Goal: Task Accomplishment & Management: Manage account settings

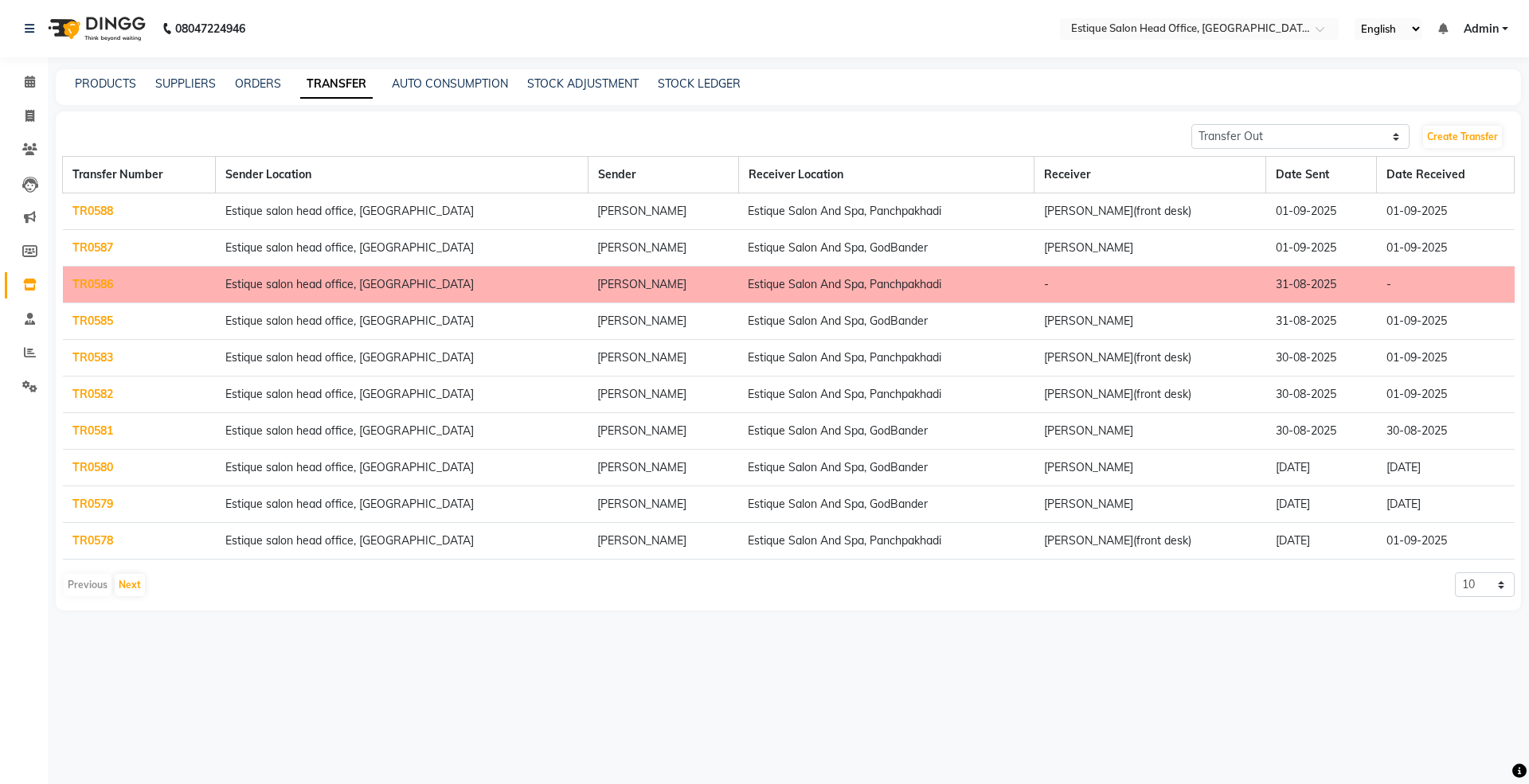
select select "sender"
click at [106, 74] on div "PRODUCTS SUPPLIERS ORDERS TRANSFER AUTO CONSUMPTION STOCK ADJUSTMENT STOCK LEDG…" at bounding box center [788, 87] width 1465 height 36
click at [113, 80] on link "PRODUCTS" at bounding box center [105, 83] width 61 height 14
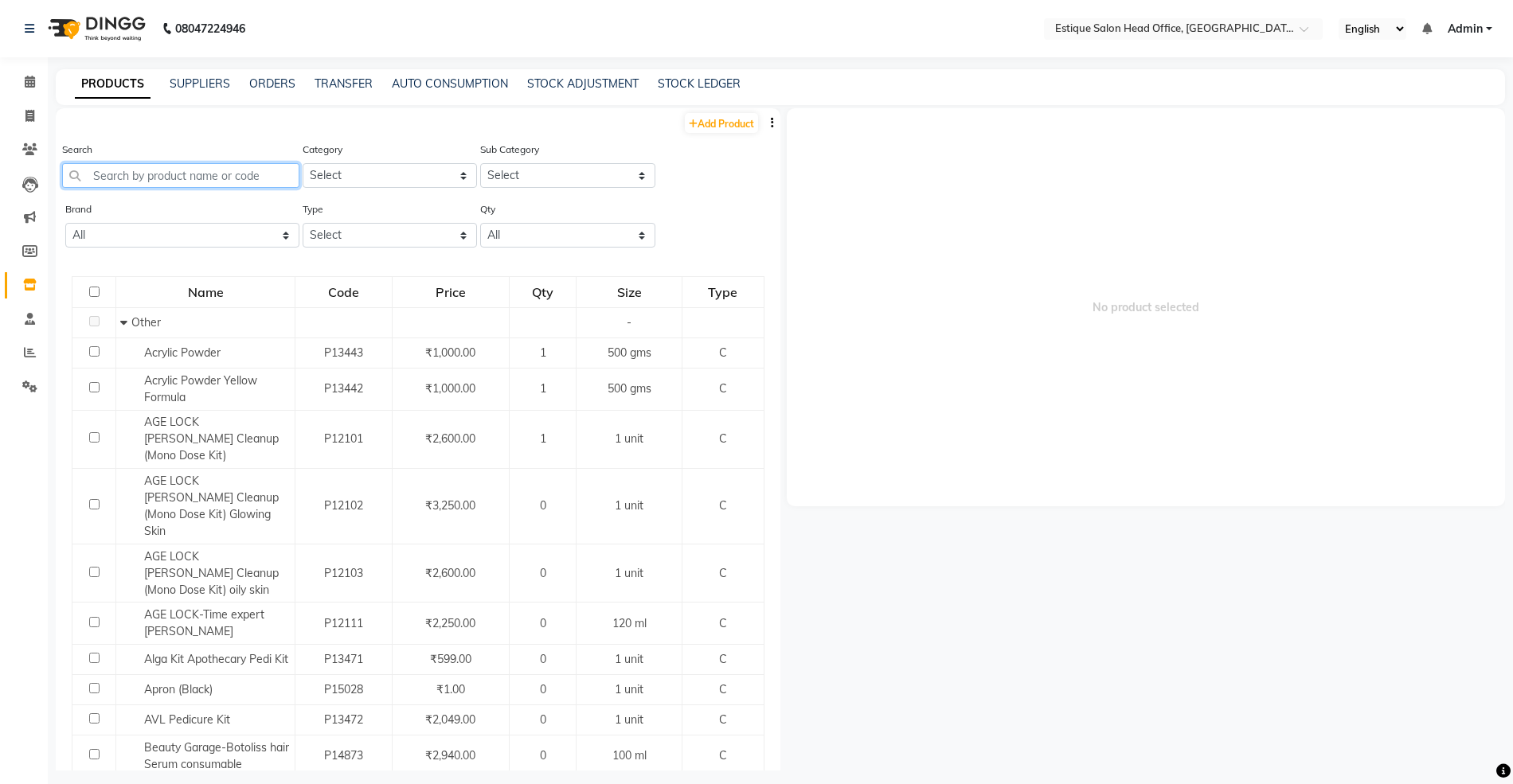
click at [132, 181] on input "text" at bounding box center [180, 176] width 237 height 25
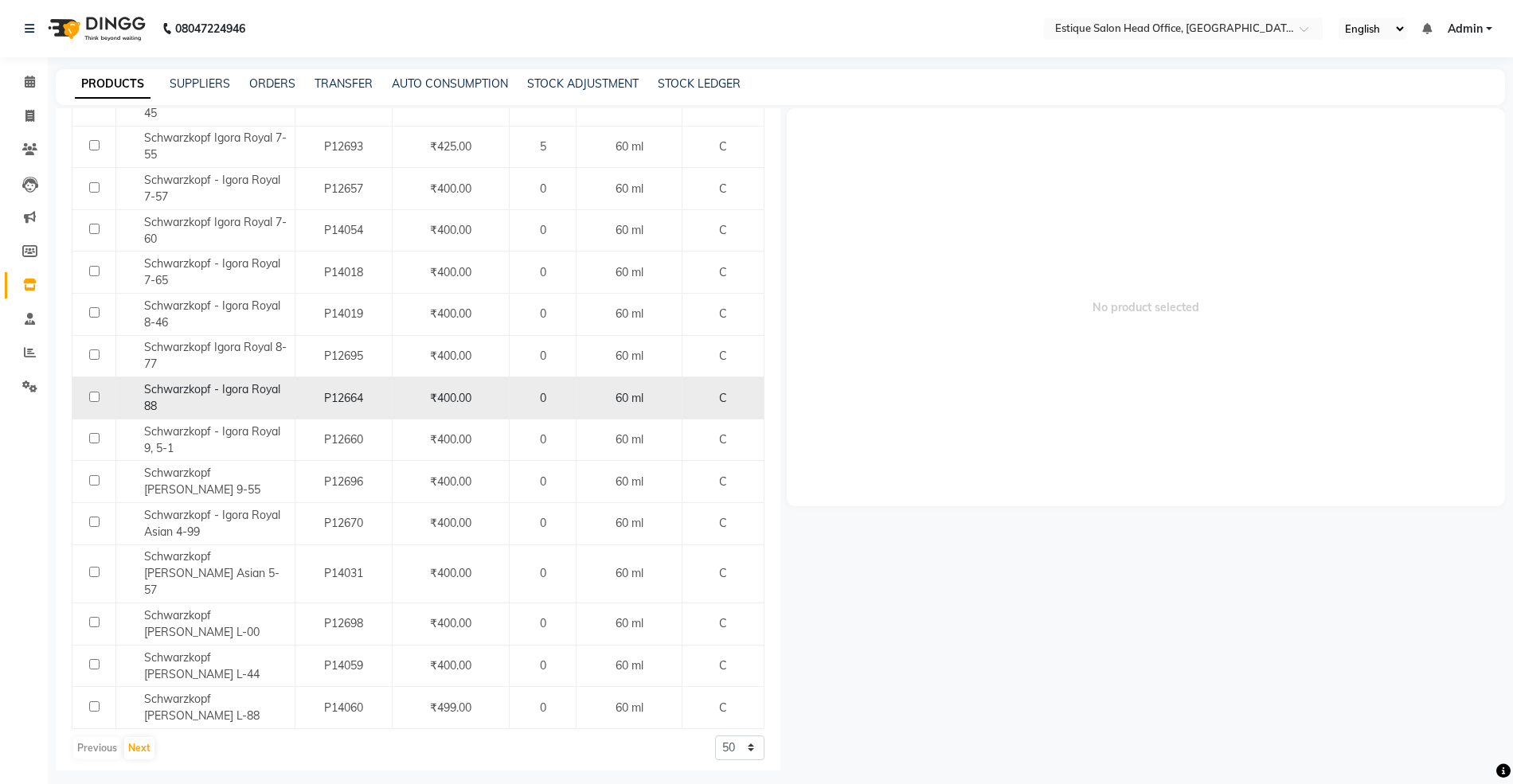
scroll to position [1637, 0]
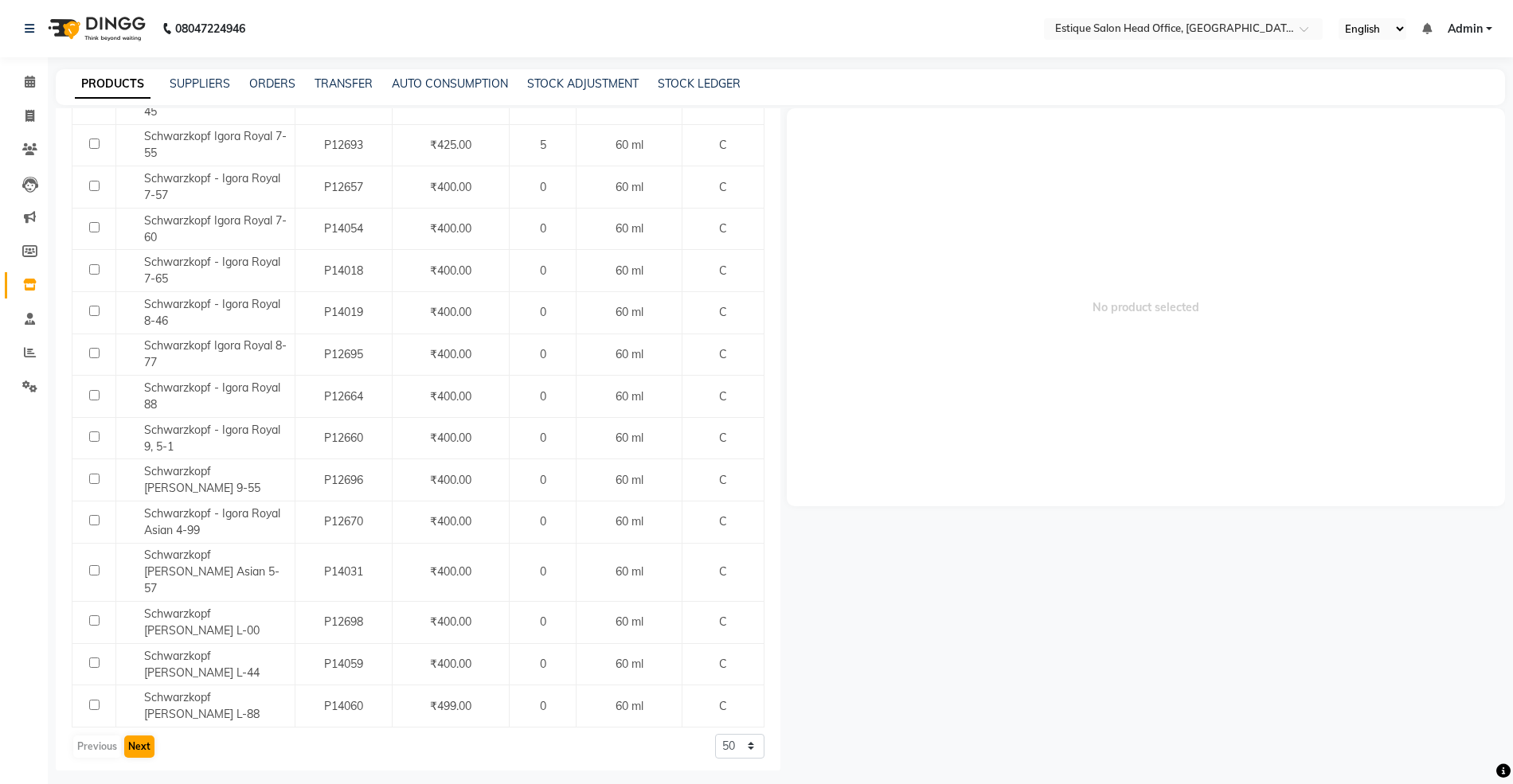
type input "igora"
click at [138, 735] on button "Next" at bounding box center [139, 746] width 30 height 22
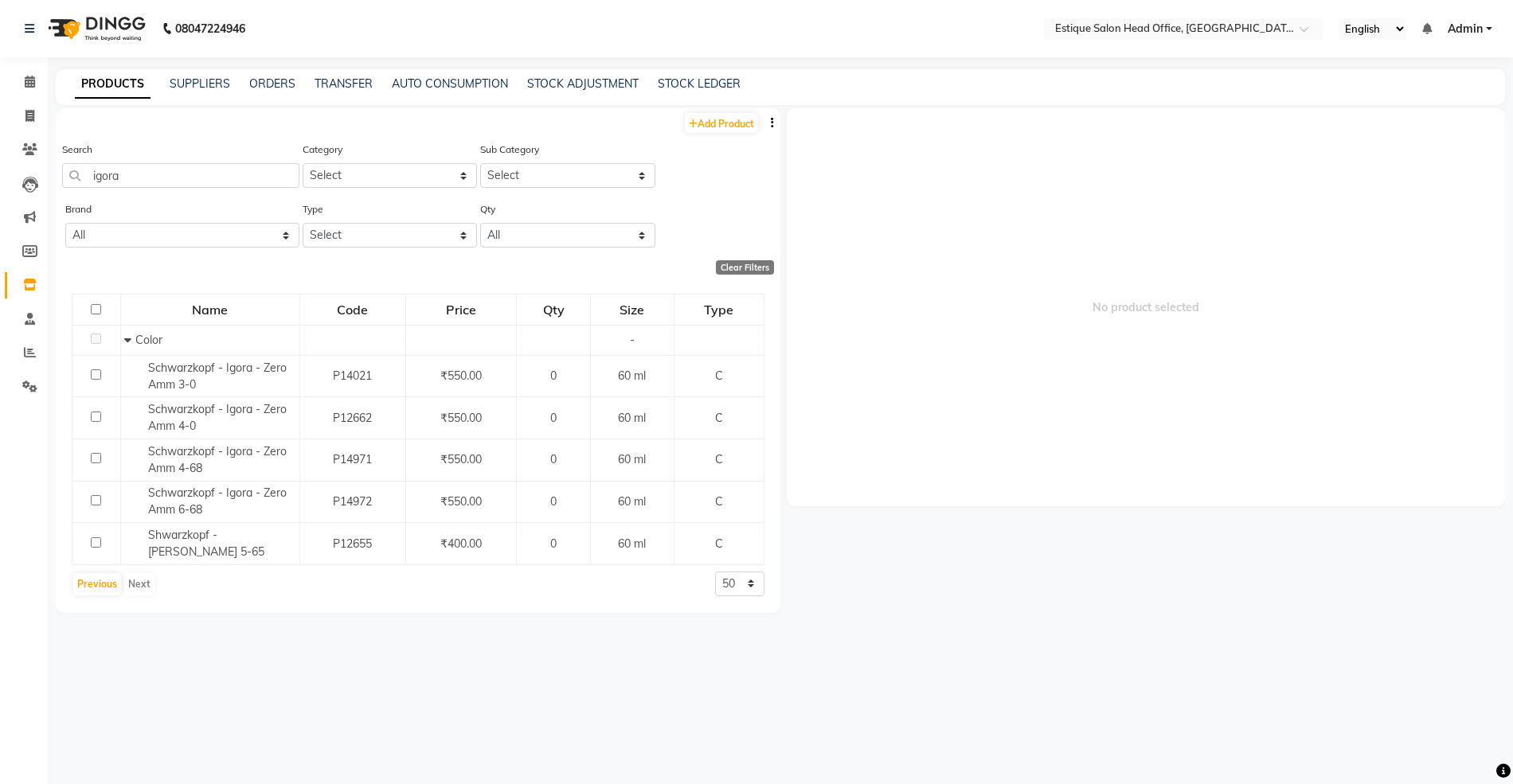
scroll to position [0, 0]
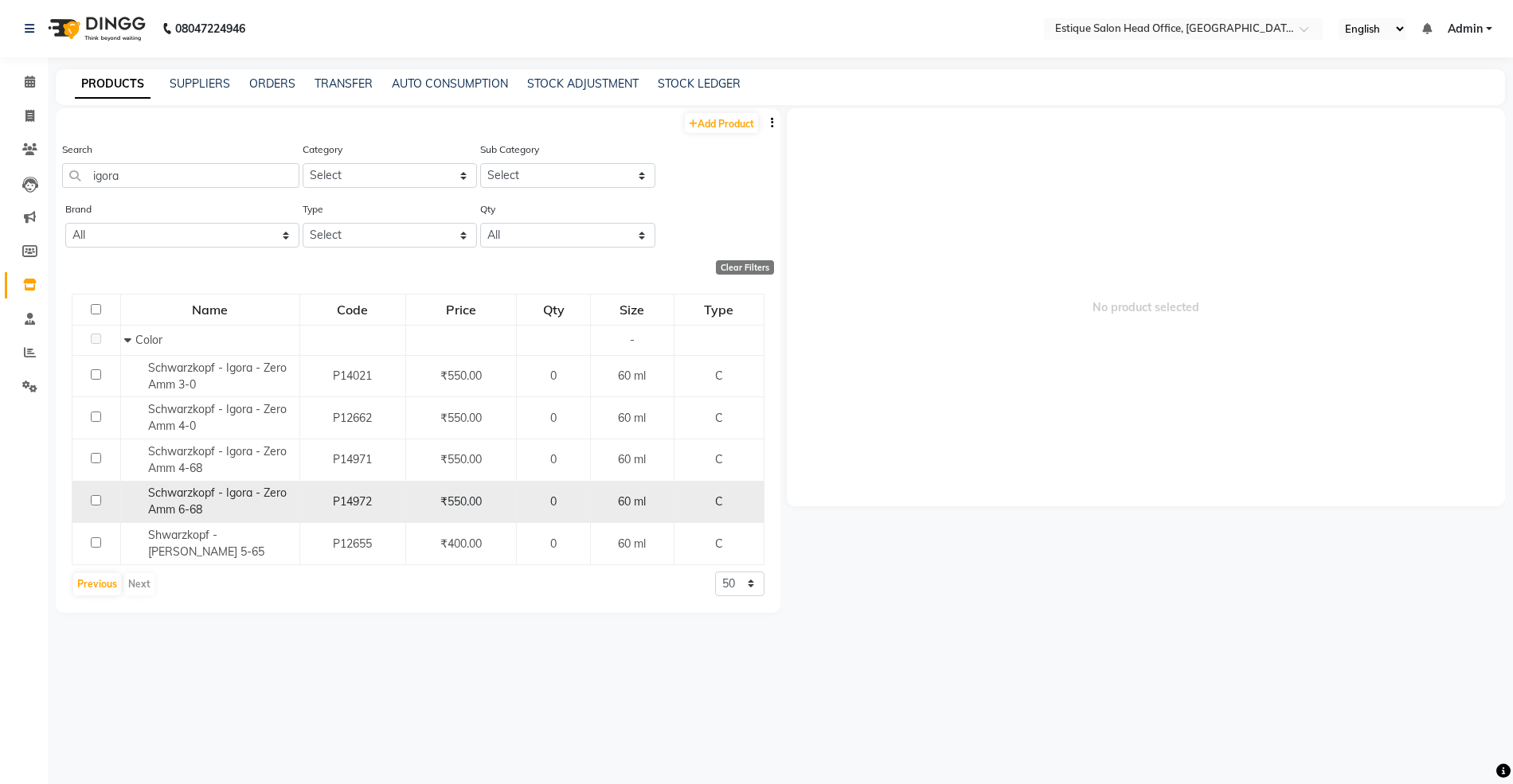
click at [96, 504] on input "checkbox" at bounding box center [96, 500] width 11 height 11
checkbox input "true"
select select
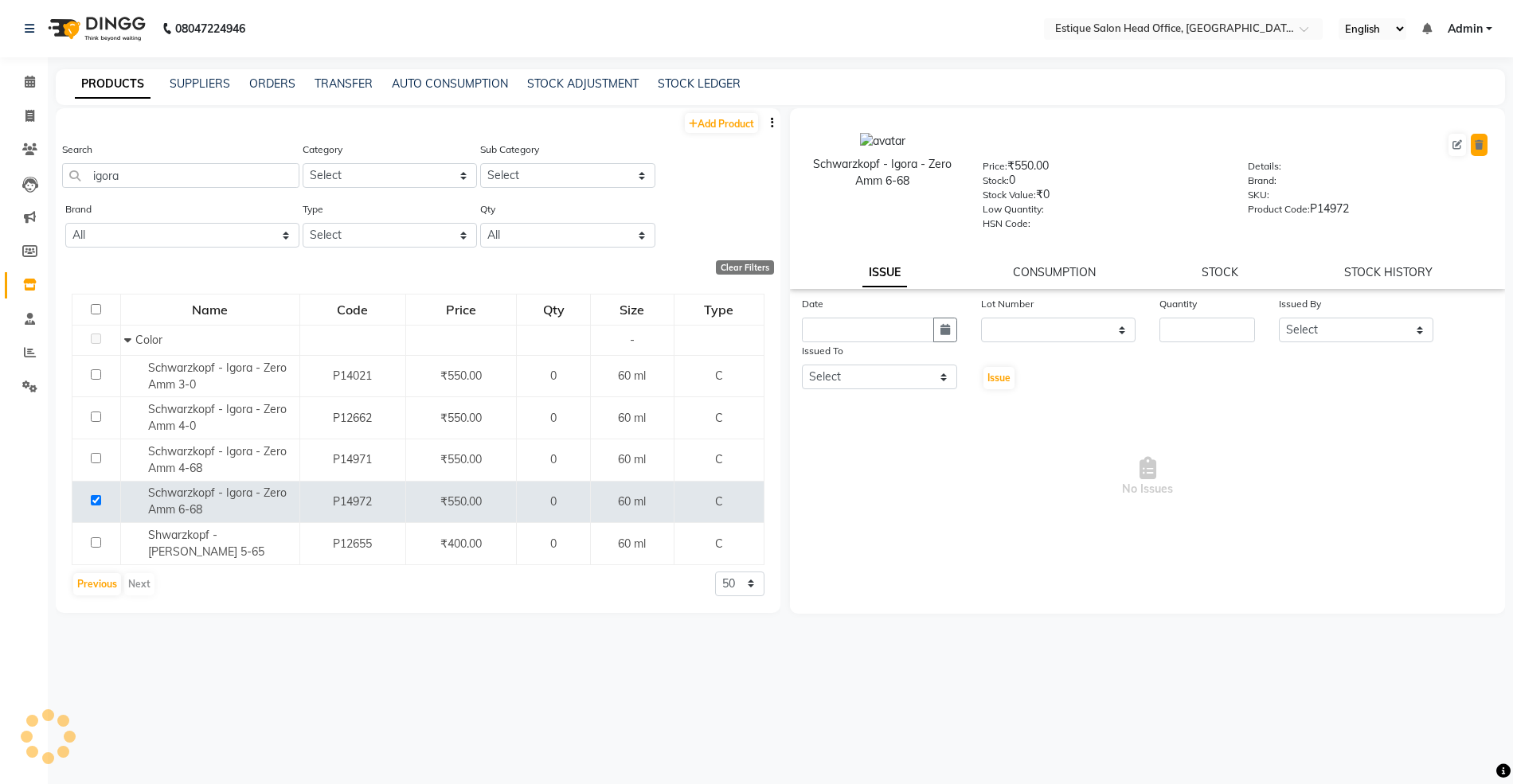
click at [1483, 147] on icon at bounding box center [1479, 145] width 9 height 10
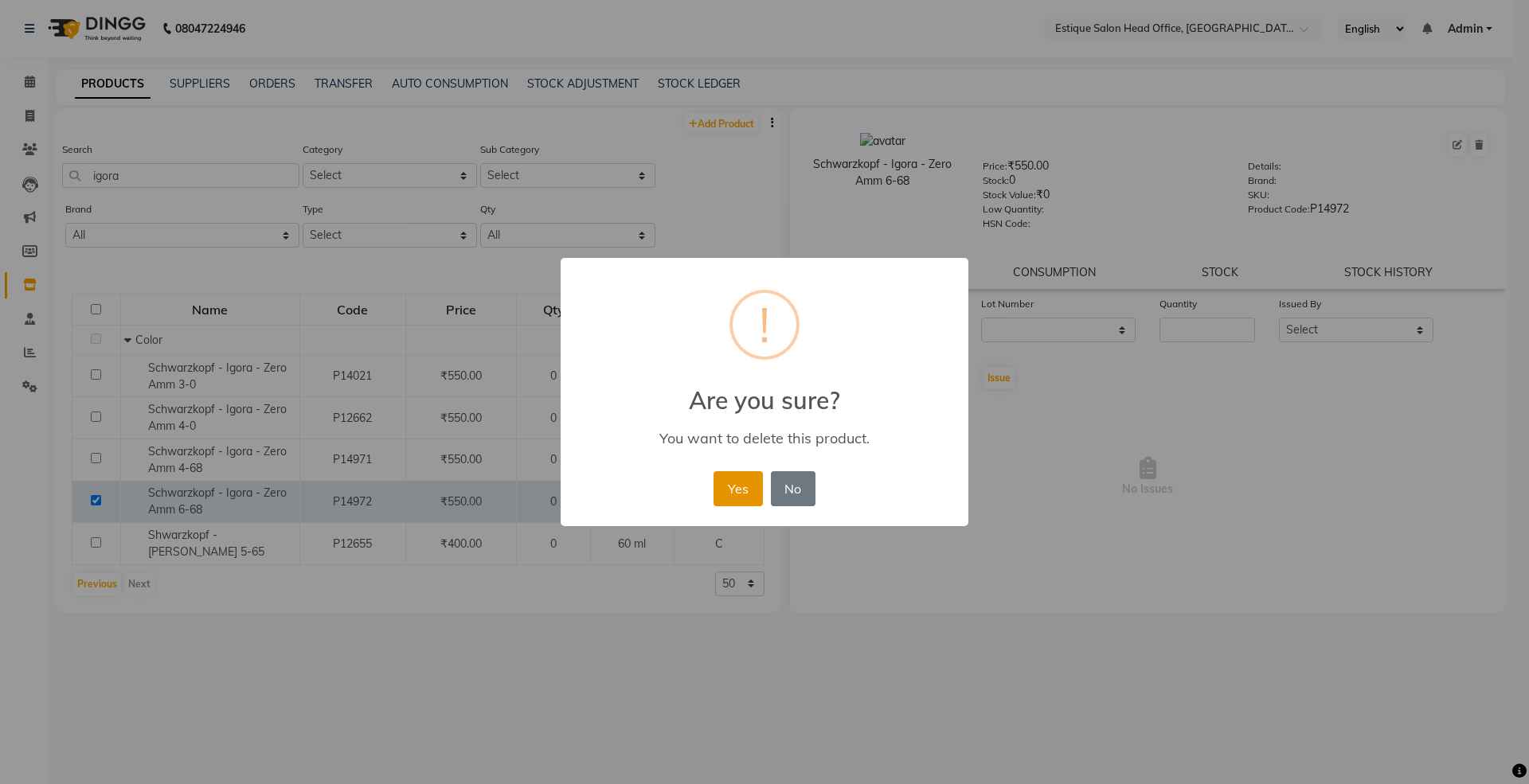
click at [744, 498] on button "Yes" at bounding box center [737, 488] width 49 height 35
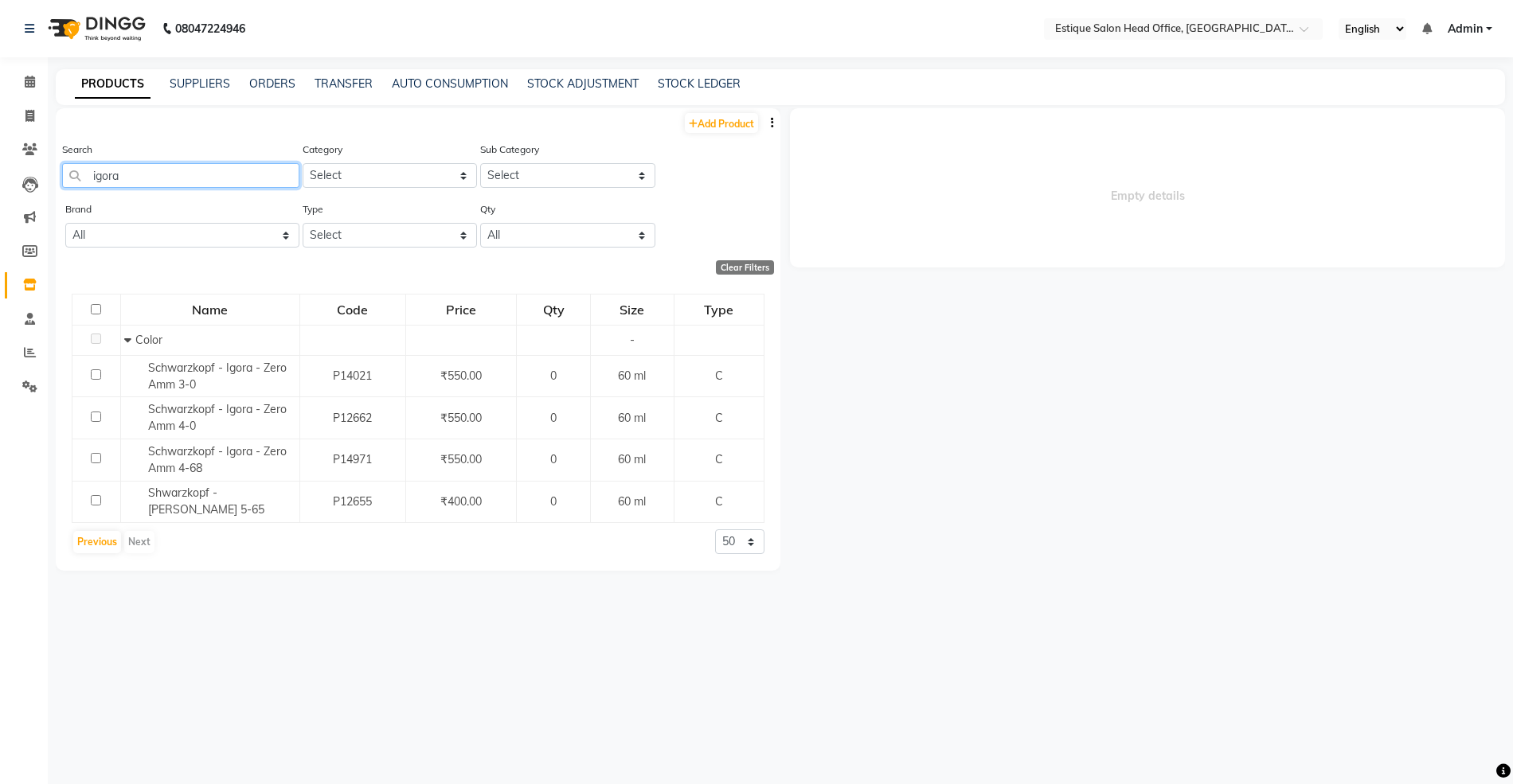
click at [177, 177] on input "igora" at bounding box center [180, 176] width 237 height 25
click at [92, 542] on button "Previous" at bounding box center [97, 542] width 48 height 22
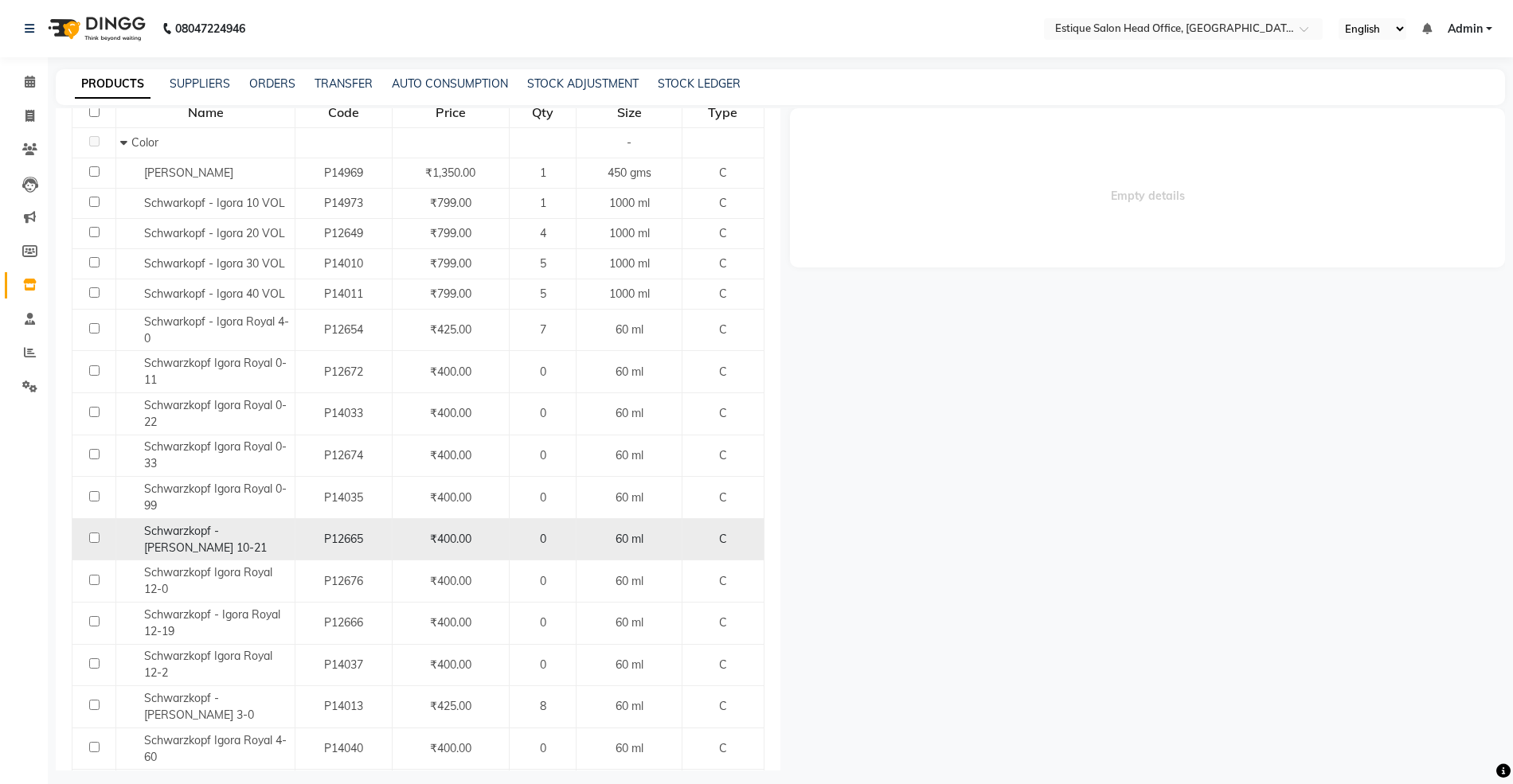
scroll to position [211, 0]
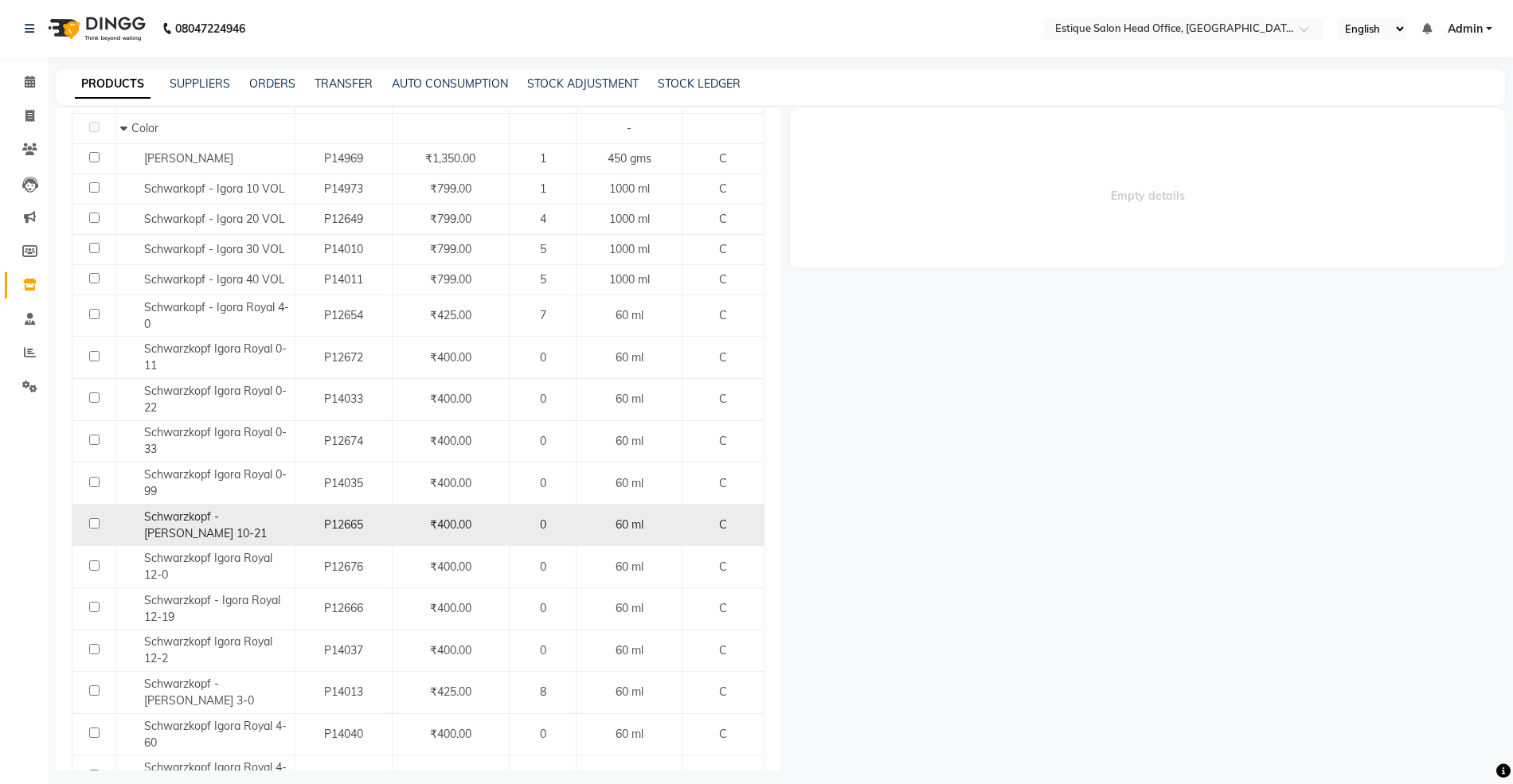
click at [205, 517] on span "Schwarzkopf - [PERSON_NAME] 10-21" at bounding box center [205, 525] width 123 height 31
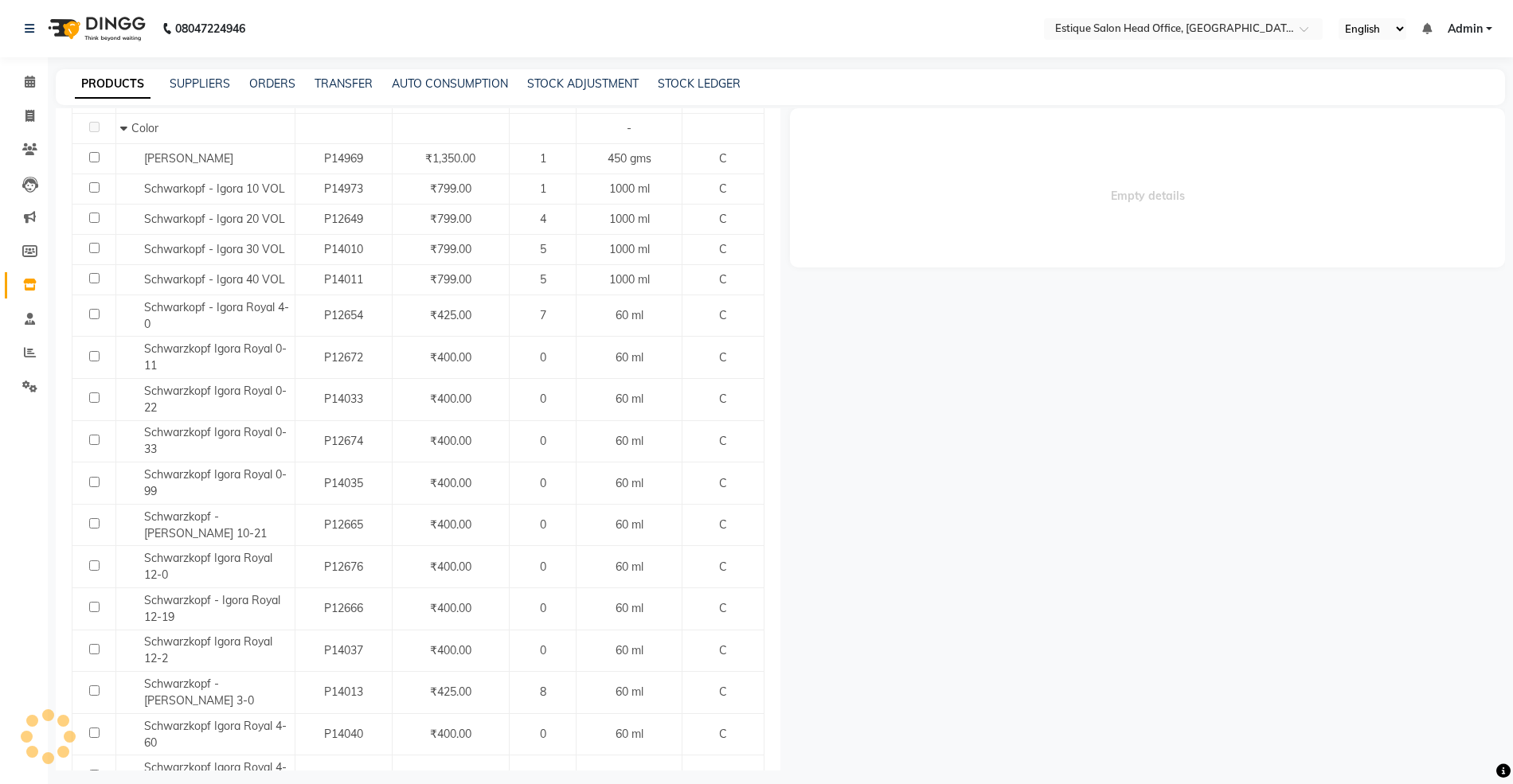
select select
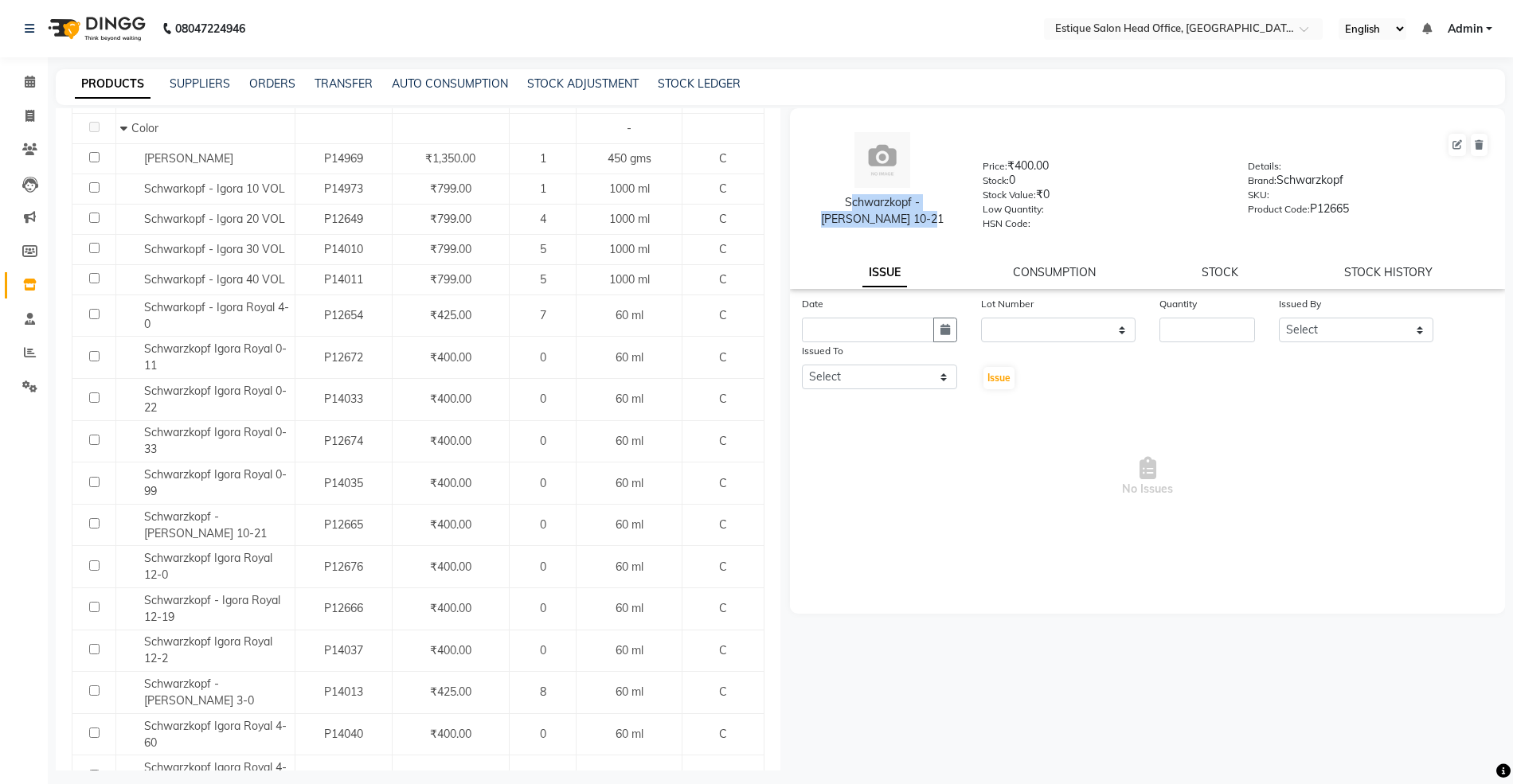
drag, startPoint x: 814, startPoint y: 202, endPoint x: 920, endPoint y: 234, distance: 110.7
click at [920, 234] on div "Schwarzkopf - [PERSON_NAME] 10-21 Price: ₹400.00 Stock: 0 Stock Value: ₹0 Low Q…" at bounding box center [1148, 180] width 739 height 129
copy div "Schwarzkopf - [PERSON_NAME] 10-21"
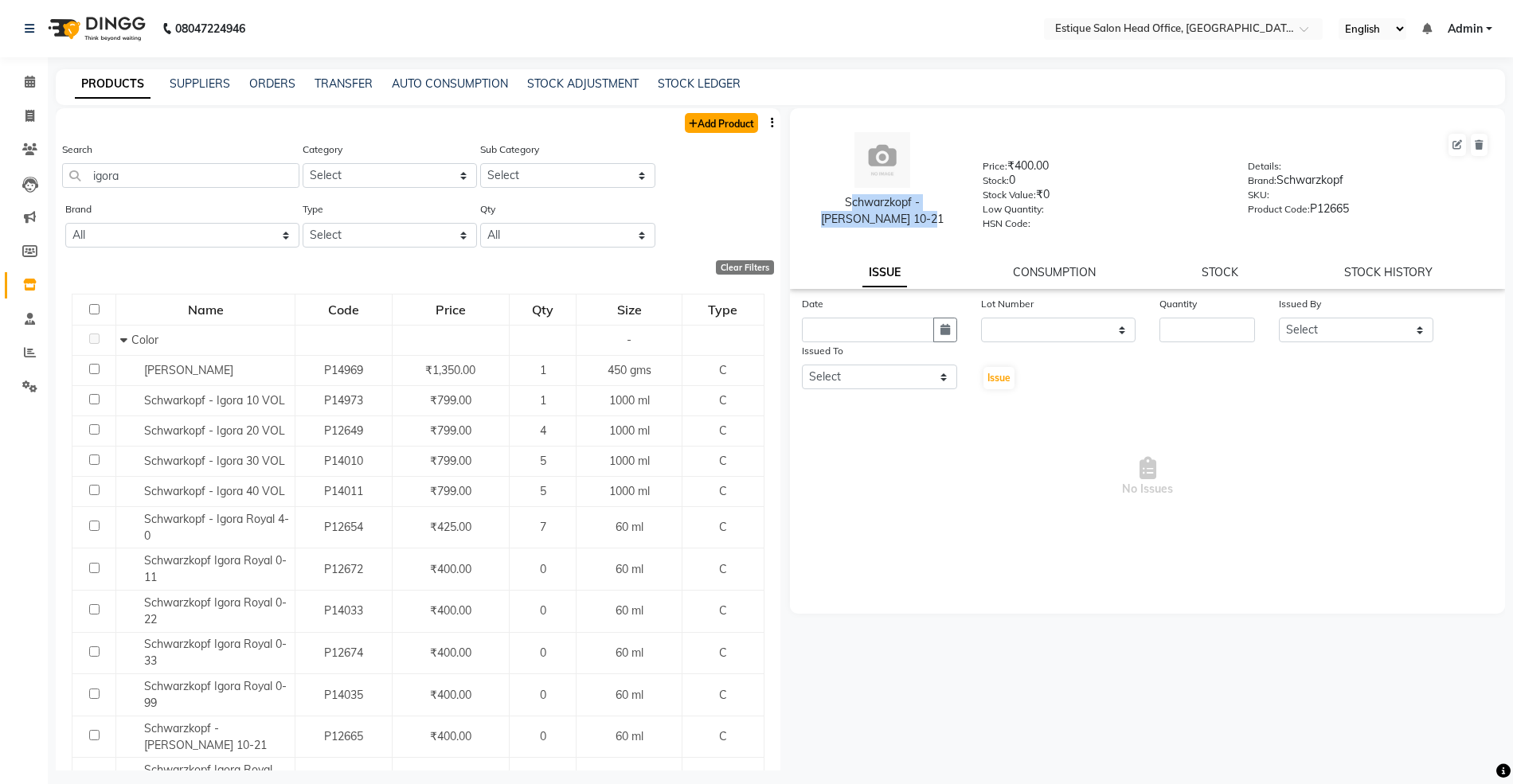
click at [718, 125] on link "Add Product" at bounding box center [721, 123] width 73 height 20
select select "true"
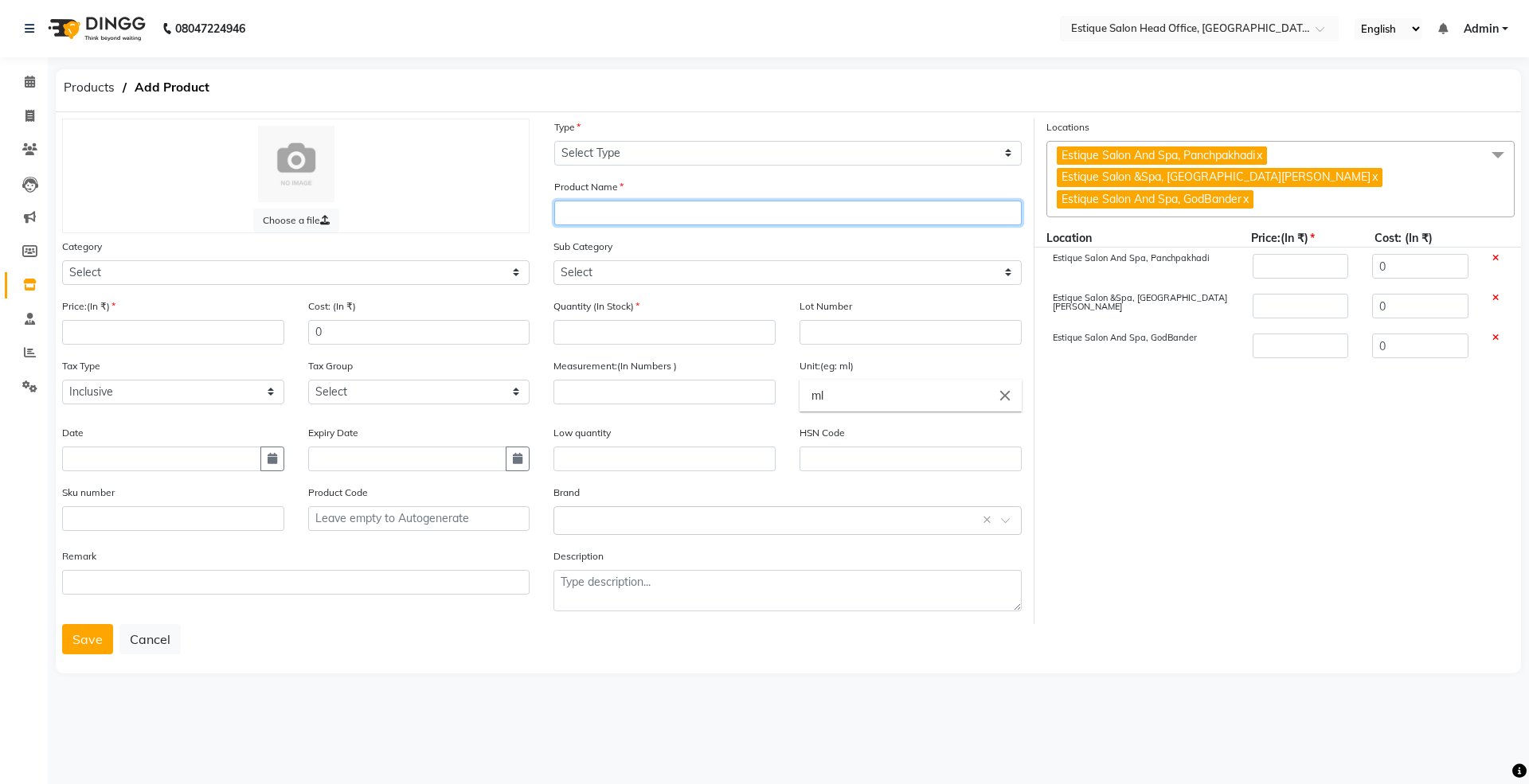
click at [586, 209] on input "text" at bounding box center [788, 213] width 467 height 25
paste input "Schwarzkopf - [PERSON_NAME] 10-21"
type input "Schwarzkopf - Igora Royal 8-65"
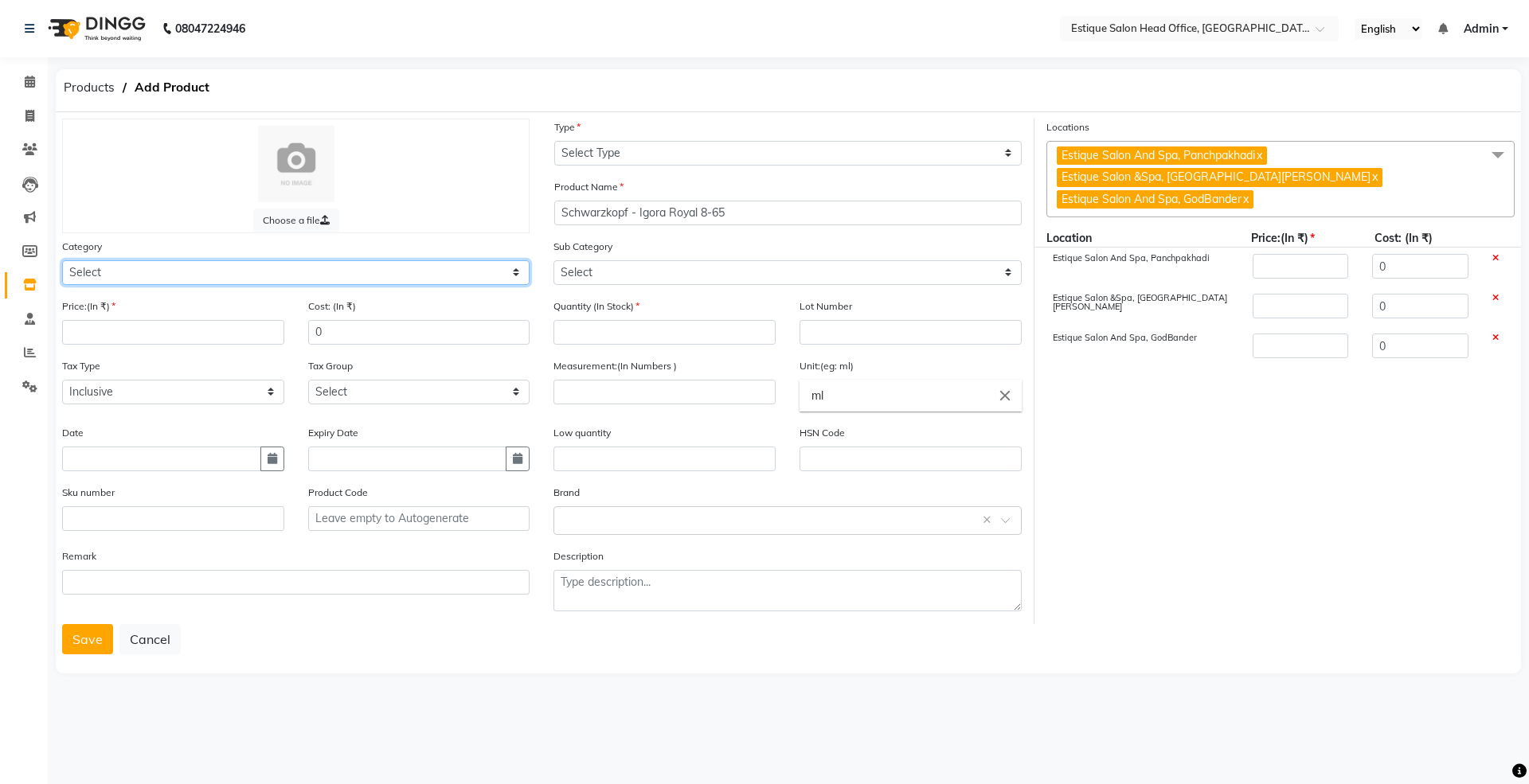
click at [80, 269] on select "Select Hair Skin Makeup Personal Care Appliances [PERSON_NAME] Waxing Disposabl…" at bounding box center [296, 273] width 467 height 25
select select "381501100"
click at [62, 260] on select "Select Hair Skin Makeup Personal Care Appliances [PERSON_NAME] Waxing Disposabl…" at bounding box center [296, 273] width 467 height 25
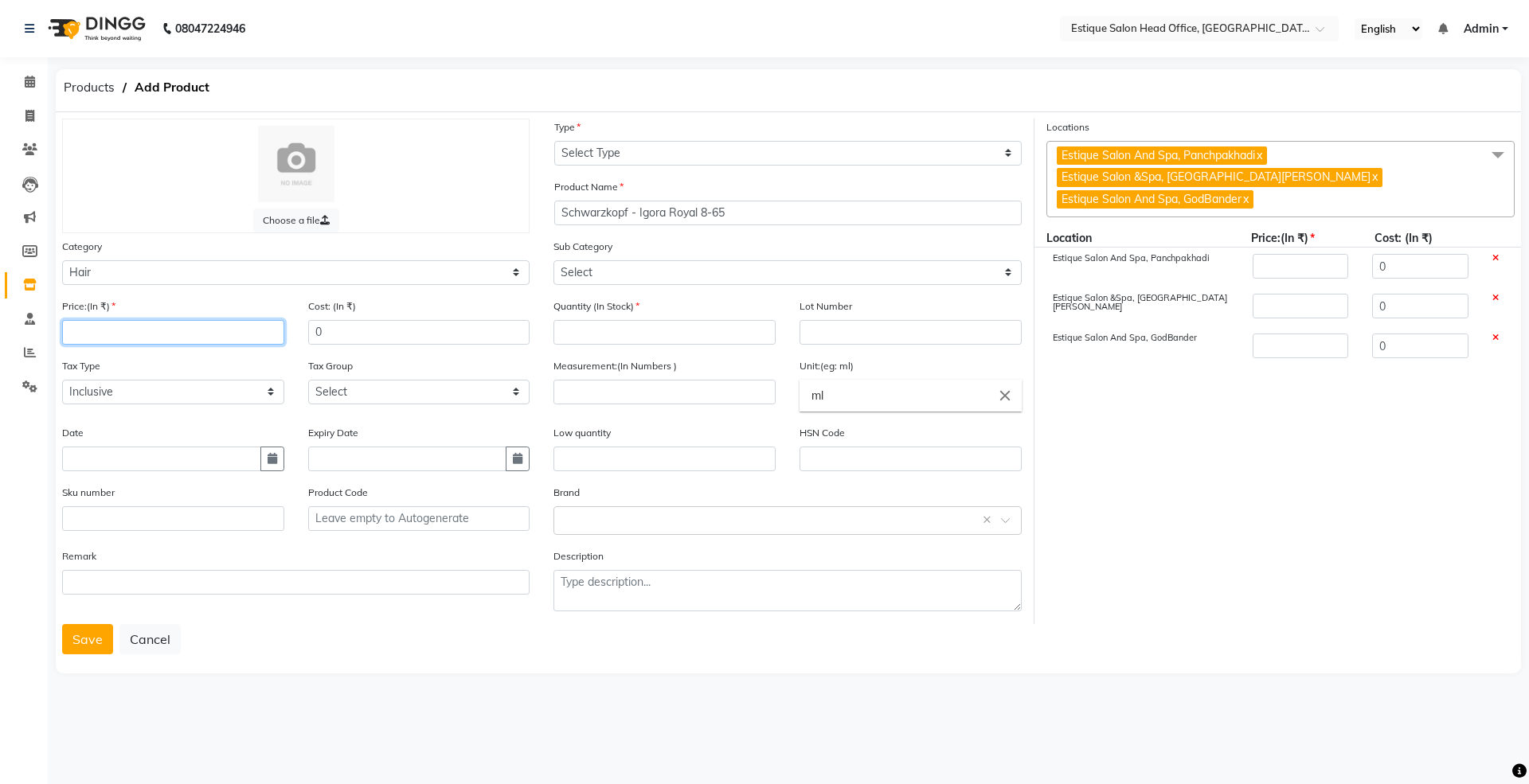
click at [108, 332] on input "number" at bounding box center [173, 332] width 222 height 25
type input "4"
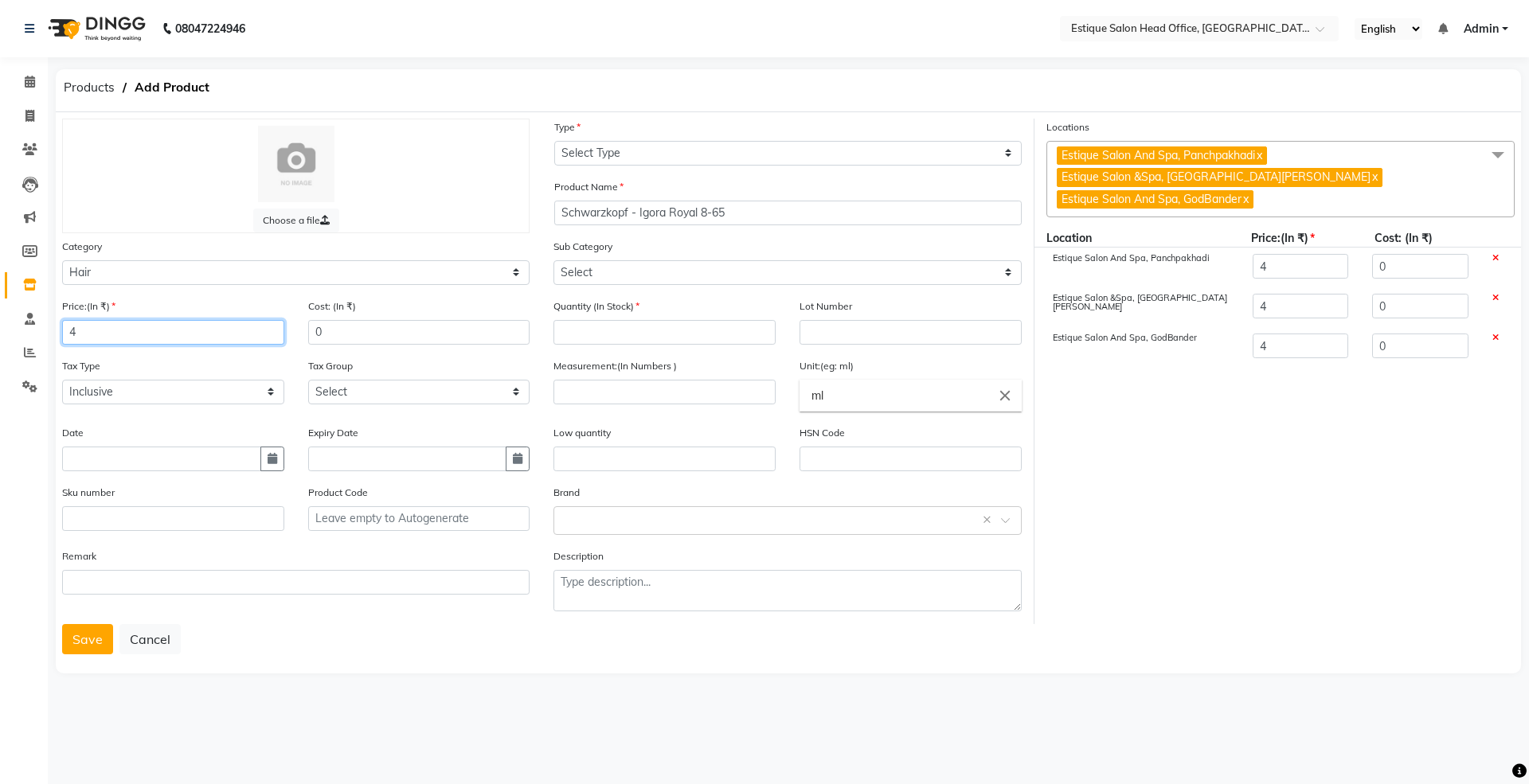
type input "40"
type input "400"
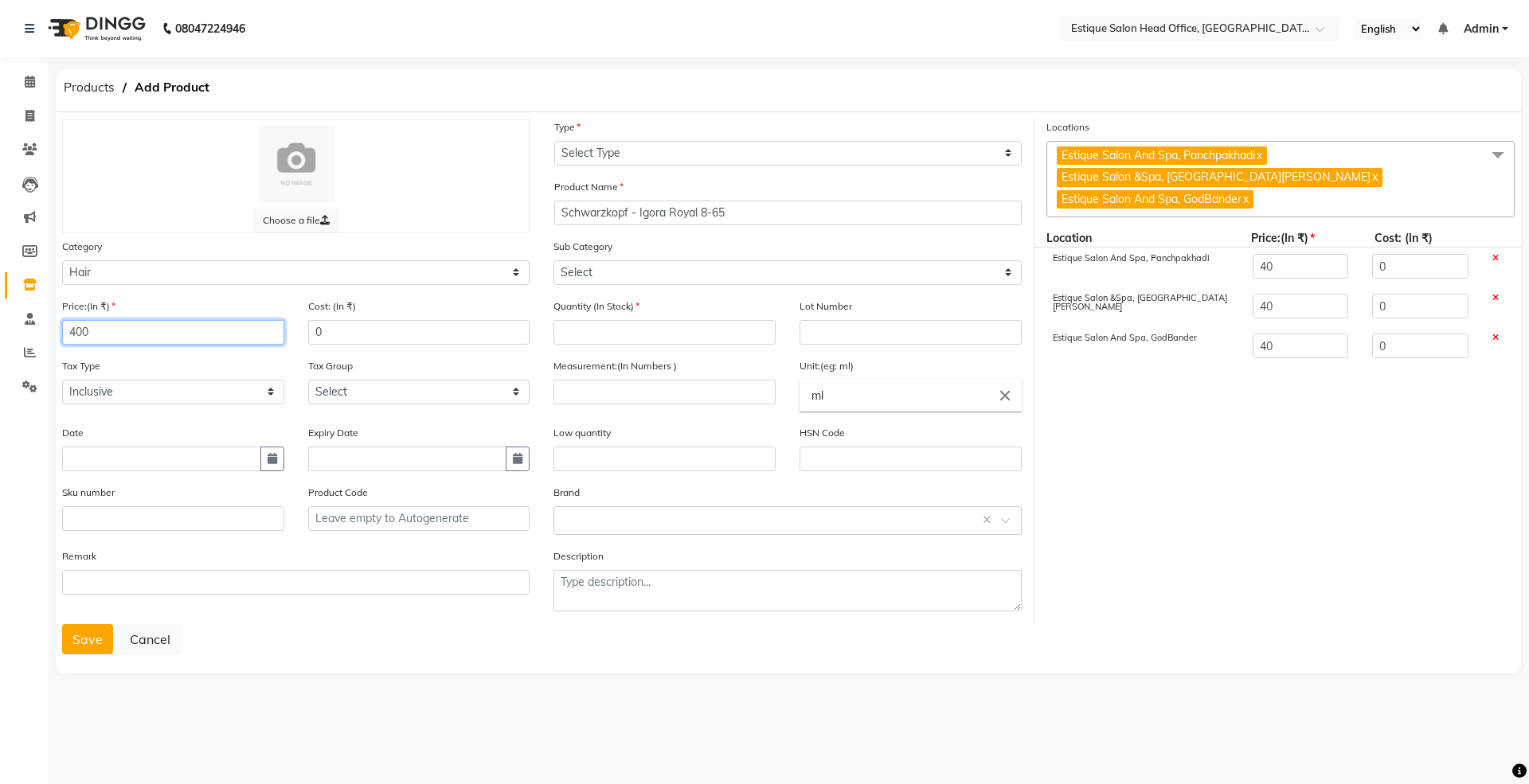
type input "400"
click at [269, 456] on icon "button" at bounding box center [272, 458] width 10 height 12
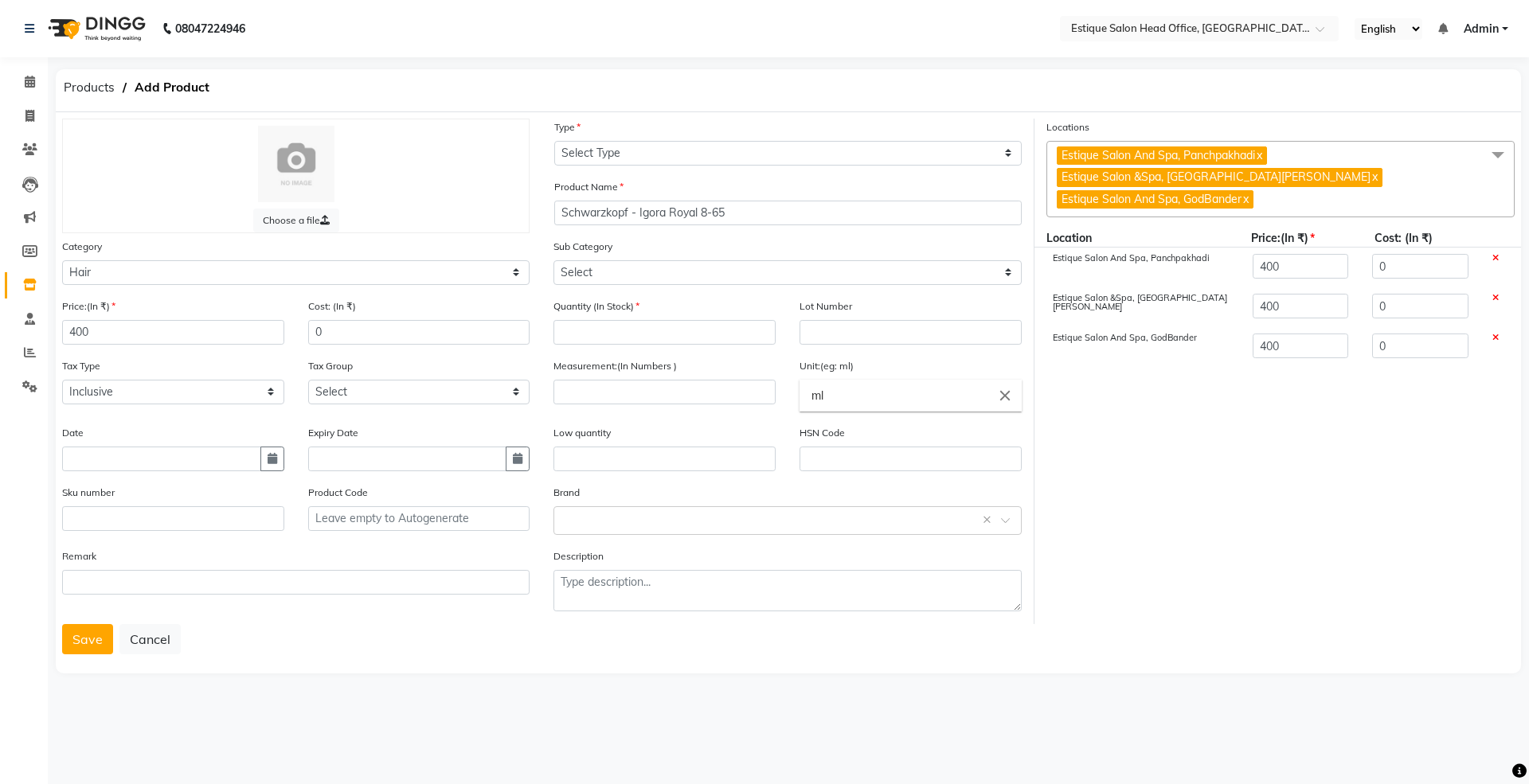
select select "9"
select select "2025"
click at [78, 296] on div "1" at bounding box center [78, 300] width 26 height 26
type input "01-09-2025"
click at [599, 154] on select "Select Type Both Retail Consumable" at bounding box center [788, 154] width 467 height 25
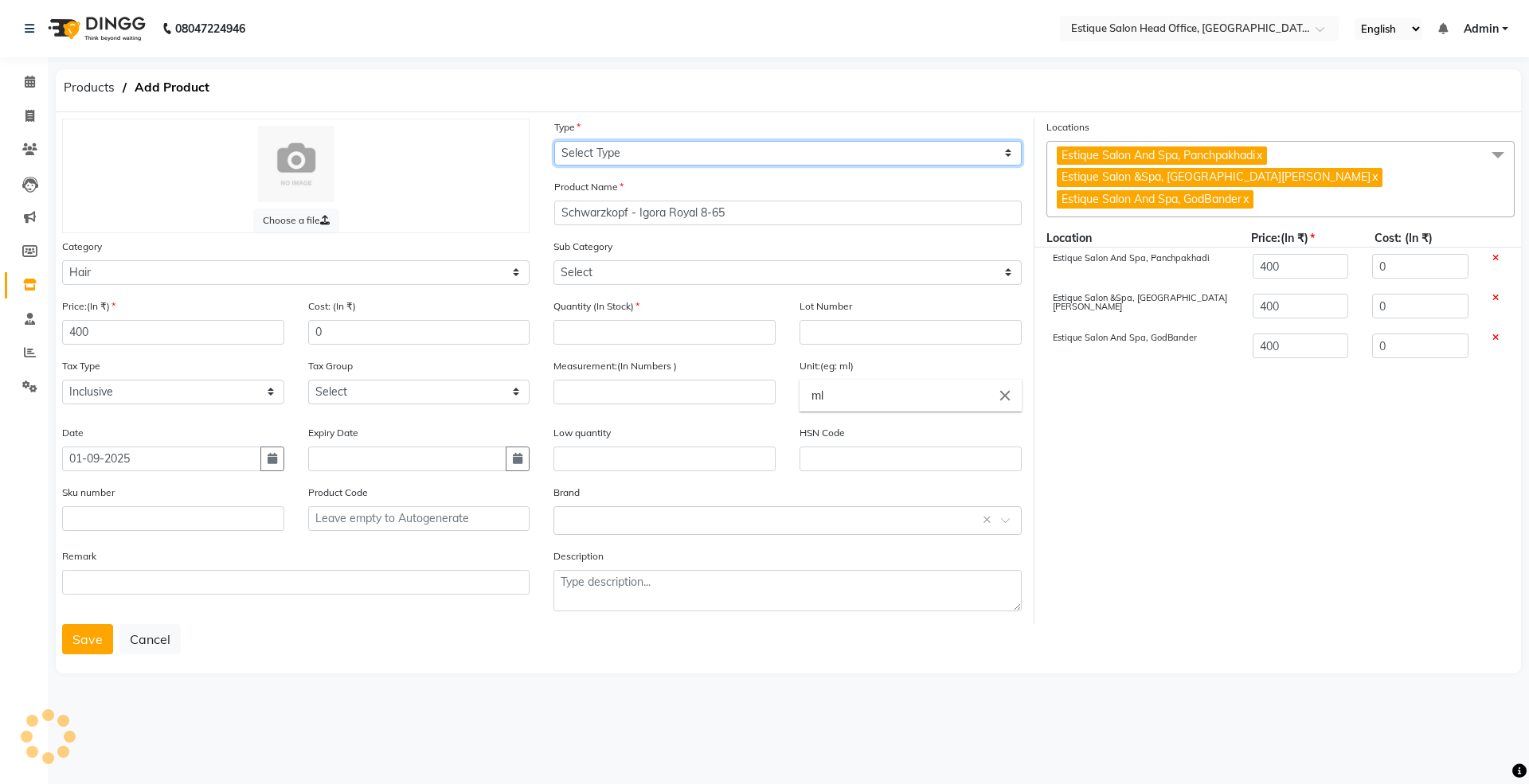
select select "C"
click at [554, 141] on select "Select Type Both Retail Consumable" at bounding box center [788, 154] width 467 height 25
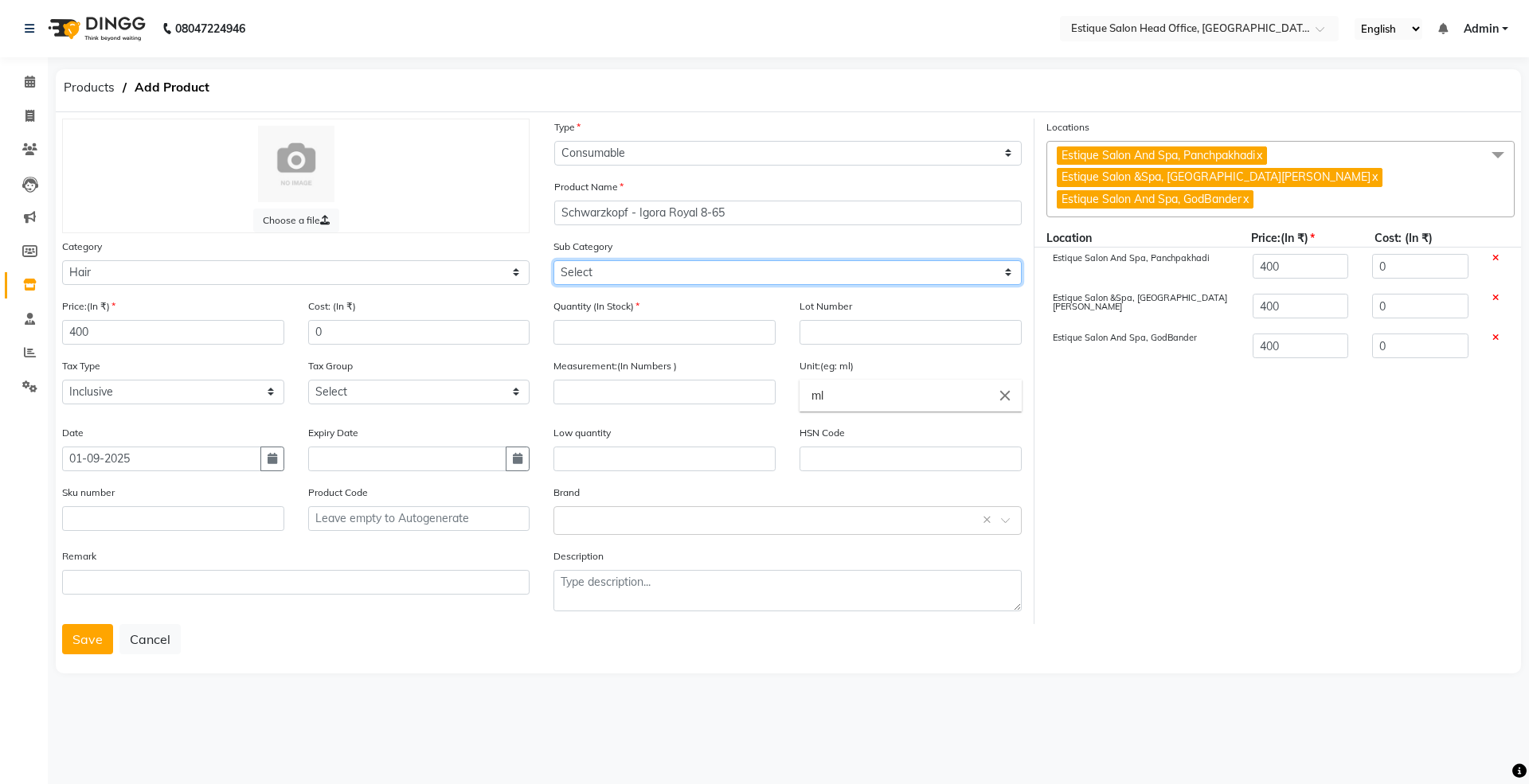
click at [577, 272] on select "Select Shampoo Conditioner Cream Mask Oil Serum Color Appliances Treatment Styl…" at bounding box center [787, 273] width 467 height 25
select select "381501107"
click at [553, 260] on select "Select Shampoo Conditioner Cream Mask Oil Serum Color Appliances Treatment Styl…" at bounding box center [787, 273] width 467 height 25
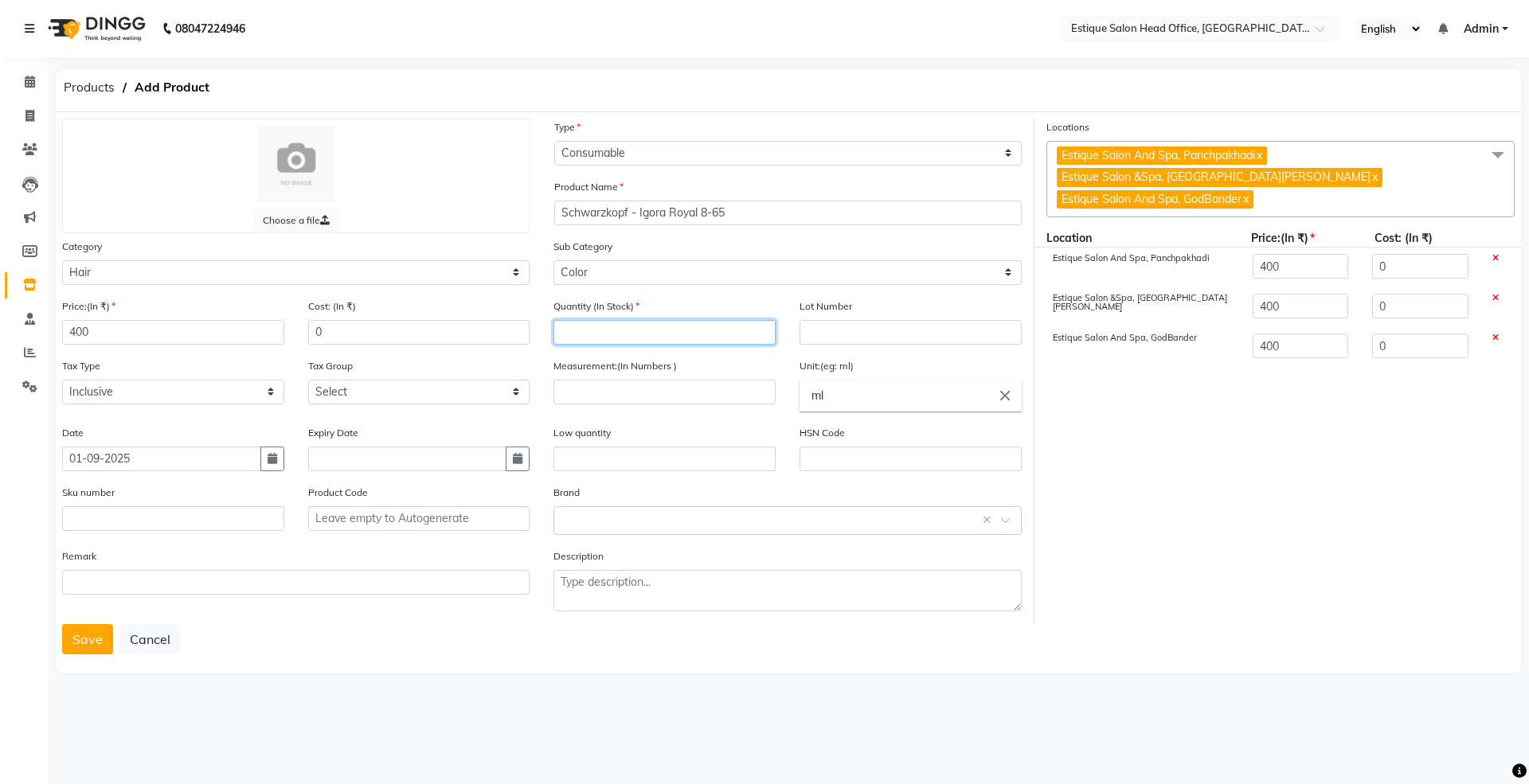
click at [613, 337] on input "number" at bounding box center [665, 332] width 222 height 25
type input "0"
click at [597, 383] on input "number" at bounding box center [665, 392] width 222 height 25
type input "60"
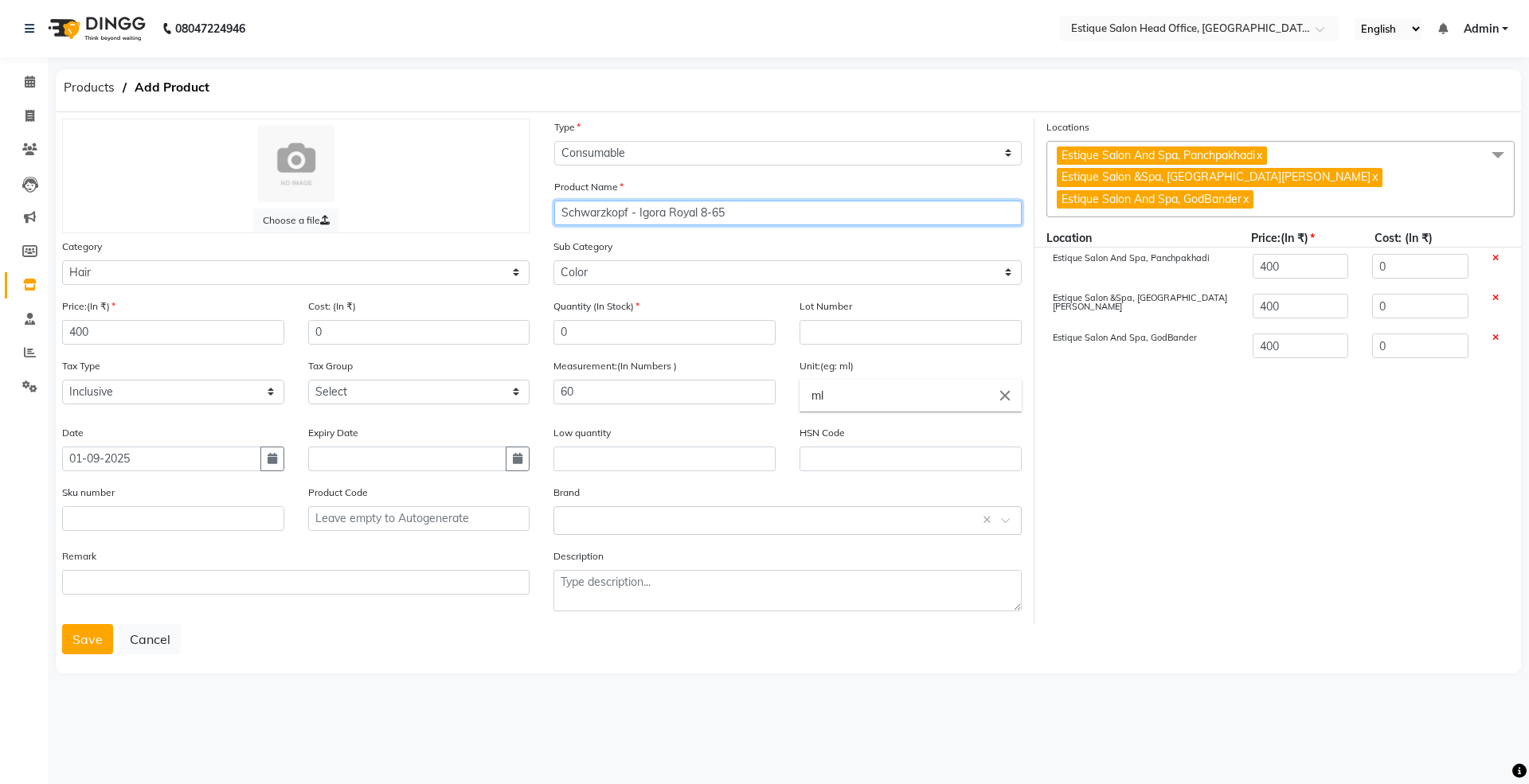
drag, startPoint x: 562, startPoint y: 211, endPoint x: 744, endPoint y: 227, distance: 182.7
click at [744, 227] on div "Product Name [PERSON_NAME] - [PERSON_NAME] 8-65" at bounding box center [787, 208] width 491 height 59
click at [84, 637] on button "Save" at bounding box center [87, 639] width 51 height 30
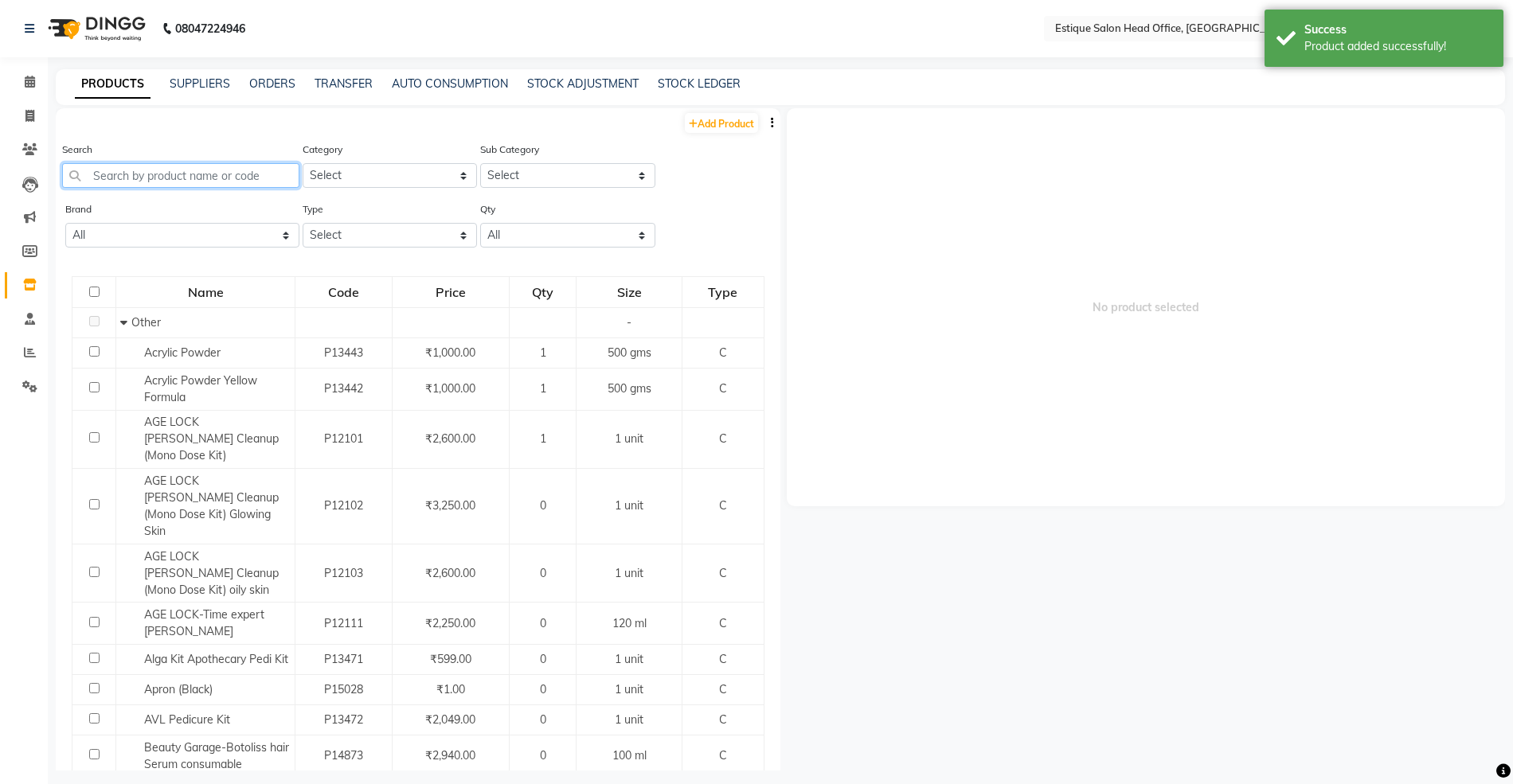
click at [115, 177] on input "text" at bounding box center [180, 176] width 237 height 25
paste input "Schwarzkopf - Igora Royal 8-65"
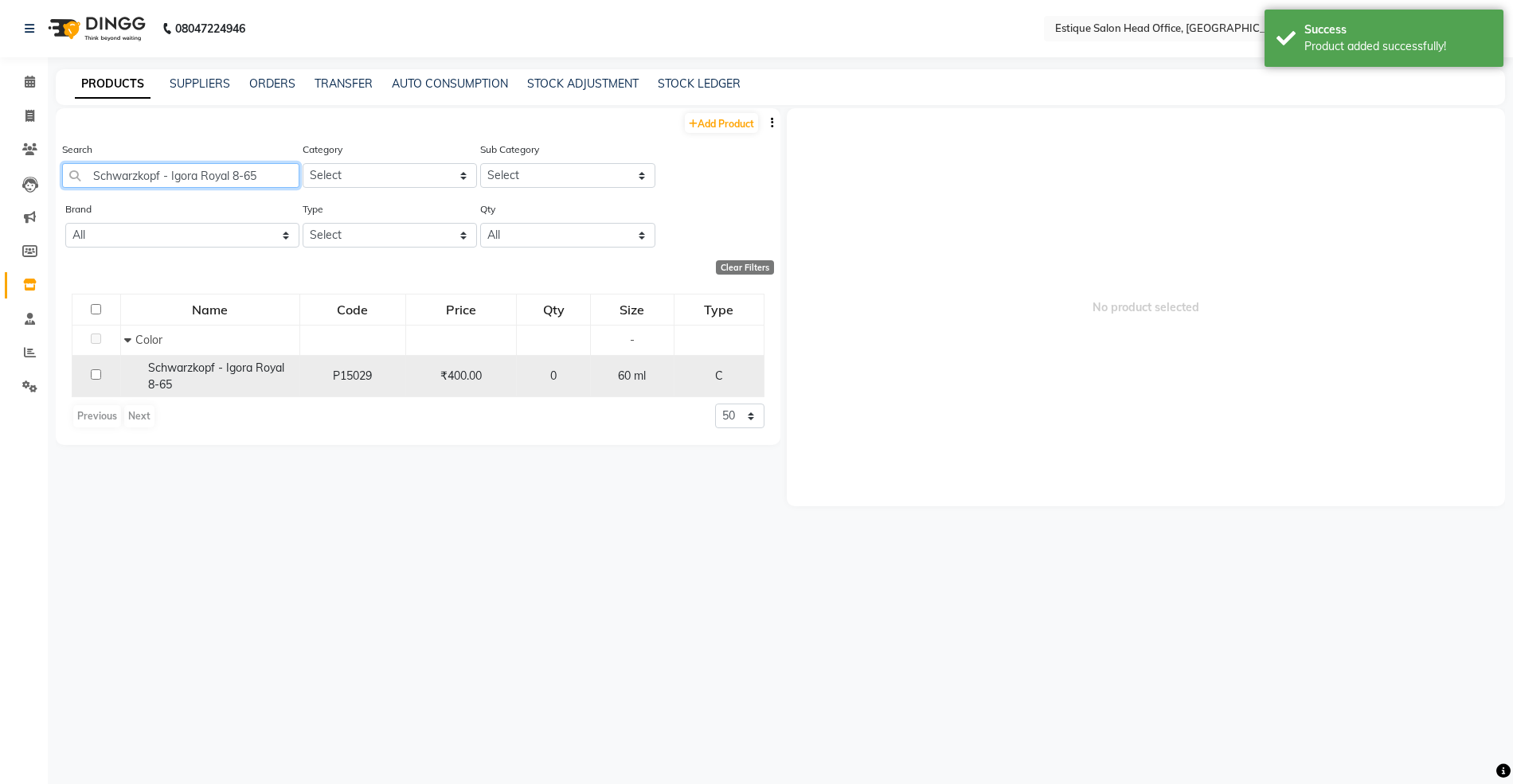
type input "Schwarzkopf - Igora Royal 8-65"
click at [227, 363] on span "Schwarzkopf - Igora Royal 8-65" at bounding box center [216, 376] width 136 height 31
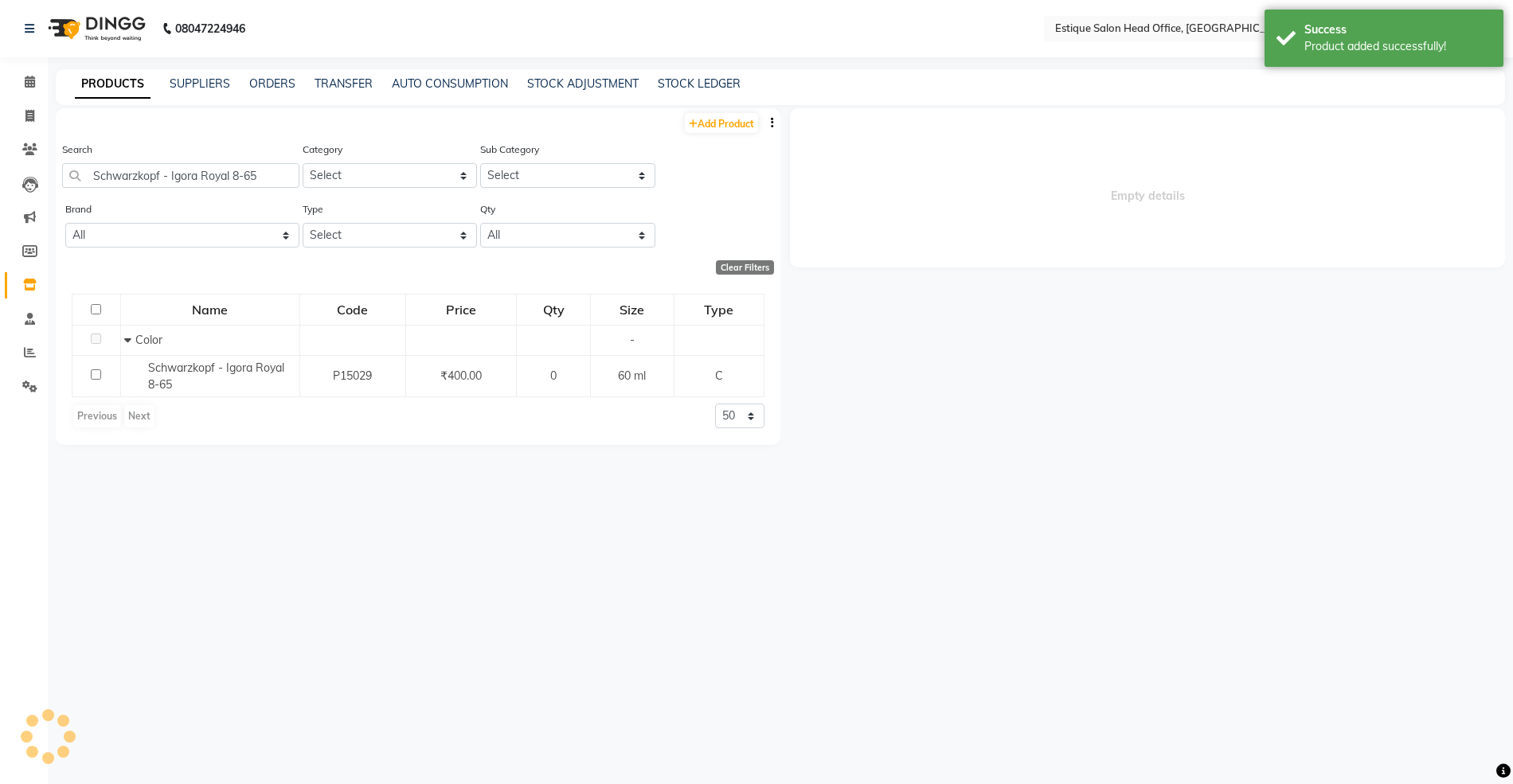
select select
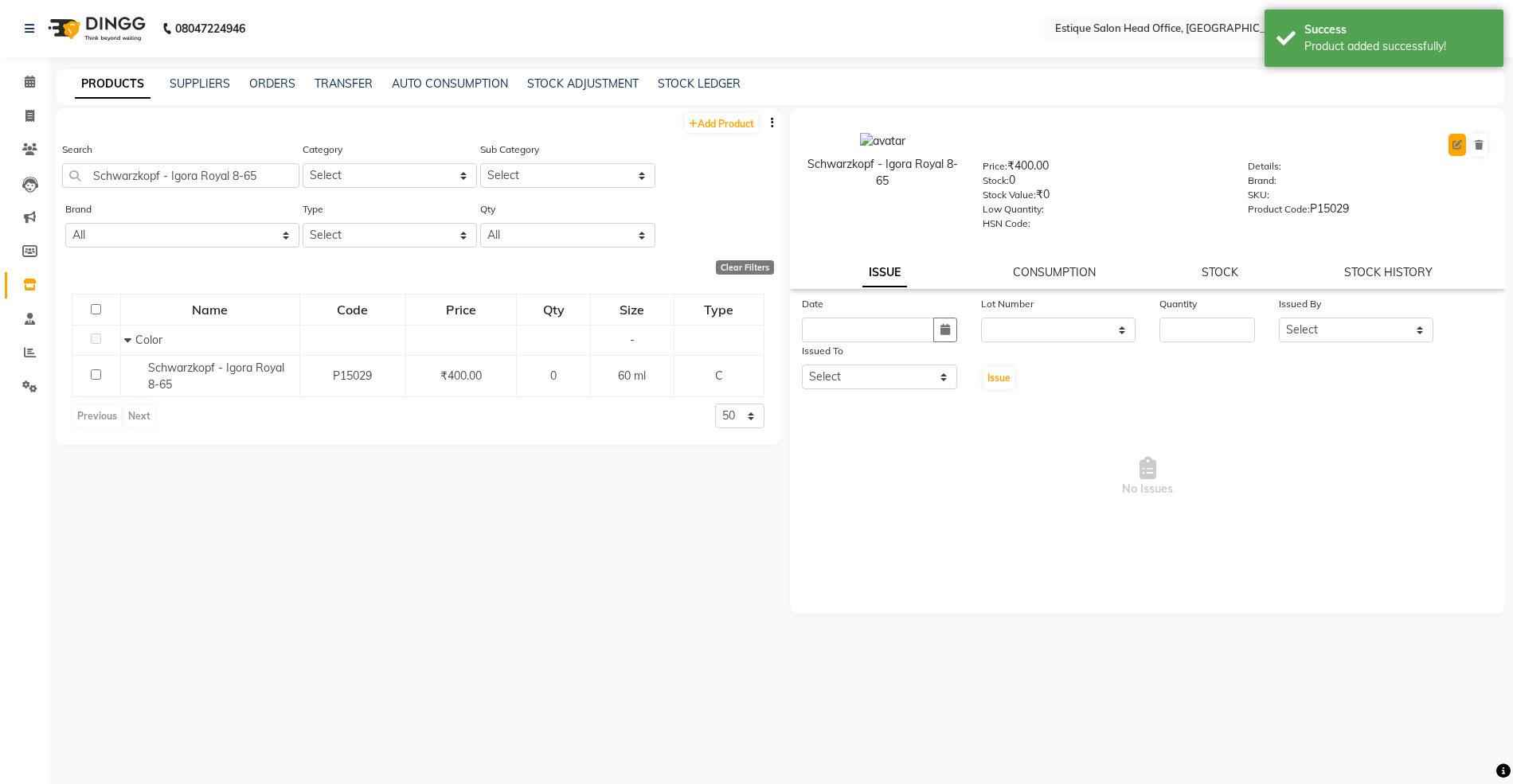
click at [1453, 148] on icon at bounding box center [1457, 145] width 10 height 10
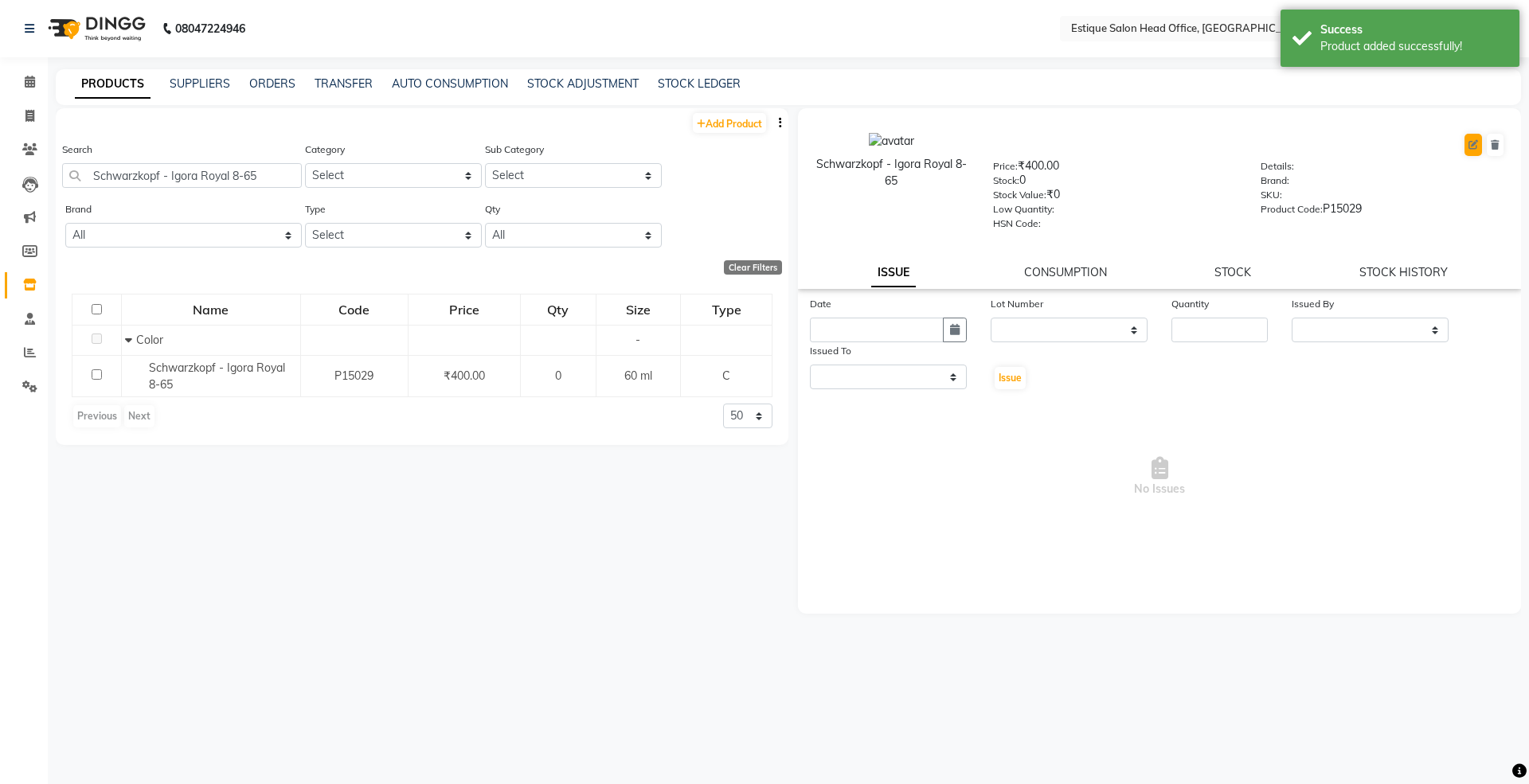
select select "true"
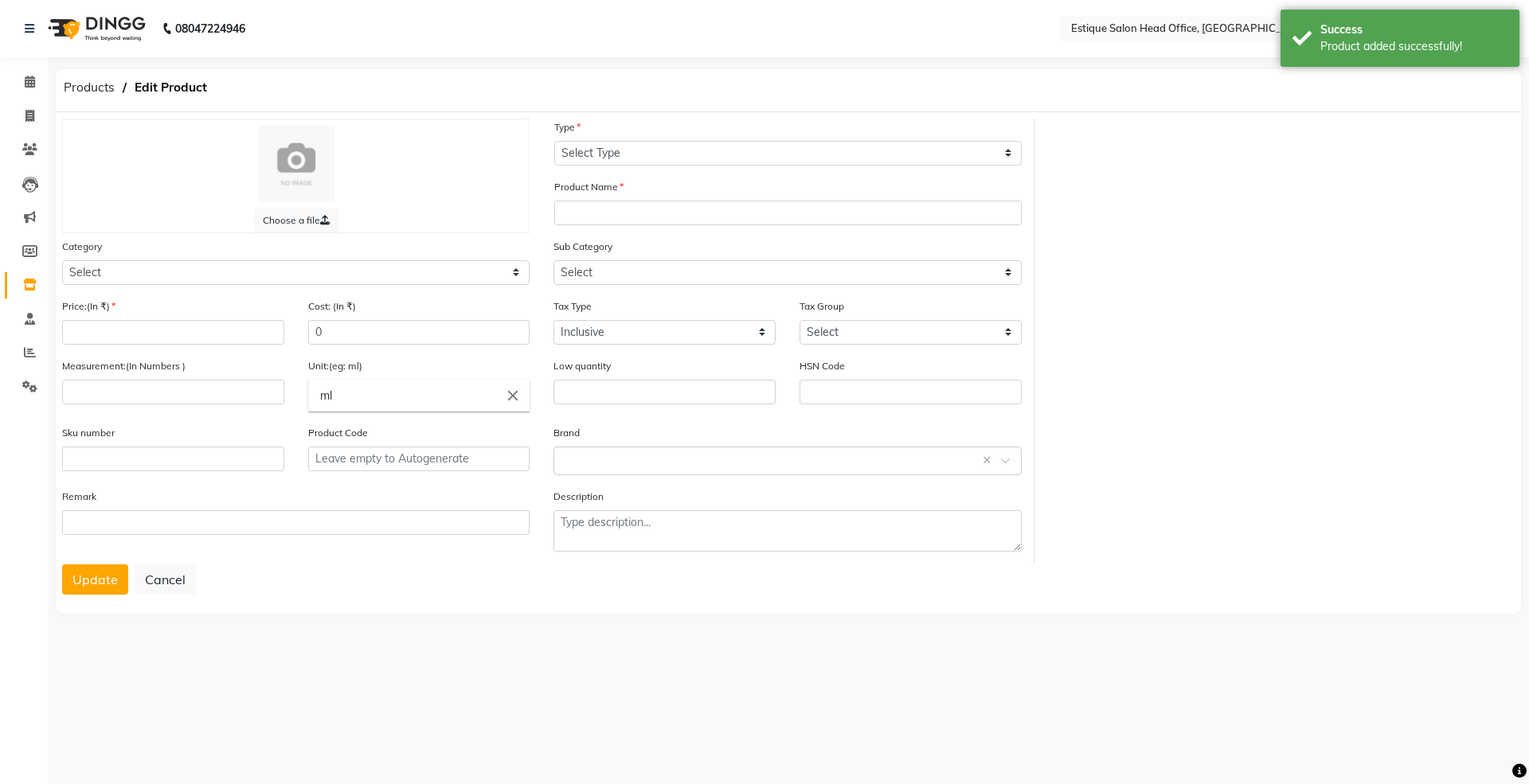
select select "C"
type input "Schwarzkopf - Igora Royal 8-65"
select select
type input "400"
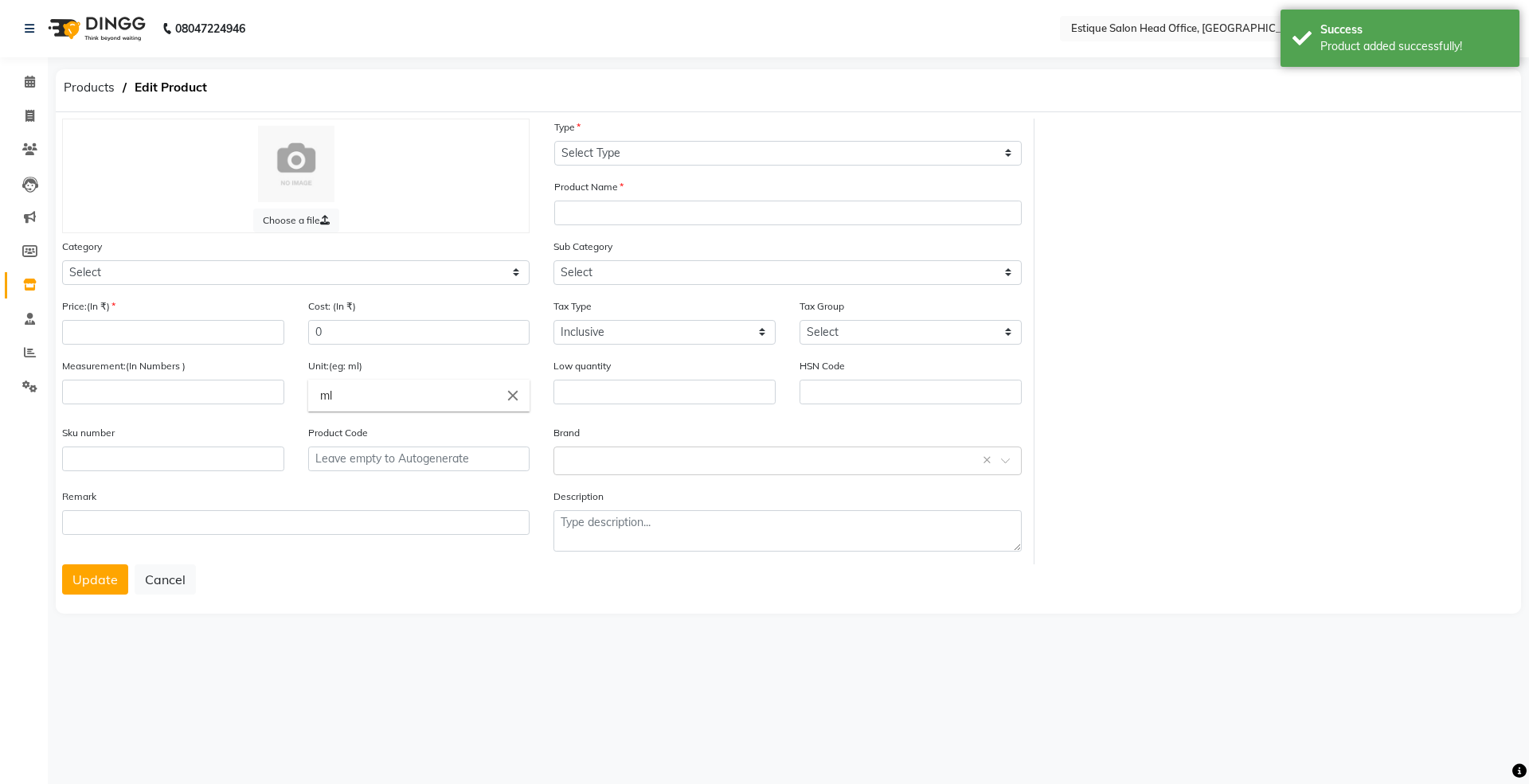
type input "60"
type input "P15029"
select select "381501107"
select select "381501100"
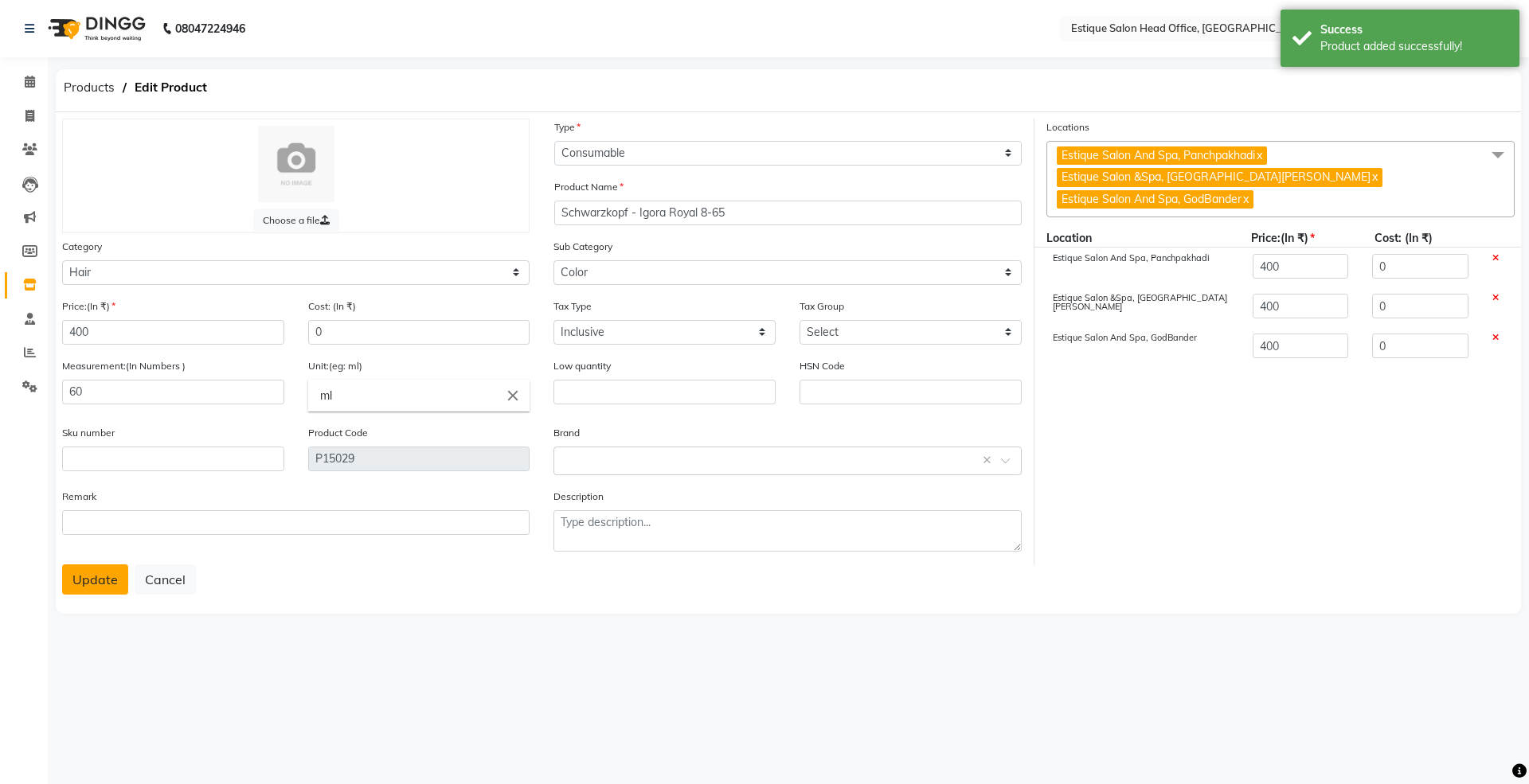
click at [89, 580] on button "Update" at bounding box center [95, 579] width 66 height 30
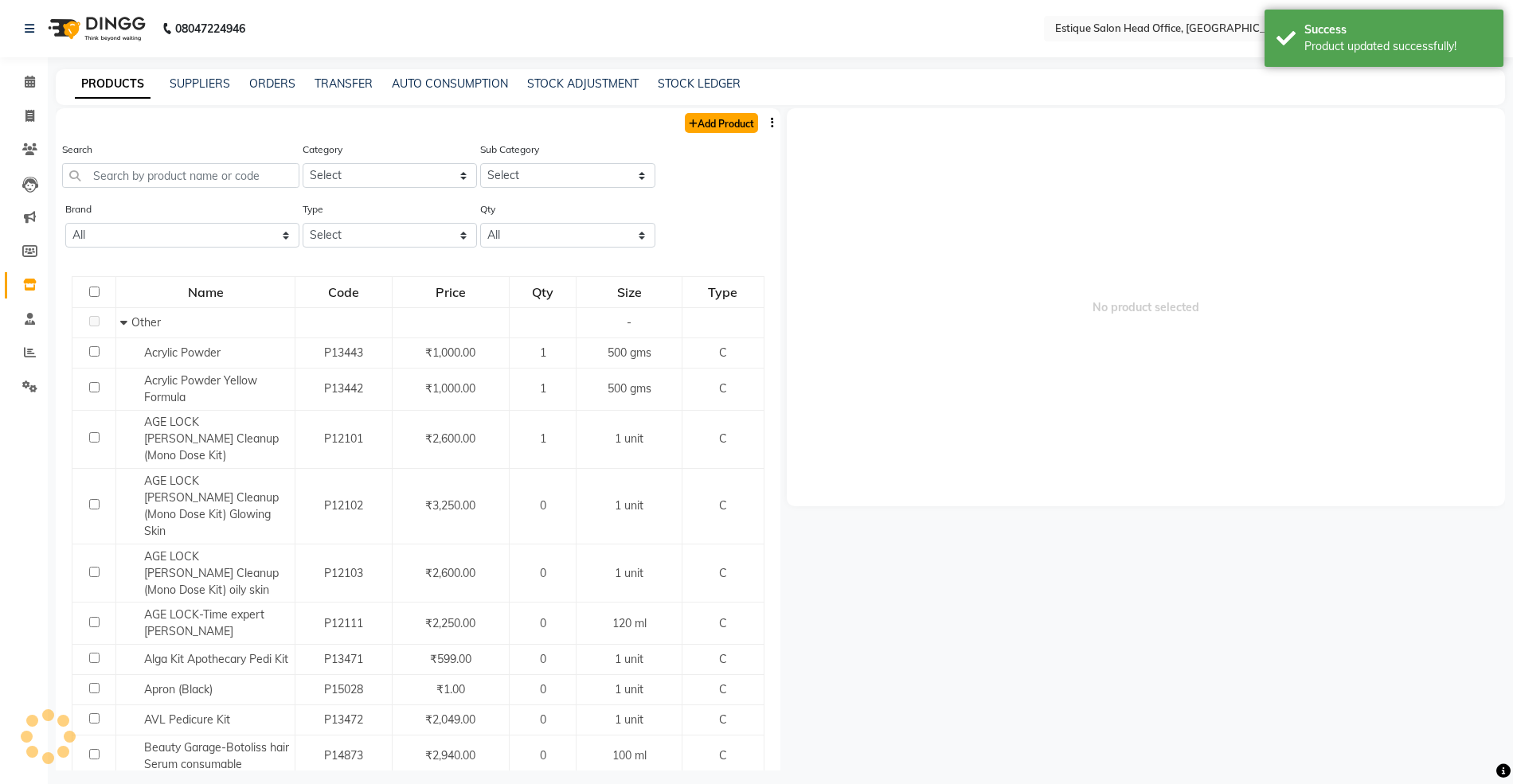
click at [718, 124] on link "Add Product" at bounding box center [721, 123] width 73 height 20
select select "true"
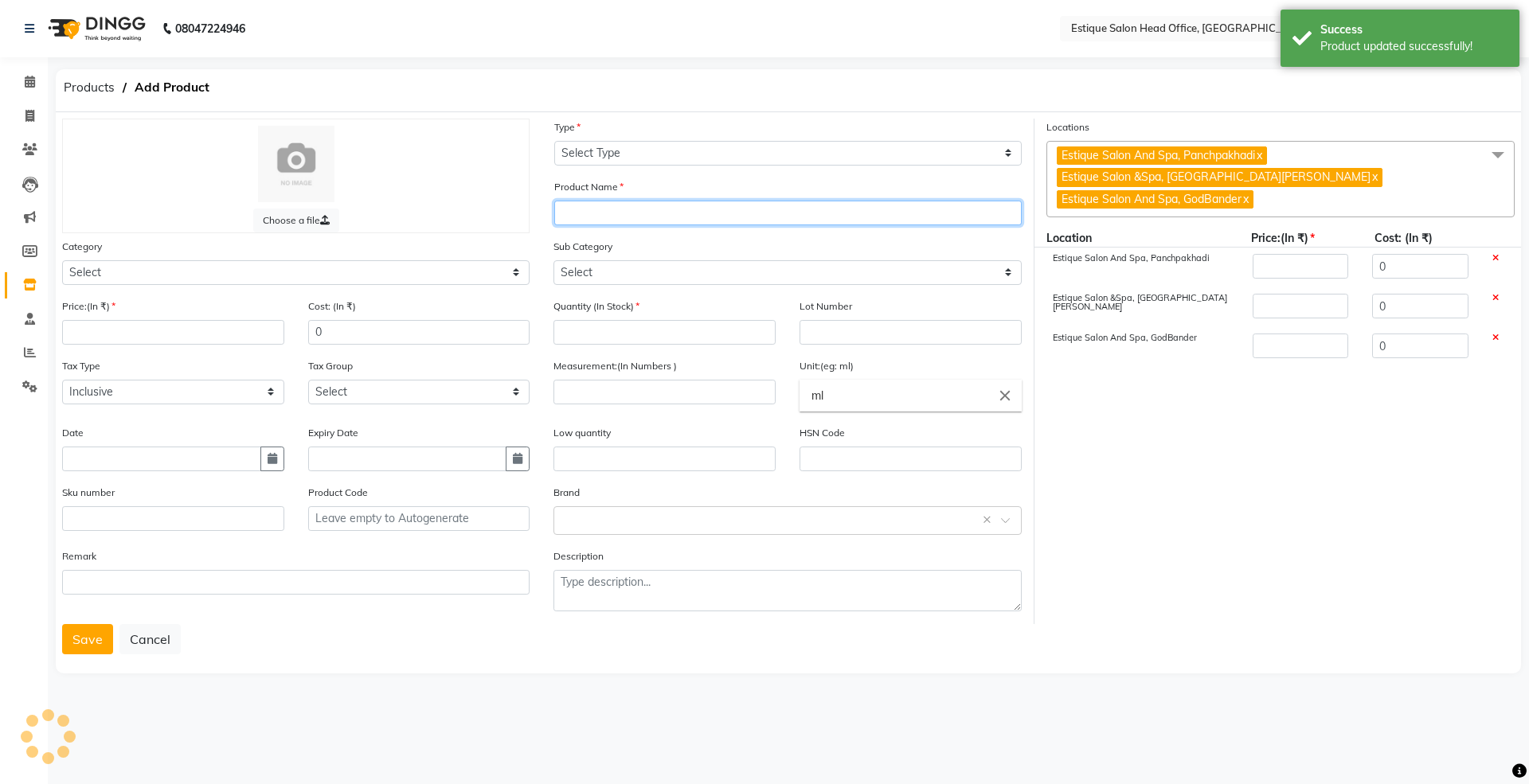
click at [571, 208] on input "text" at bounding box center [788, 213] width 467 height 25
paste input "Schwarzkopf - Igora Royal 8-65"
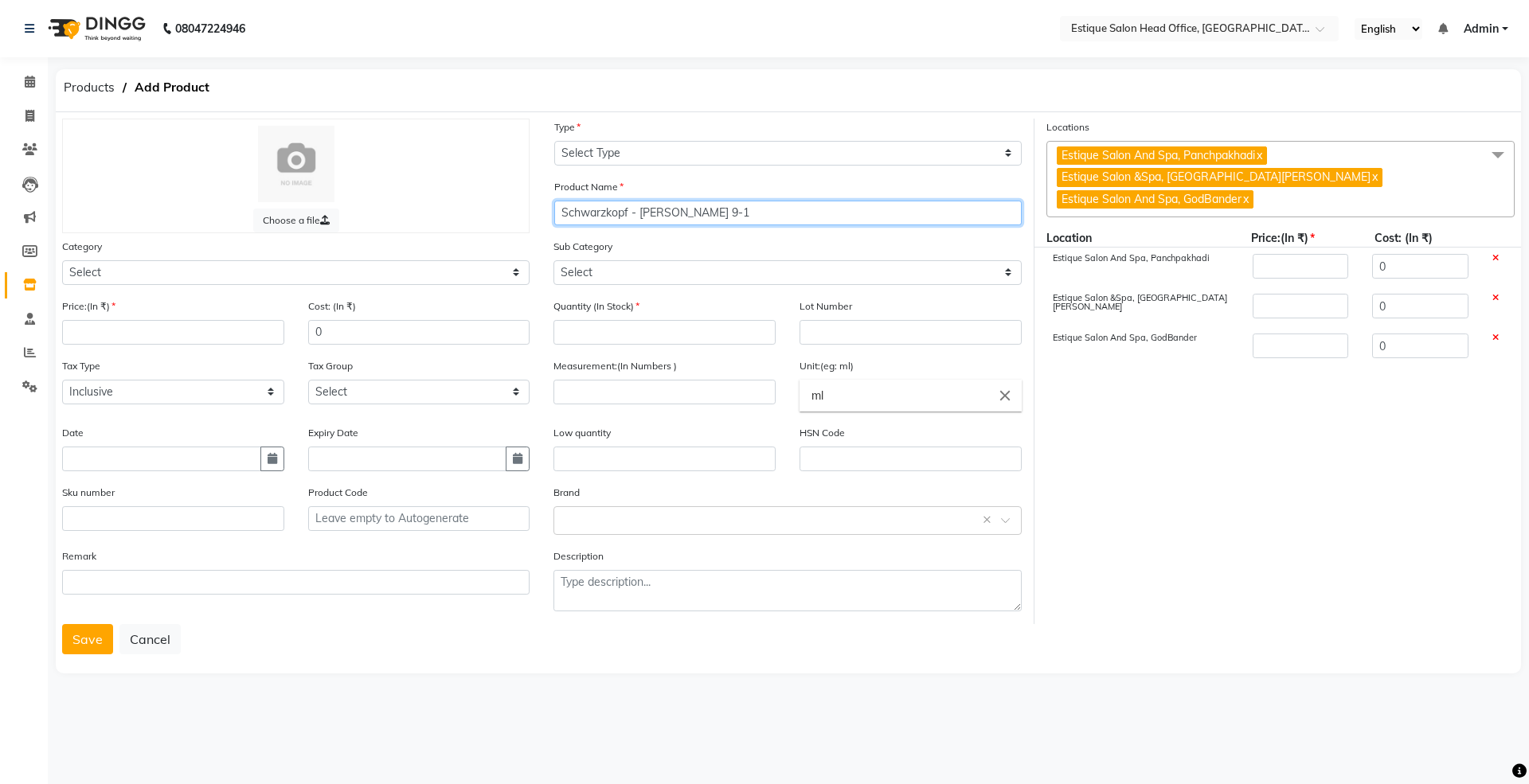
type input "Schwarzkopf - [PERSON_NAME] 9-1"
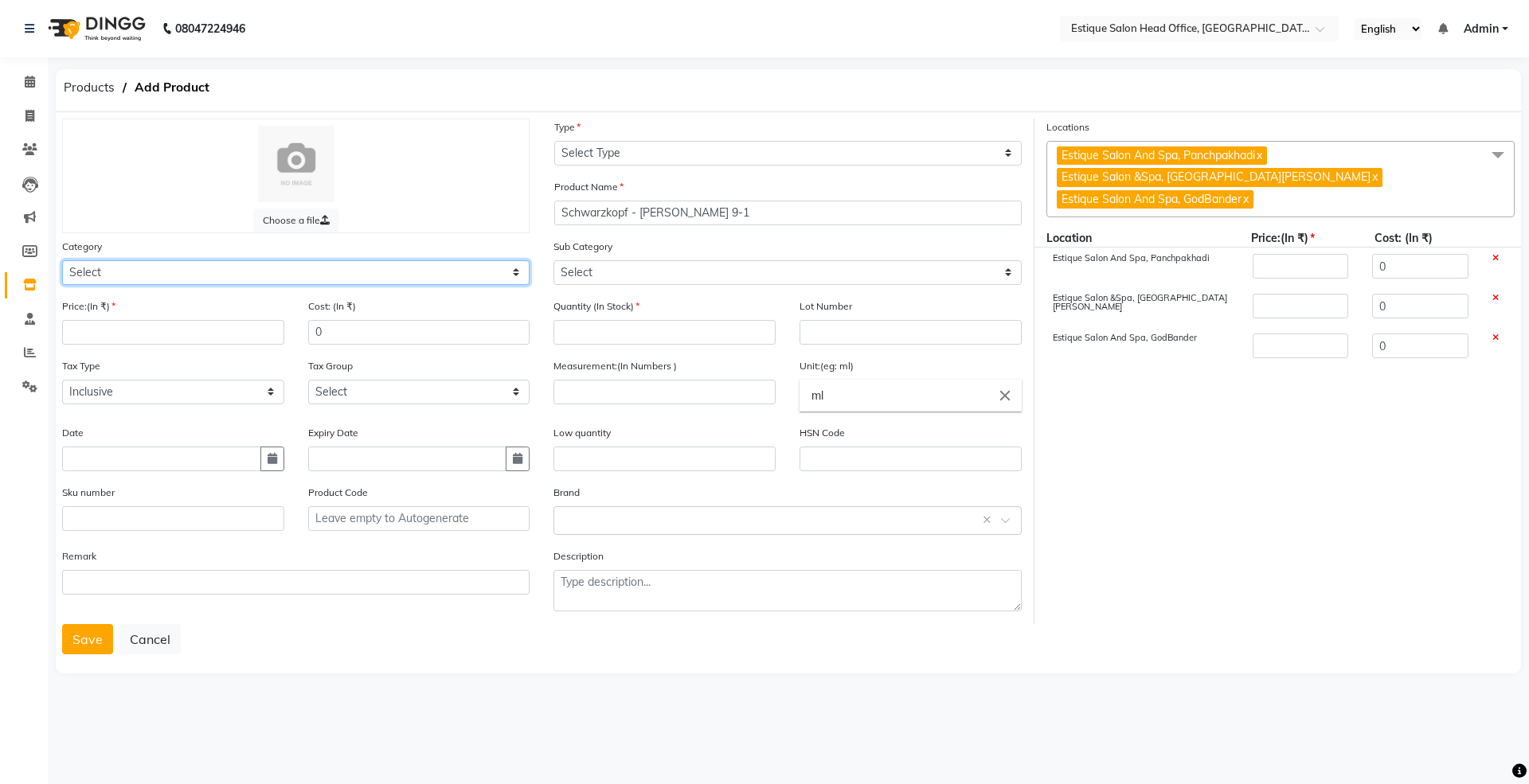
click at [100, 275] on select "Select Hair Skin Makeup Personal Care Appliances [PERSON_NAME] Waxing Disposabl…" at bounding box center [296, 273] width 467 height 25
select select "381501100"
click at [62, 260] on select "Select Hair Skin Makeup Personal Care Appliances [PERSON_NAME] Waxing Disposabl…" at bounding box center [296, 273] width 467 height 25
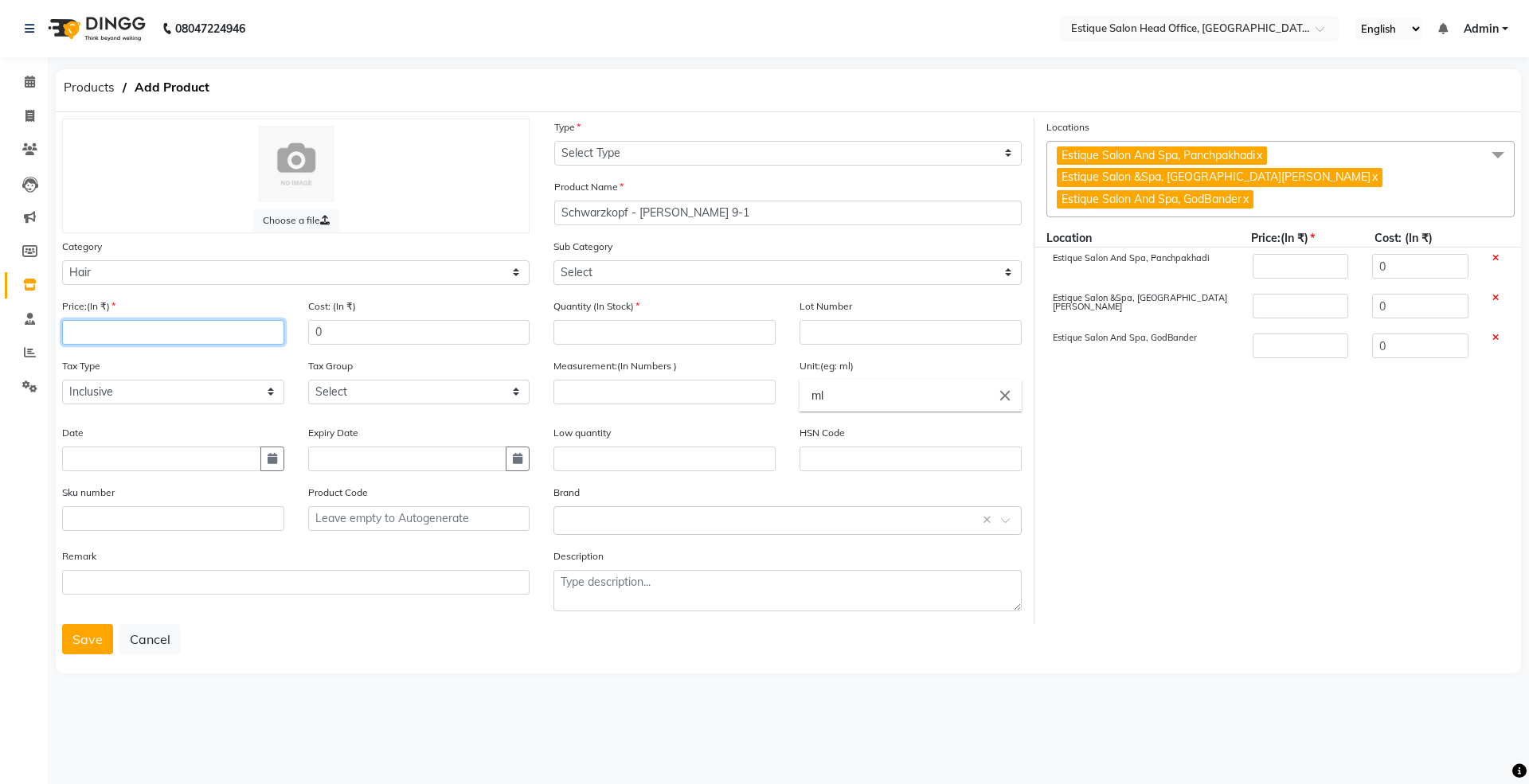
click at [125, 335] on input "number" at bounding box center [173, 332] width 222 height 25
type input "4"
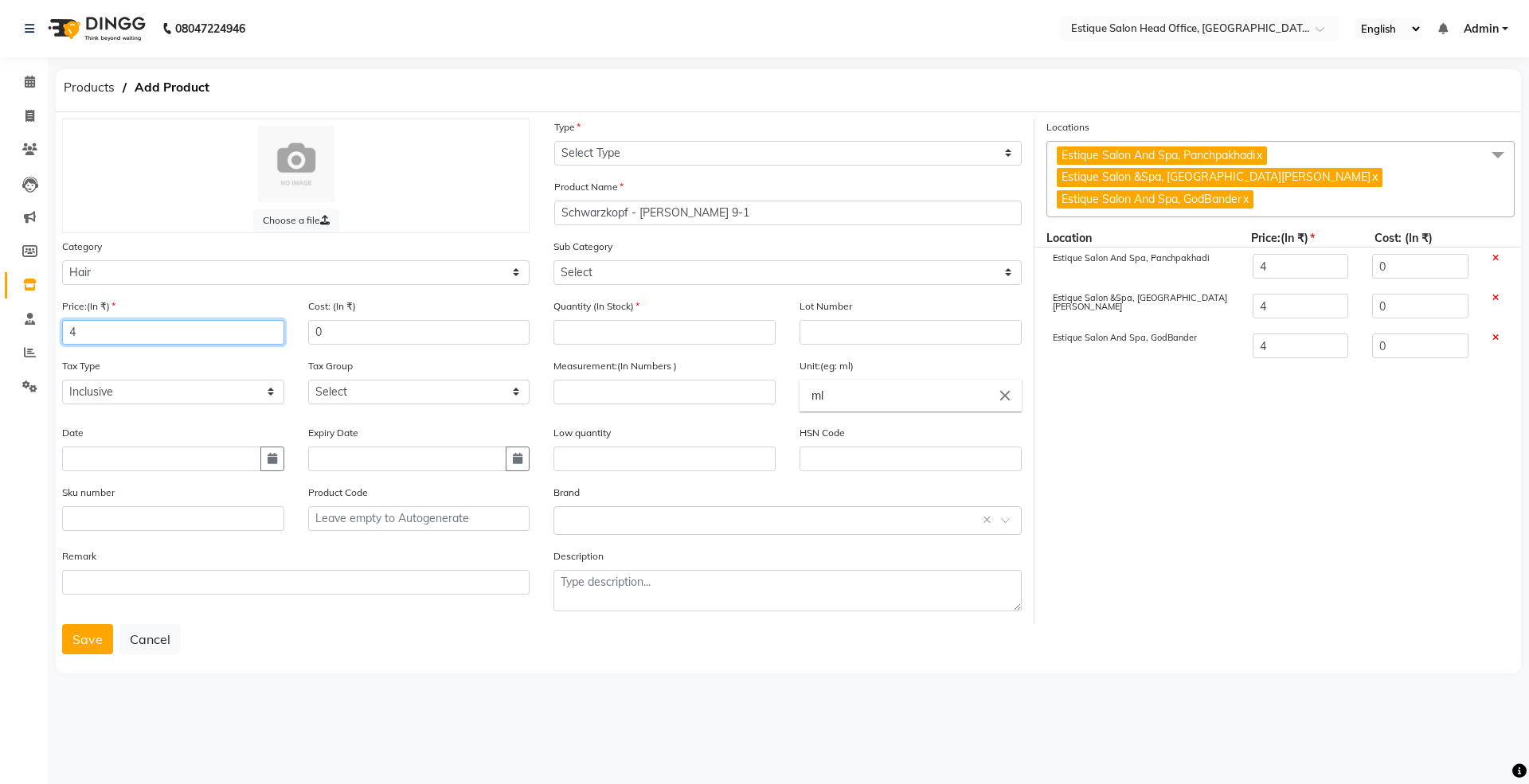
type input "40"
type input "400"
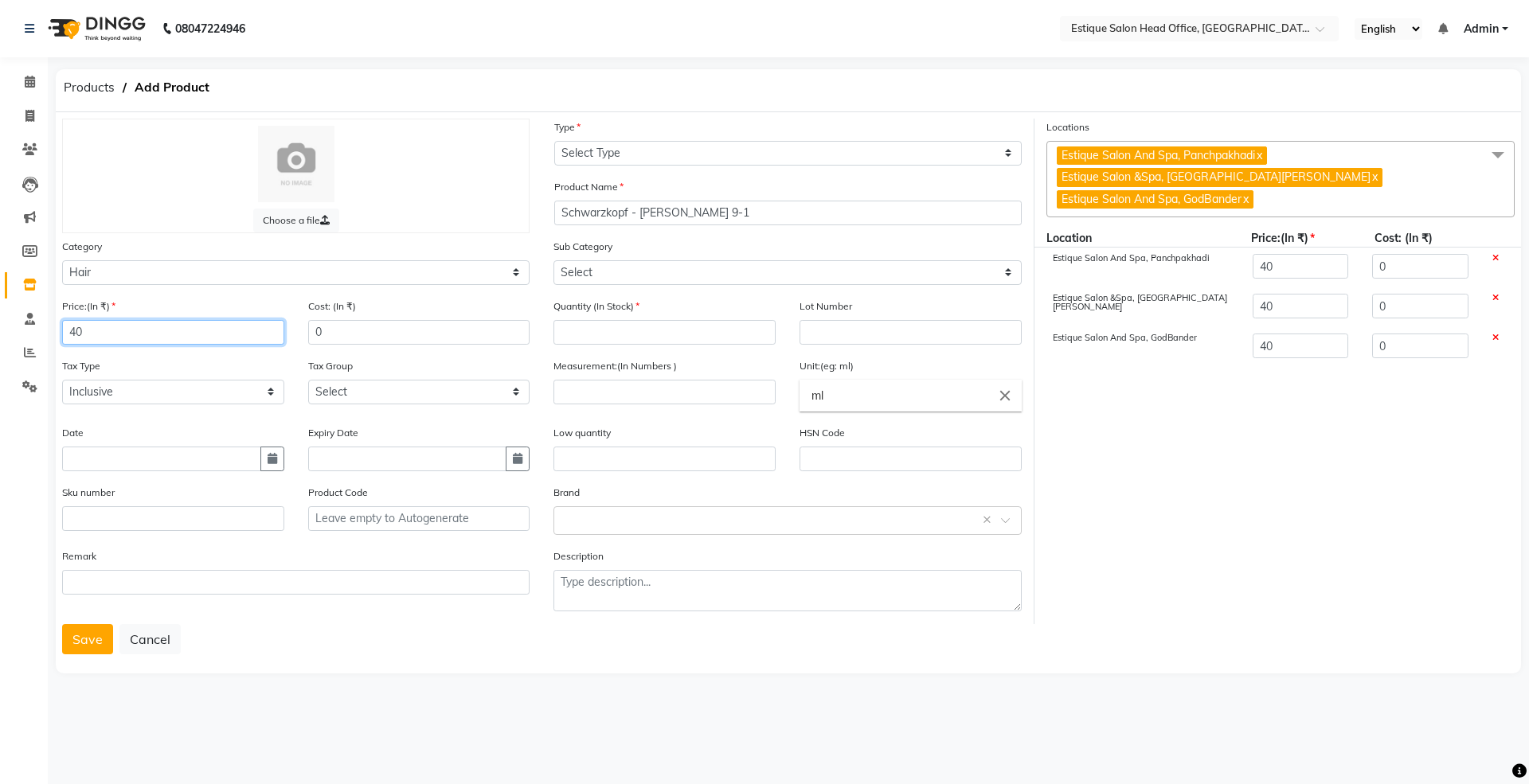
type input "400"
click at [268, 456] on icon "button" at bounding box center [272, 458] width 10 height 12
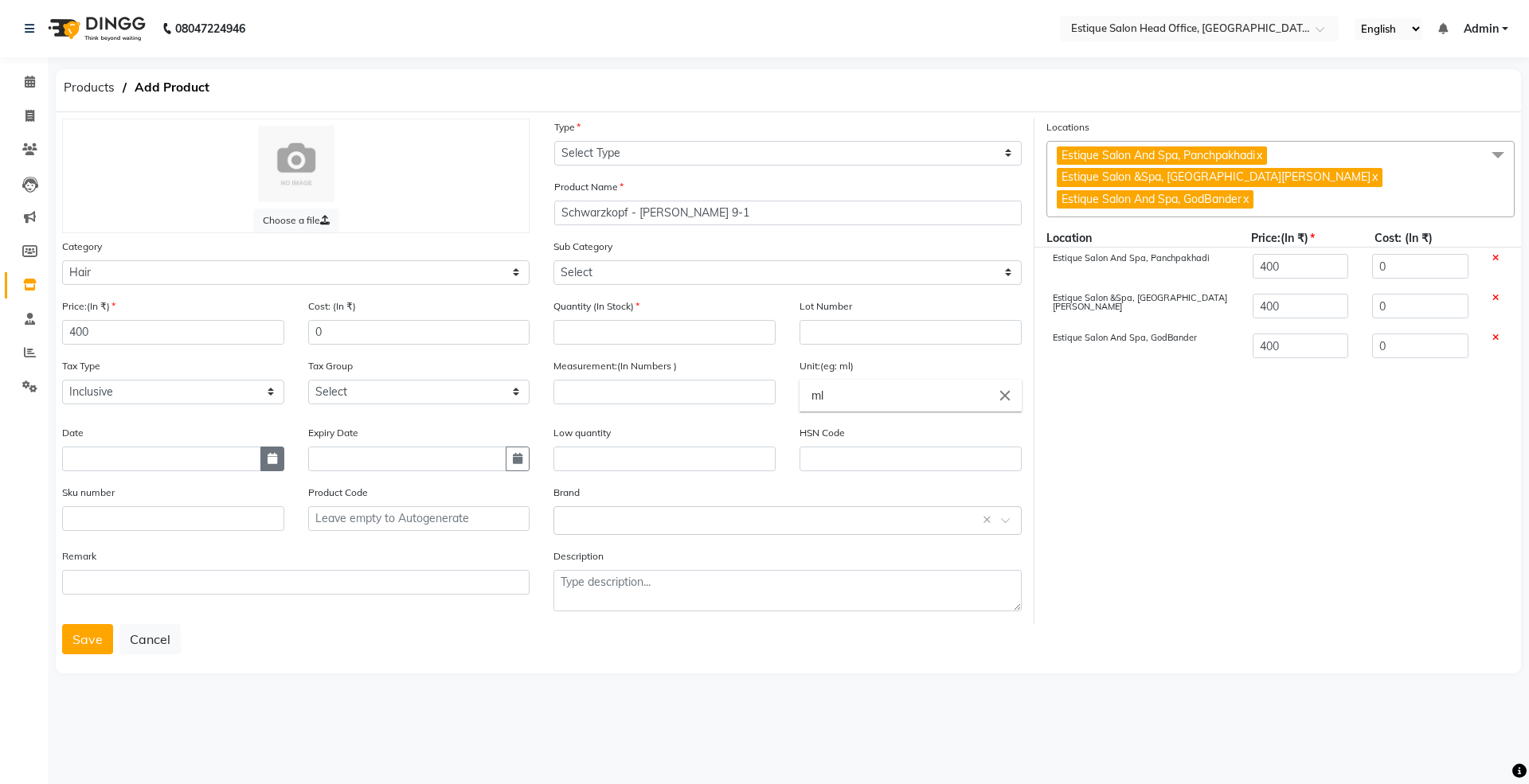
select select "9"
select select "2025"
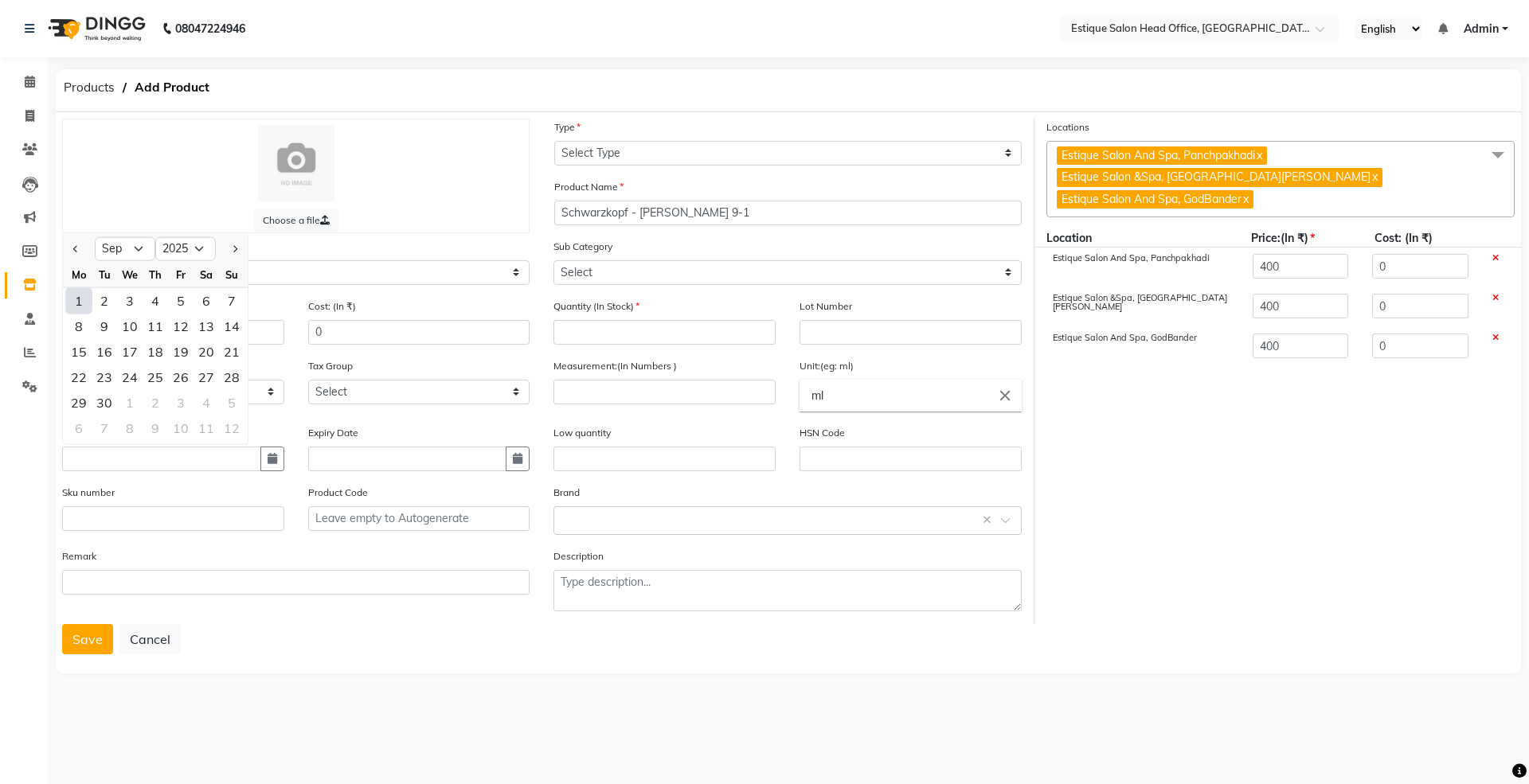
click at [77, 297] on div "1" at bounding box center [78, 300] width 26 height 26
type input "01-09-2025"
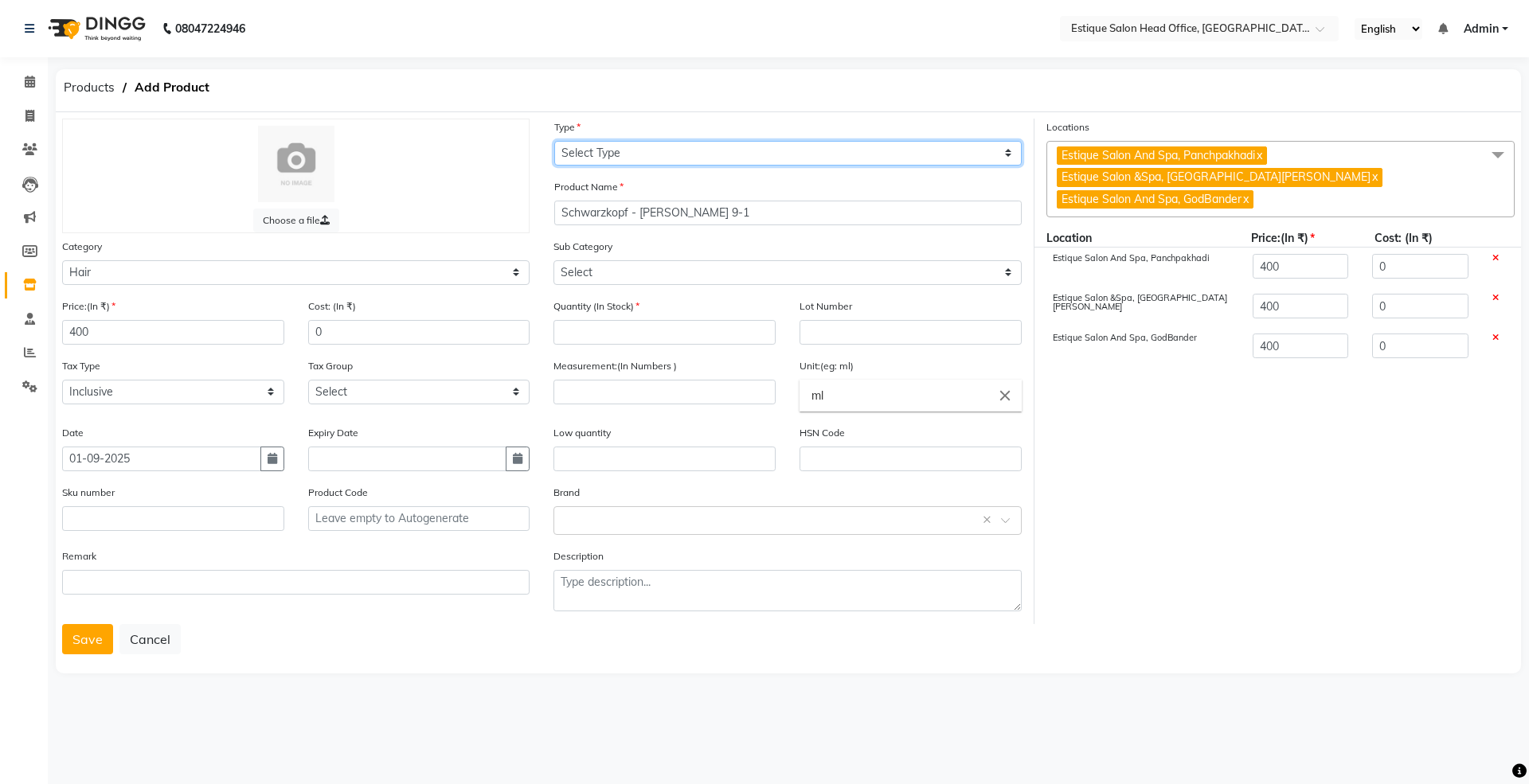
click at [621, 149] on select "Select Type Both Retail Consumable" at bounding box center [788, 154] width 467 height 25
select select "C"
click at [554, 141] on select "Select Type Both Retail Consumable" at bounding box center [788, 154] width 467 height 25
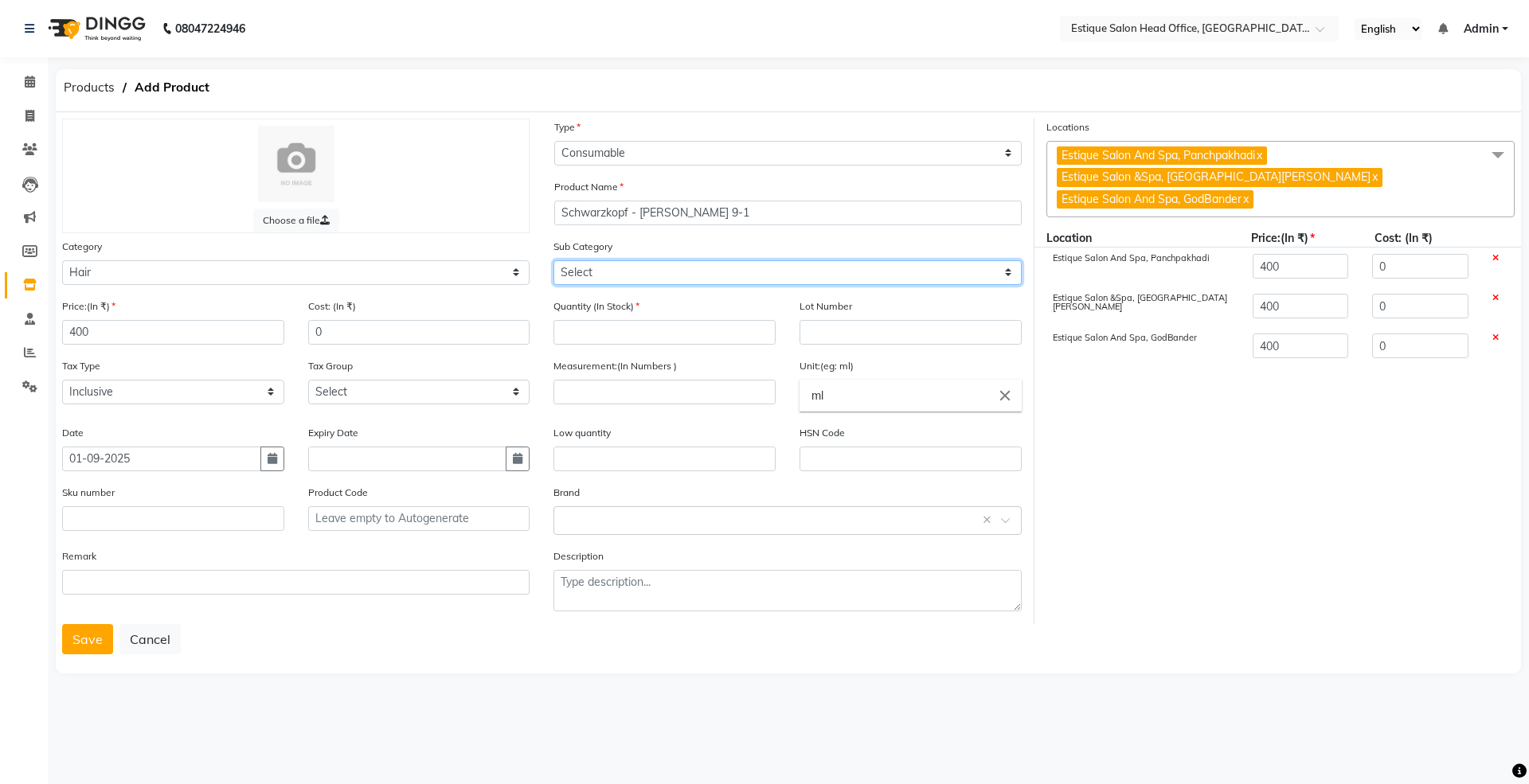
click at [605, 269] on select "Select Shampoo Conditioner Cream Mask Oil Serum Color Appliances Treatment Styl…" at bounding box center [787, 273] width 467 height 25
select select "381501107"
click at [553, 260] on select "Select Shampoo Conditioner Cream Mask Oil Serum Color Appliances Treatment Styl…" at bounding box center [787, 273] width 467 height 25
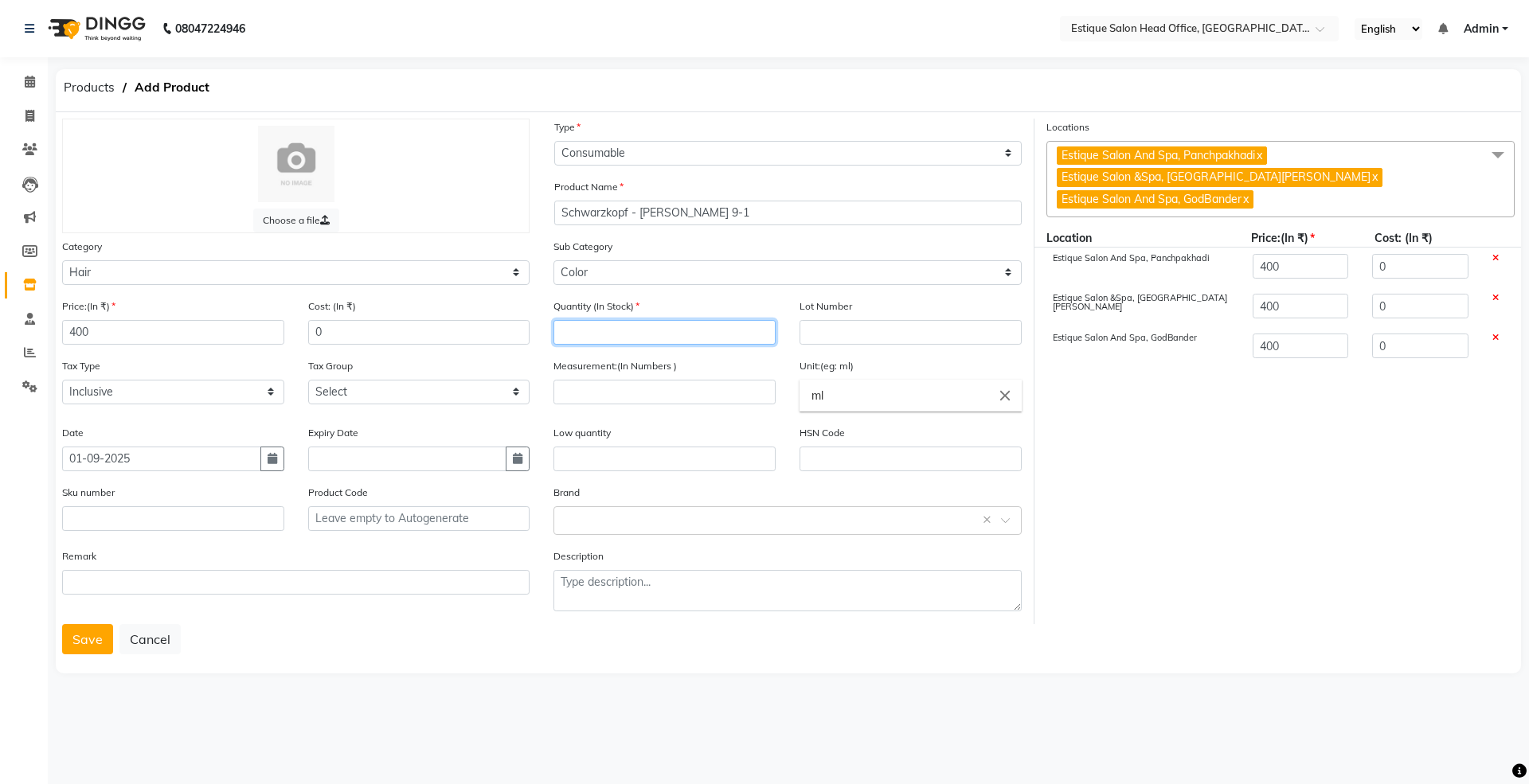
click at [593, 326] on input "number" at bounding box center [665, 332] width 222 height 25
type input "0"
click at [595, 383] on input "number" at bounding box center [665, 392] width 222 height 25
type input "60"
click at [86, 631] on button "Save" at bounding box center [87, 639] width 51 height 30
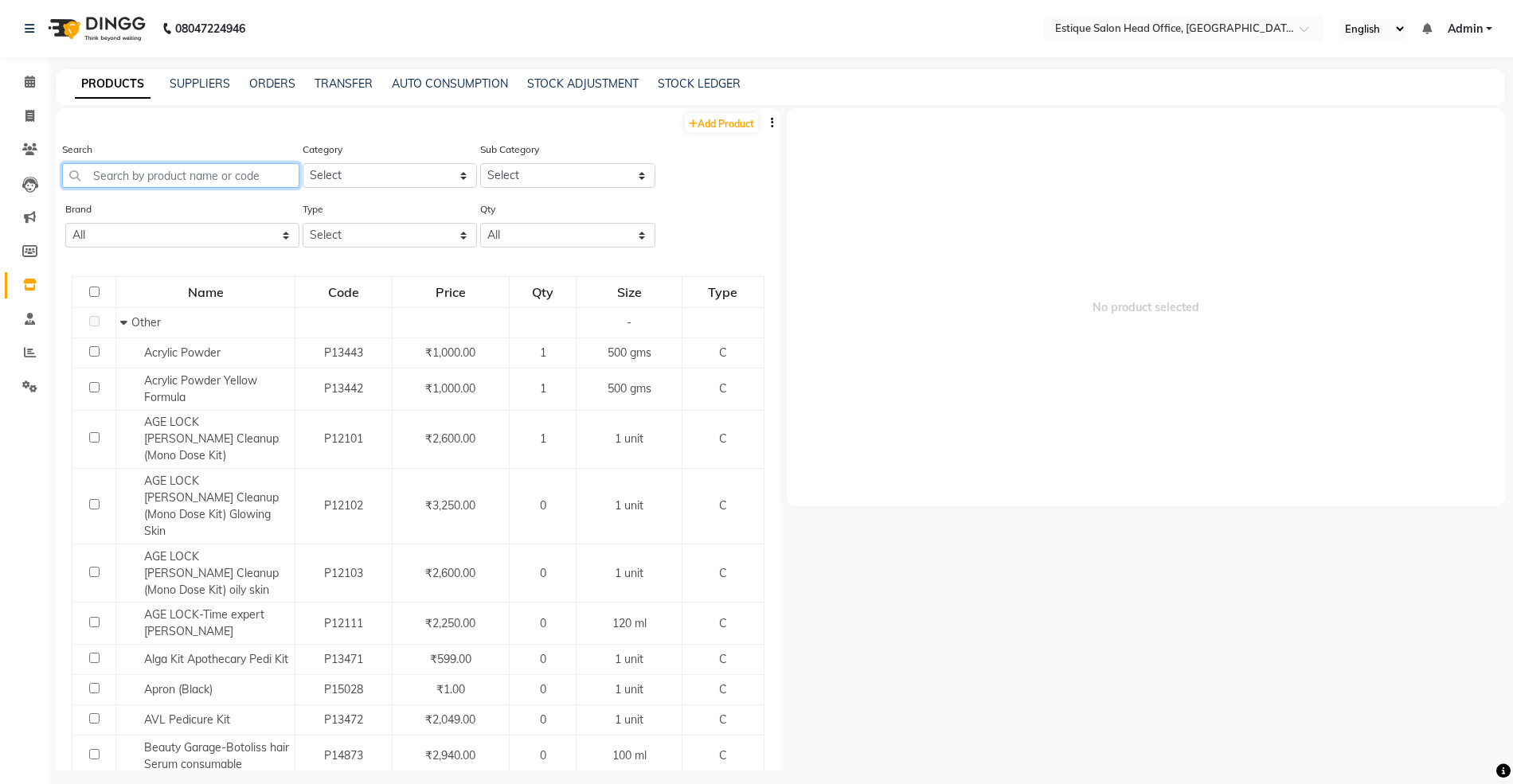
click at [153, 177] on input "text" at bounding box center [180, 176] width 237 height 25
paste input "Schwarzkopf - Igora Royal 8-65"
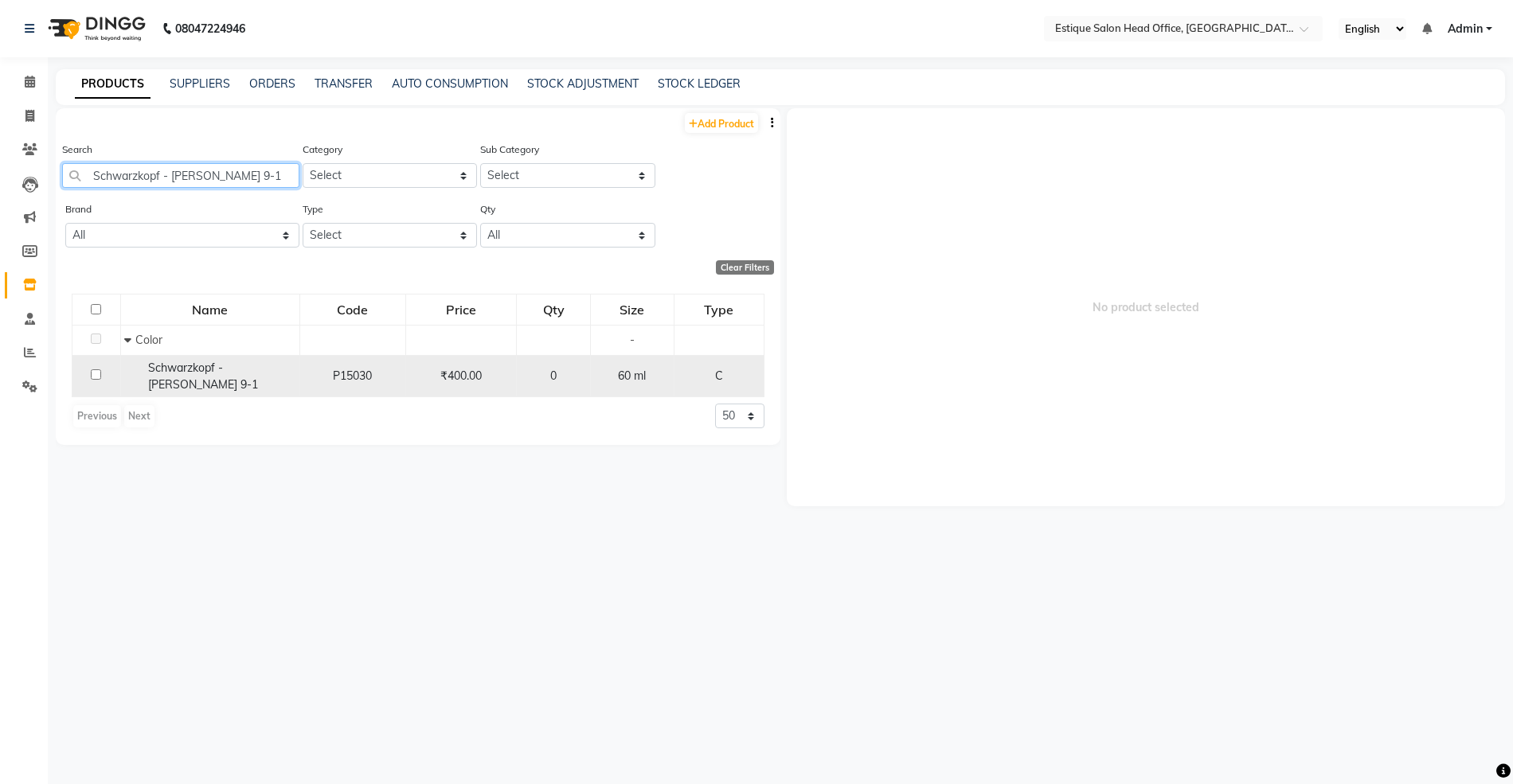
type input "Schwarzkopf - [PERSON_NAME] 9-1"
click at [180, 367] on span "Schwarzkopf - [PERSON_NAME] 9-1" at bounding box center [203, 376] width 110 height 31
click at [227, 369] on span "Schwarzkopf - [PERSON_NAME] 9-1" at bounding box center [203, 376] width 110 height 31
click at [201, 363] on span "Schwarzkopf - [PERSON_NAME] 9-1" at bounding box center [203, 376] width 110 height 31
click at [94, 367] on td at bounding box center [97, 376] width 49 height 42
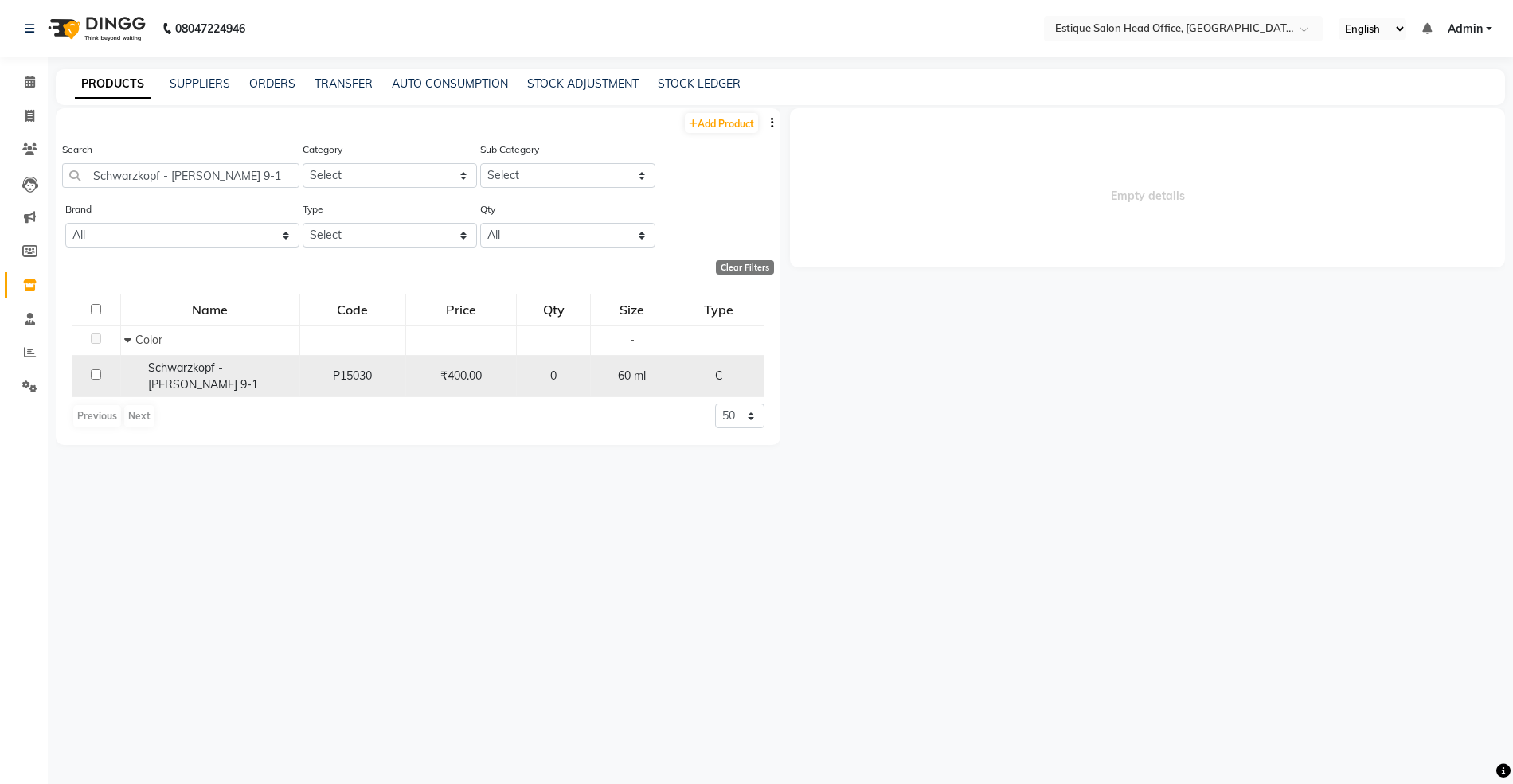
click at [242, 364] on span "Schwarzkopf - [PERSON_NAME] 9-1" at bounding box center [203, 376] width 110 height 31
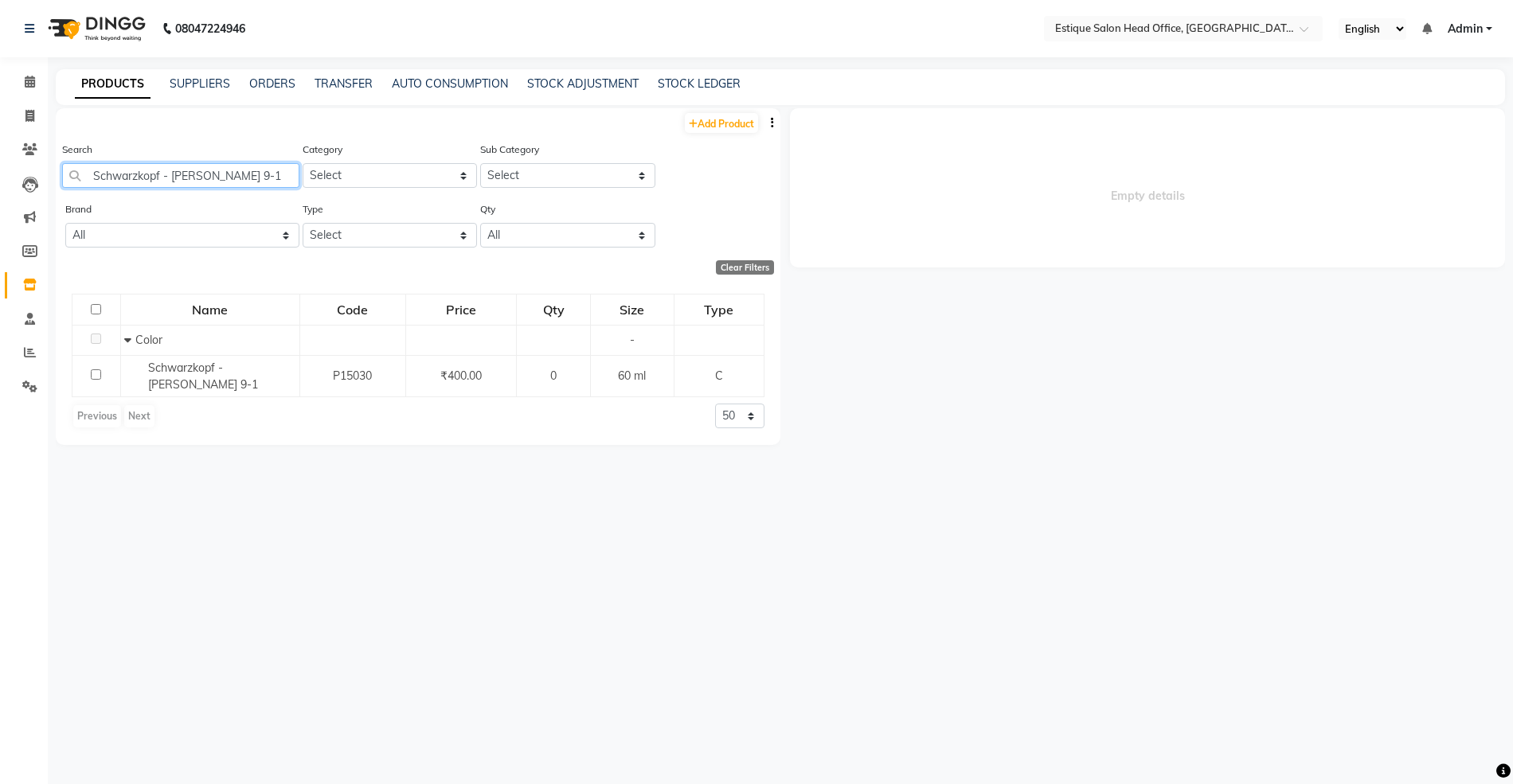
click at [258, 178] on input "Schwarzkopf - [PERSON_NAME] 9-1" at bounding box center [180, 176] width 237 height 25
click at [377, 169] on select "Select Hair Skin Makeup Personal Care Appliances [PERSON_NAME] Waxing Disposabl…" at bounding box center [390, 176] width 175 height 25
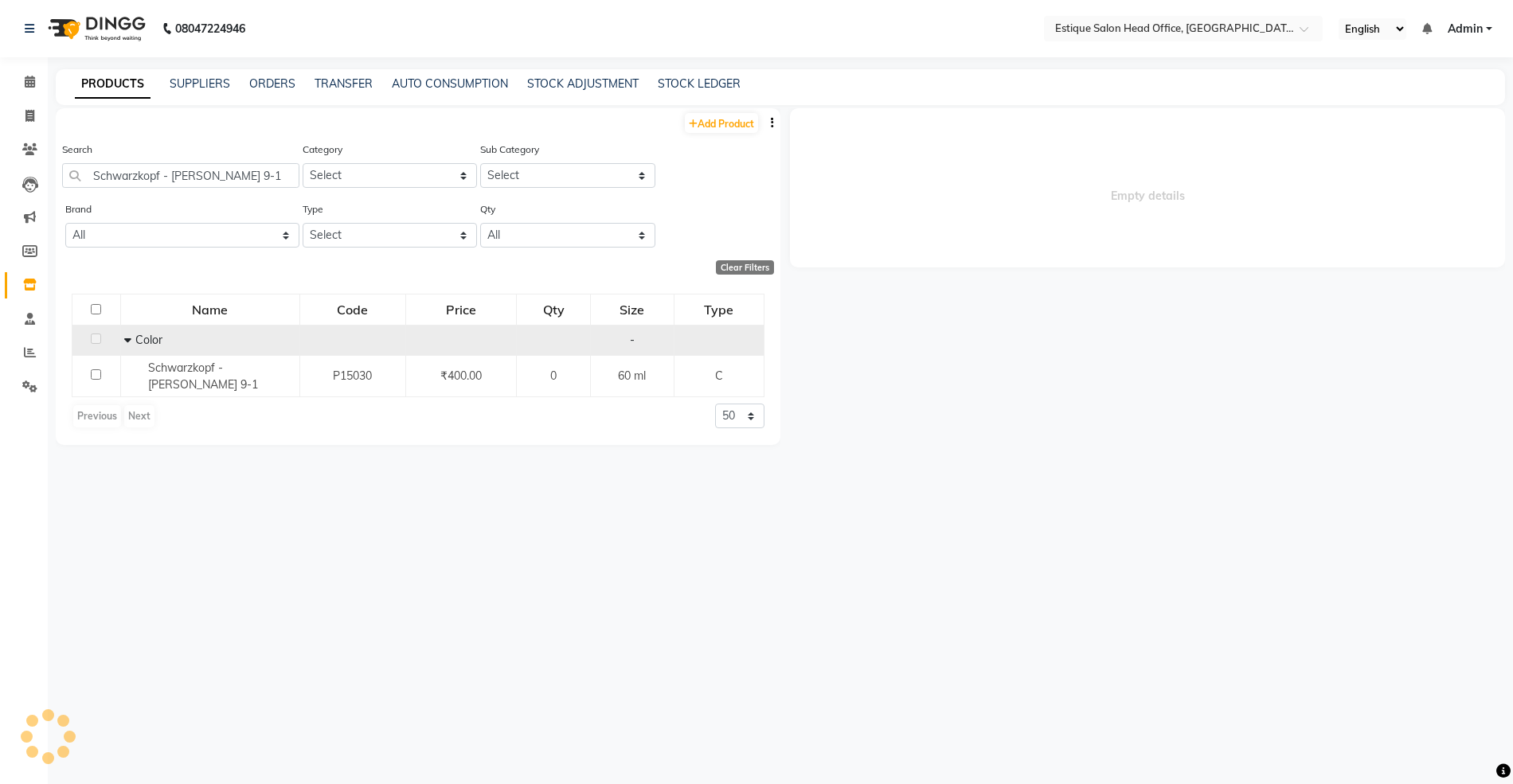
drag, startPoint x: 175, startPoint y: 366, endPoint x: 171, endPoint y: 353, distance: 13.6
click at [179, 367] on span "Schwarzkopf - [PERSON_NAME] 9-1" at bounding box center [203, 376] width 110 height 31
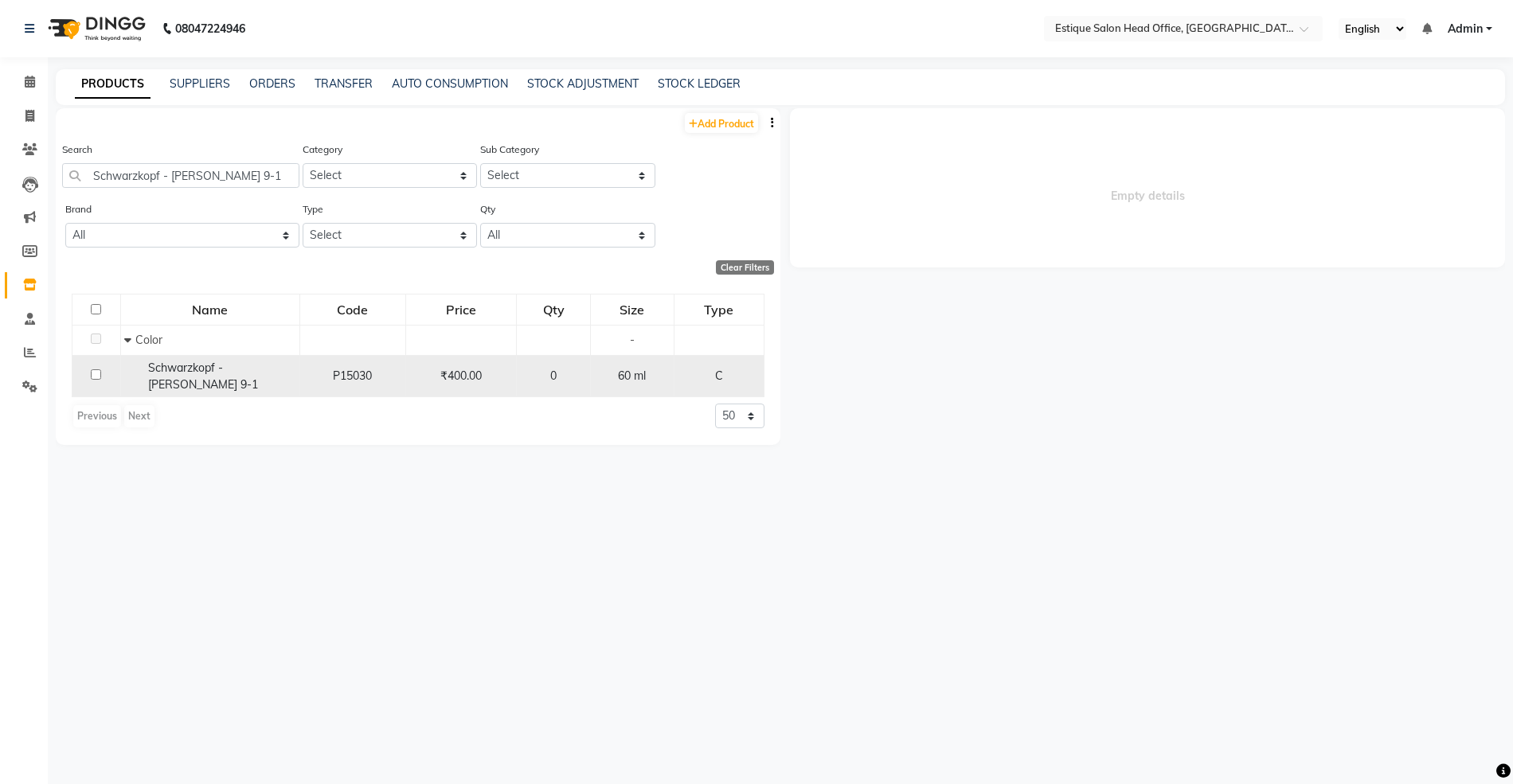
click at [256, 363] on span "Schwarzkopf - [PERSON_NAME] 9-1" at bounding box center [203, 376] width 110 height 31
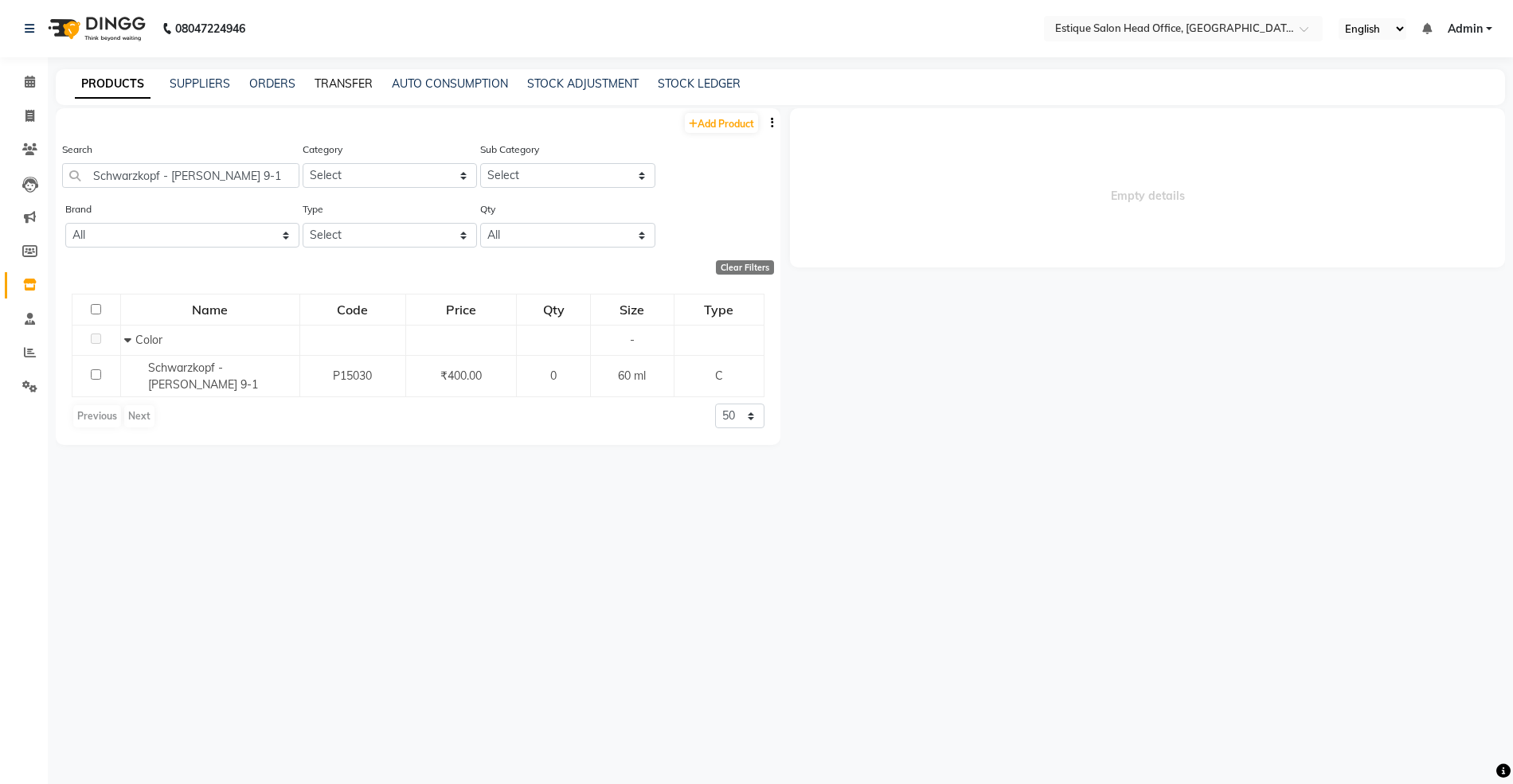
click at [350, 78] on link "TRANSFER" at bounding box center [343, 83] width 58 height 14
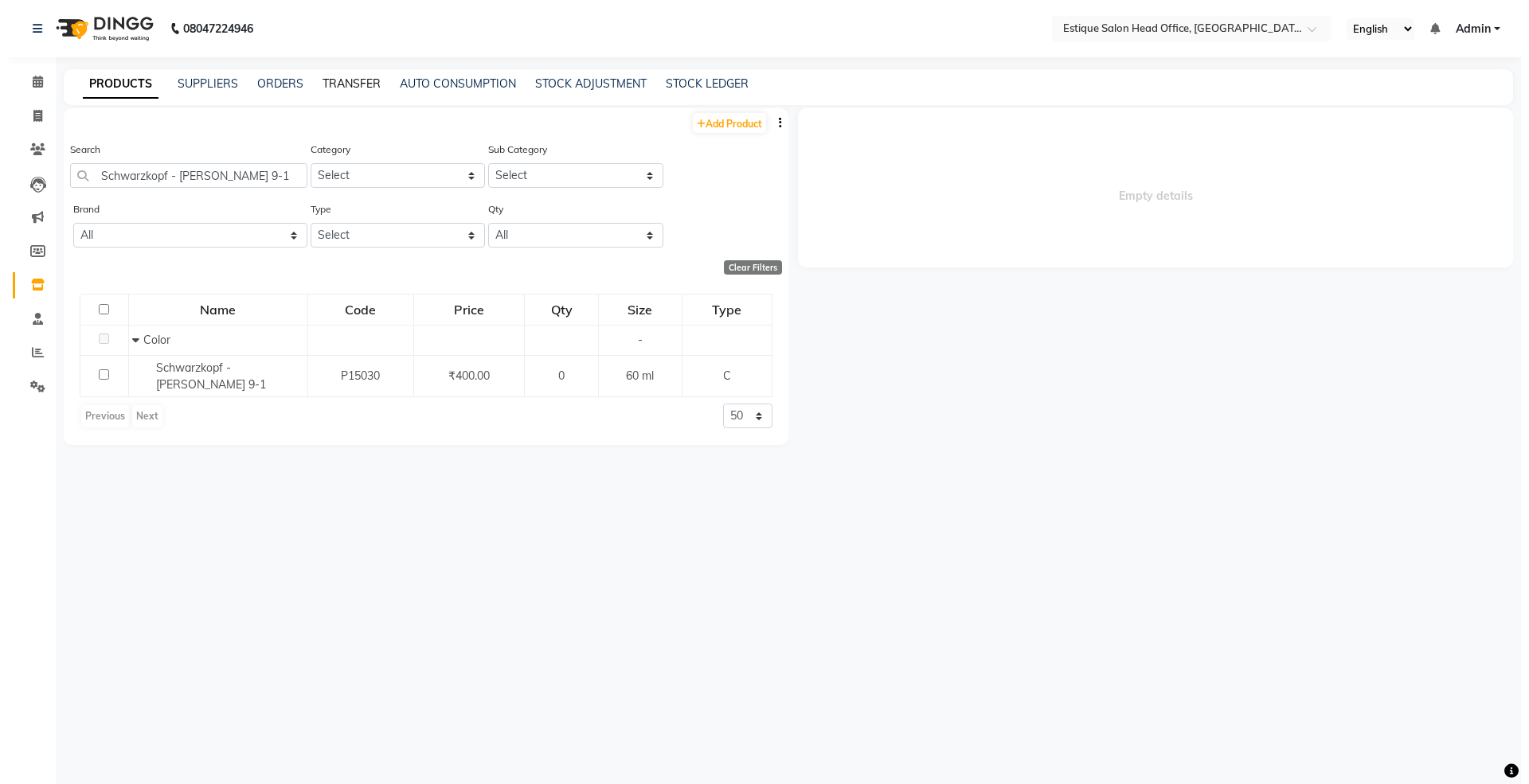
select select "sender"
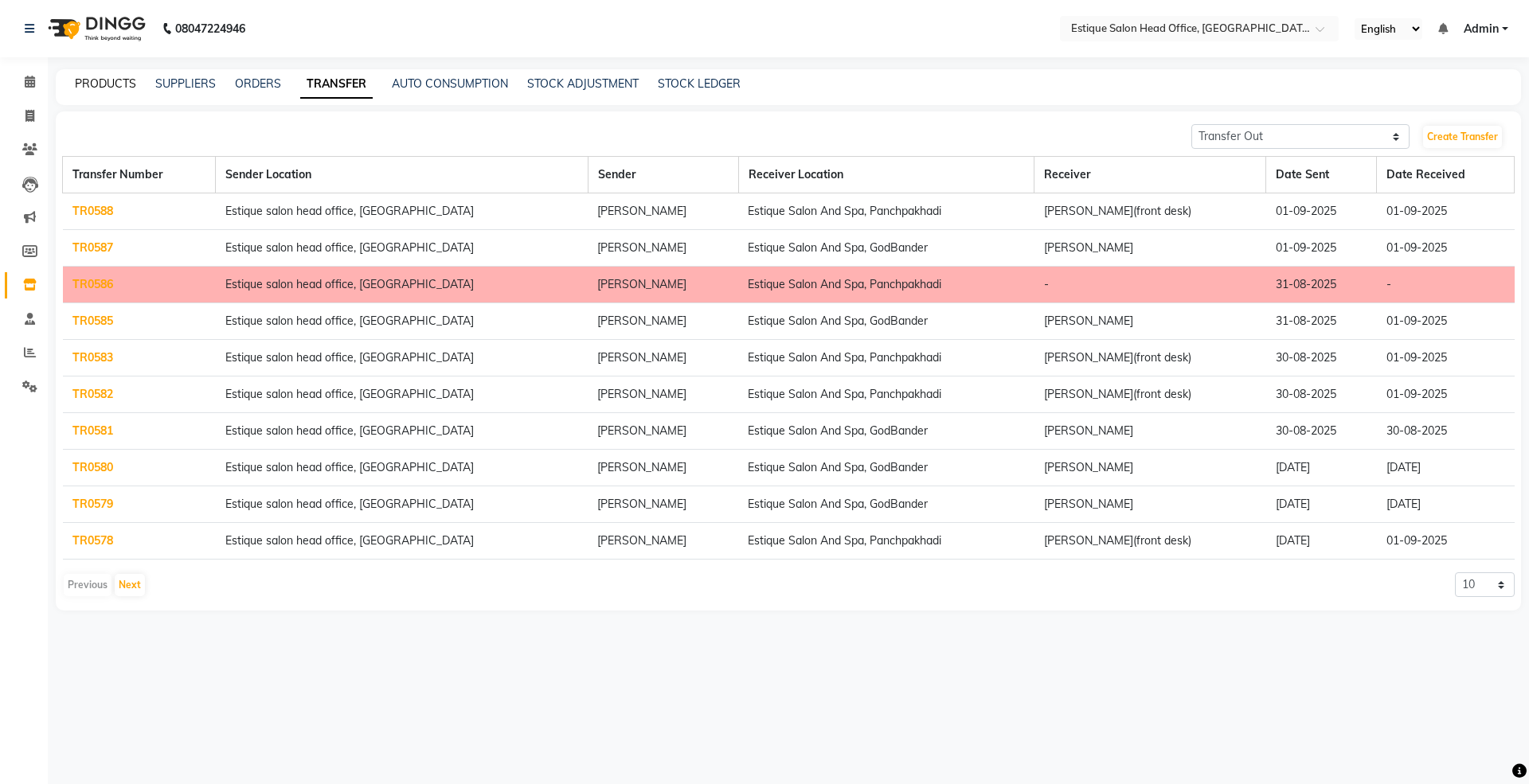
click at [104, 80] on link "PRODUCTS" at bounding box center [105, 83] width 61 height 14
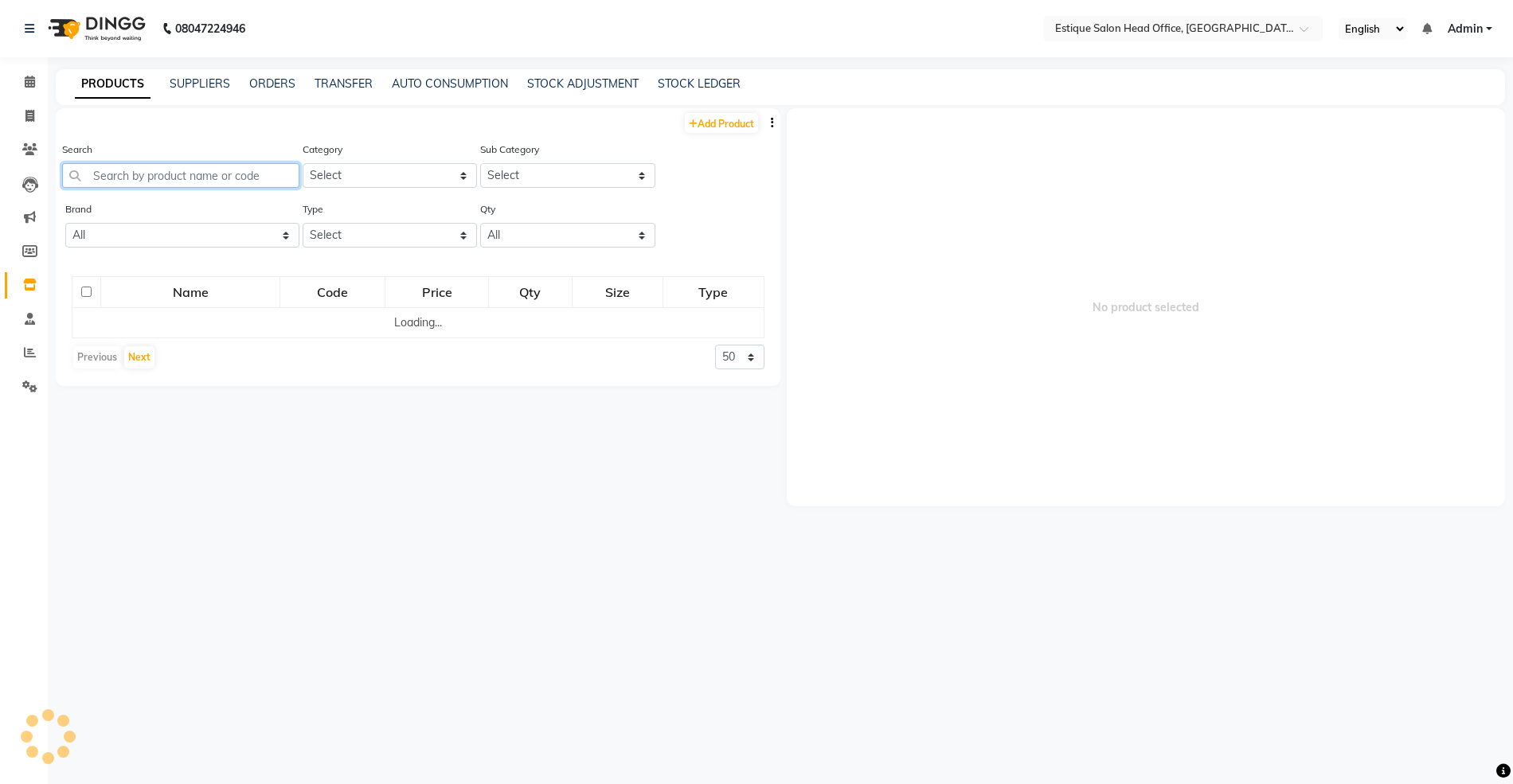
click at [151, 180] on input "text" at bounding box center [180, 176] width 237 height 25
paste input "Schwarzkopf - Igora Royal 8-65"
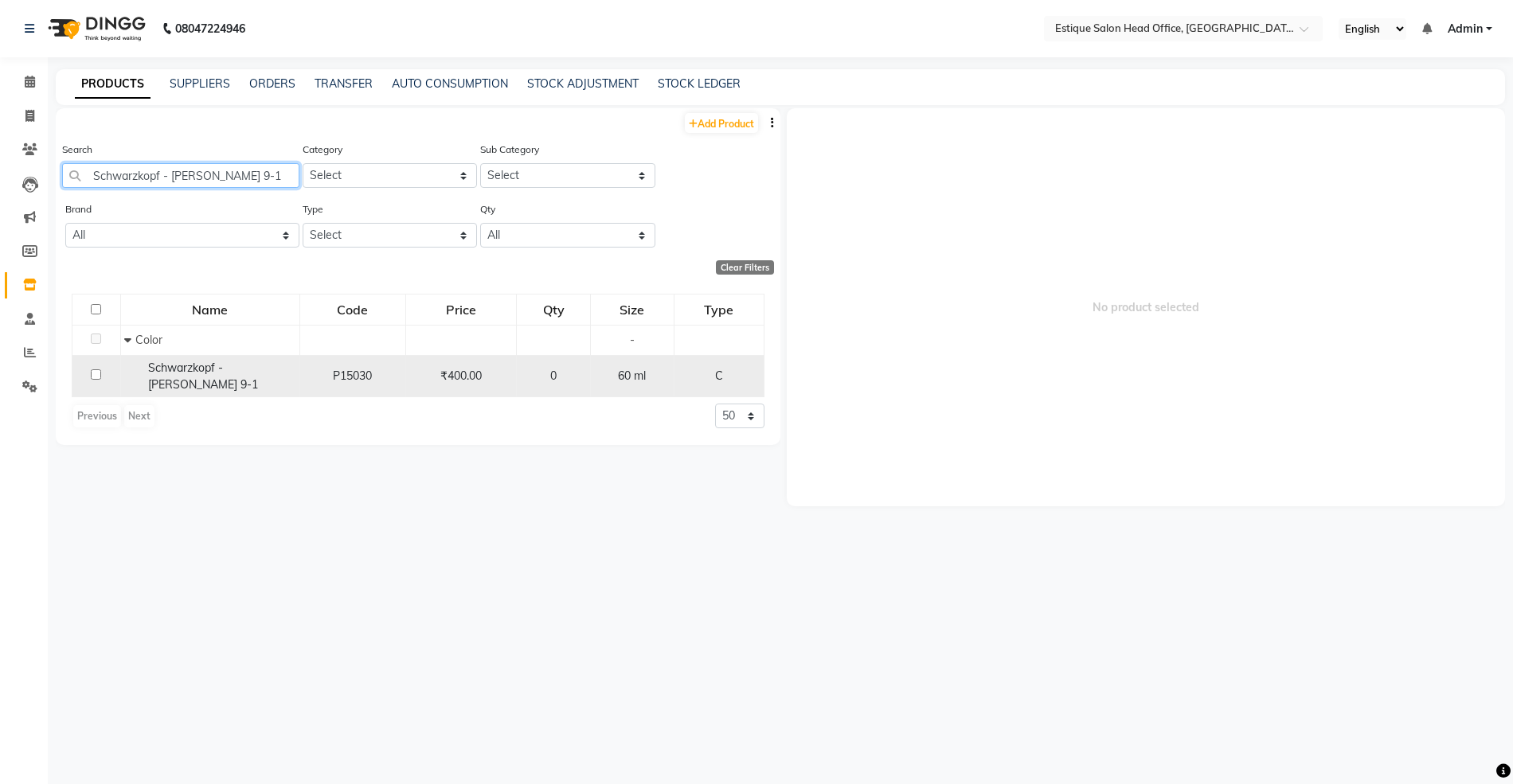
type input "Schwarzkopf - [PERSON_NAME] 9-1"
click at [203, 361] on span "Schwarzkopf - [PERSON_NAME] 9-1" at bounding box center [203, 376] width 110 height 31
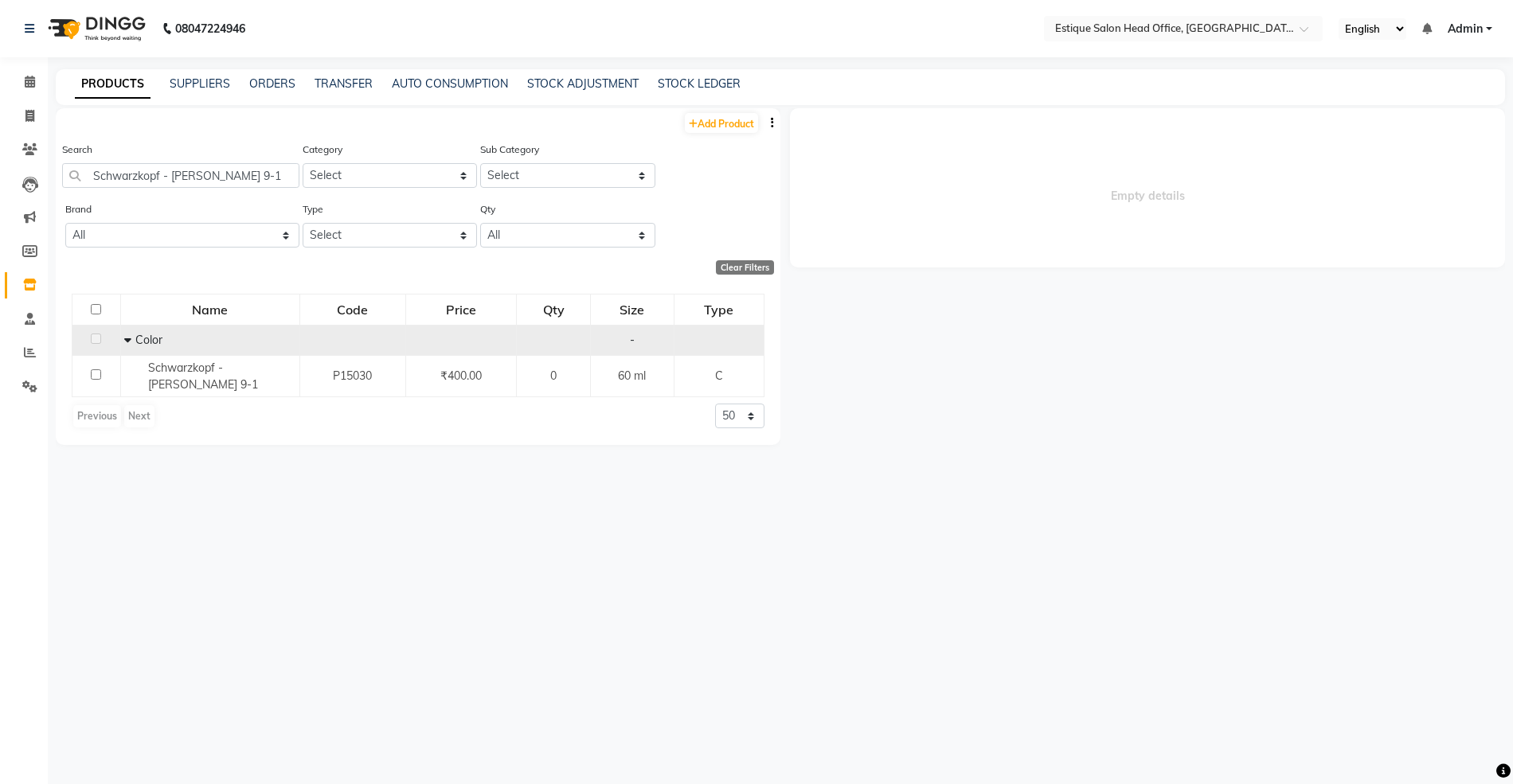
select select
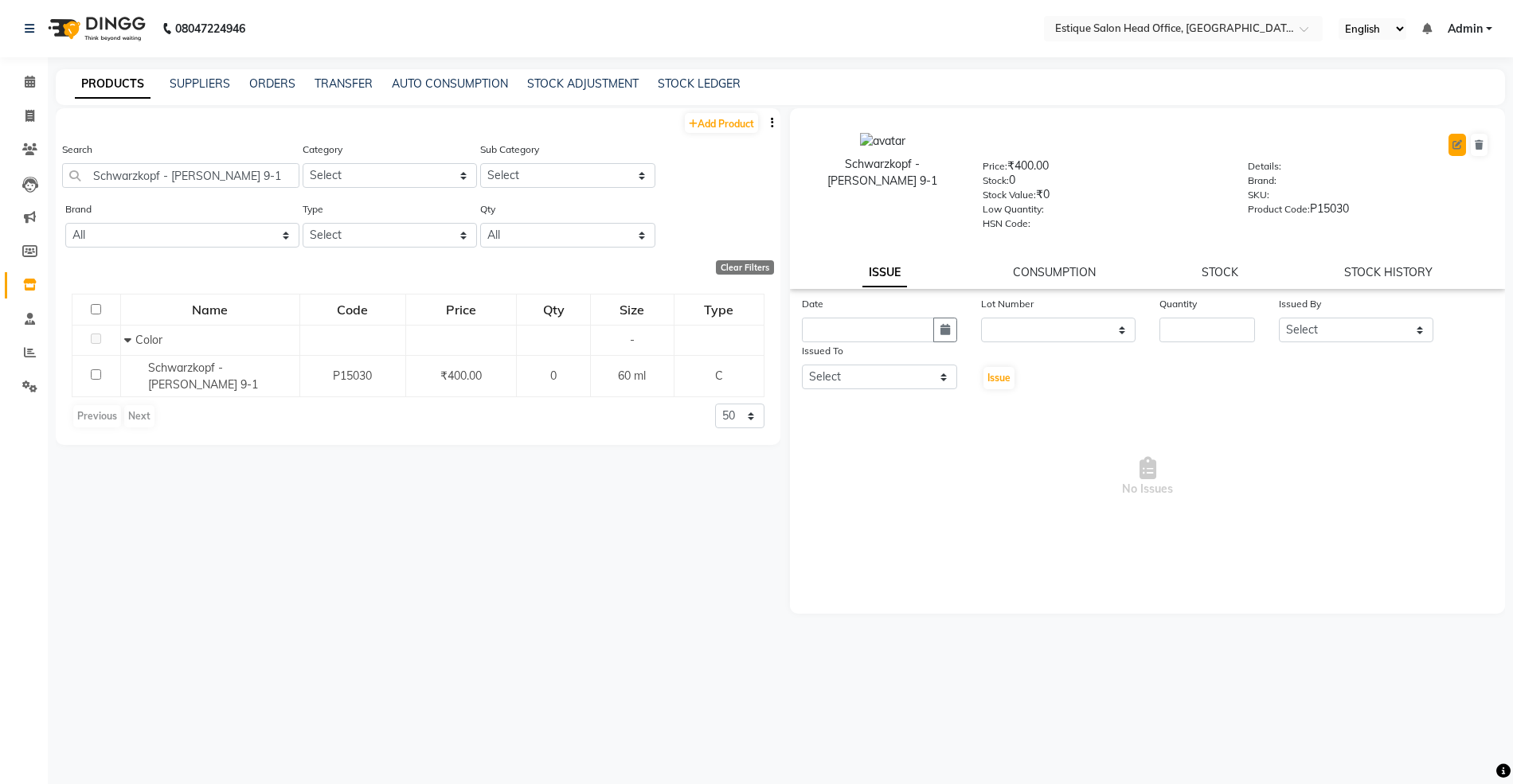
click at [1455, 141] on icon at bounding box center [1457, 145] width 10 height 10
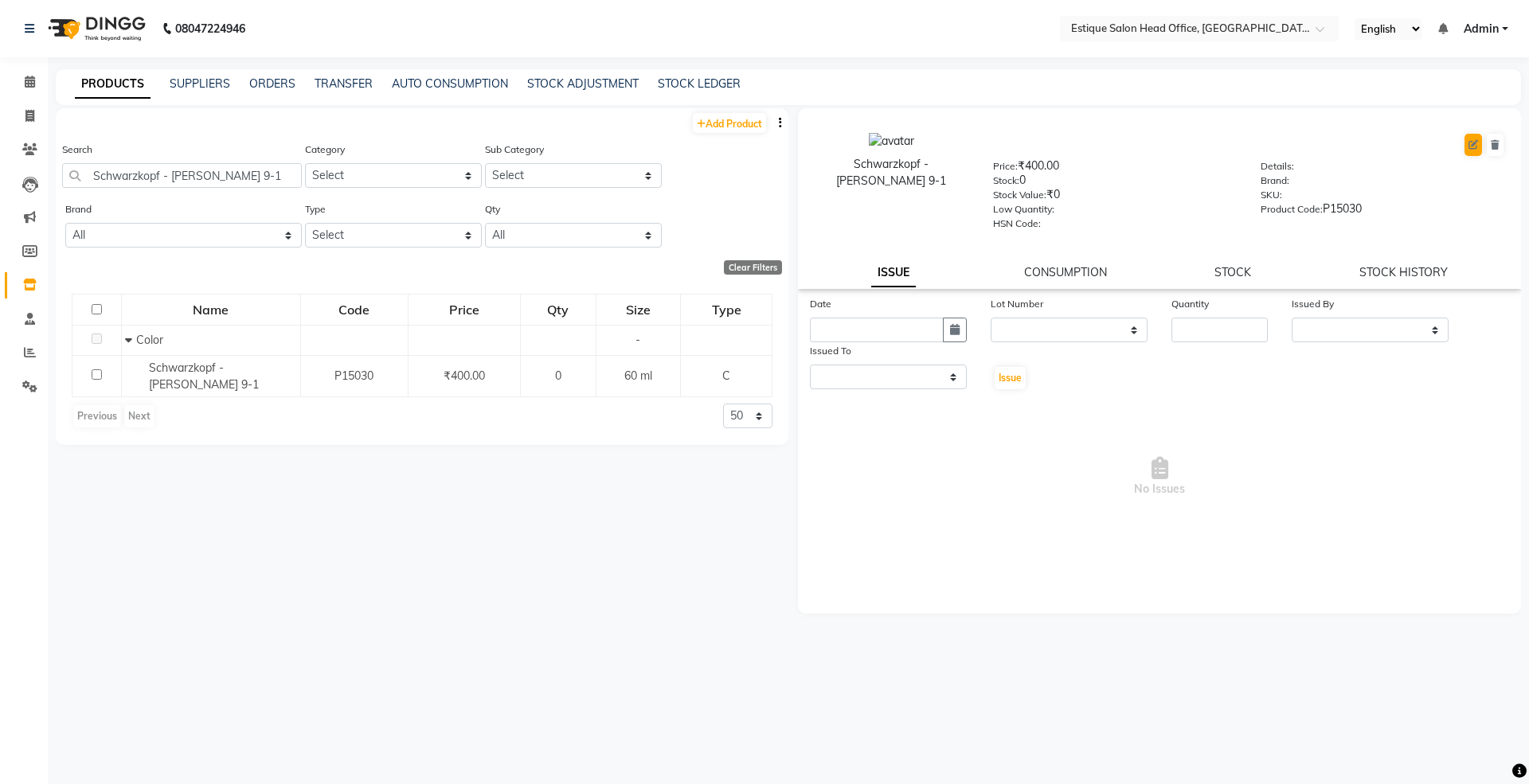
select select "C"
select select "381501100"
select select "true"
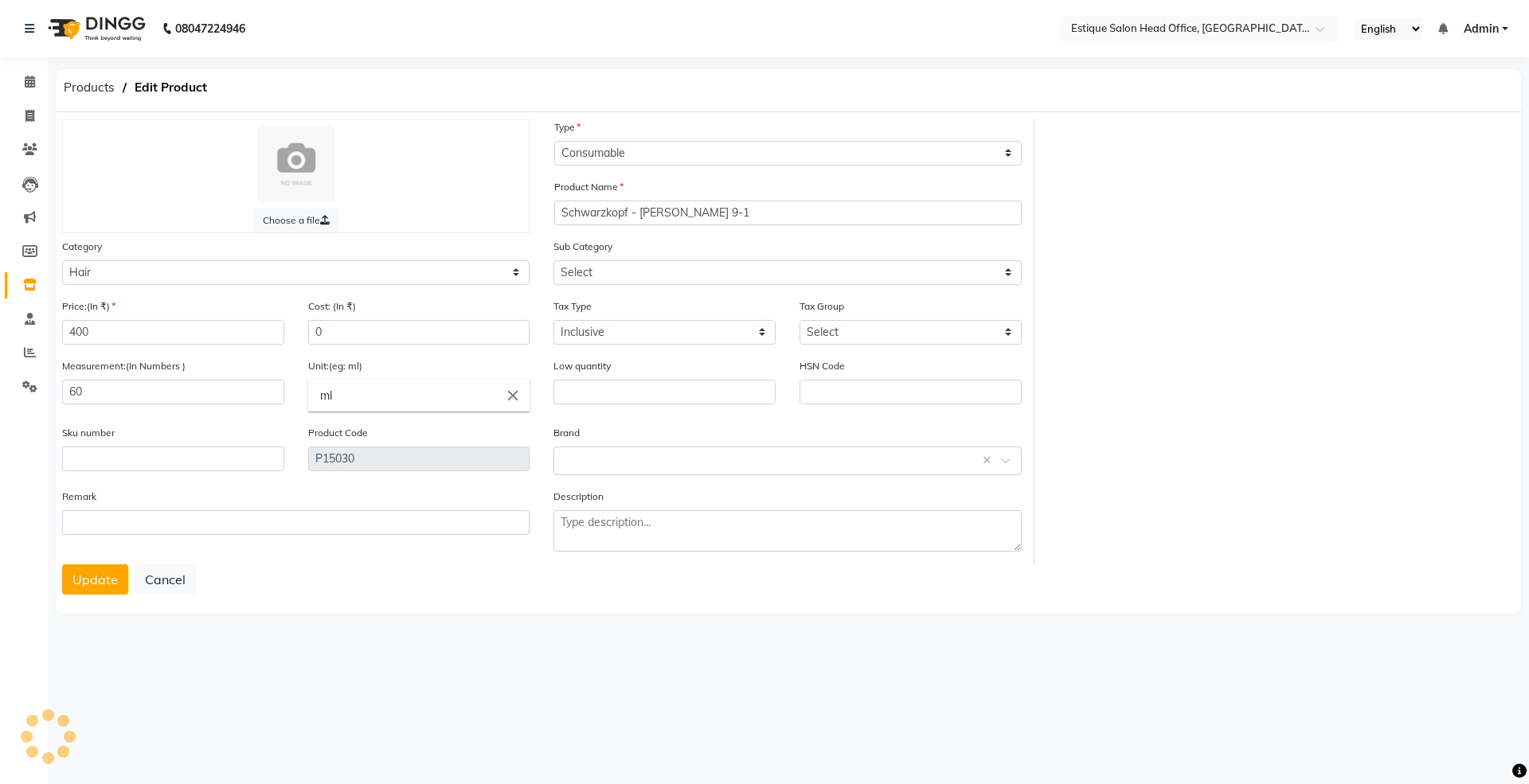
select select "381501107"
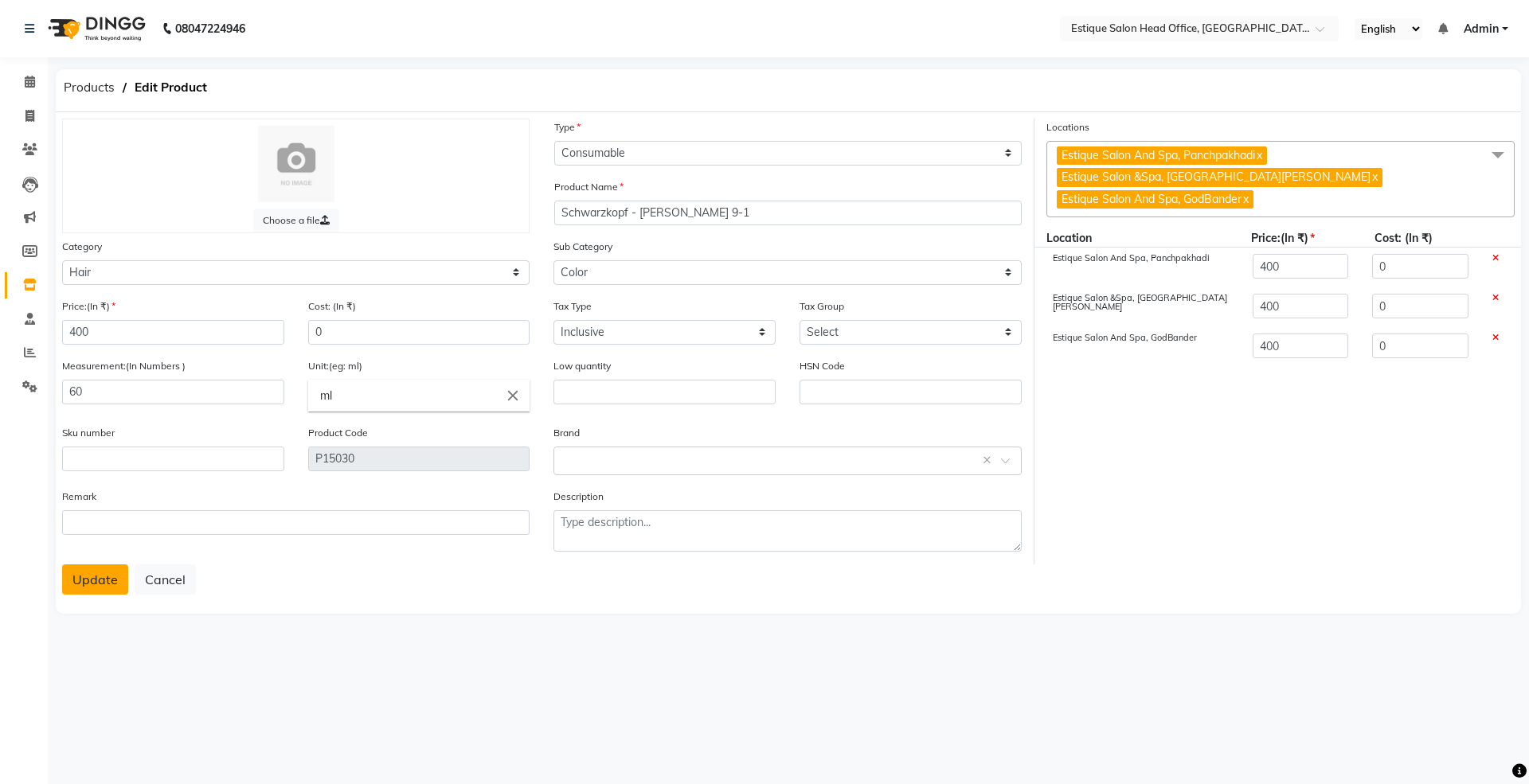
click at [103, 581] on button "Update" at bounding box center [95, 579] width 66 height 30
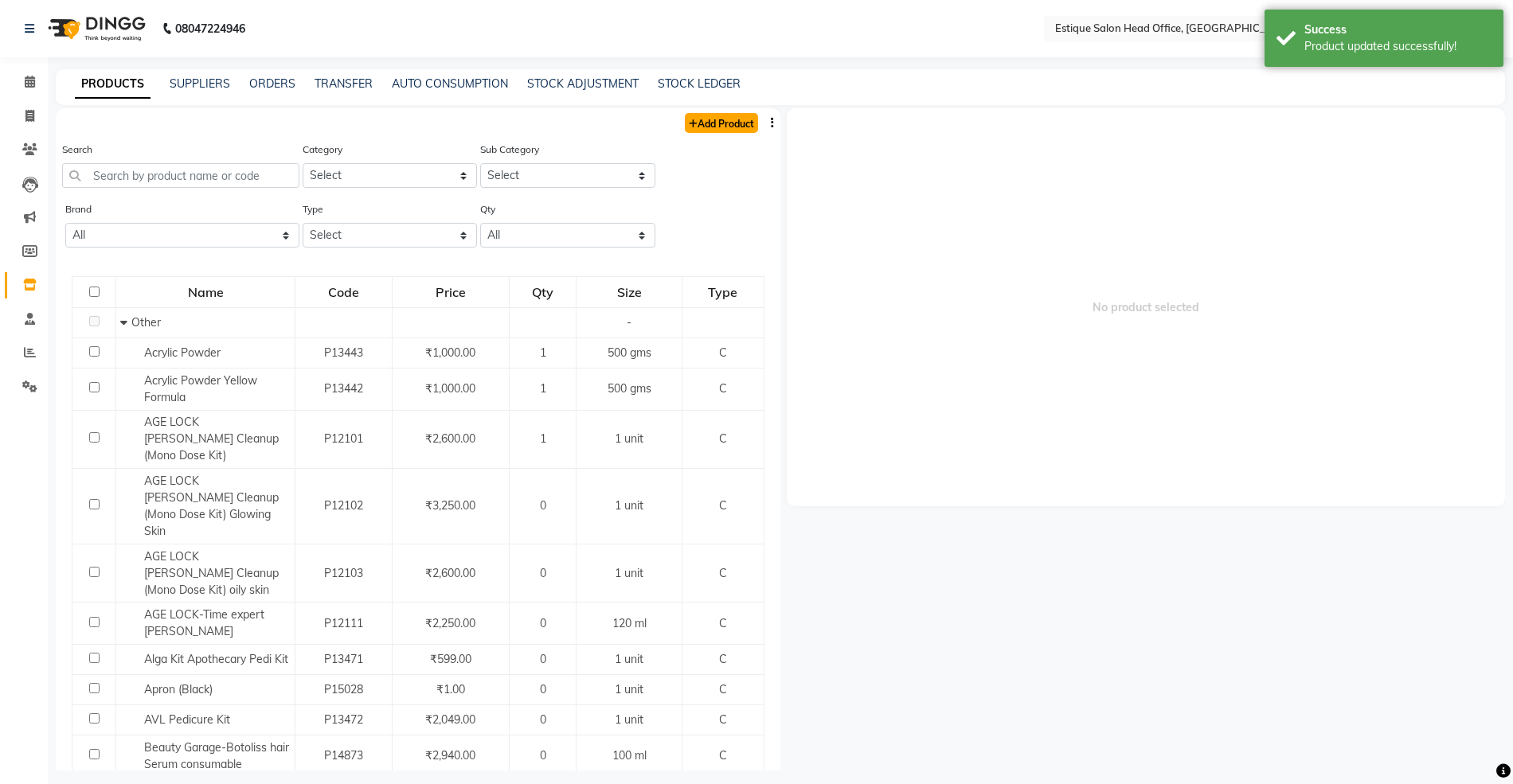
click at [727, 121] on link "Add Product" at bounding box center [721, 123] width 73 height 20
select select "true"
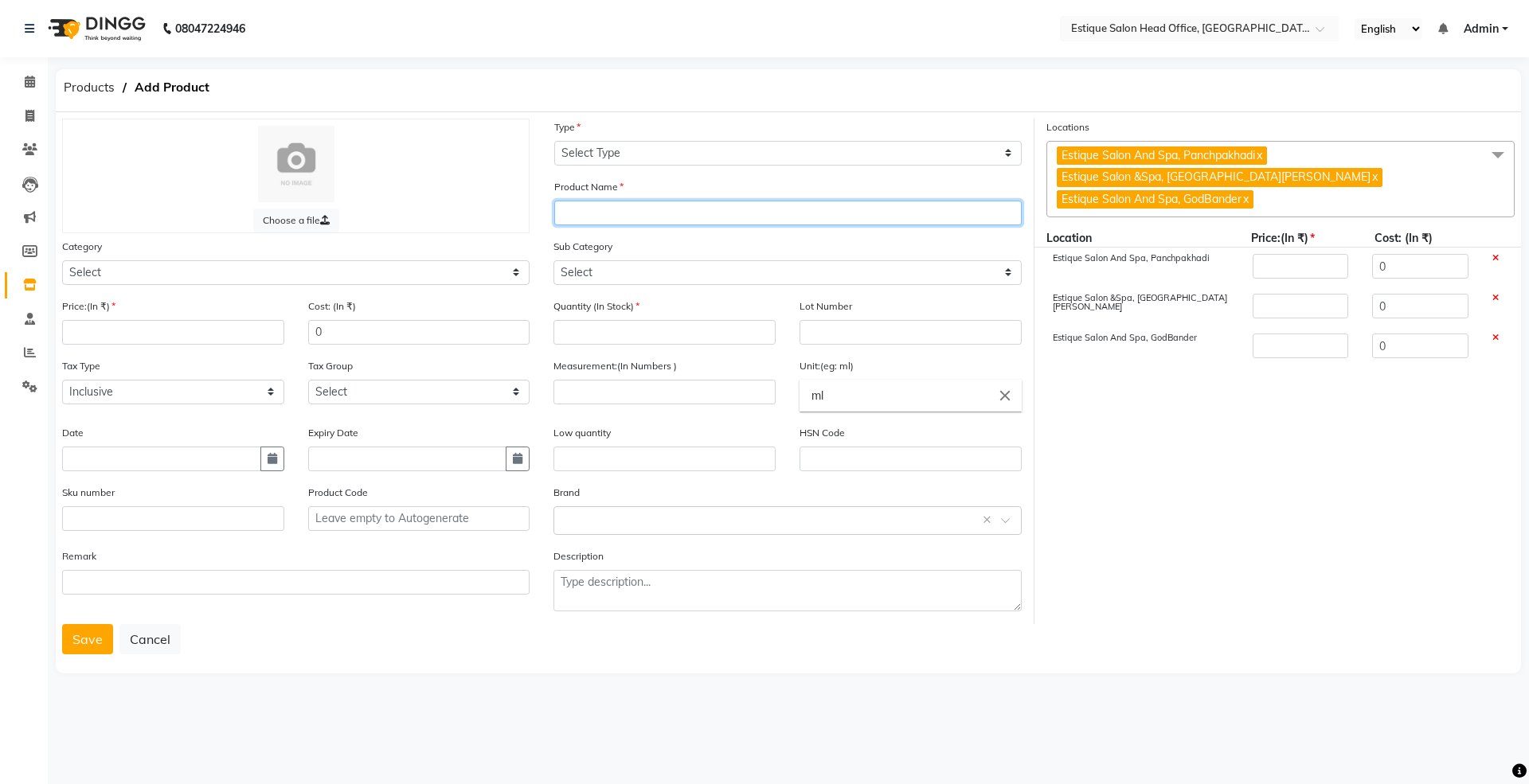
click at [609, 201] on input "text" at bounding box center [788, 213] width 467 height 25
paste input "Schwarzkopf - Igora Royal 8-65"
type input "Schwarzkopf - Igora Royal 7-50"
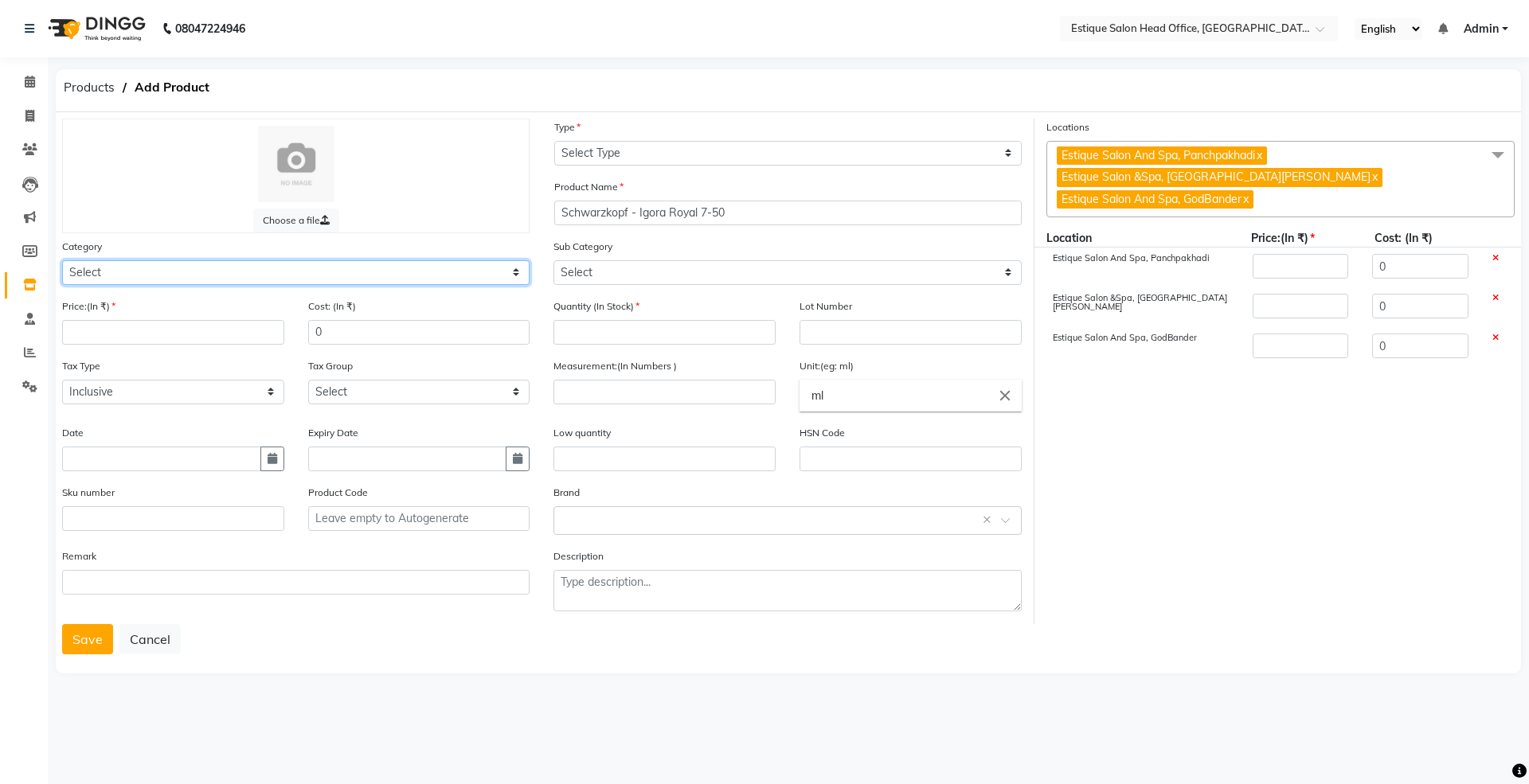
click at [144, 268] on select "Select Hair Skin Makeup Personal Care Appliances [PERSON_NAME] Waxing Disposabl…" at bounding box center [296, 273] width 467 height 25
select select "381501100"
click at [62, 260] on select "Select Hair Skin Makeup Personal Care Appliances [PERSON_NAME] Waxing Disposabl…" at bounding box center [296, 273] width 467 height 25
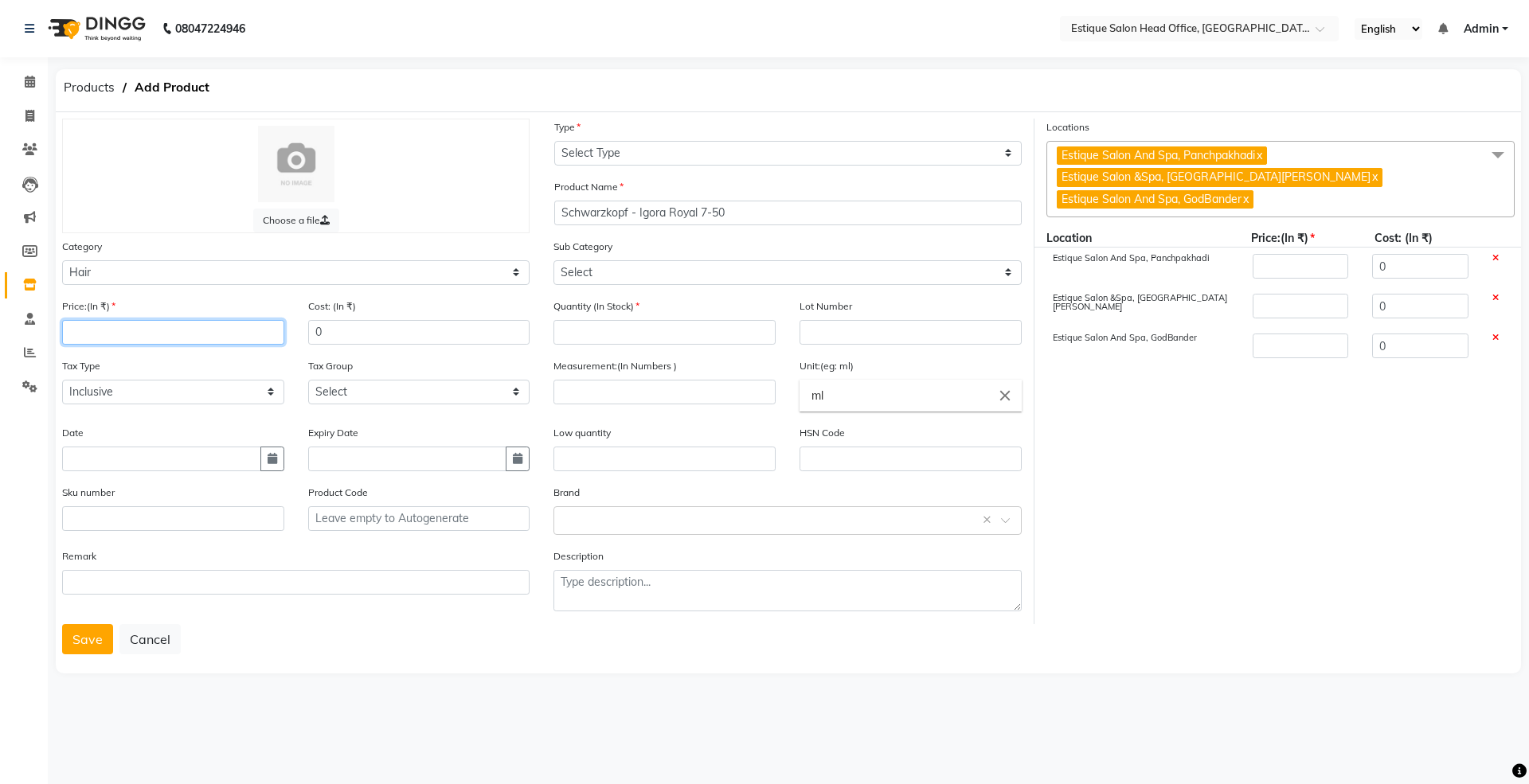
click at [107, 336] on input "number" at bounding box center [173, 332] width 222 height 25
type input "4"
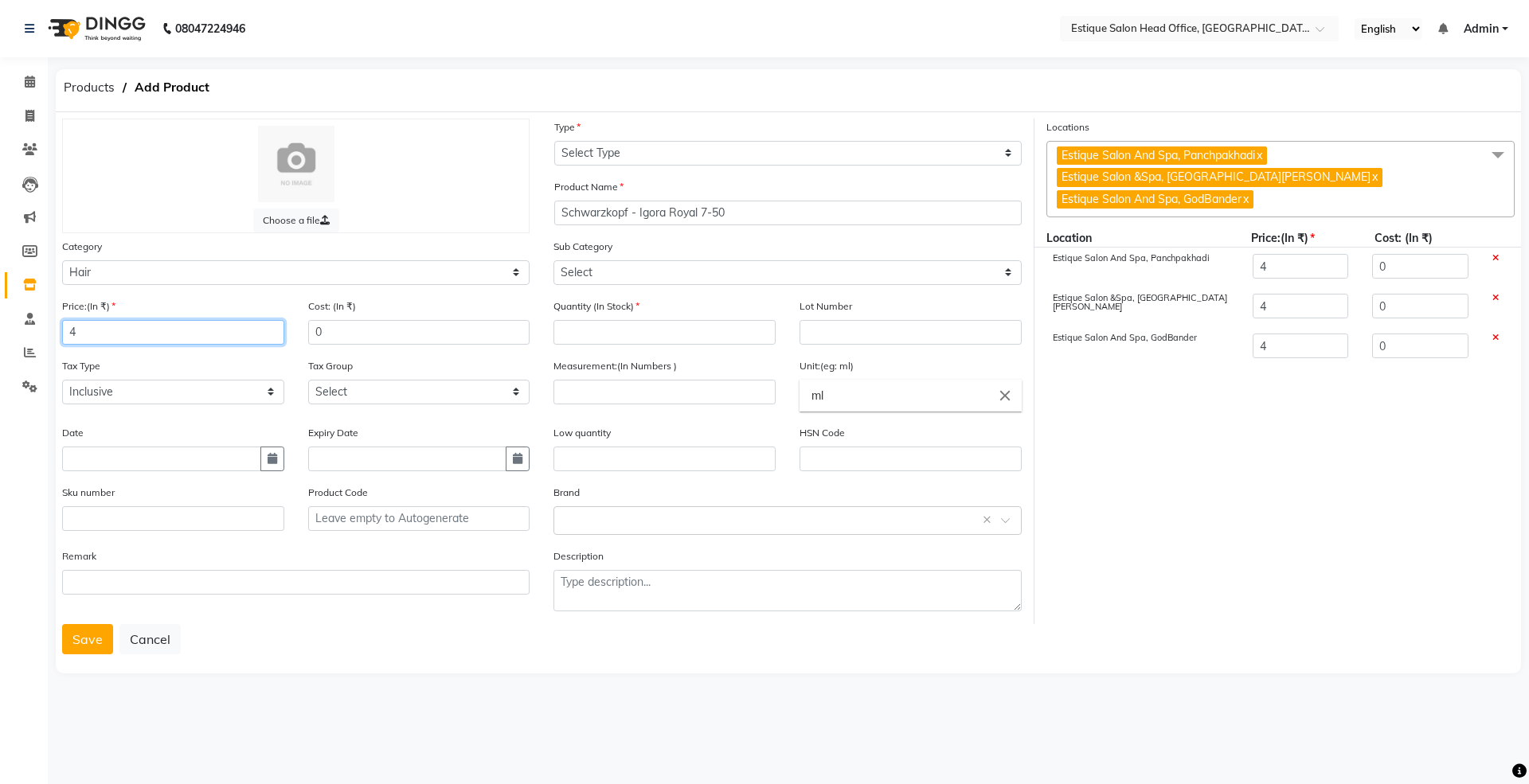
type input "40"
type input "400"
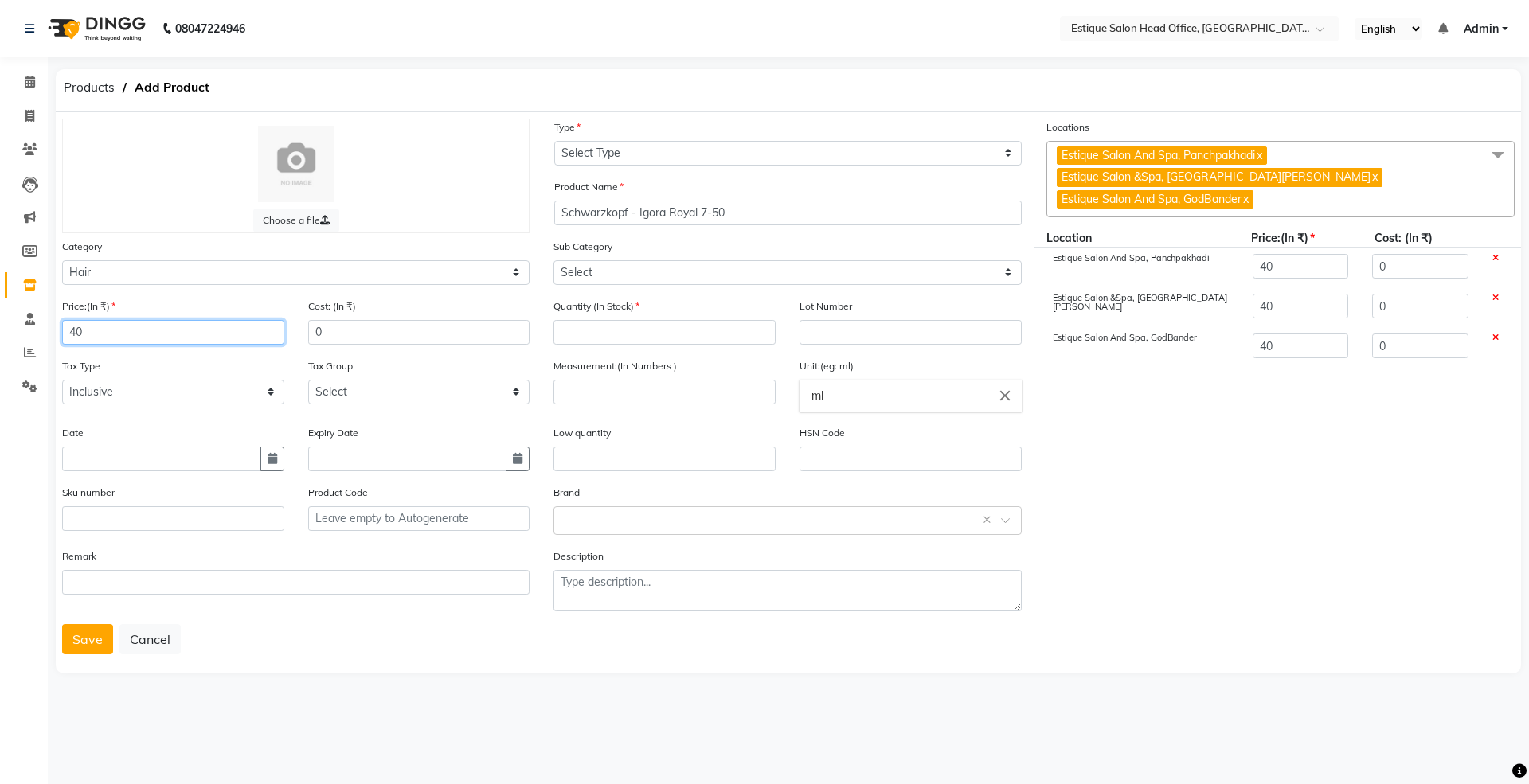
type input "400"
click at [277, 453] on button "button" at bounding box center [272, 459] width 24 height 25
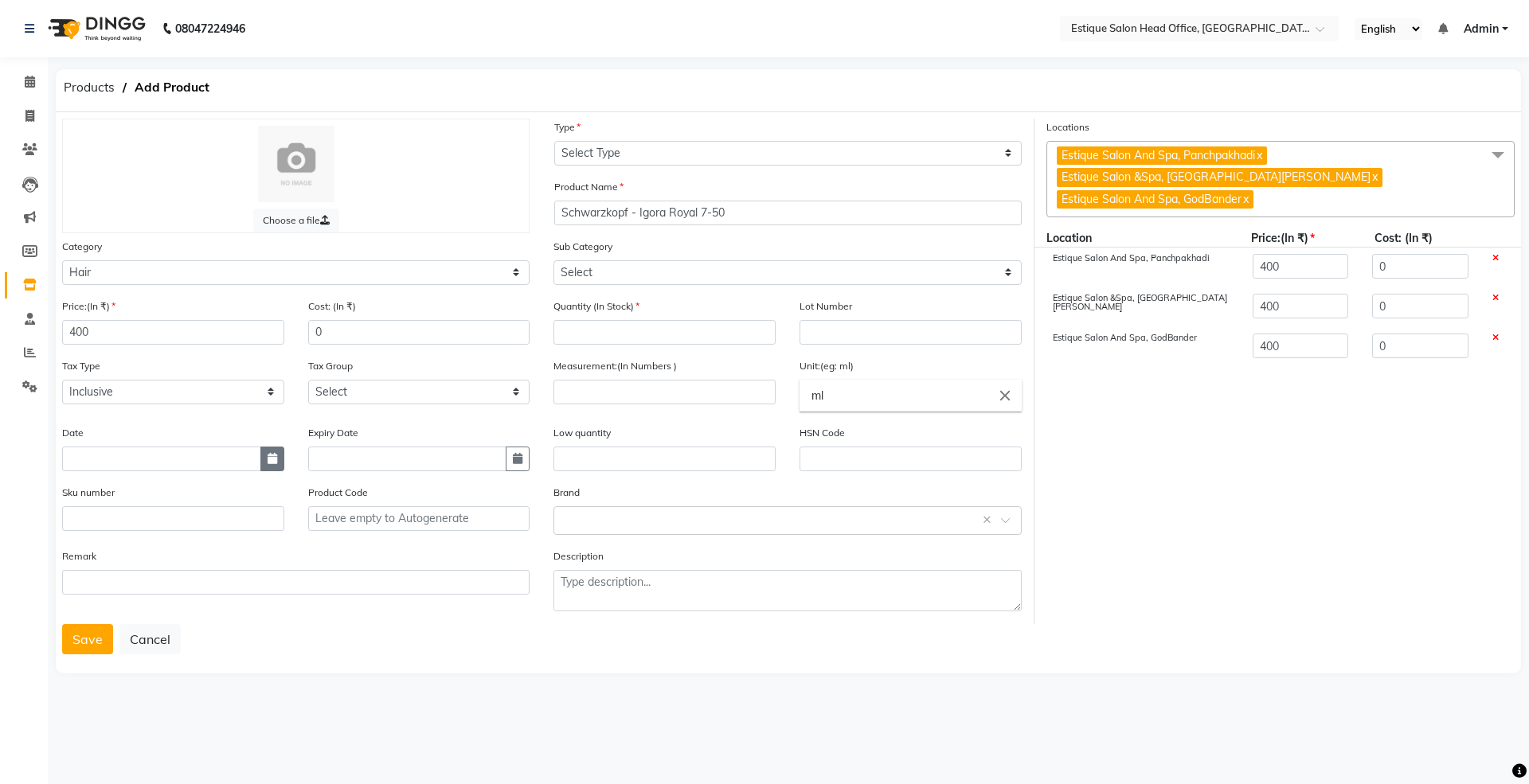
select select "9"
select select "2025"
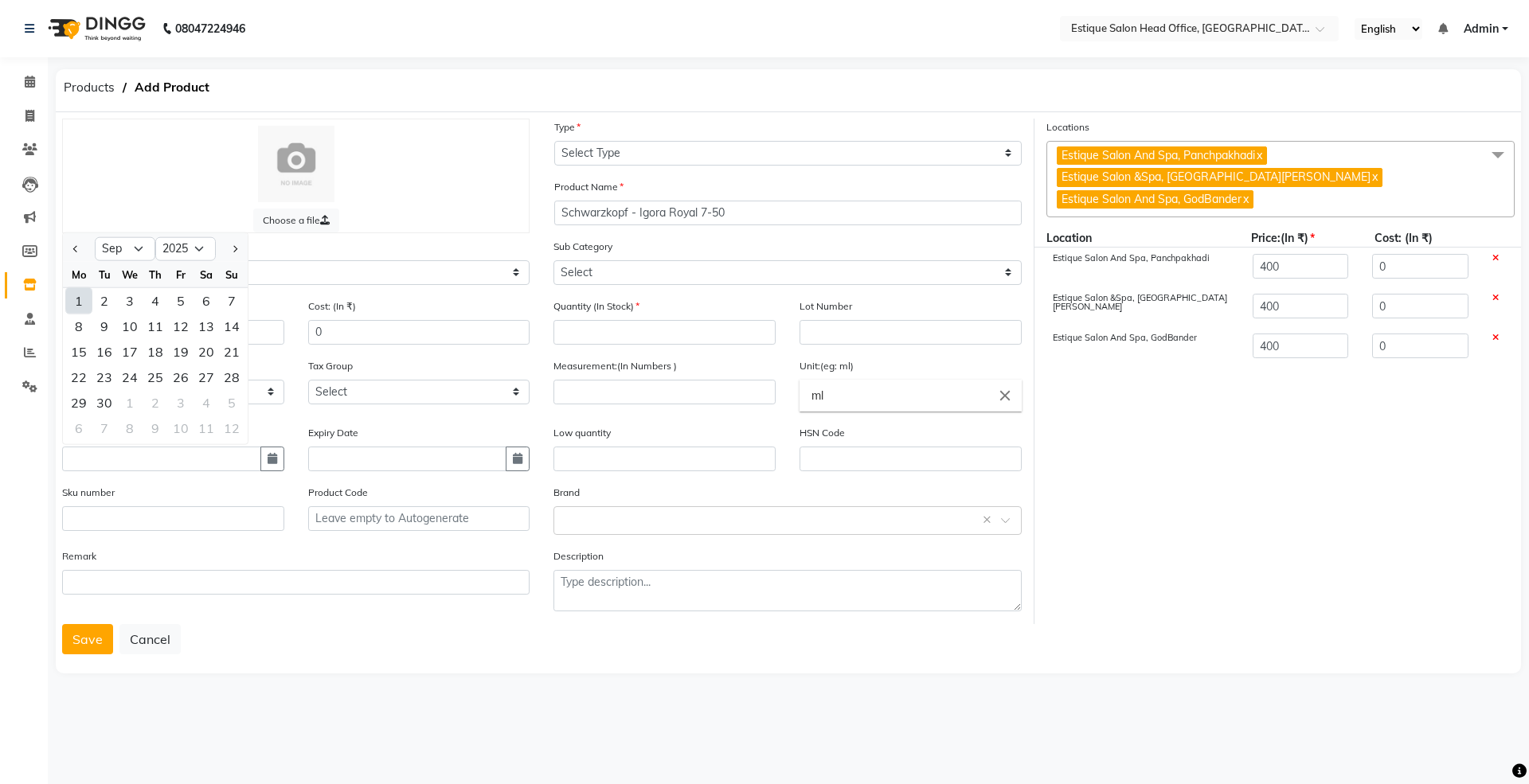
click at [81, 300] on div "1" at bounding box center [78, 300] width 26 height 26
type input "01-09-2025"
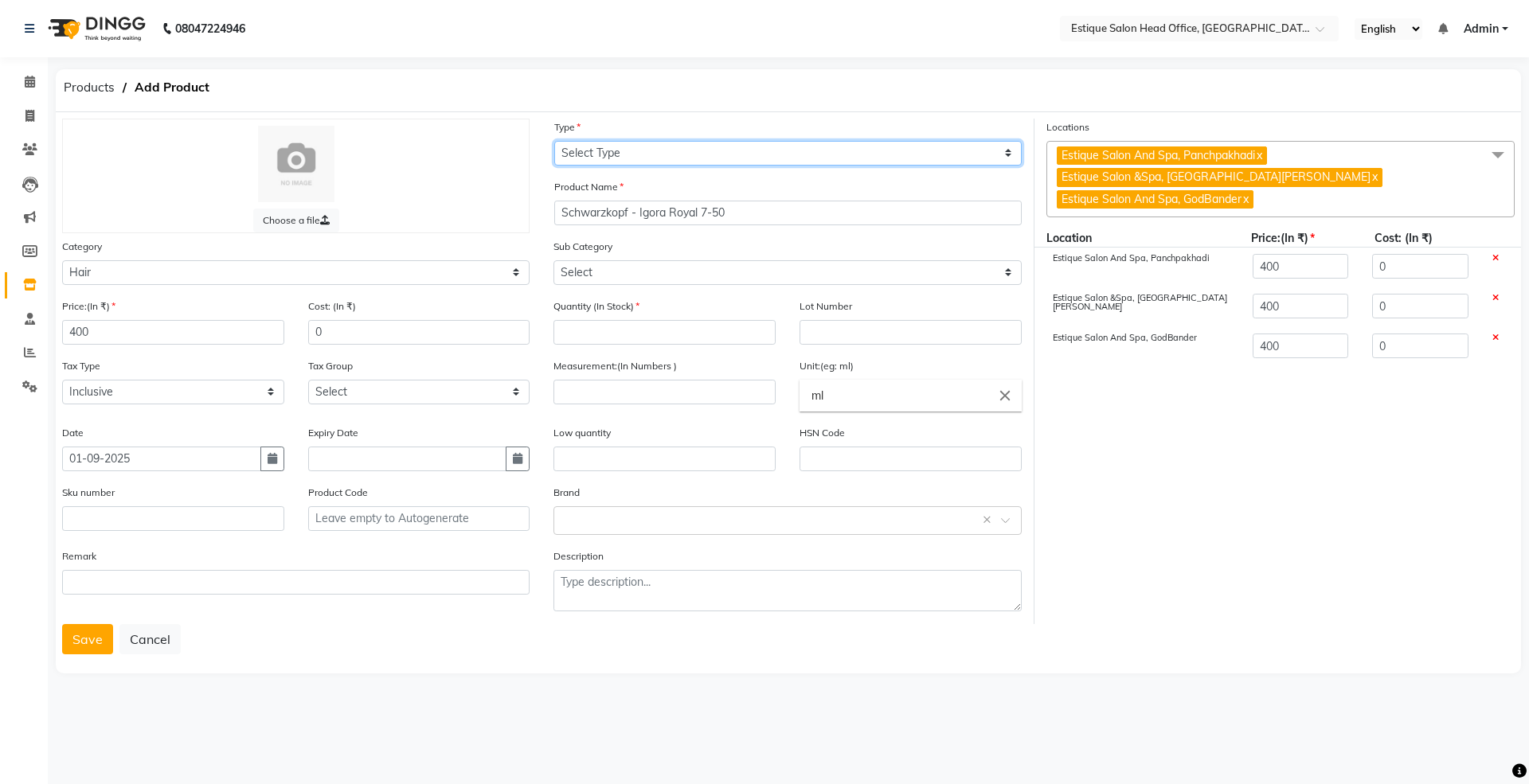
drag, startPoint x: 585, startPoint y: 149, endPoint x: 590, endPoint y: 157, distance: 9.4
click at [585, 149] on select "Select Type Both Retail Consumable" at bounding box center [788, 154] width 467 height 25
select select "C"
click at [554, 141] on select "Select Type Both Retail Consumable" at bounding box center [788, 154] width 467 height 25
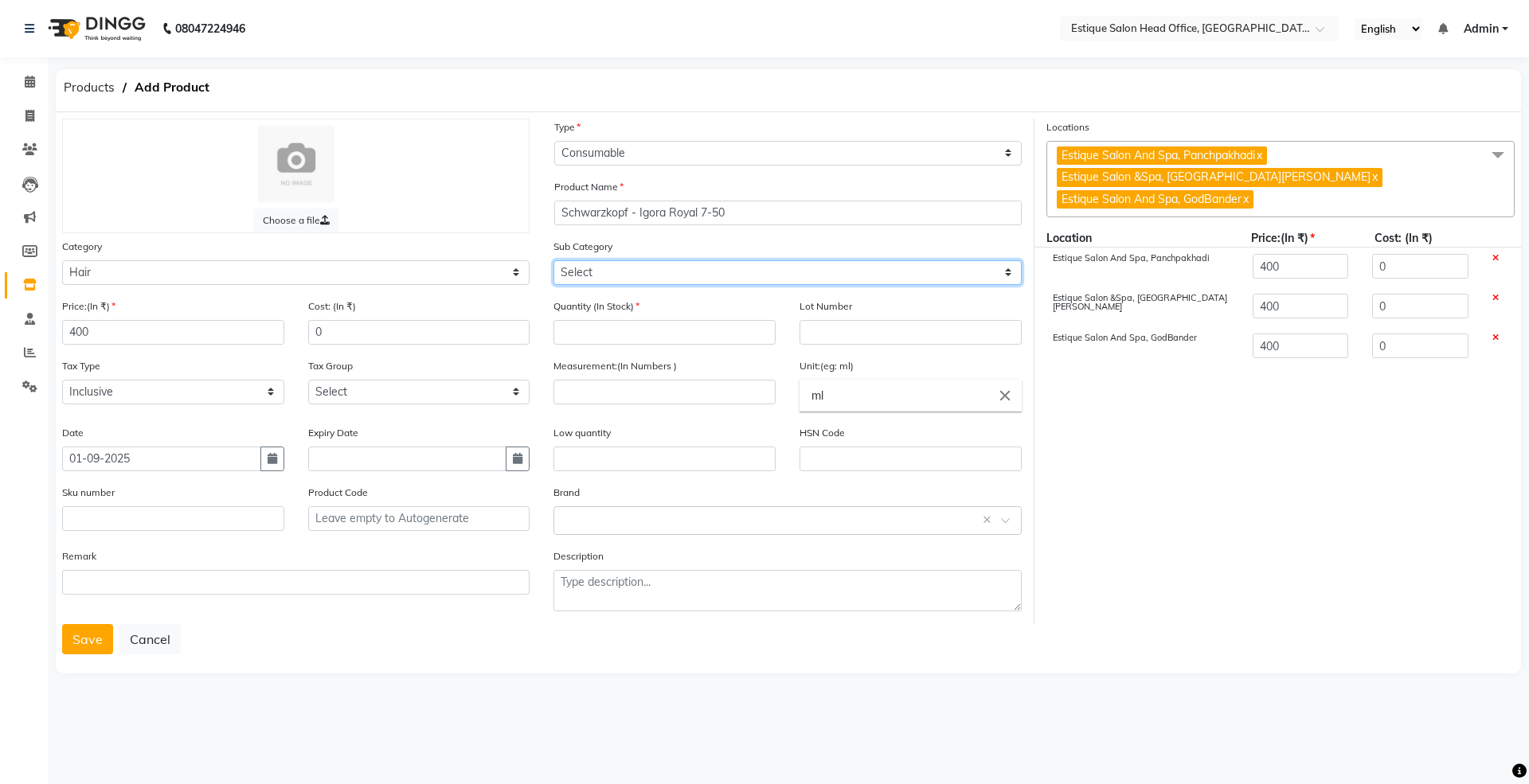
click at [599, 275] on select "Select Shampoo Conditioner Cream Mask Oil Serum Color Appliances Treatment Styl…" at bounding box center [787, 273] width 467 height 25
select select "381501107"
click at [553, 260] on select "Select Shampoo Conditioner Cream Mask Oil Serum Color Appliances Treatment Styl…" at bounding box center [787, 273] width 467 height 25
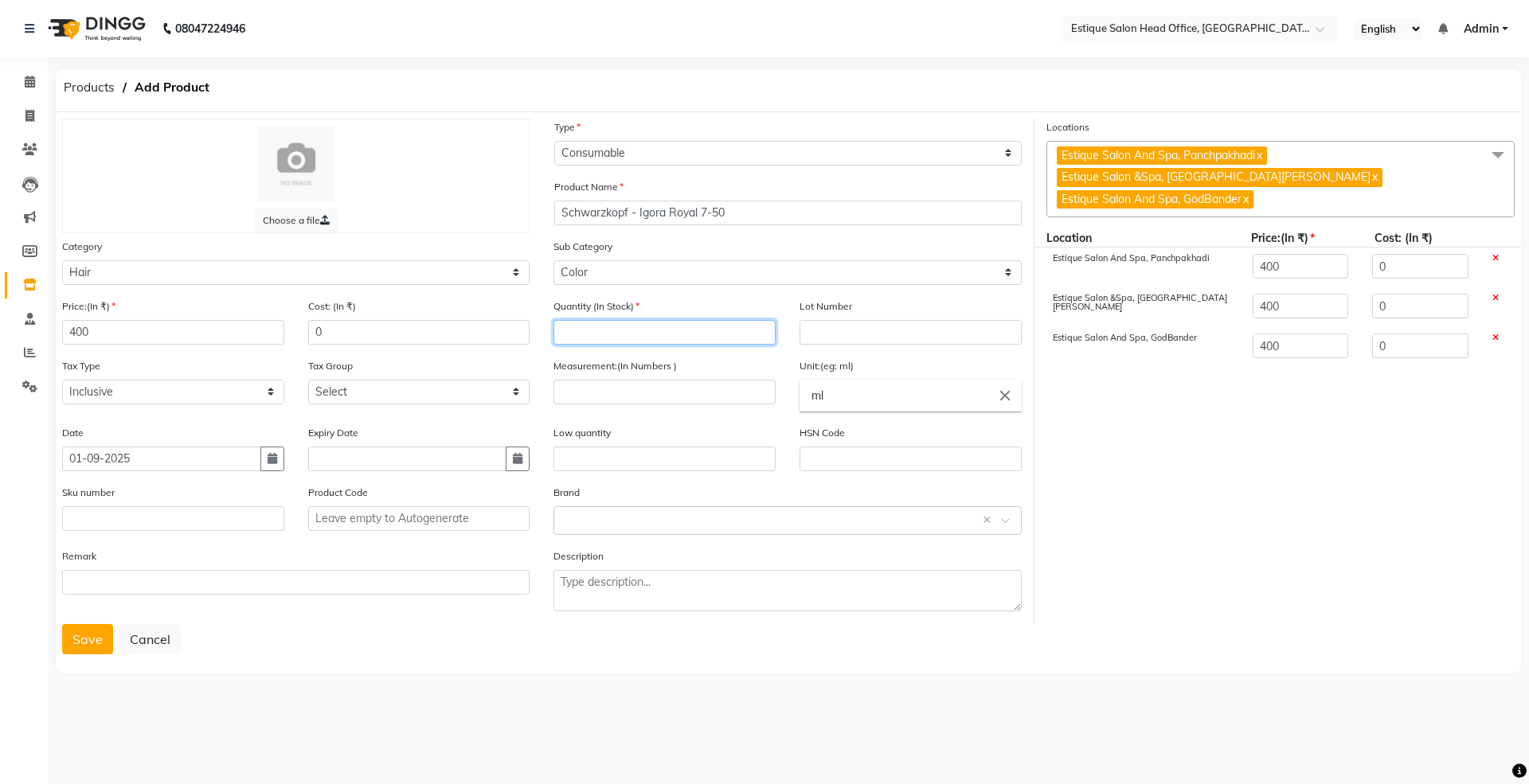
click at [593, 320] on input "number" at bounding box center [665, 332] width 222 height 25
type input "0"
click at [577, 390] on input "number" at bounding box center [665, 392] width 222 height 25
type input "60"
click at [99, 631] on button "Save" at bounding box center [87, 639] width 51 height 30
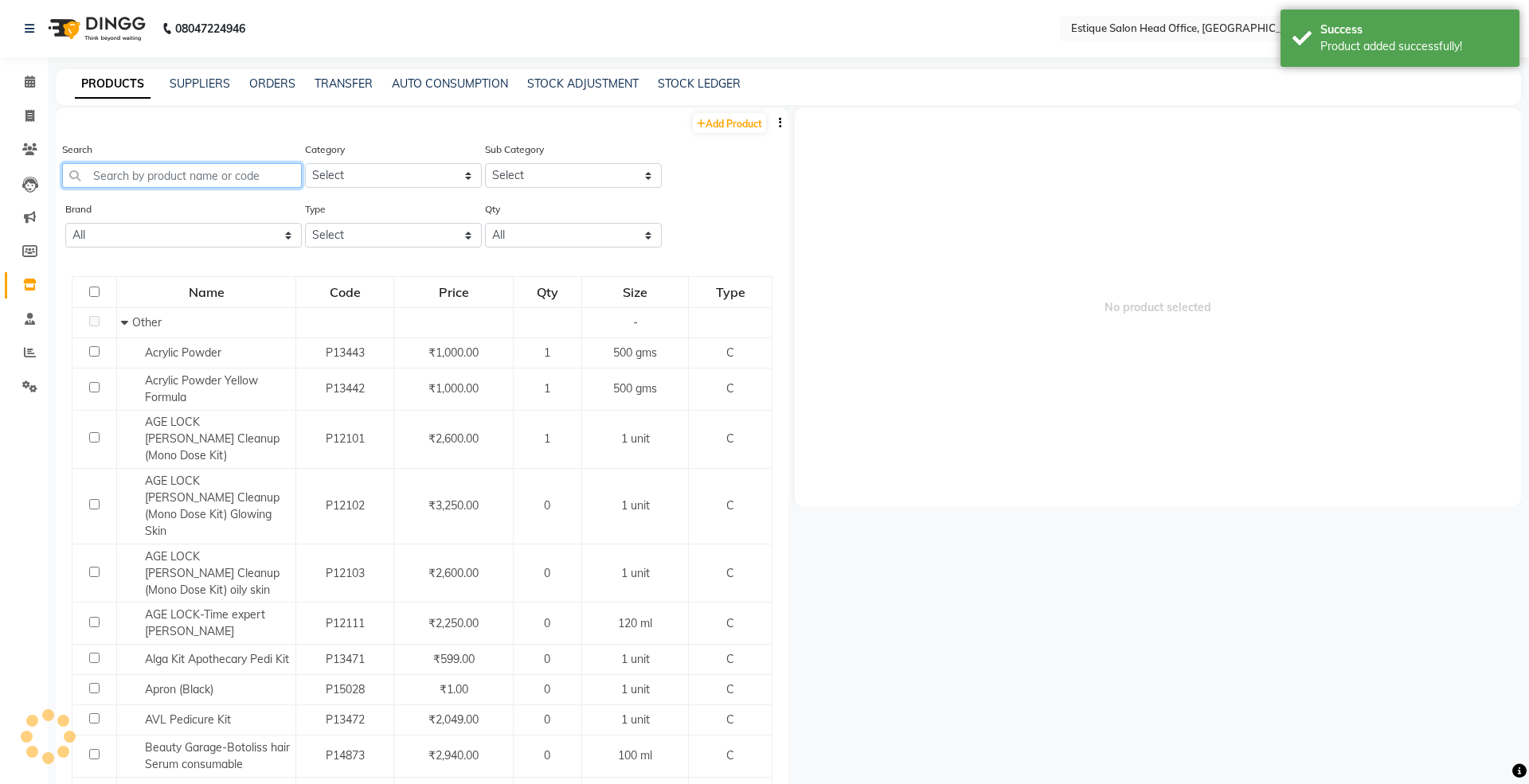
click at [160, 181] on input "text" at bounding box center [182, 176] width 240 height 25
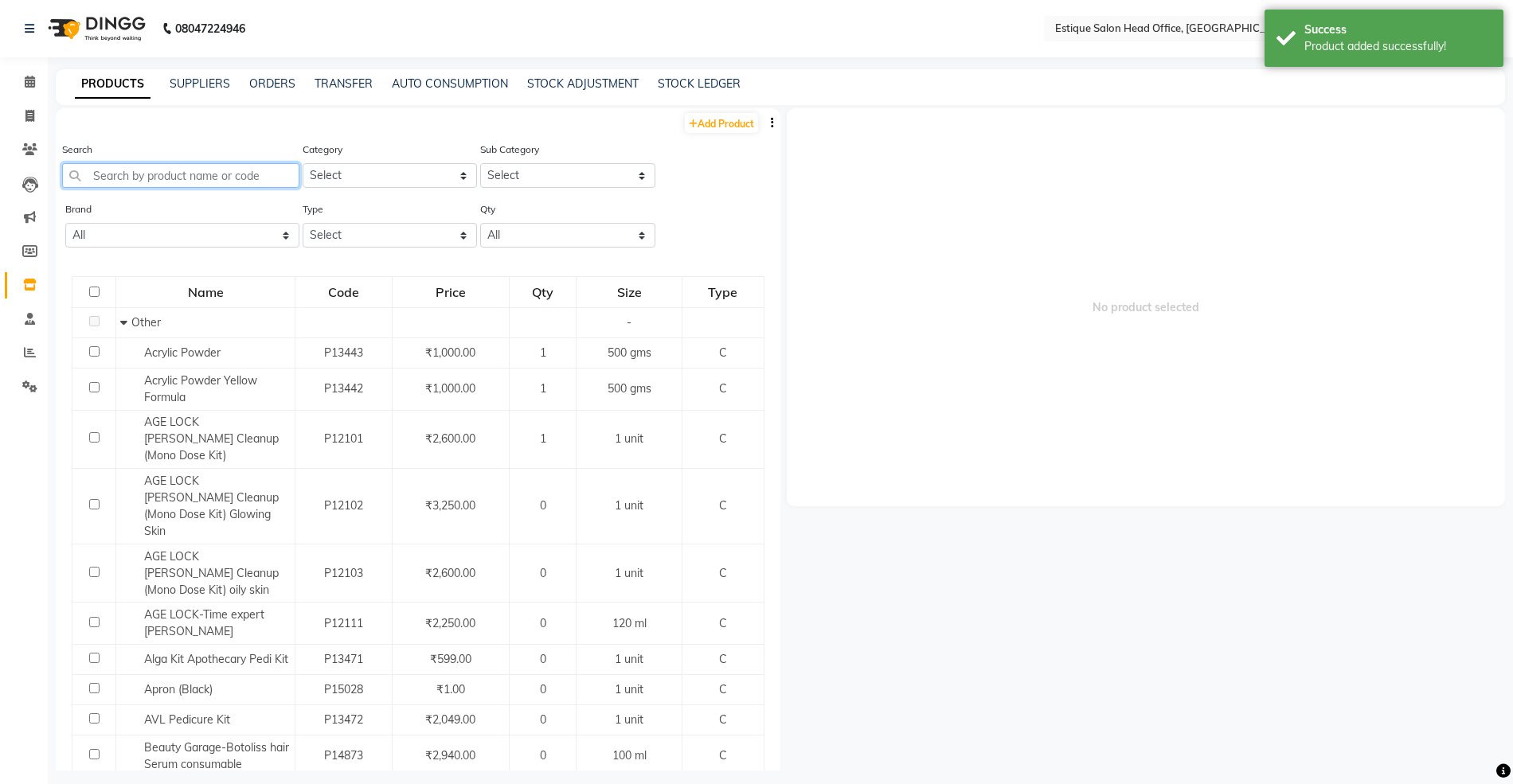
paste input "Schwarzkopf - Igora Royal 8-65"
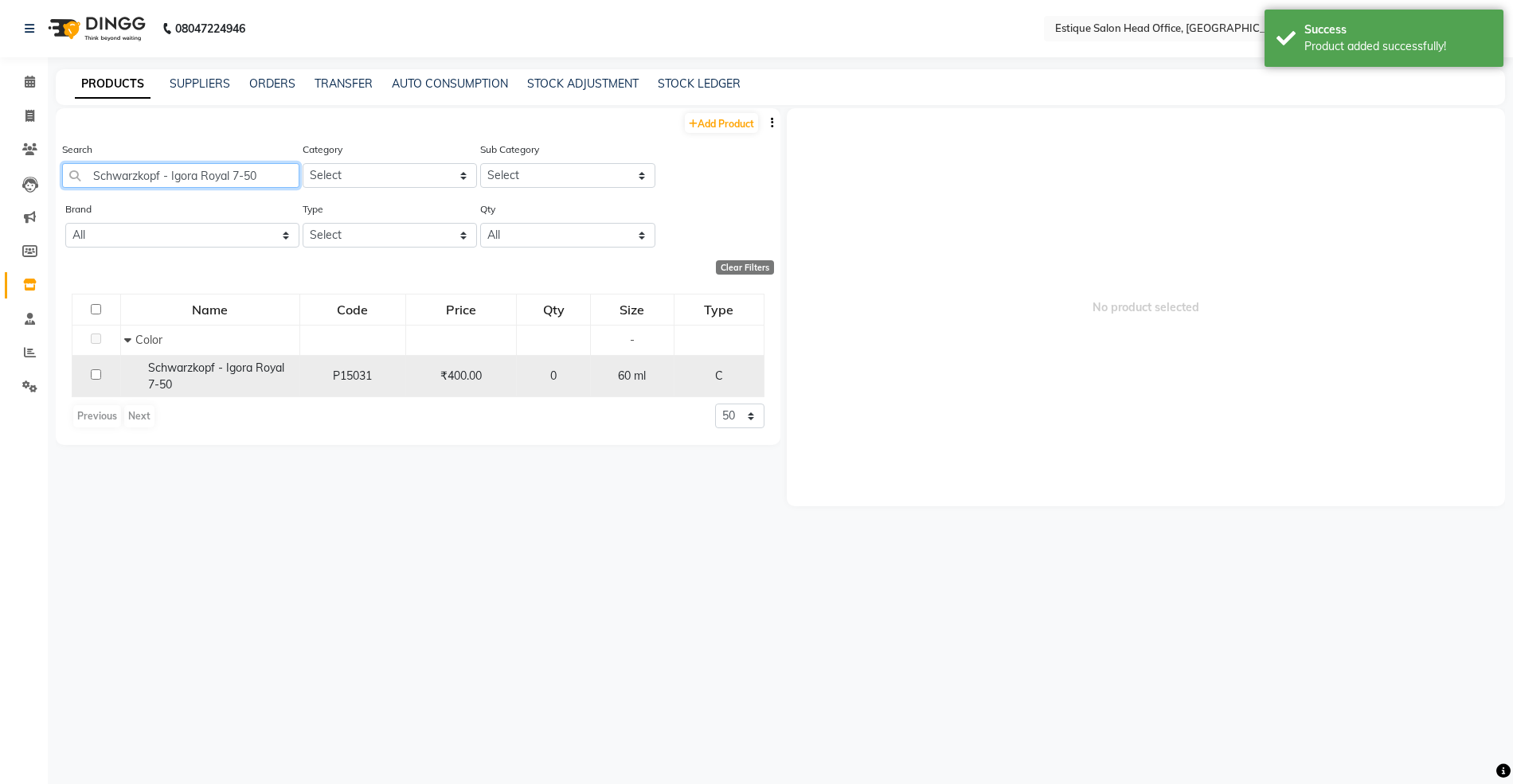
type input "Schwarzkopf - Igora Royal 7-50"
click at [229, 363] on span "Schwarzkopf - Igora Royal 7-50" at bounding box center [216, 376] width 136 height 31
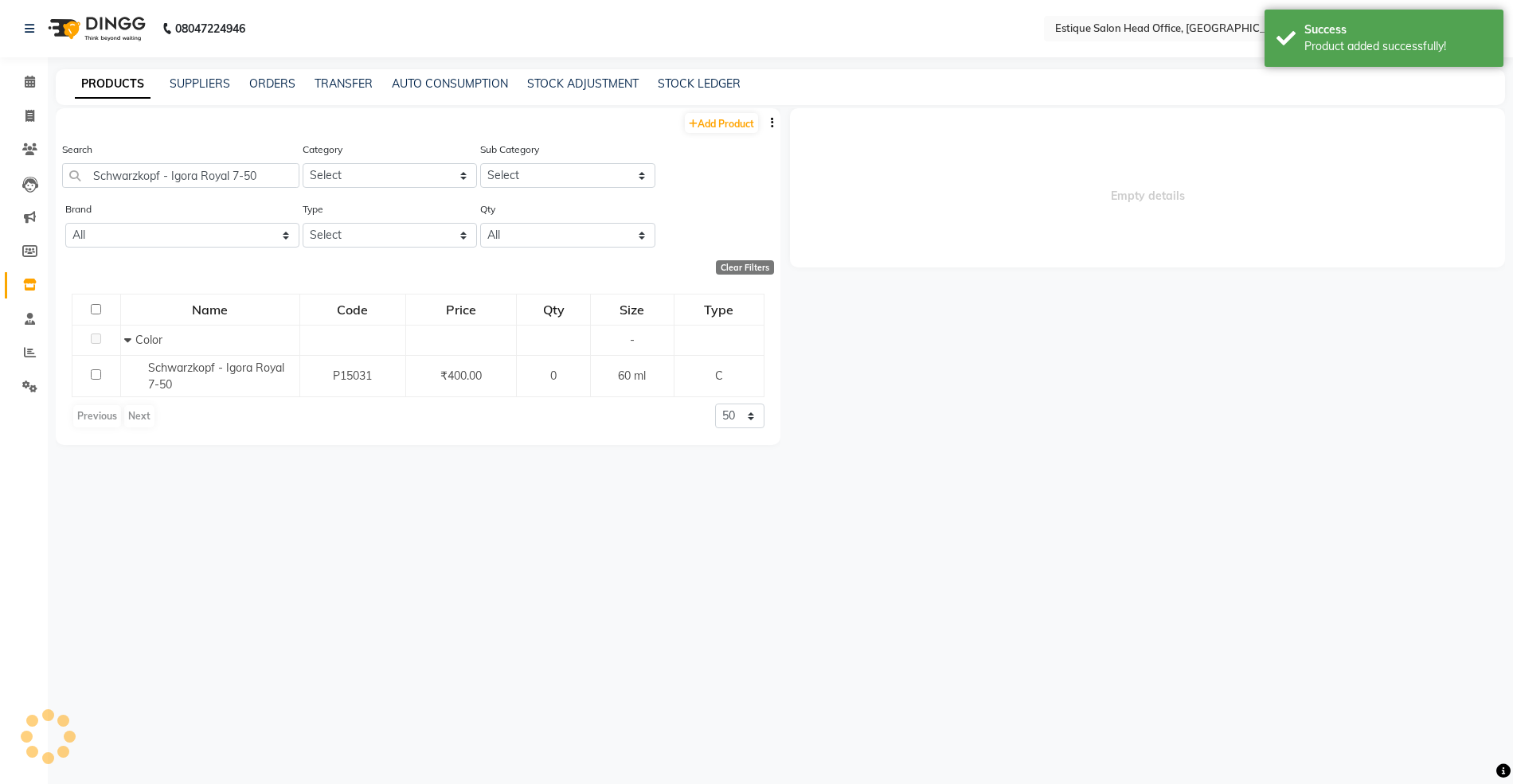
select select
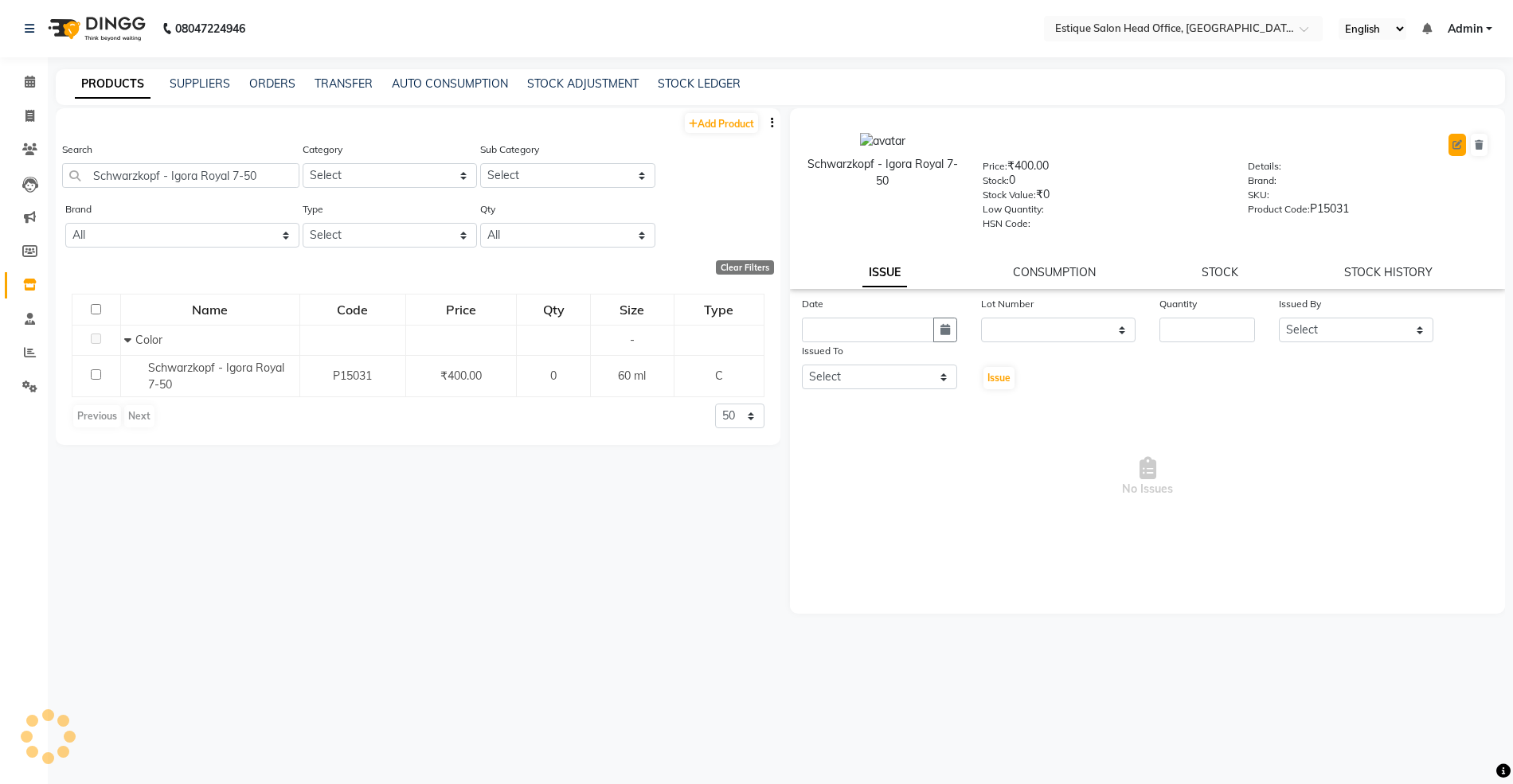
click at [1453, 142] on icon at bounding box center [1457, 145] width 10 height 10
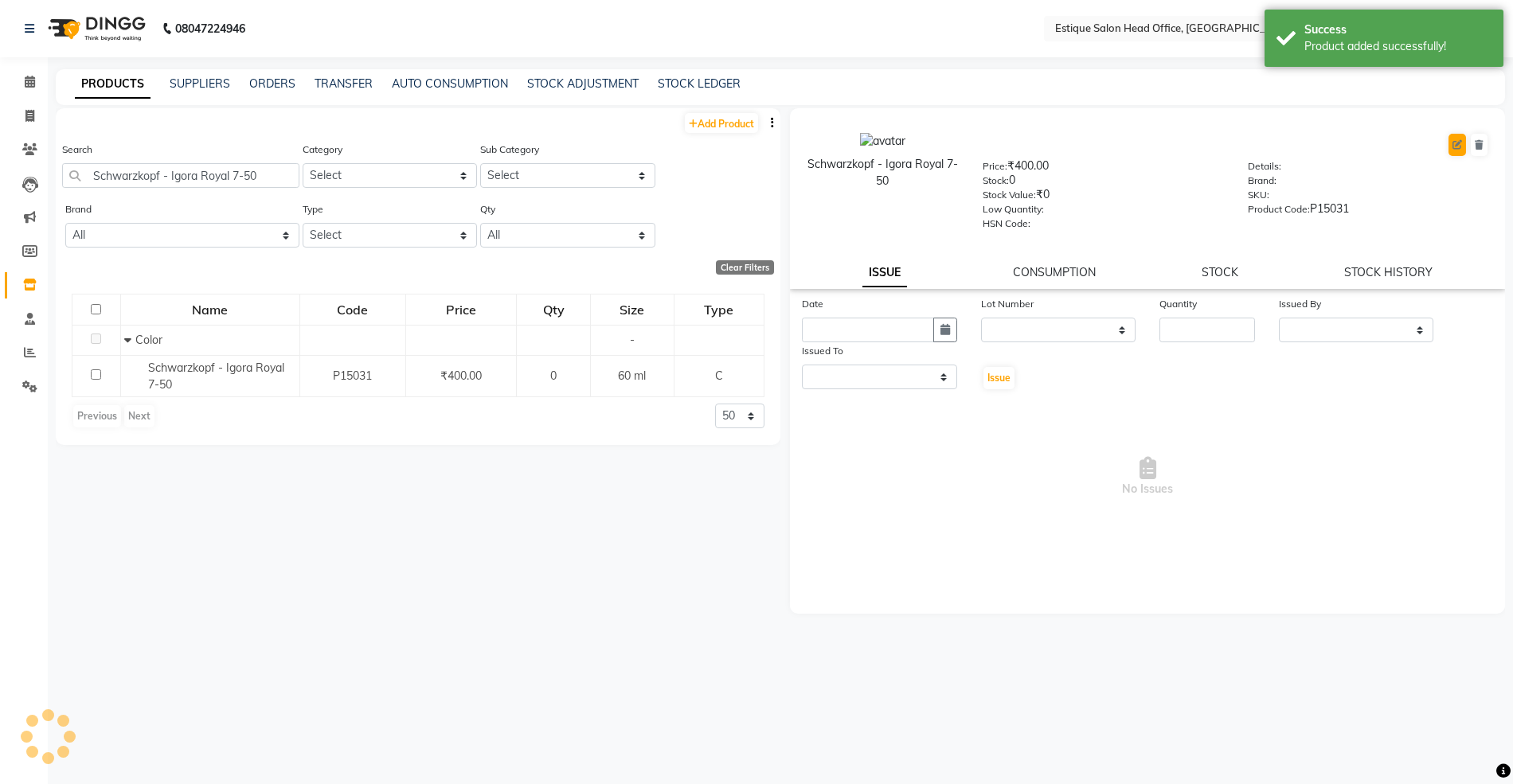
select select "true"
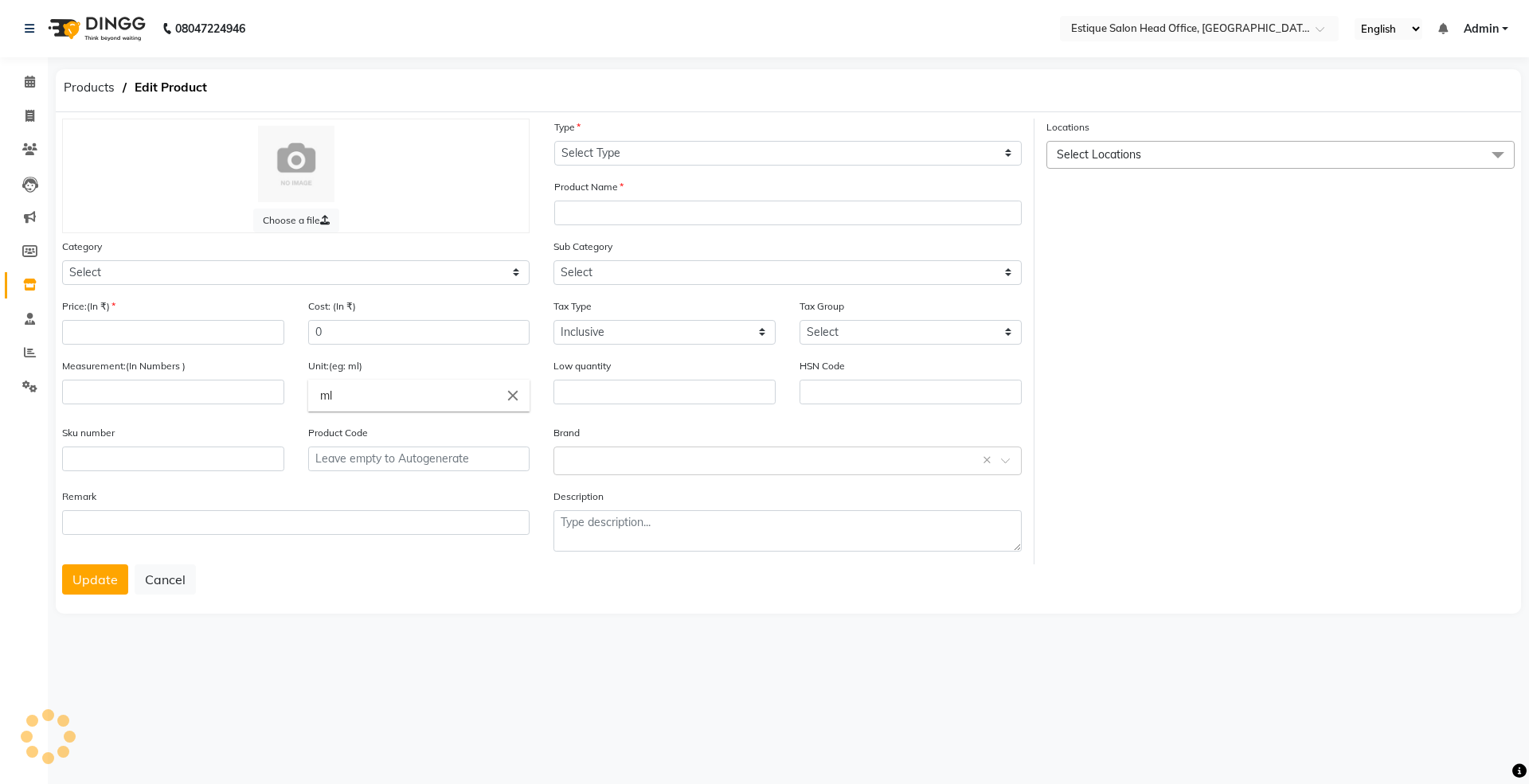
select select "C"
type input "Schwarzkopf - Igora Royal 7-50"
select select "381501100"
select select
type input "400"
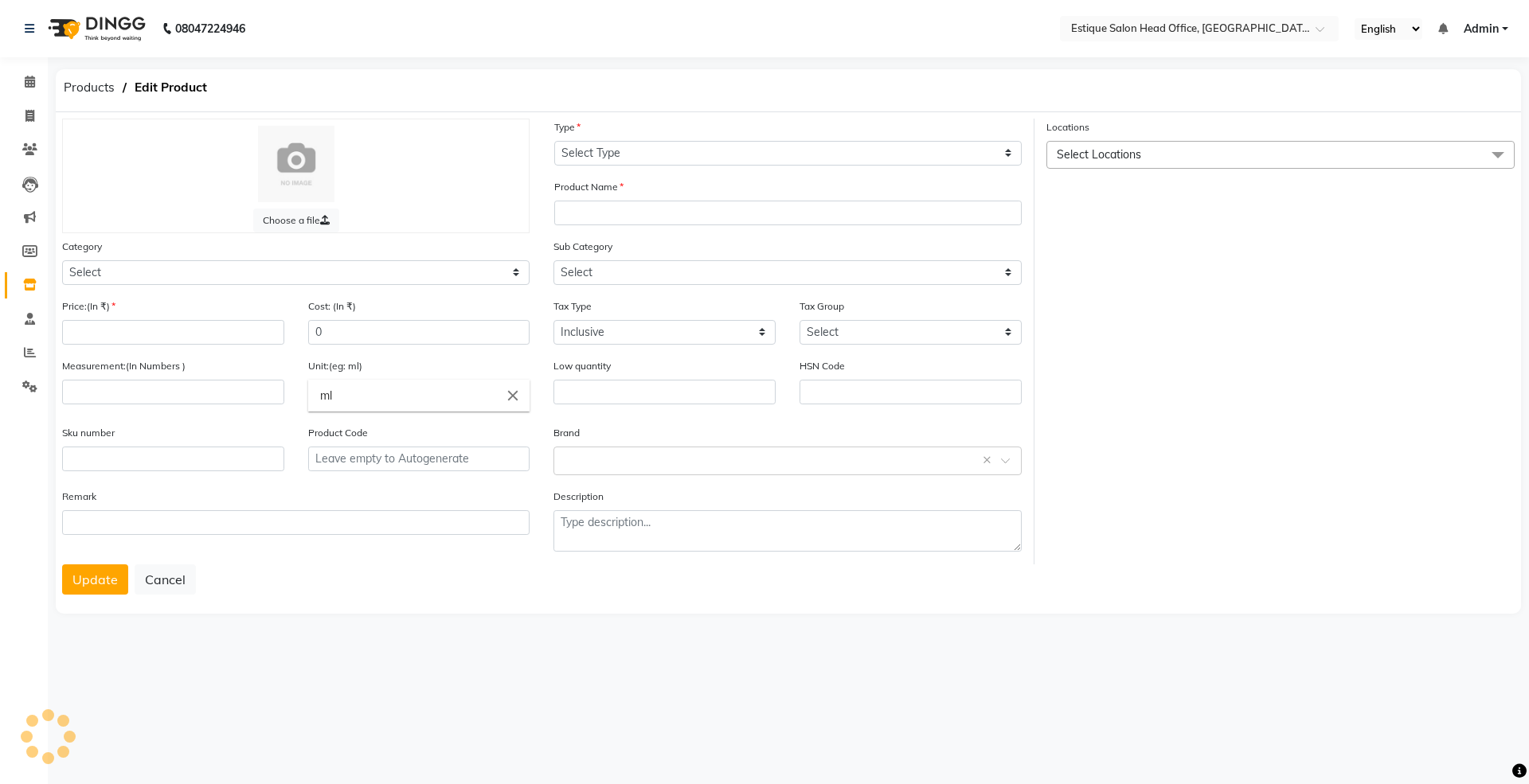
type input "60"
type input "P15031"
select select "381501107"
click at [100, 566] on button "Update" at bounding box center [95, 579] width 66 height 30
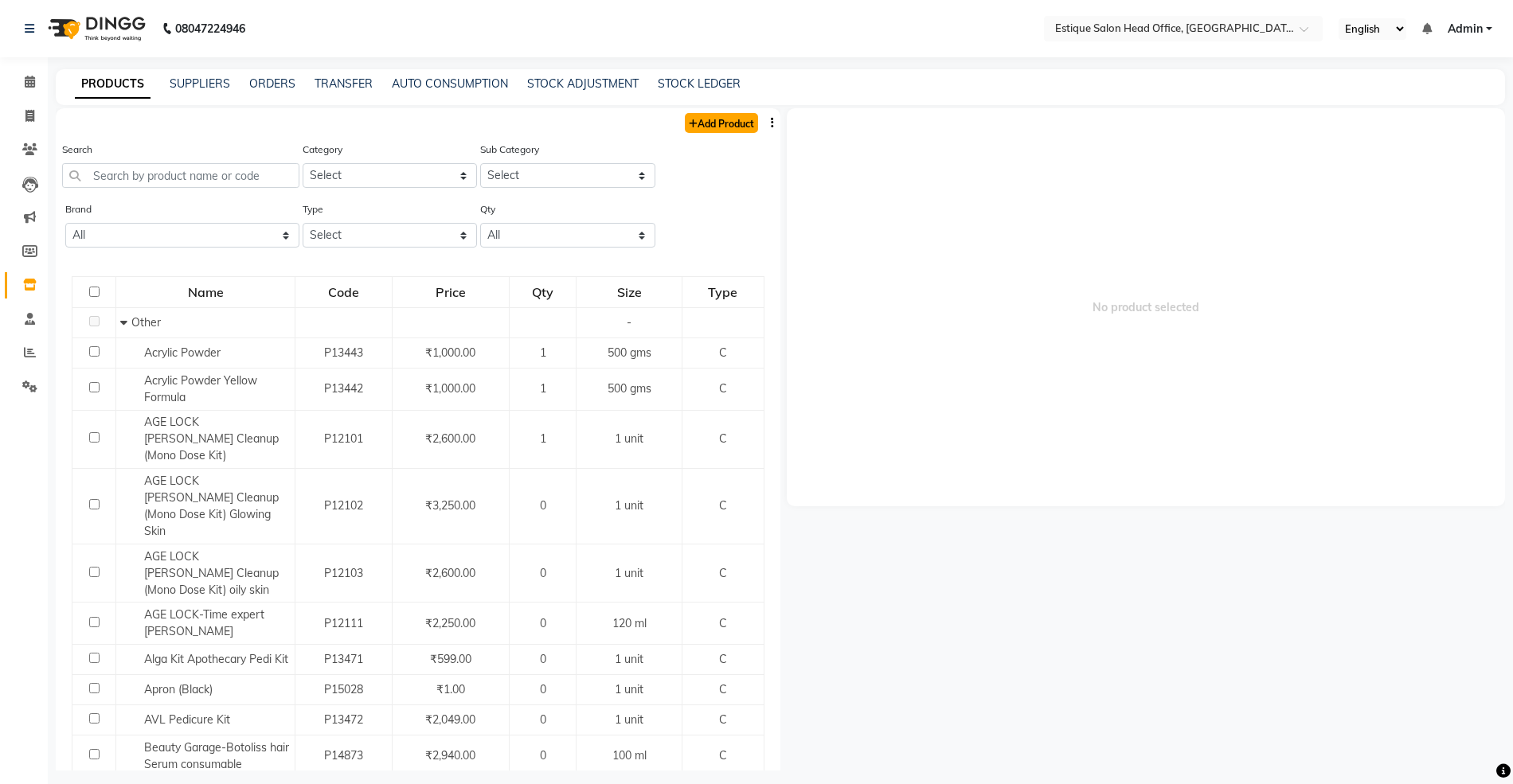
click at [689, 121] on link "Add Product" at bounding box center [721, 123] width 73 height 20
select select "true"
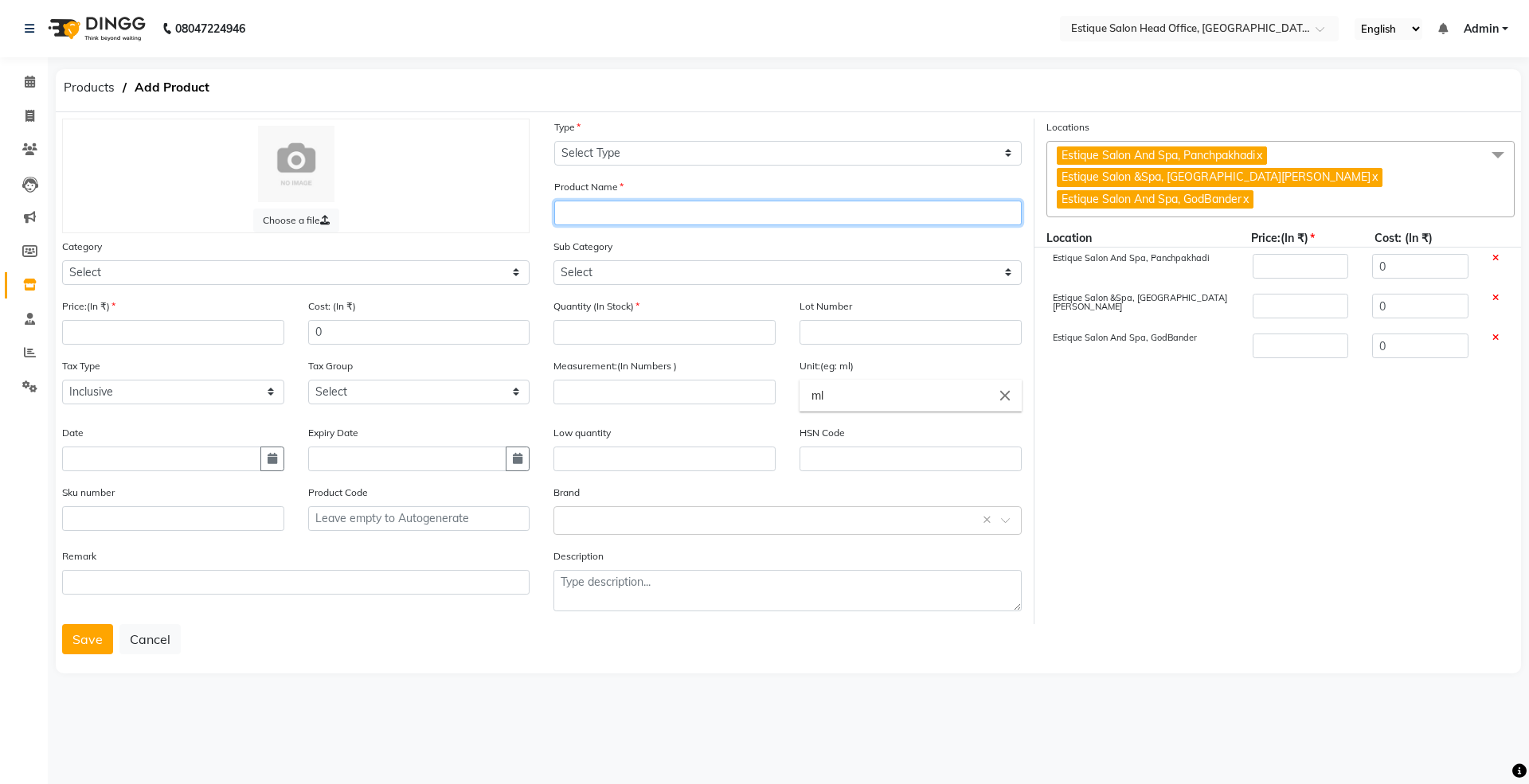
click at [578, 218] on input "text" at bounding box center [788, 213] width 467 height 25
paste input "Schwarzkopf - Igora Royal 8-65"
type input "Schwarzkopf - [PERSON_NAME] 6-6"
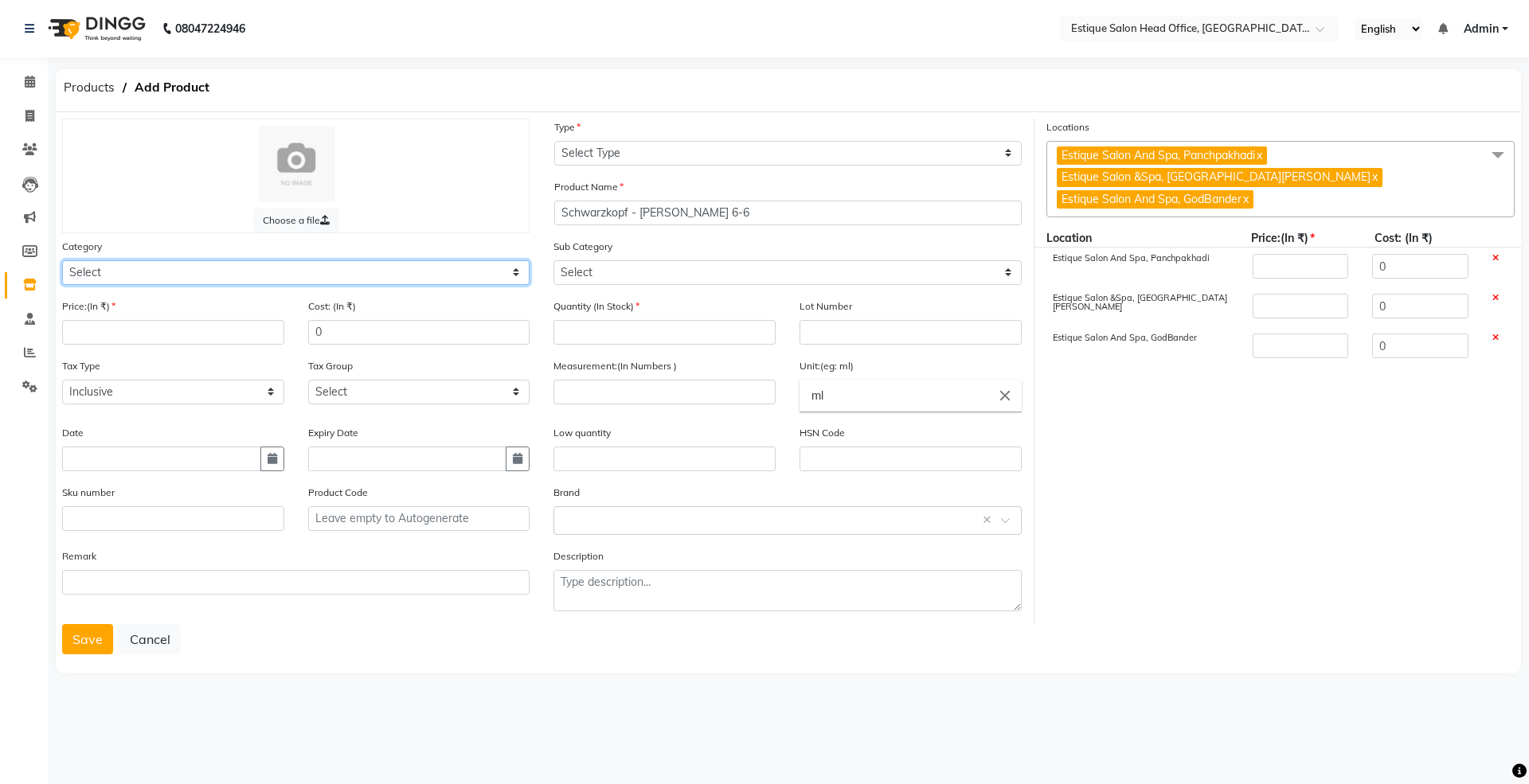
click at [113, 262] on select "Select Hair Skin Makeup Personal Care Appliances [PERSON_NAME] Waxing Disposabl…" at bounding box center [296, 273] width 467 height 25
select select "381501100"
click at [62, 260] on select "Select Hair Skin Makeup Personal Care Appliances [PERSON_NAME] Waxing Disposabl…" at bounding box center [296, 273] width 467 height 25
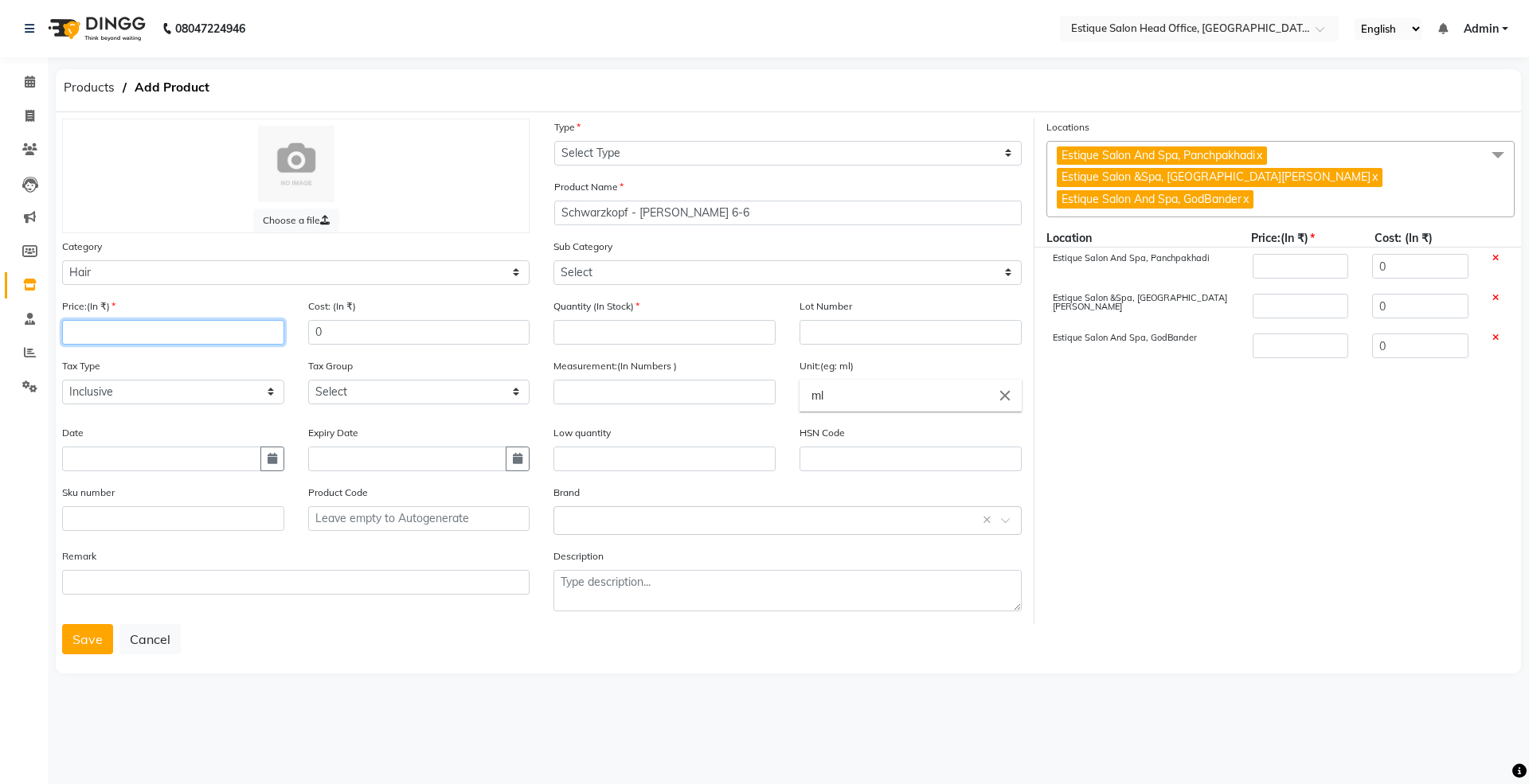
click at [128, 337] on input "number" at bounding box center [173, 332] width 222 height 25
type input "4"
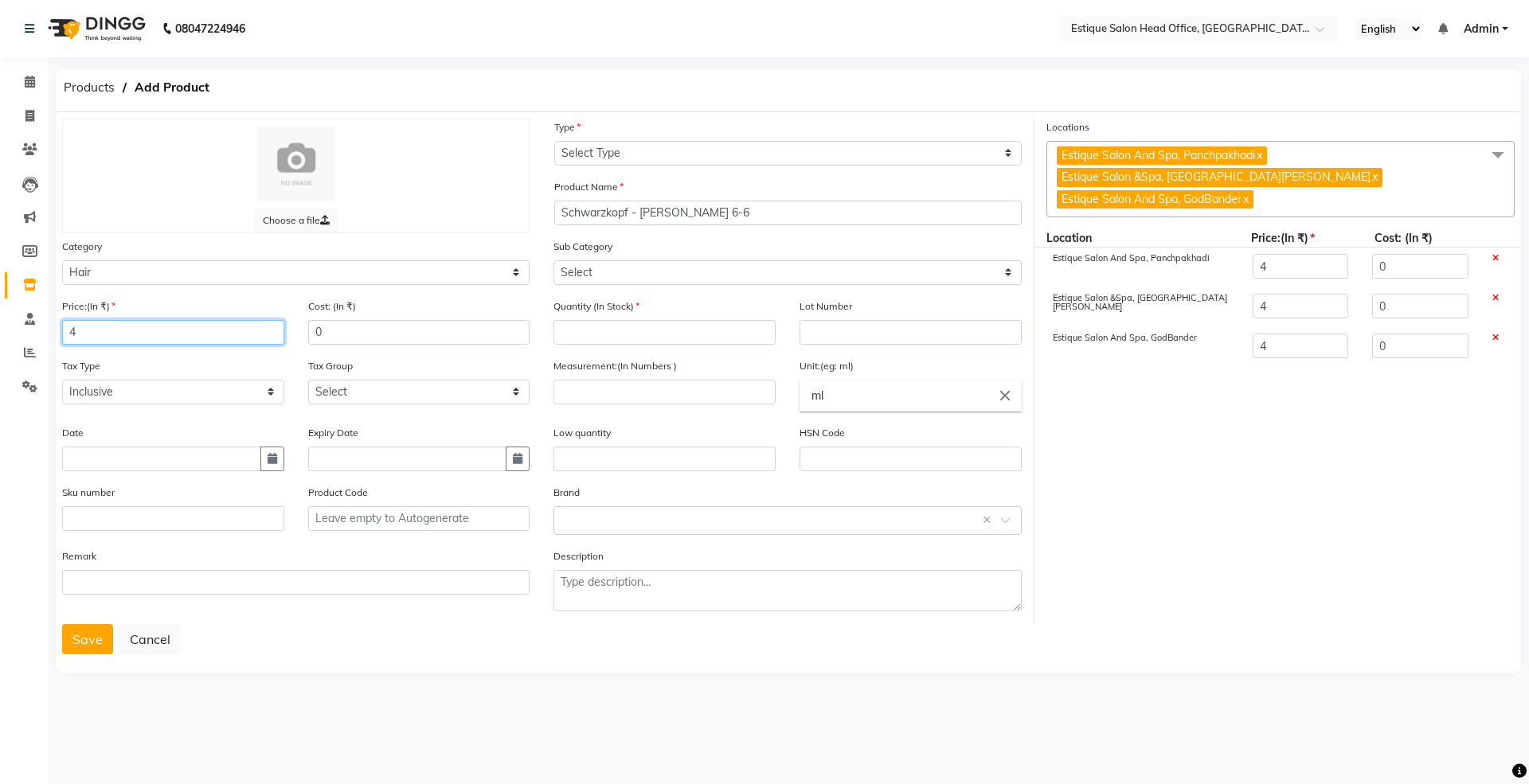
type input "40"
type input "400"
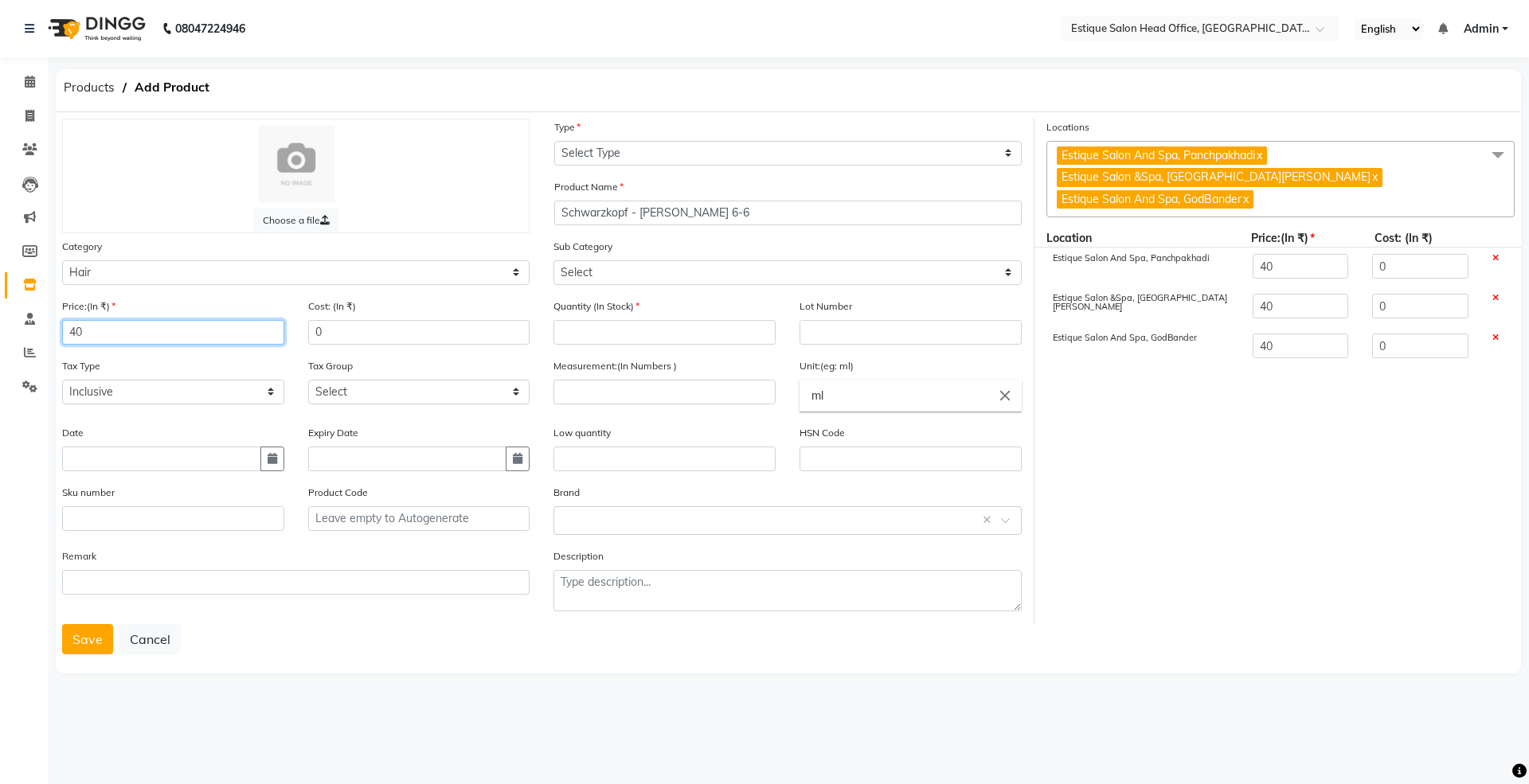
type input "400"
click at [272, 455] on icon "button" at bounding box center [272, 458] width 10 height 12
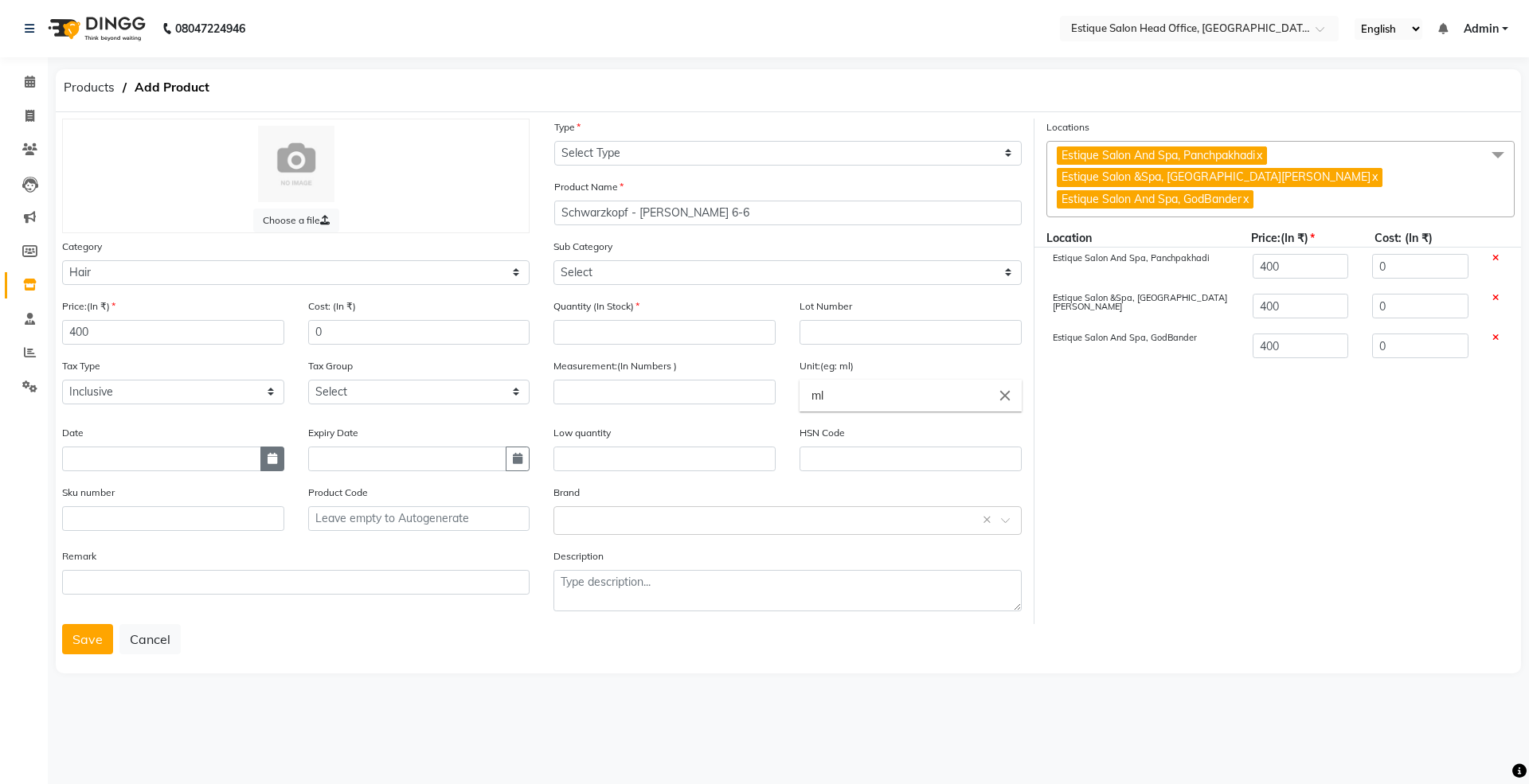
select select "9"
select select "2025"
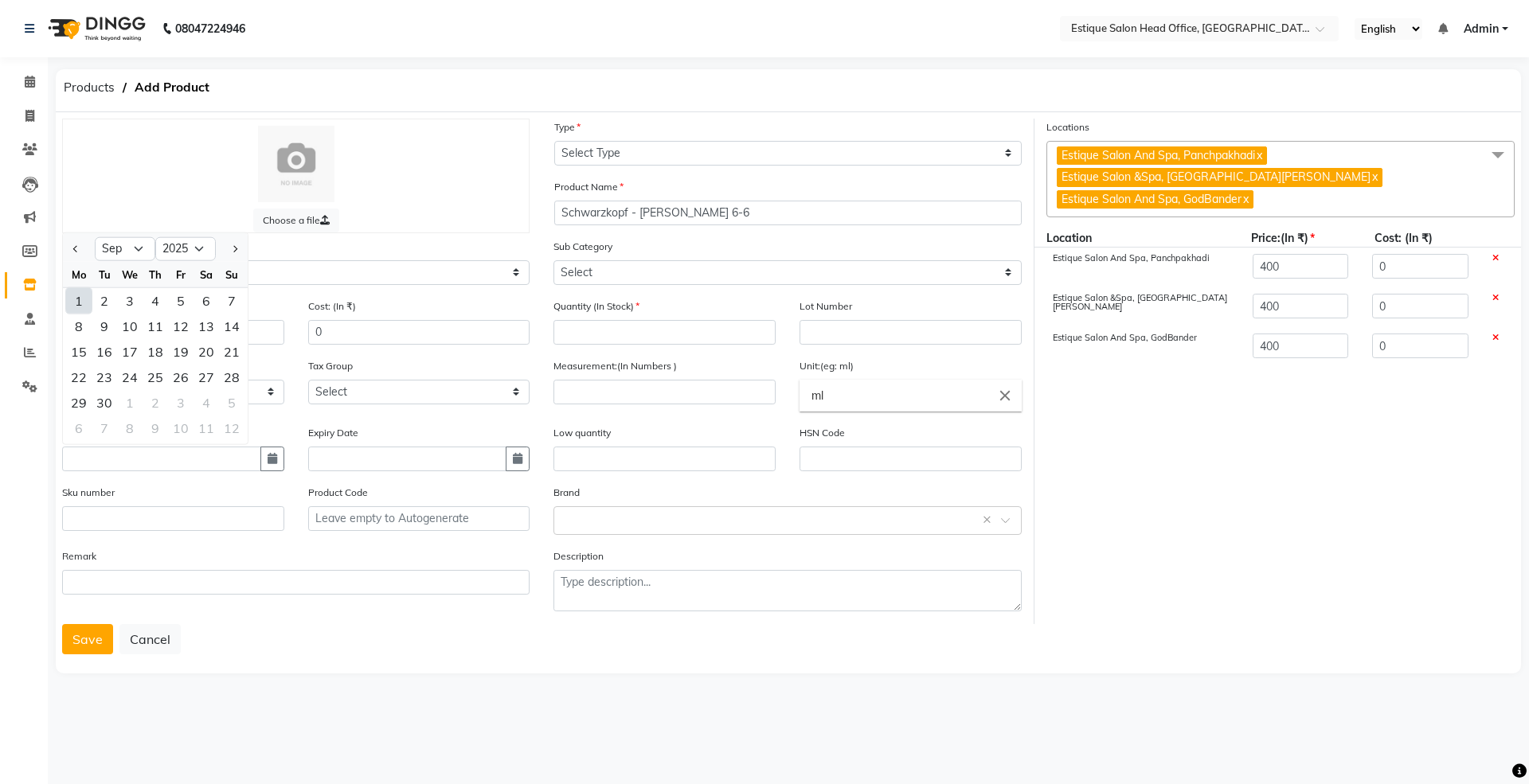
click at [81, 288] on div "1" at bounding box center [78, 300] width 26 height 26
type input "01-09-2025"
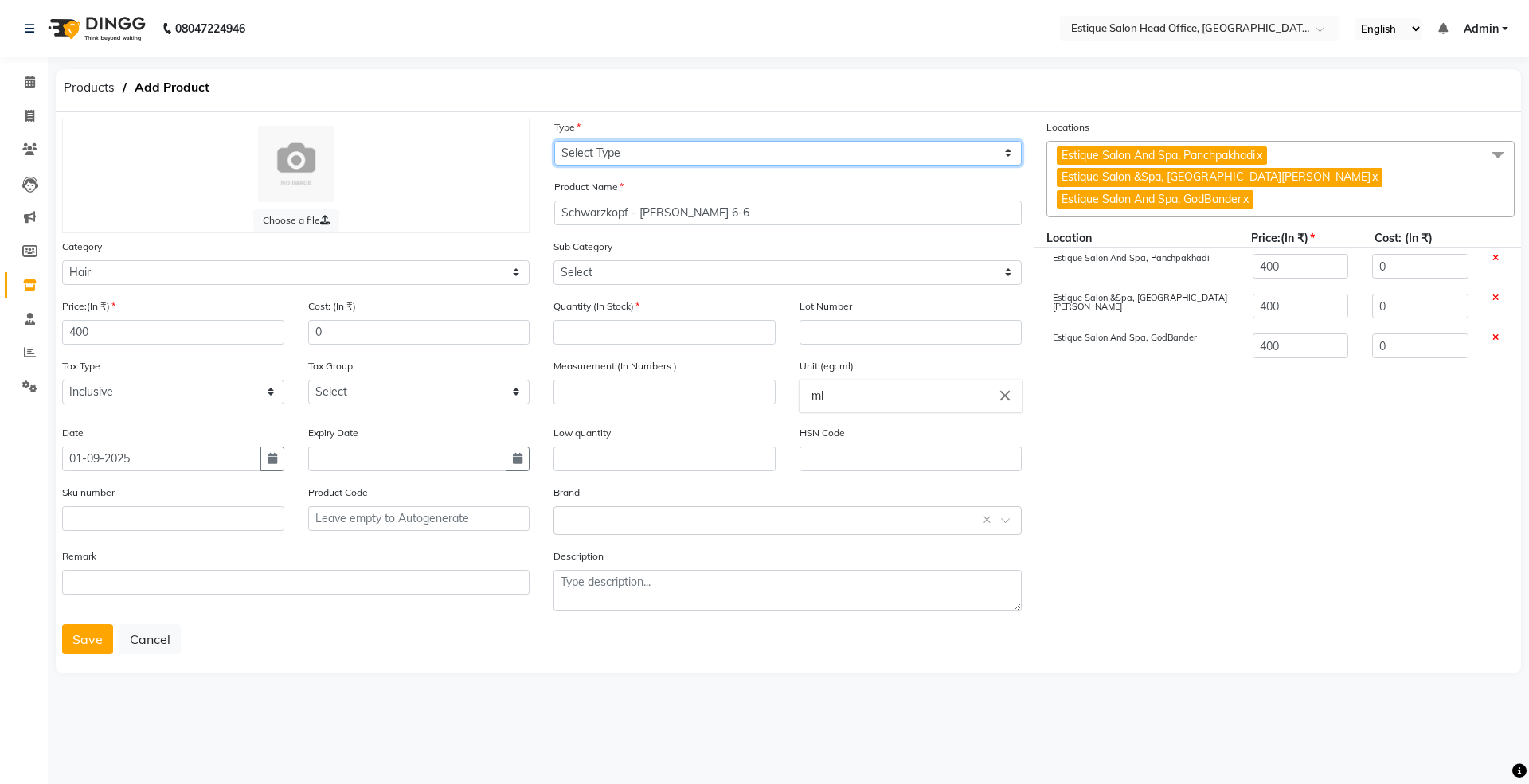
click at [602, 157] on select "Select Type Both Retail Consumable" at bounding box center [788, 154] width 467 height 25
select select "C"
click at [554, 141] on select "Select Type Both Retail Consumable" at bounding box center [788, 154] width 467 height 25
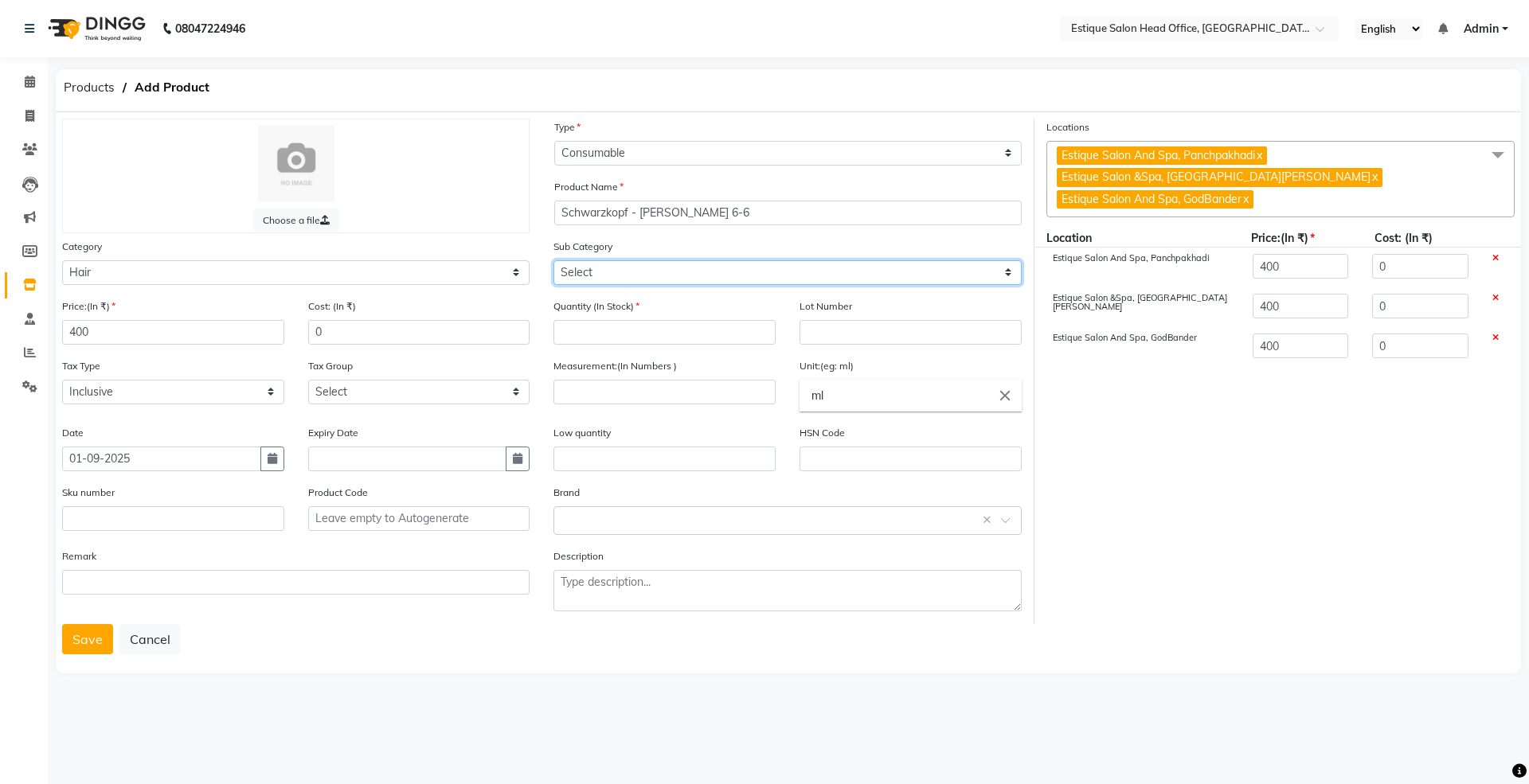
click at [586, 265] on select "Select Shampoo Conditioner Cream Mask Oil Serum Color Appliances Treatment Styl…" at bounding box center [787, 273] width 467 height 25
select select "381501107"
click at [553, 260] on select "Select Shampoo Conditioner Cream Mask Oil Serum Color Appliances Treatment Styl…" at bounding box center [787, 273] width 467 height 25
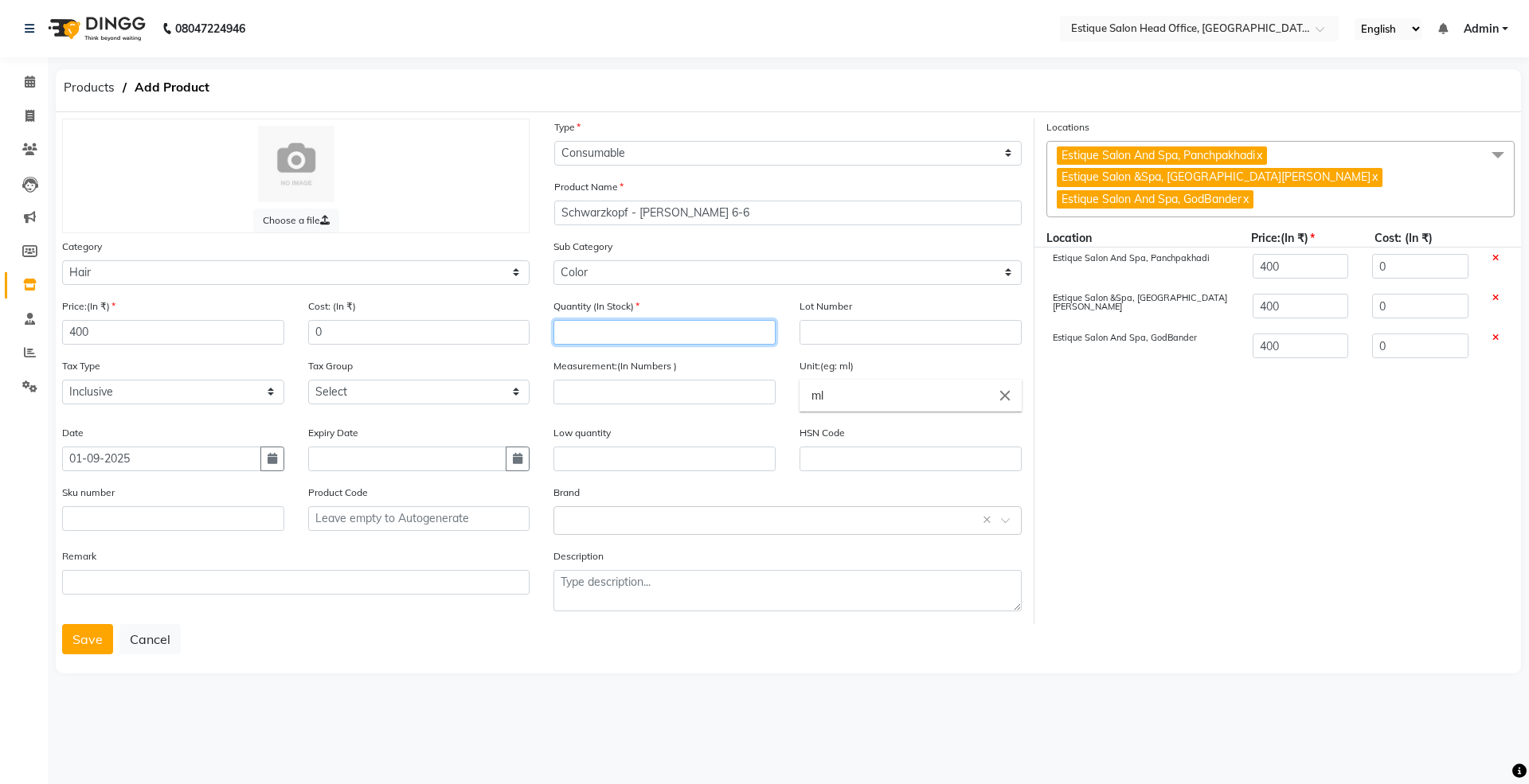
click at [590, 328] on input "number" at bounding box center [665, 332] width 222 height 25
type input "0"
click at [607, 395] on input "number" at bounding box center [665, 392] width 222 height 25
type input "60"
click at [84, 637] on button "Save" at bounding box center [87, 639] width 51 height 30
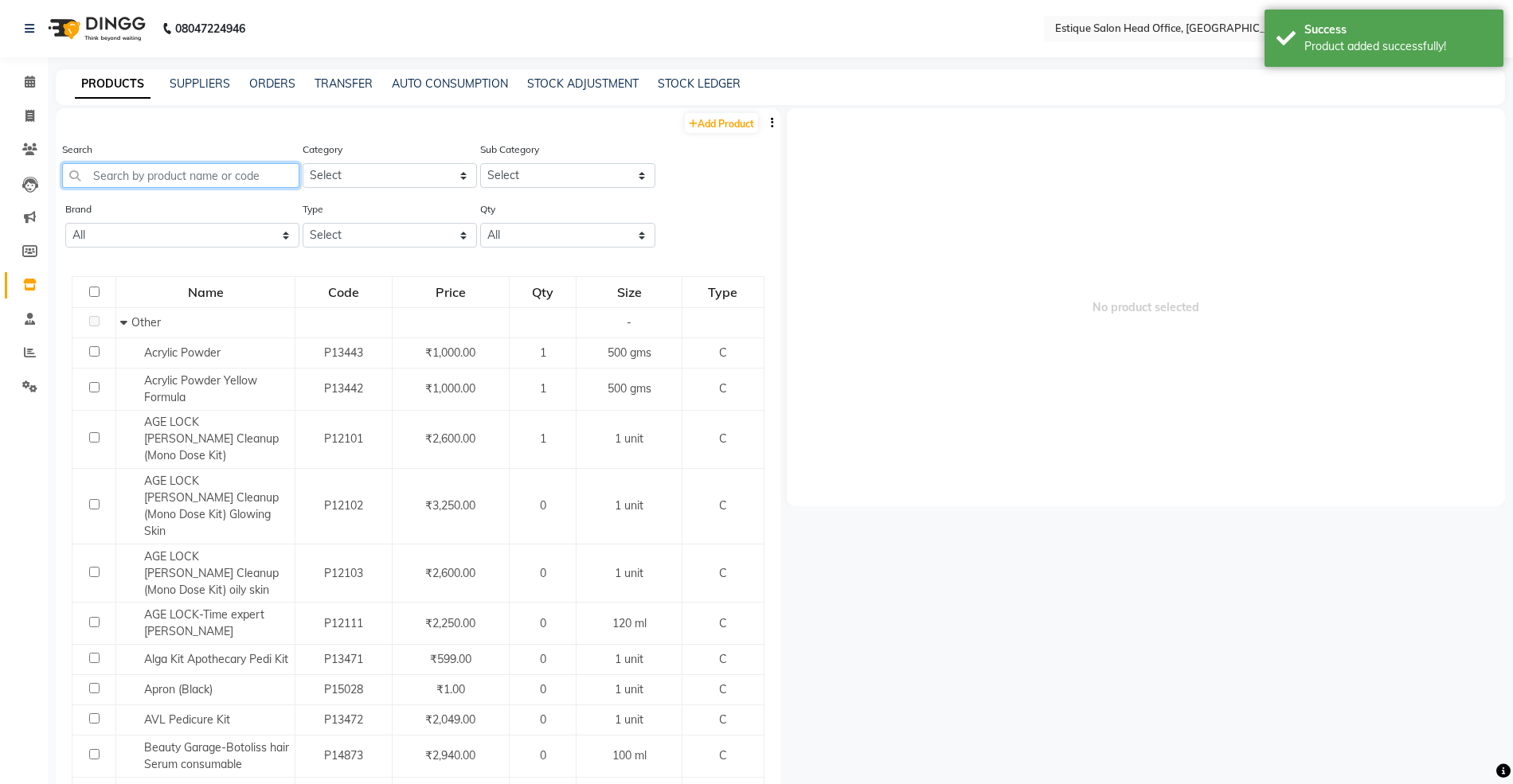
click at [115, 177] on input "text" at bounding box center [180, 176] width 237 height 25
paste input "Schwarzkopf - Igora Royal 8-65"
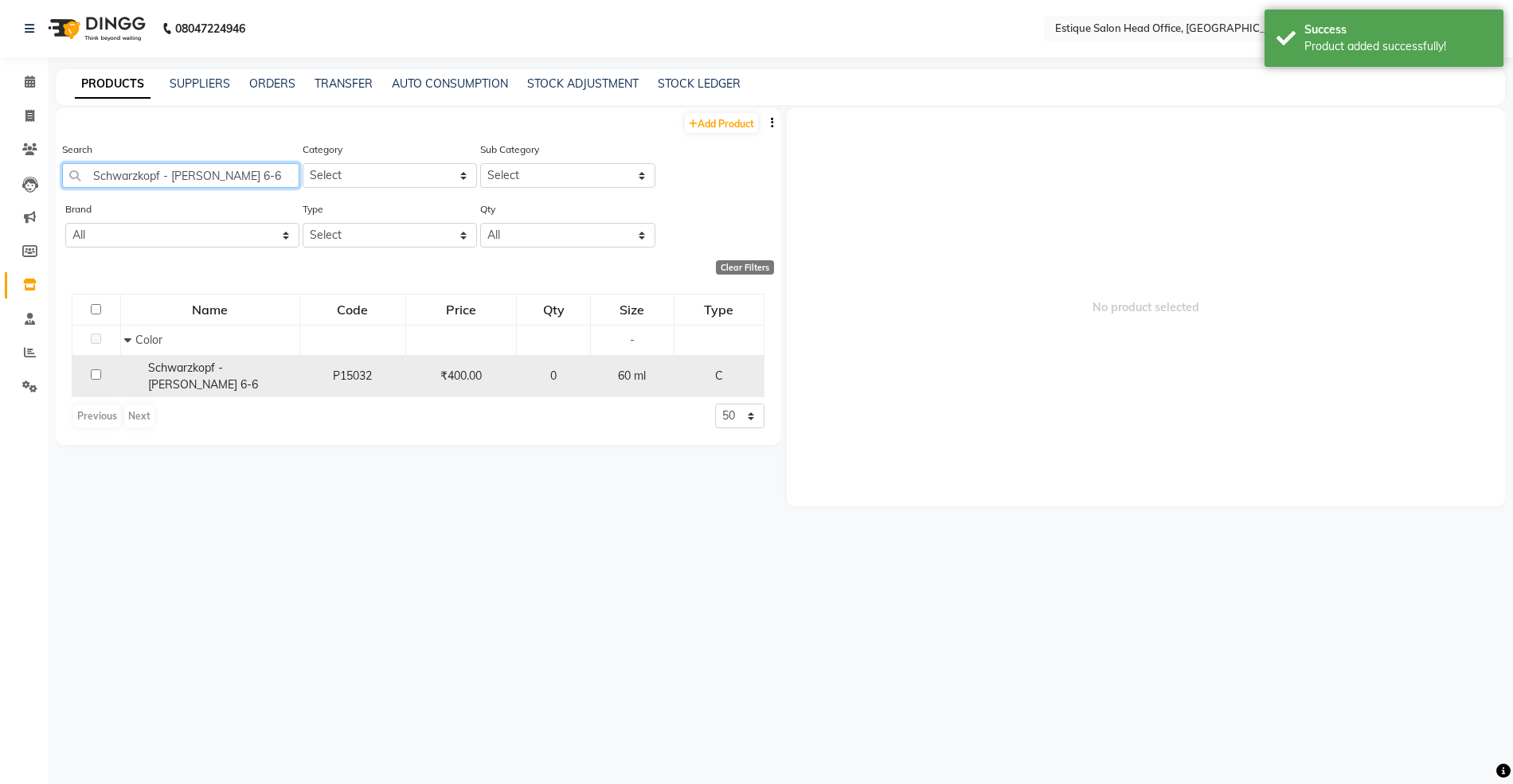
type input "Schwarzkopf - [PERSON_NAME] 6-6"
click at [173, 363] on span "Schwarzkopf - [PERSON_NAME] 6-6" at bounding box center [203, 376] width 110 height 31
select select
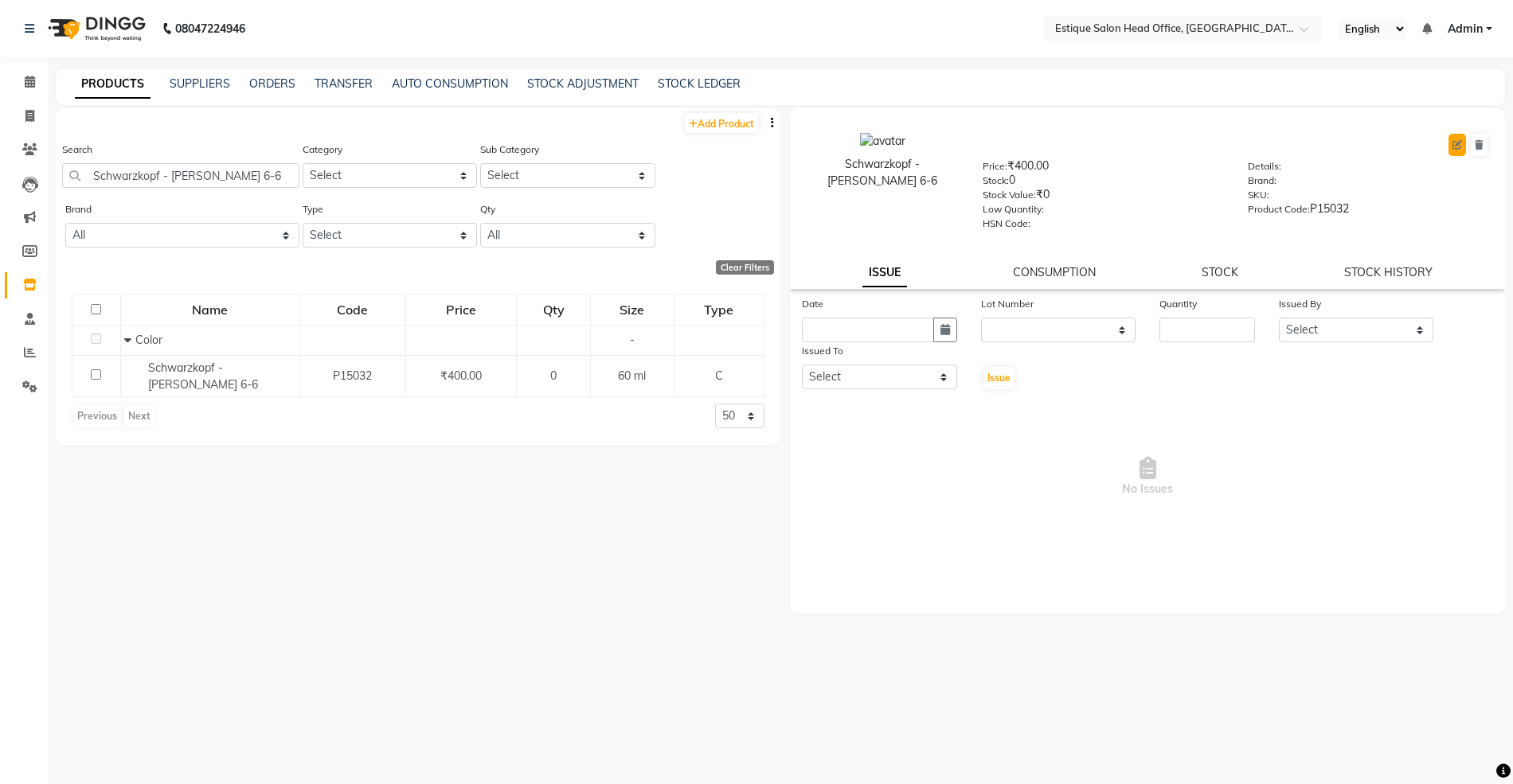
click at [1456, 145] on icon at bounding box center [1457, 145] width 10 height 10
select select "C"
select select "381501100"
select select "true"
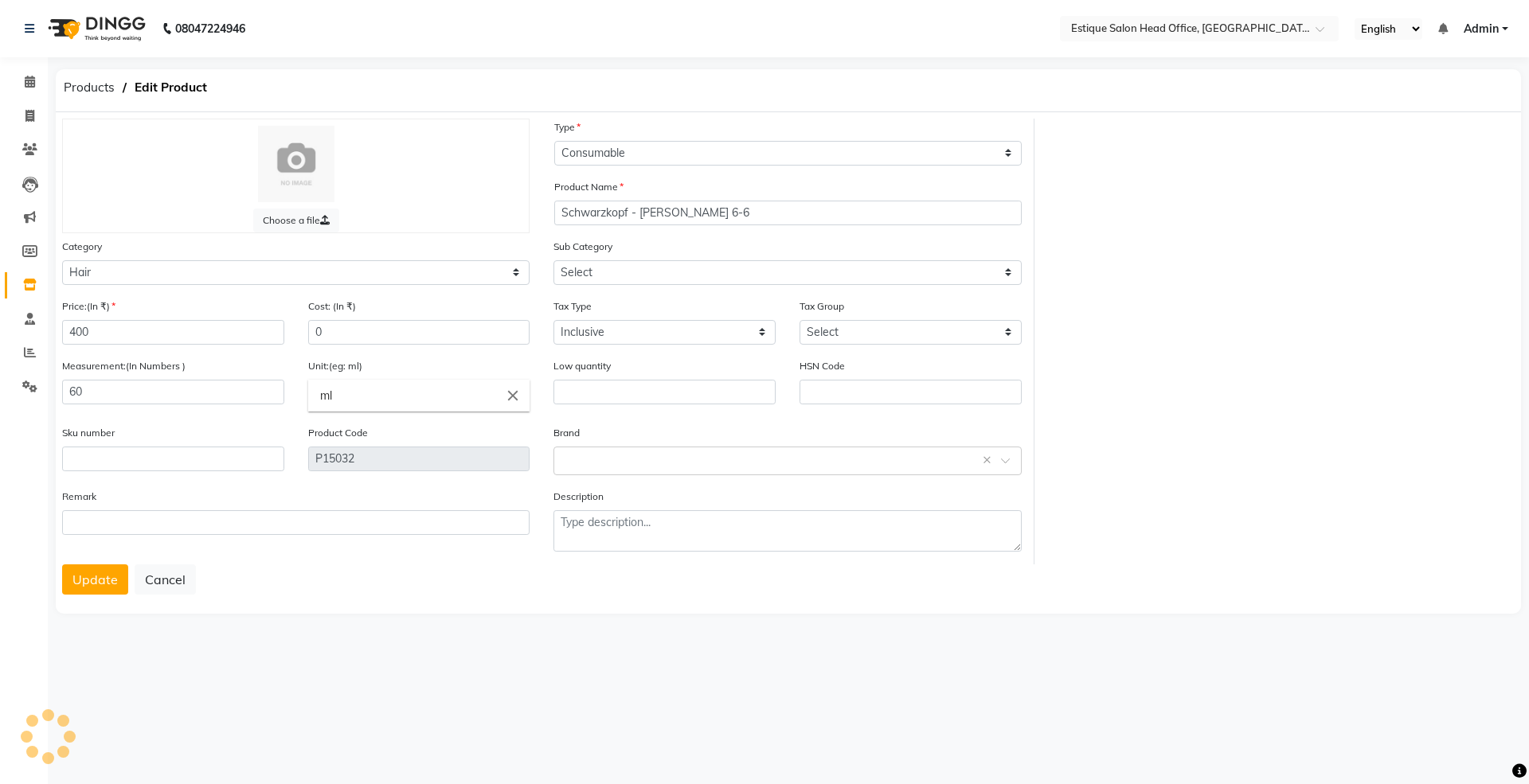
select select "381501107"
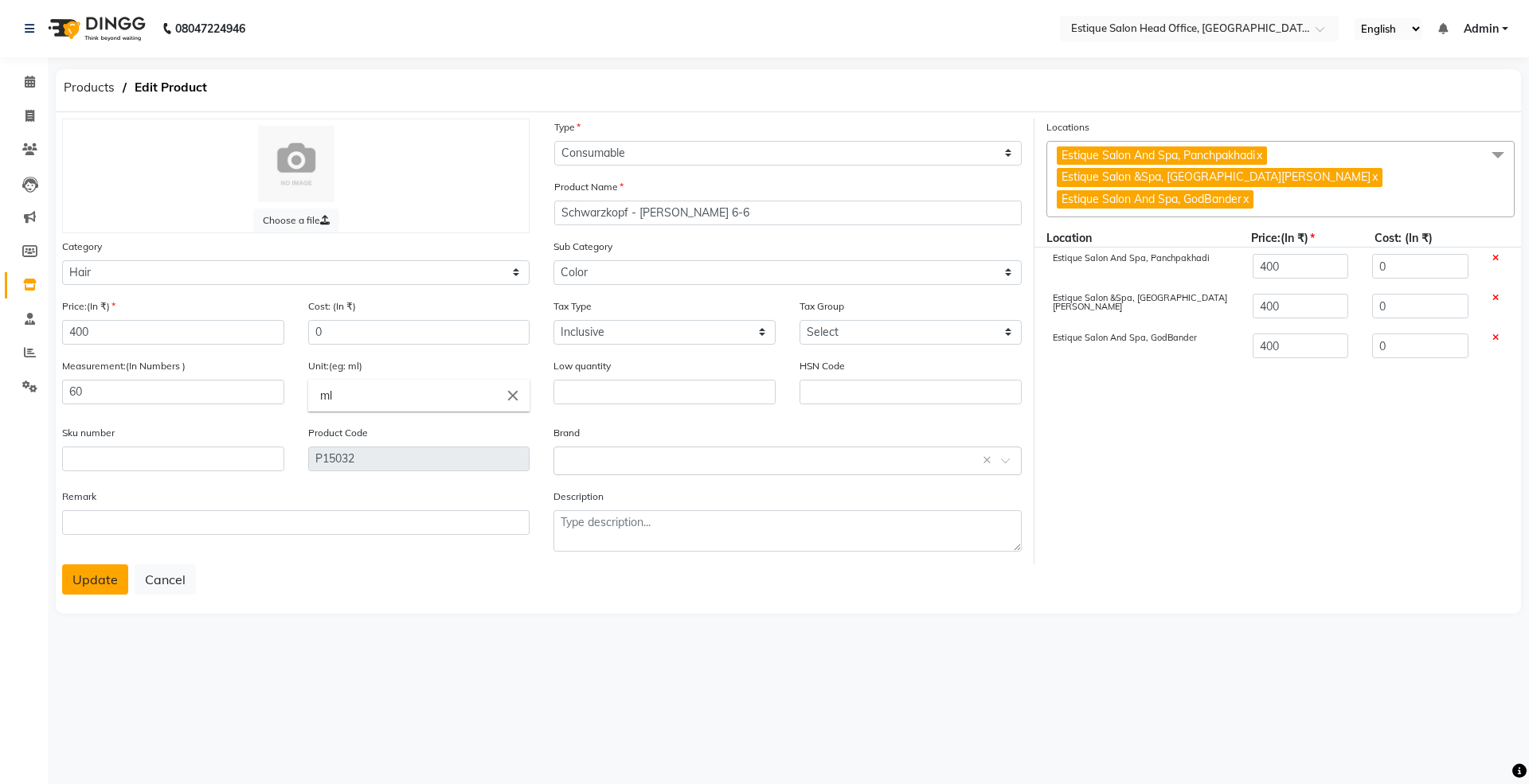
click at [88, 577] on button "Update" at bounding box center [95, 579] width 66 height 30
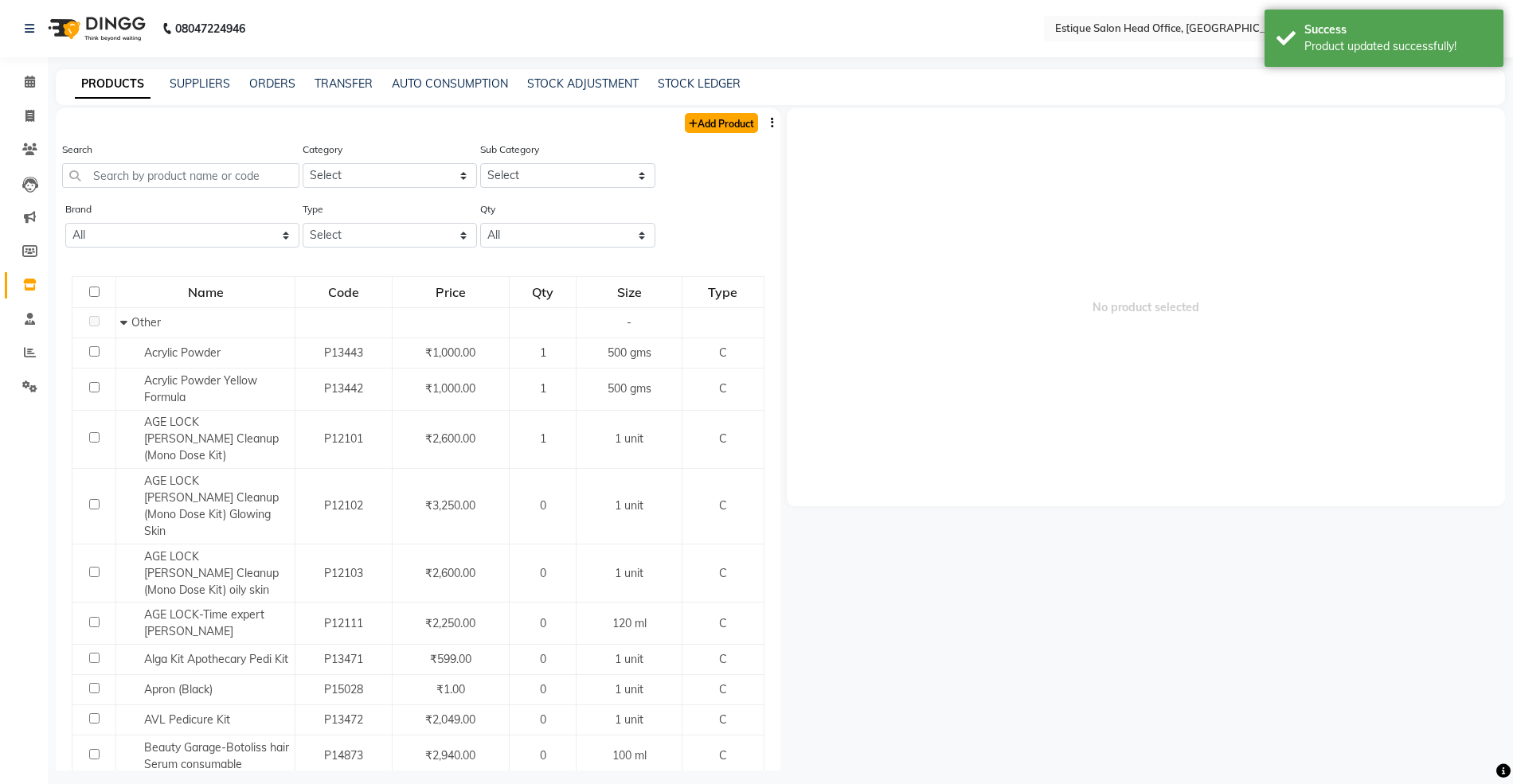
click at [697, 122] on link "Add Product" at bounding box center [721, 123] width 73 height 20
select select "true"
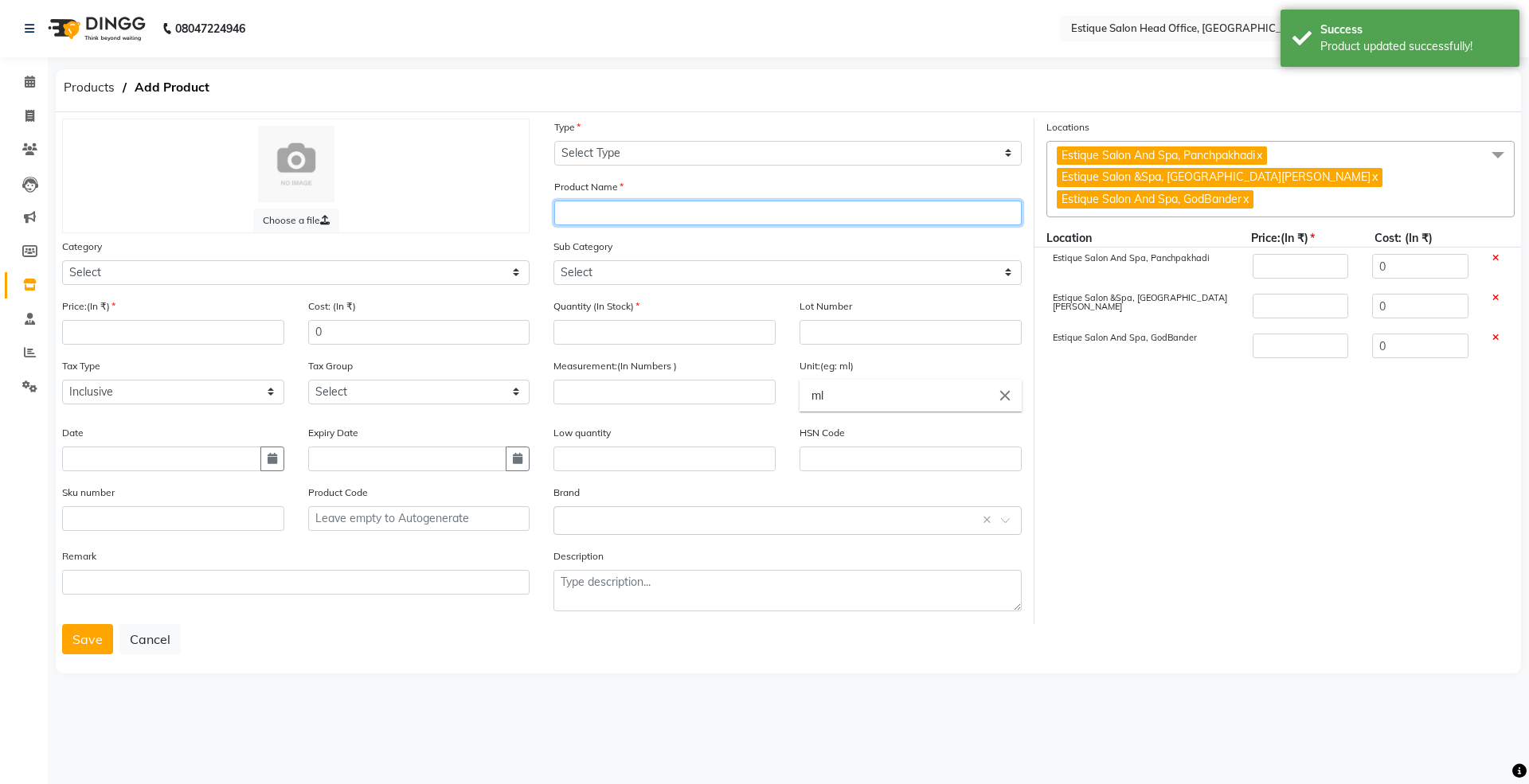
click at [599, 218] on input "text" at bounding box center [788, 213] width 467 height 25
paste input "Schwarzkopf - Igora Royal 8-65"
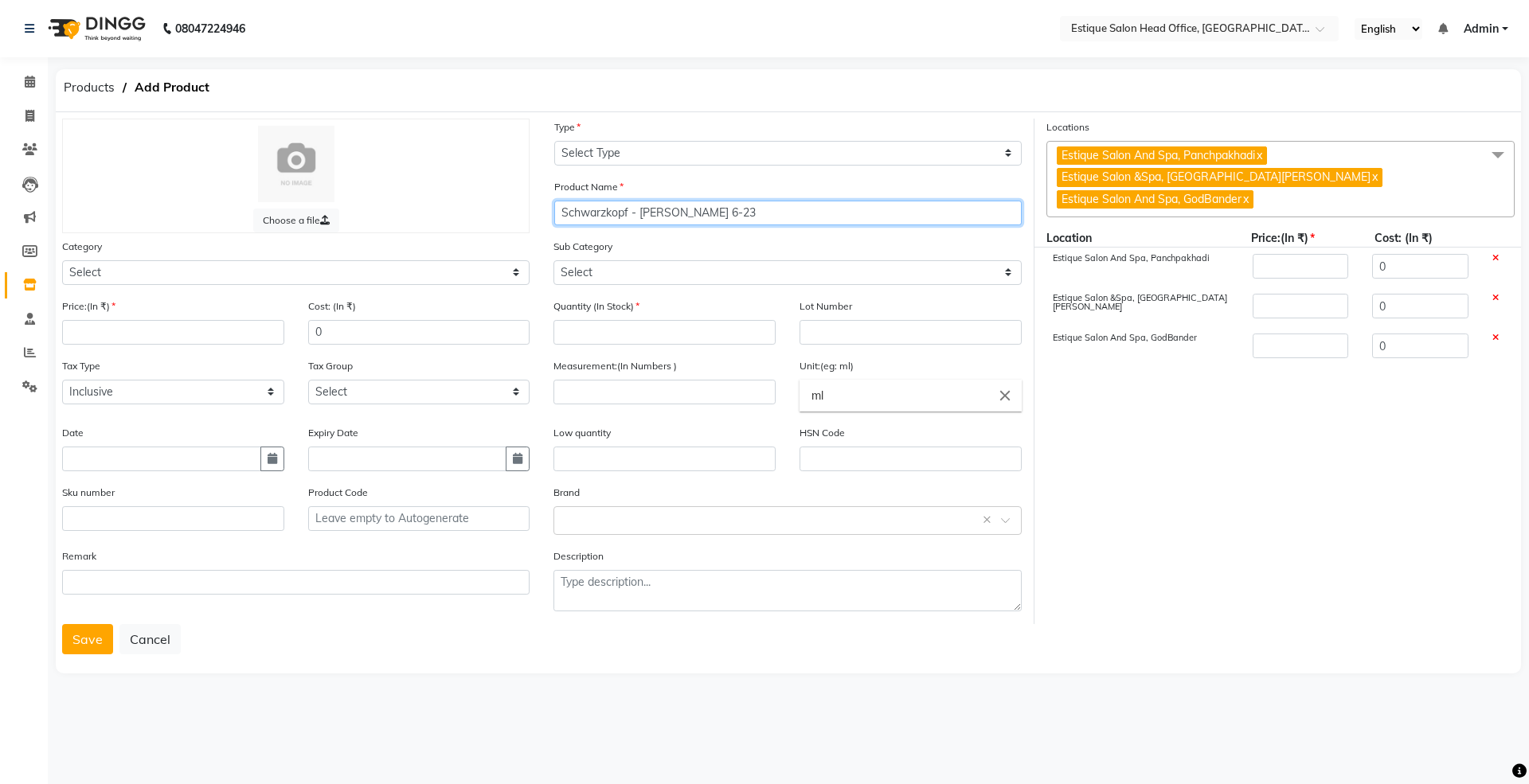
type input "Schwarzkopf - [PERSON_NAME] 6-23"
click at [677, 299] on div "Quantity (In Stock)" at bounding box center [665, 321] width 222 height 47
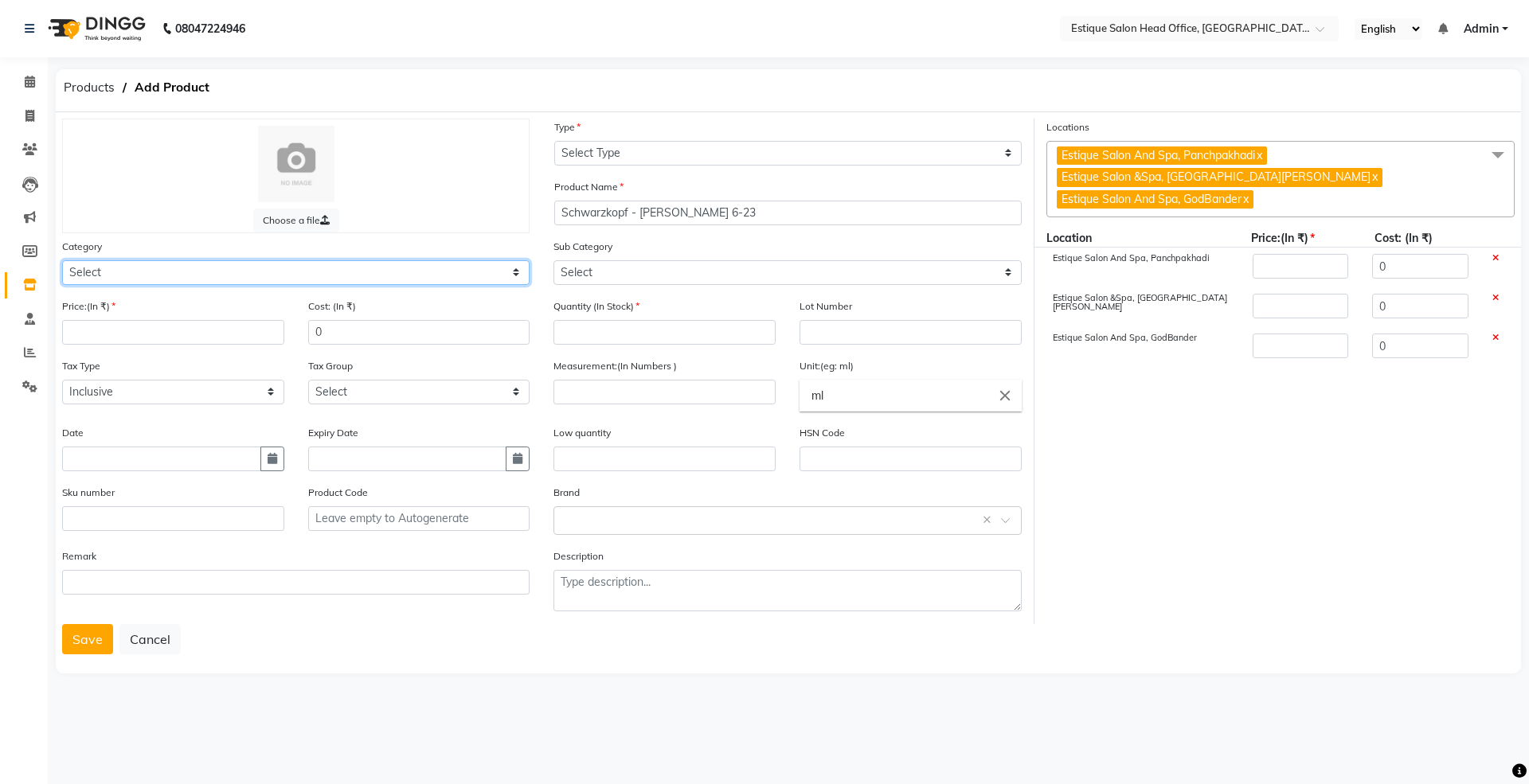
drag, startPoint x: 115, startPoint y: 272, endPoint x: 111, endPoint y: 281, distance: 9.8
click at [115, 272] on select "Select Hair Skin Makeup Personal Care Appliances [PERSON_NAME] Waxing Disposabl…" at bounding box center [296, 273] width 467 height 25
select select "381501100"
click at [62, 260] on select "Select Hair Skin Makeup Personal Care Appliances [PERSON_NAME] Waxing Disposabl…" at bounding box center [296, 273] width 467 height 25
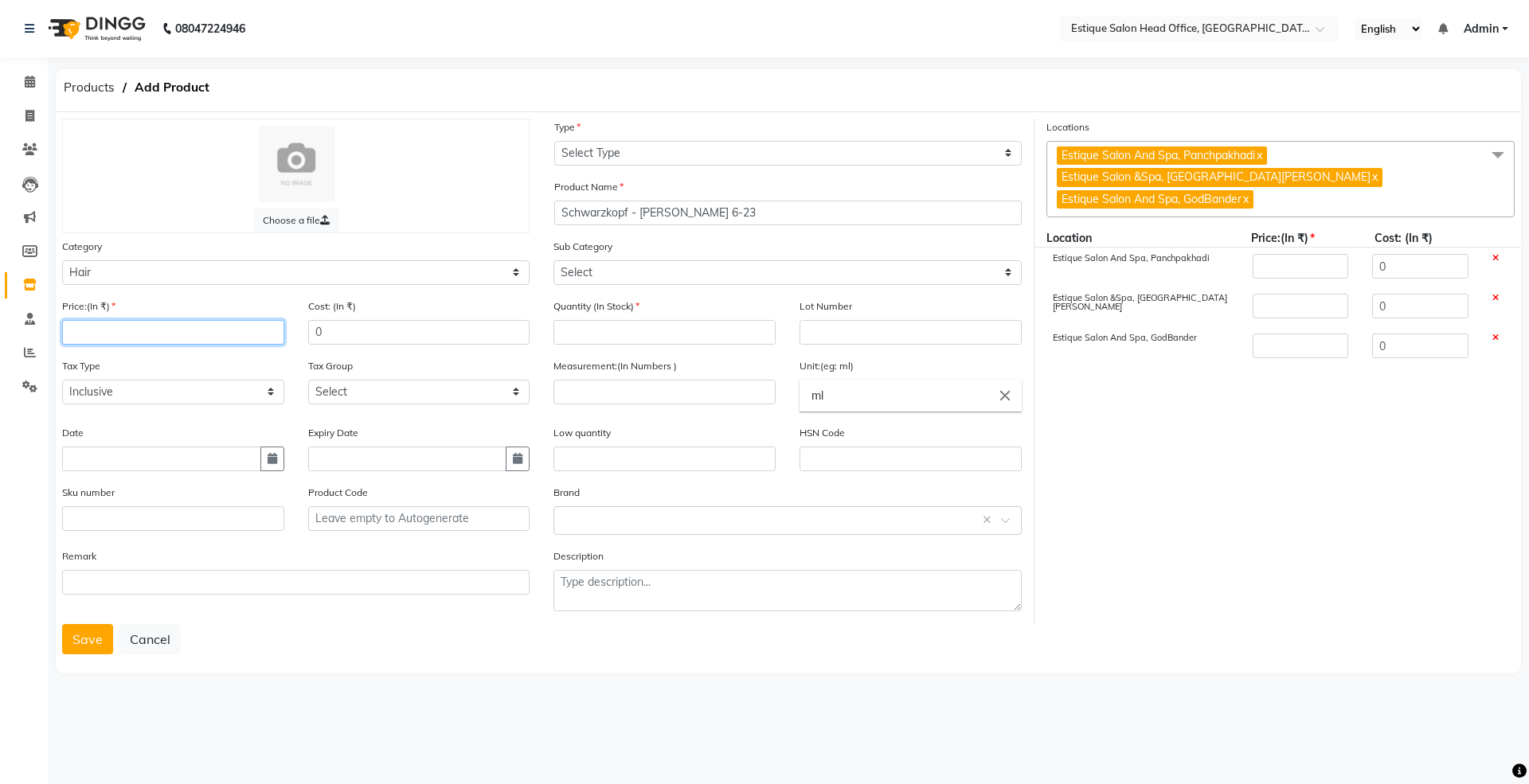
click at [118, 331] on input "number" at bounding box center [173, 332] width 222 height 25
type input "4"
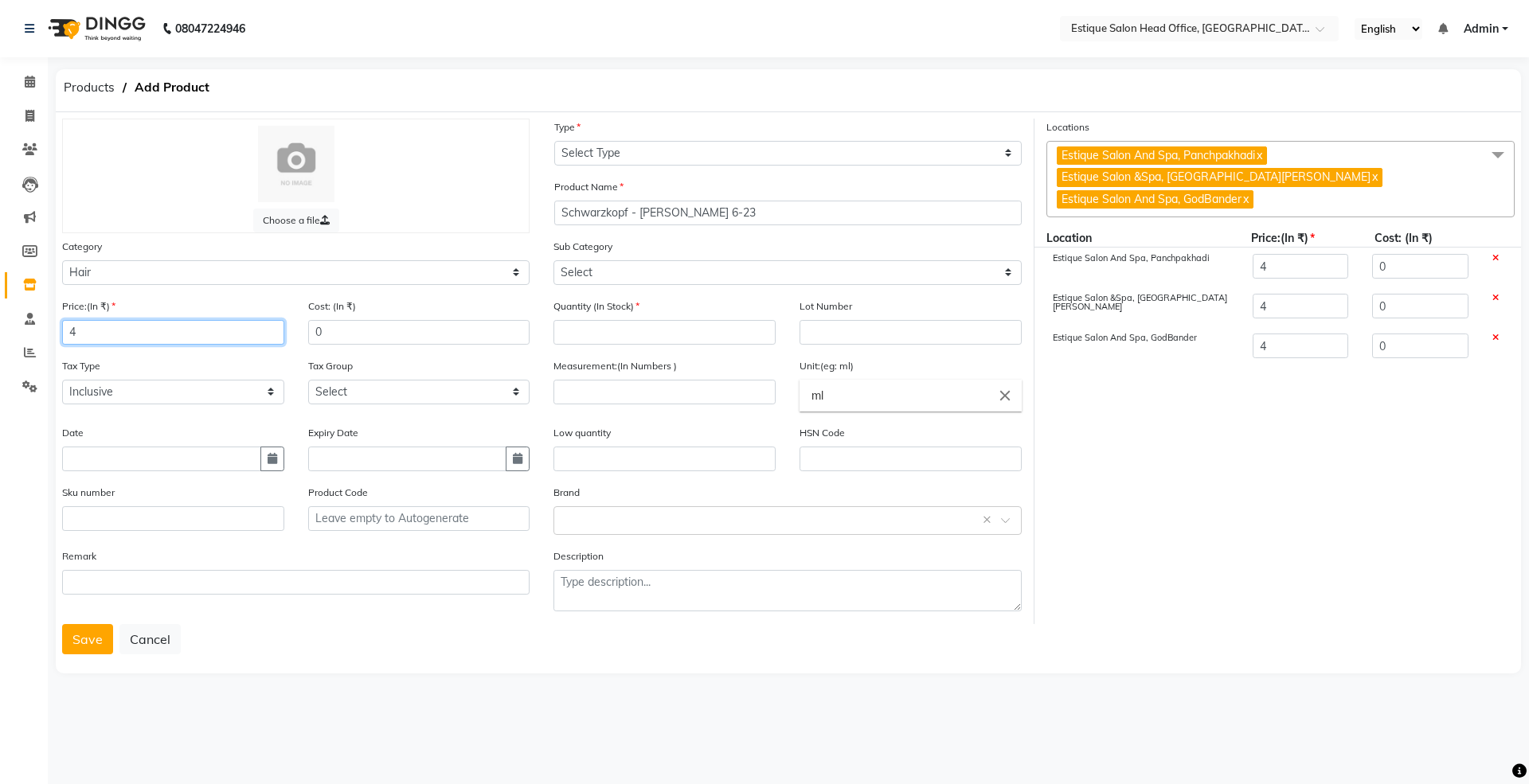
type input "40"
type input "400"
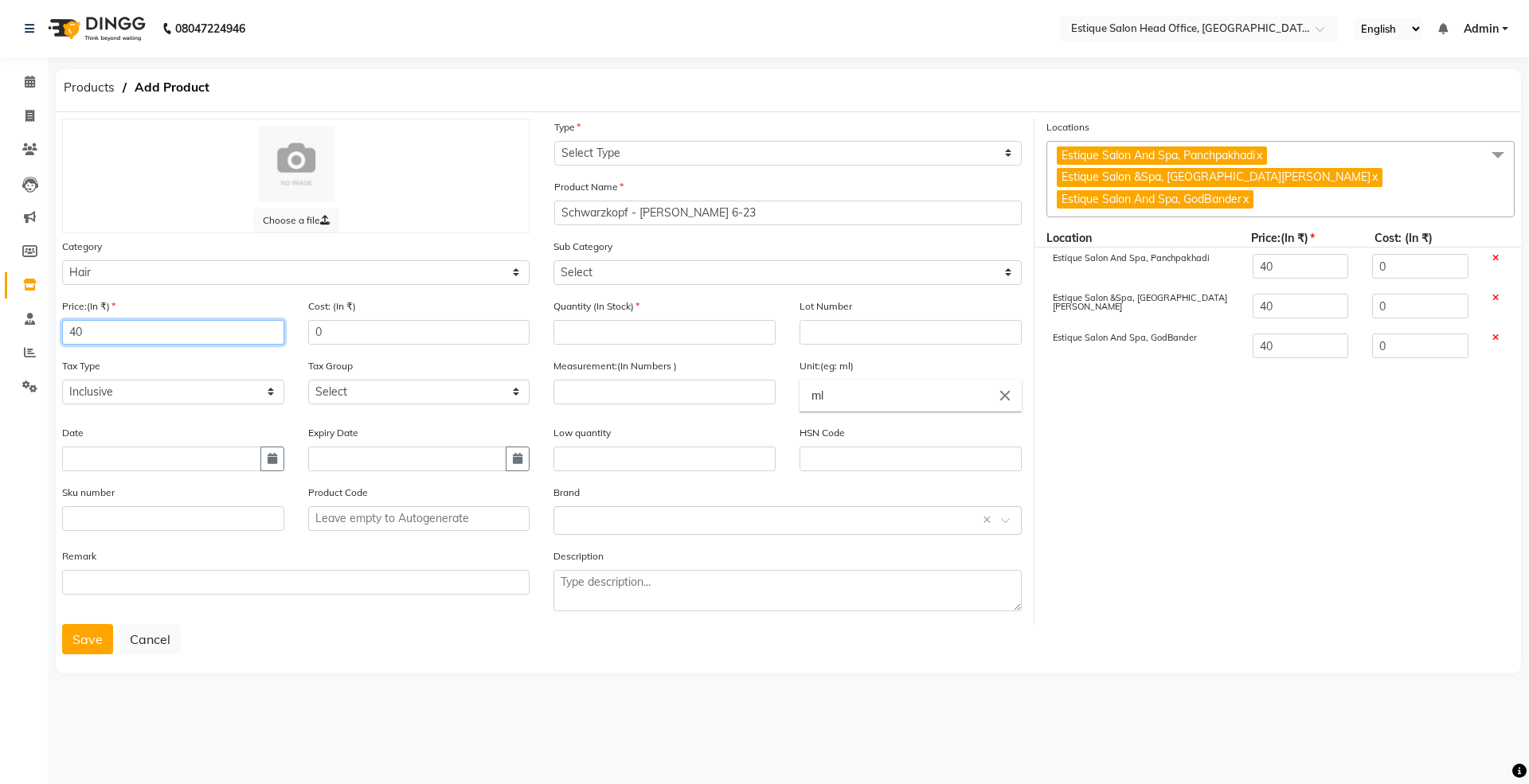
type input "400"
click at [263, 452] on button "button" at bounding box center [272, 459] width 24 height 25
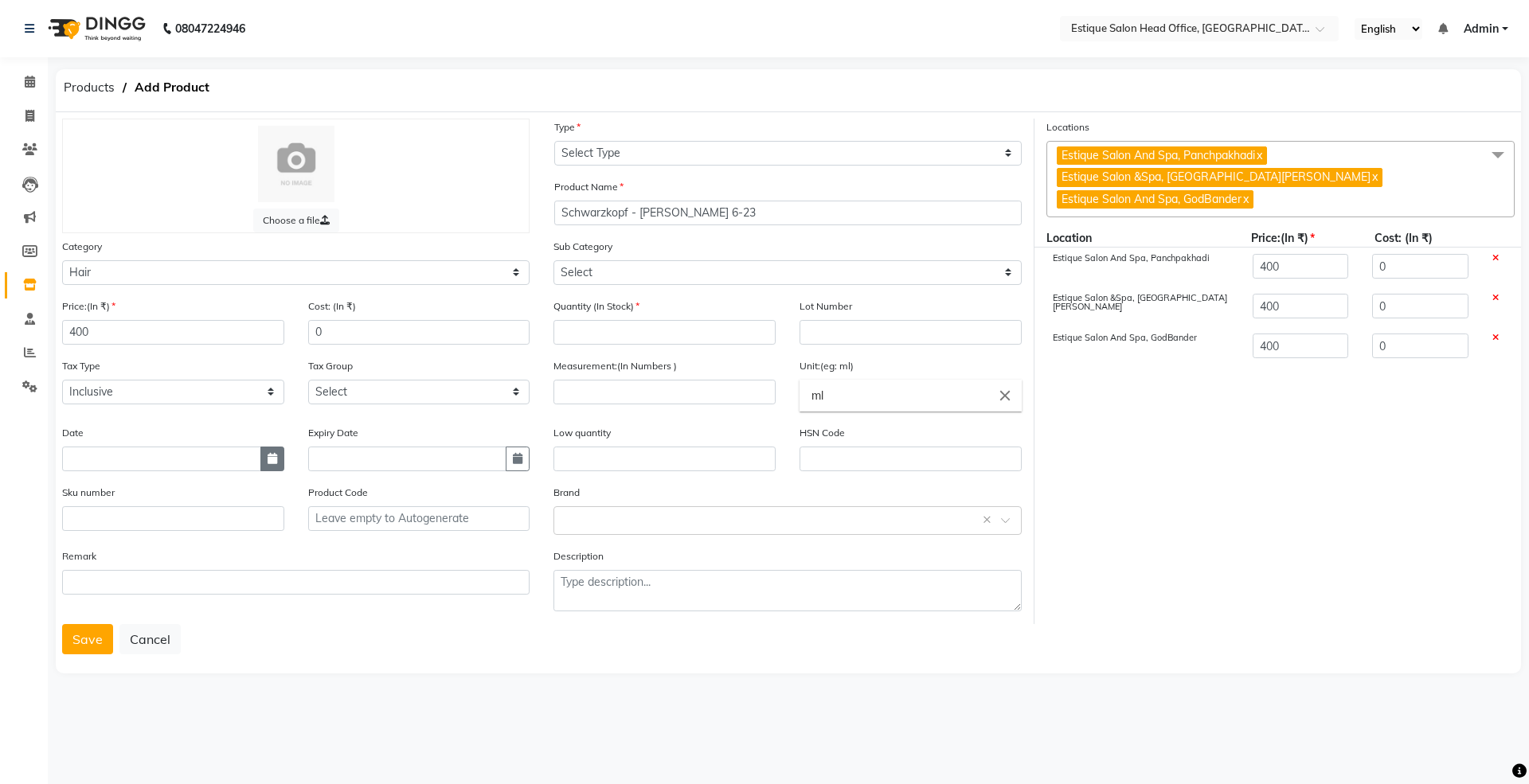
select select "9"
select select "2025"
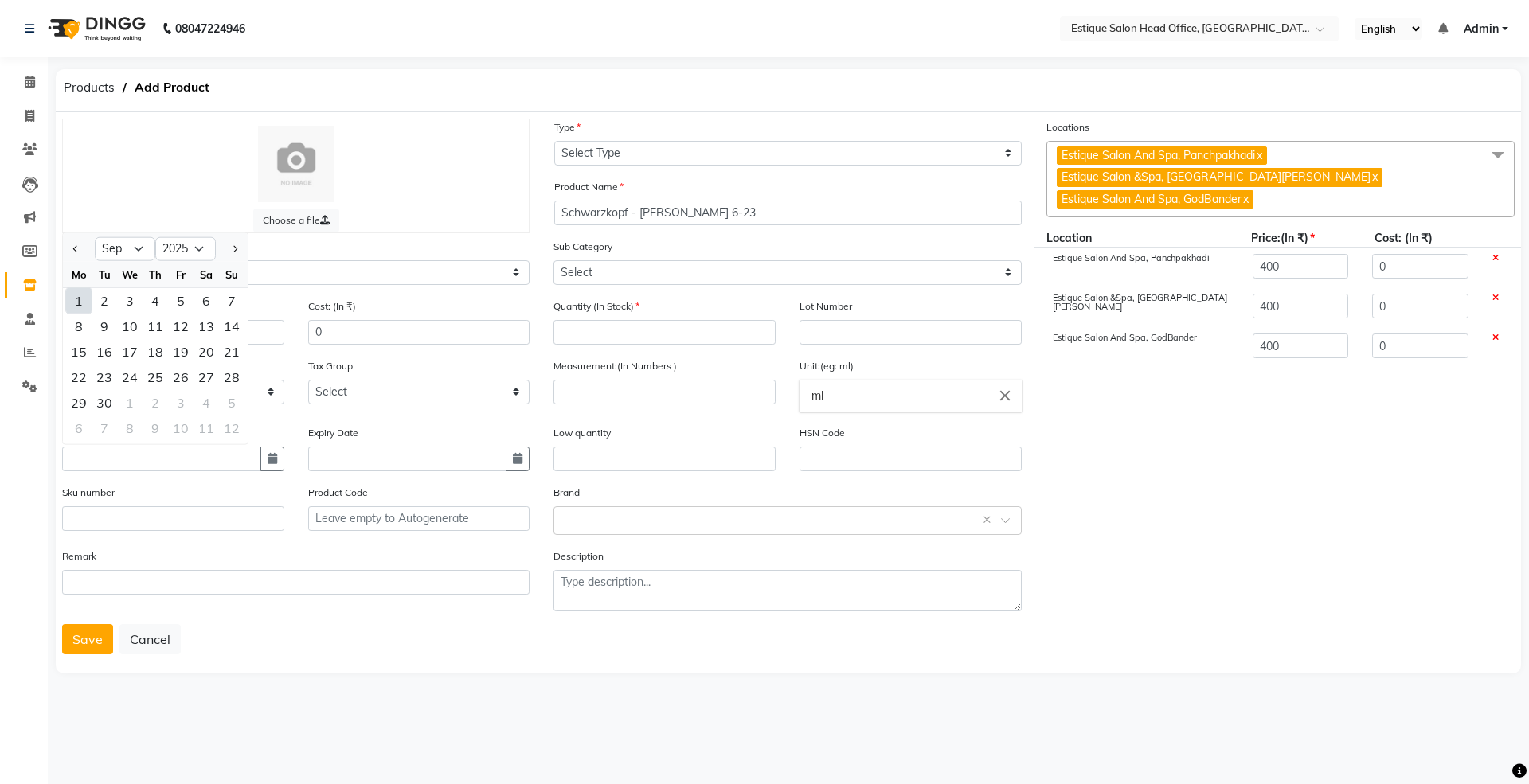
click at [81, 294] on div "1" at bounding box center [78, 300] width 26 height 26
type input "01-09-2025"
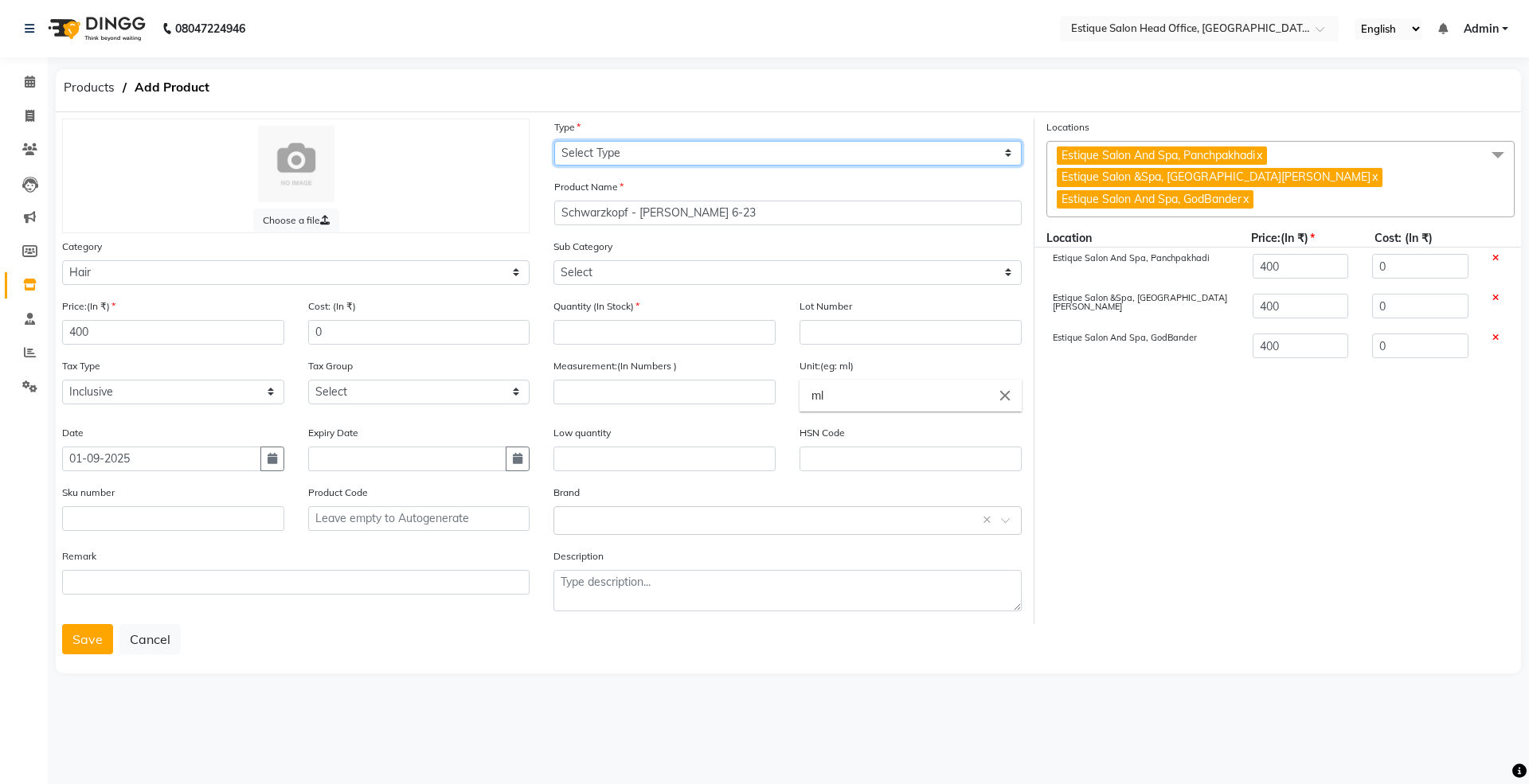
click at [609, 154] on select "Select Type Both Retail Consumable" at bounding box center [788, 154] width 467 height 25
select select "C"
click at [554, 141] on select "Select Type Both Retail Consumable" at bounding box center [788, 154] width 467 height 25
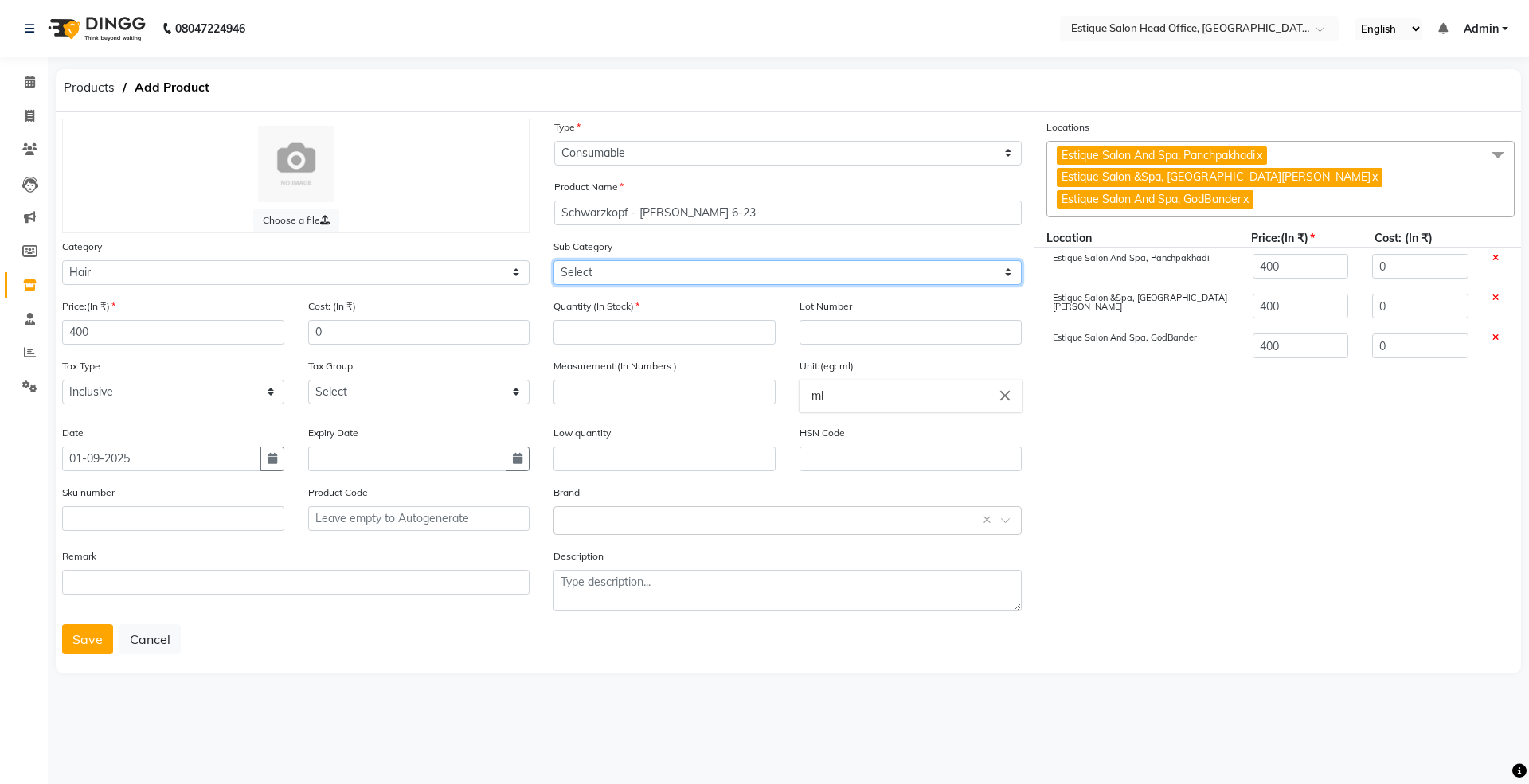
click at [593, 269] on select "Select Shampoo Conditioner Cream Mask Oil Serum Color Appliances Treatment Styl…" at bounding box center [787, 273] width 467 height 25
select select "381501107"
click at [553, 260] on select "Select Shampoo Conditioner Cream Mask Oil Serum Color Appliances Treatment Styl…" at bounding box center [787, 273] width 467 height 25
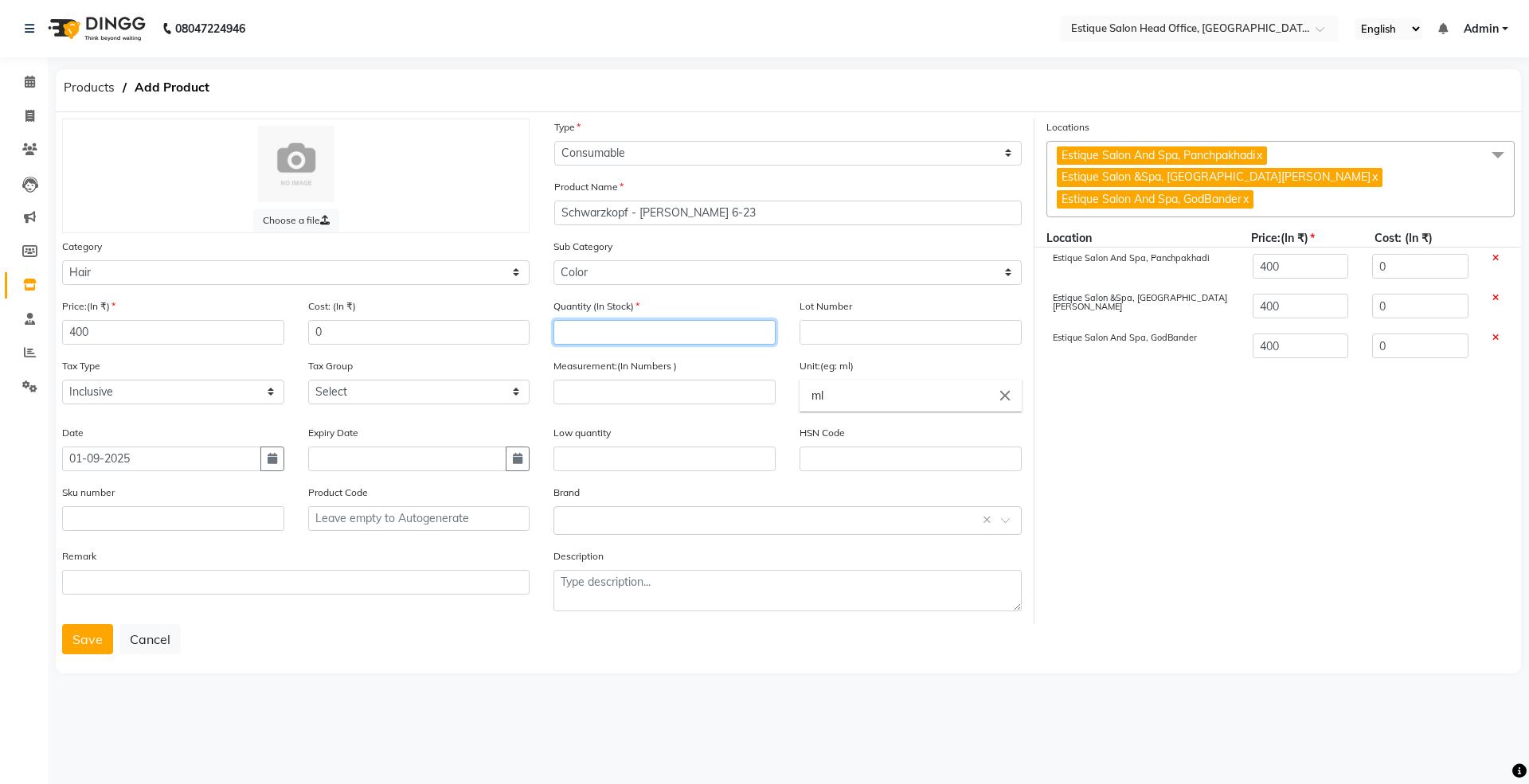
click at [606, 328] on input "number" at bounding box center [665, 332] width 222 height 25
type input "0"
click at [594, 386] on input "number" at bounding box center [665, 392] width 222 height 25
type input "60"
click at [94, 632] on button "Save" at bounding box center [87, 639] width 51 height 30
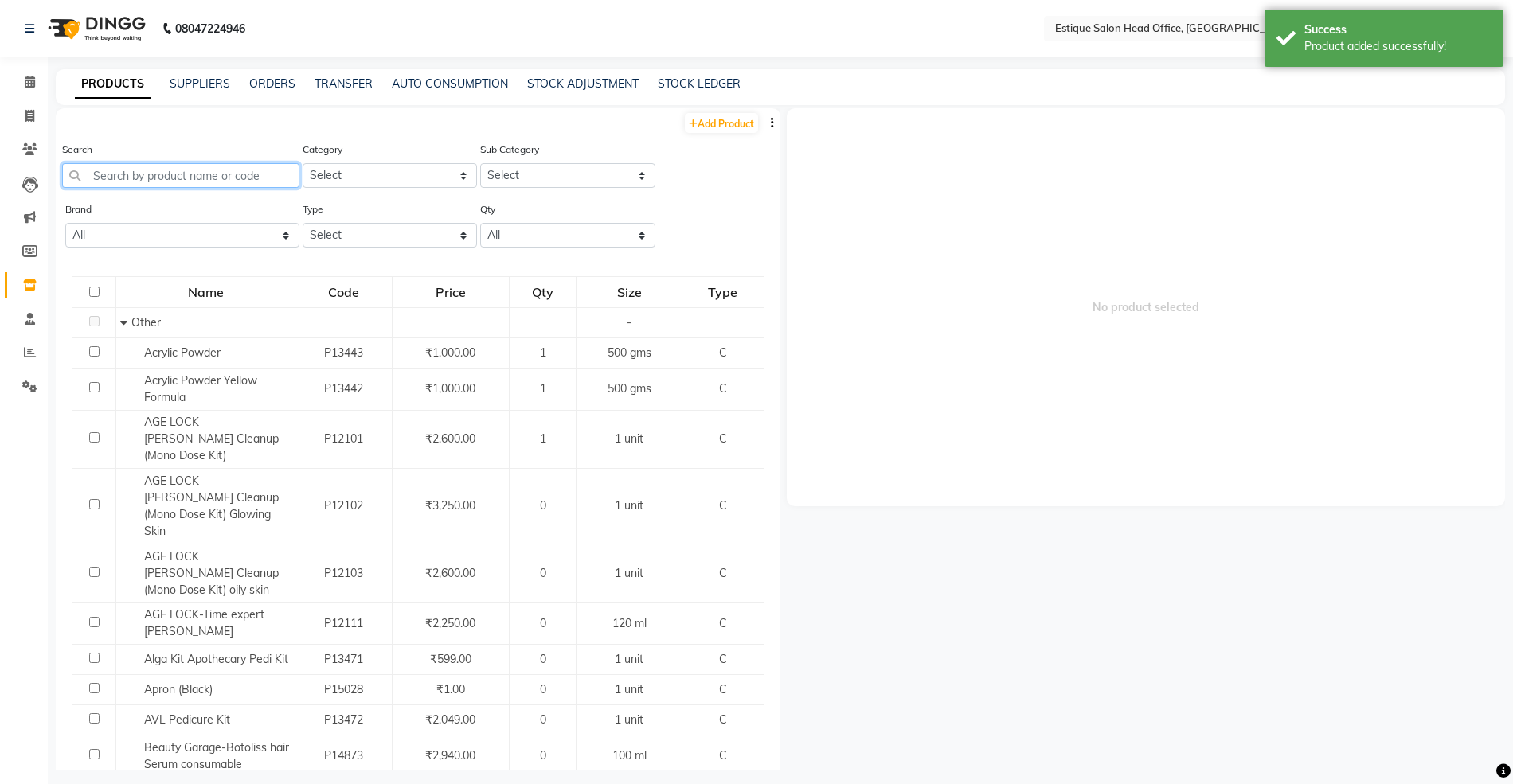
click at [122, 173] on input "text" at bounding box center [180, 176] width 237 height 25
paste input "Schwarzkopf - Igora Royal 8-65"
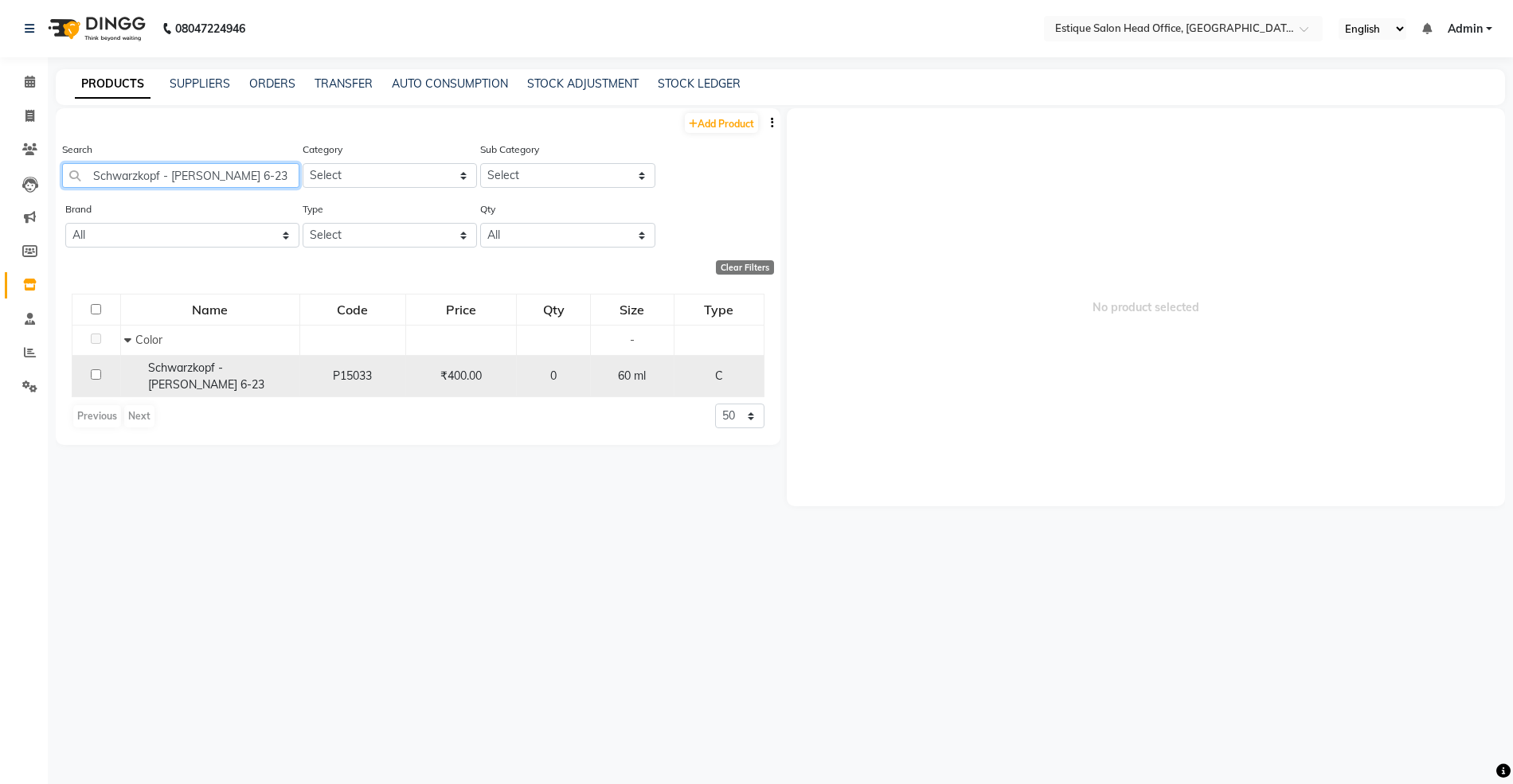
type input "Schwarzkopf - [PERSON_NAME] 6-23"
click at [253, 368] on span "Schwarzkopf - [PERSON_NAME] 6-23" at bounding box center [206, 376] width 116 height 31
select select
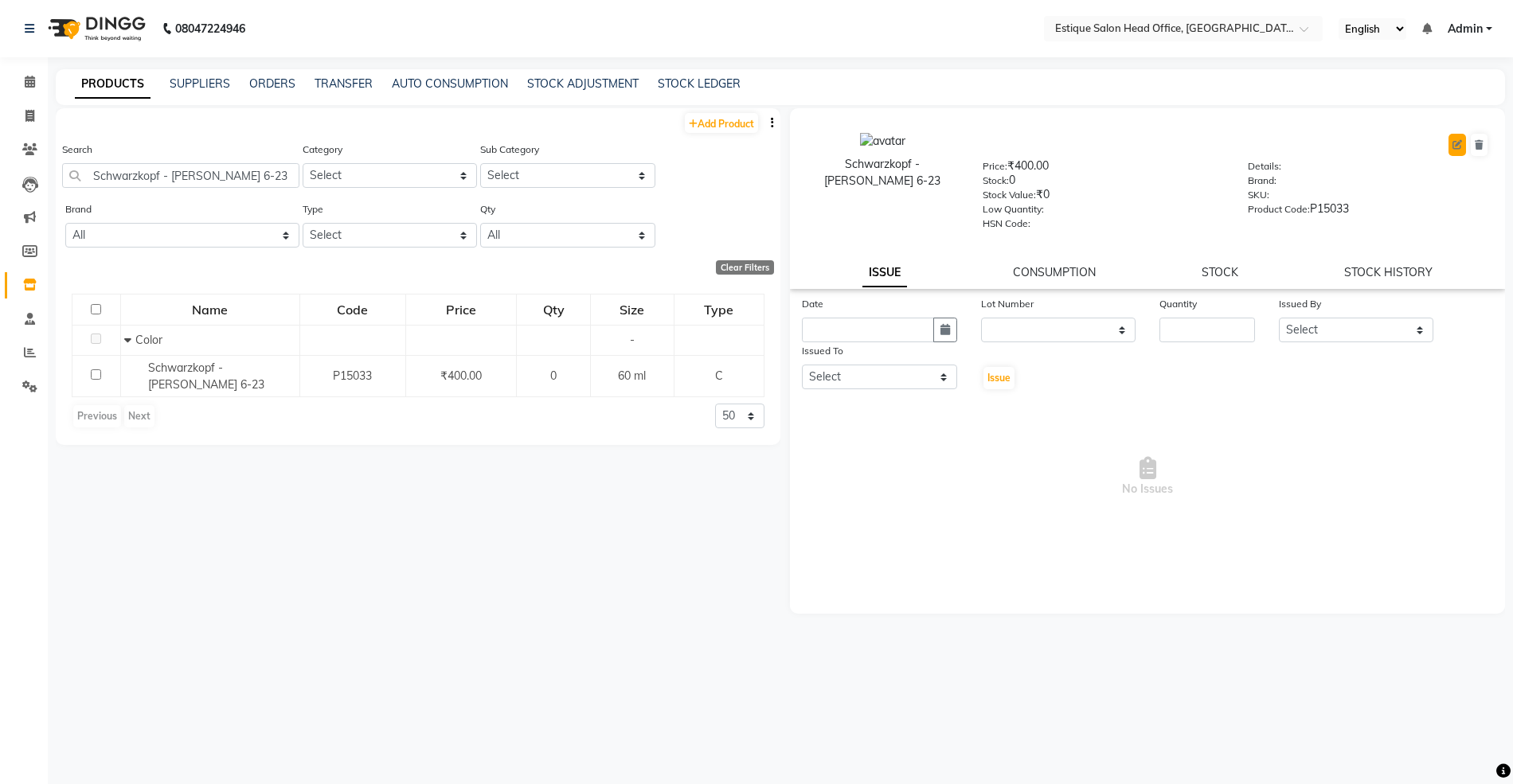
click at [1455, 148] on icon at bounding box center [1457, 145] width 10 height 10
select select "C"
select select "381501100"
select select "true"
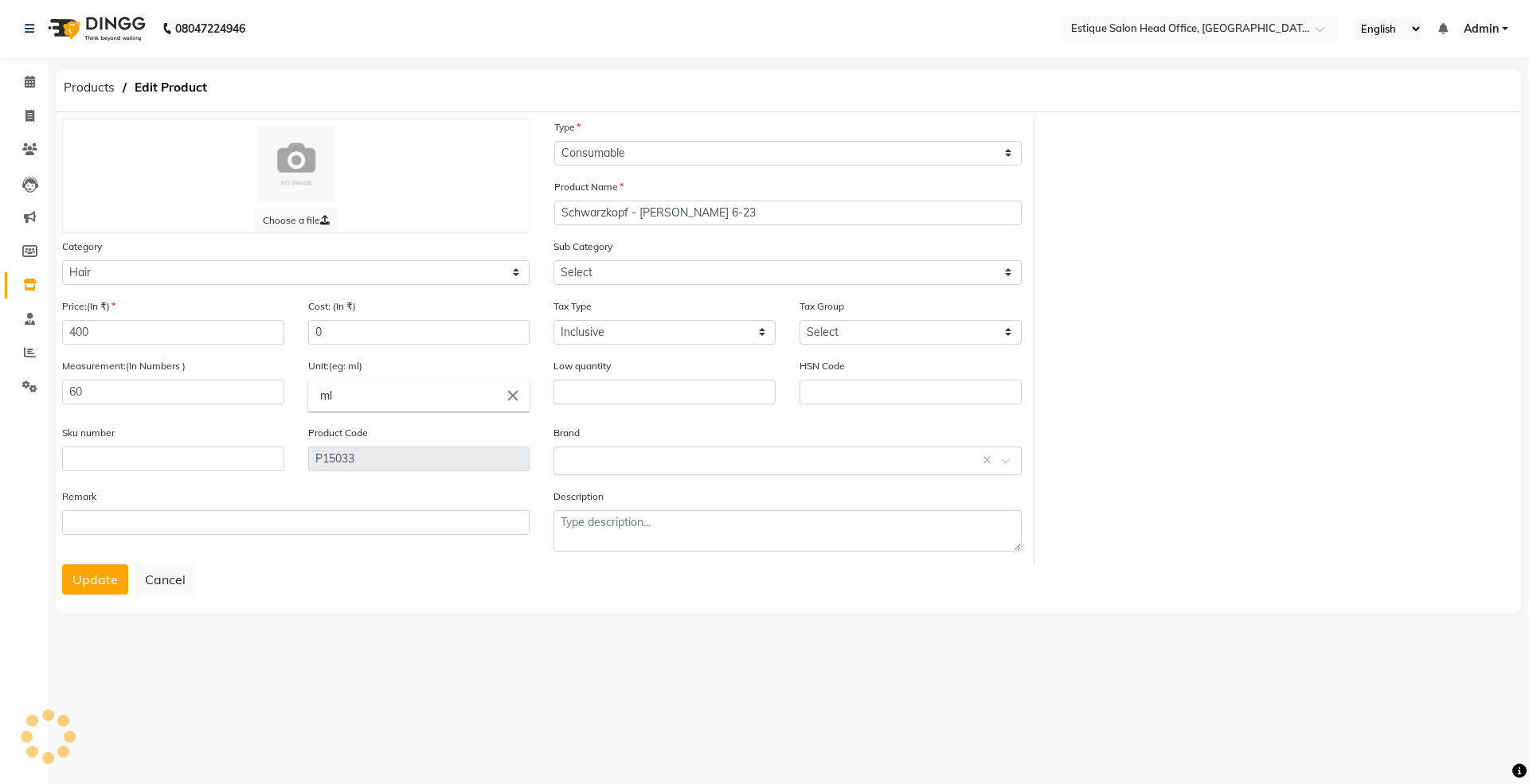
select select "381501107"
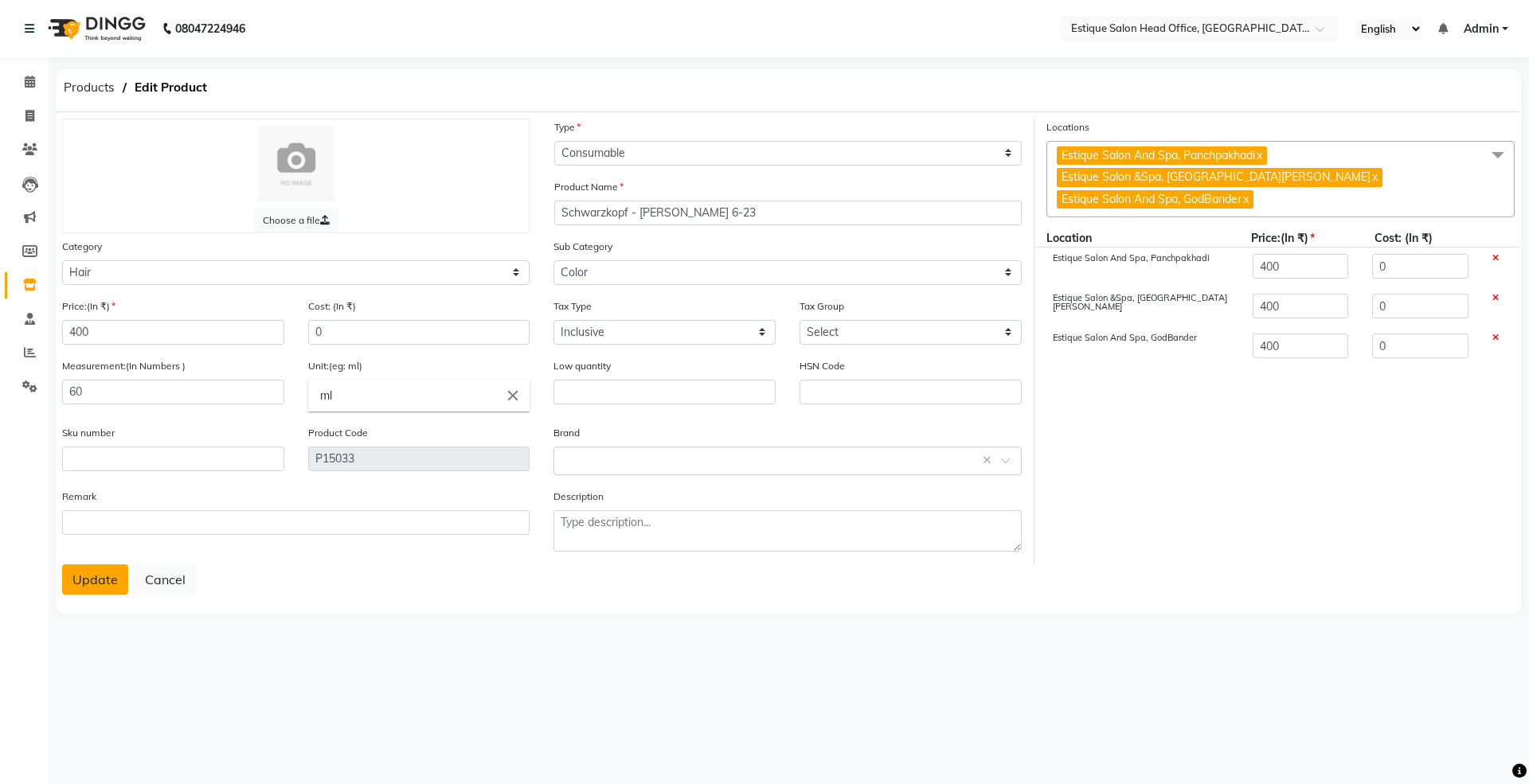
click at [96, 578] on button "Update" at bounding box center [95, 579] width 66 height 30
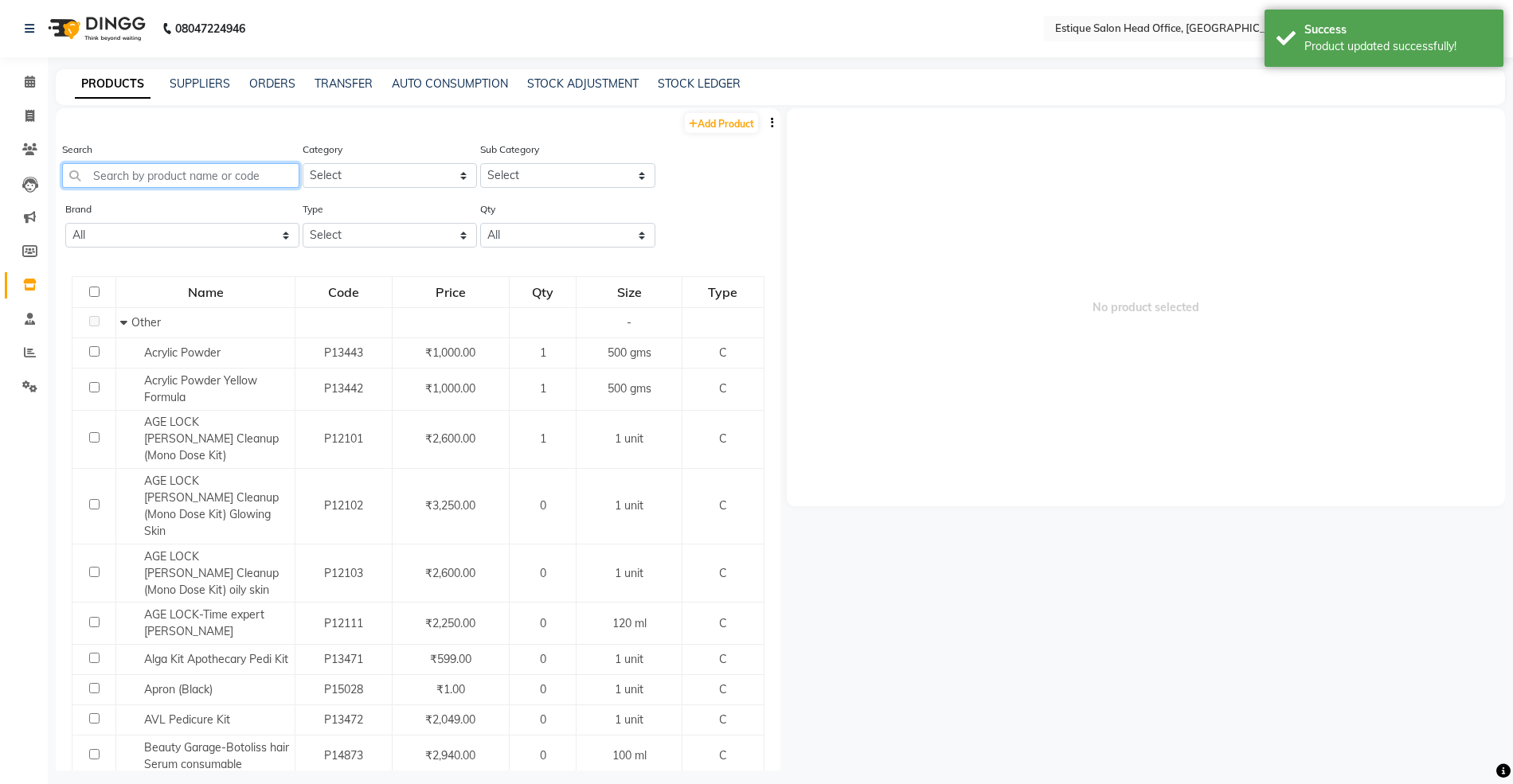
click at [122, 185] on input "text" at bounding box center [180, 176] width 237 height 25
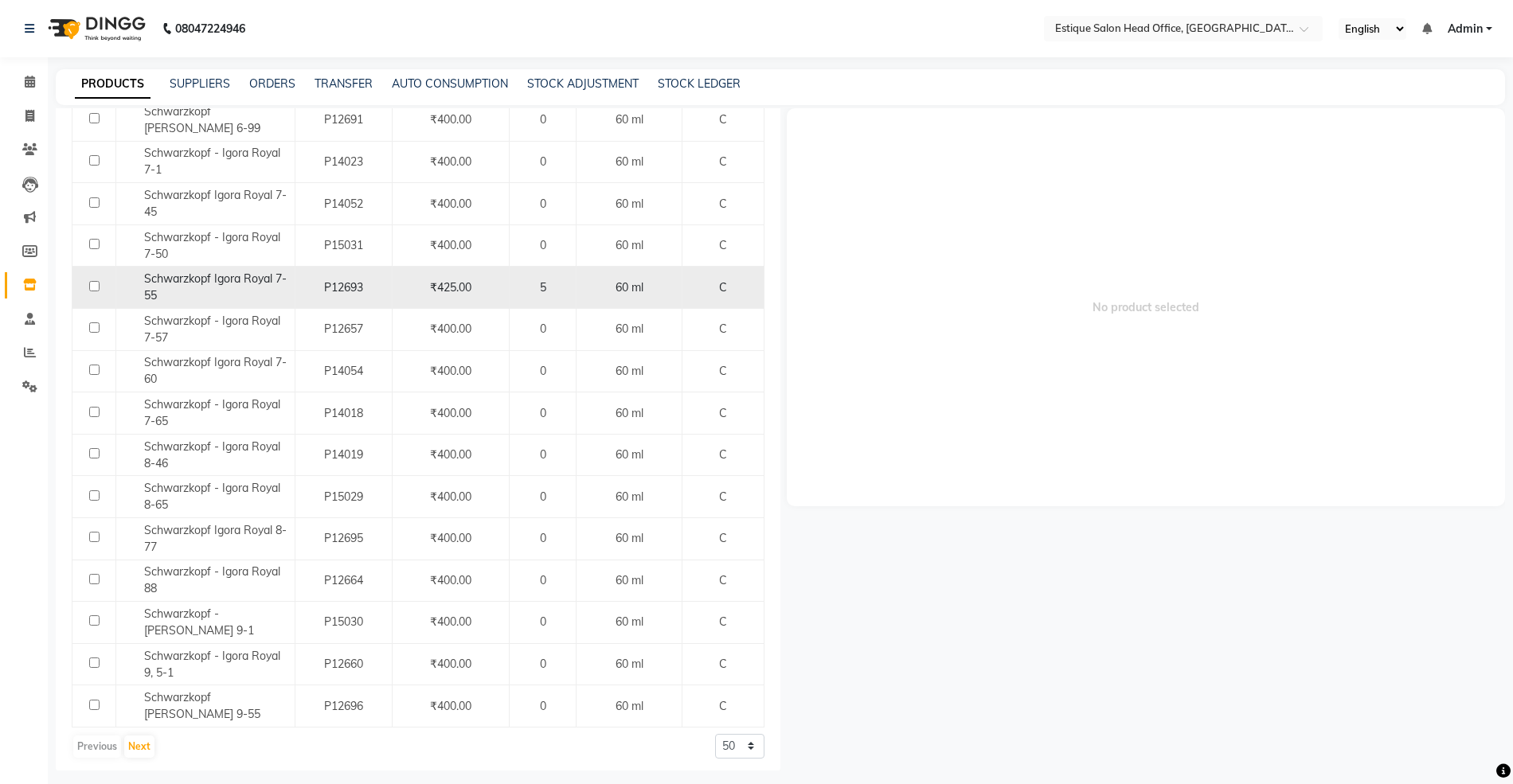
scroll to position [1637, 0]
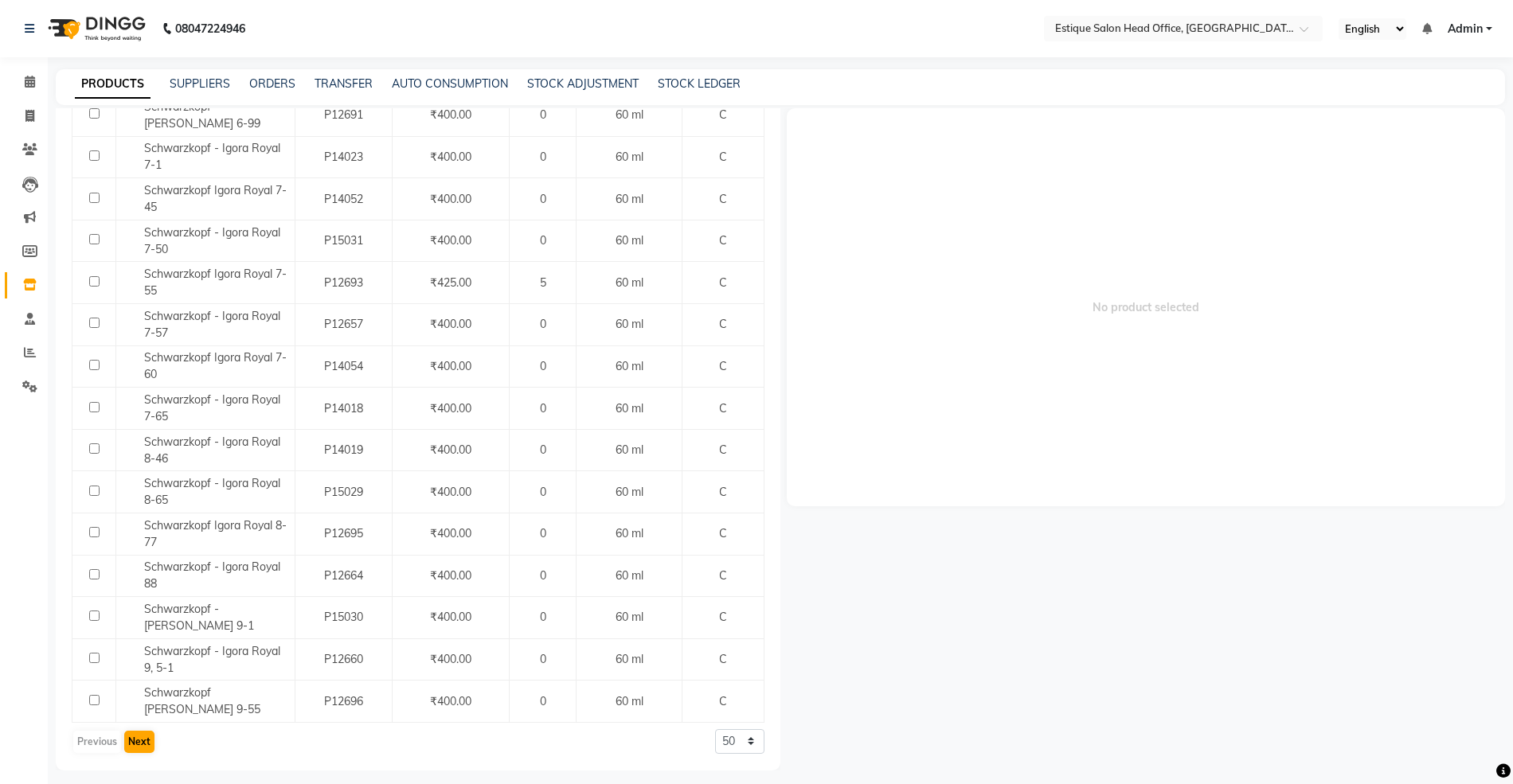
type input "igora"
click at [131, 745] on button "Next" at bounding box center [139, 741] width 30 height 22
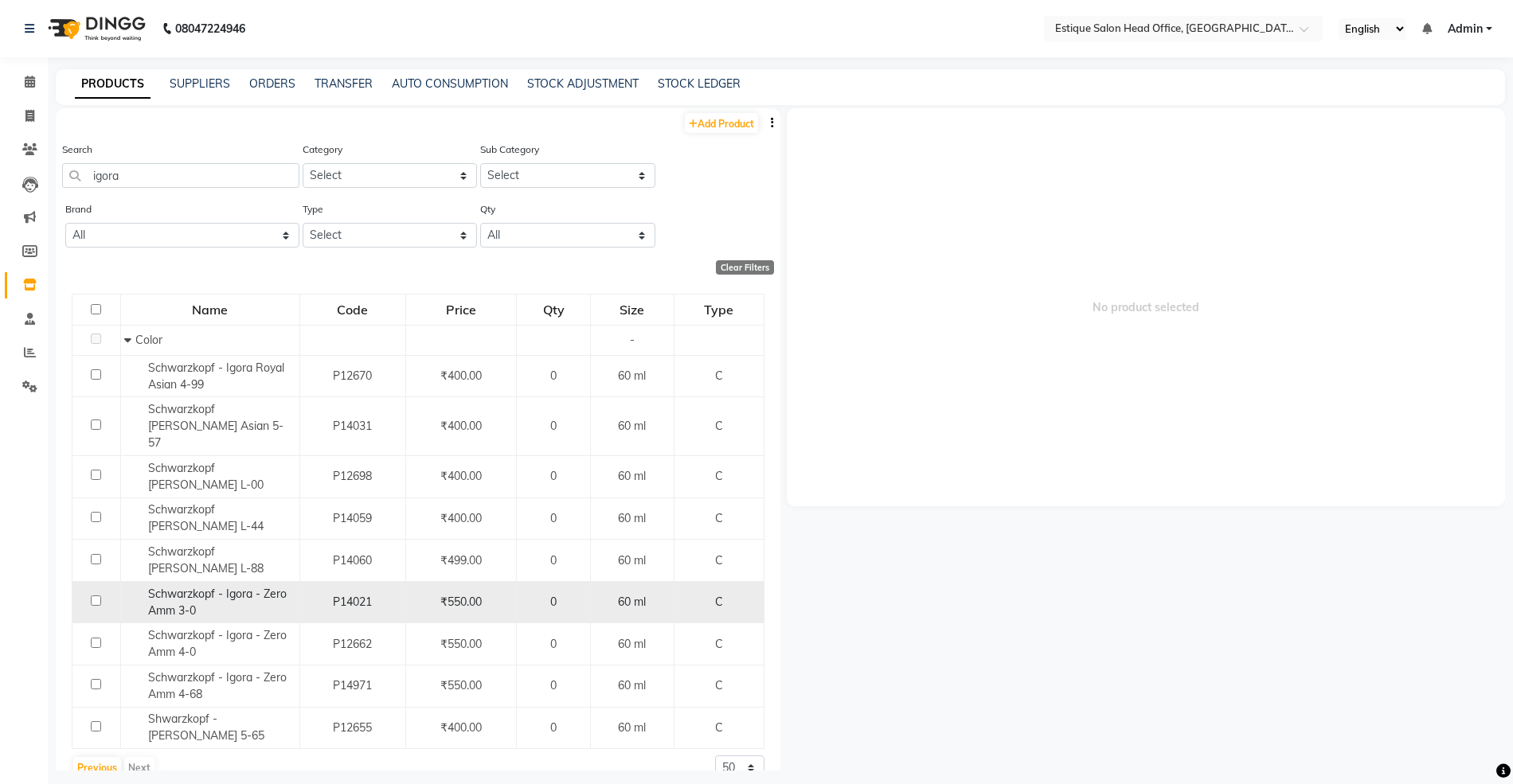
click at [234, 586] on span "Schwarzkopf - Igora - Zero Amm 3-0" at bounding box center [218, 601] width 139 height 31
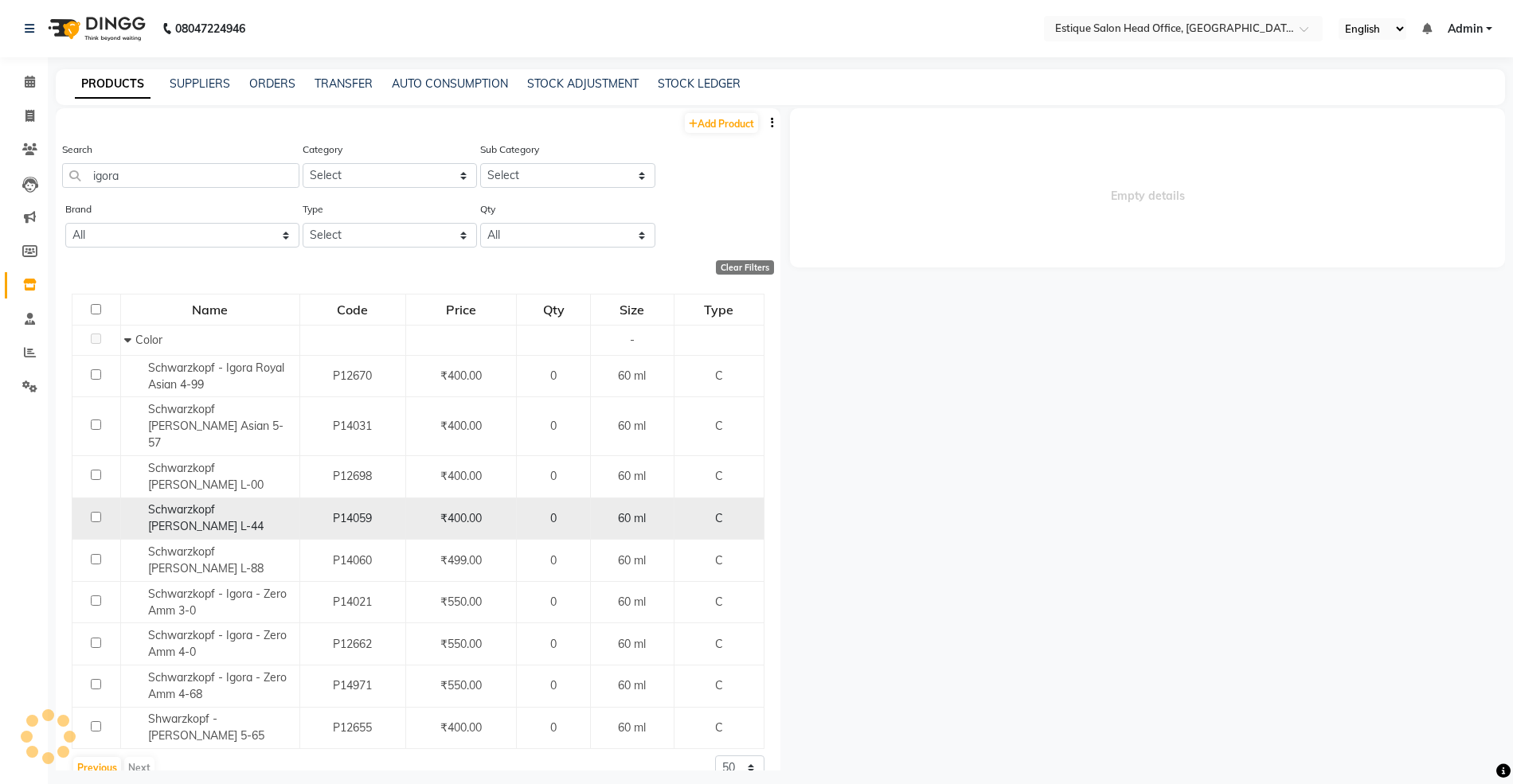
select select
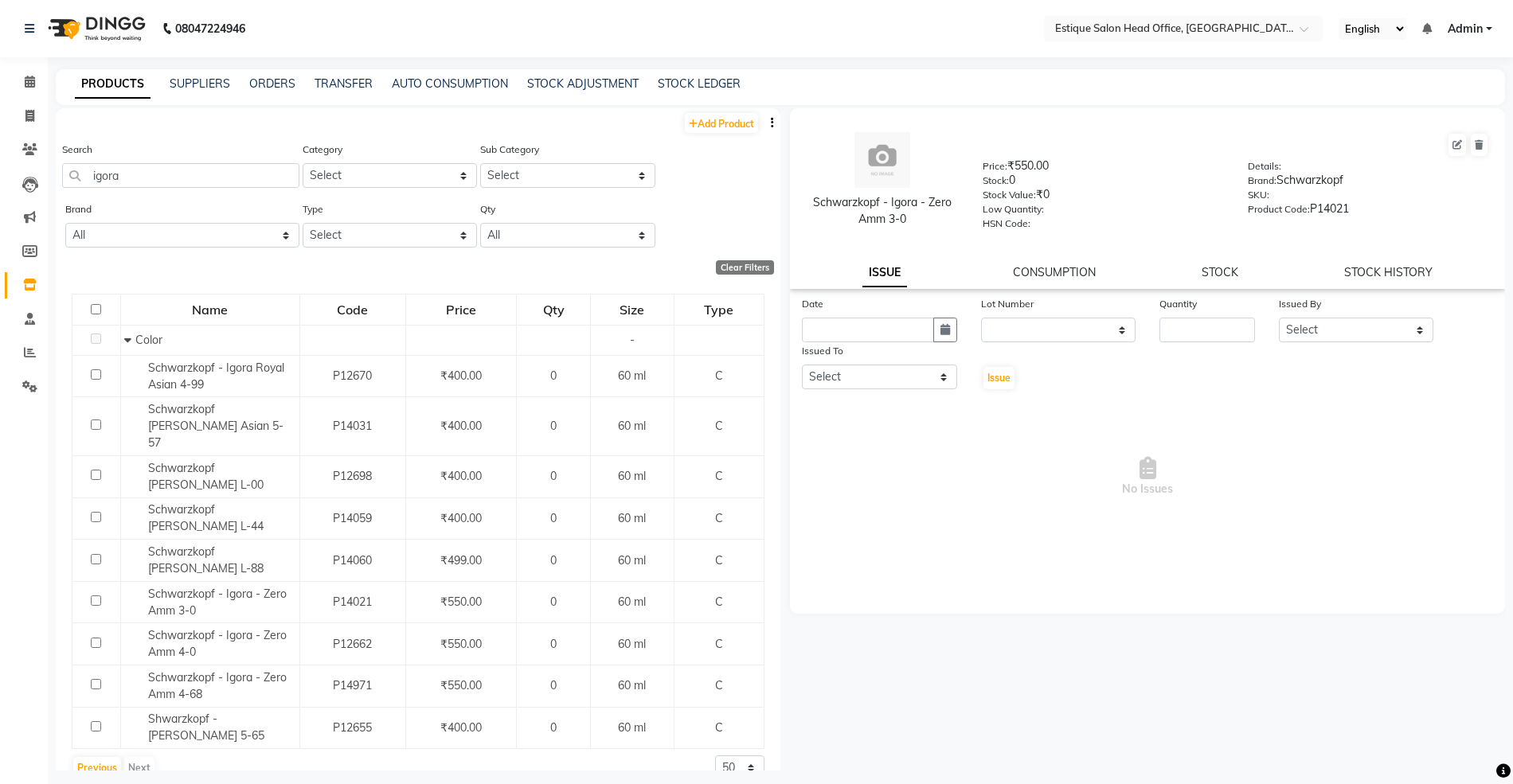
drag, startPoint x: 814, startPoint y: 202, endPoint x: 933, endPoint y: 219, distance: 120.2
click at [933, 219] on div "Schwarzkopf - Igora - Zero Amm 3-0" at bounding box center [882, 211] width 153 height 34
copy div "Schwarzkopf - Igora - Zero Amm 3-0"
click at [721, 126] on link "Add Product" at bounding box center [721, 123] width 73 height 20
select select "true"
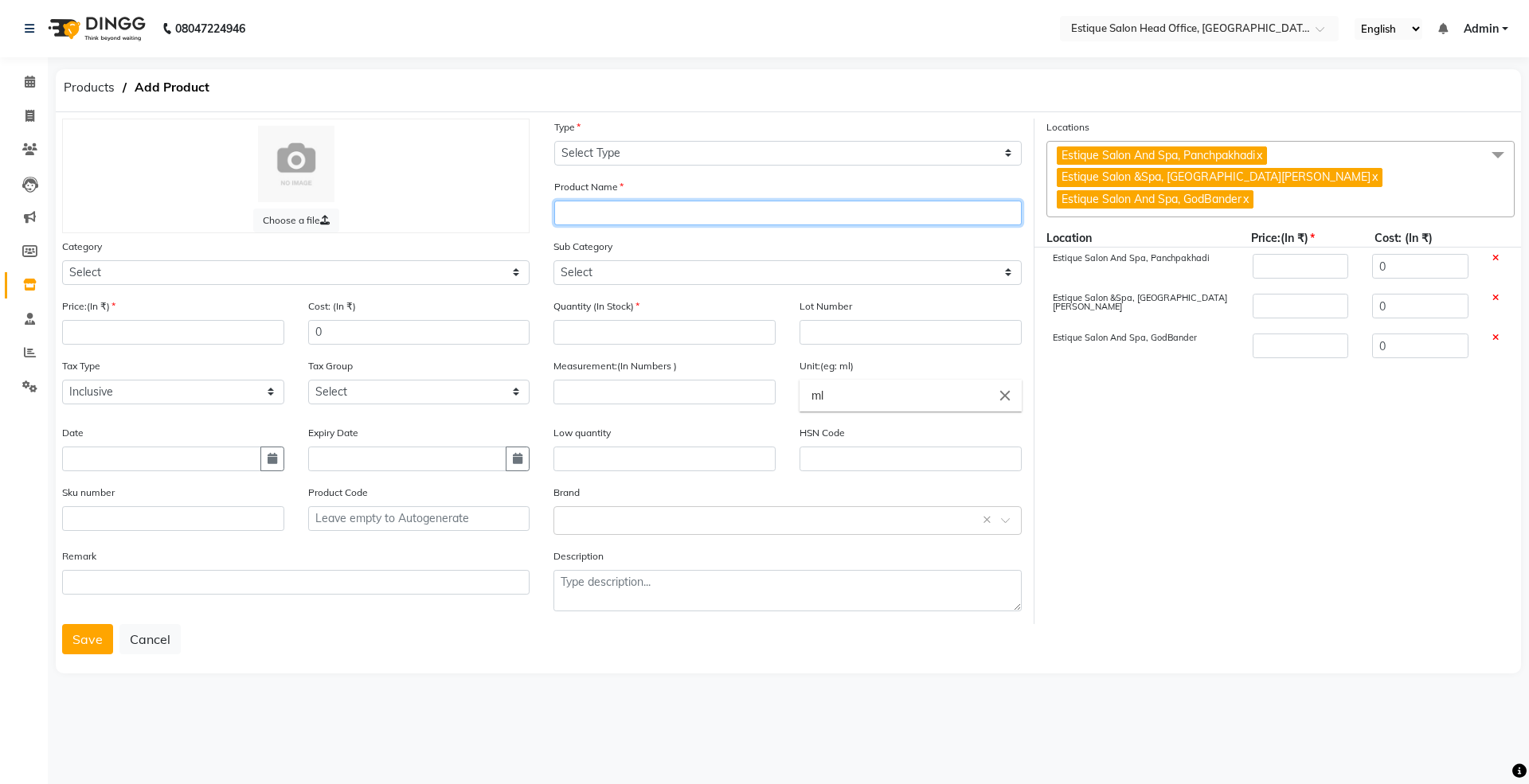
click at [583, 220] on input "text" at bounding box center [788, 213] width 467 height 25
paste input "Schwarzkopf - Igora - Zero Amm 3-0"
type input "Schwarzkopf - Igora - Zero Amm 4-6"
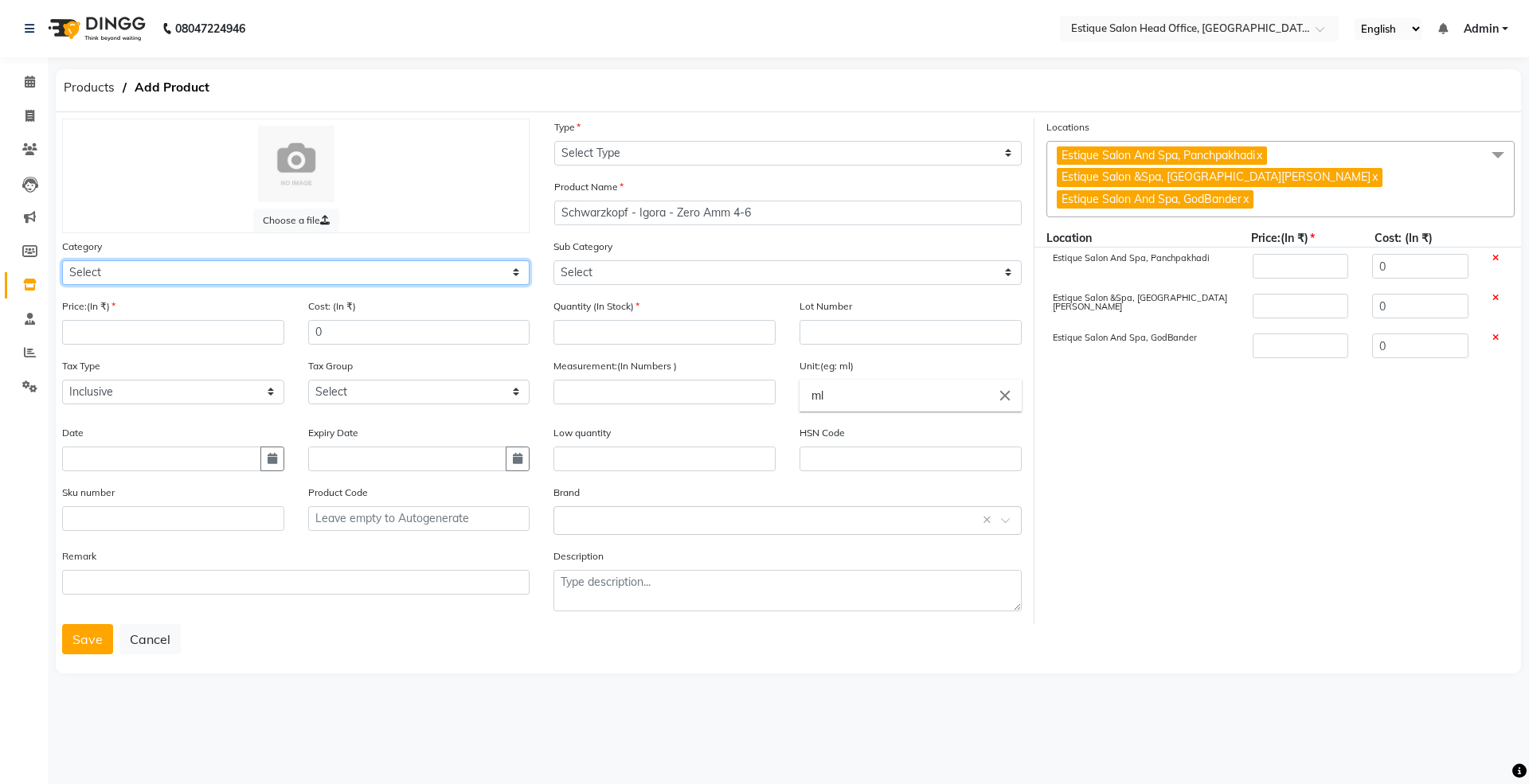
click at [125, 271] on select "Select Hair Skin Makeup Personal Care Appliances [PERSON_NAME] Waxing Disposabl…" at bounding box center [296, 273] width 467 height 25
select select "381501100"
click at [62, 260] on select "Select Hair Skin Makeup Personal Care Appliances [PERSON_NAME] Waxing Disposabl…" at bounding box center [296, 273] width 467 height 25
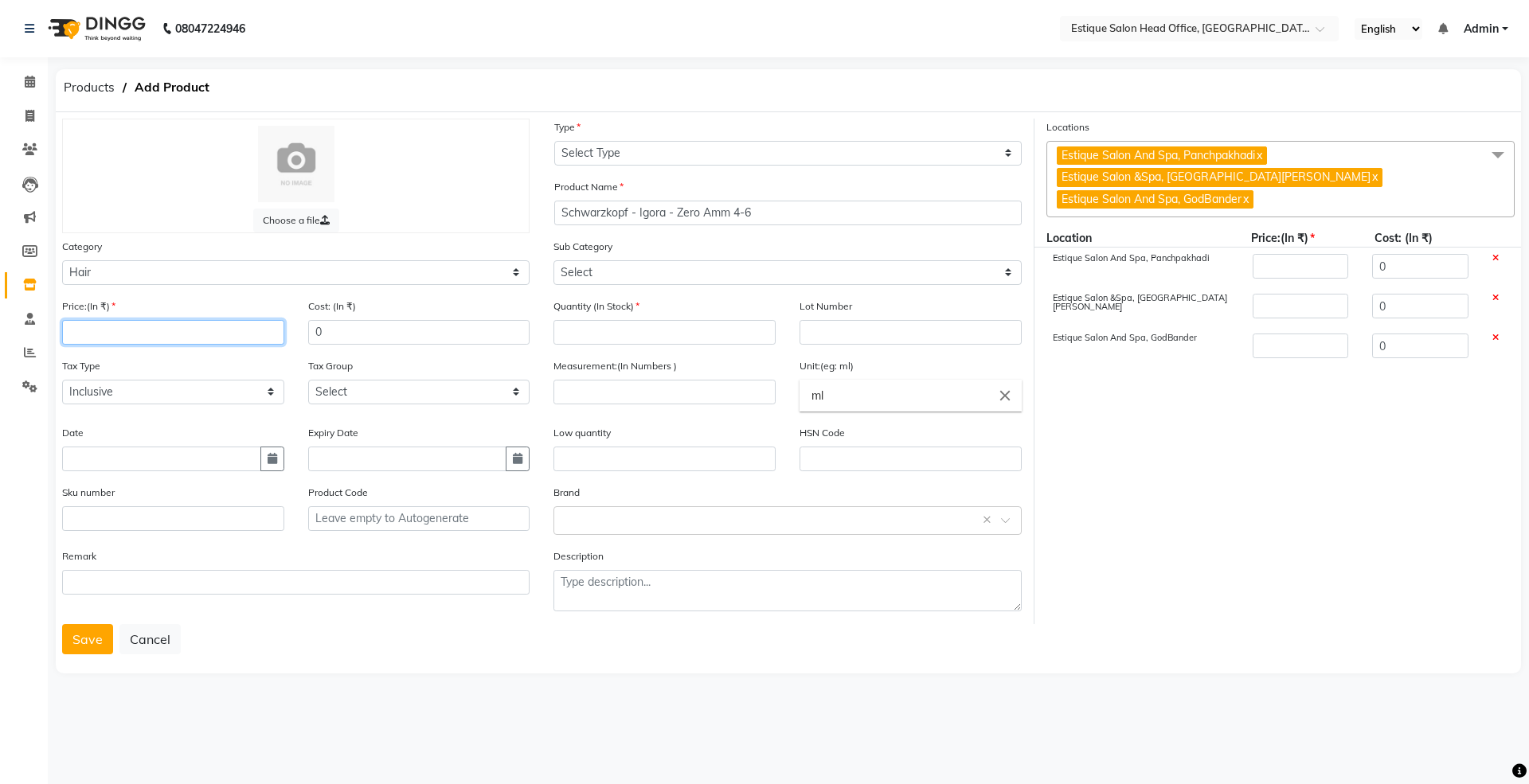
click at [104, 331] on input "number" at bounding box center [173, 332] width 222 height 25
type input "5"
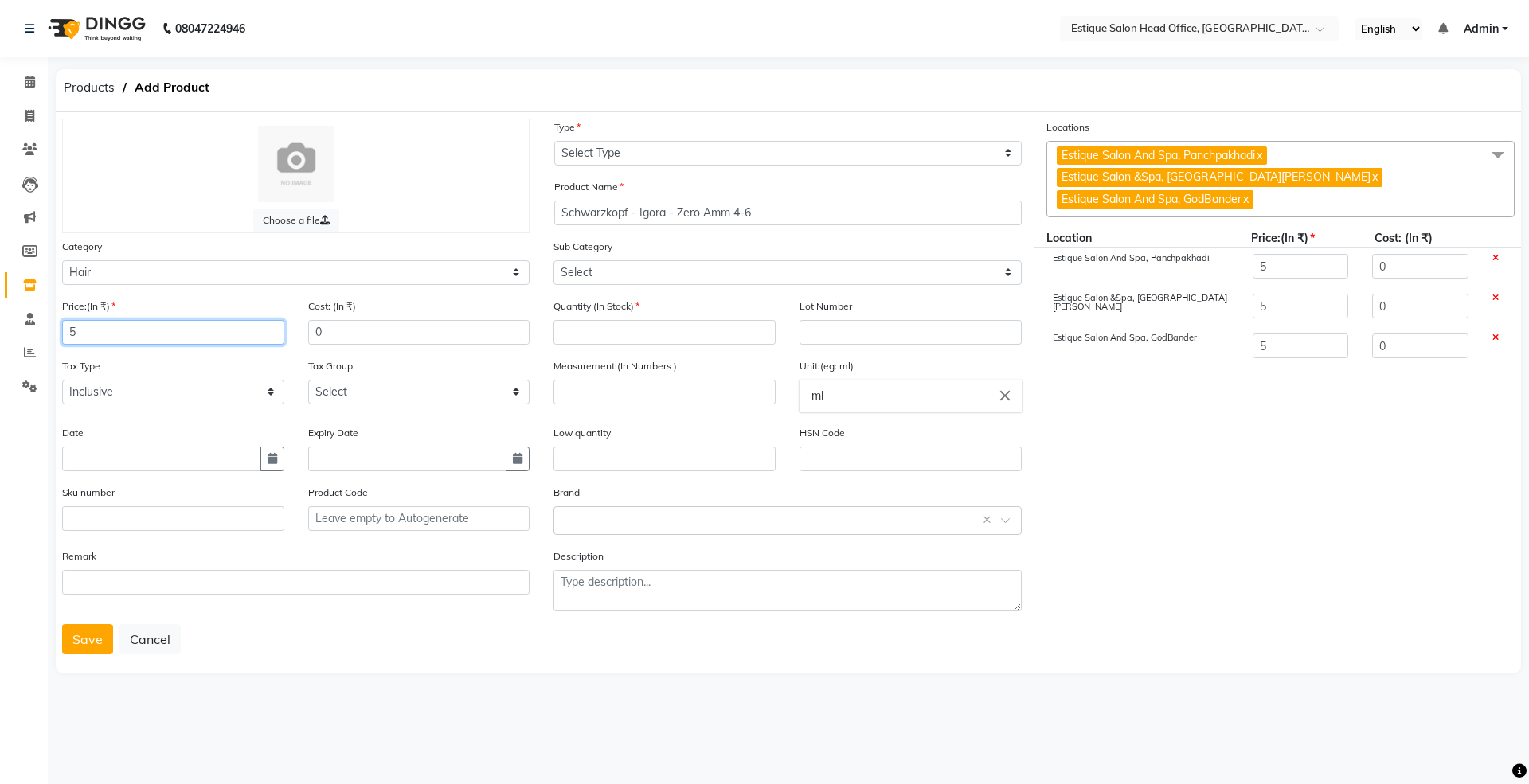
type input "55"
type input "550"
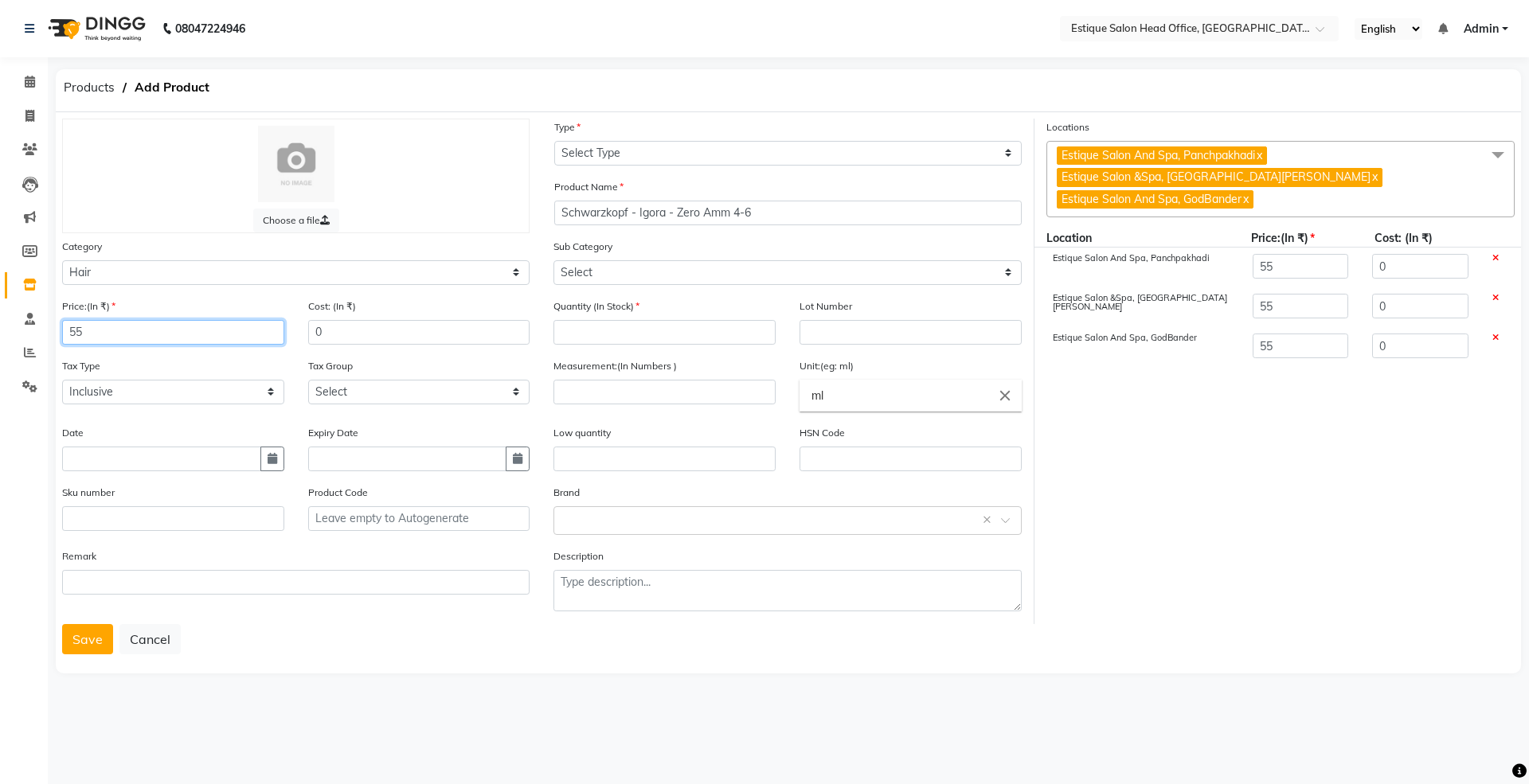
type input "550"
click at [265, 455] on button "button" at bounding box center [272, 459] width 24 height 25
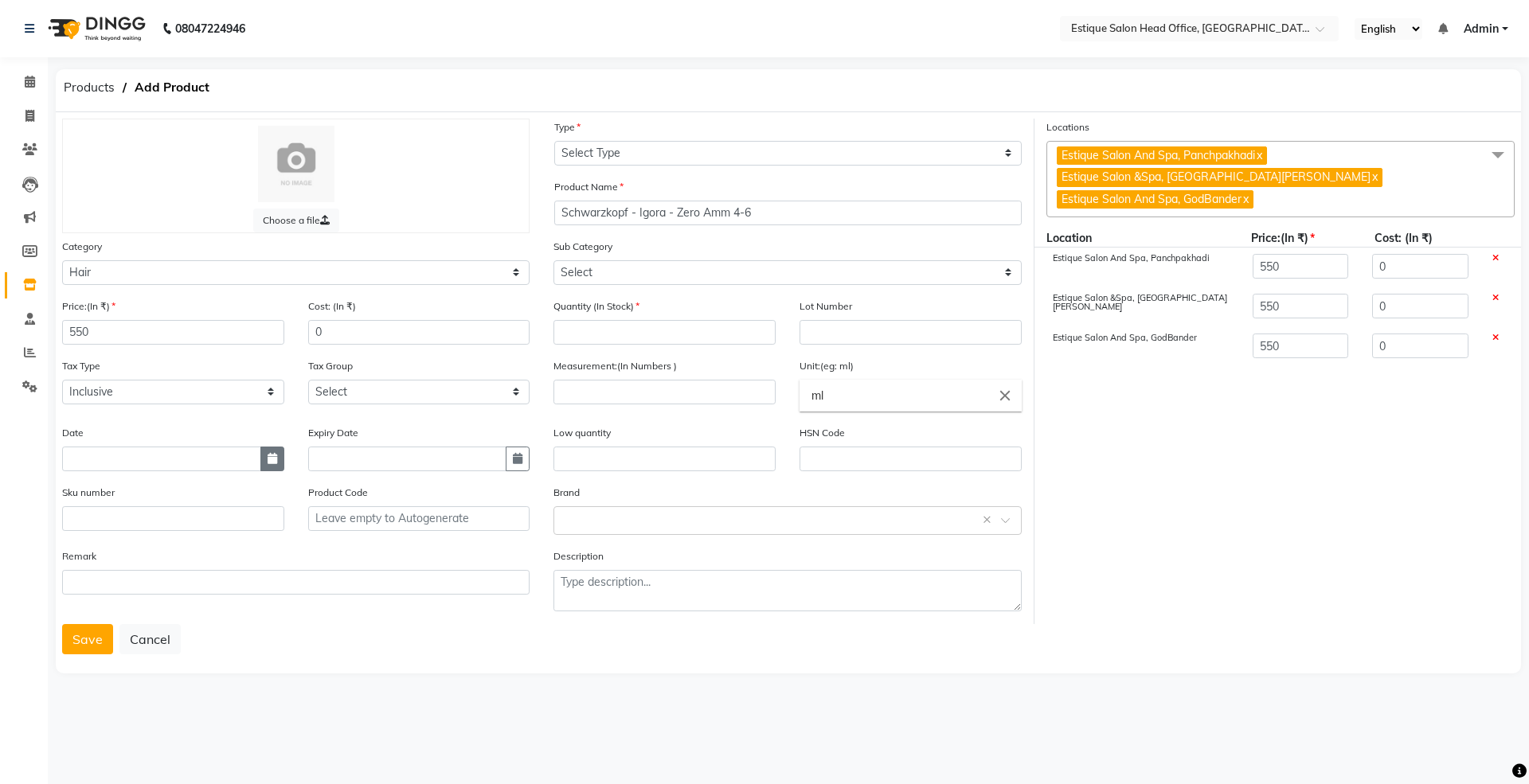
select select "9"
select select "2025"
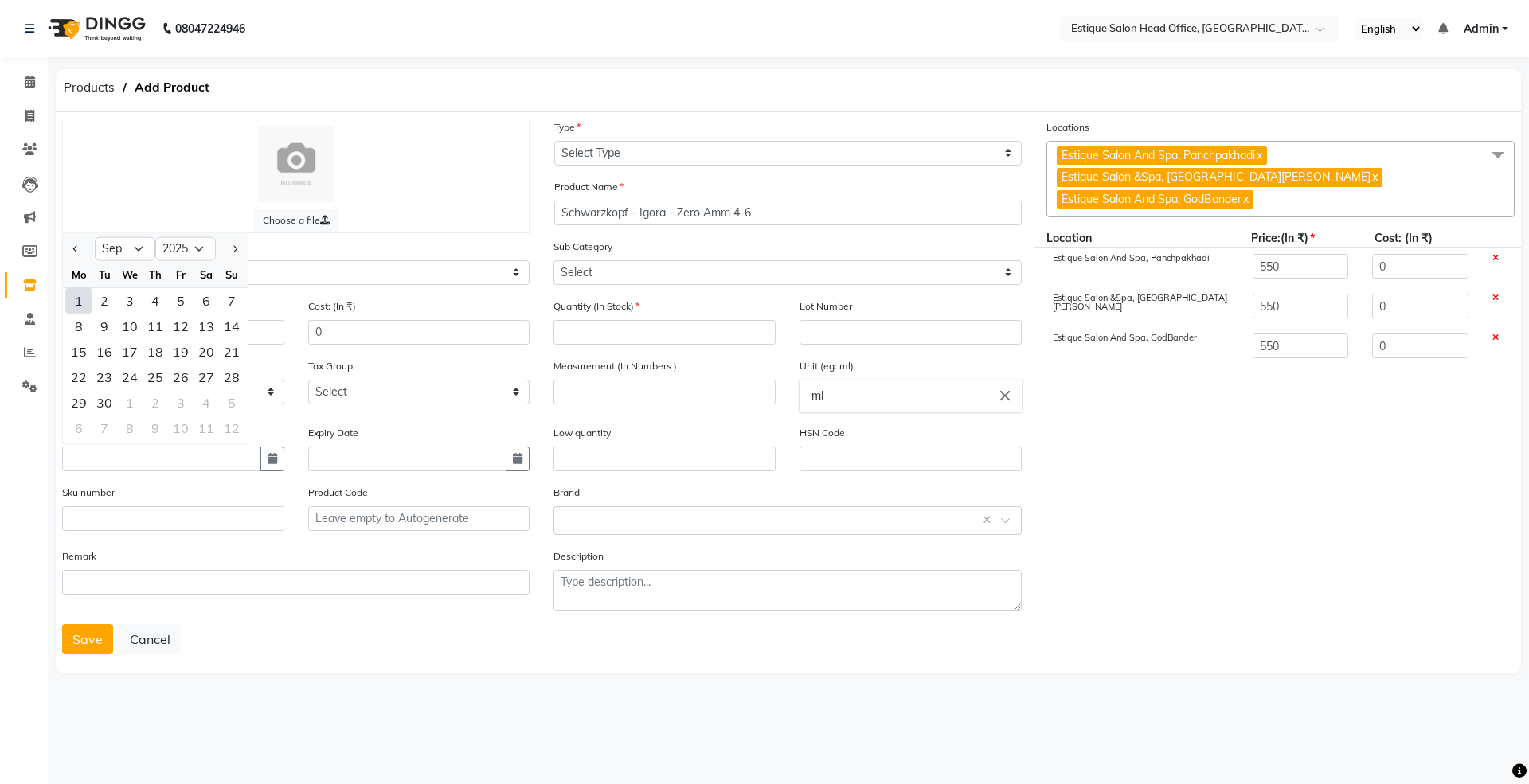
click at [75, 297] on div "1" at bounding box center [78, 300] width 26 height 26
type input "01-09-2025"
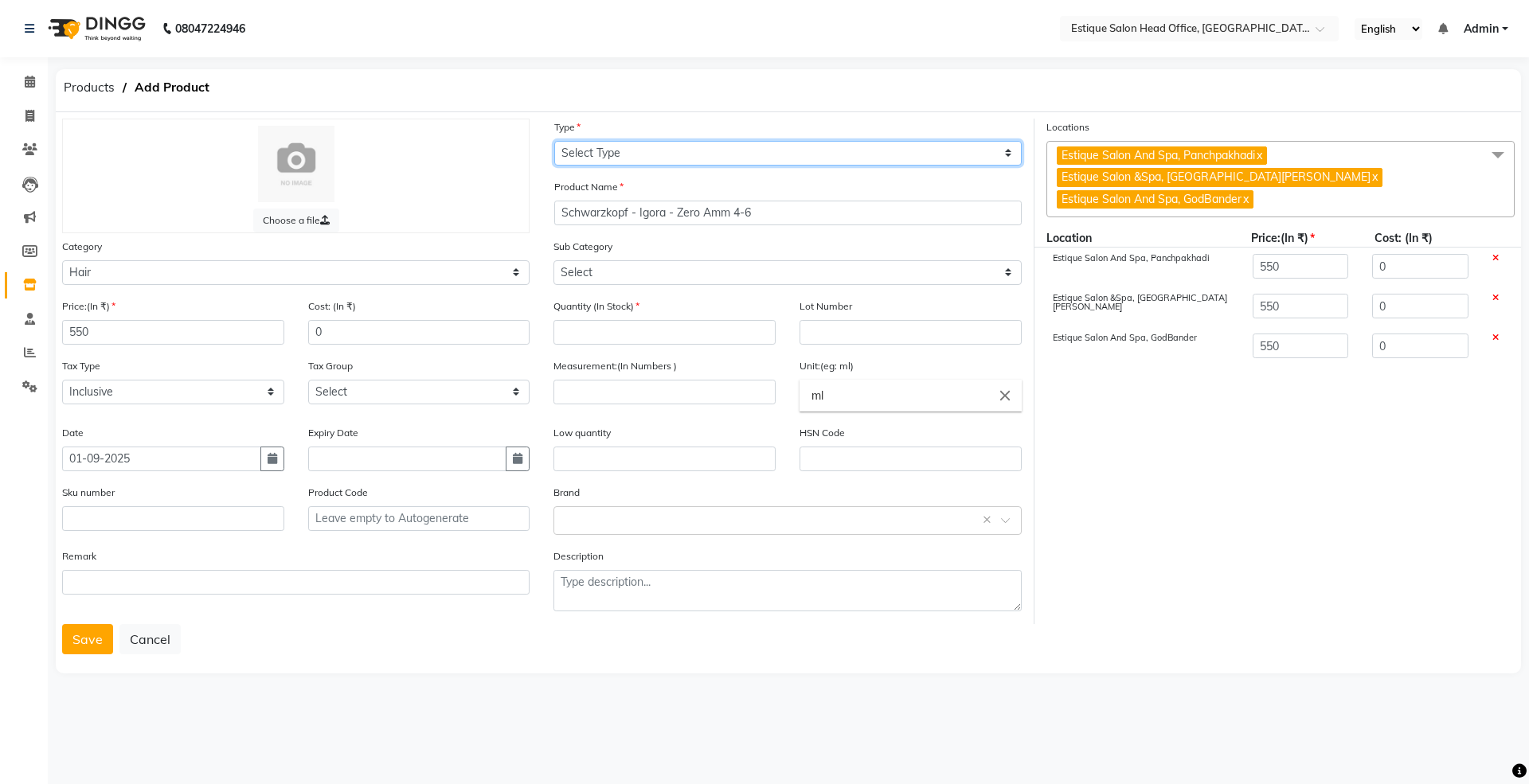
click at [615, 145] on select "Select Type Both Retail Consumable" at bounding box center [788, 154] width 467 height 25
select select "C"
click at [554, 141] on select "Select Type Both Retail Consumable" at bounding box center [788, 154] width 467 height 25
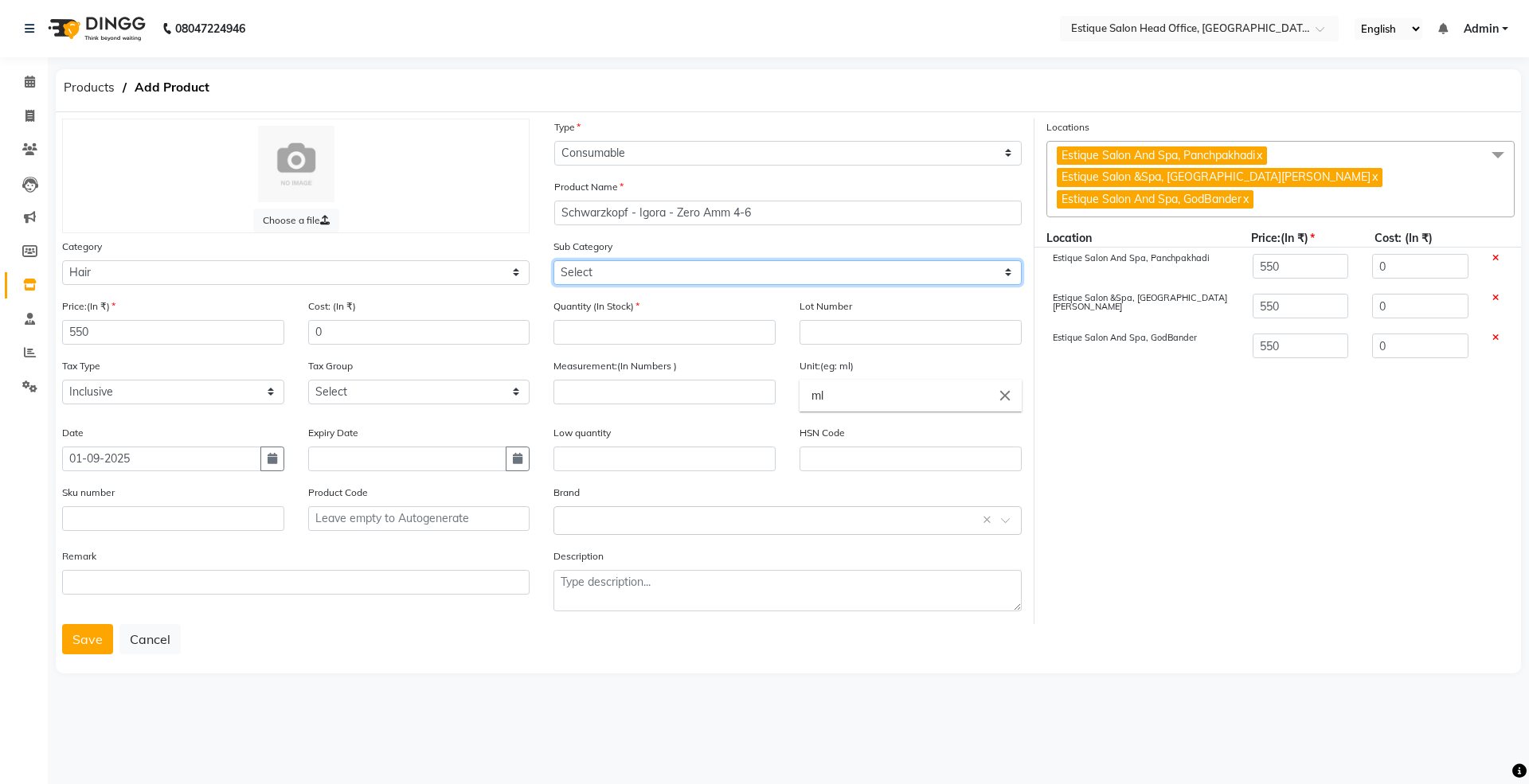
click at [578, 269] on select "Select Shampoo Conditioner Cream Mask Oil Serum Color Appliances Treatment Styl…" at bounding box center [787, 273] width 467 height 25
select select "381501107"
click at [553, 260] on select "Select Shampoo Conditioner Cream Mask Oil Serum Color Appliances Treatment Styl…" at bounding box center [787, 273] width 467 height 25
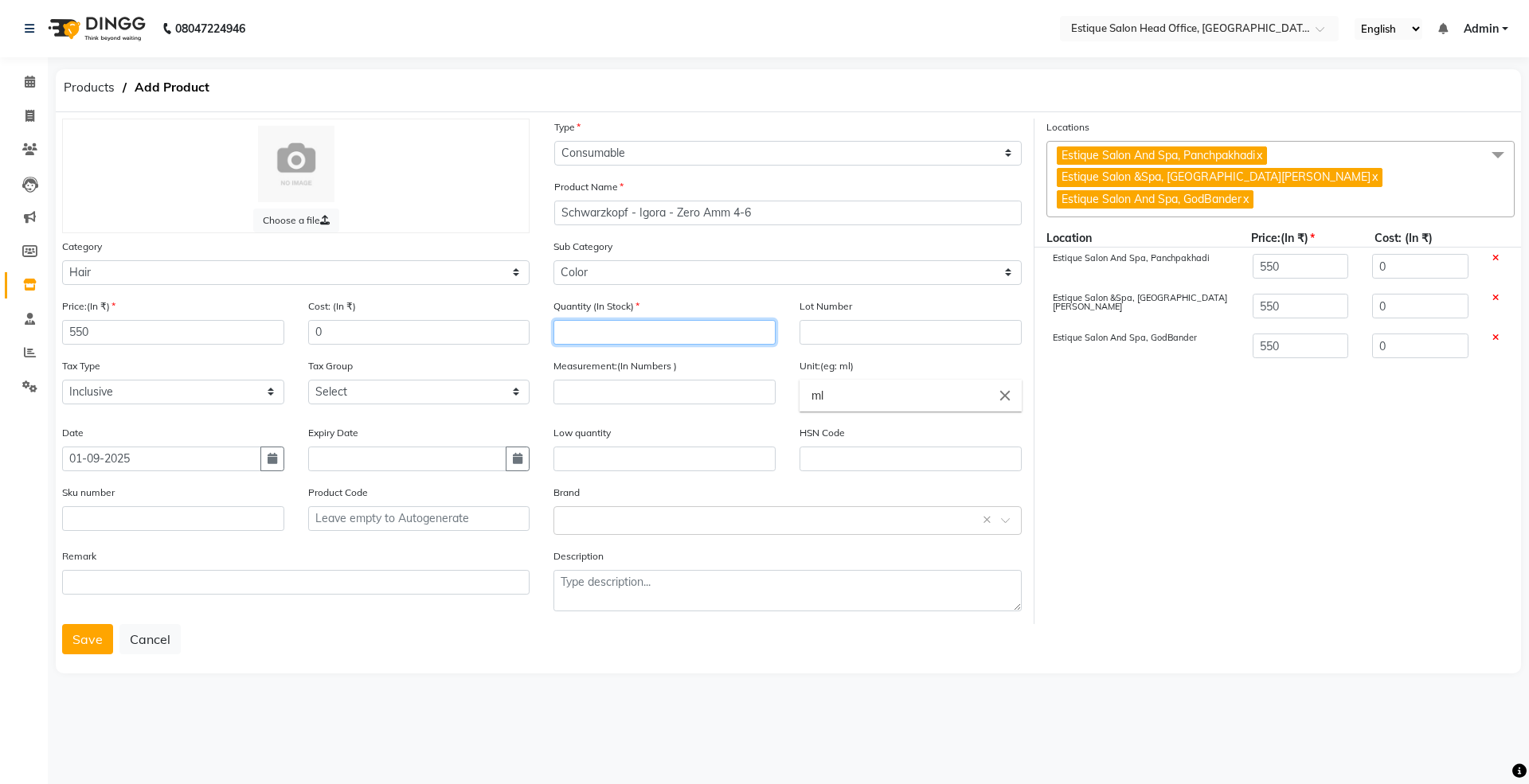
click at [597, 338] on input "number" at bounding box center [665, 332] width 222 height 25
type input "0"
click at [597, 389] on input "number" at bounding box center [665, 392] width 222 height 25
type input "60"
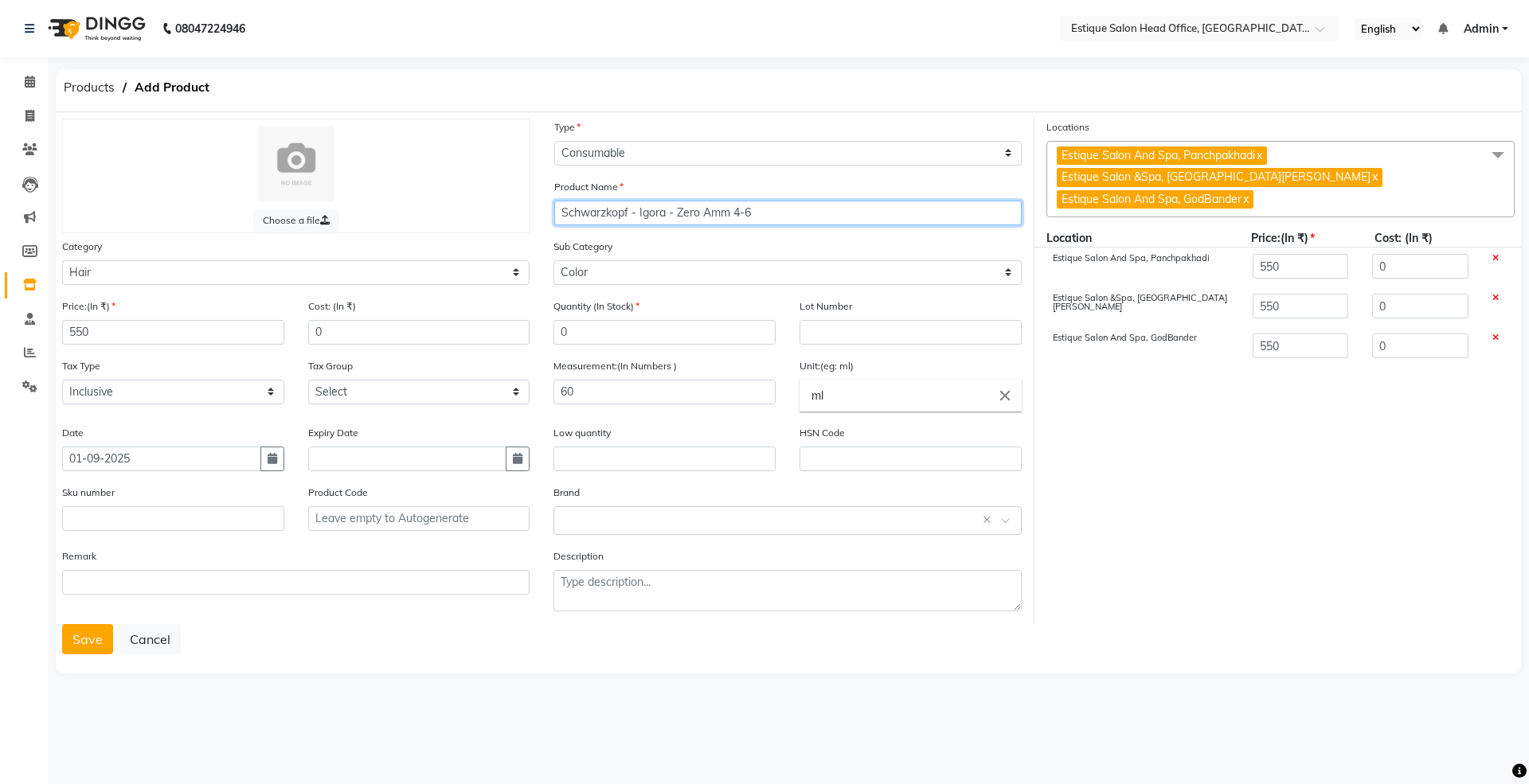
drag, startPoint x: 562, startPoint y: 210, endPoint x: 800, endPoint y: 218, distance: 238.1
click at [800, 218] on input "Schwarzkopf - Igora - Zero Amm 4-6" at bounding box center [788, 213] width 467 height 25
click at [93, 631] on button "Save" at bounding box center [87, 639] width 51 height 30
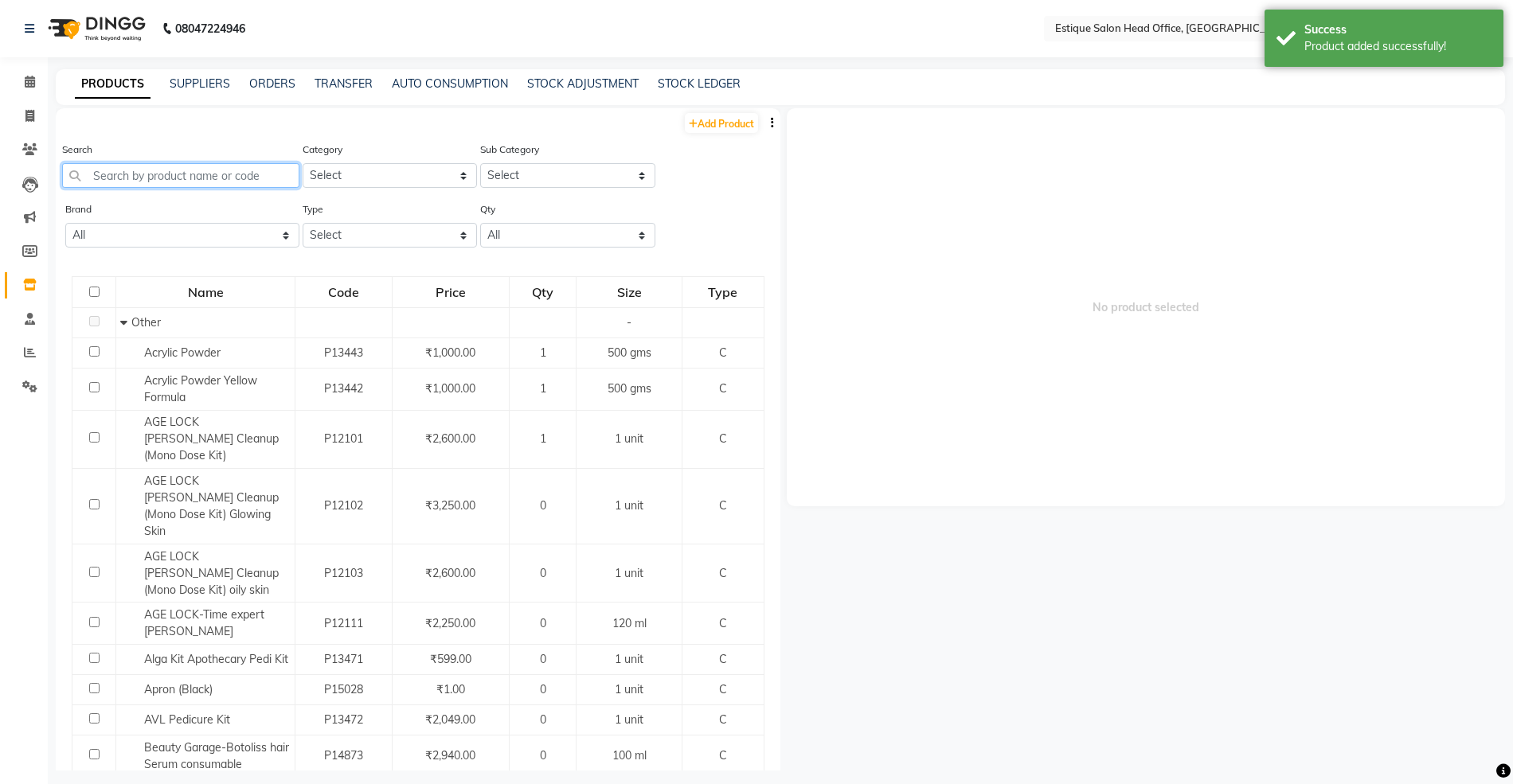
click at [171, 173] on input "text" at bounding box center [180, 176] width 237 height 25
paste input "Schwarzkopf - Igora - Zero Amm 4-6"
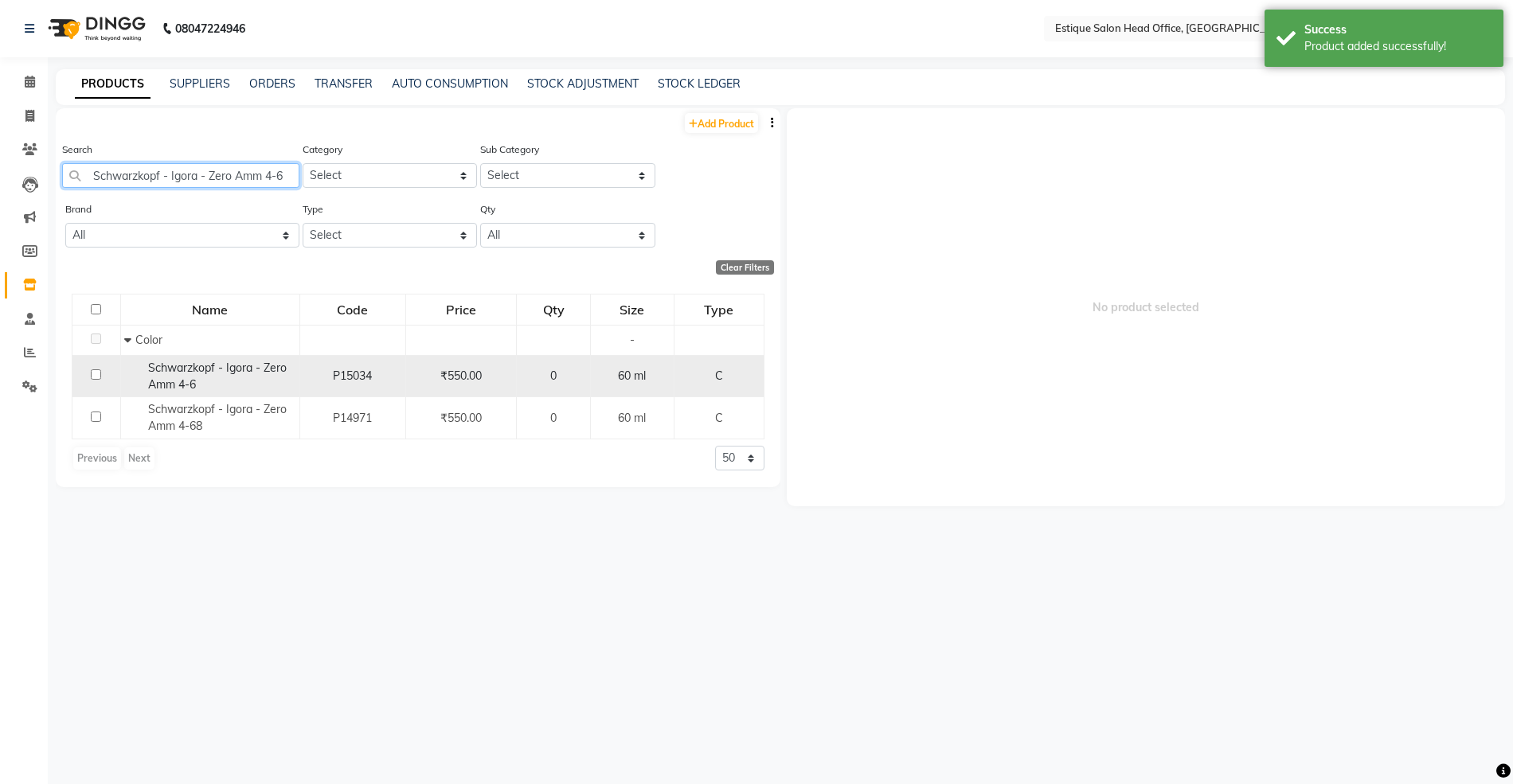
type input "Schwarzkopf - Igora - Zero Amm 4-6"
click at [203, 363] on span "Schwarzkopf - Igora - Zero Amm 4-6" at bounding box center [218, 376] width 139 height 31
select select
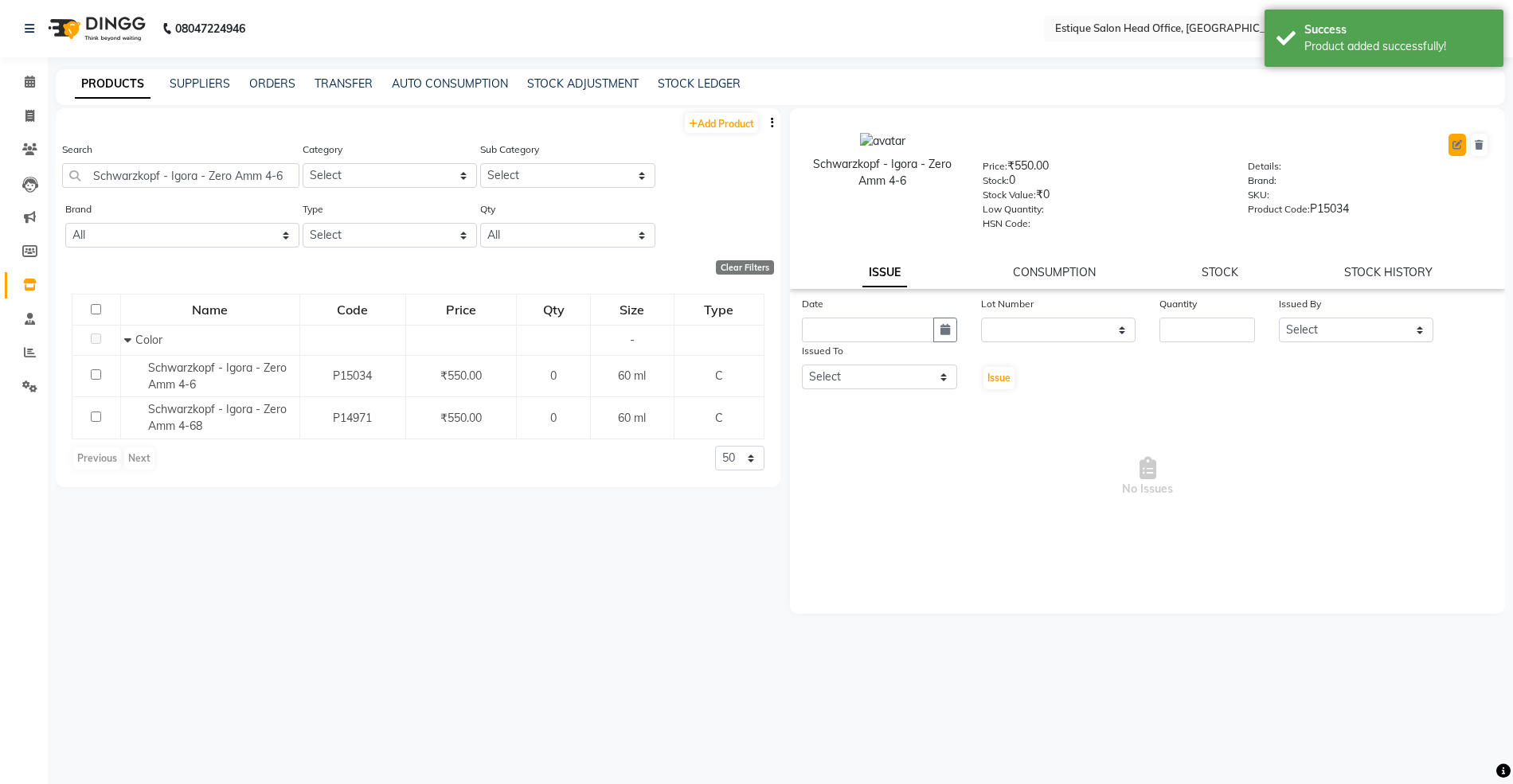
click at [1461, 141] on icon at bounding box center [1457, 145] width 10 height 10
select select "true"
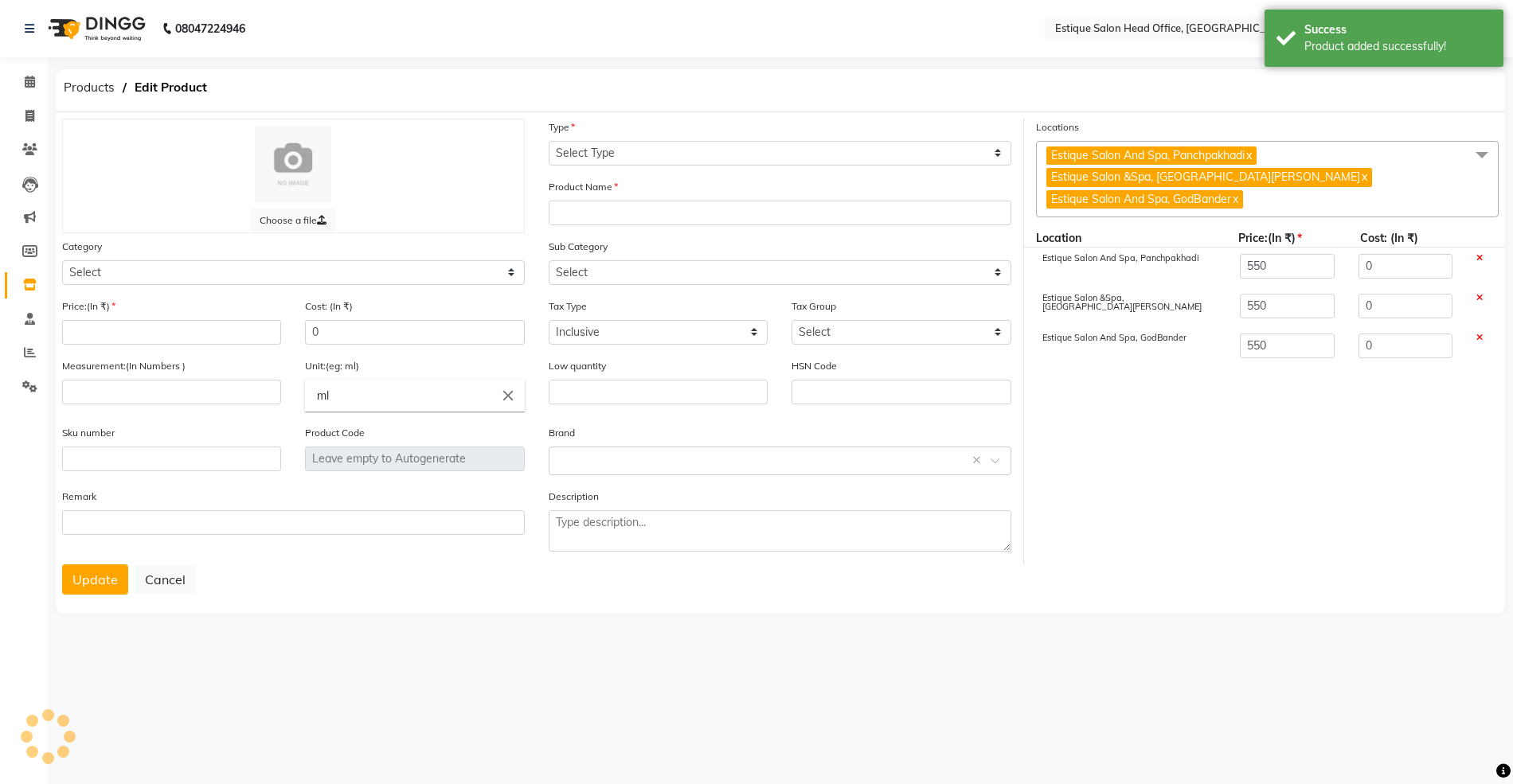
select select "C"
type input "Schwarzkopf - Igora - Zero Amm 4-6"
select select "381501100"
select select
type input "550"
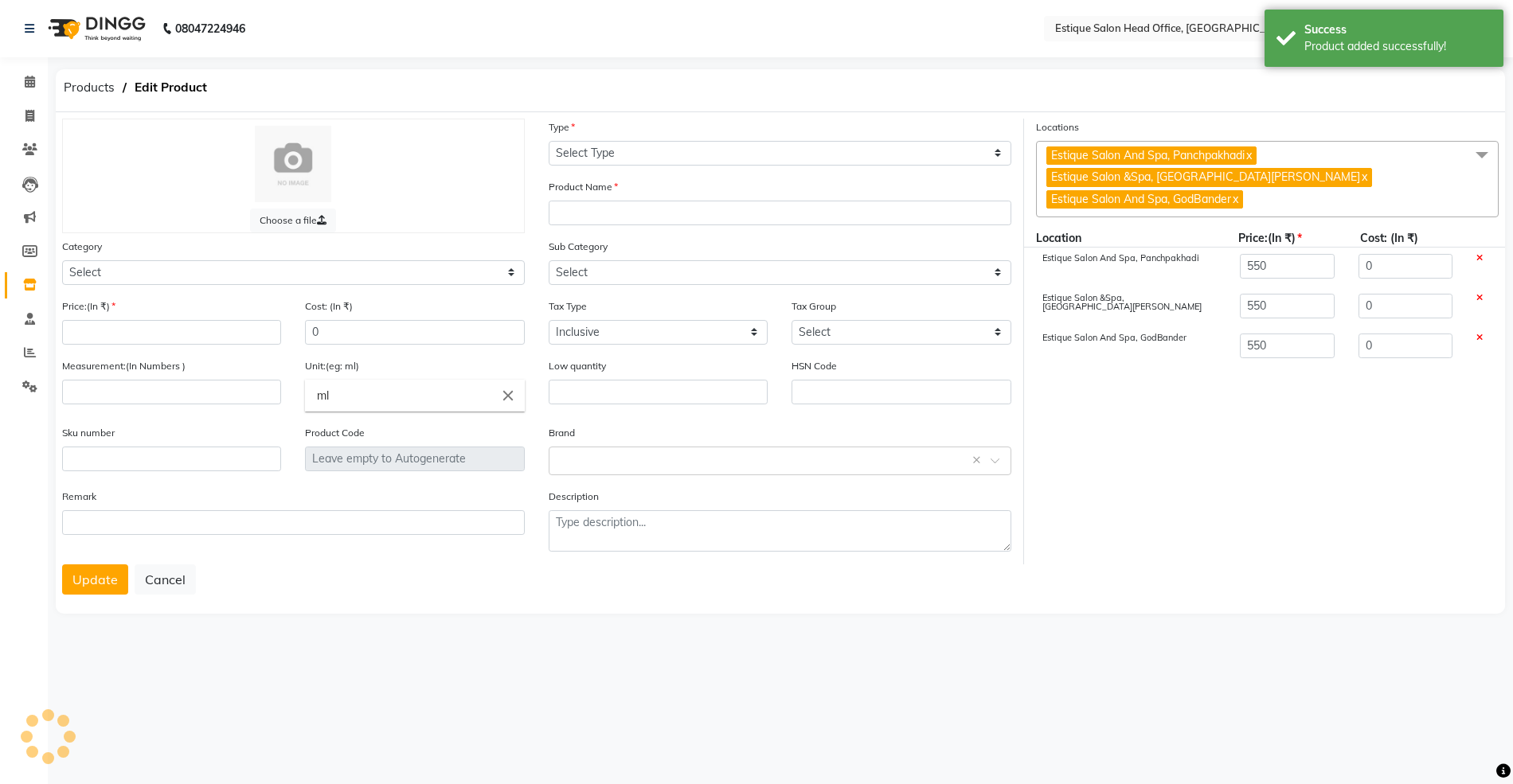
type input "60"
type input "P15034"
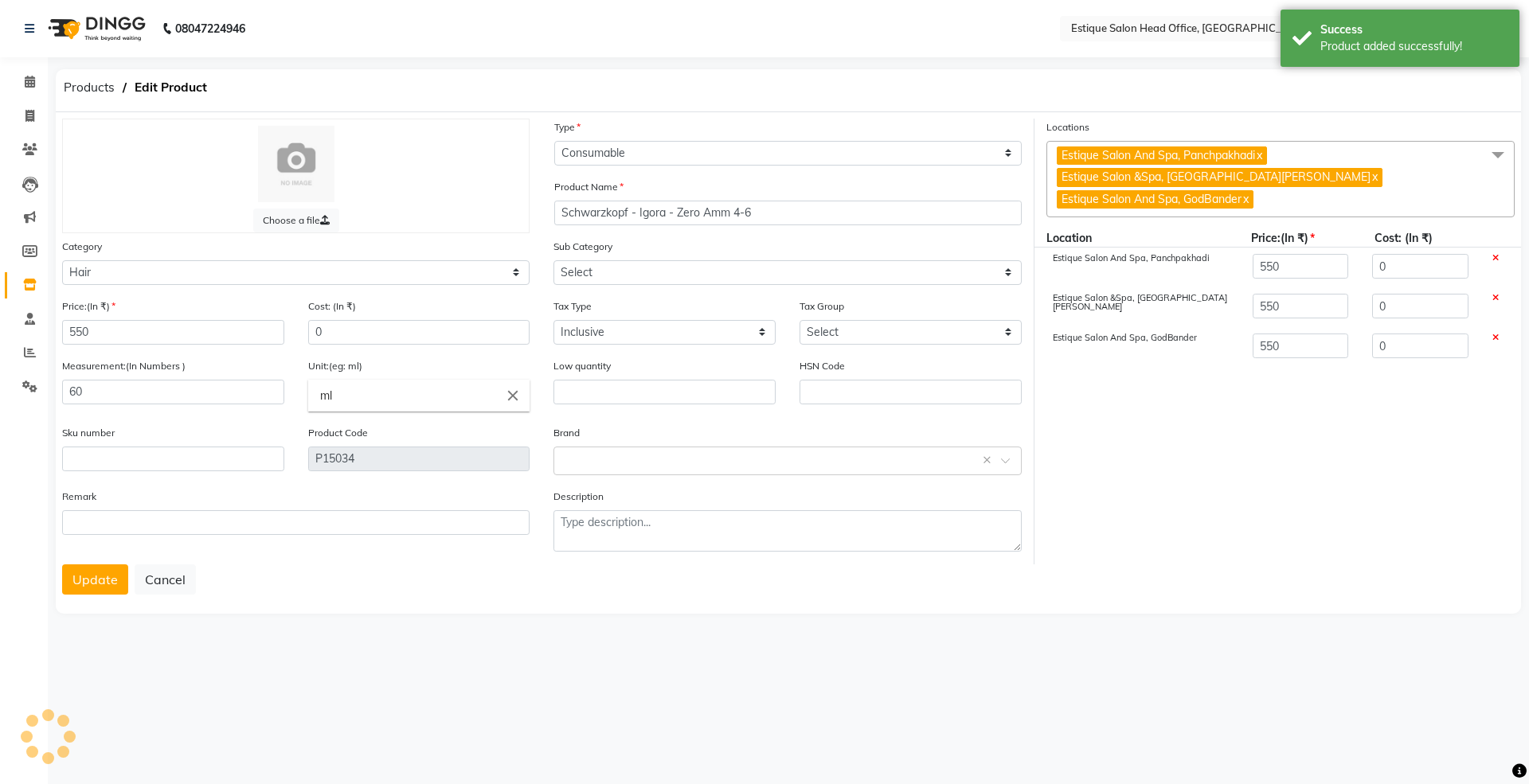
select select "381501107"
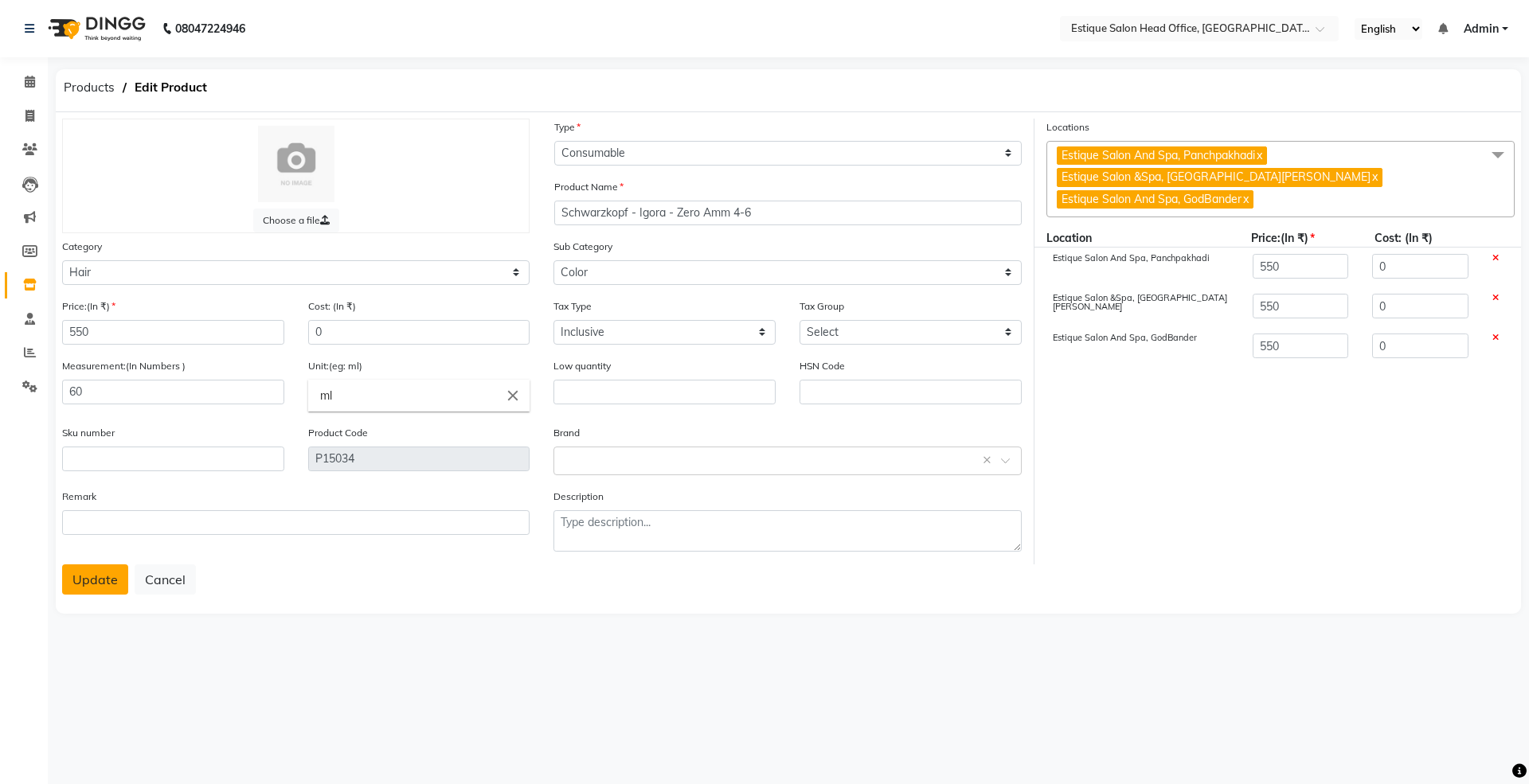
click at [116, 570] on button "Update" at bounding box center [95, 579] width 66 height 30
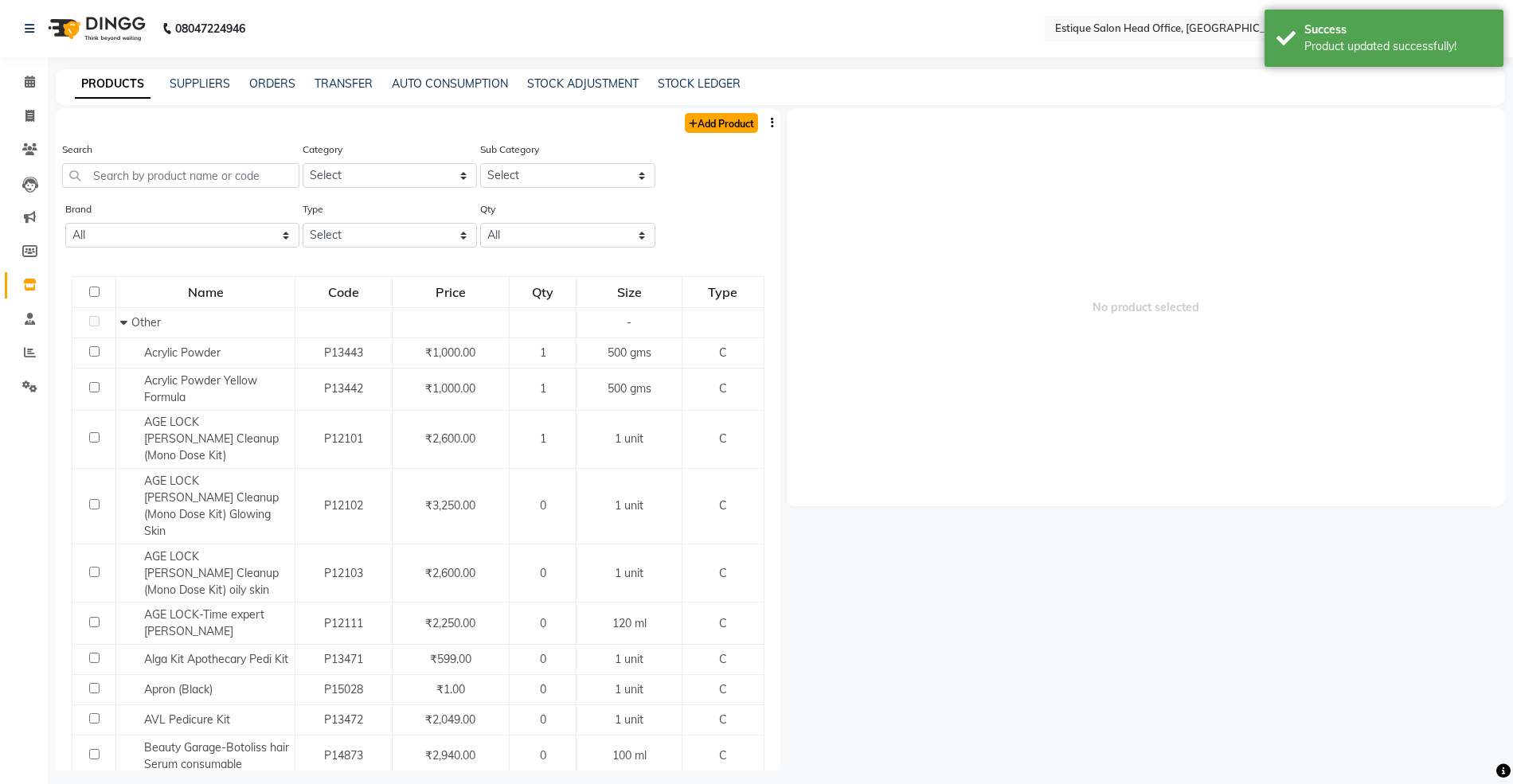
click at [705, 123] on link "Add Product" at bounding box center [721, 123] width 73 height 20
select select "true"
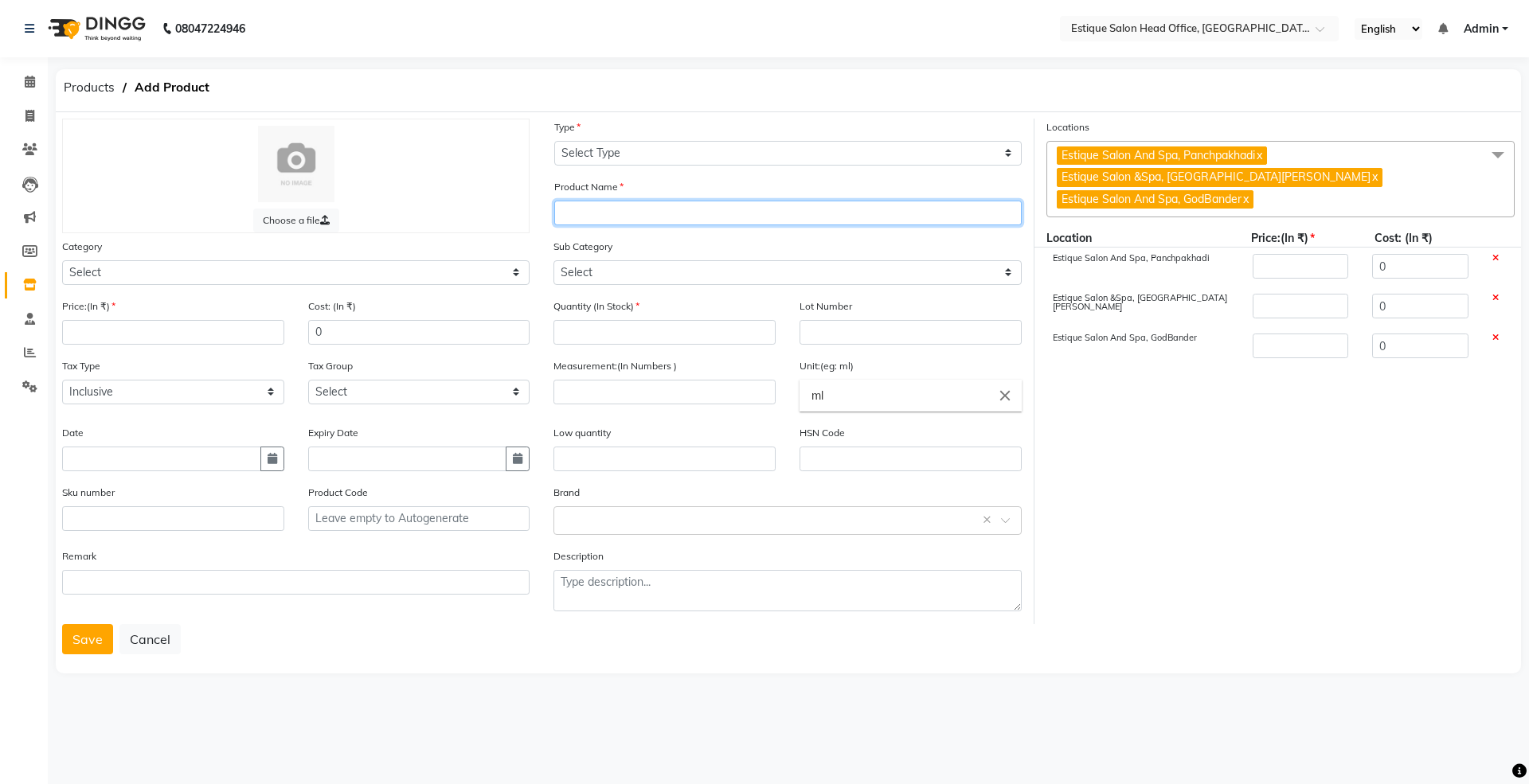
click at [573, 211] on input "text" at bounding box center [788, 213] width 467 height 25
paste input "Schwarzkopf - Igora - Zero Amm 4-6"
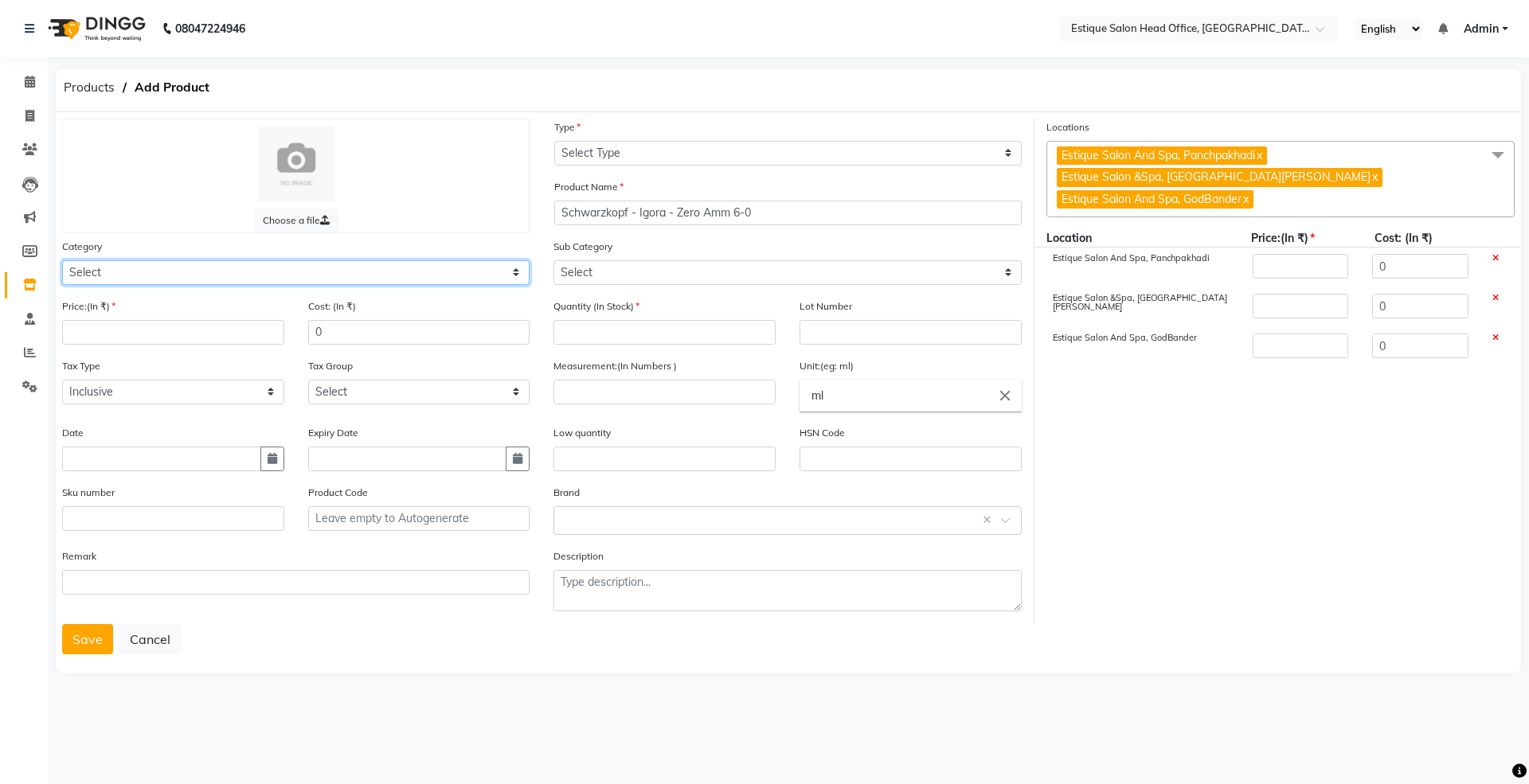
click at [108, 260] on select "Select Hair Skin Makeup Personal Care Appliances [PERSON_NAME] Waxing Disposabl…" at bounding box center [296, 273] width 467 height 25
click at [62, 260] on select "Select Hair Skin Makeup Personal Care Appliances [PERSON_NAME] Waxing Disposabl…" at bounding box center [296, 273] width 467 height 25
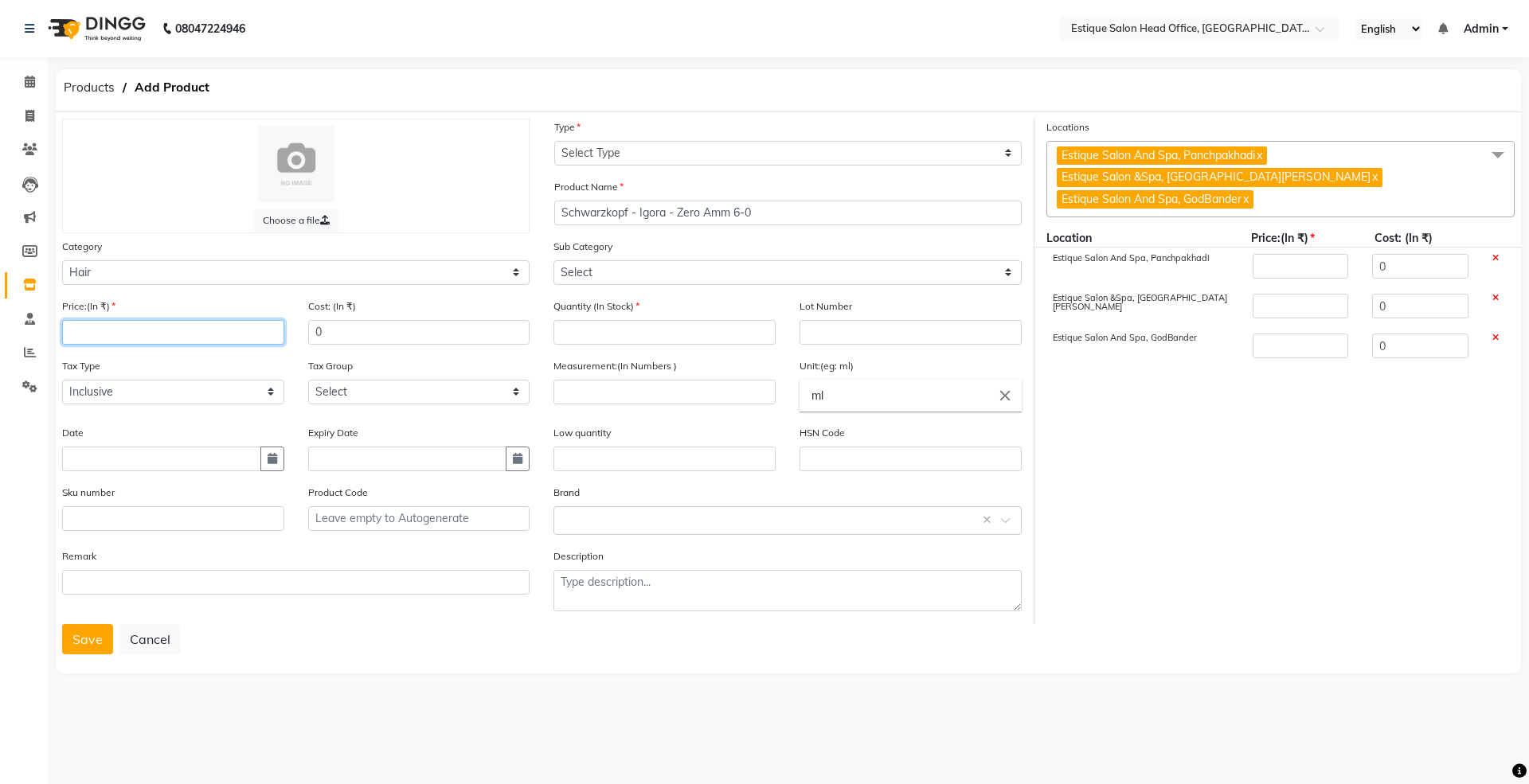
click at [91, 328] on input "number" at bounding box center [173, 332] width 222 height 25
click at [268, 460] on icon "button" at bounding box center [272, 458] width 10 height 12
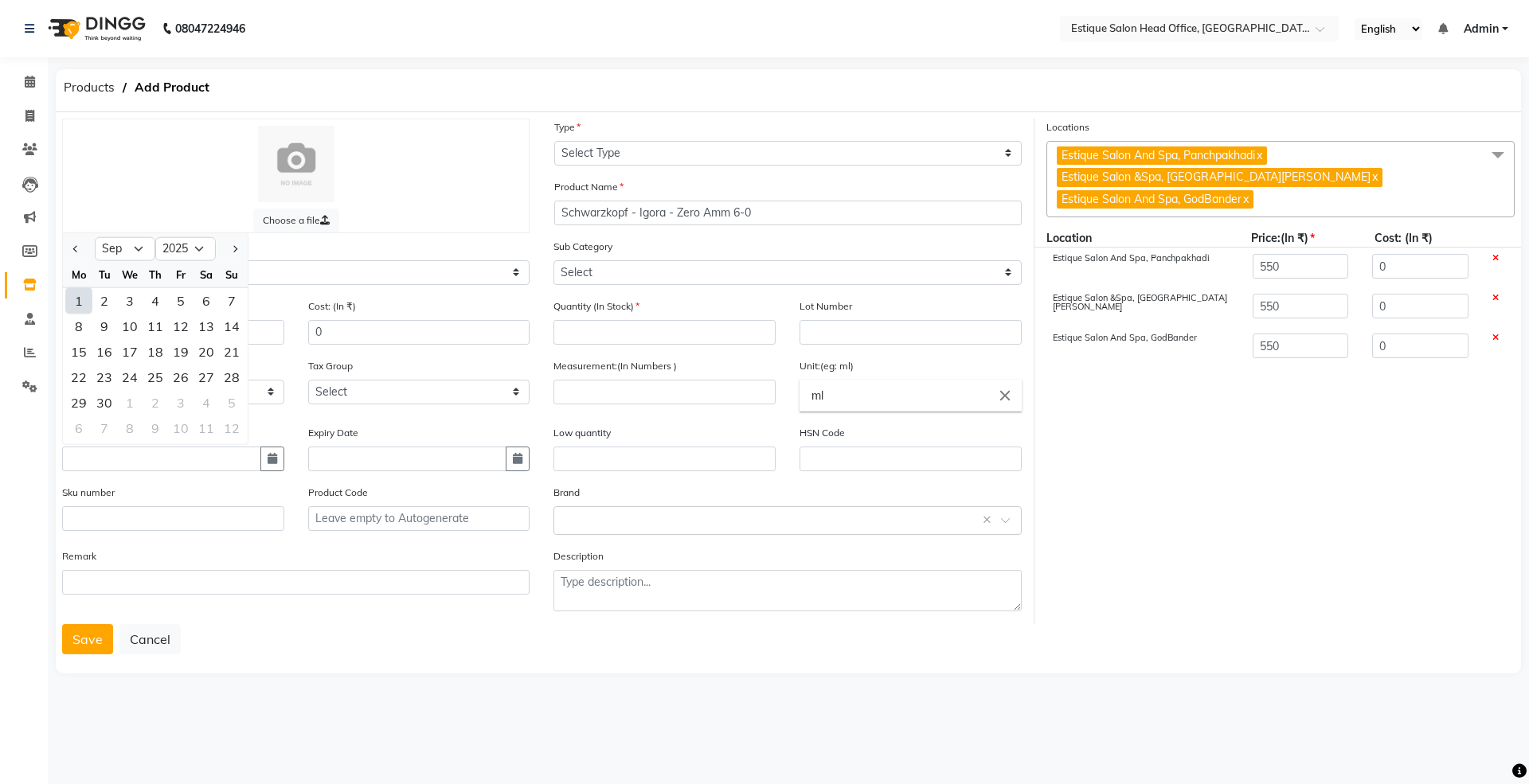
click at [84, 301] on div "1" at bounding box center [78, 300] width 26 height 26
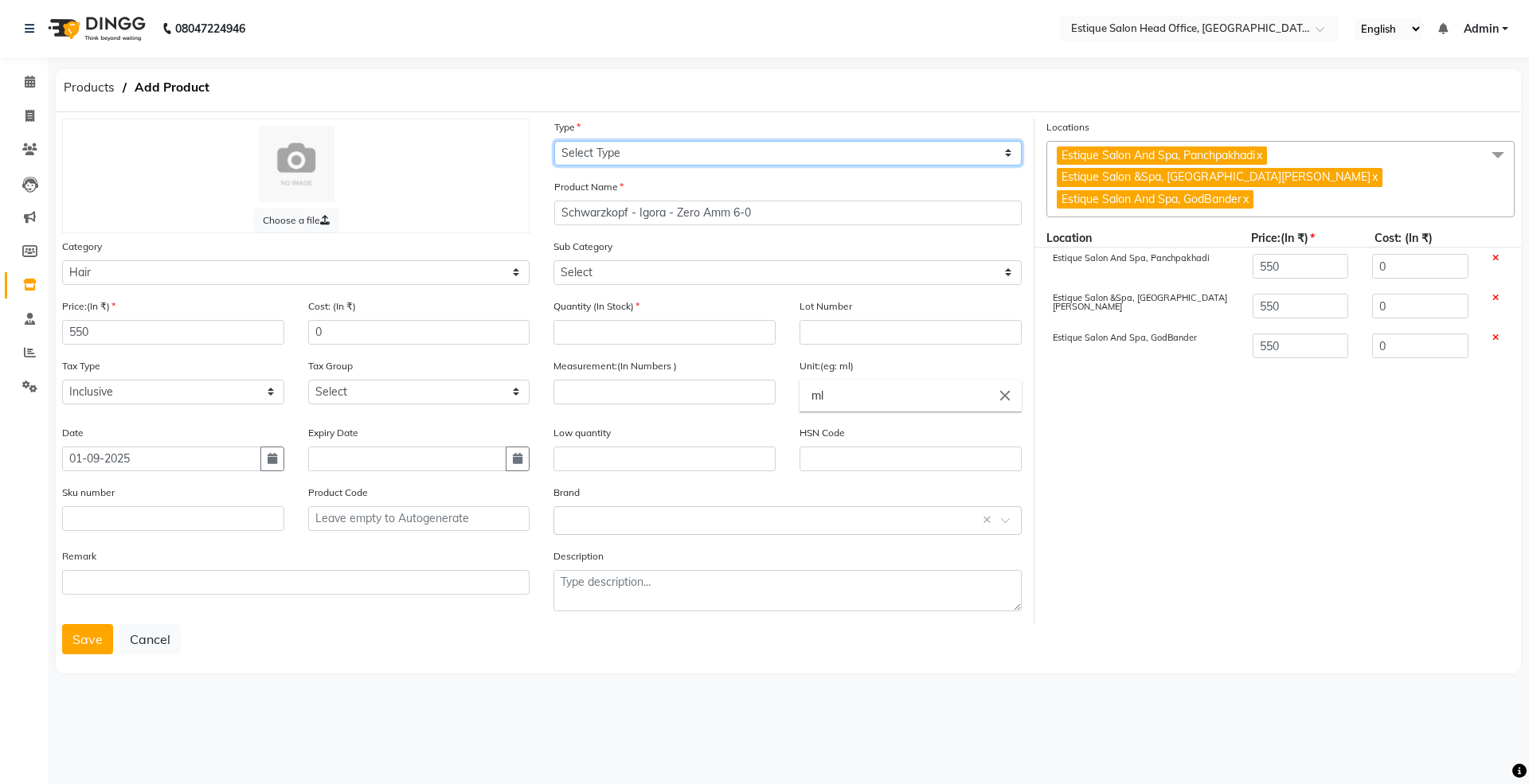
click at [650, 154] on select "Select Type Both Retail Consumable" at bounding box center [788, 154] width 467 height 25
click at [554, 141] on select "Select Type Both Retail Consumable" at bounding box center [788, 154] width 467 height 25
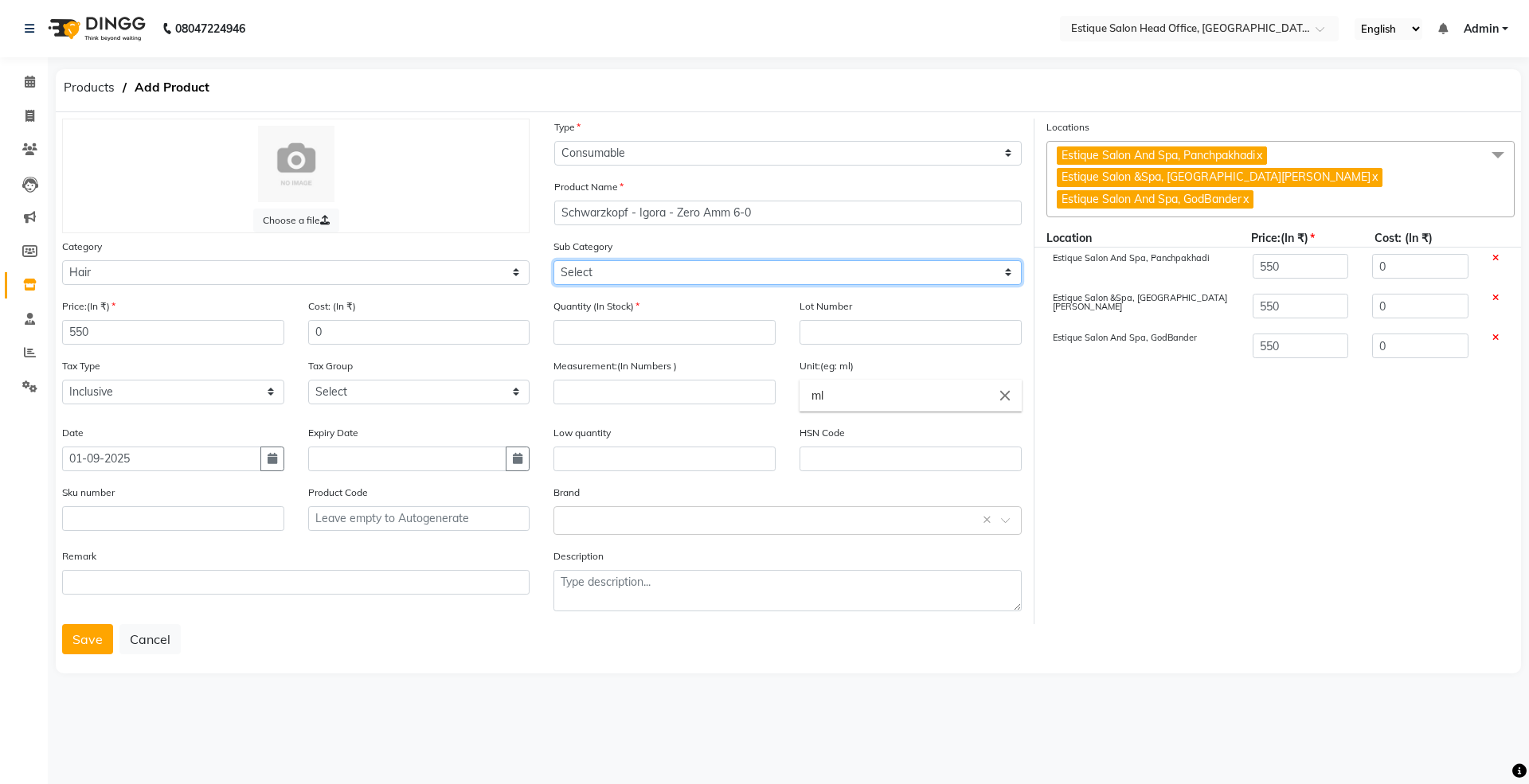
click at [593, 272] on select "Select Shampoo Conditioner Cream Mask Oil Serum Color Appliances Treatment Styl…" at bounding box center [787, 273] width 467 height 25
click at [553, 260] on select "Select Shampoo Conditioner Cream Mask Oil Serum Color Appliances Treatment Styl…" at bounding box center [787, 273] width 467 height 25
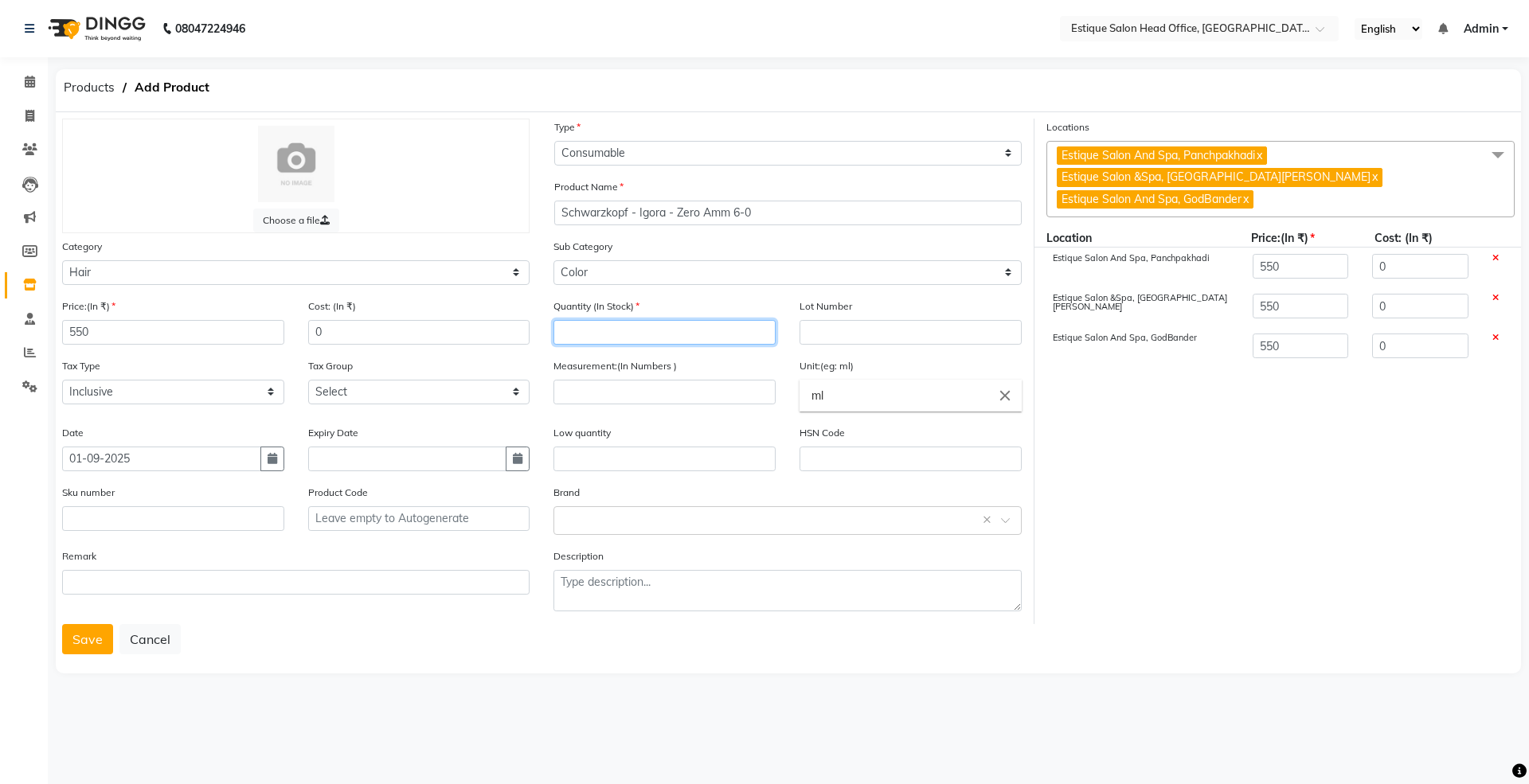
click at [596, 333] on input "number" at bounding box center [665, 332] width 222 height 25
click at [605, 390] on input "number" at bounding box center [665, 392] width 222 height 25
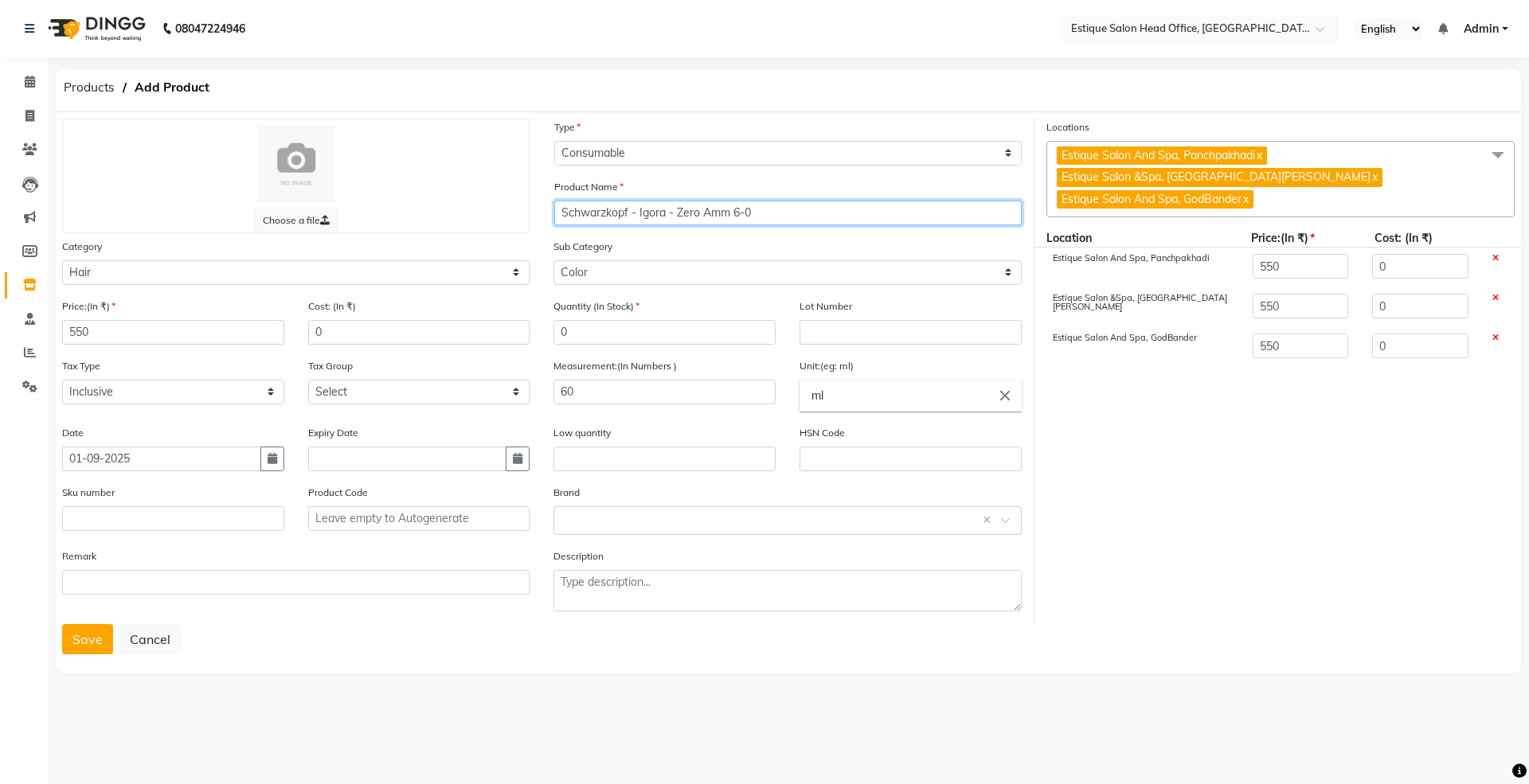
drag, startPoint x: 559, startPoint y: 211, endPoint x: 763, endPoint y: 217, distance: 204.1
click at [763, 217] on input "Schwarzkopf - Igora - Zero Amm 6-0" at bounding box center [788, 213] width 467 height 25
click at [87, 637] on button "Save" at bounding box center [87, 639] width 51 height 30
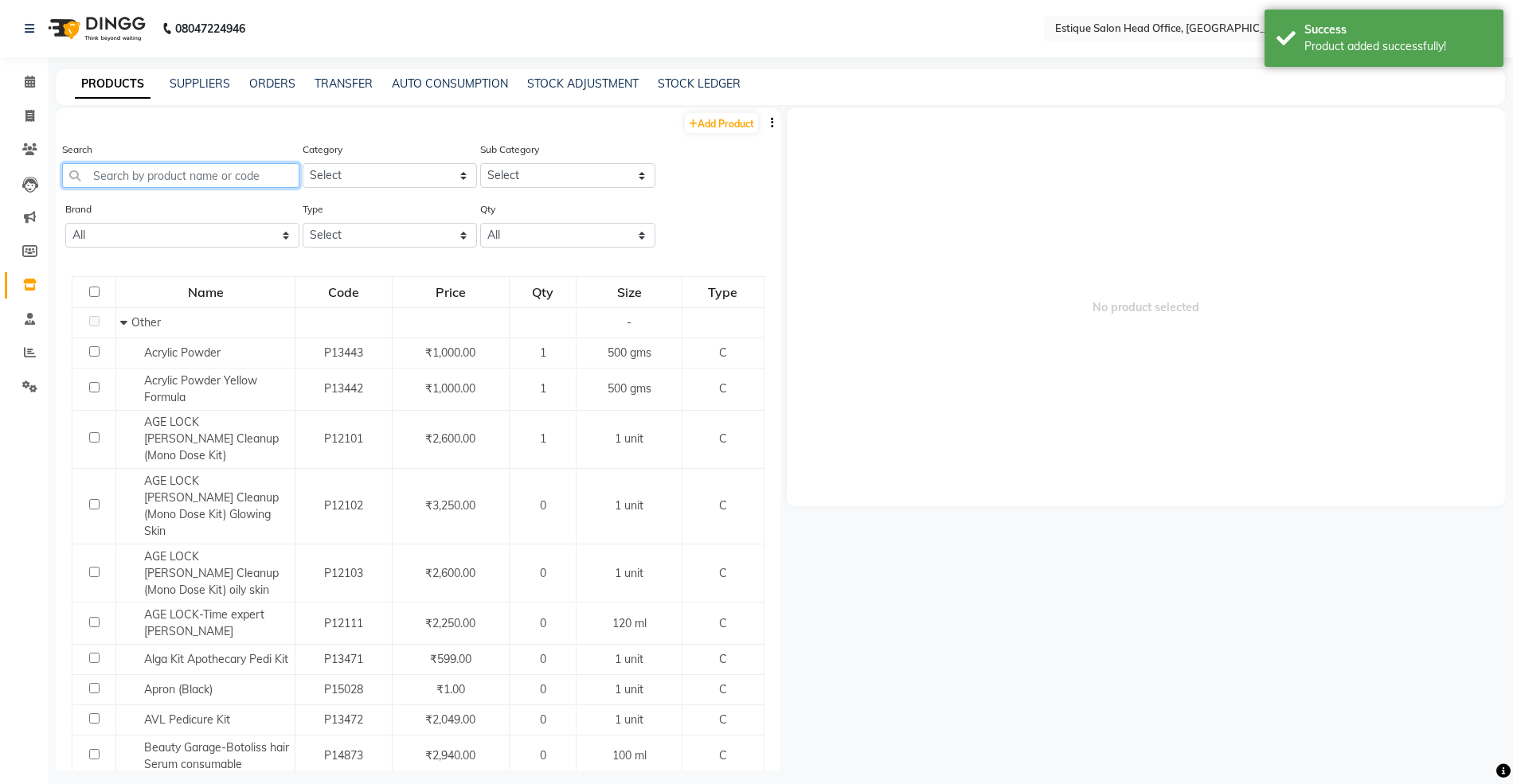
click at [135, 170] on input "text" at bounding box center [180, 176] width 237 height 25
paste input "Schwarzkopf - Igora - Zero Amm 6-0"
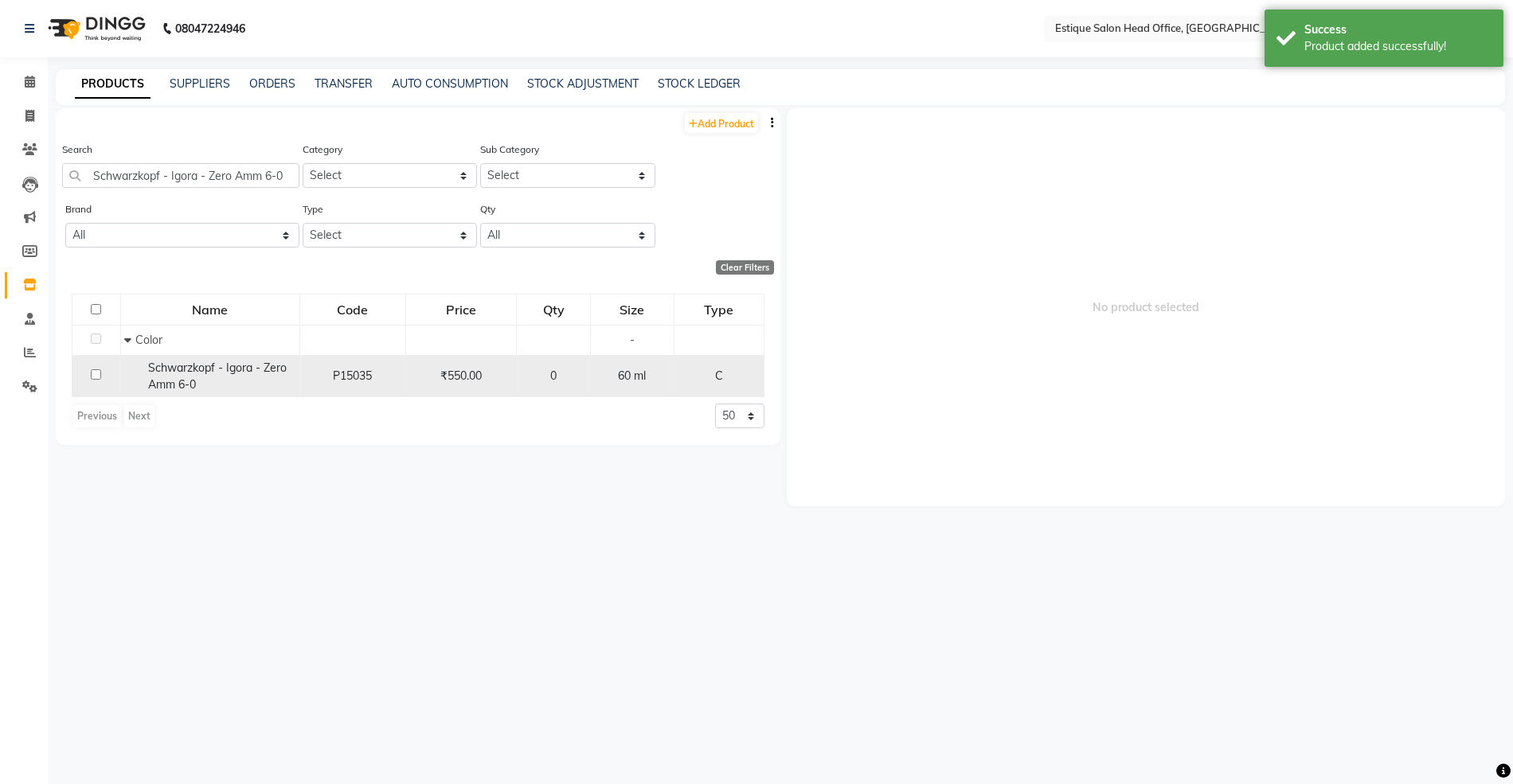
click at [195, 364] on span "Schwarzkopf - Igora - Zero Amm 6-0" at bounding box center [218, 376] width 139 height 31
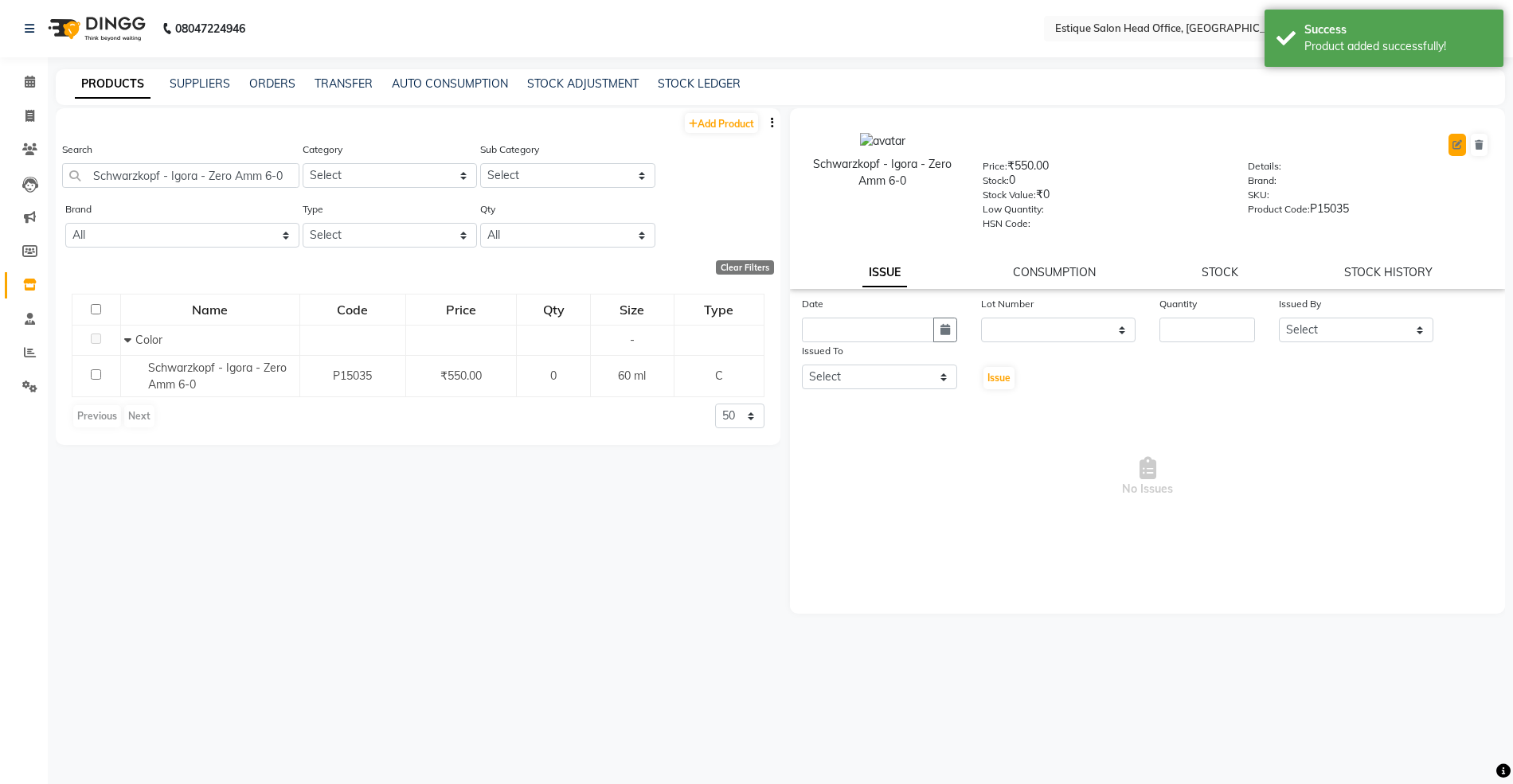
click at [1453, 143] on icon at bounding box center [1457, 145] width 10 height 10
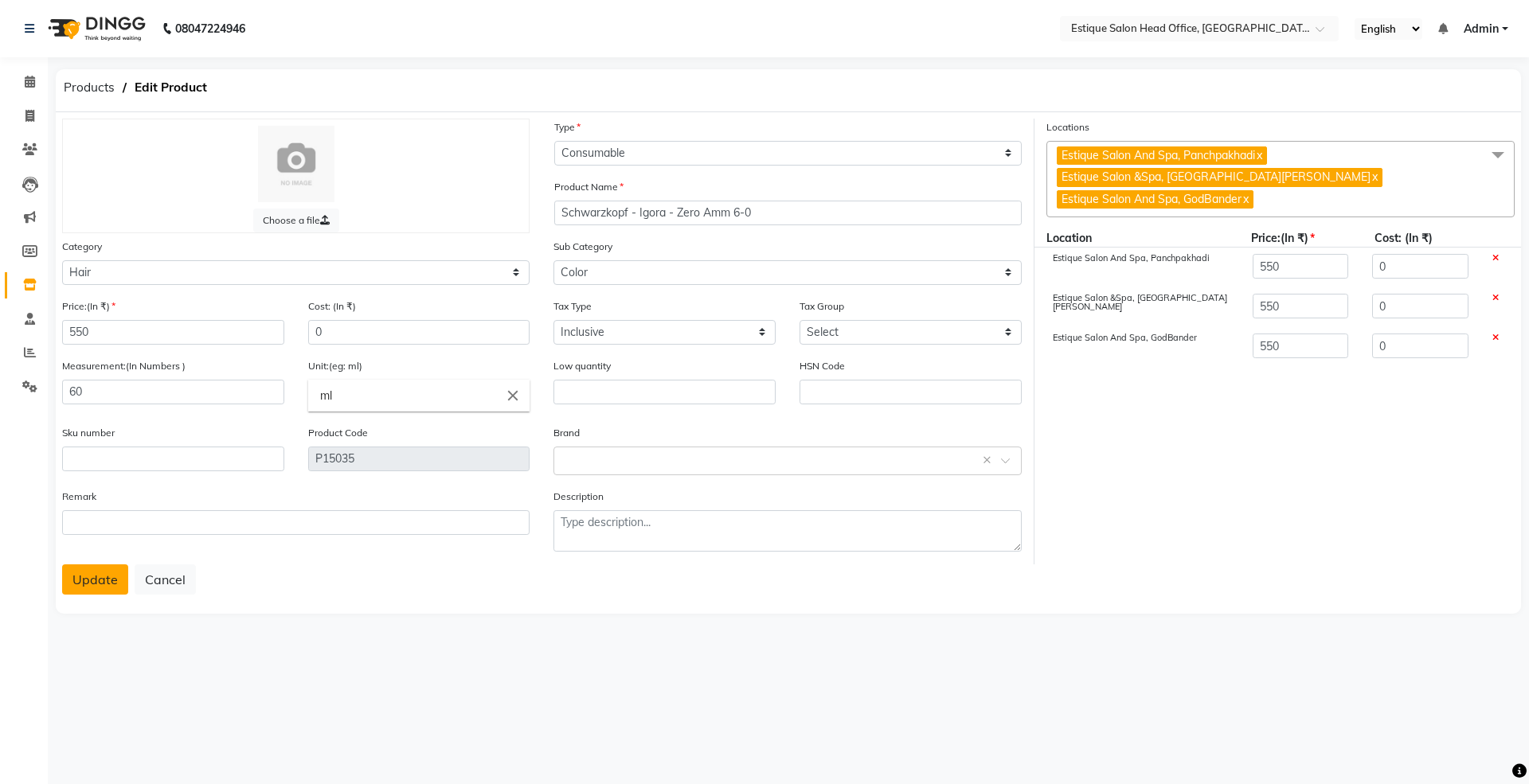
click at [106, 576] on button "Update" at bounding box center [95, 579] width 66 height 30
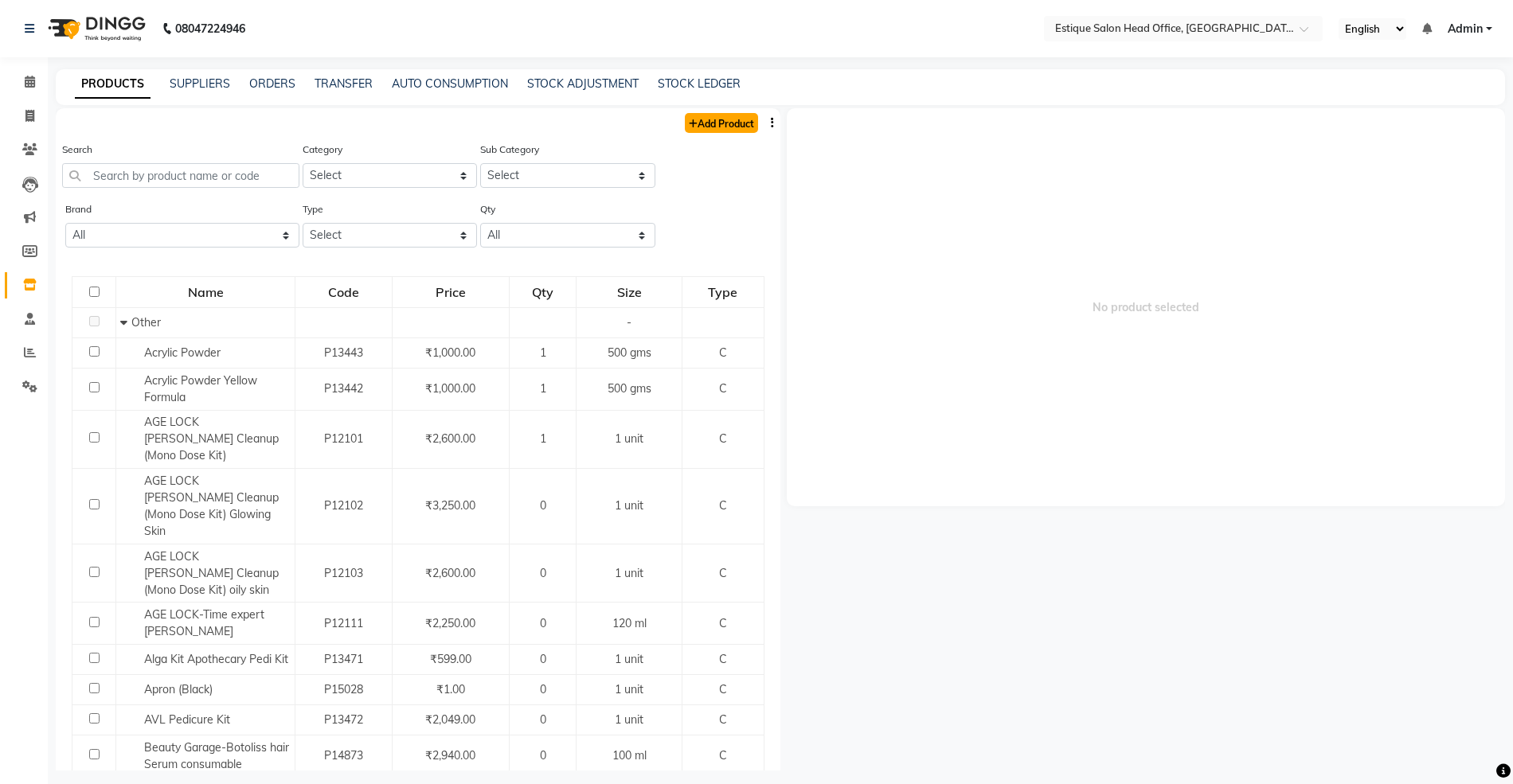
click at [709, 121] on link "Add Product" at bounding box center [721, 123] width 73 height 20
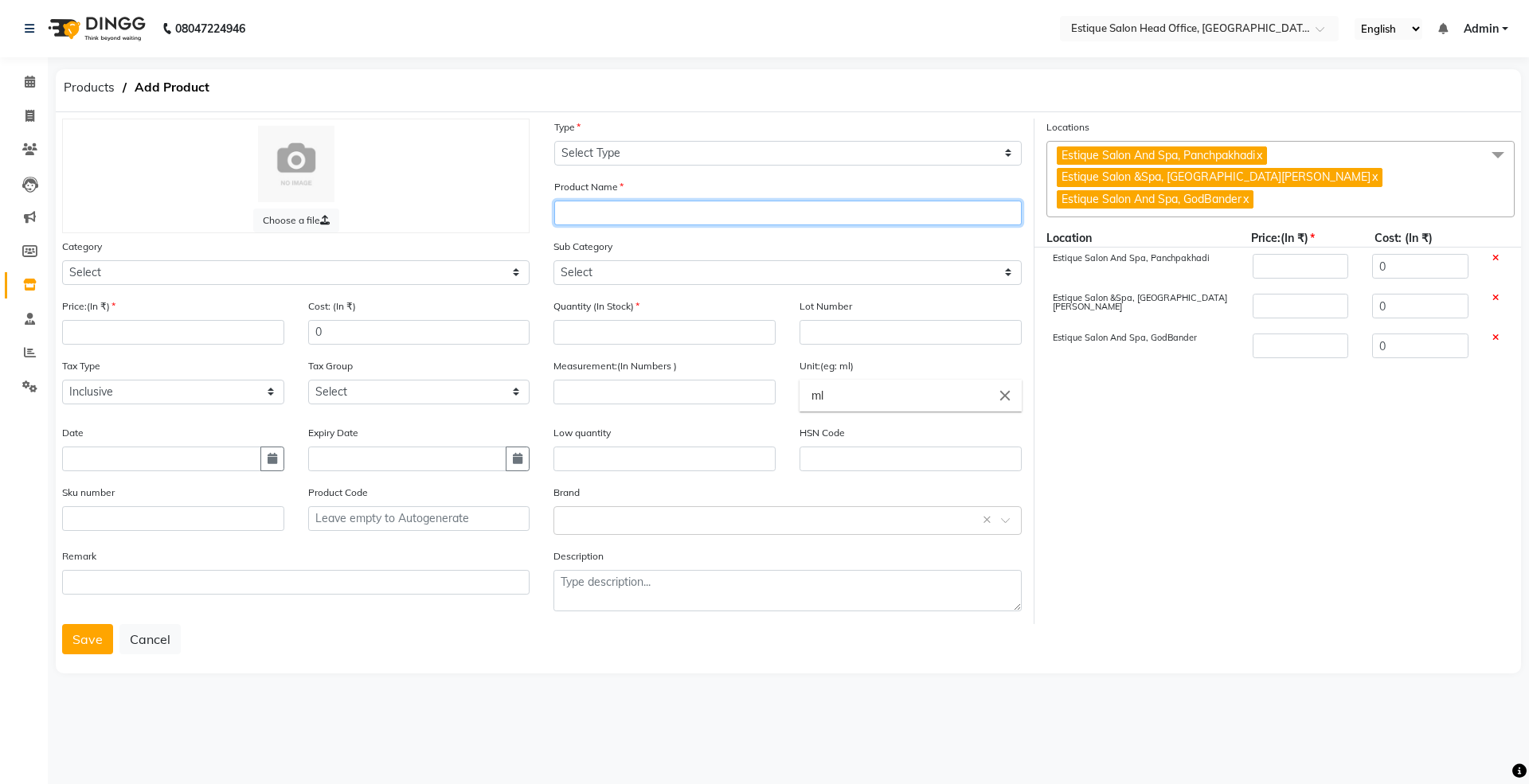
click at [571, 210] on input "text" at bounding box center [788, 213] width 467 height 25
paste input "Schwarzkopf - Igora - Zero Amm 6-0"
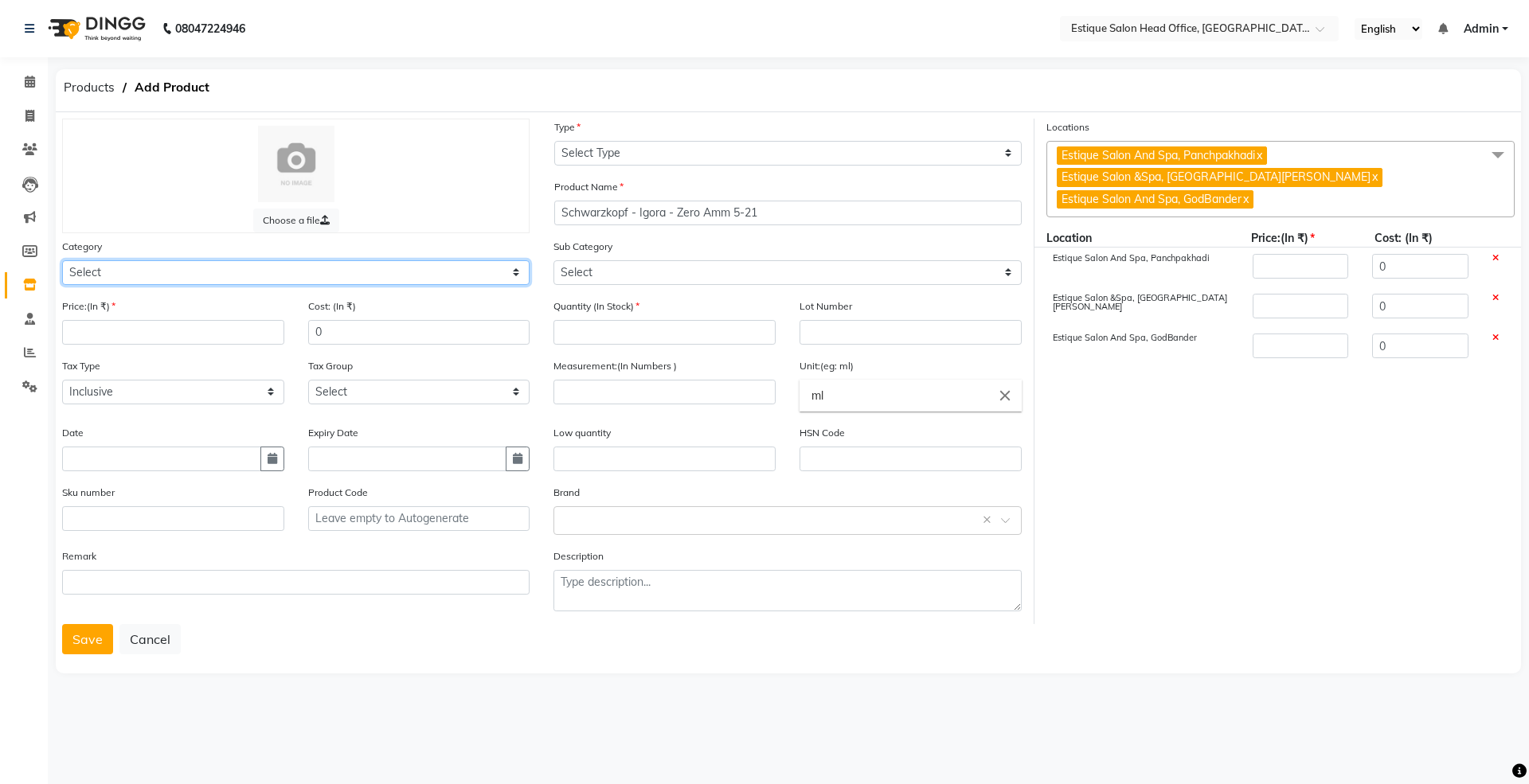
drag, startPoint x: 119, startPoint y: 272, endPoint x: 121, endPoint y: 281, distance: 9.2
click at [119, 272] on select "Select Hair Skin Makeup Personal Care Appliances [PERSON_NAME] Waxing Disposabl…" at bounding box center [296, 273] width 467 height 25
click at [62, 260] on select "Select Hair Skin Makeup Personal Care Appliances [PERSON_NAME] Waxing Disposabl…" at bounding box center [296, 273] width 467 height 25
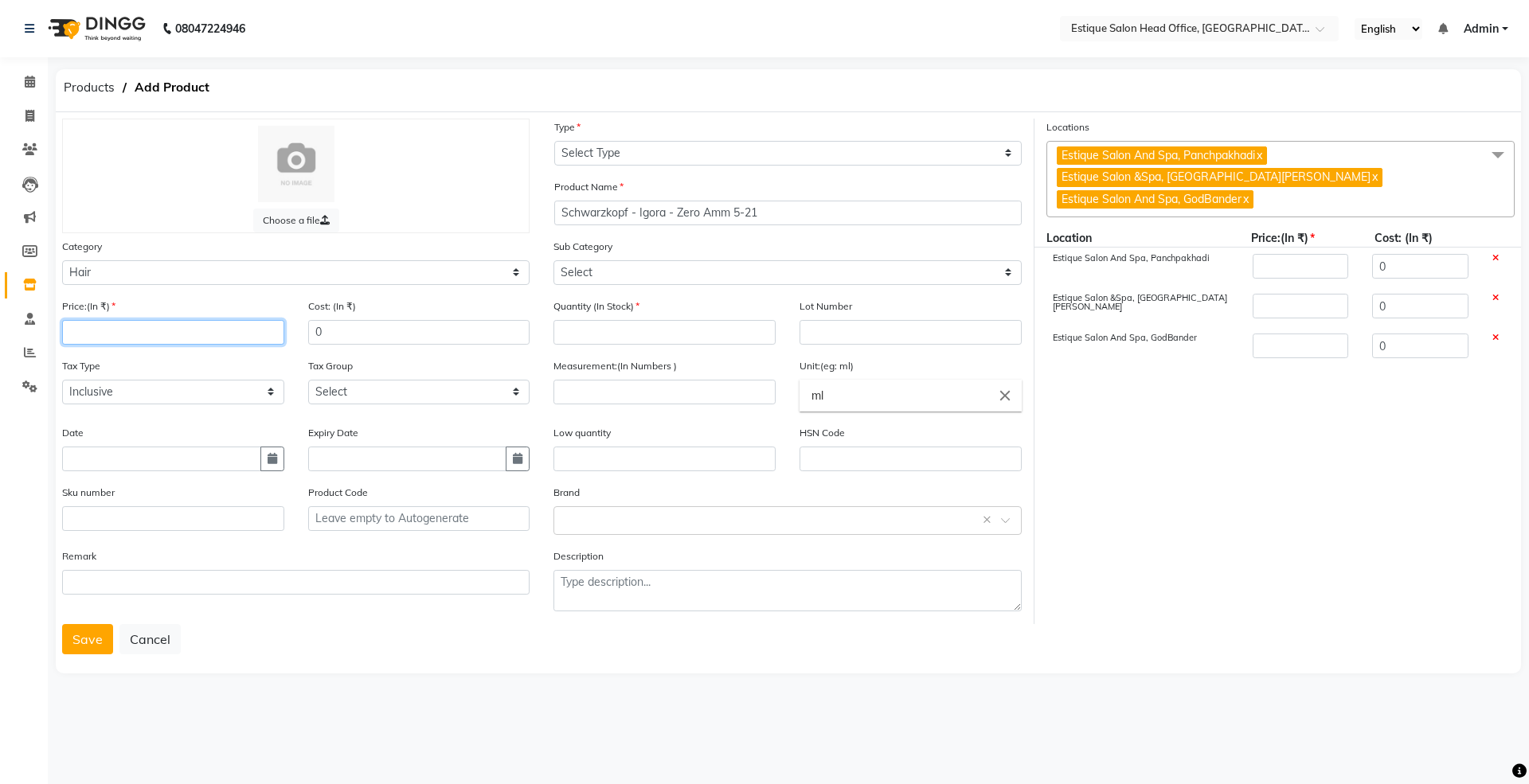
click at [119, 334] on input "number" at bounding box center [173, 332] width 222 height 25
click at [267, 454] on icon "button" at bounding box center [272, 458] width 10 height 12
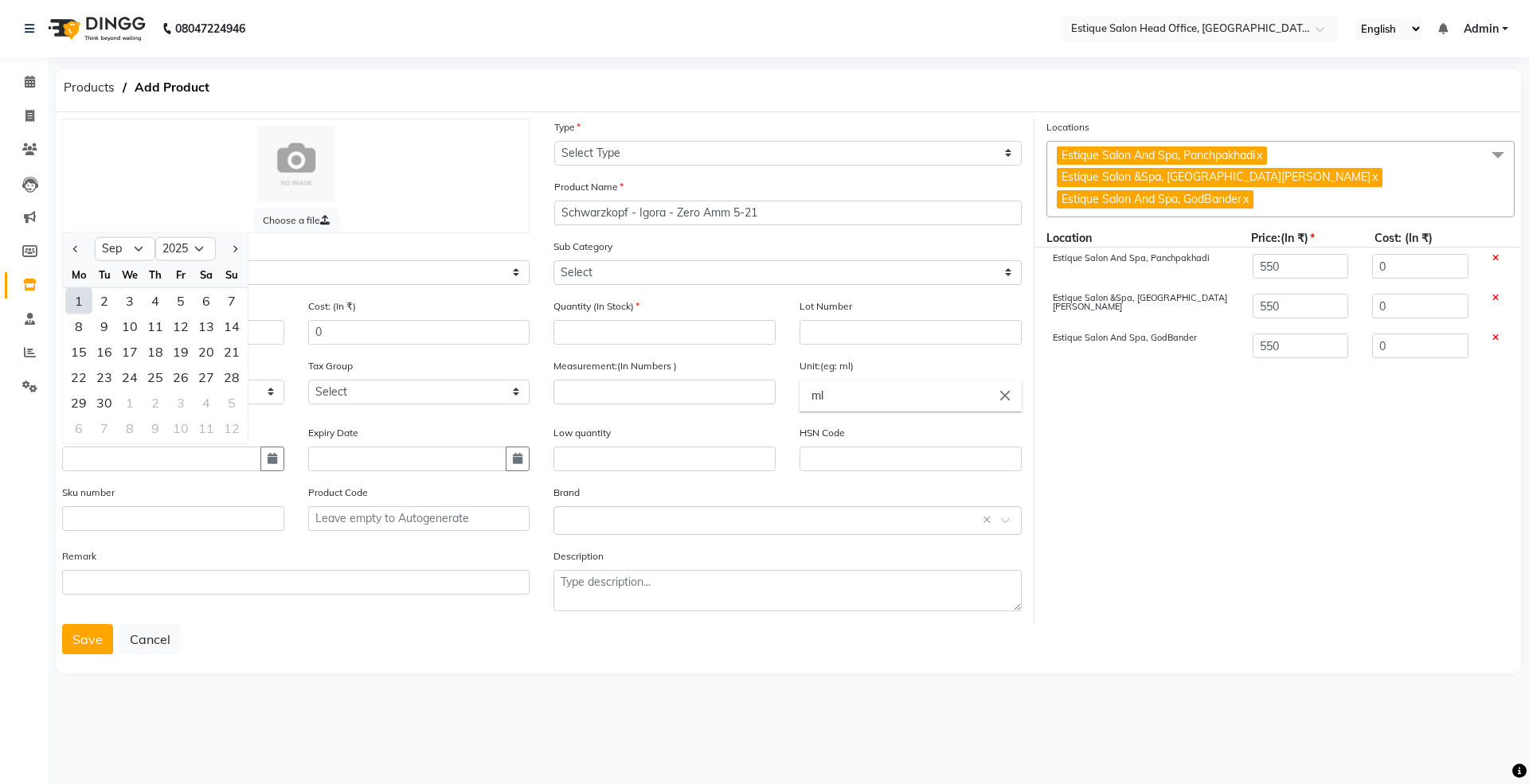
click at [81, 297] on div "1" at bounding box center [78, 300] width 26 height 26
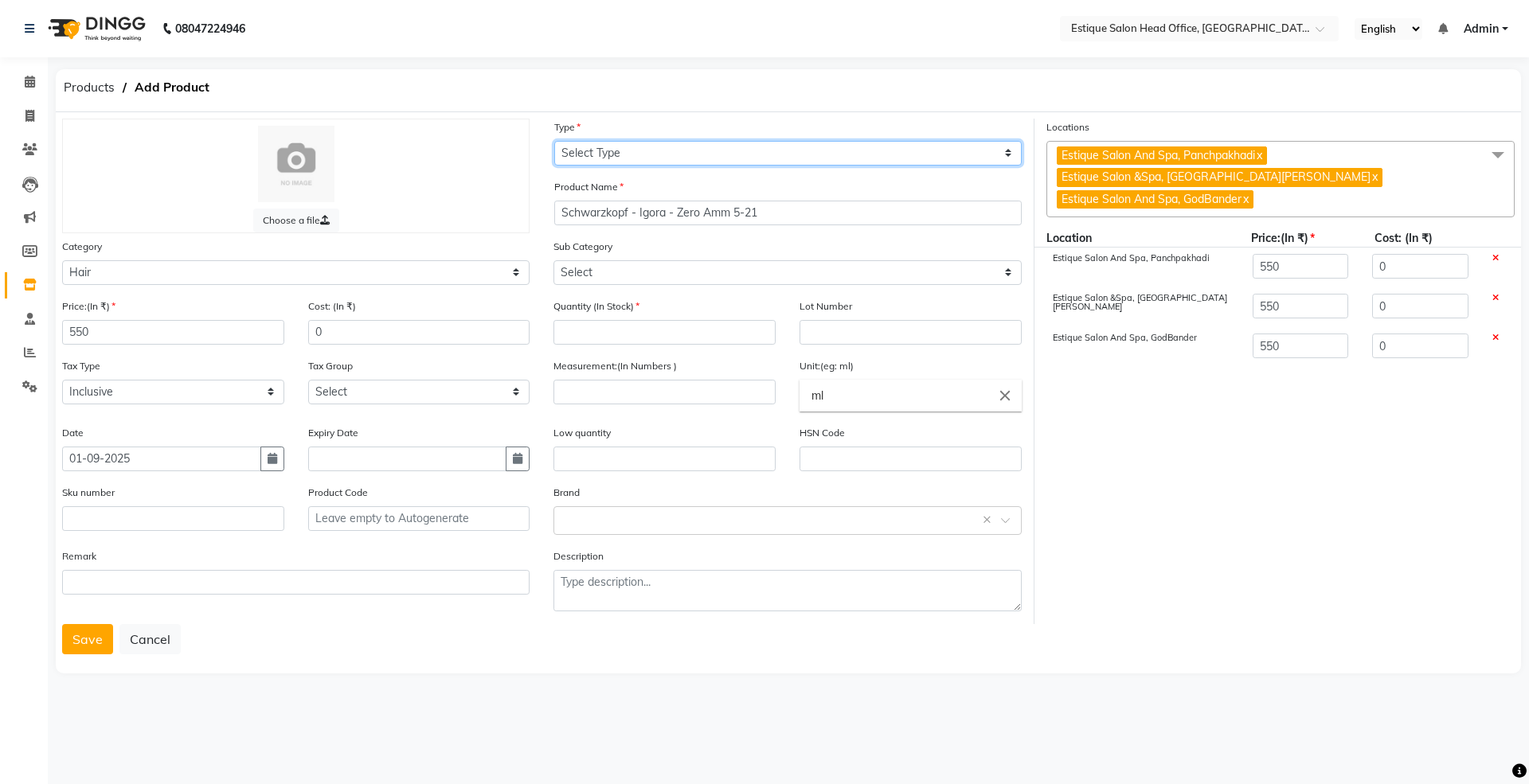
click at [603, 154] on select "Select Type Both Retail Consumable" at bounding box center [788, 154] width 467 height 25
click at [554, 141] on select "Select Type Both Retail Consumable" at bounding box center [788, 154] width 467 height 25
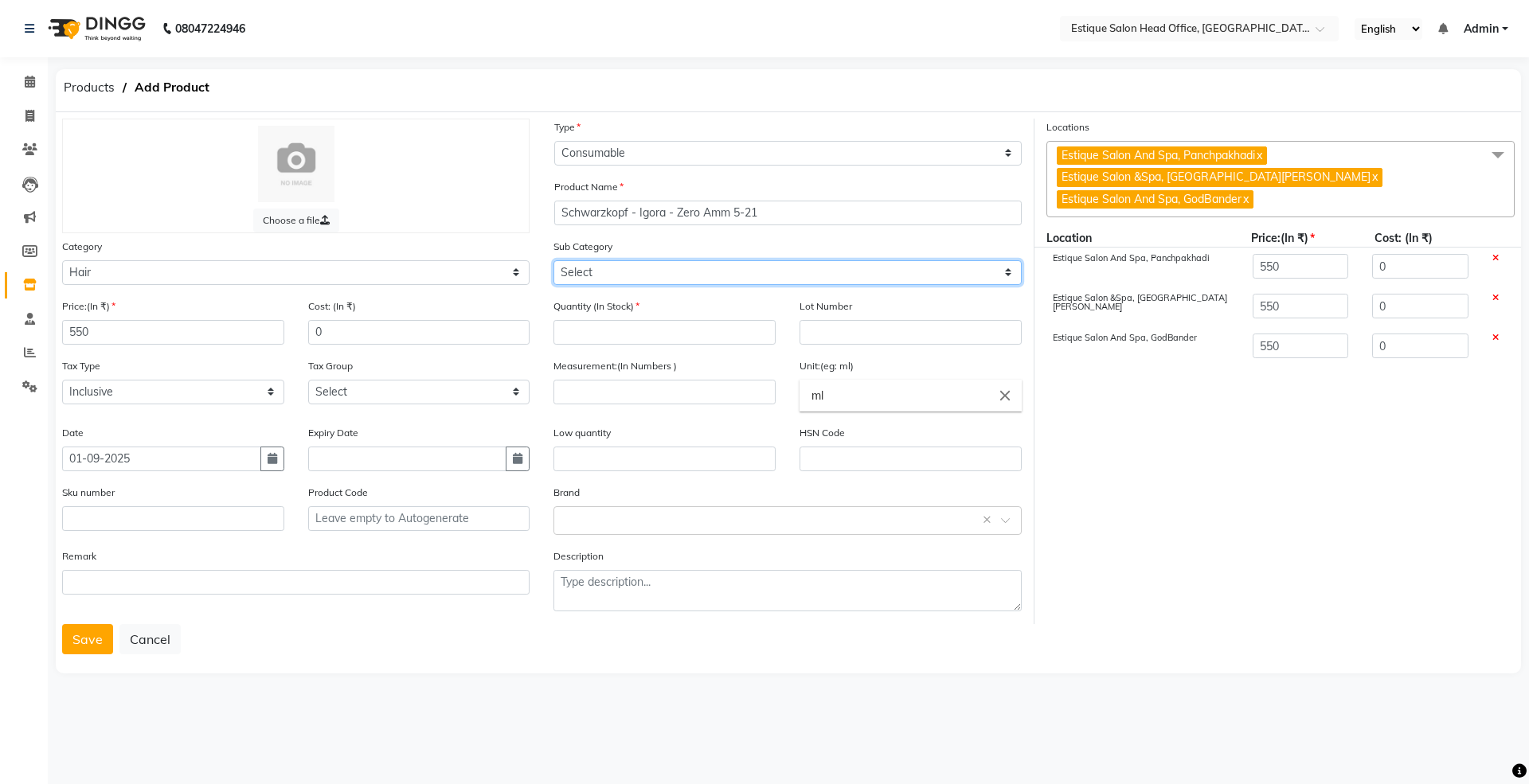
click at [605, 269] on select "Select Shampoo Conditioner Cream Mask Oil Serum Color Appliances Treatment Styl…" at bounding box center [787, 273] width 467 height 25
click at [553, 260] on select "Select Shampoo Conditioner Cream Mask Oil Serum Color Appliances Treatment Styl…" at bounding box center [787, 273] width 467 height 25
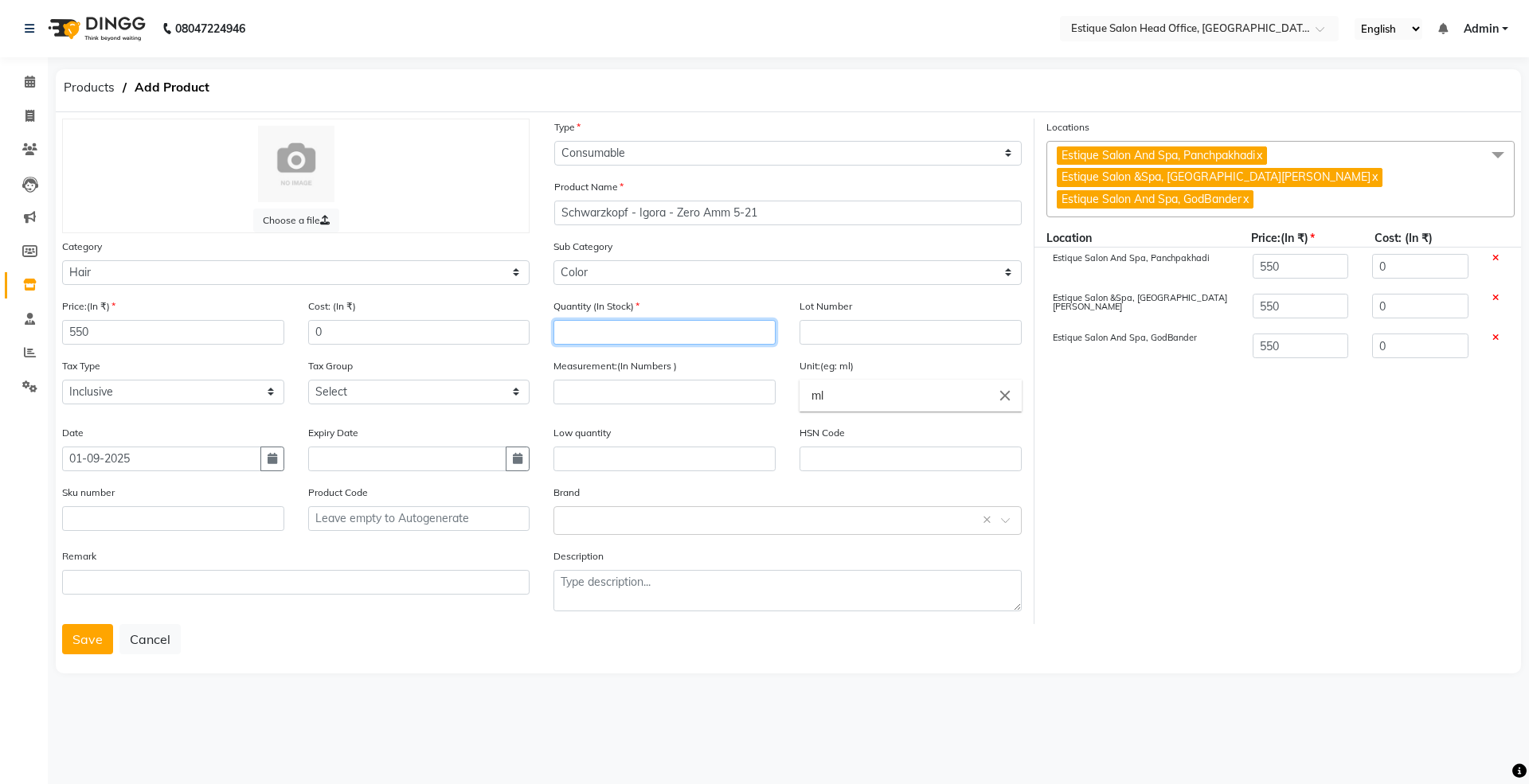
click at [617, 336] on input "number" at bounding box center [665, 332] width 222 height 25
click at [602, 390] on input "number" at bounding box center [665, 392] width 222 height 25
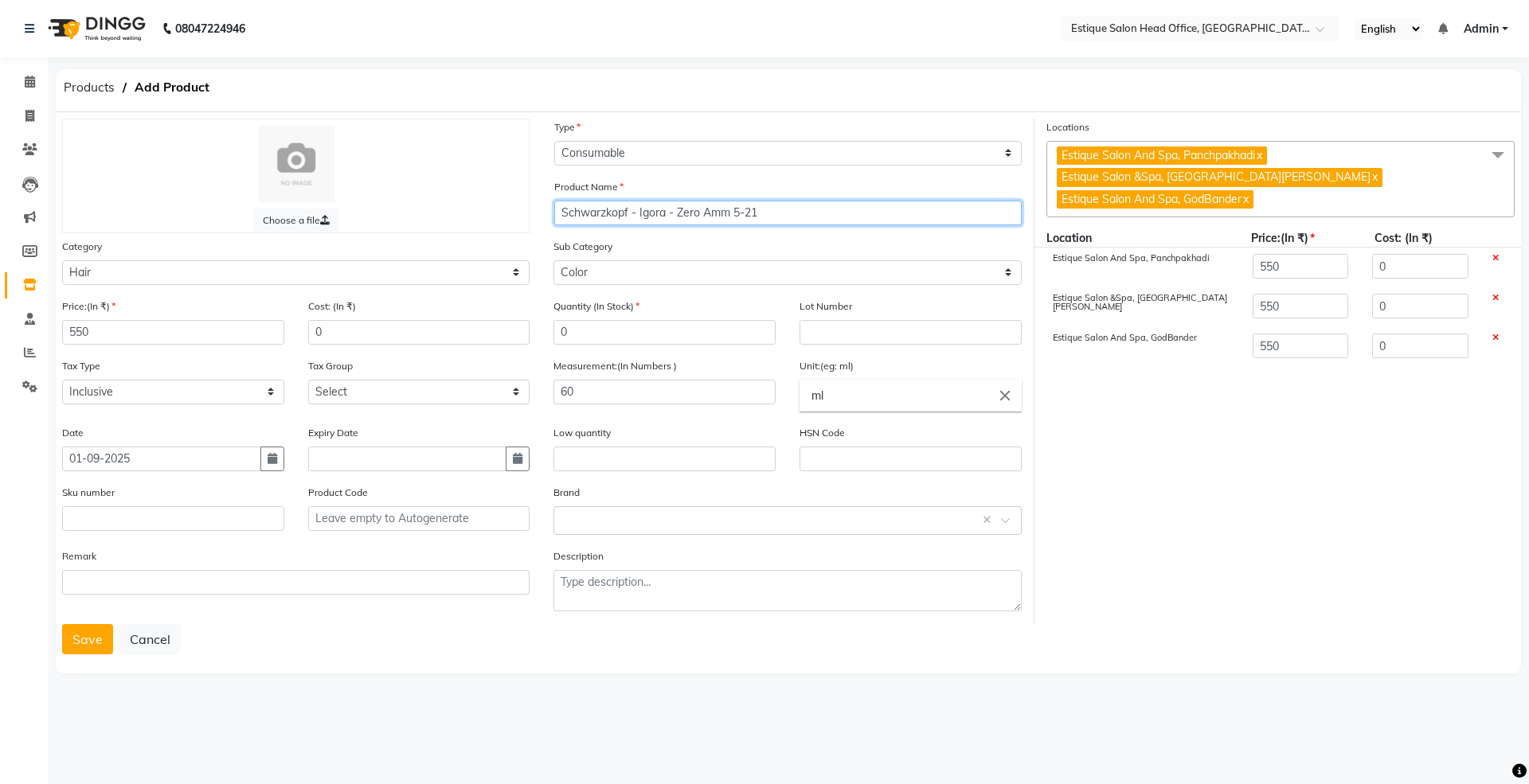
drag, startPoint x: 634, startPoint y: 210, endPoint x: 798, endPoint y: 225, distance: 164.7
click at [798, 225] on div "Product Name [PERSON_NAME] - [PERSON_NAME] - Zero Amm 5-21" at bounding box center [787, 208] width 491 height 59
click at [90, 625] on button "Save" at bounding box center [87, 639] width 51 height 30
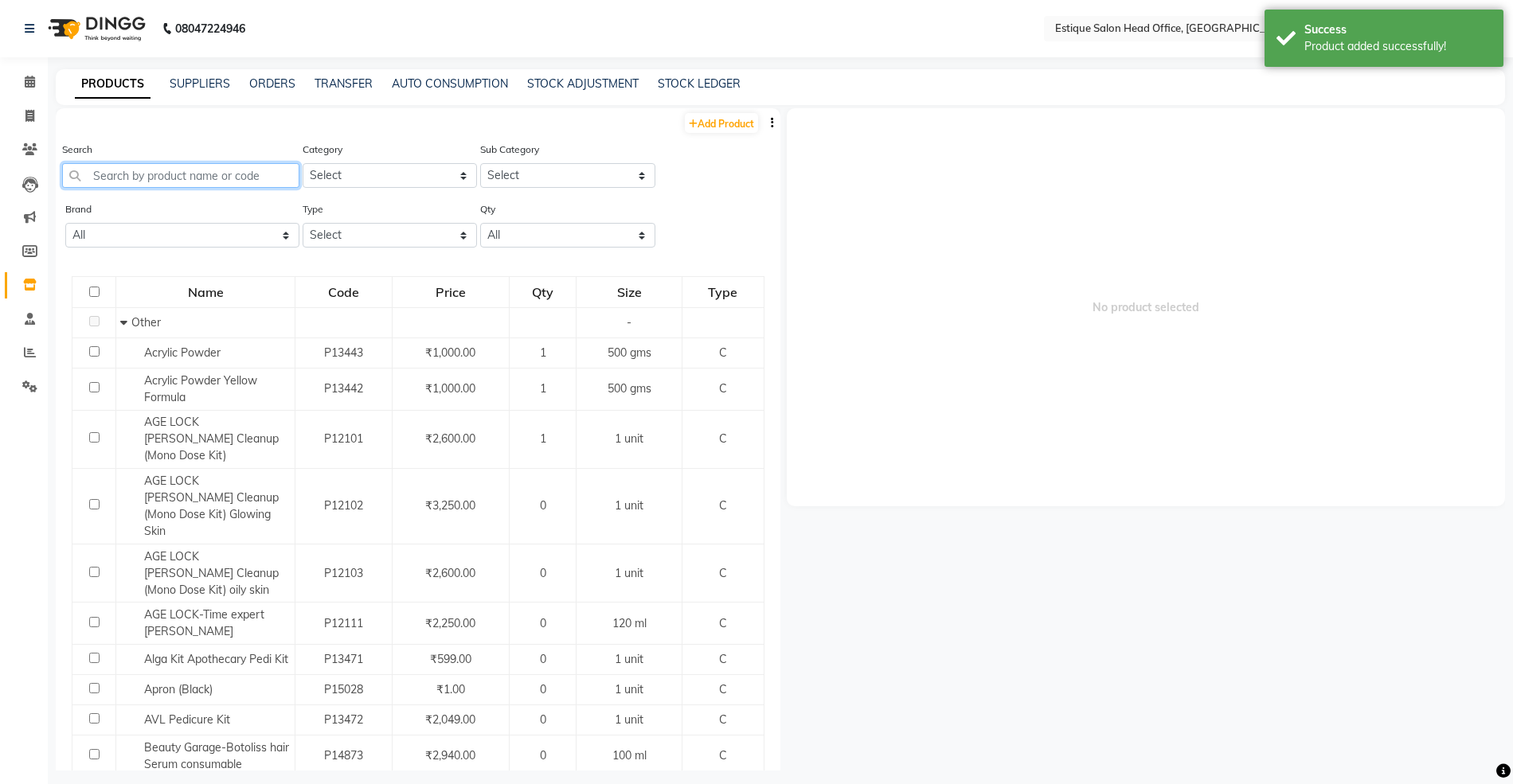
click at [157, 180] on input "text" at bounding box center [180, 176] width 237 height 25
paste input "Schwarzkopf - Igora - Zero Amm 5-21"
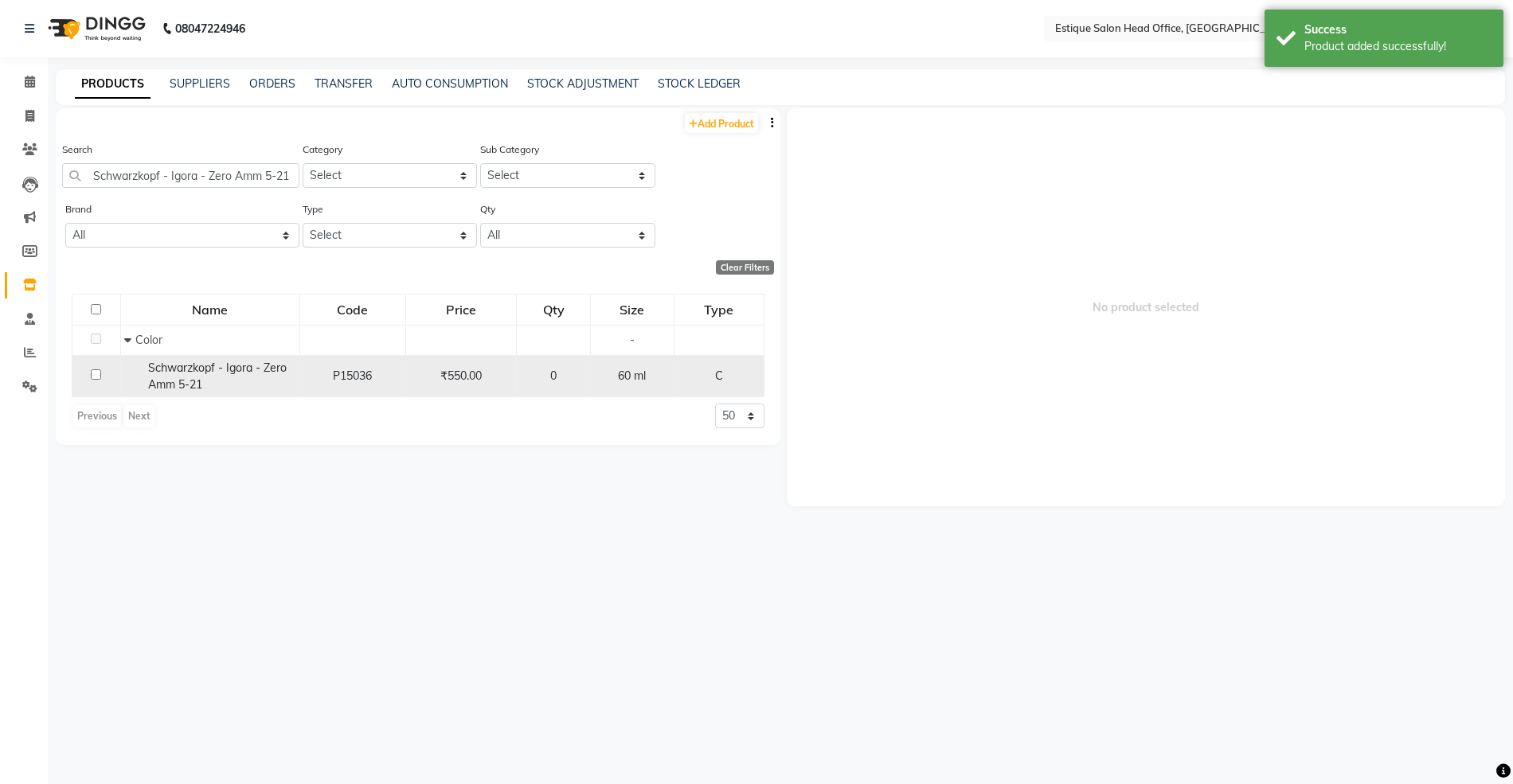
click at [204, 367] on span "Schwarzkopf - Igora - Zero Amm 5-21" at bounding box center [218, 376] width 139 height 31
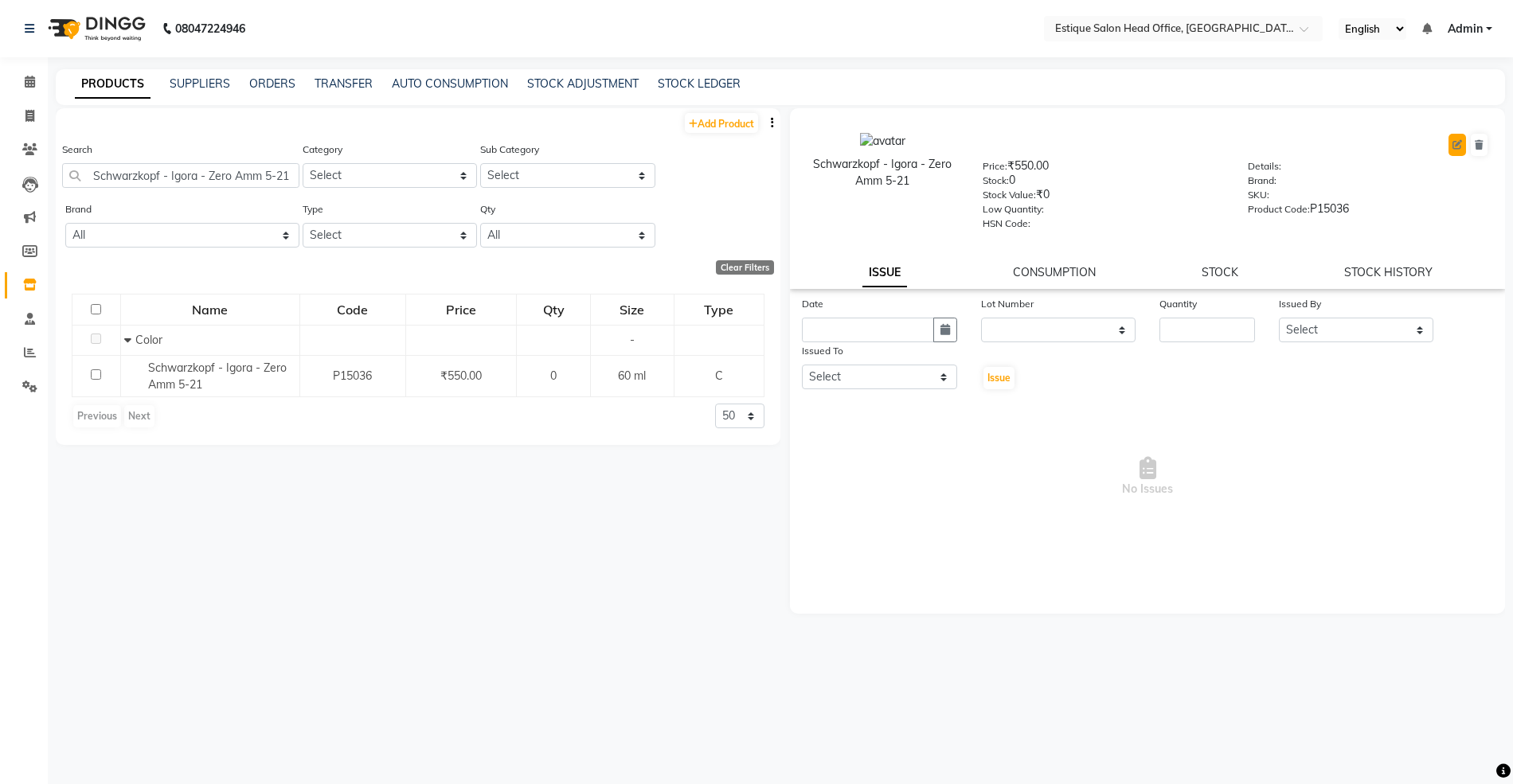
click at [1460, 145] on icon at bounding box center [1457, 145] width 10 height 10
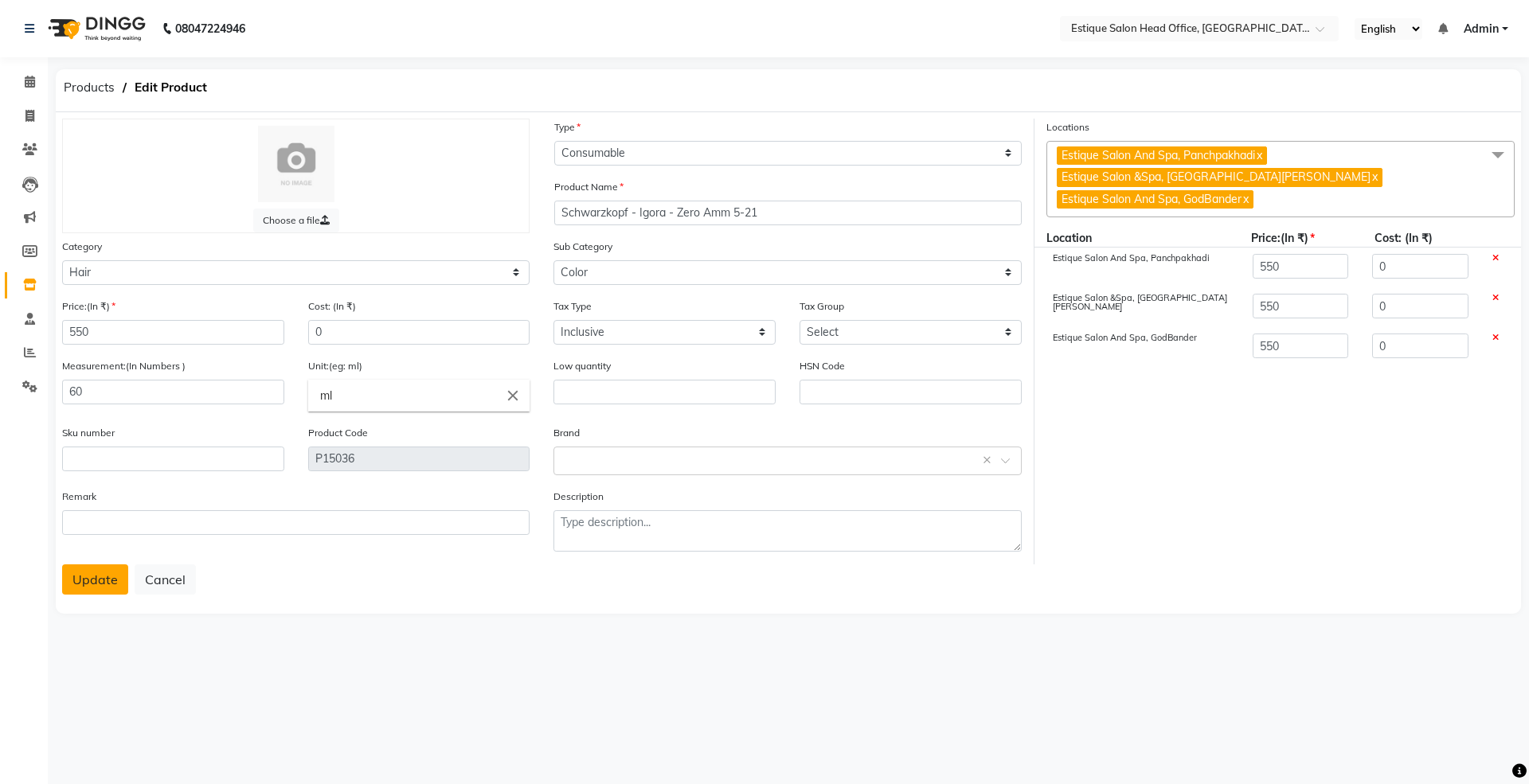
click at [86, 581] on button "Update" at bounding box center [95, 579] width 66 height 30
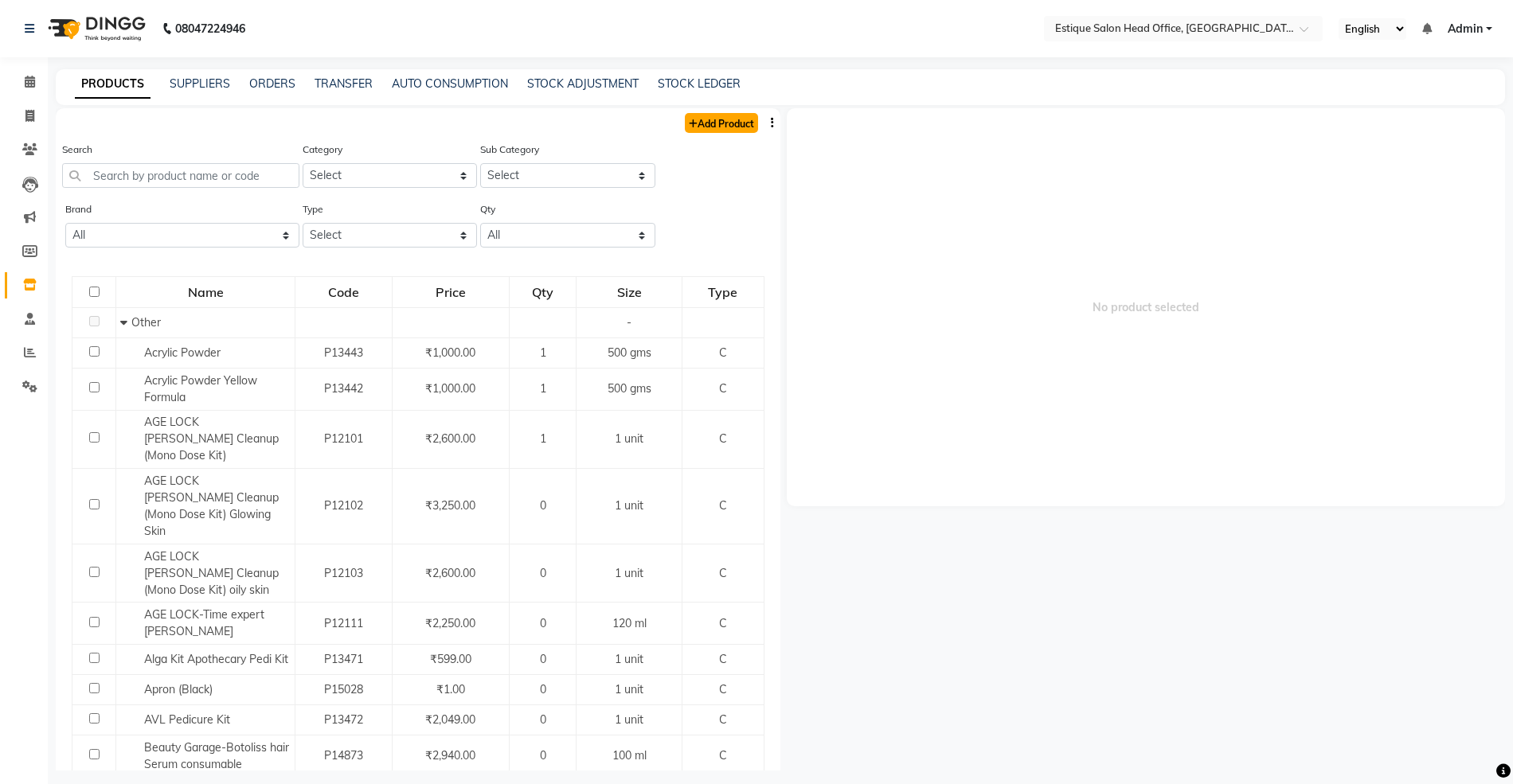
click at [708, 113] on link "Add Product" at bounding box center [721, 123] width 73 height 20
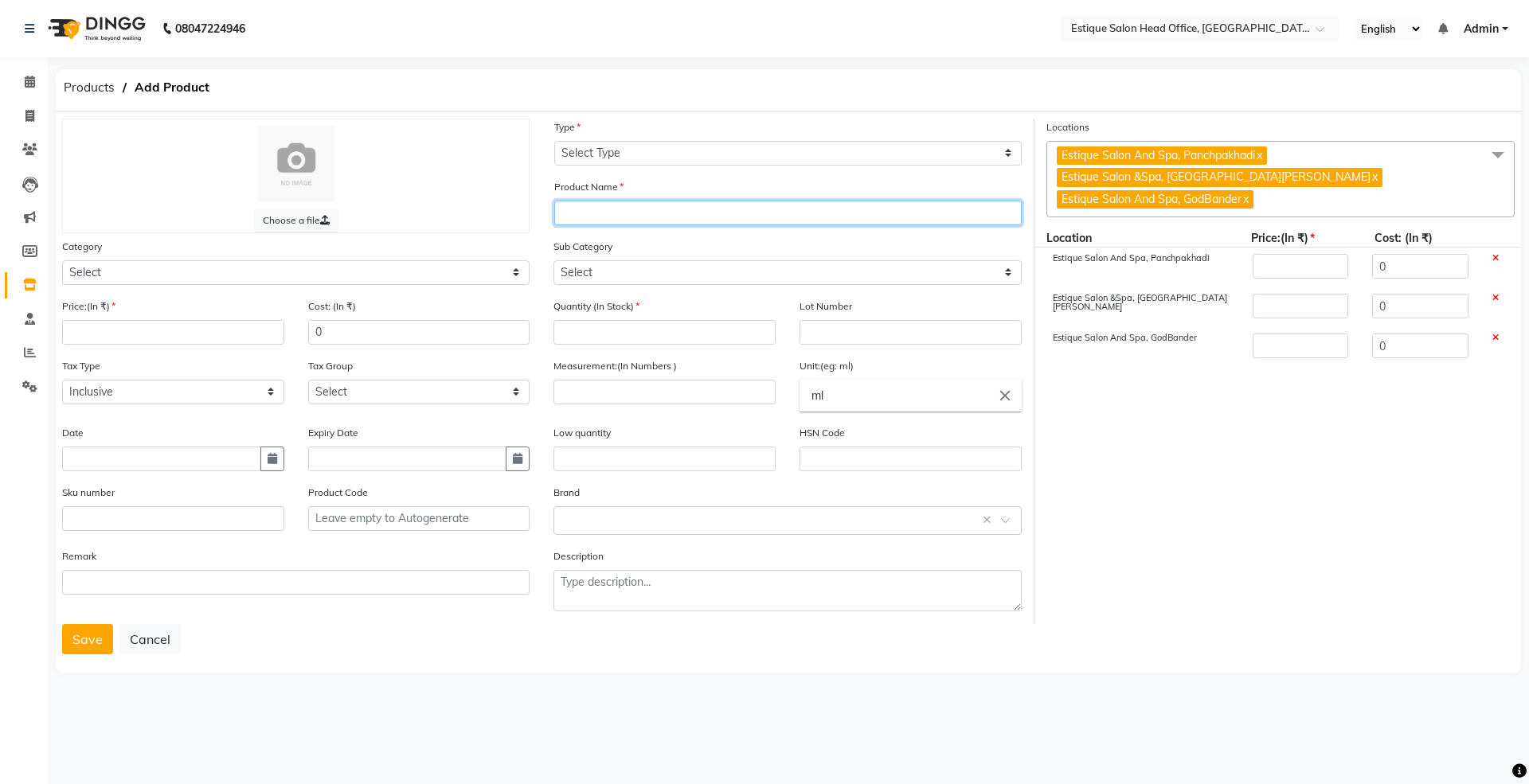
click at [590, 208] on input "text" at bounding box center [788, 213] width 467 height 25
paste input "Schwarzkopf - Igora - Zero Amm 5-21"
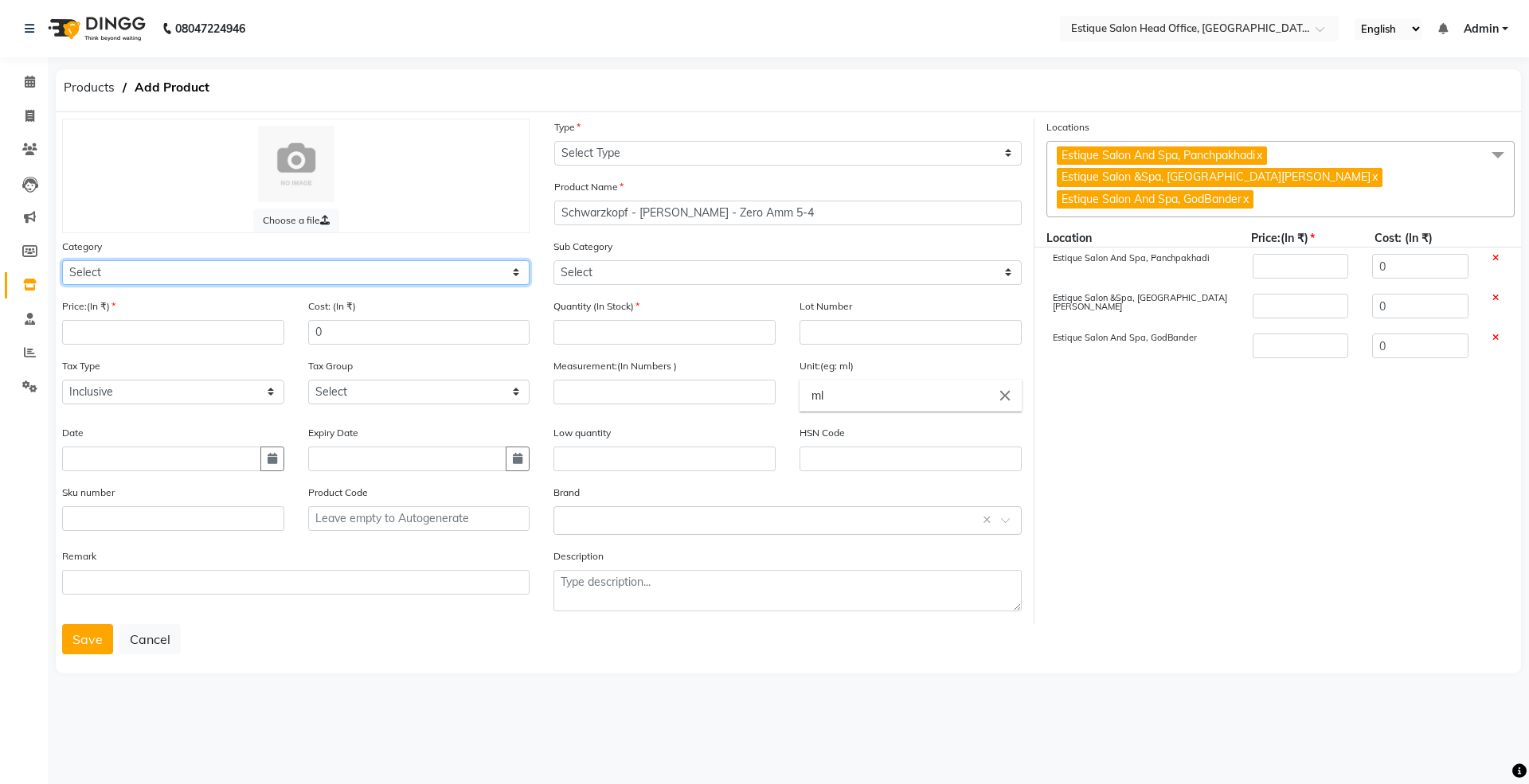
click at [115, 260] on select "Select Hair Skin Makeup Personal Care Appliances [PERSON_NAME] Waxing Disposabl…" at bounding box center [296, 273] width 467 height 25
click at [62, 260] on select "Select Hair Skin Makeup Personal Care Appliances [PERSON_NAME] Waxing Disposabl…" at bounding box center [296, 273] width 467 height 25
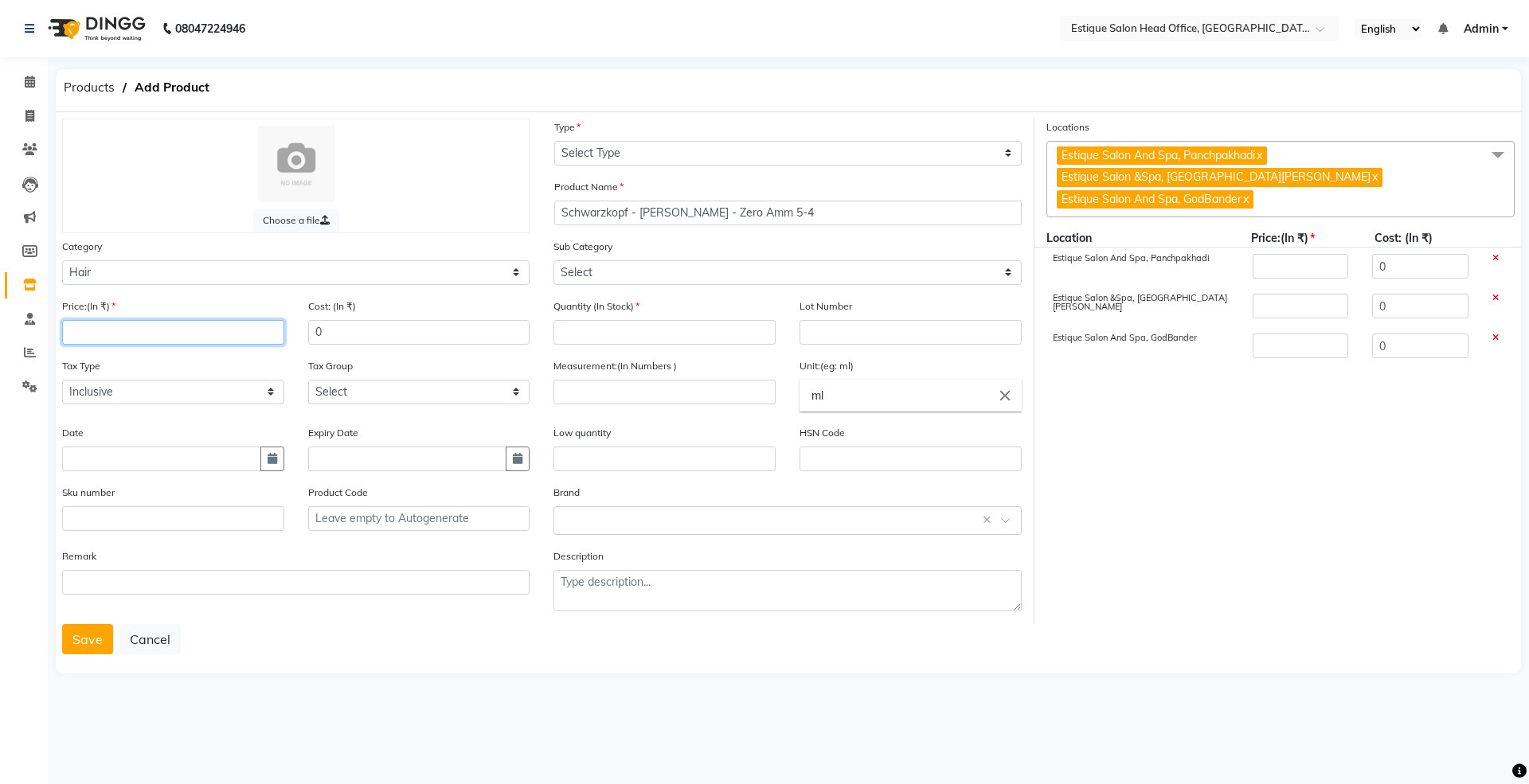
click at [118, 333] on input "number" at bounding box center [173, 332] width 222 height 25
click at [267, 459] on icon "button" at bounding box center [272, 458] width 10 height 12
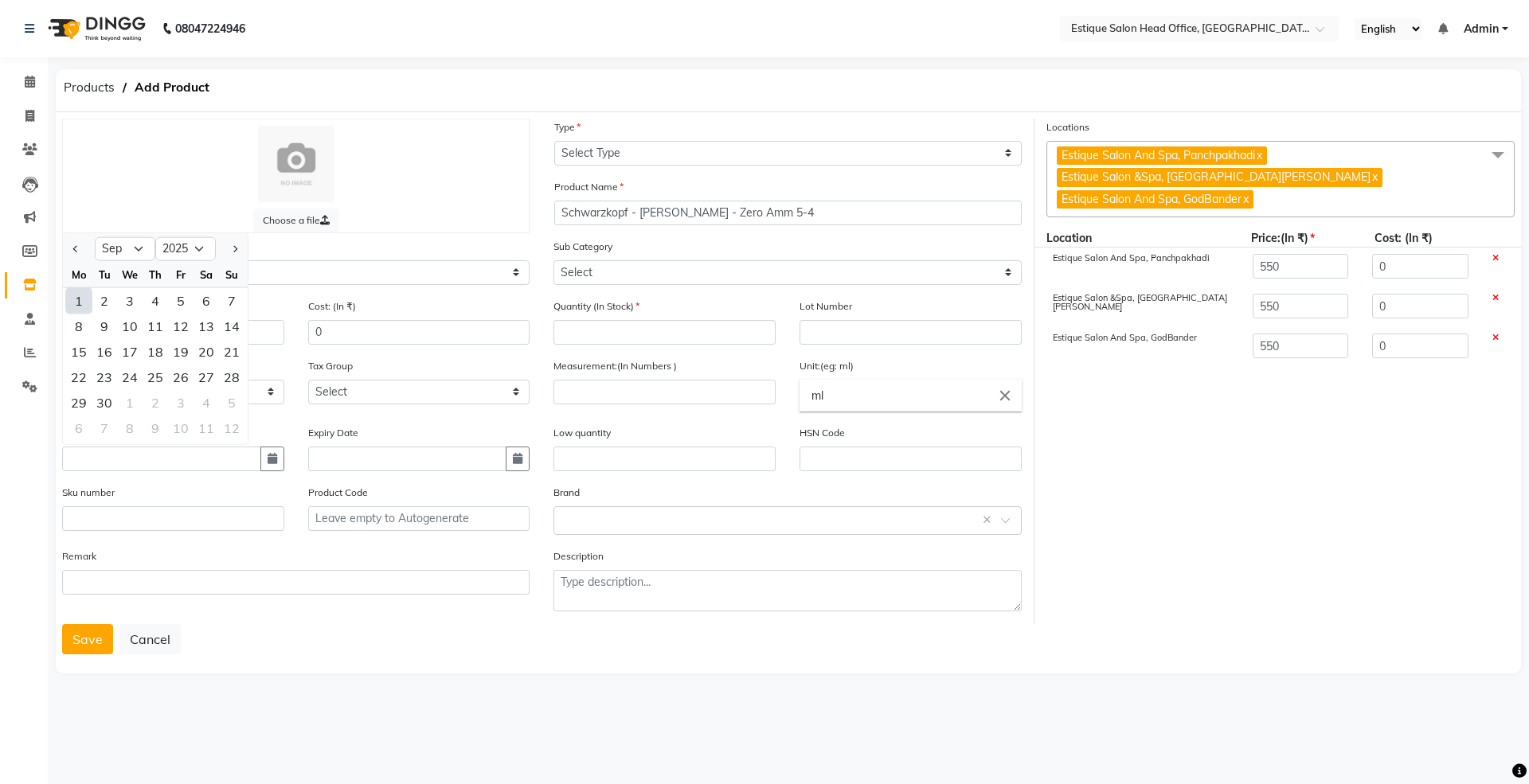
drag, startPoint x: 75, startPoint y: 299, endPoint x: 479, endPoint y: 227, distance: 410.4
click at [76, 297] on div "1" at bounding box center [78, 300] width 26 height 26
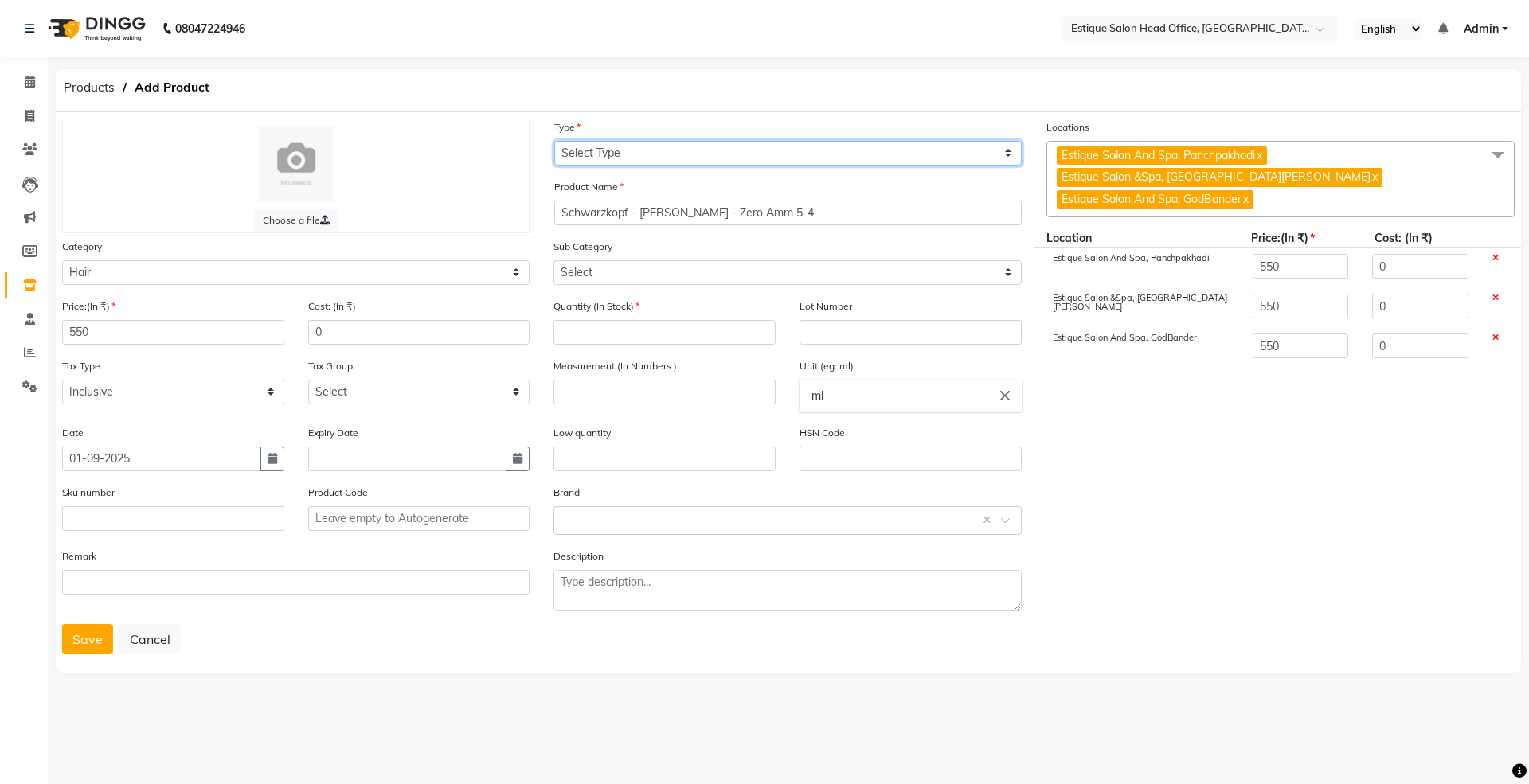
click at [581, 154] on select "Select Type Both Retail Consumable" at bounding box center [788, 154] width 467 height 25
click at [554, 141] on select "Select Type Both Retail Consumable" at bounding box center [788, 154] width 467 height 25
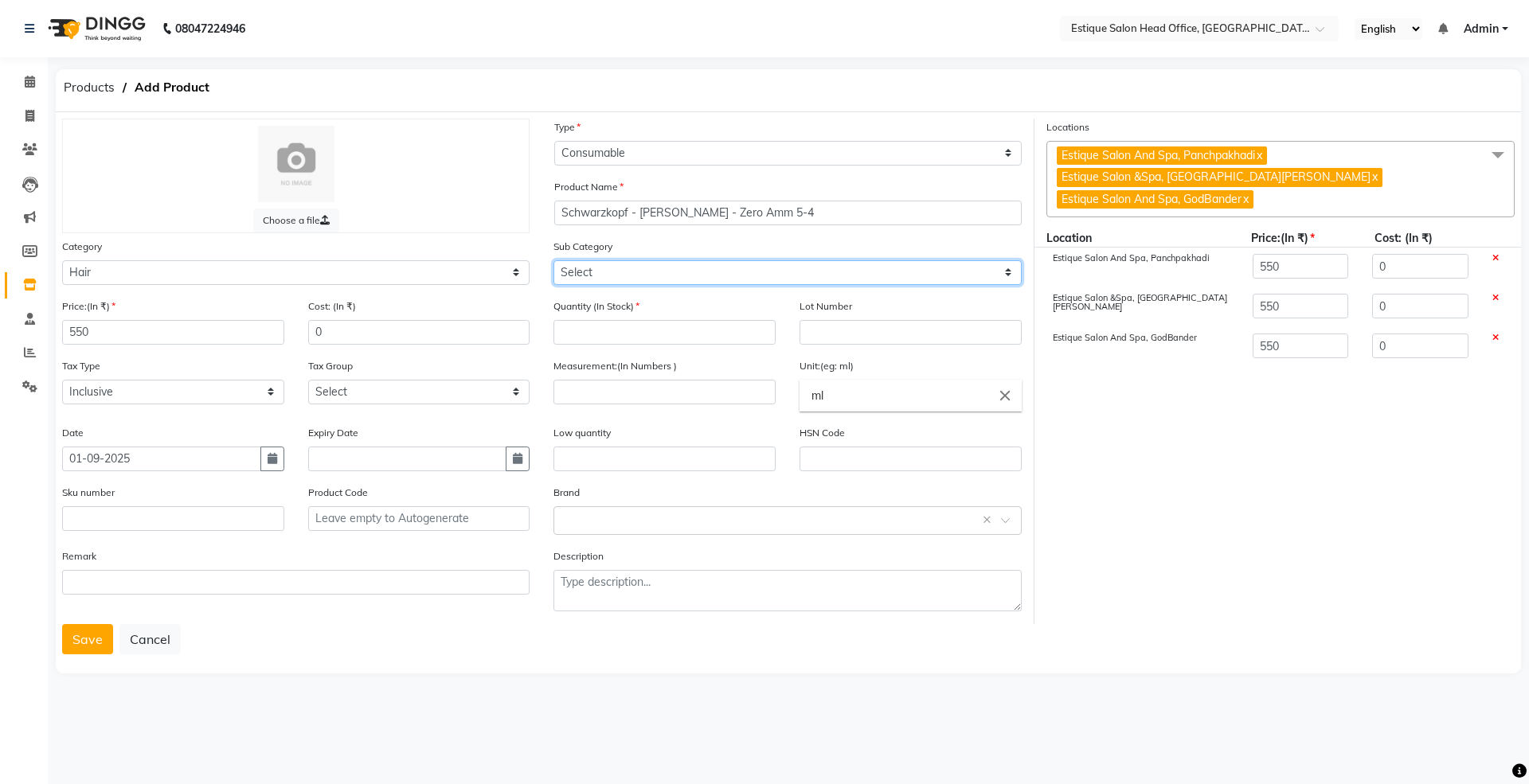
click at [577, 269] on select "Select Shampoo Conditioner Cream Mask Oil Serum Color Appliances Treatment Styl…" at bounding box center [787, 273] width 467 height 25
click at [553, 260] on select "Select Shampoo Conditioner Cream Mask Oil Serum Color Appliances Treatment Styl…" at bounding box center [787, 273] width 467 height 25
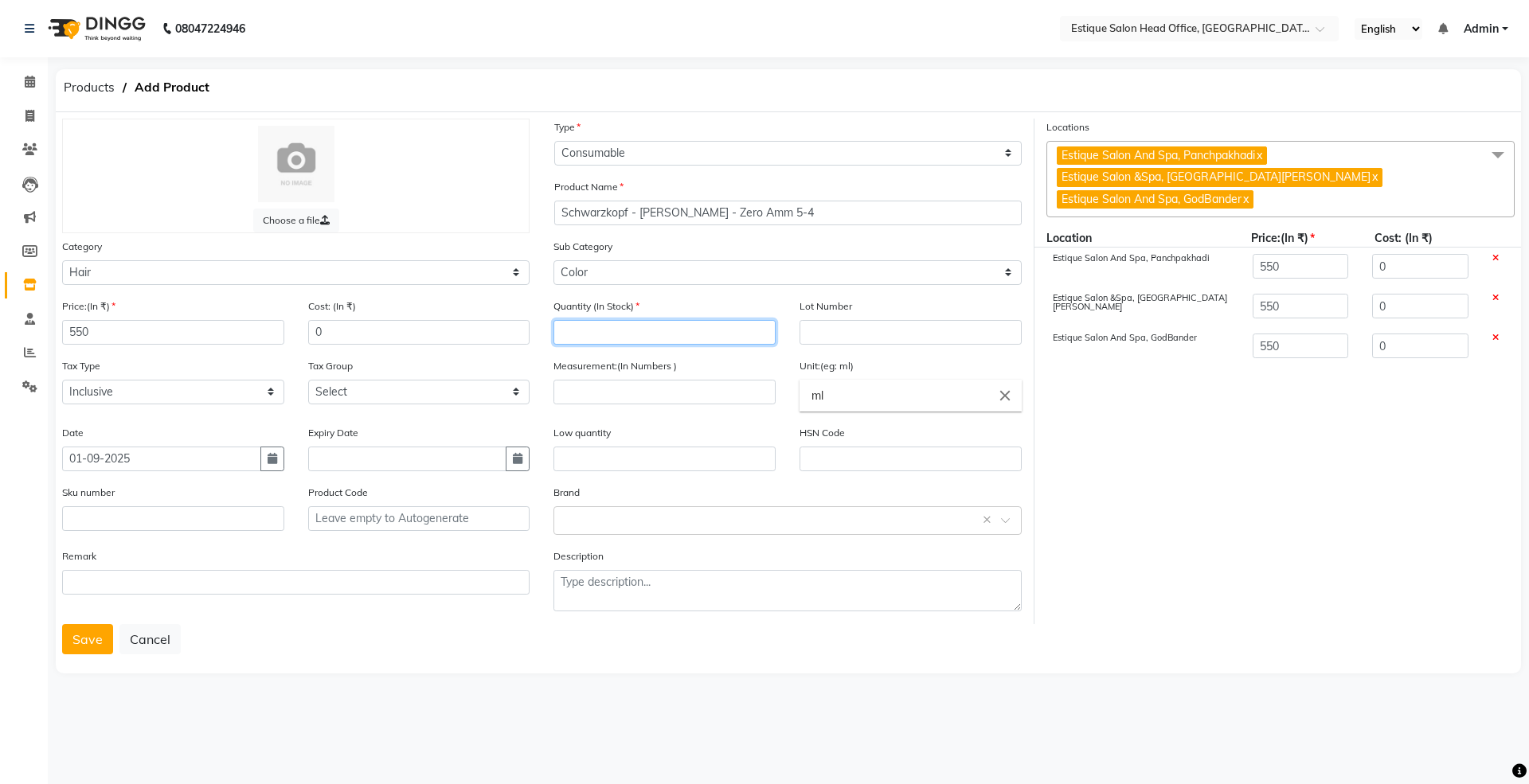
click at [605, 331] on input "number" at bounding box center [665, 332] width 222 height 25
click at [585, 382] on input "number" at bounding box center [665, 392] width 222 height 25
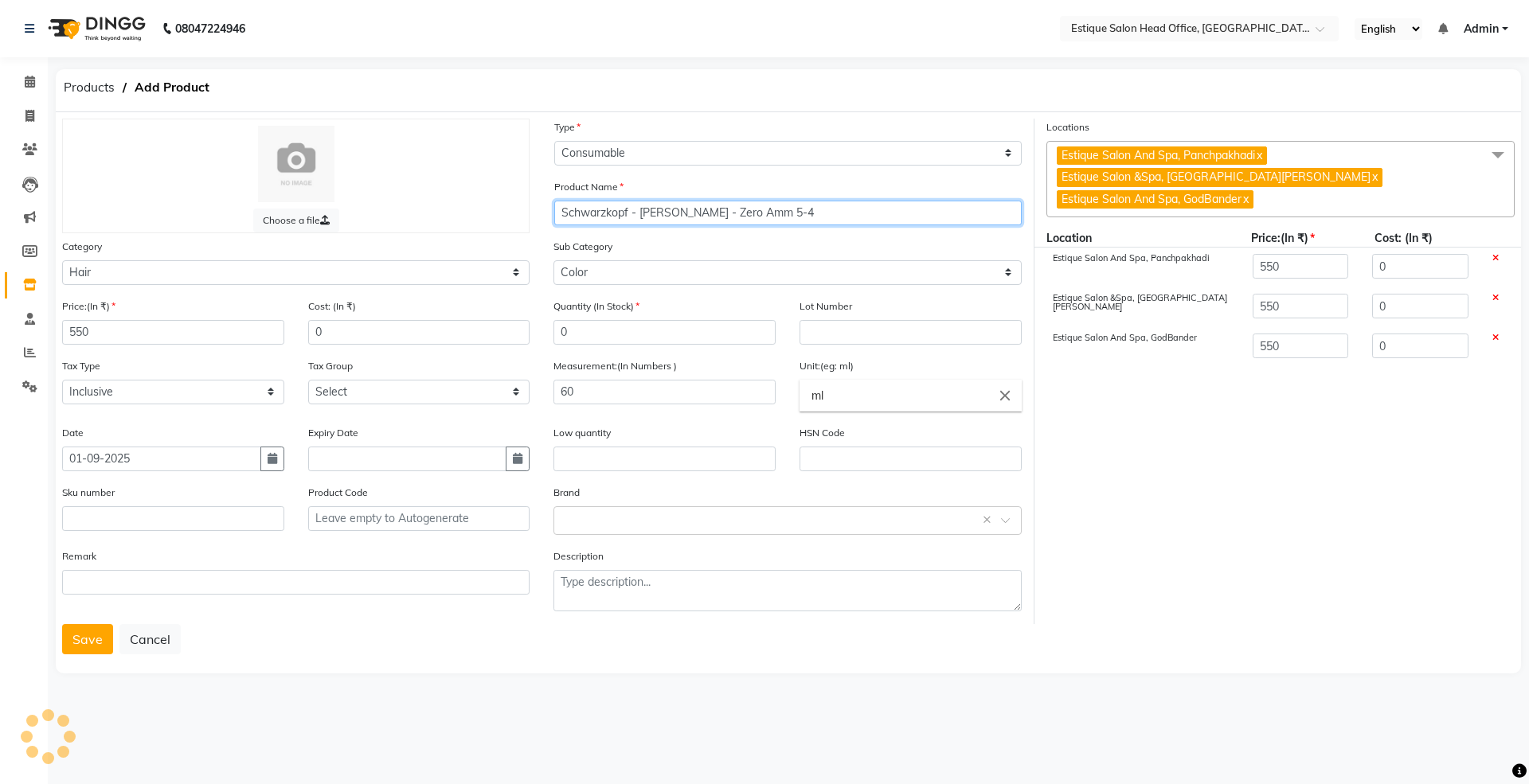
drag, startPoint x: 559, startPoint y: 211, endPoint x: 786, endPoint y: 225, distance: 227.4
click at [786, 225] on div "Product Name [PERSON_NAME] - [PERSON_NAME] - Zero Amm 5-4" at bounding box center [787, 208] width 491 height 59
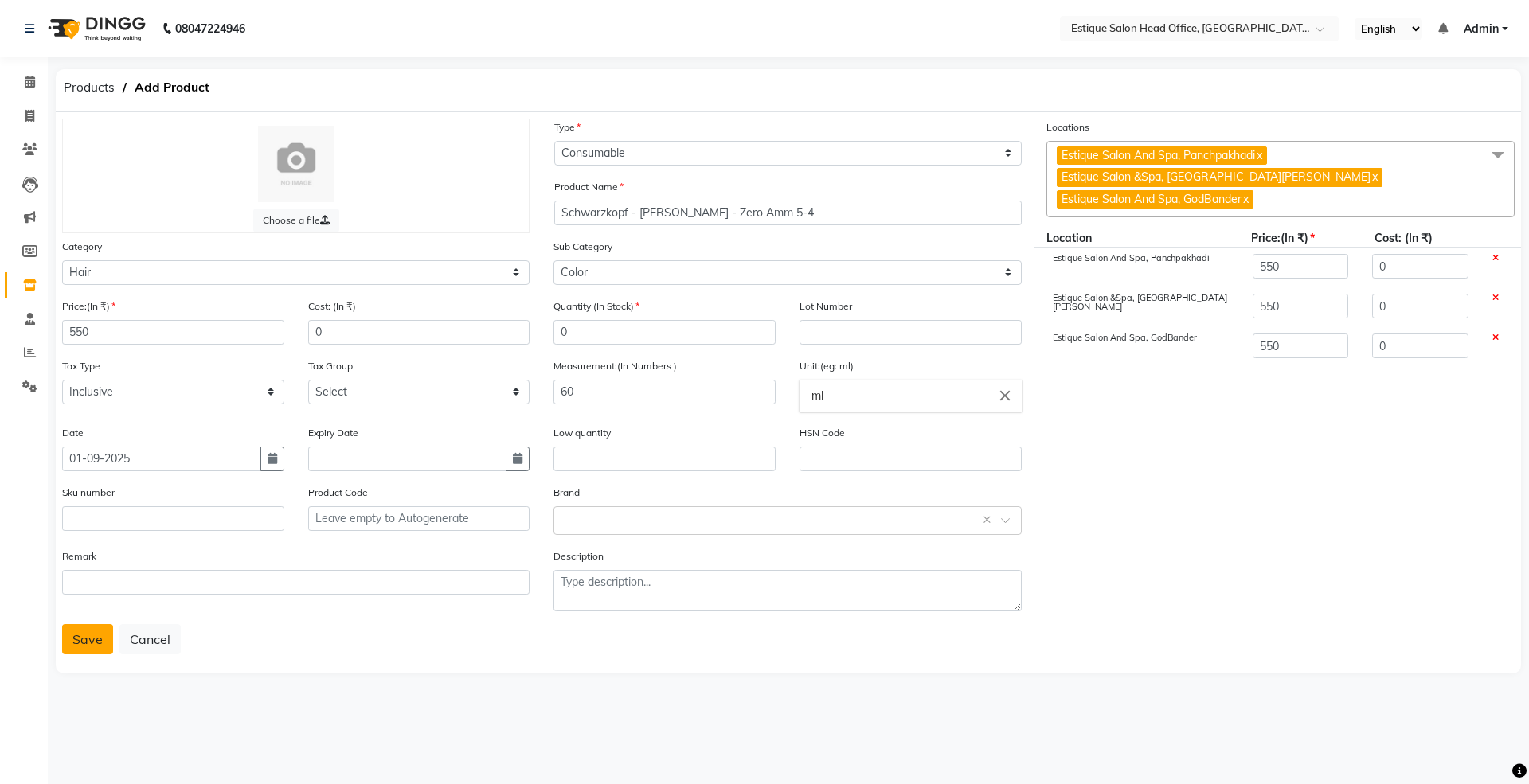
click at [103, 624] on button "Save" at bounding box center [87, 639] width 51 height 30
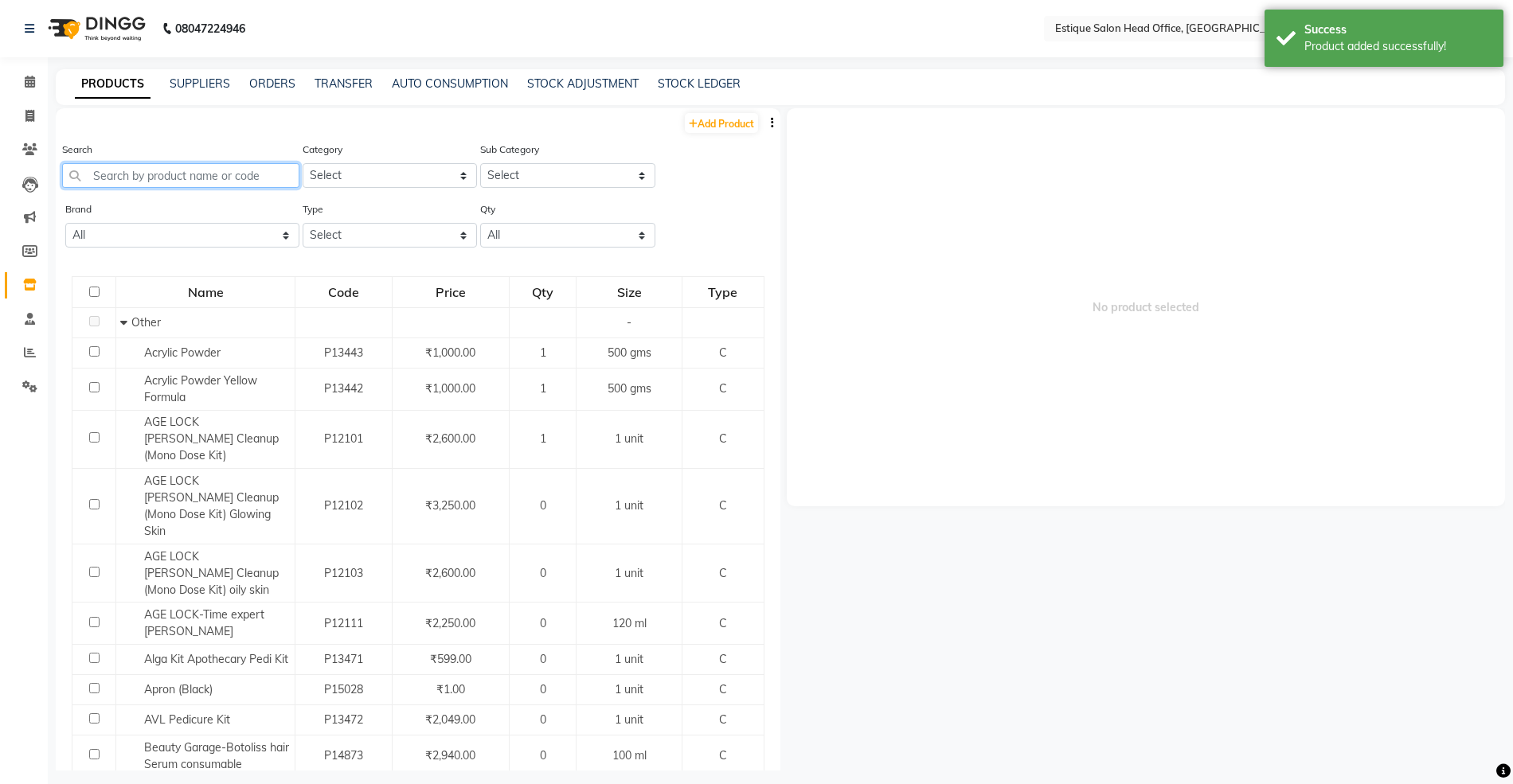
click at [113, 179] on input "text" at bounding box center [180, 176] width 237 height 25
paste input "Schwarzkopf - [PERSON_NAME] - Zero Amm 5-4"
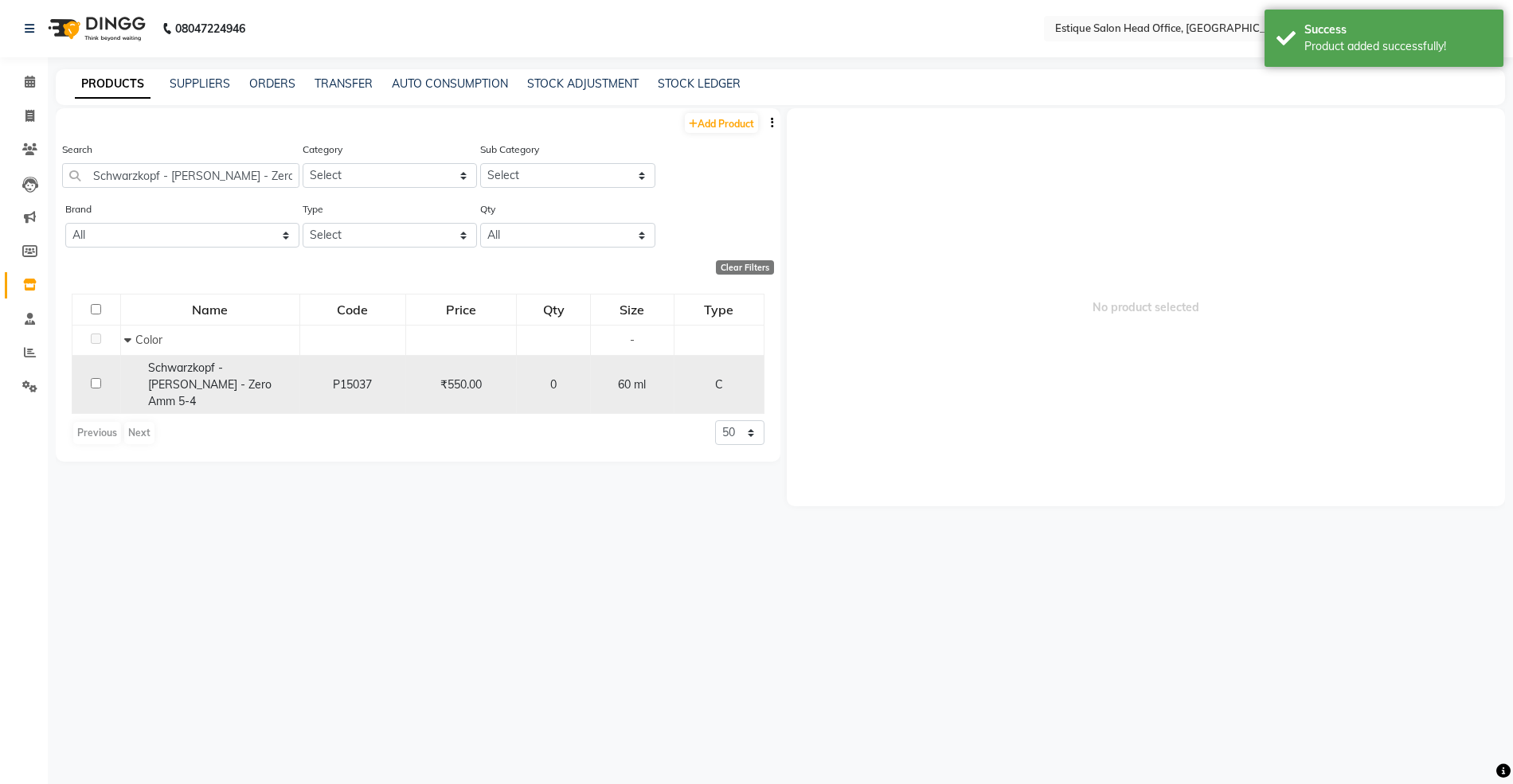
click at [241, 366] on span "Schwarzkopf - [PERSON_NAME] - Zero Amm 5-4" at bounding box center [210, 384] width 123 height 48
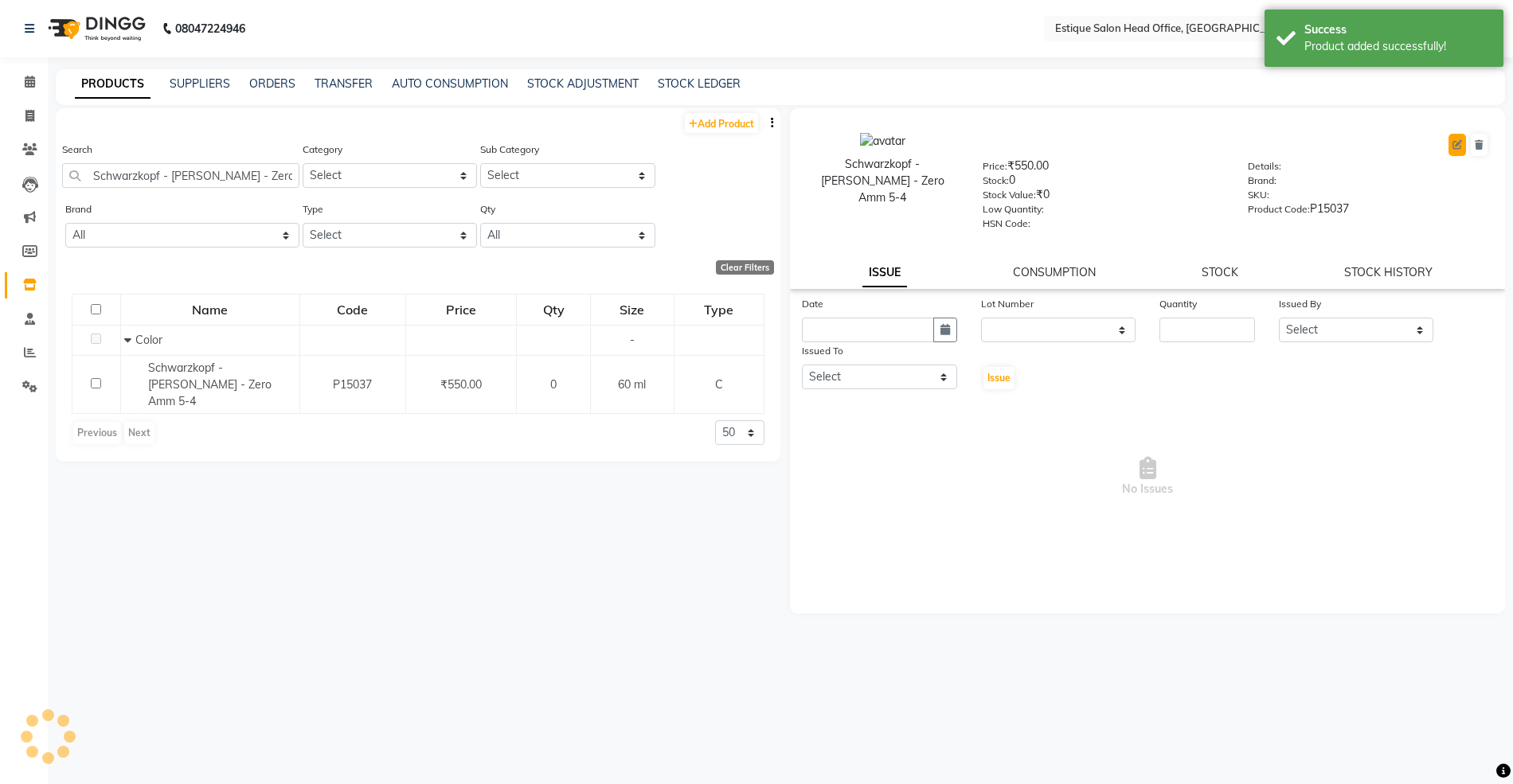
click at [1461, 140] on icon at bounding box center [1457, 145] width 10 height 10
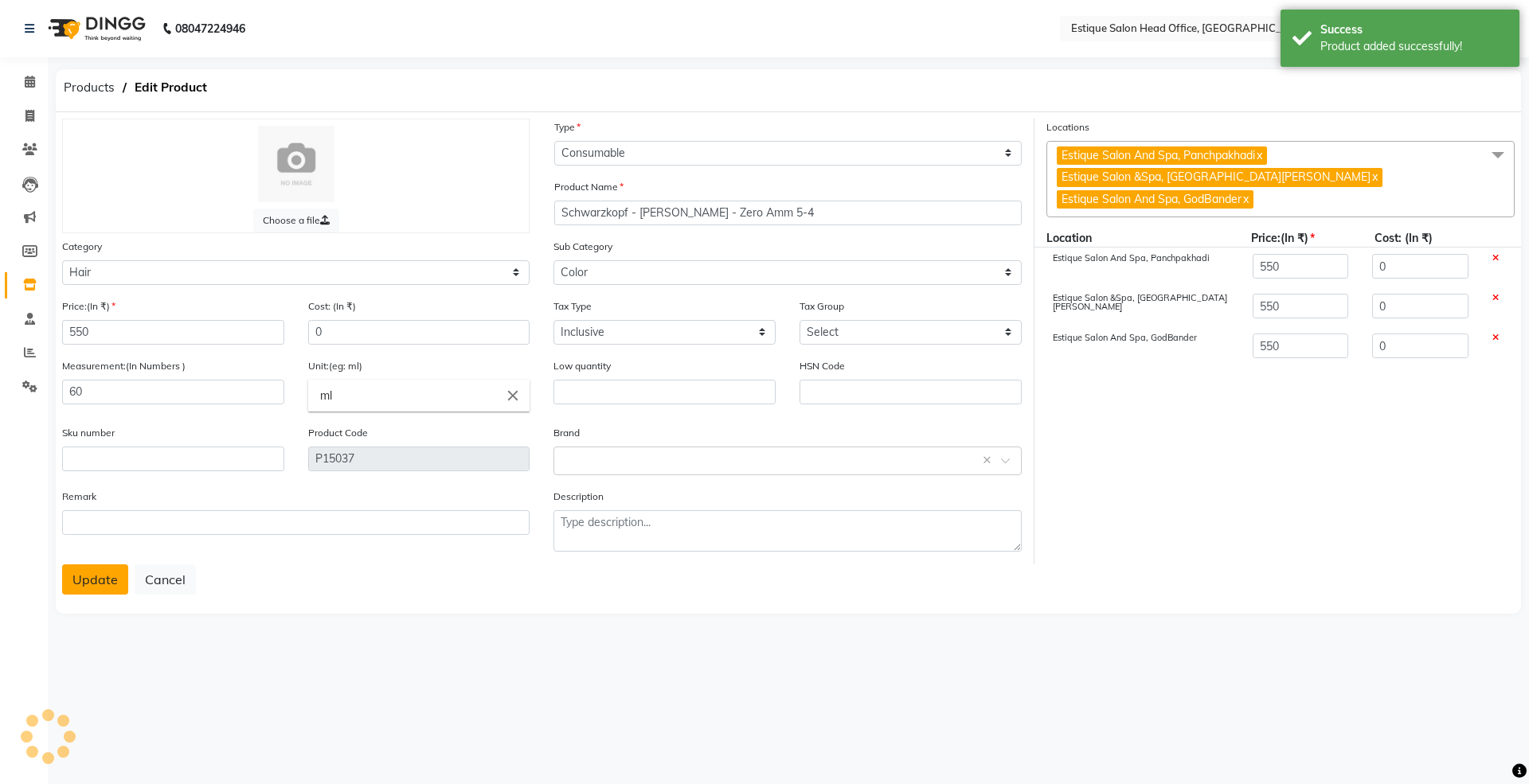
click at [102, 574] on button "Update" at bounding box center [95, 579] width 66 height 30
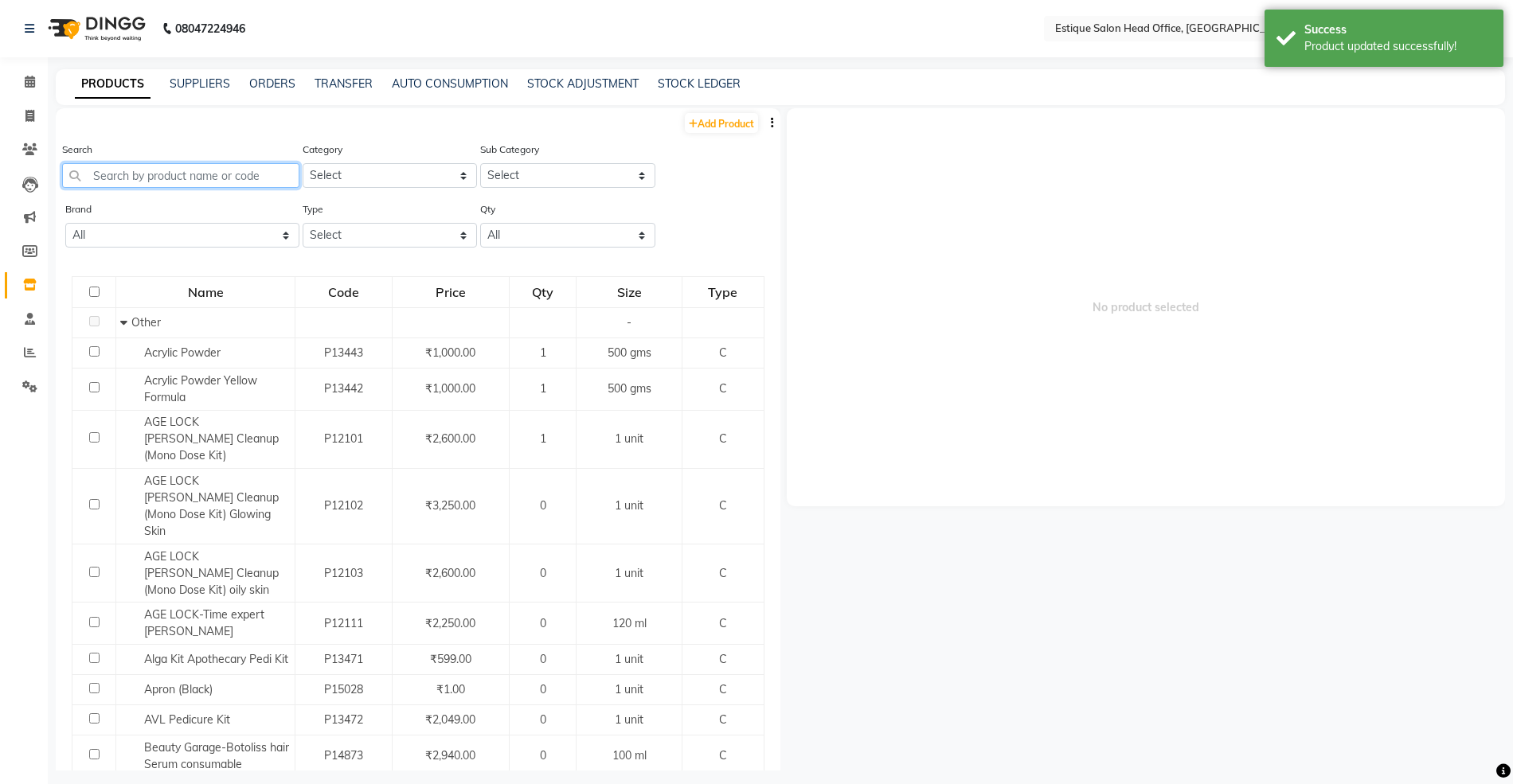
click at [156, 177] on input "text" at bounding box center [180, 176] width 237 height 25
click at [702, 122] on link "Add Product" at bounding box center [721, 123] width 73 height 20
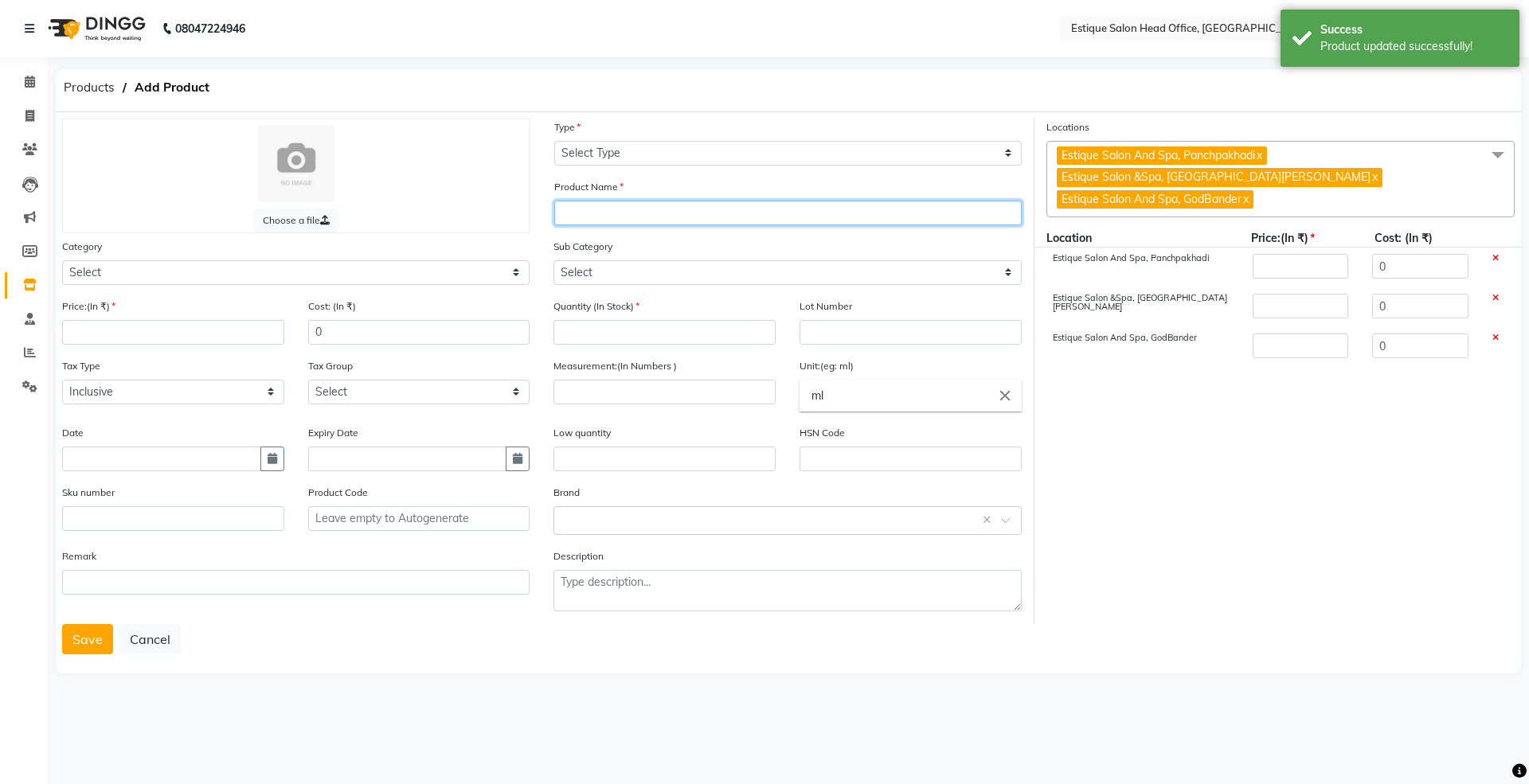
click at [653, 218] on input "text" at bounding box center [788, 213] width 467 height 25
paste input "Schwarzkopf - [PERSON_NAME] - Zero Amm 5-4"
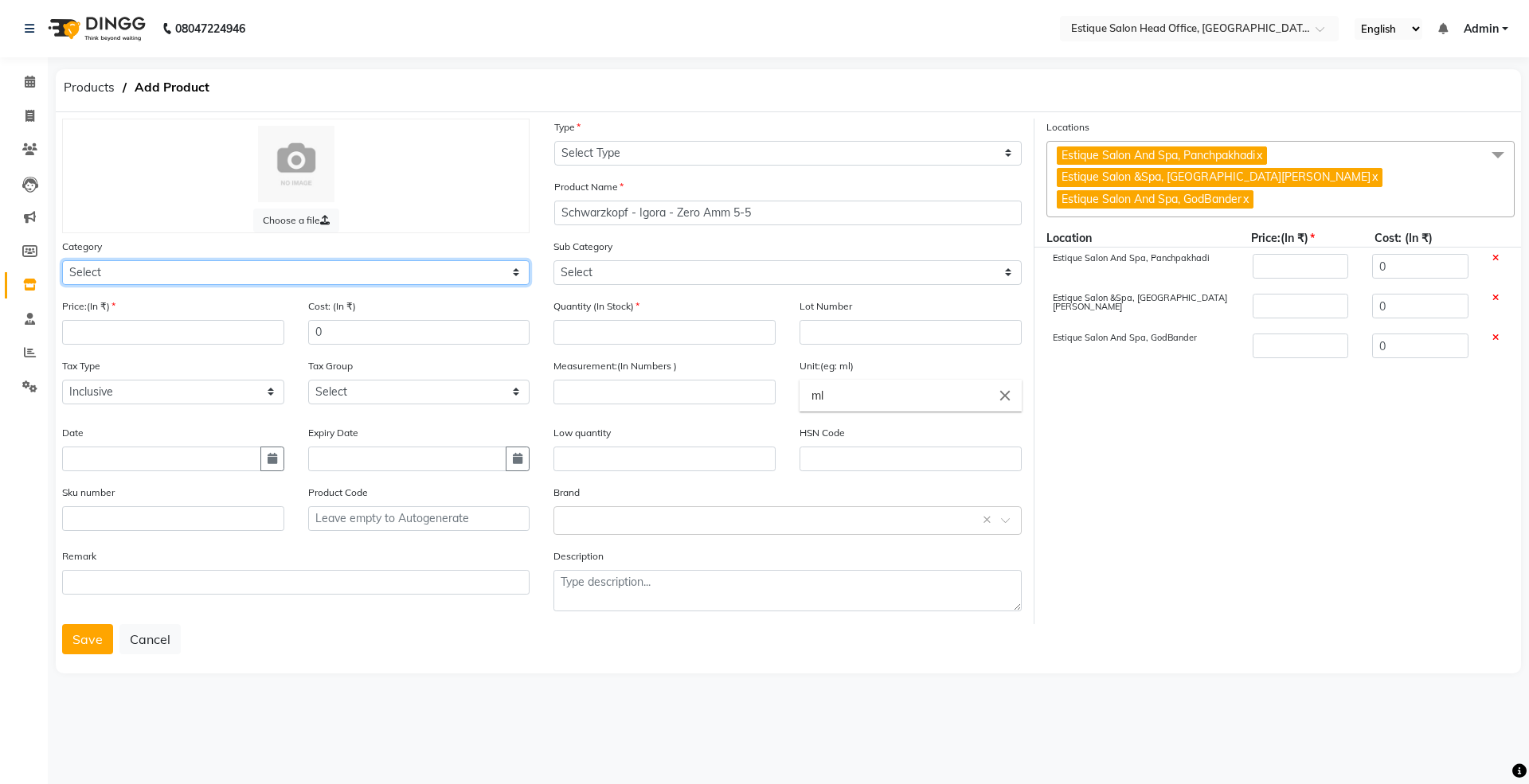
click at [94, 269] on select "Select Hair Skin Makeup Personal Care Appliances [PERSON_NAME] Waxing Disposabl…" at bounding box center [296, 273] width 467 height 25
click at [62, 260] on select "Select Hair Skin Makeup Personal Care Appliances [PERSON_NAME] Waxing Disposabl…" at bounding box center [296, 273] width 467 height 25
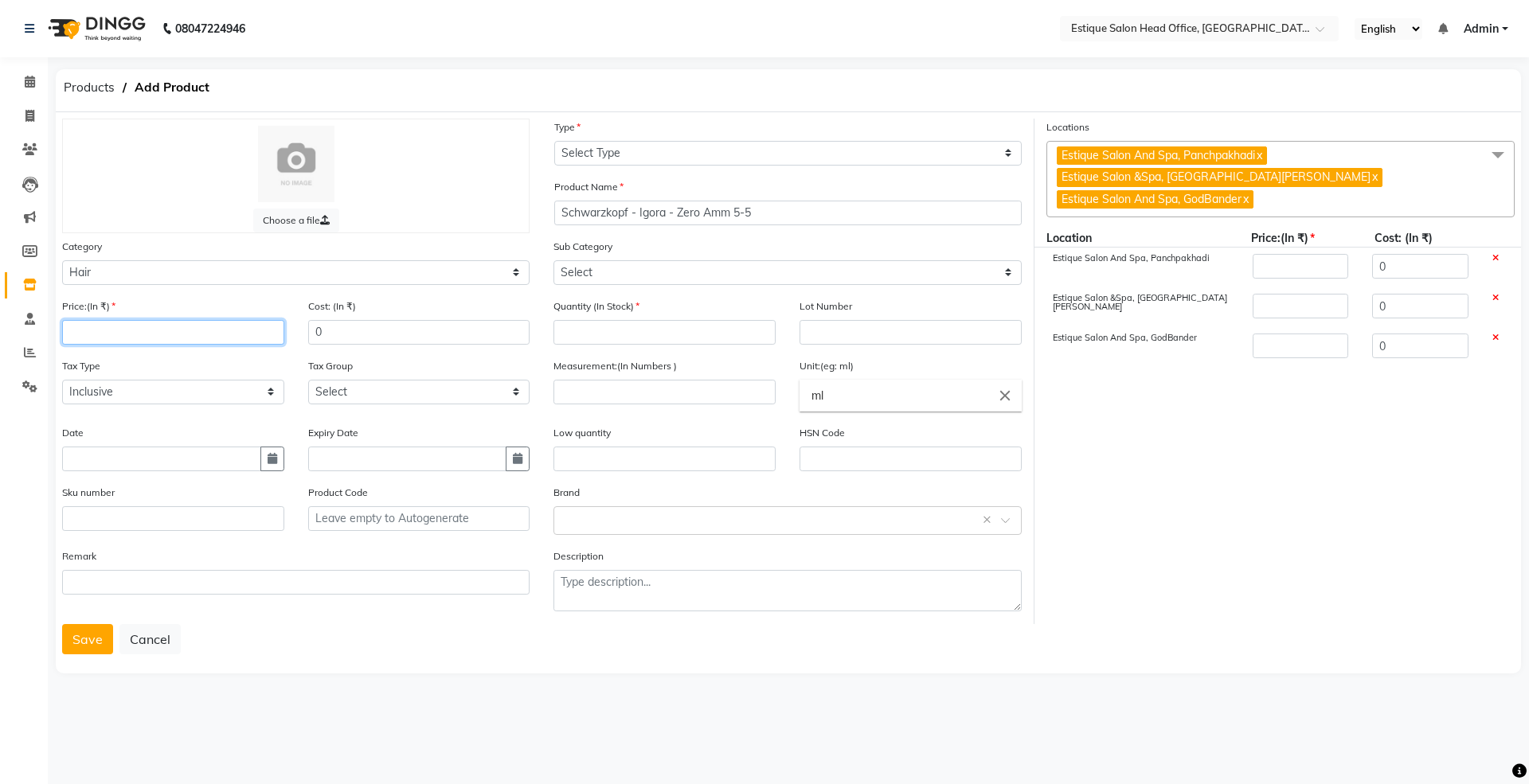
click at [115, 337] on input "number" at bounding box center [173, 332] width 222 height 25
click at [275, 463] on button "button" at bounding box center [272, 459] width 24 height 25
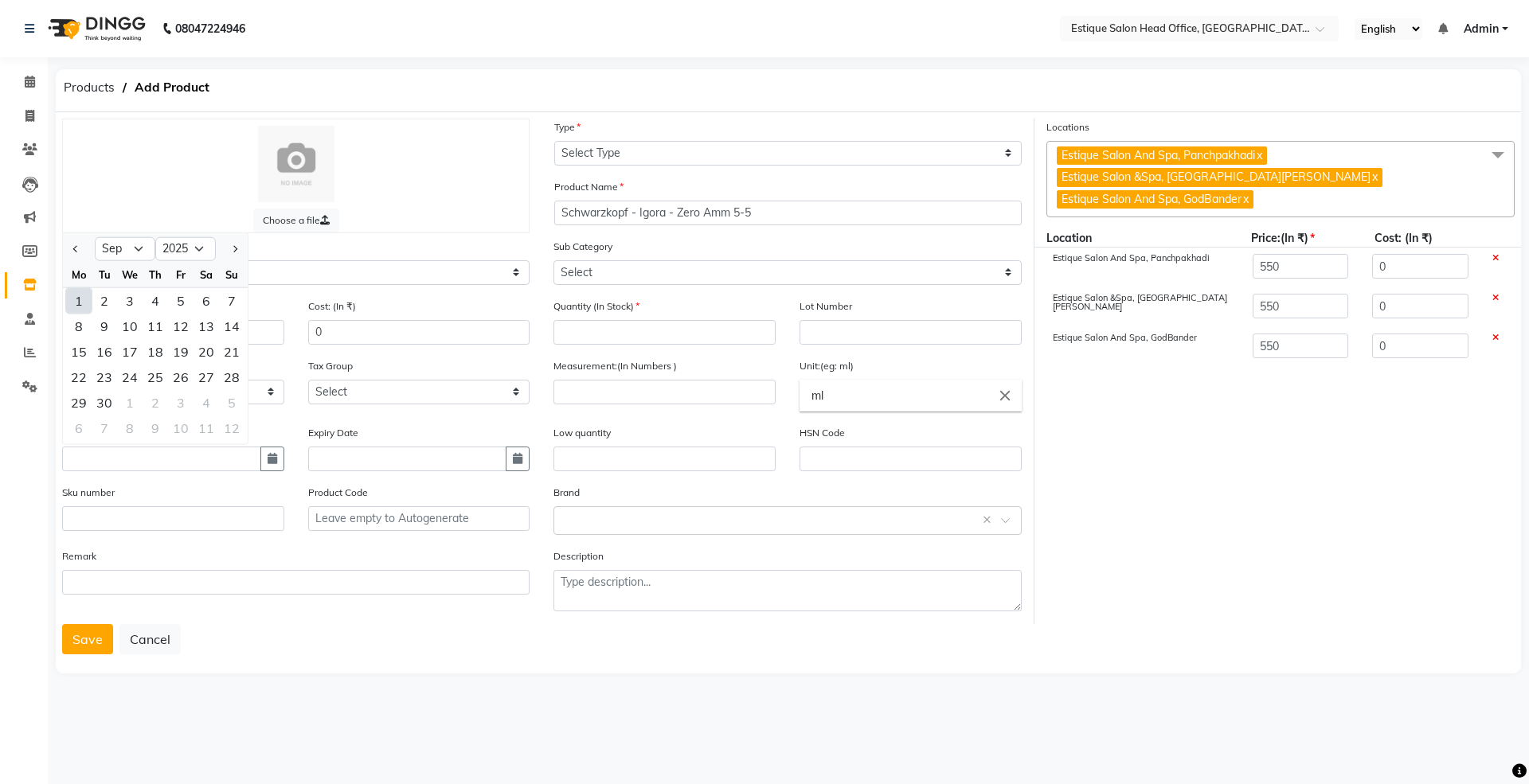
click at [75, 288] on div "1" at bounding box center [78, 300] width 26 height 26
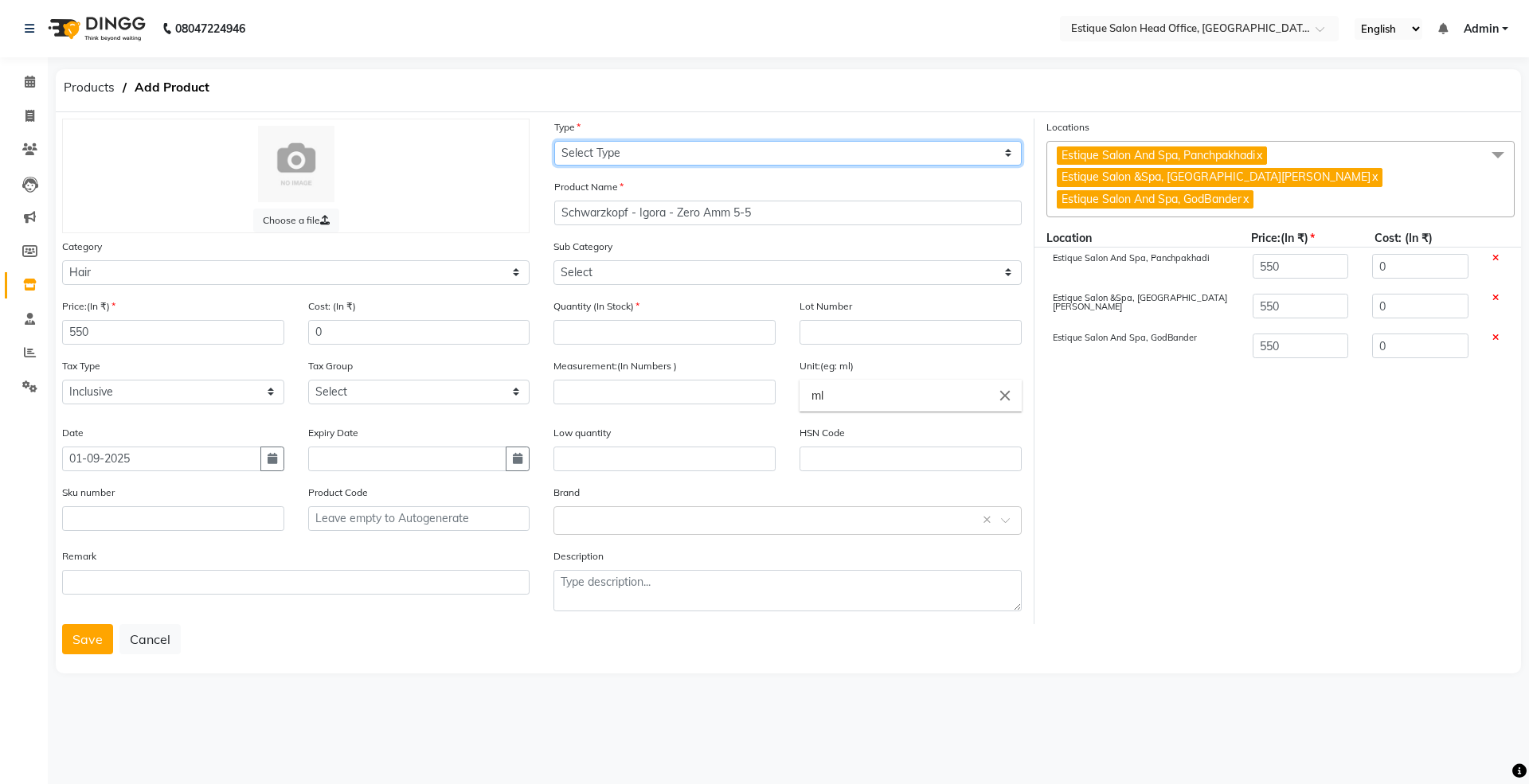
click at [583, 154] on select "Select Type Both Retail Consumable" at bounding box center [788, 154] width 467 height 25
click at [554, 141] on select "Select Type Both Retail Consumable" at bounding box center [788, 154] width 467 height 25
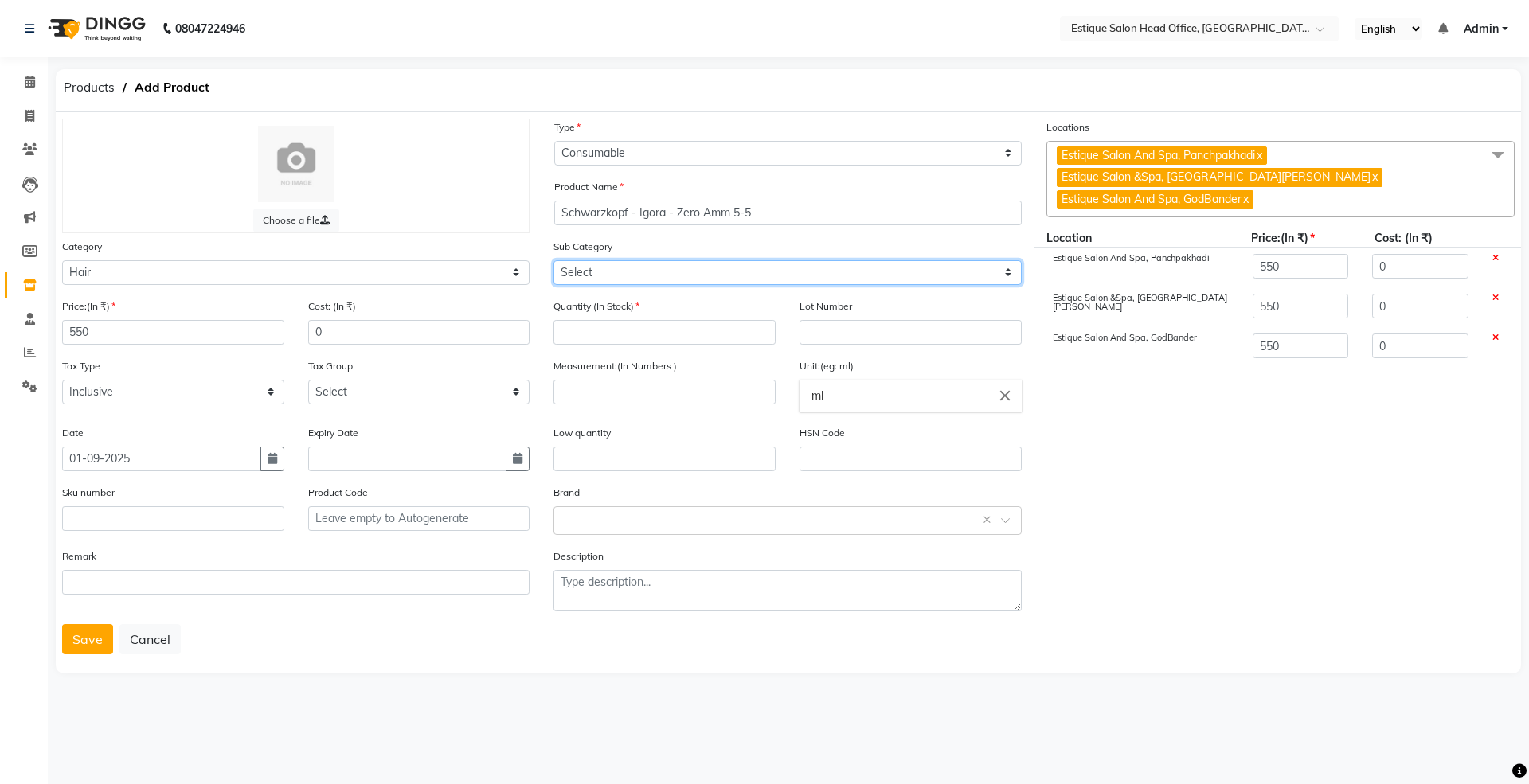
click at [596, 268] on select "Select Shampoo Conditioner Cream Mask Oil Serum Color Appliances Treatment Styl…" at bounding box center [787, 273] width 467 height 25
click at [553, 260] on select "Select Shampoo Conditioner Cream Mask Oil Serum Color Appliances Treatment Styl…" at bounding box center [787, 273] width 467 height 25
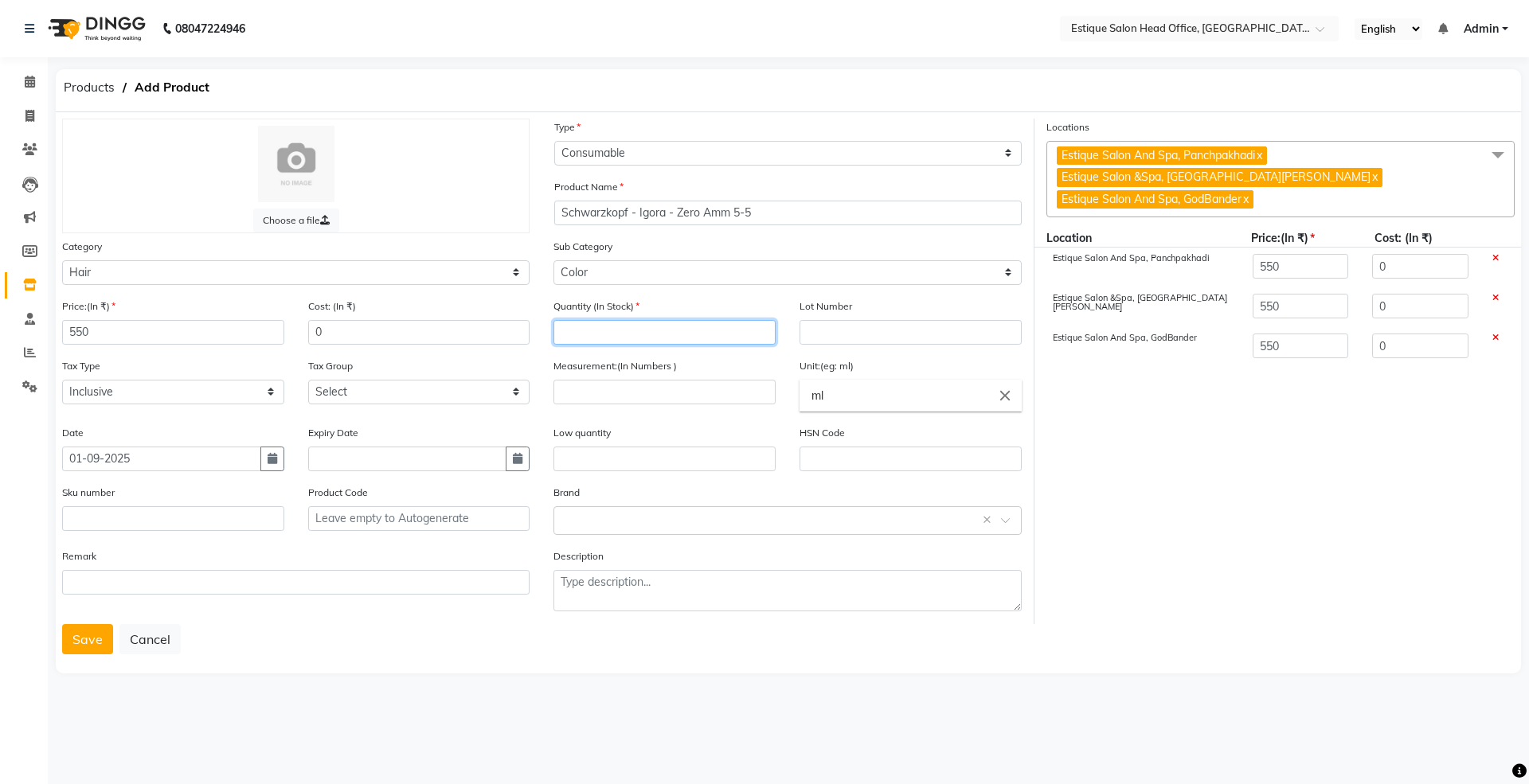
click at [590, 331] on input "number" at bounding box center [665, 332] width 222 height 25
click at [571, 398] on input "number" at bounding box center [665, 392] width 222 height 25
click at [93, 637] on button "Save" at bounding box center [87, 639] width 51 height 30
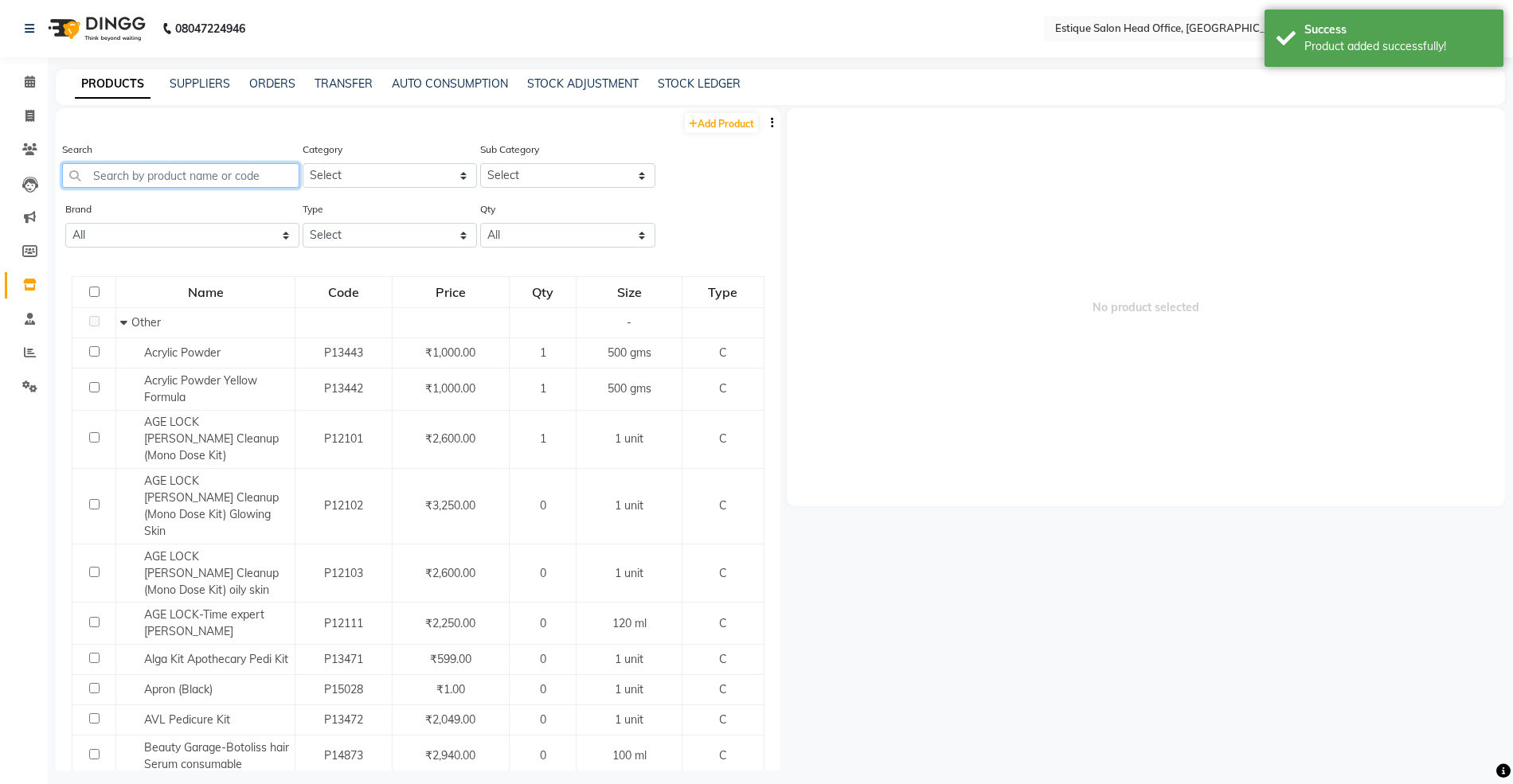
click at [186, 180] on input "text" at bounding box center [180, 176] width 237 height 25
paste input "Schwarzkopf - [PERSON_NAME] - Zero Amm 5-4"
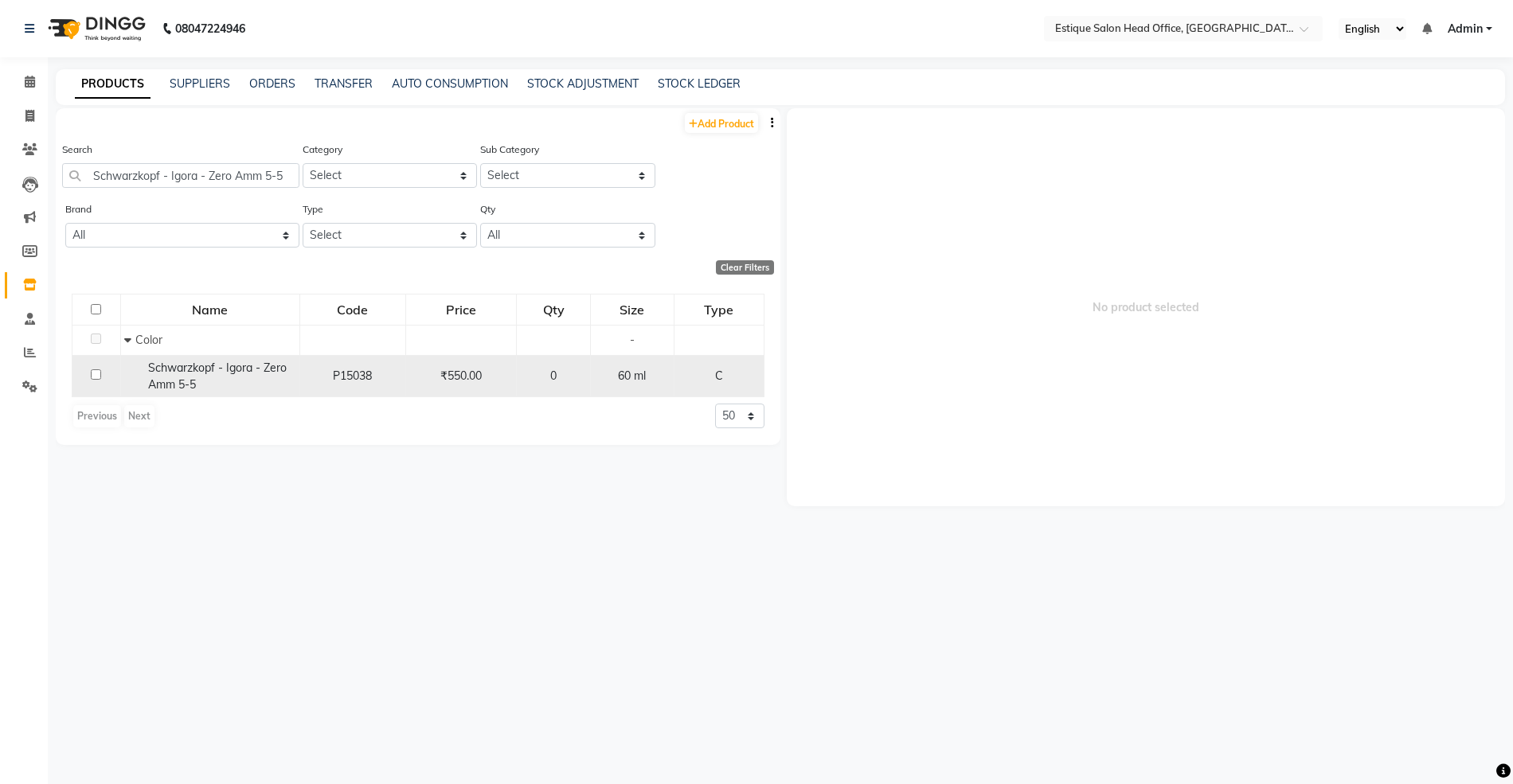
click at [236, 367] on span "Schwarzkopf - Igora - Zero Amm 5-5" at bounding box center [218, 376] width 139 height 31
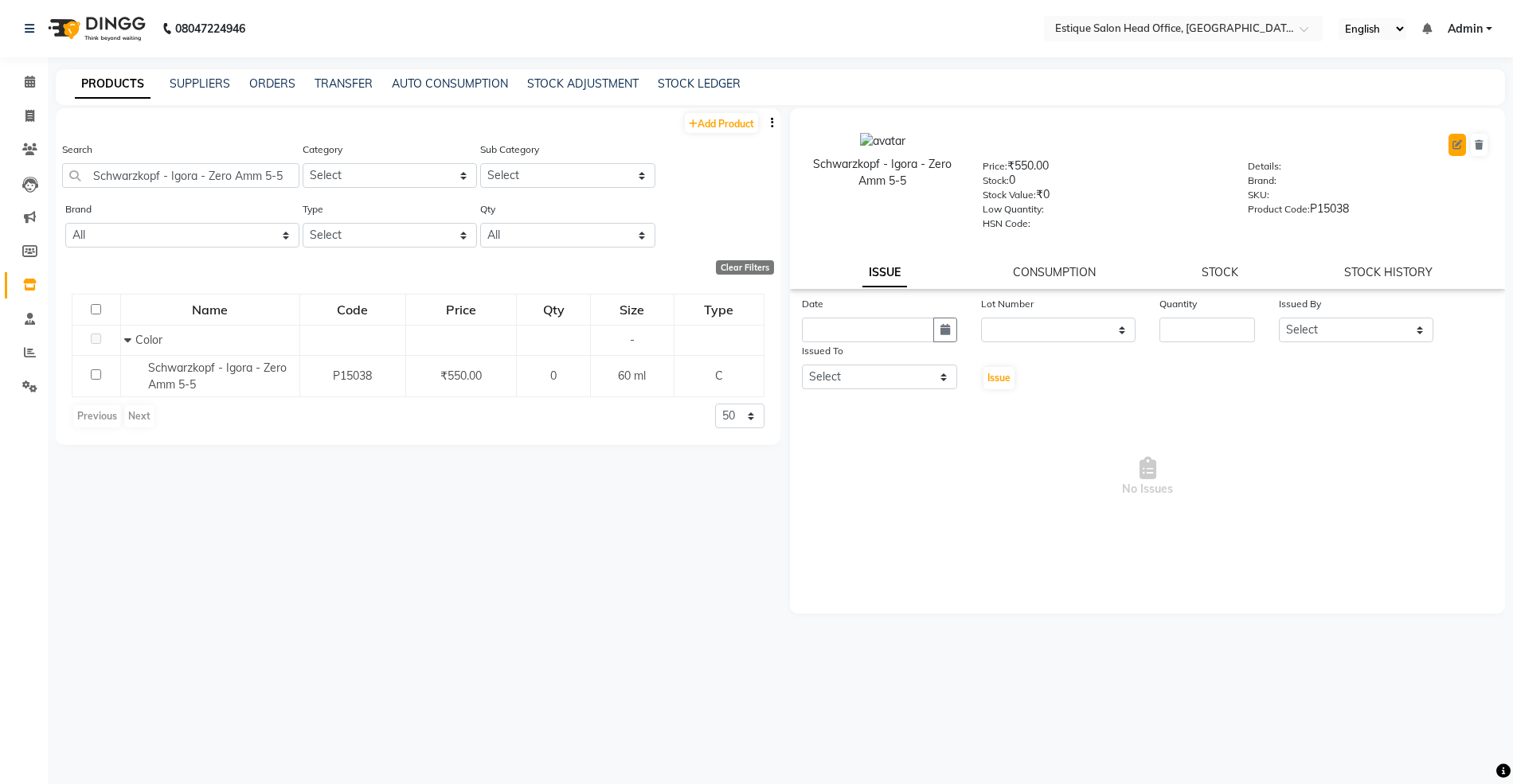
click at [1461, 148] on icon at bounding box center [1457, 145] width 10 height 10
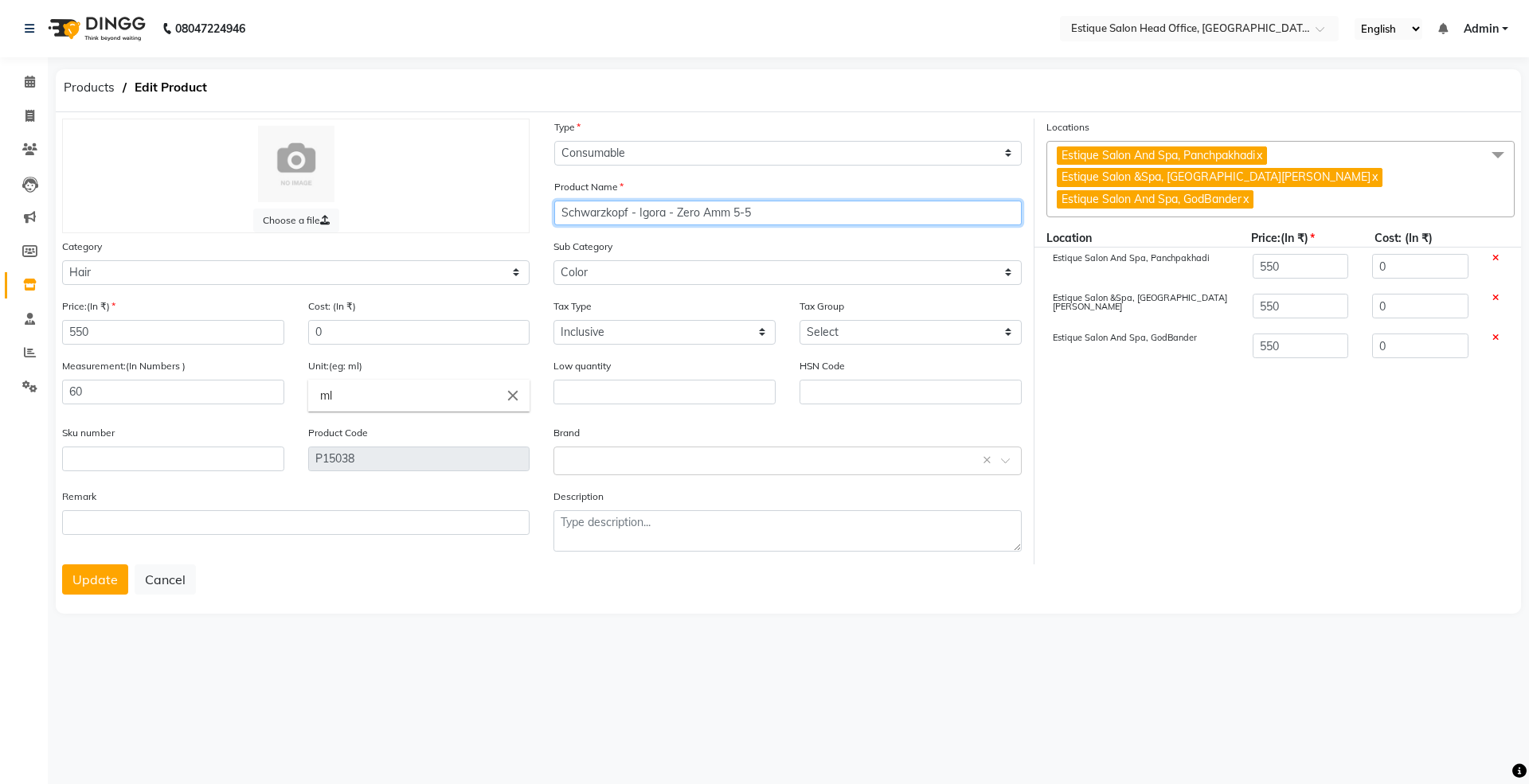
drag, startPoint x: 559, startPoint y: 213, endPoint x: 857, endPoint y: 211, distance: 298.0
click at [857, 211] on input "Schwarzkopf - Igora - Zero Amm 5-5" at bounding box center [788, 213] width 467 height 25
click at [105, 564] on button "Update" at bounding box center [95, 579] width 66 height 30
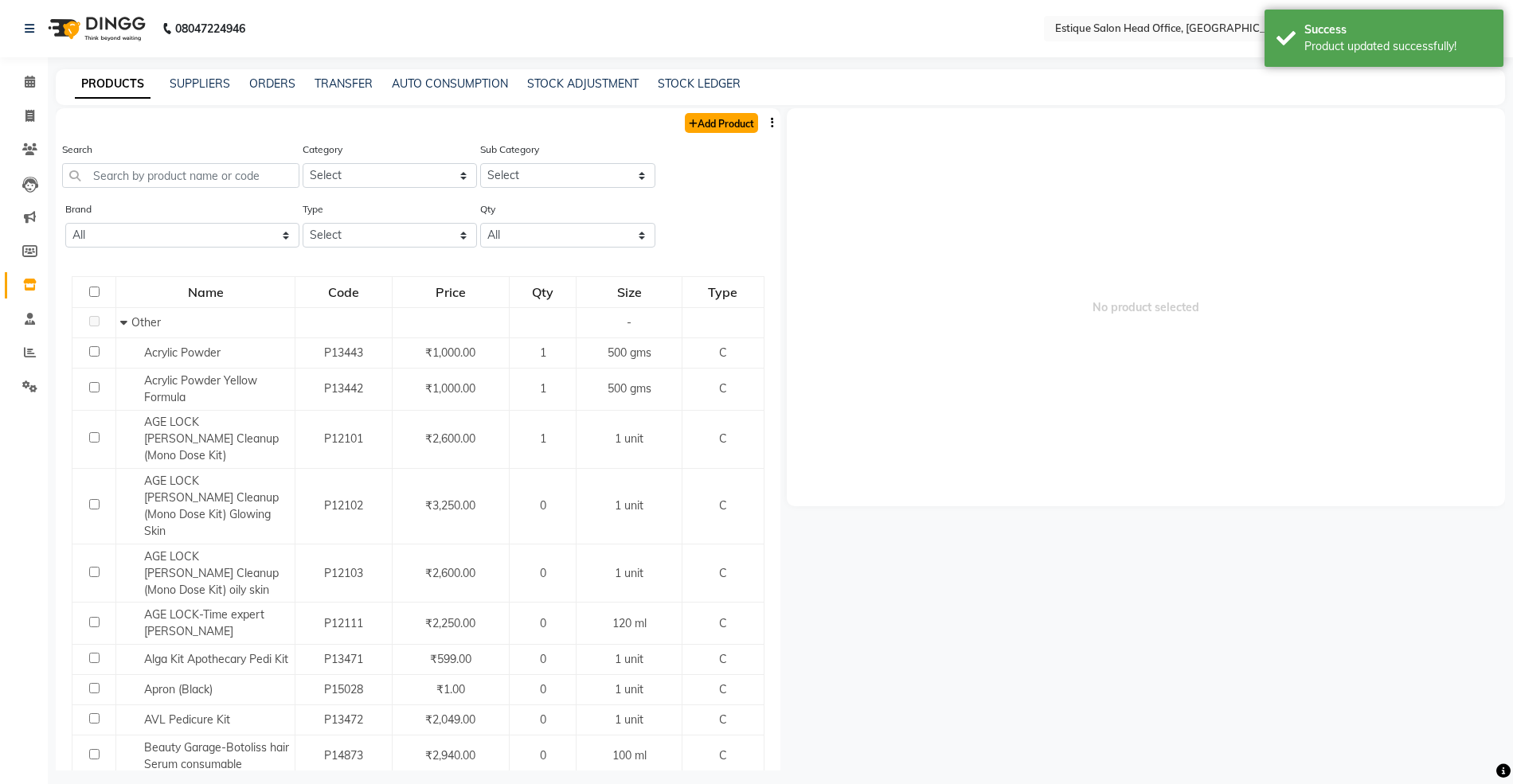
click at [714, 123] on link "Add Product" at bounding box center [721, 123] width 73 height 20
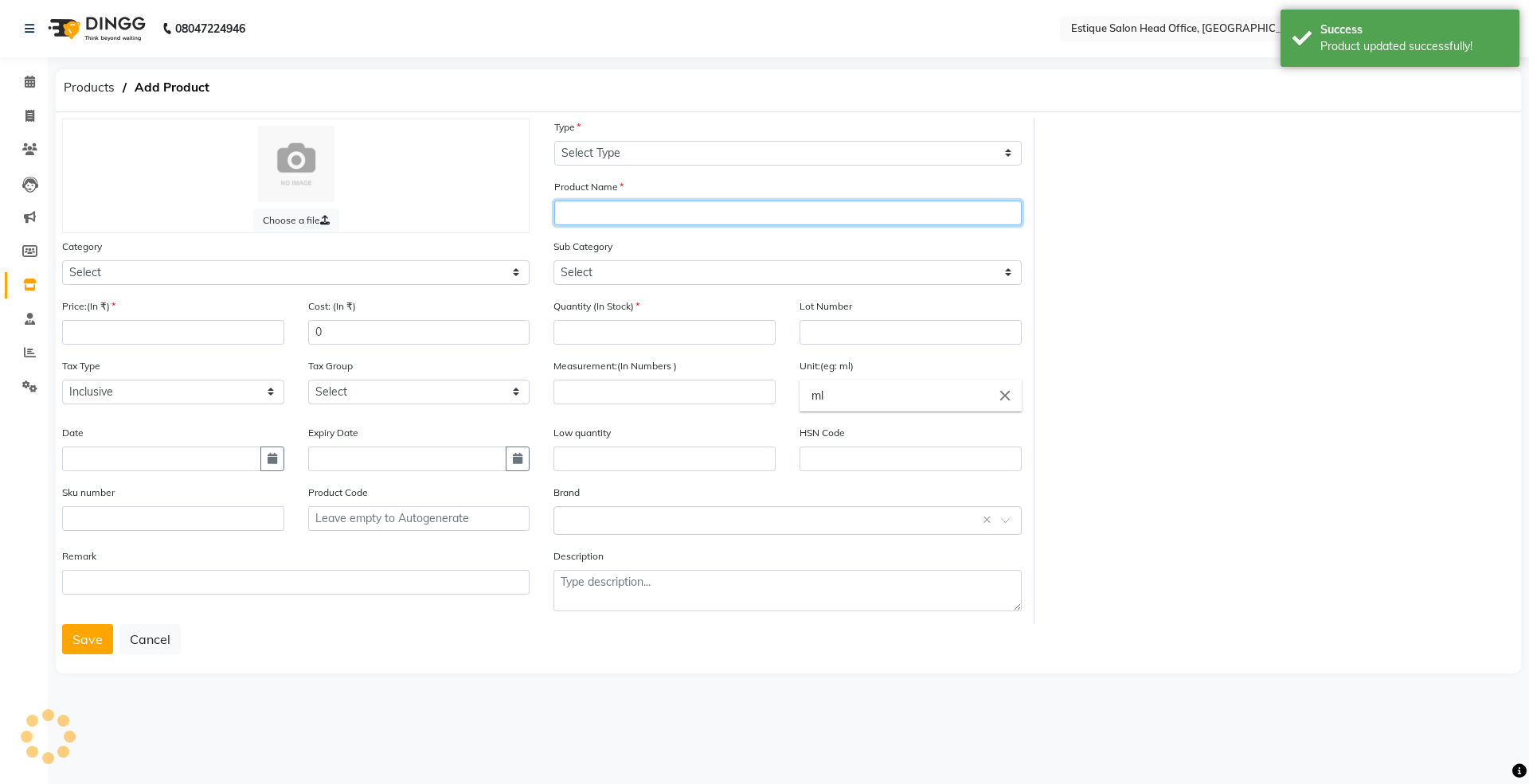
click at [615, 213] on input "text" at bounding box center [788, 213] width 467 height 25
paste input "Schwarzkopf - Igora - Zero Amm 5-5"
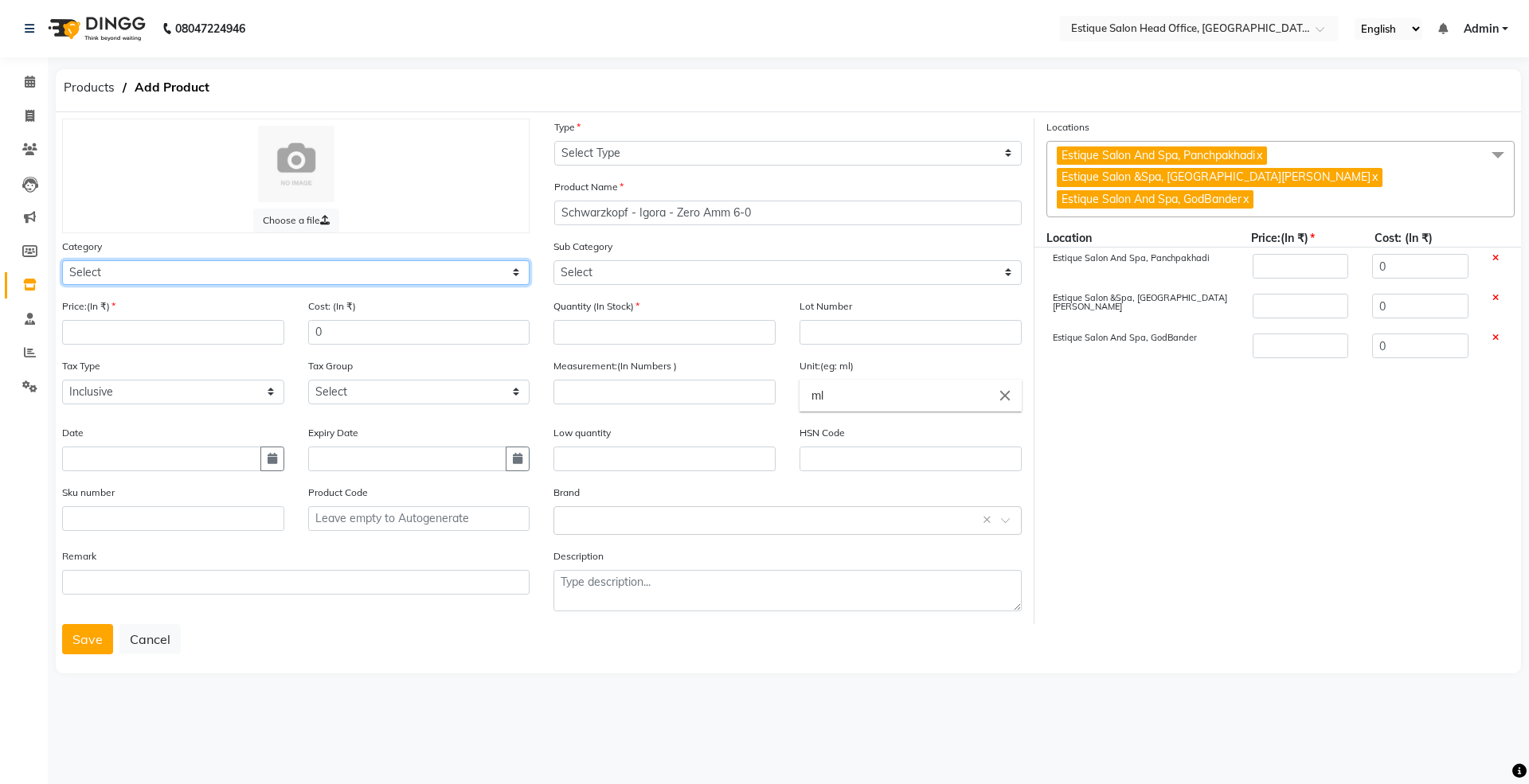
drag, startPoint x: 145, startPoint y: 274, endPoint x: 132, endPoint y: 280, distance: 14.3
click at [145, 274] on select "Select Hair Skin Makeup Personal Care Appliances [PERSON_NAME] Waxing Disposabl…" at bounding box center [296, 273] width 467 height 25
click at [62, 260] on select "Select Hair Skin Makeup Personal Care Appliances [PERSON_NAME] Waxing Disposabl…" at bounding box center [296, 273] width 467 height 25
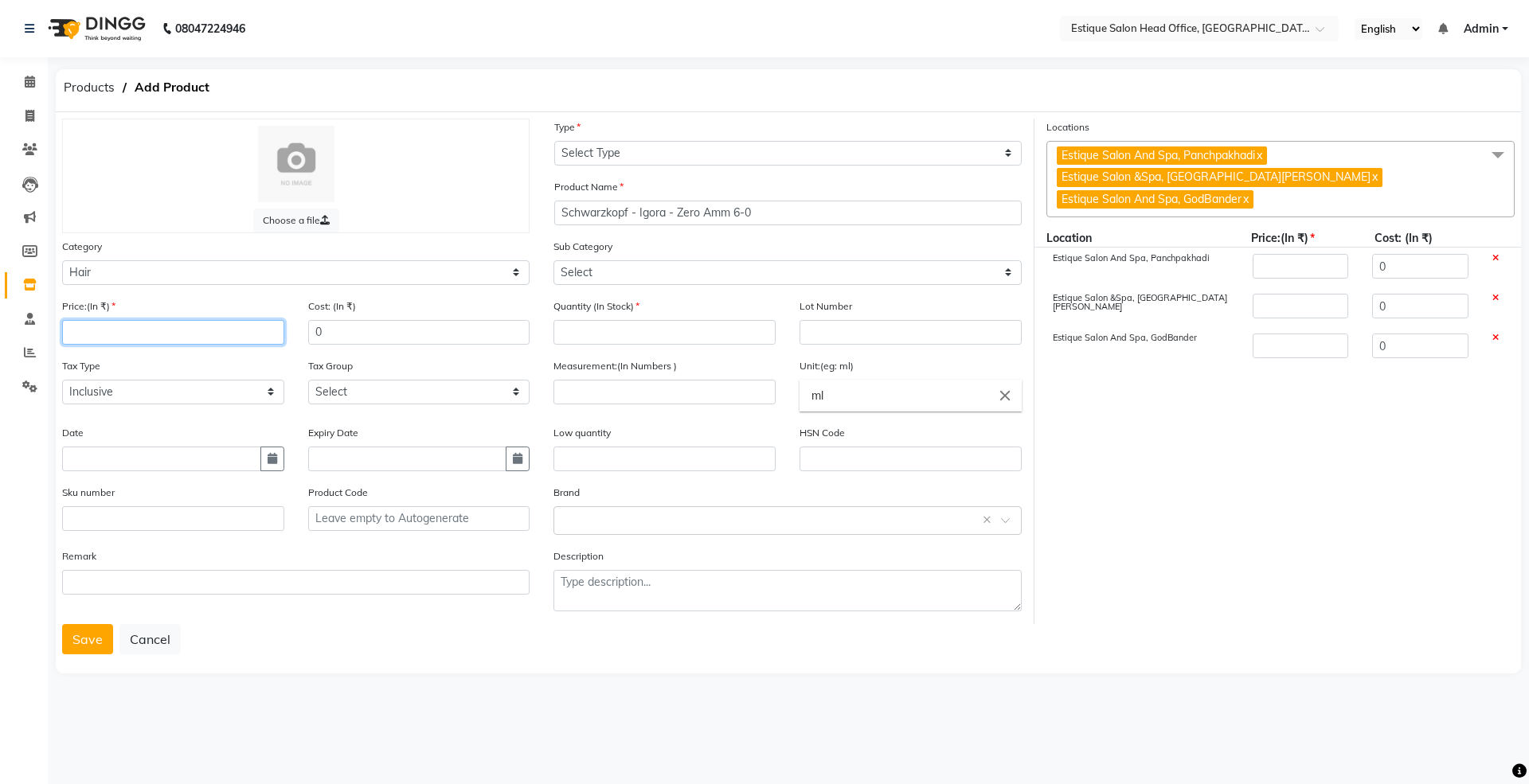
click at [103, 335] on input "number" at bounding box center [173, 332] width 222 height 25
click at [272, 456] on icon "button" at bounding box center [272, 458] width 10 height 12
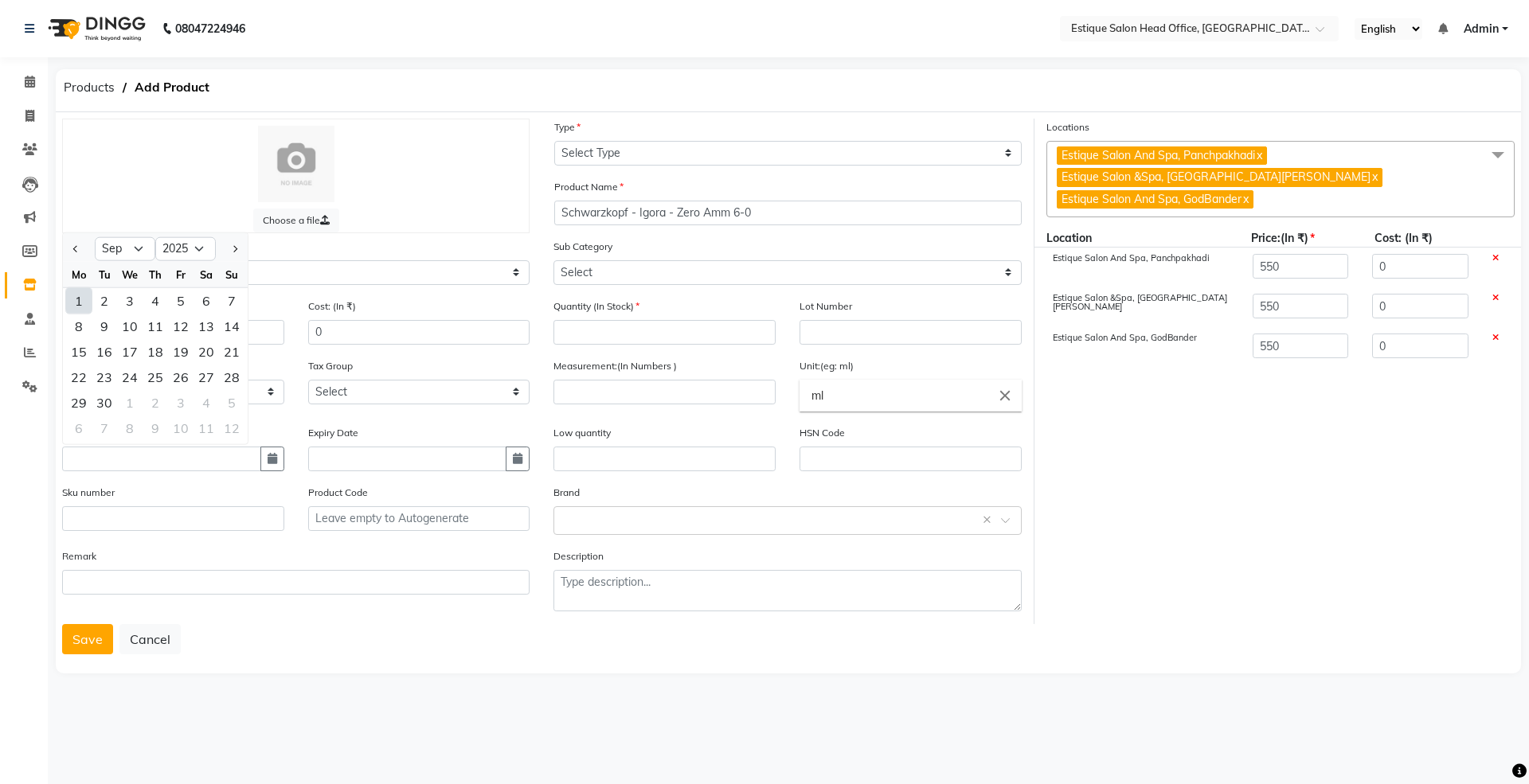
click at [81, 296] on div "1" at bounding box center [78, 300] width 26 height 26
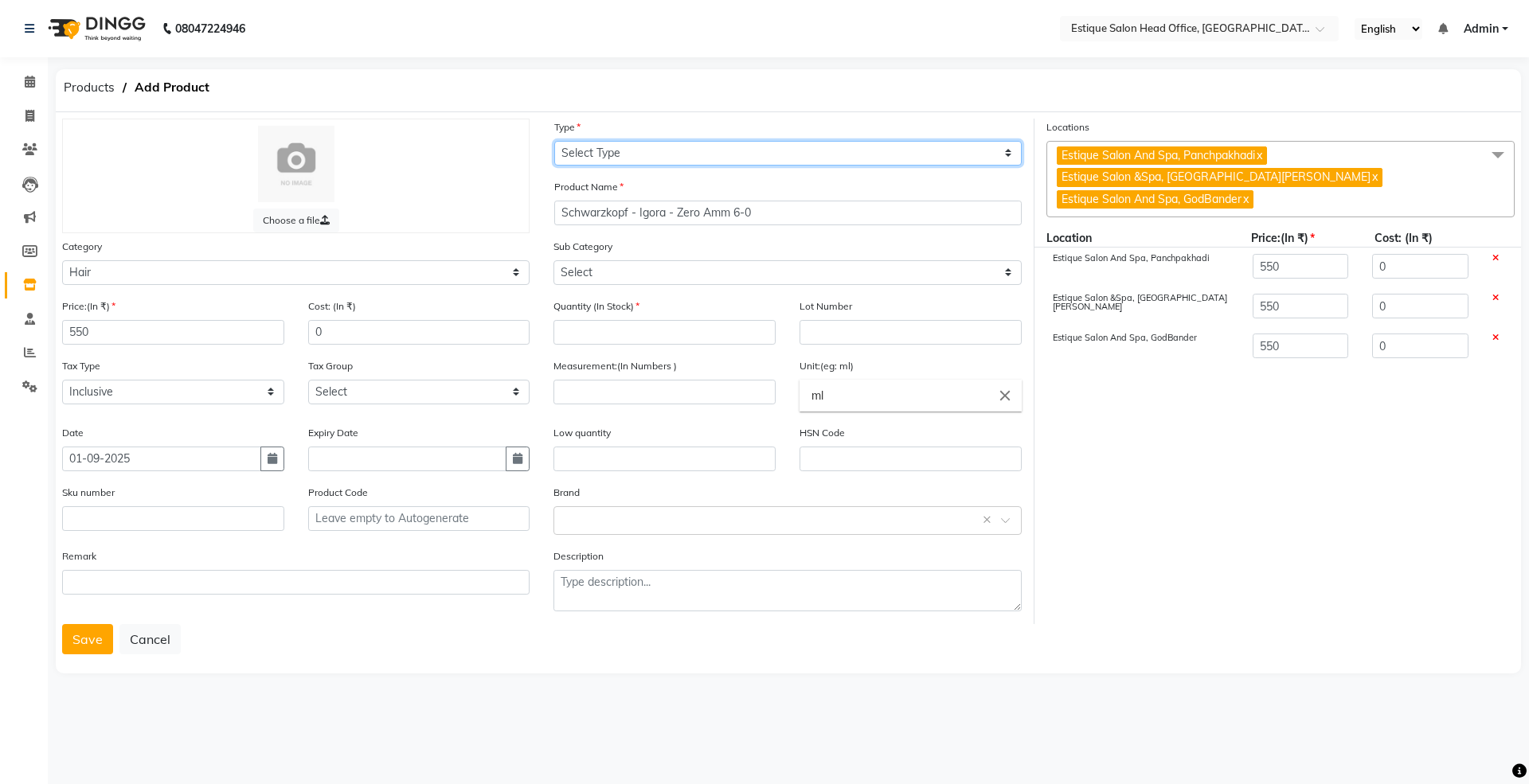
click at [594, 145] on select "Select Type Both Retail Consumable" at bounding box center [788, 154] width 467 height 25
click at [554, 141] on select "Select Type Both Retail Consumable" at bounding box center [788, 154] width 467 height 25
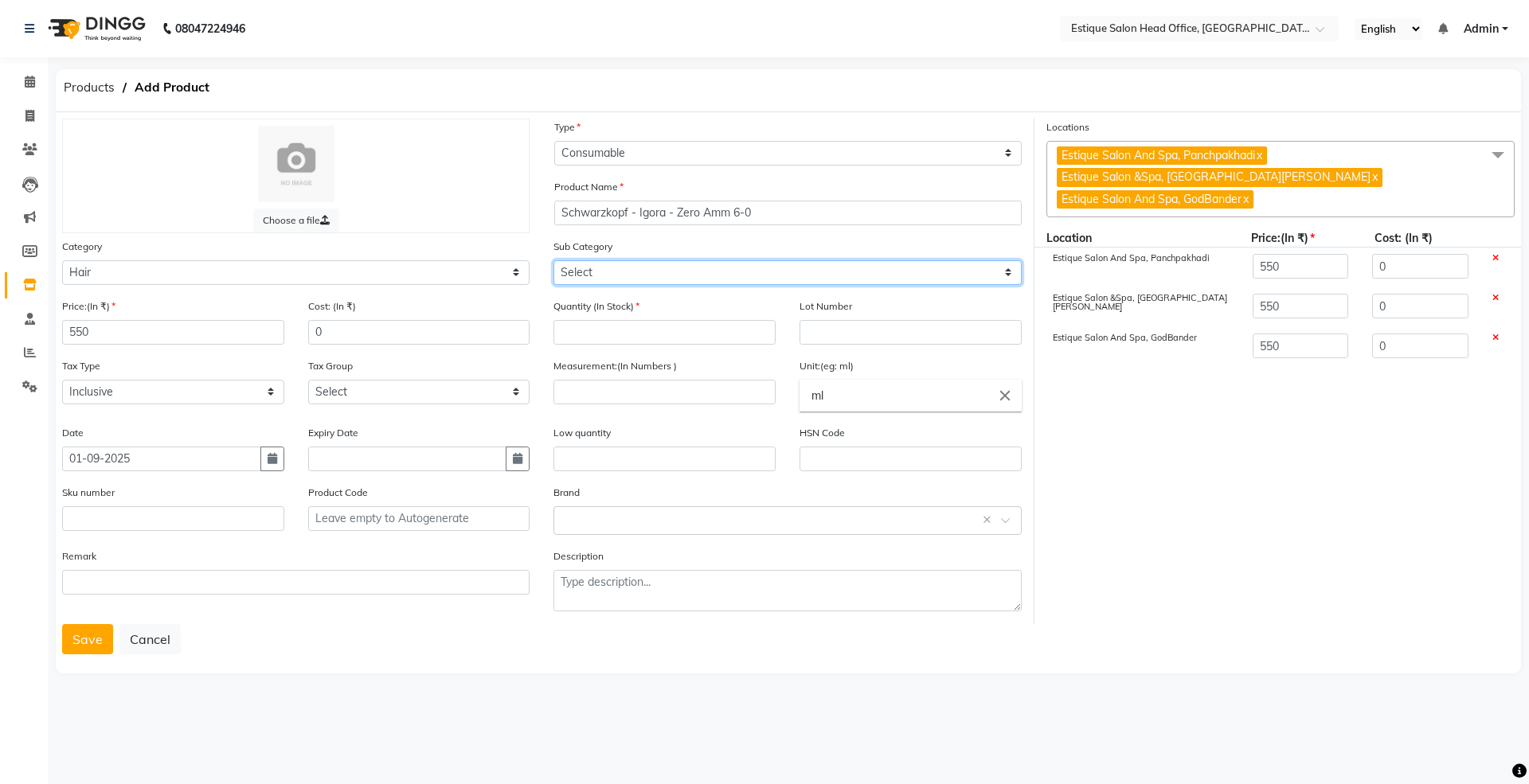
click at [597, 272] on select "Select Shampoo Conditioner Cream Mask Oil Serum Color Appliances Treatment Styl…" at bounding box center [787, 273] width 467 height 25
click at [553, 260] on select "Select Shampoo Conditioner Cream Mask Oil Serum Color Appliances Treatment Styl…" at bounding box center [787, 273] width 467 height 25
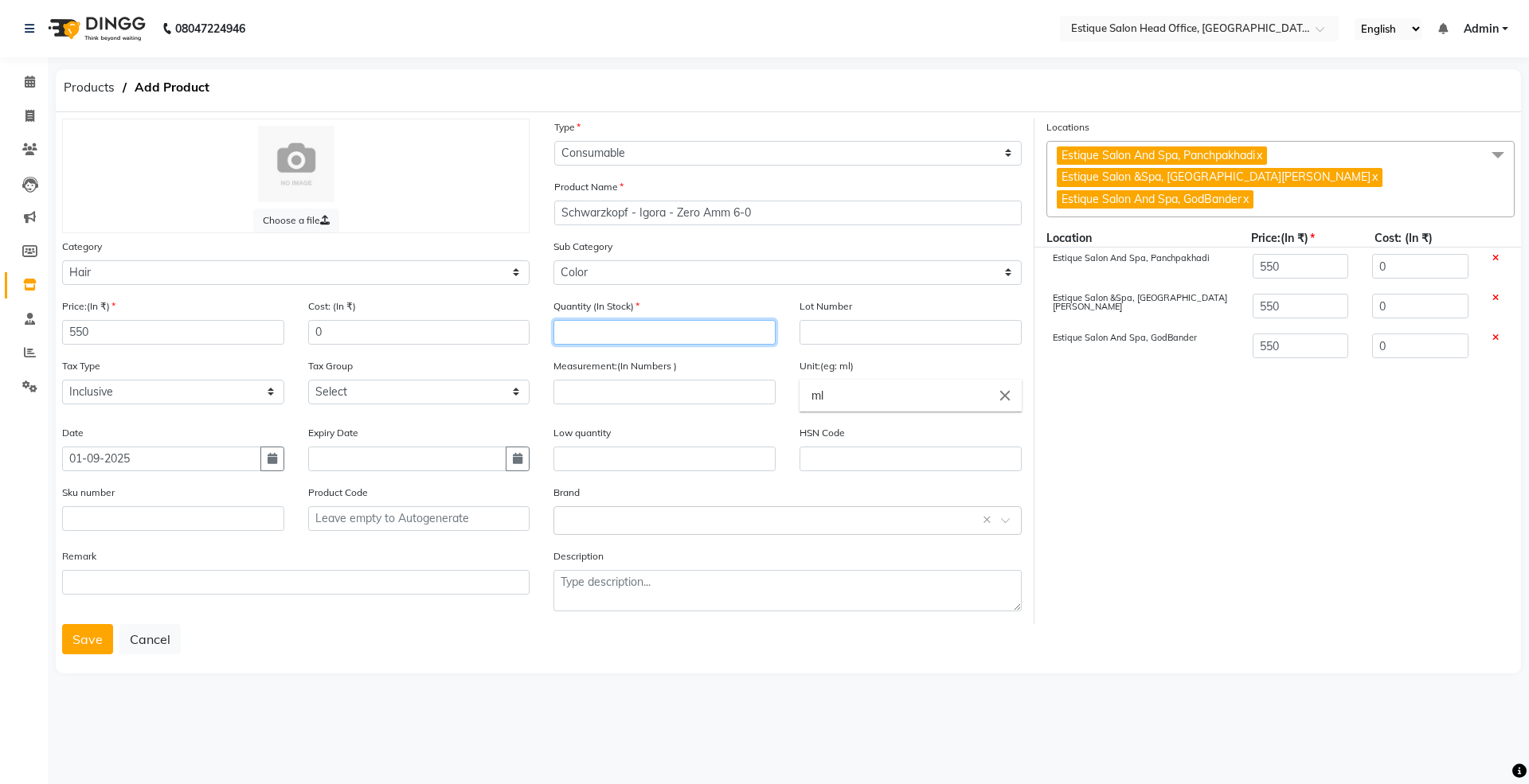
click at [585, 328] on input "number" at bounding box center [665, 332] width 222 height 25
click at [577, 387] on input "number" at bounding box center [665, 392] width 222 height 25
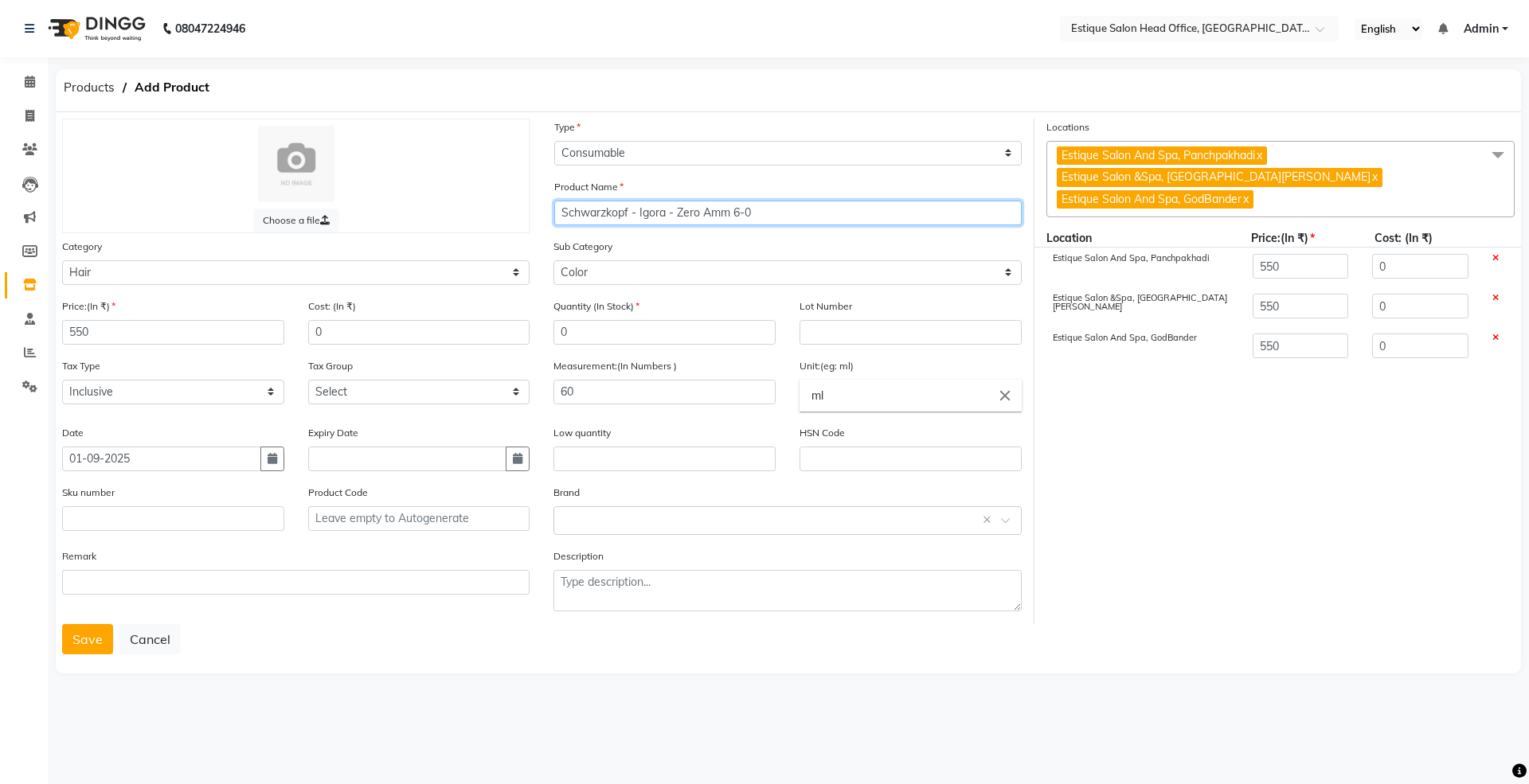
drag, startPoint x: 562, startPoint y: 211, endPoint x: 766, endPoint y: 213, distance: 204.0
click at [766, 213] on input "Schwarzkopf - Igora - Zero Amm 6-0" at bounding box center [788, 213] width 467 height 25
click at [74, 640] on button "Save" at bounding box center [87, 639] width 51 height 30
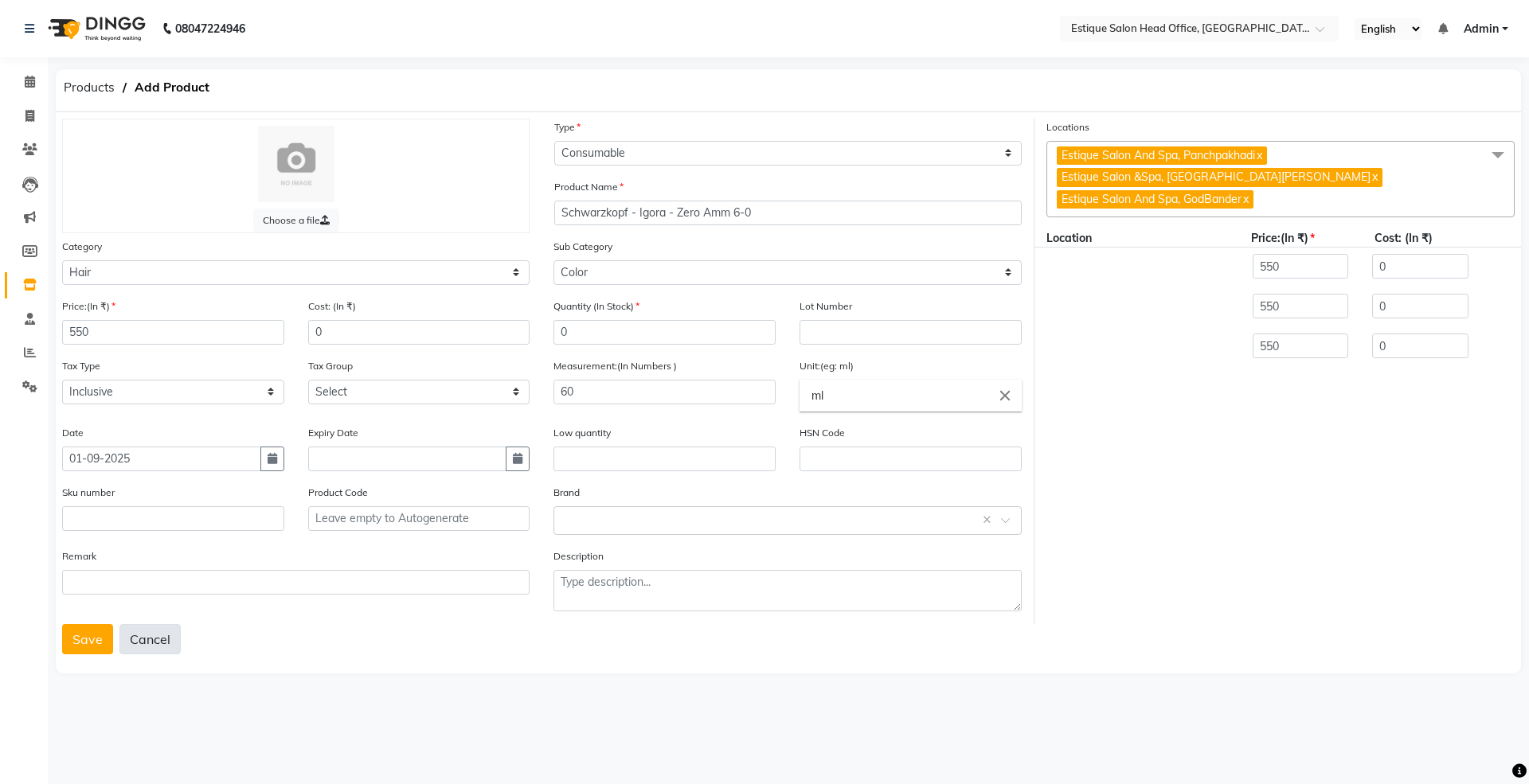
click at [144, 633] on button "Cancel" at bounding box center [149, 639] width 61 height 30
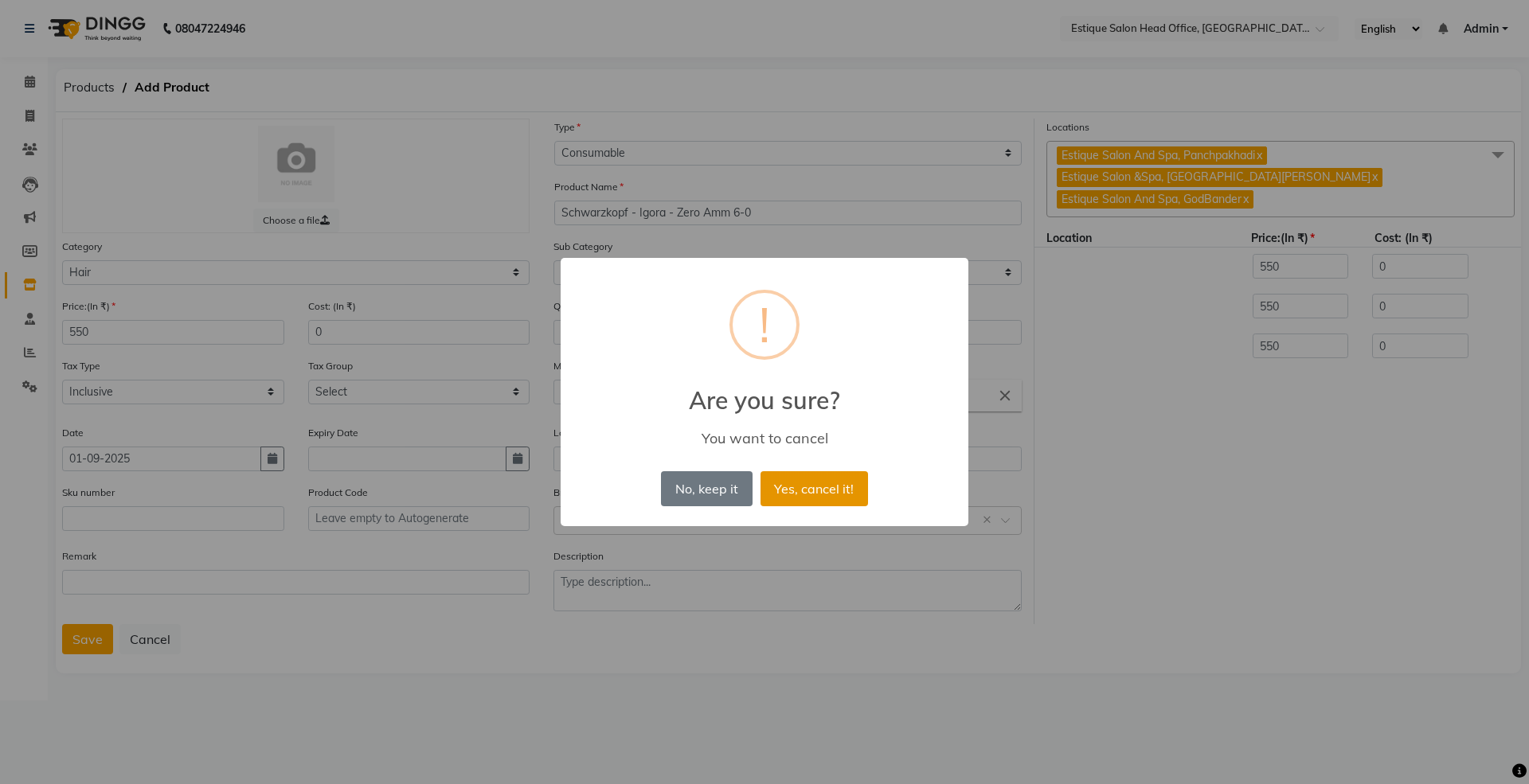
click at [800, 480] on button "Yes, cancel it!" at bounding box center [814, 488] width 108 height 35
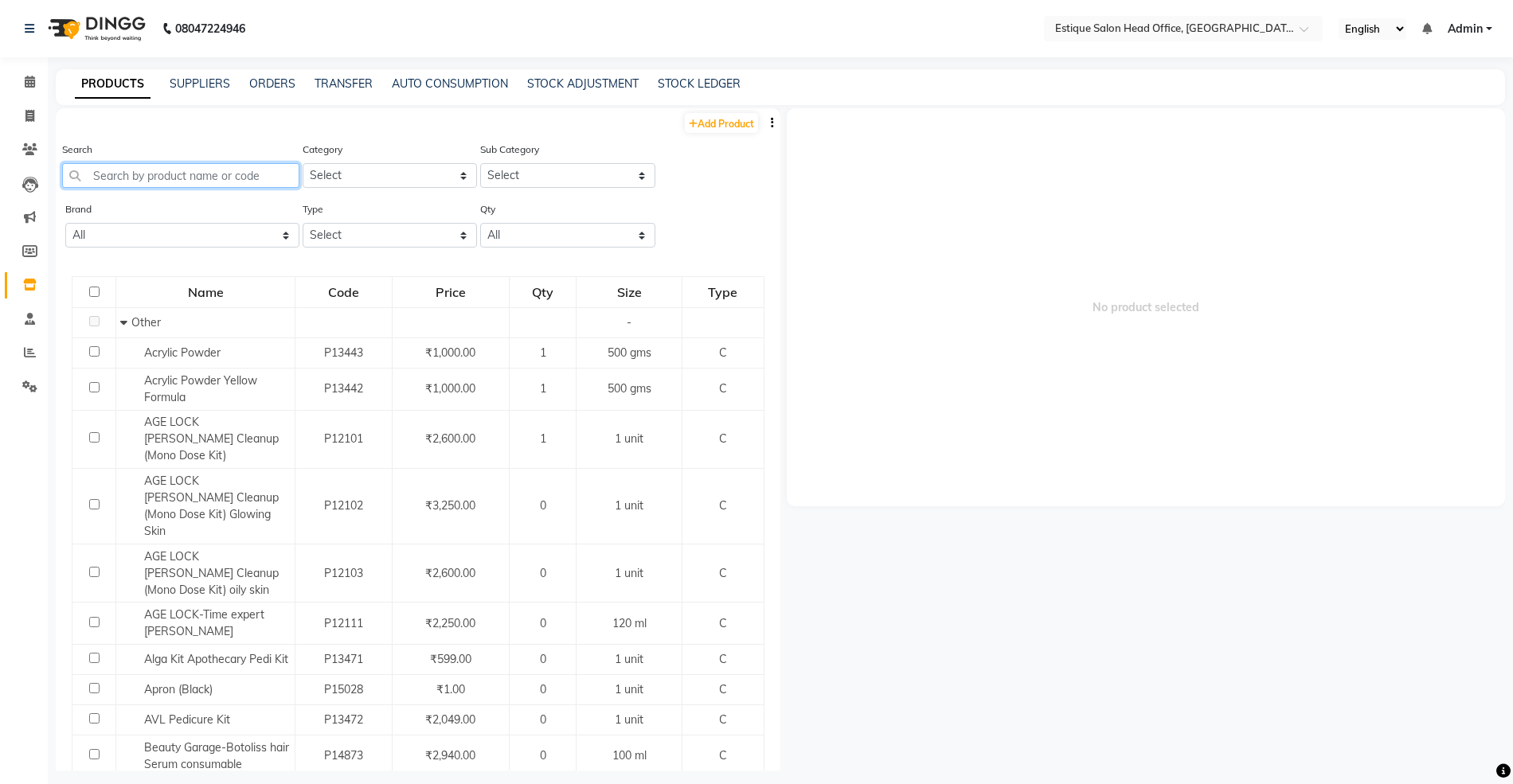
click at [153, 176] on input "text" at bounding box center [180, 176] width 237 height 25
click at [704, 119] on link "Add Product" at bounding box center [721, 123] width 73 height 20
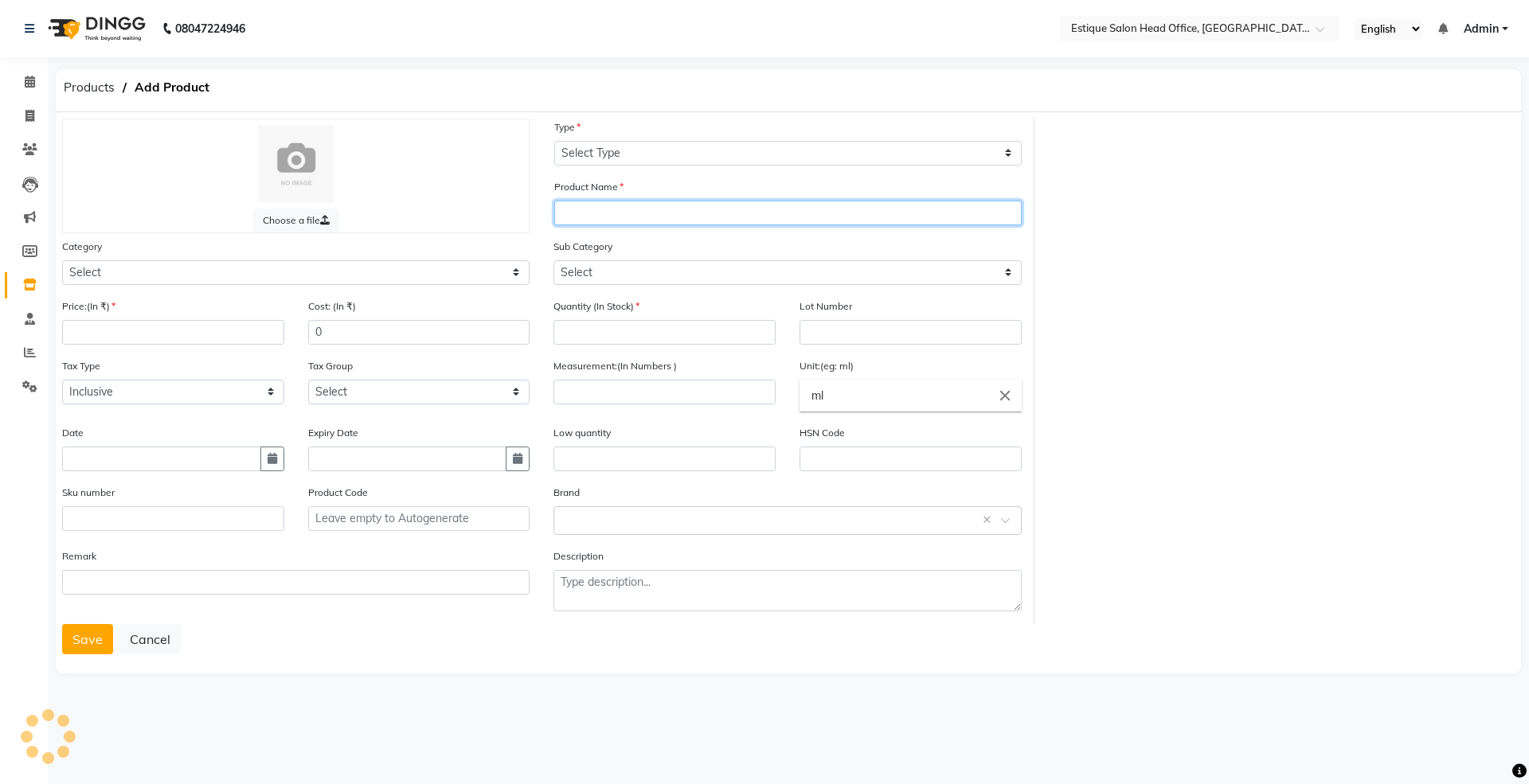
click at [577, 214] on input "text" at bounding box center [788, 213] width 467 height 25
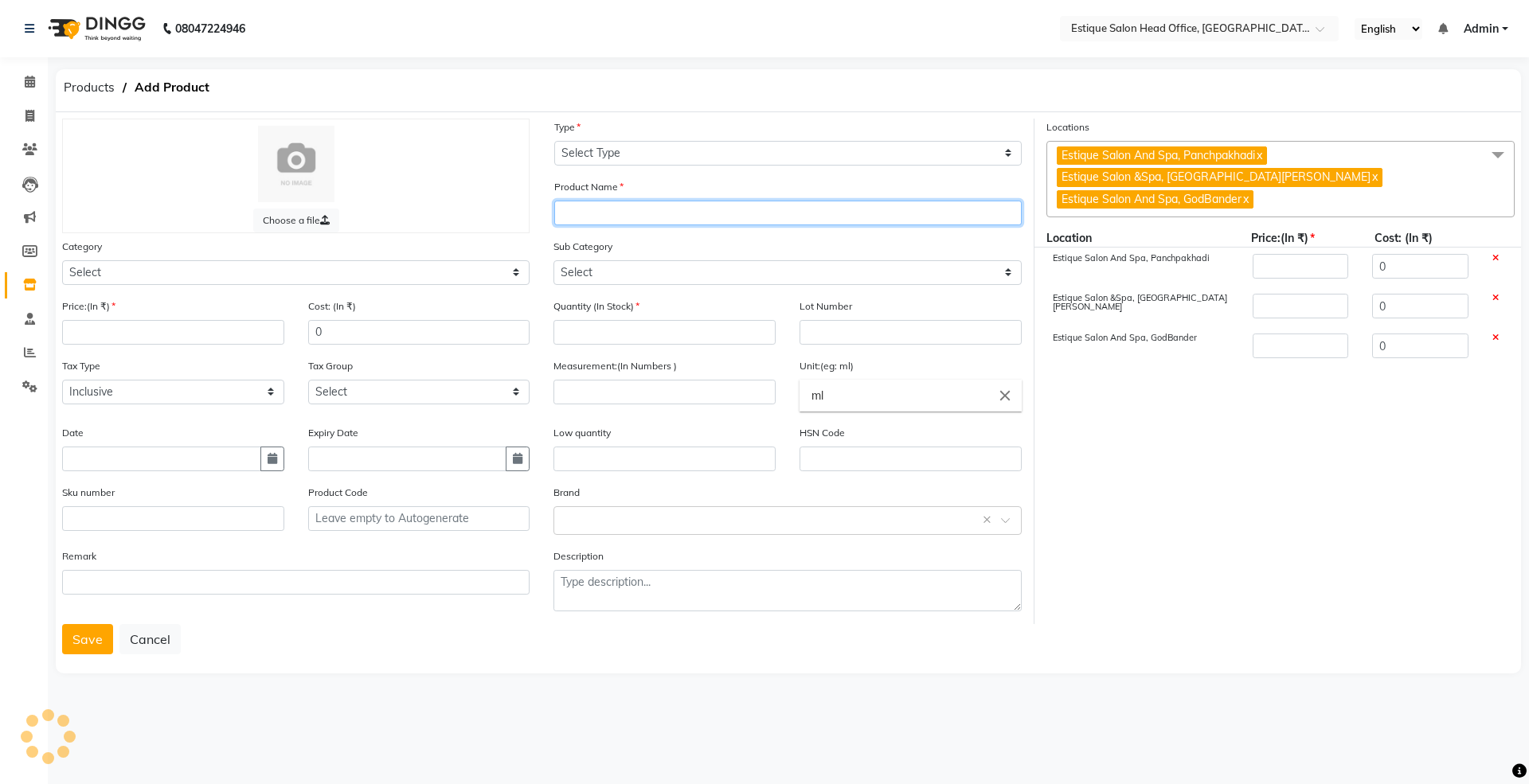
paste input "Schwarzkopf - Igora - Zero Amm 6-0"
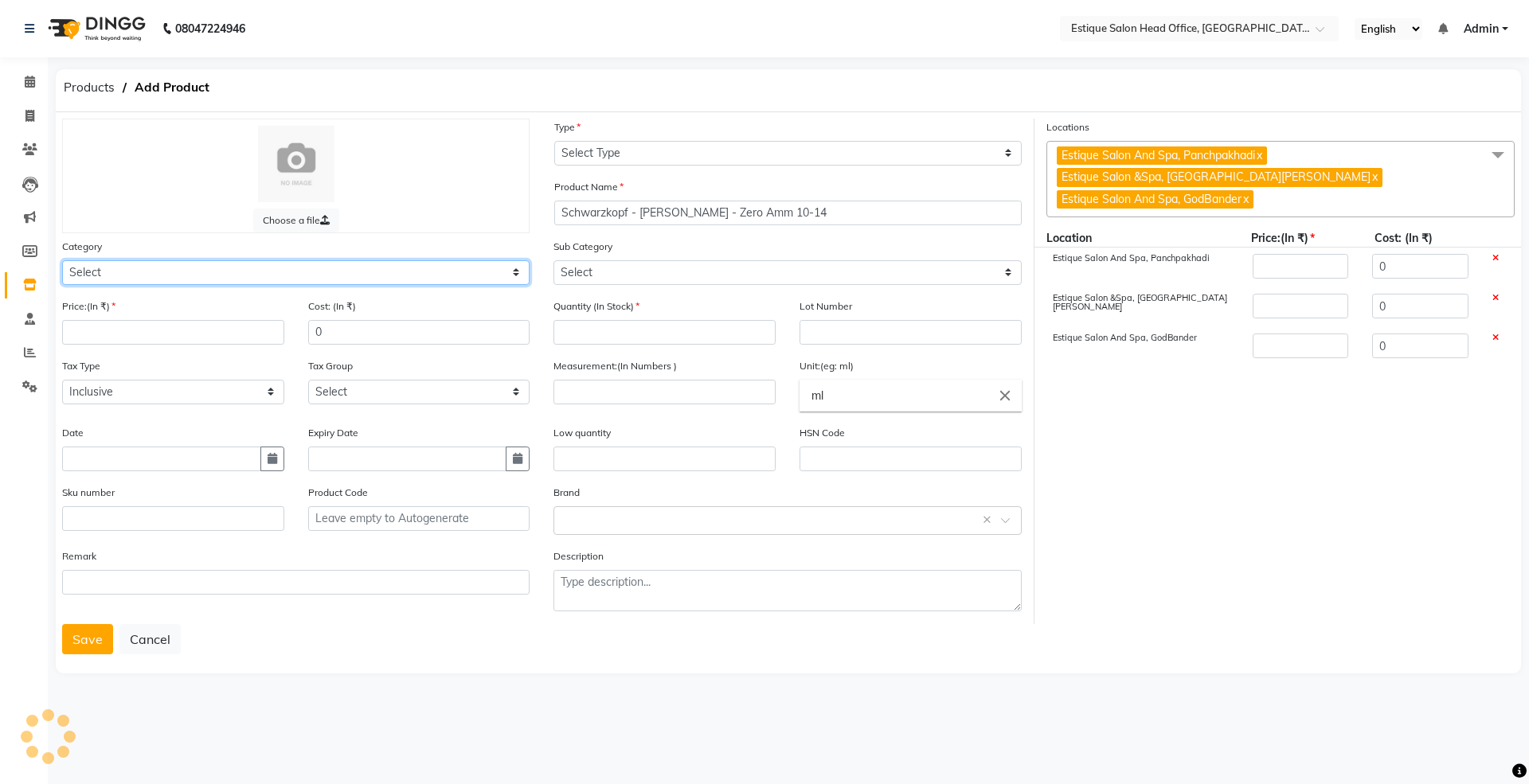
click at [115, 265] on select "Select" at bounding box center [296, 273] width 467 height 25
click at [62, 260] on select "Select Hair Skin Makeup Personal Care Appliances [PERSON_NAME] Waxing Disposabl…" at bounding box center [296, 273] width 467 height 25
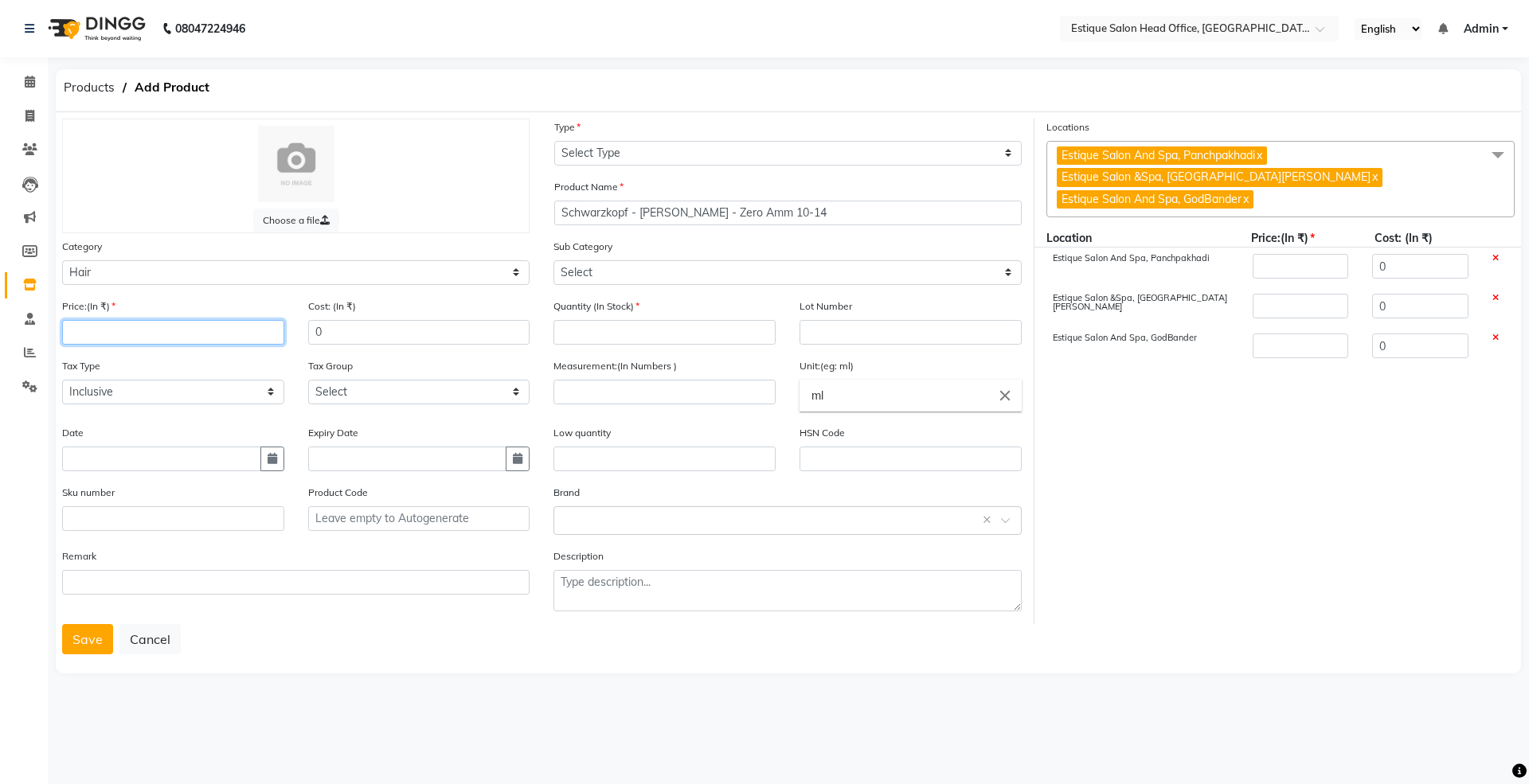
click at [92, 325] on input "number" at bounding box center [173, 332] width 222 height 25
click at [268, 453] on icon "button" at bounding box center [272, 458] width 10 height 12
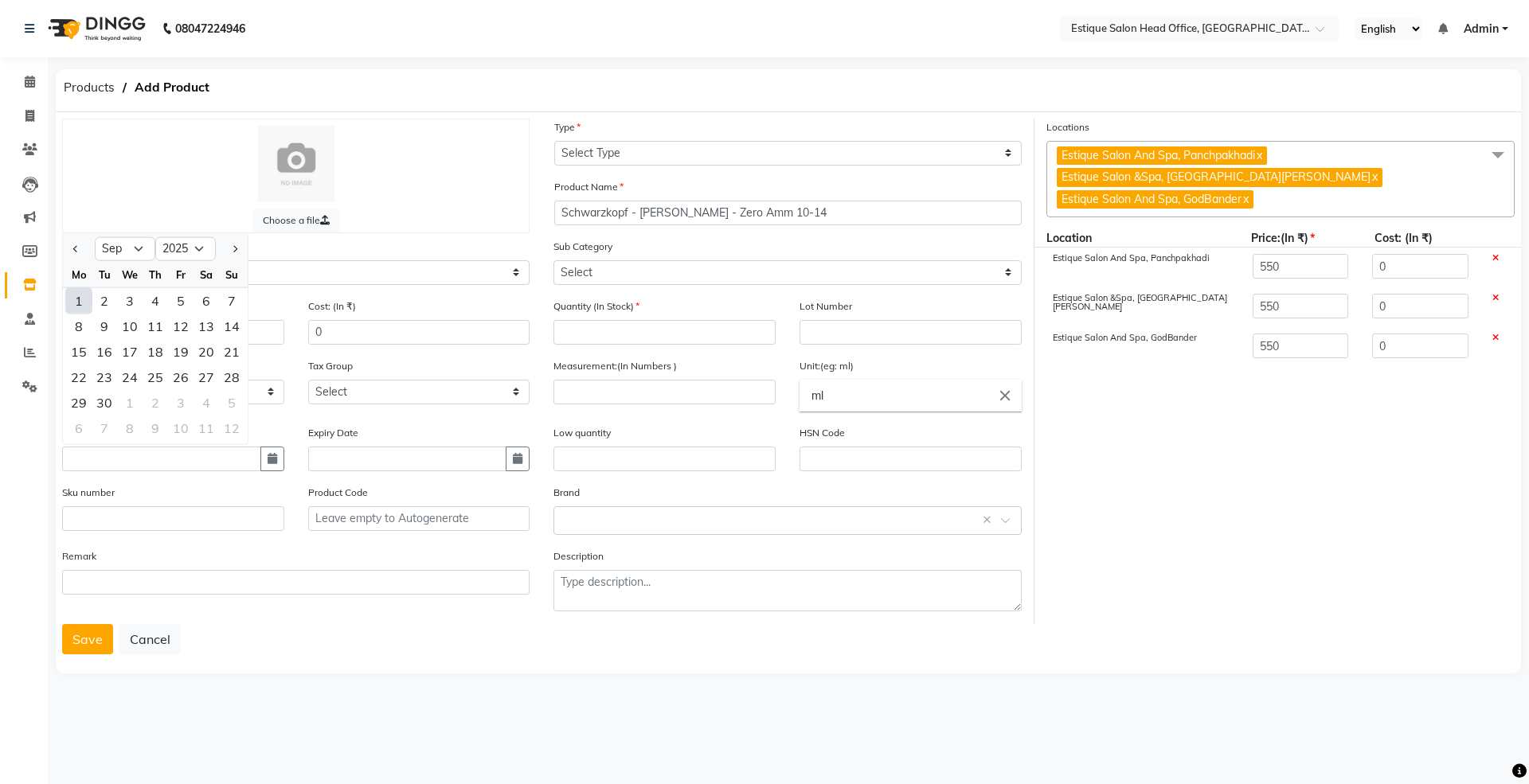
click at [78, 291] on div "1" at bounding box center [78, 300] width 26 height 26
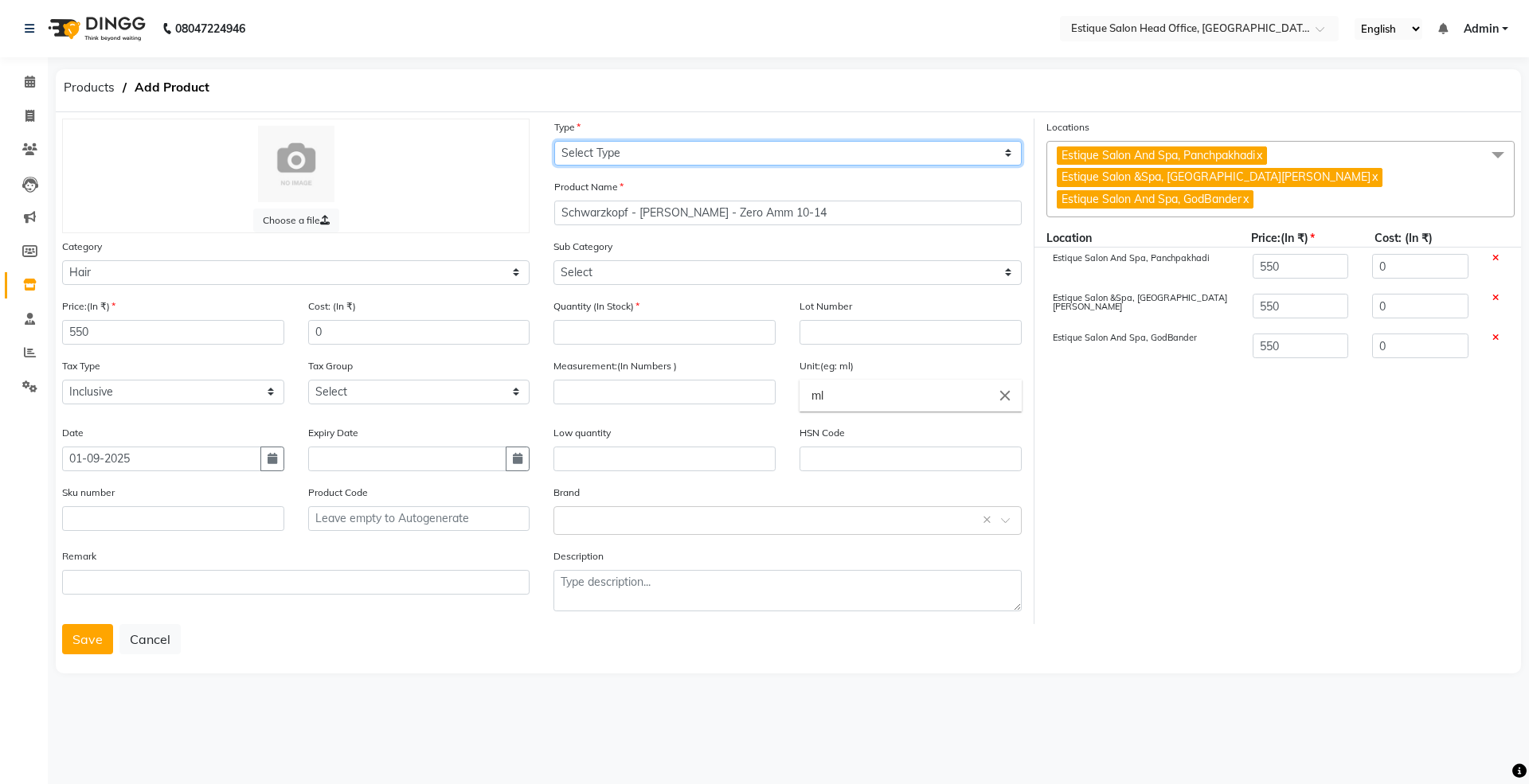
click at [635, 160] on select "Select Type Both Retail Consumable" at bounding box center [788, 154] width 467 height 25
click at [554, 141] on select "Select Type Both Retail Consumable" at bounding box center [788, 154] width 467 height 25
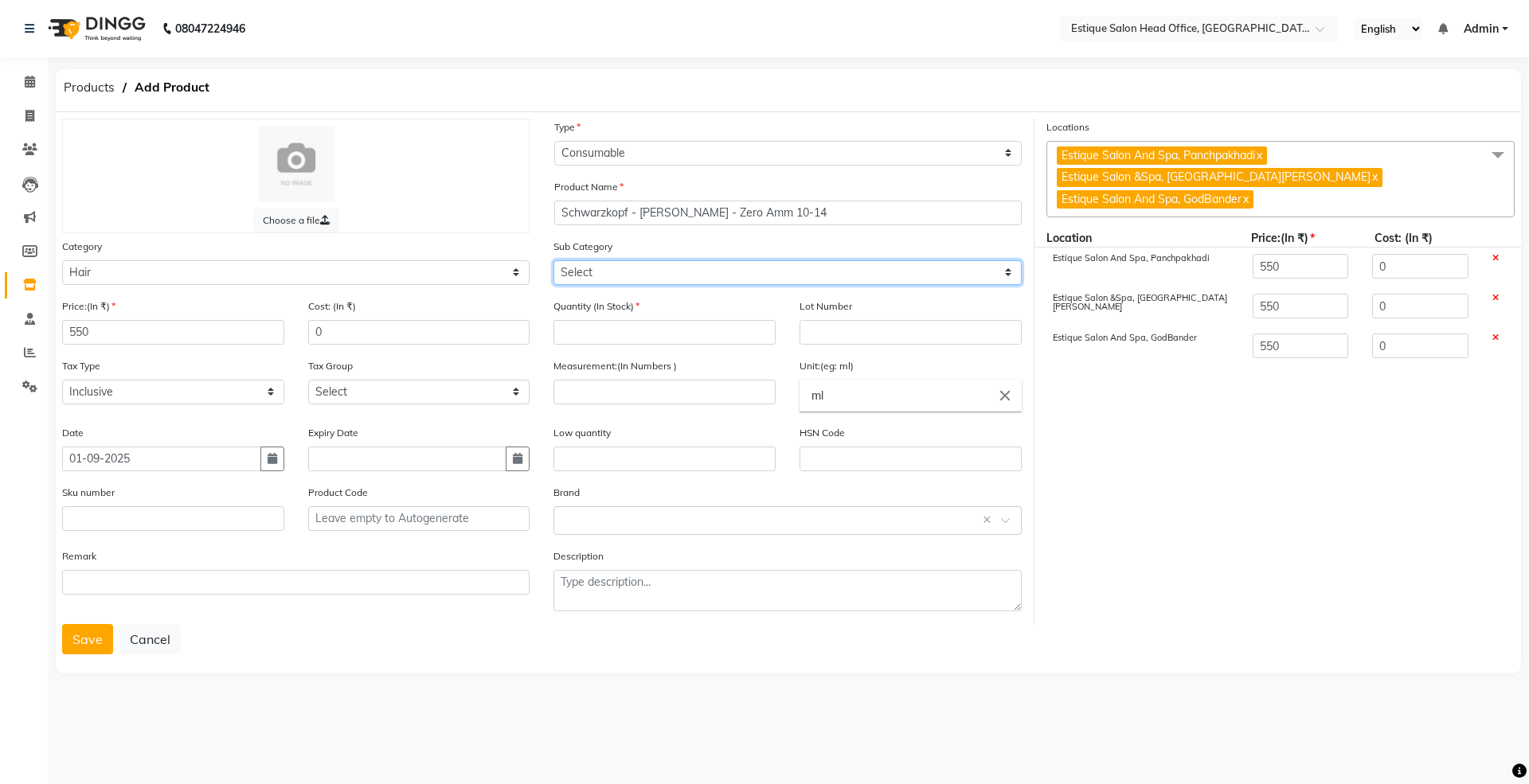
click at [602, 268] on select "Select Shampoo Conditioner Cream Mask Oil Serum Color Appliances Treatment Styl…" at bounding box center [787, 273] width 467 height 25
click at [553, 260] on select "Select Shampoo Conditioner Cream Mask Oil Serum Color Appliances Treatment Styl…" at bounding box center [787, 273] width 467 height 25
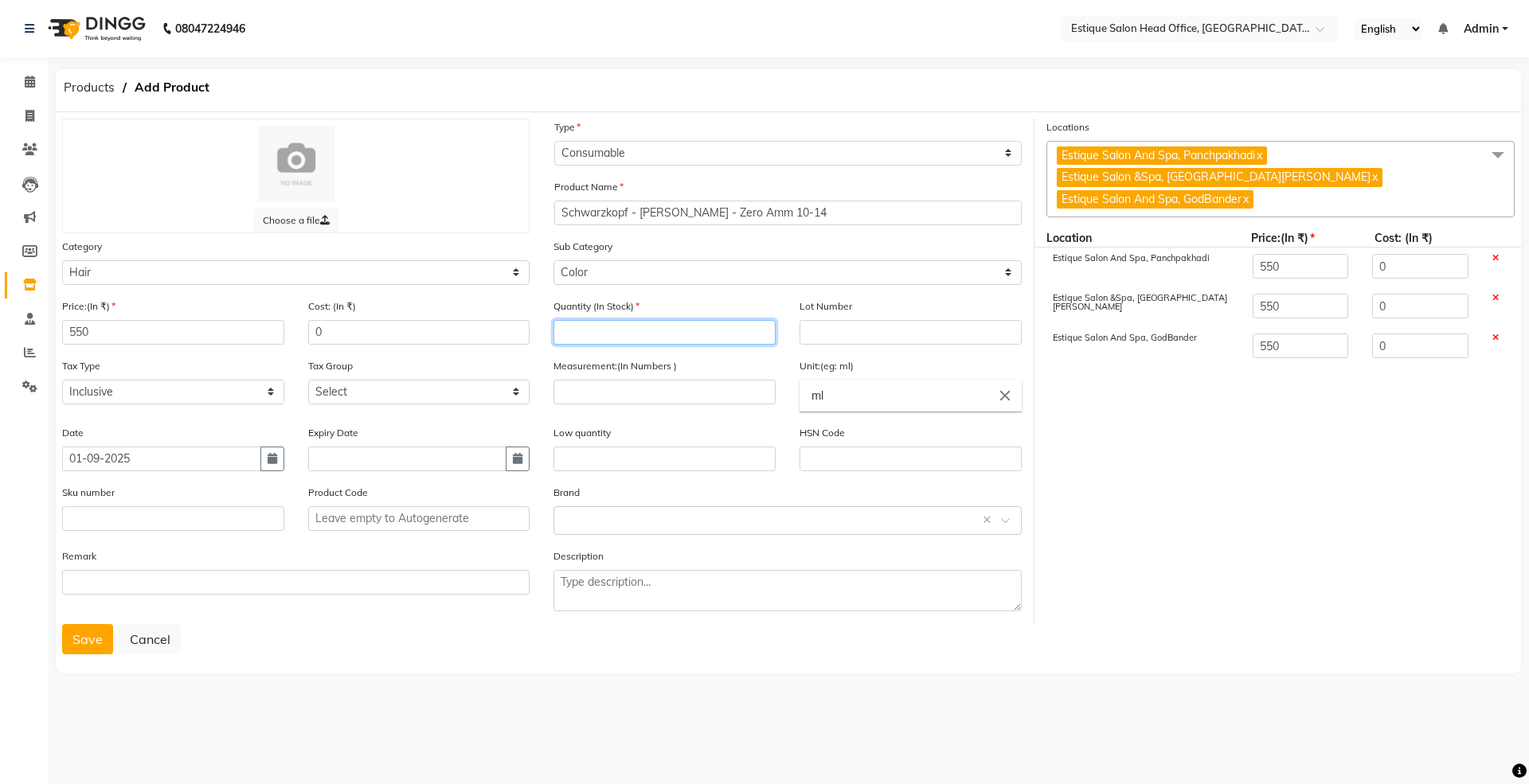
click at [586, 329] on input "number" at bounding box center [665, 332] width 222 height 25
click at [577, 385] on input "number" at bounding box center [665, 392] width 222 height 25
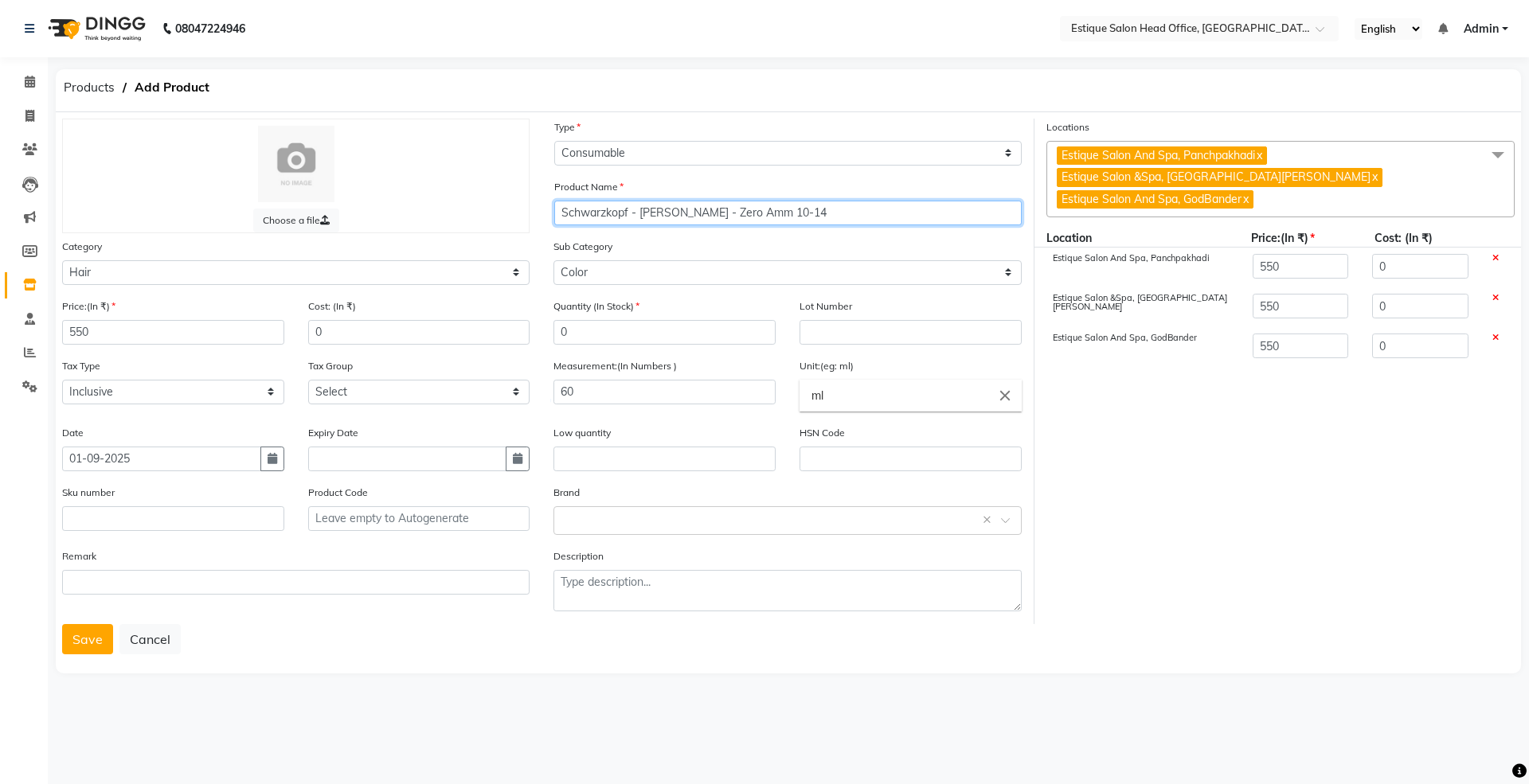
drag, startPoint x: 556, startPoint y: 211, endPoint x: 809, endPoint y: 233, distance: 254.0
click at [809, 233] on div "Product Name [PERSON_NAME] - [PERSON_NAME] - Zero Amm 10-14" at bounding box center [787, 208] width 491 height 59
click at [104, 627] on button "Save" at bounding box center [87, 639] width 51 height 30
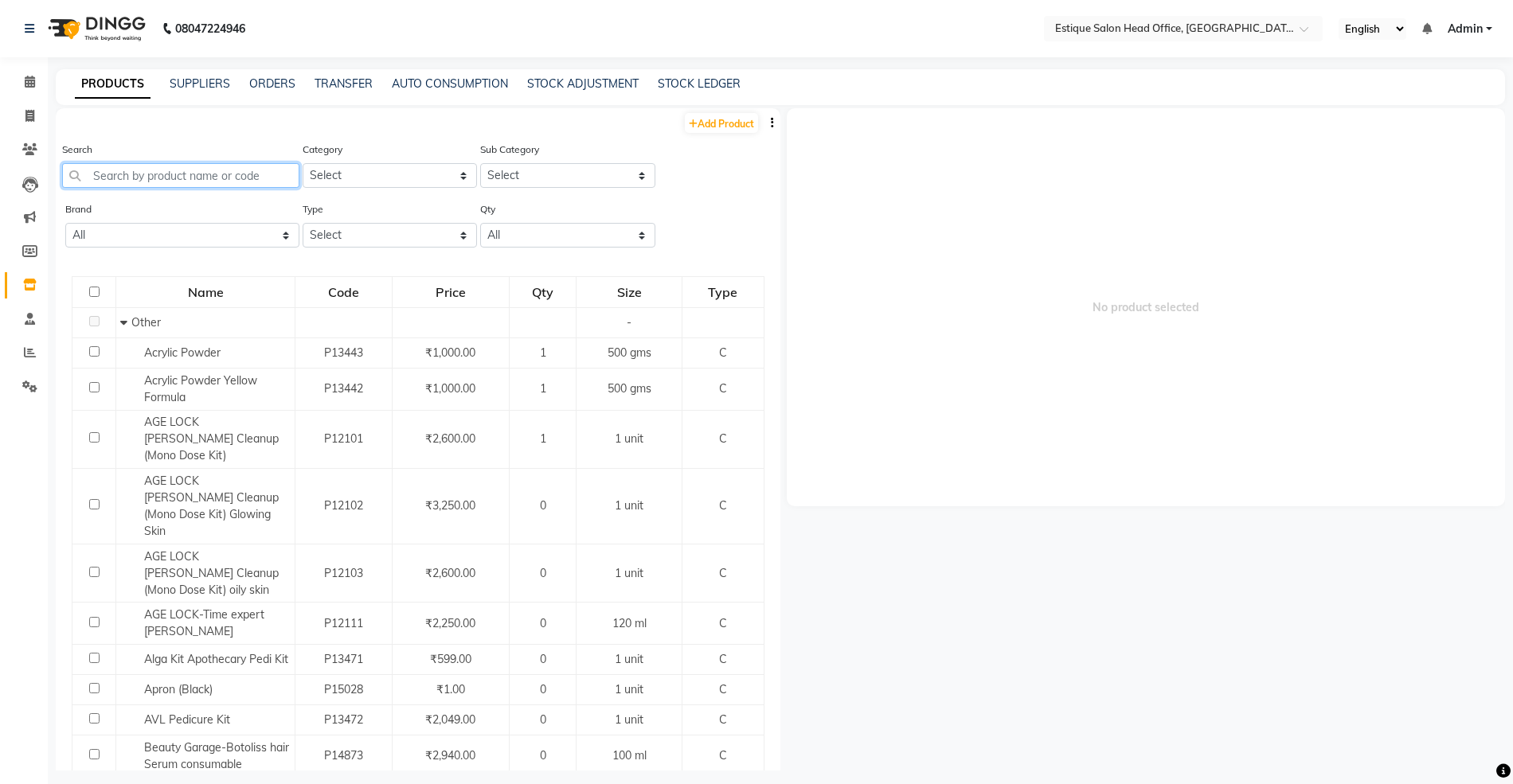
click at [123, 175] on input "text" at bounding box center [180, 176] width 237 height 25
paste input "Schwarzkopf - [PERSON_NAME] - Zero Amm 10-14"
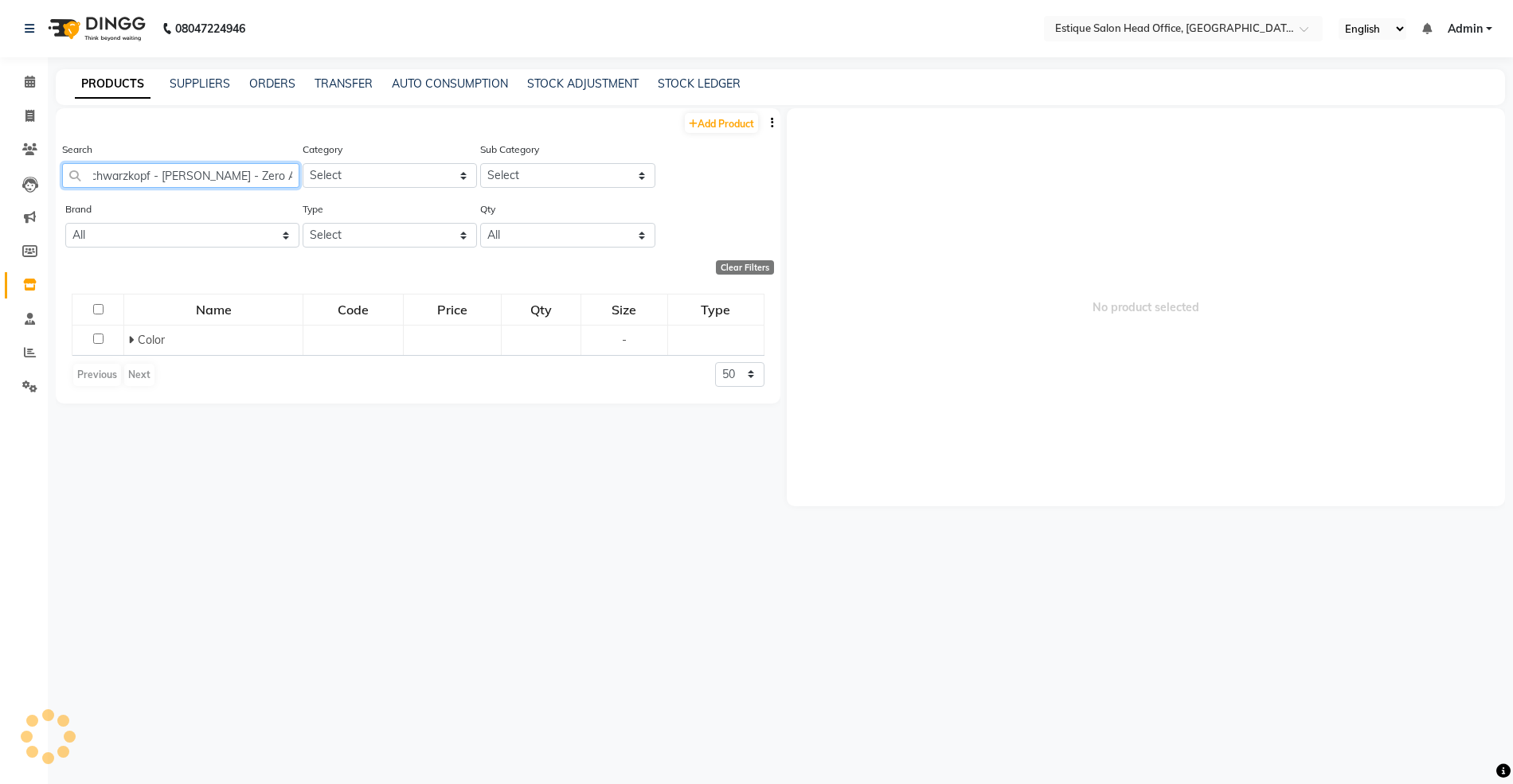
scroll to position [0, 4]
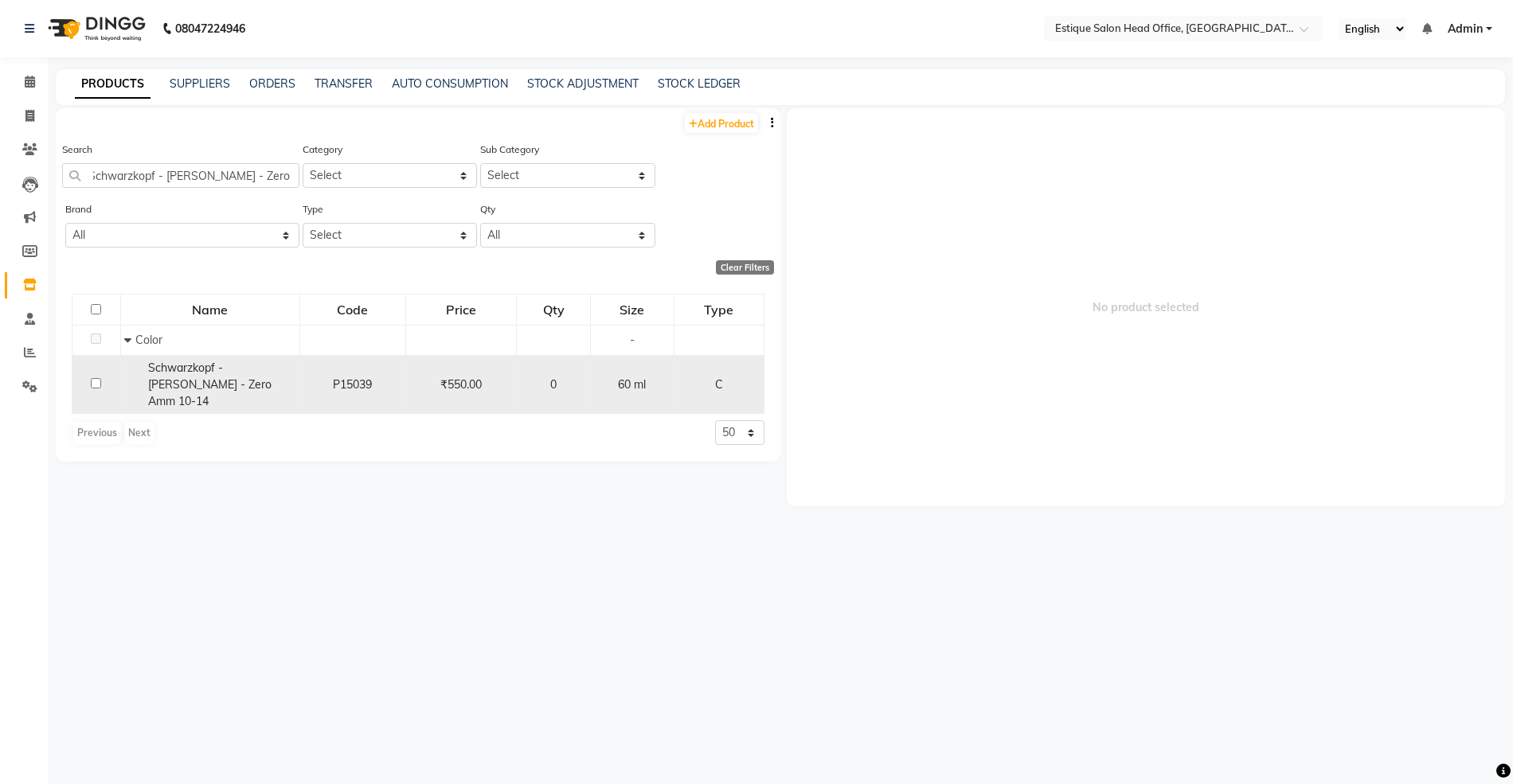
click at [219, 370] on span "Schwarzkopf - [PERSON_NAME] - Zero Amm 10-14" at bounding box center [210, 384] width 123 height 48
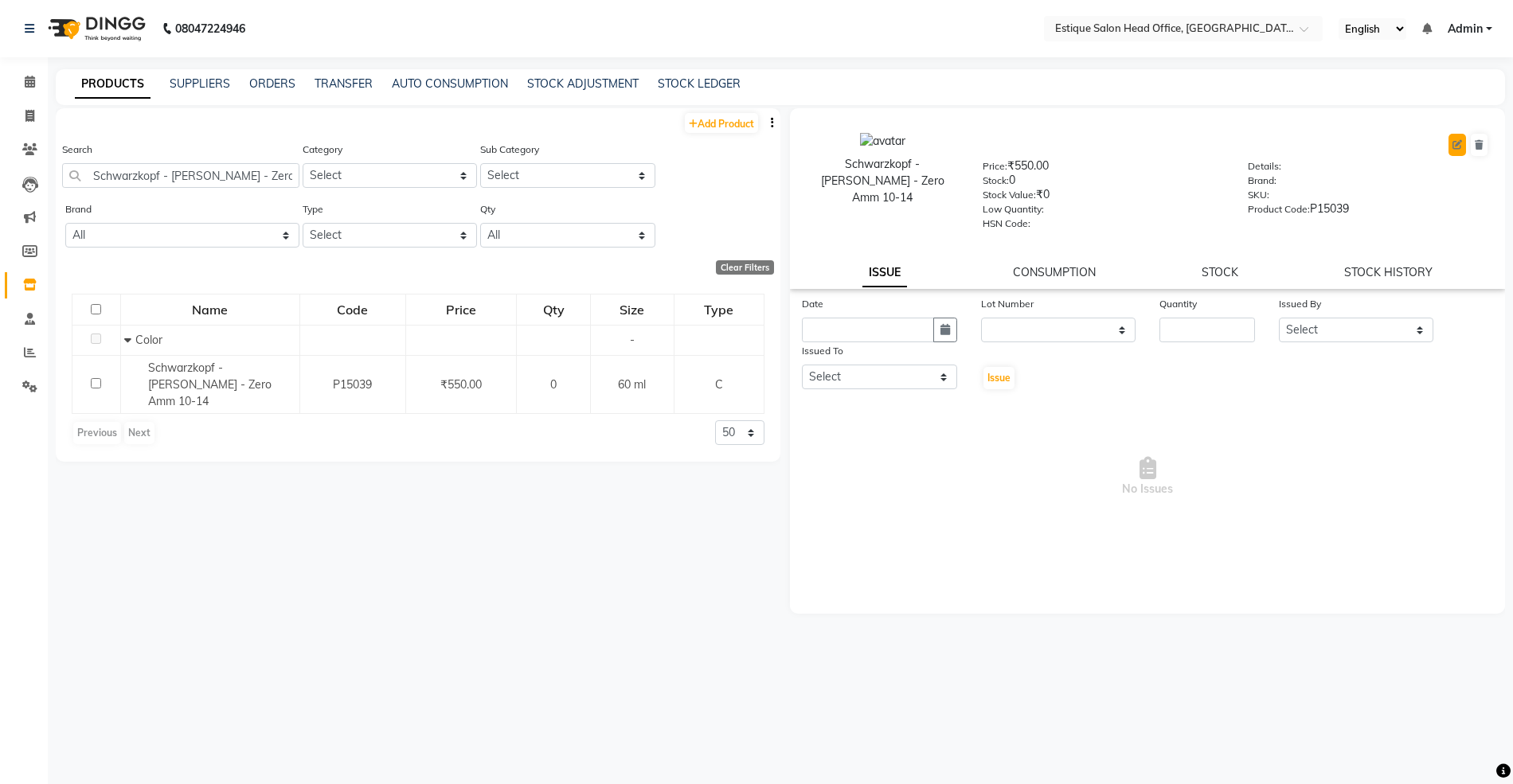
click at [1455, 143] on icon at bounding box center [1457, 145] width 10 height 10
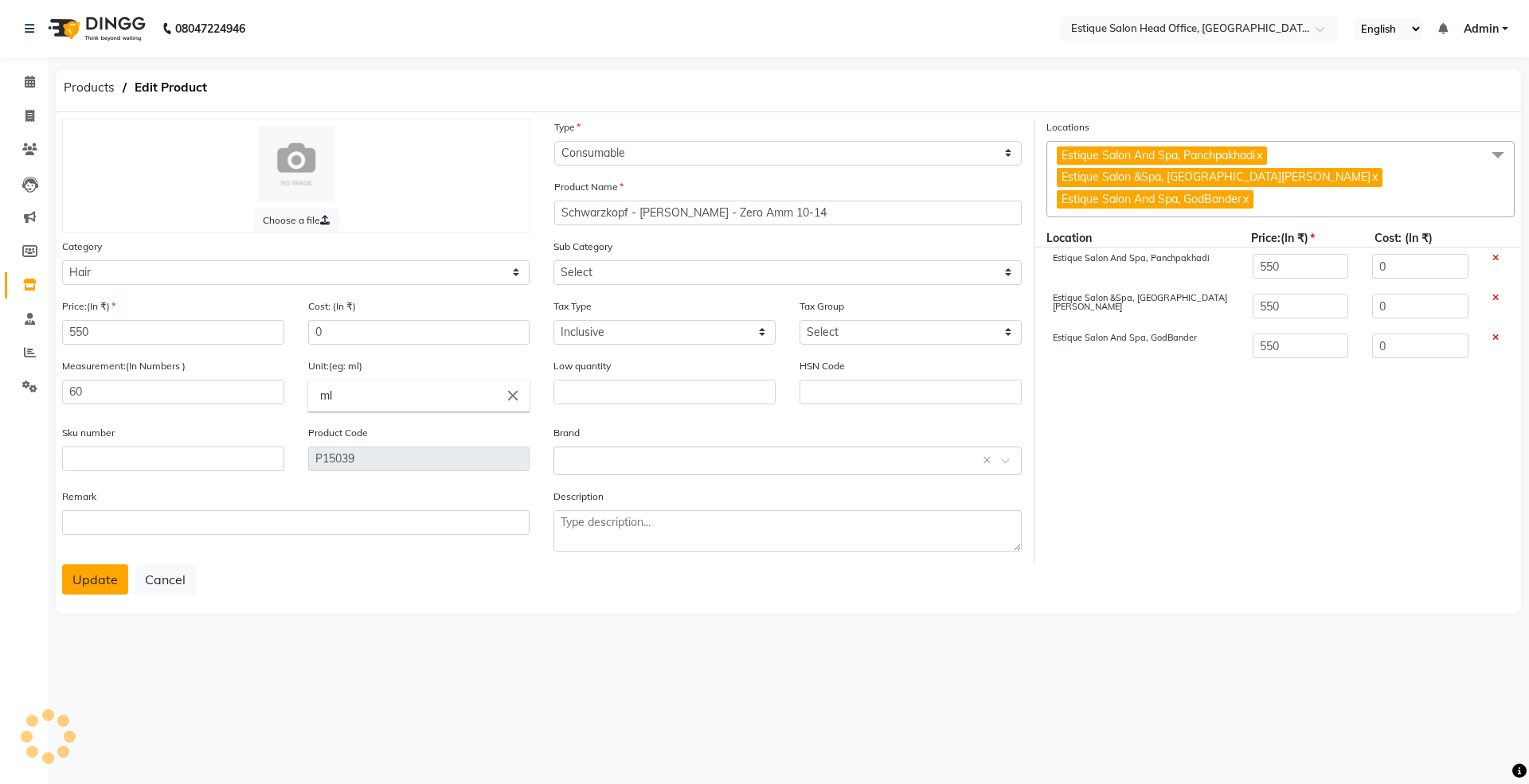
click at [88, 570] on button "Update" at bounding box center [95, 579] width 66 height 30
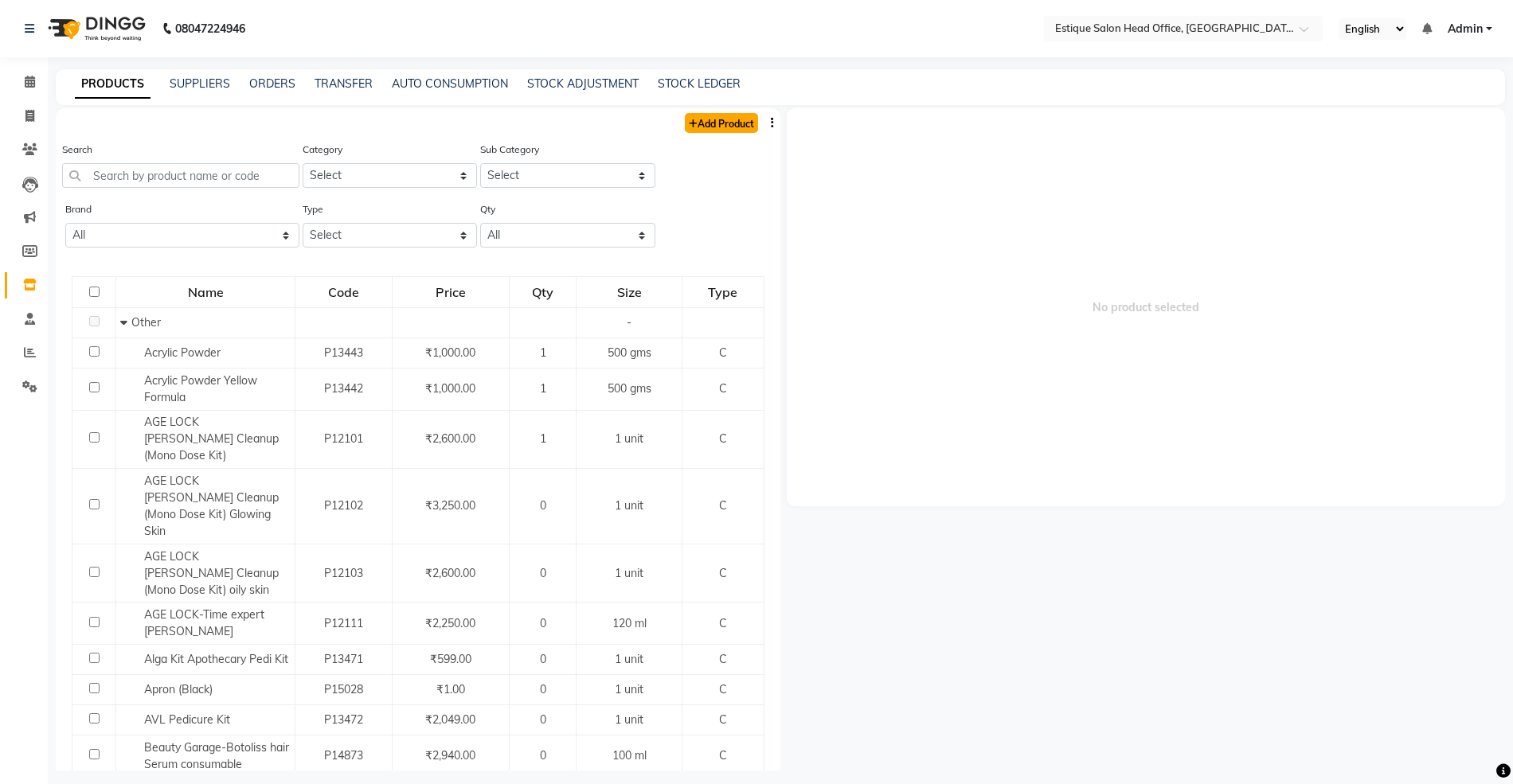
click at [709, 122] on link "Add Product" at bounding box center [721, 123] width 73 height 20
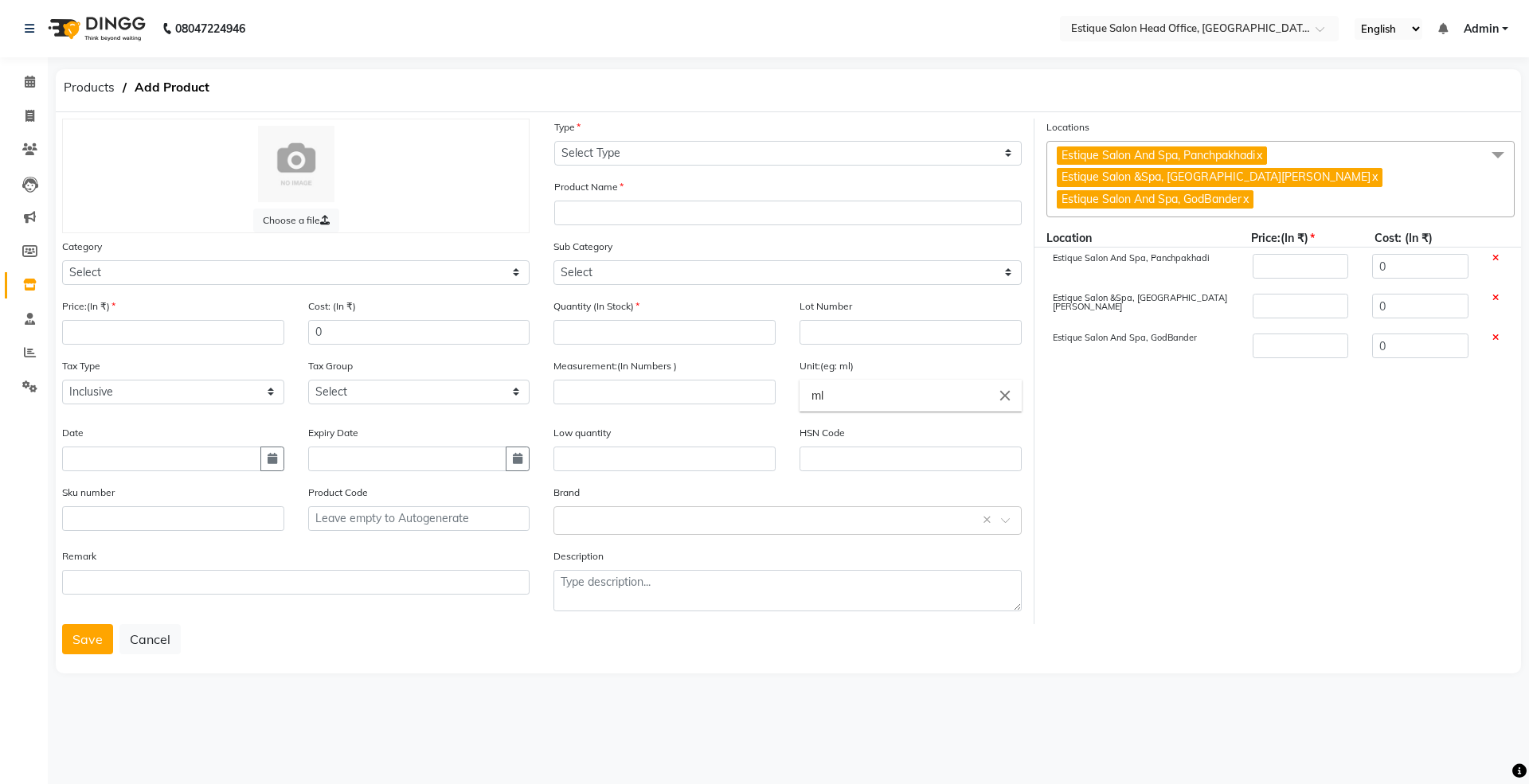
click at [740, 455] on div "Price:(In ₹) Cost: (In ₹) 0 Quantity (In Stock) Lot Number Tax Type Select Incl…" at bounding box center [541, 460] width 983 height 326
click at [593, 211] on input "text" at bounding box center [788, 213] width 467 height 25
paste input "Schwarzkopf - [PERSON_NAME] - Zero Amm 10-14"
click at [140, 645] on button "Cancel" at bounding box center [149, 639] width 61 height 30
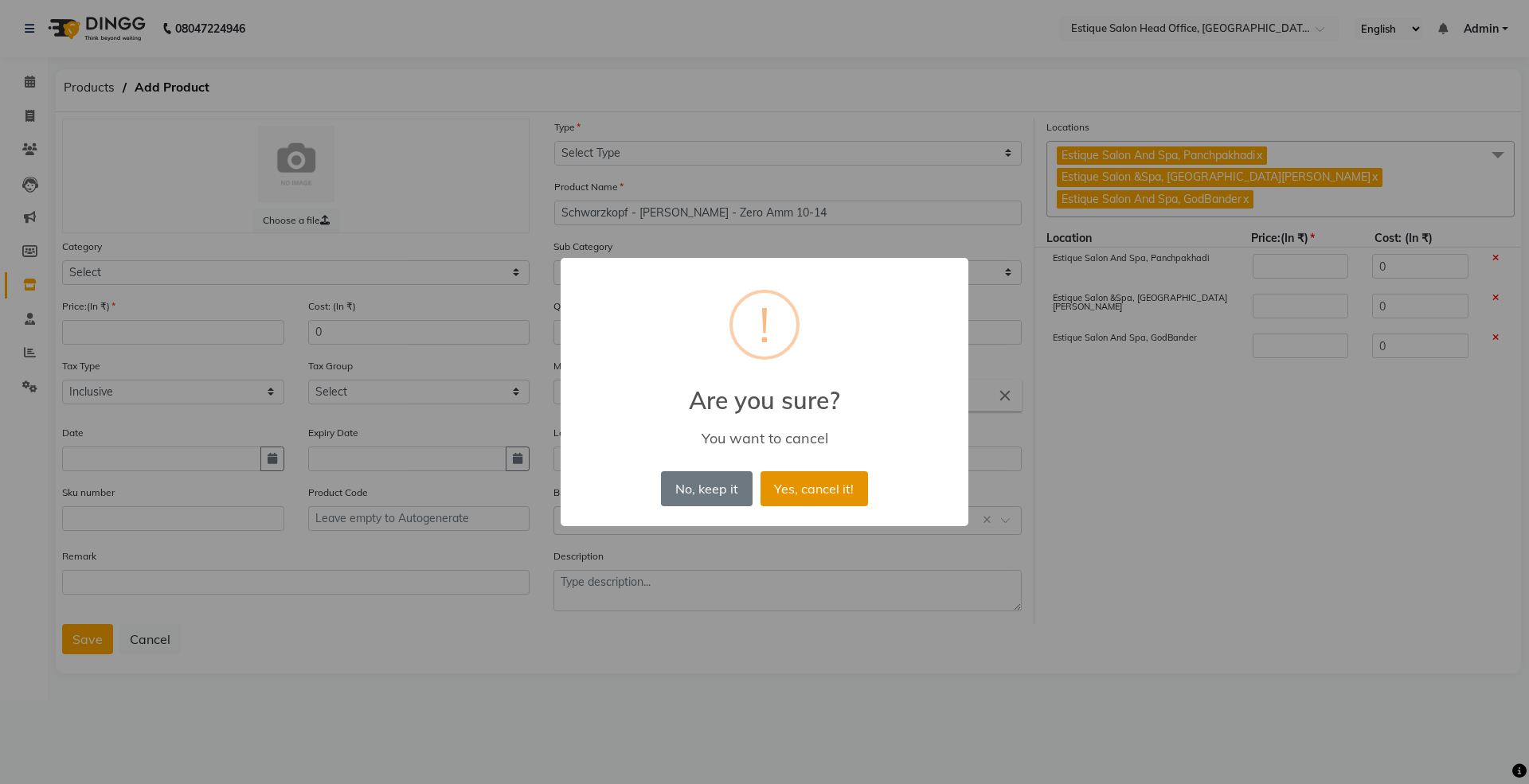
click at [818, 488] on button "Yes, cancel it!" at bounding box center [814, 488] width 108 height 35
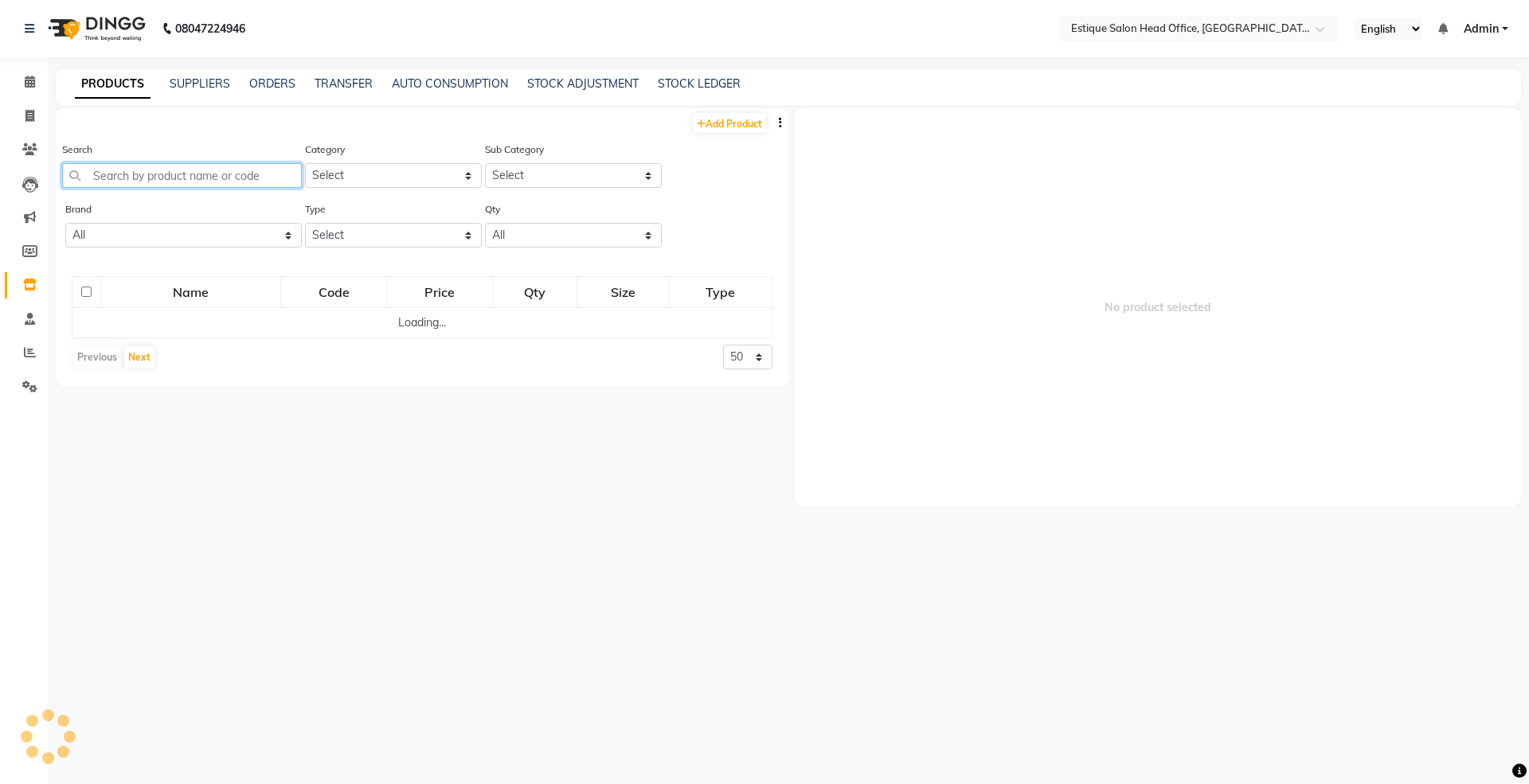
click at [113, 178] on input "text" at bounding box center [182, 176] width 240 height 25
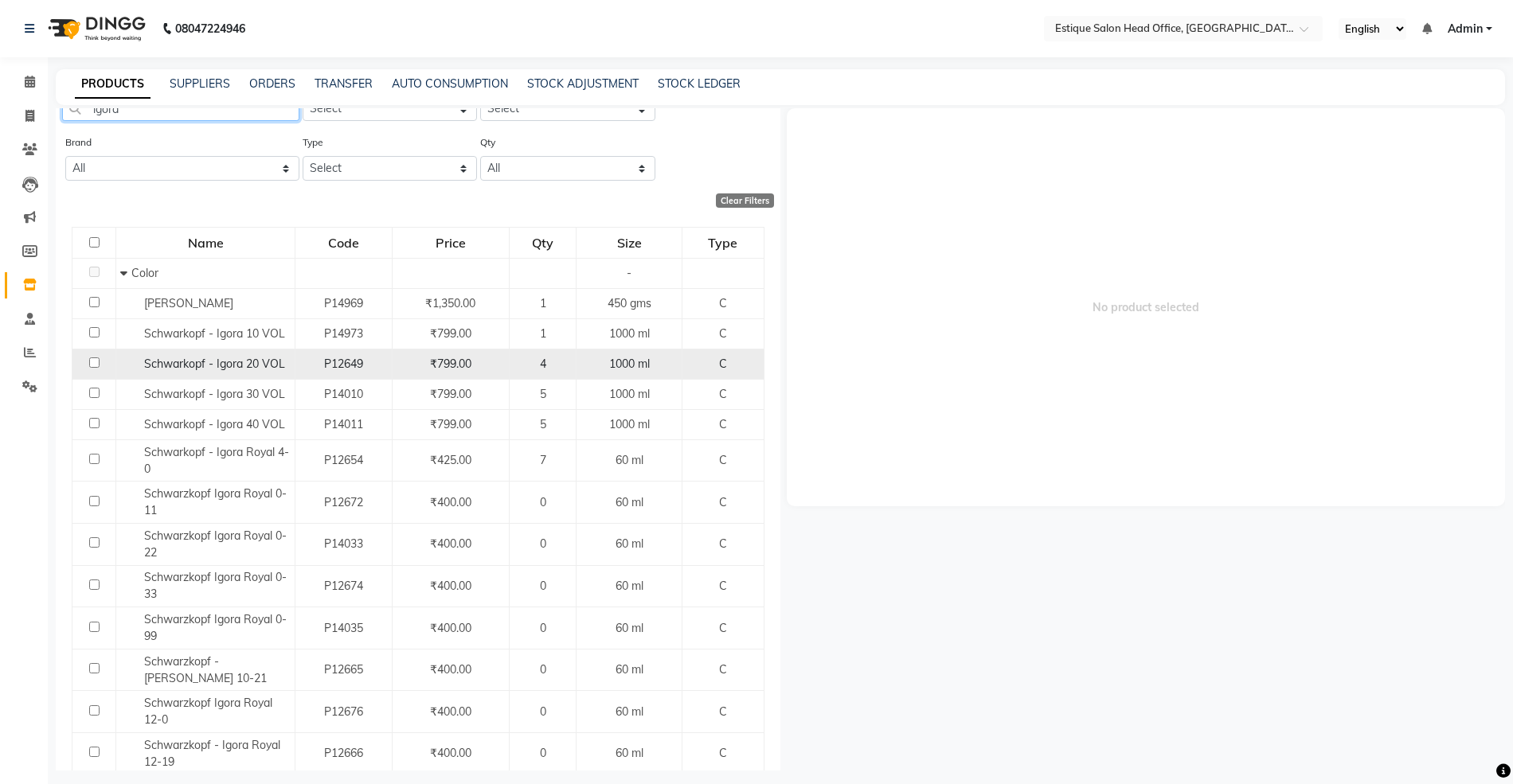
scroll to position [106, 0]
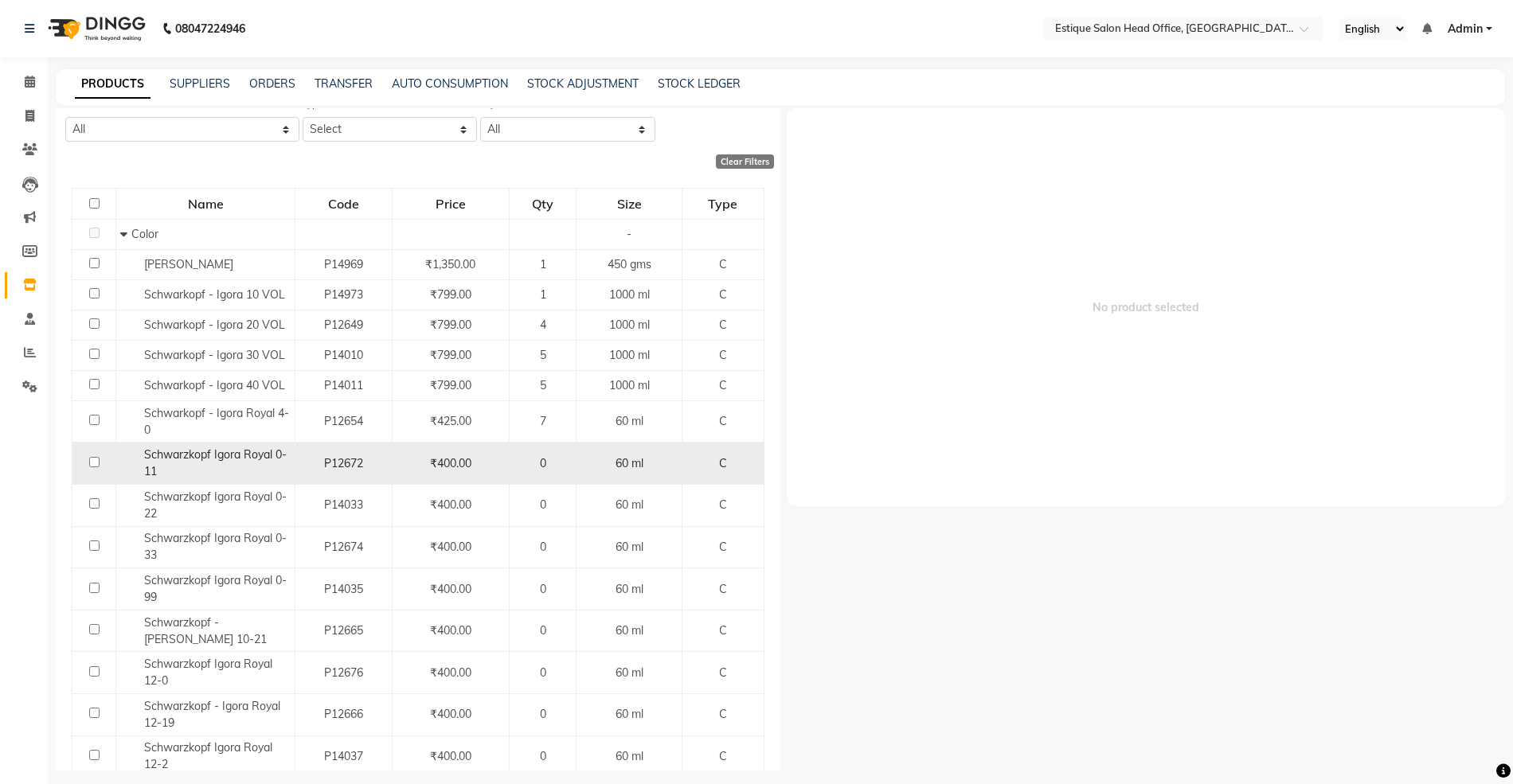
click at [180, 462] on span "Schwarzkopf Igora Royal 0-11" at bounding box center [215, 463] width 142 height 31
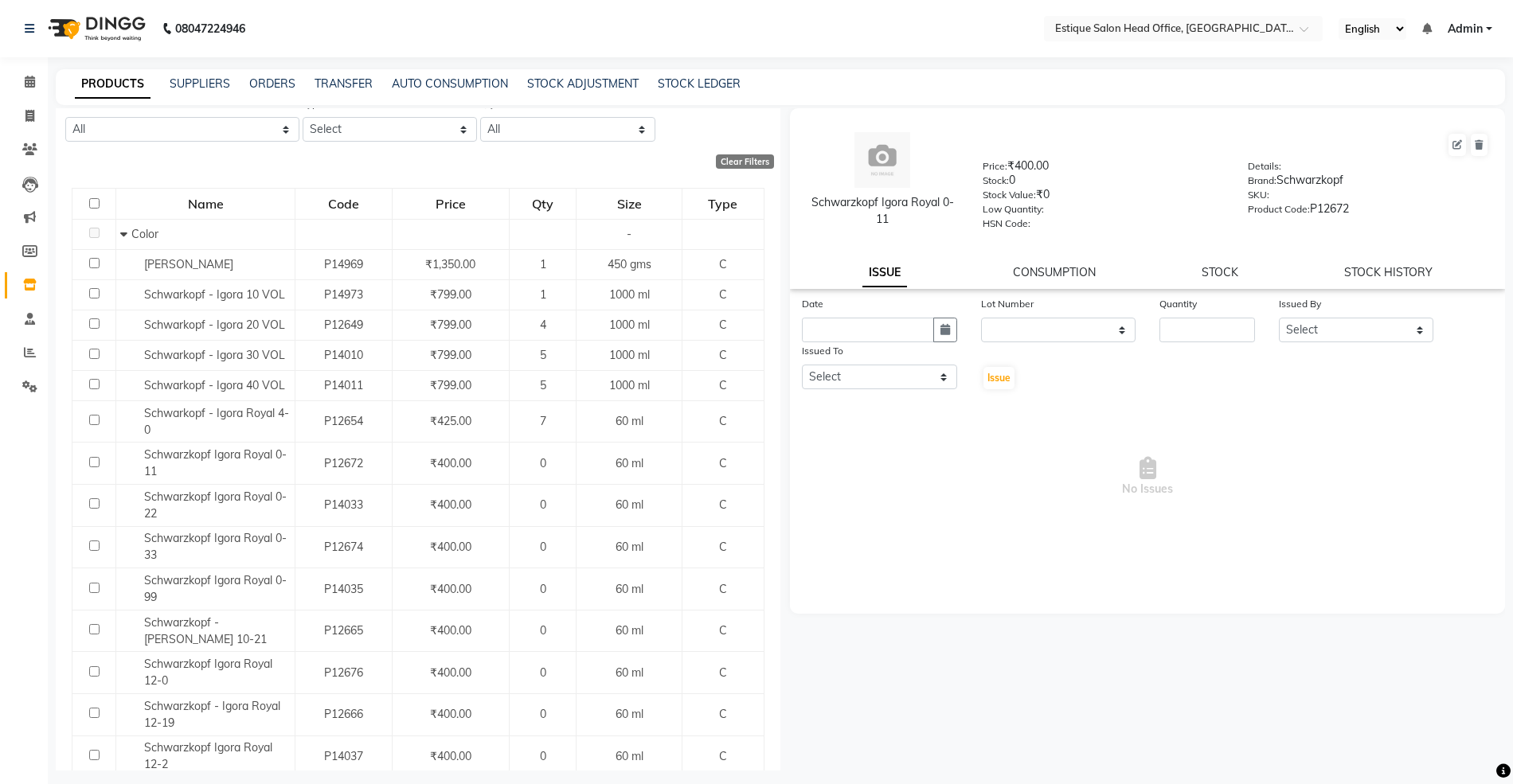
drag, startPoint x: 810, startPoint y: 202, endPoint x: 920, endPoint y: 223, distance: 112.0
click at [920, 223] on div "Schwarzkopf Igora Royal 0-11" at bounding box center [882, 211] width 153 height 34
copy div "Schwarzkopf Igora Royal 0-11"
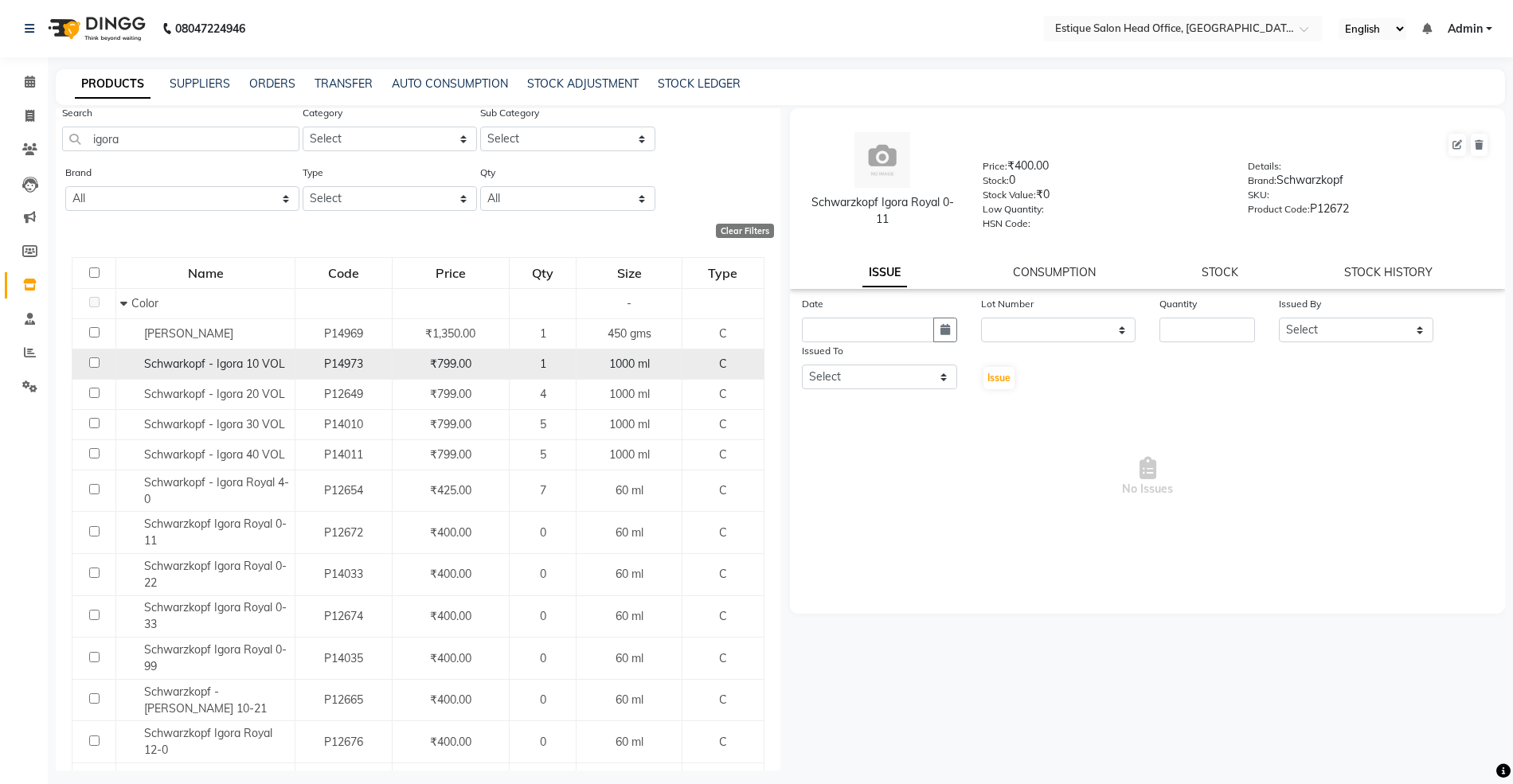
scroll to position [0, 0]
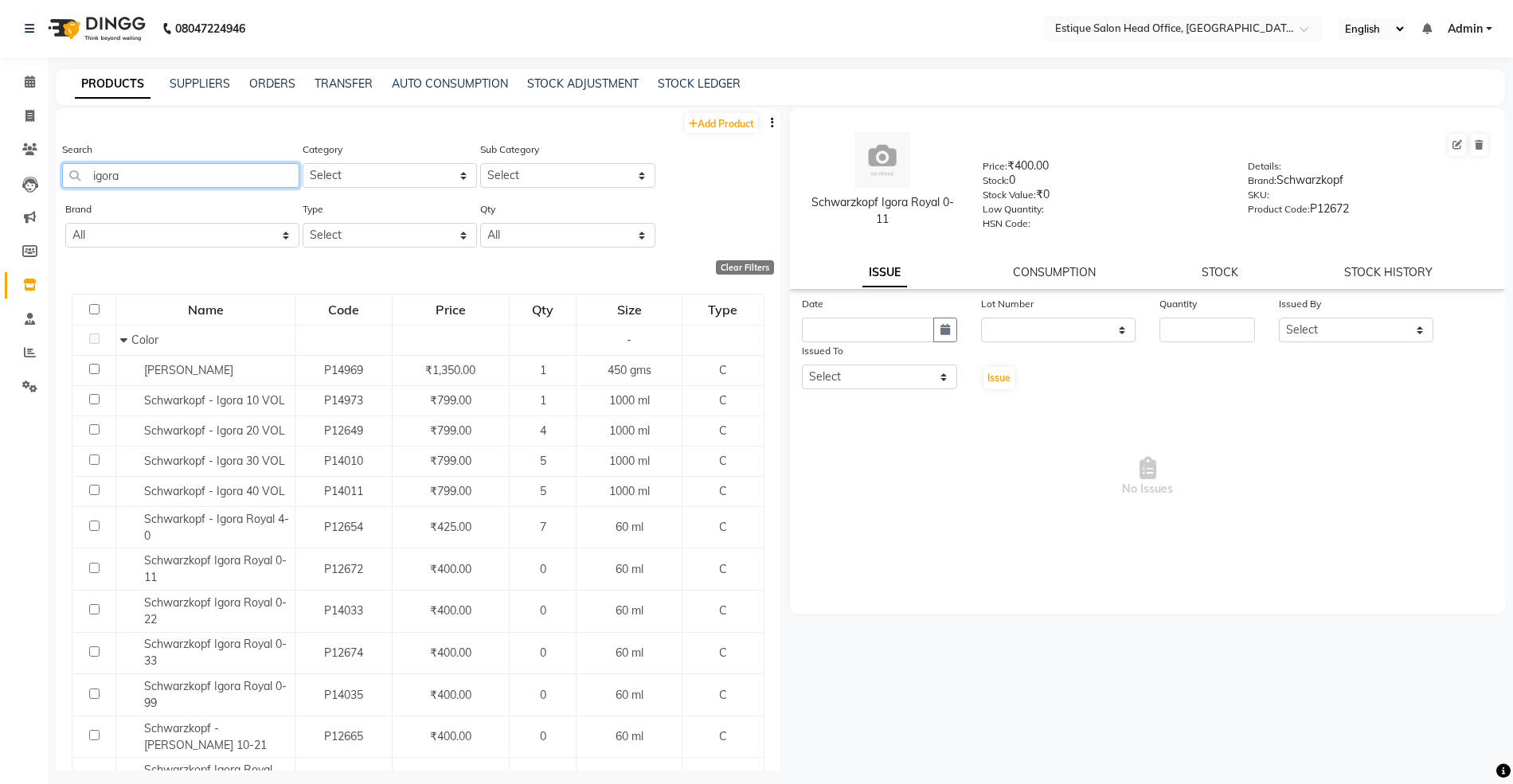
drag, startPoint x: 90, startPoint y: 173, endPoint x: 188, endPoint y: 177, distance: 98.1
click at [188, 177] on input "igora" at bounding box center [180, 176] width 237 height 25
paste input "Schwarzkopf Igora Royal 0-11"
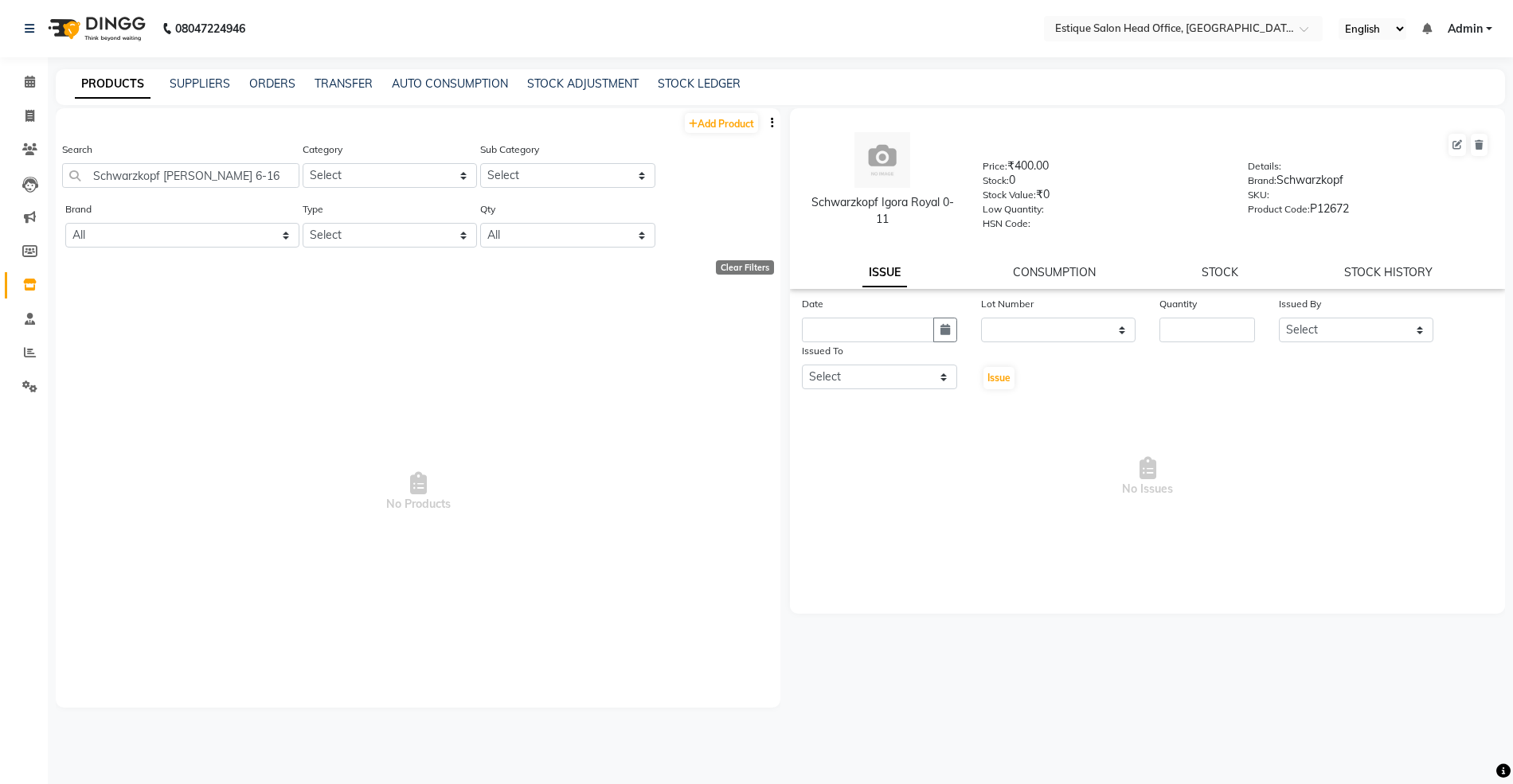
click at [447, 326] on span "No Products" at bounding box center [418, 493] width 693 height 398
drag, startPoint x: 91, startPoint y: 170, endPoint x: 265, endPoint y: 172, distance: 174.0
click at [265, 172] on input "Schwarzkopf [PERSON_NAME] 6-16" at bounding box center [180, 176] width 237 height 25
click at [724, 115] on link "Add Product" at bounding box center [721, 123] width 73 height 20
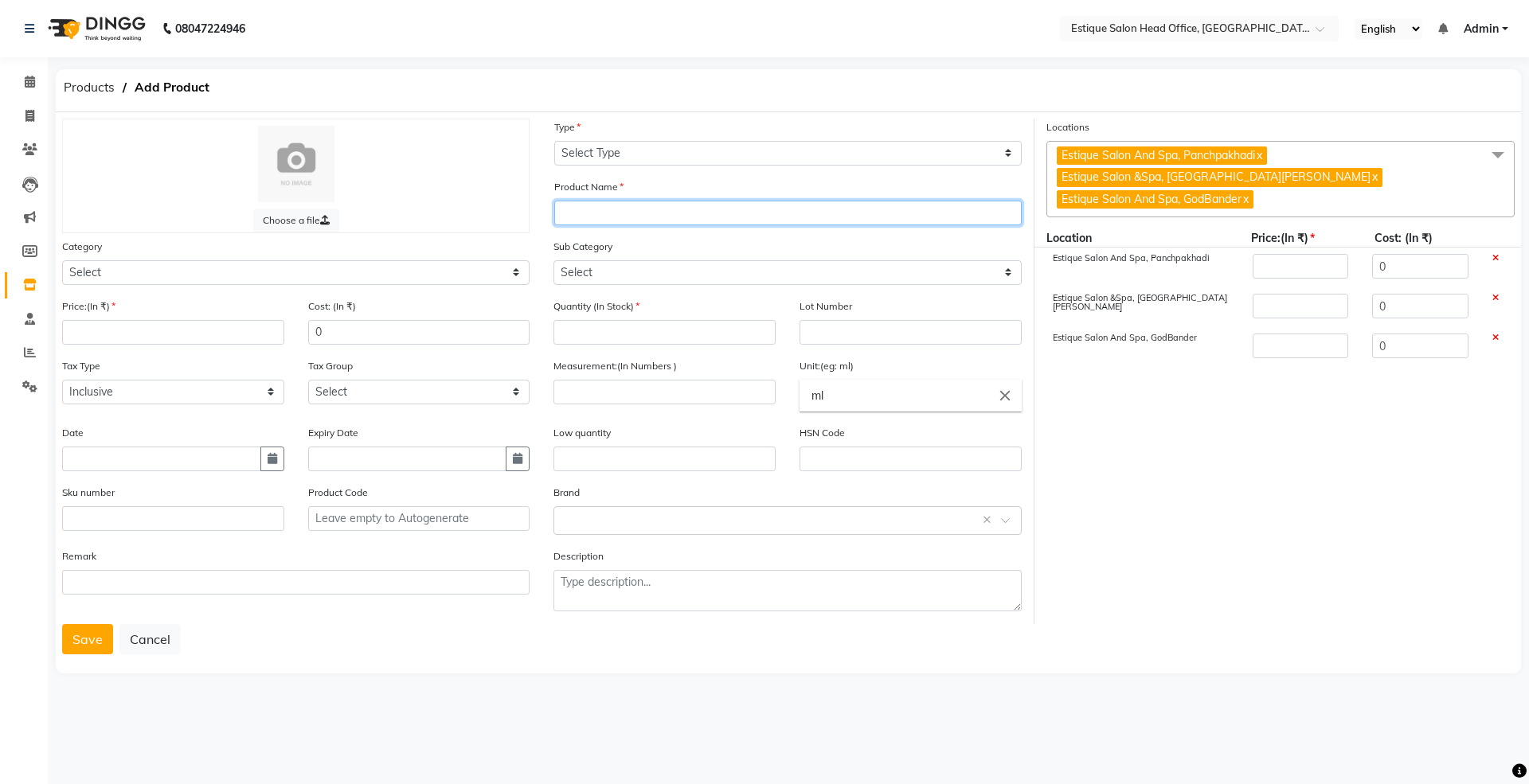
click at [600, 219] on input "text" at bounding box center [788, 213] width 467 height 25
paste input "Schwarzkopf [PERSON_NAME] 6-16"
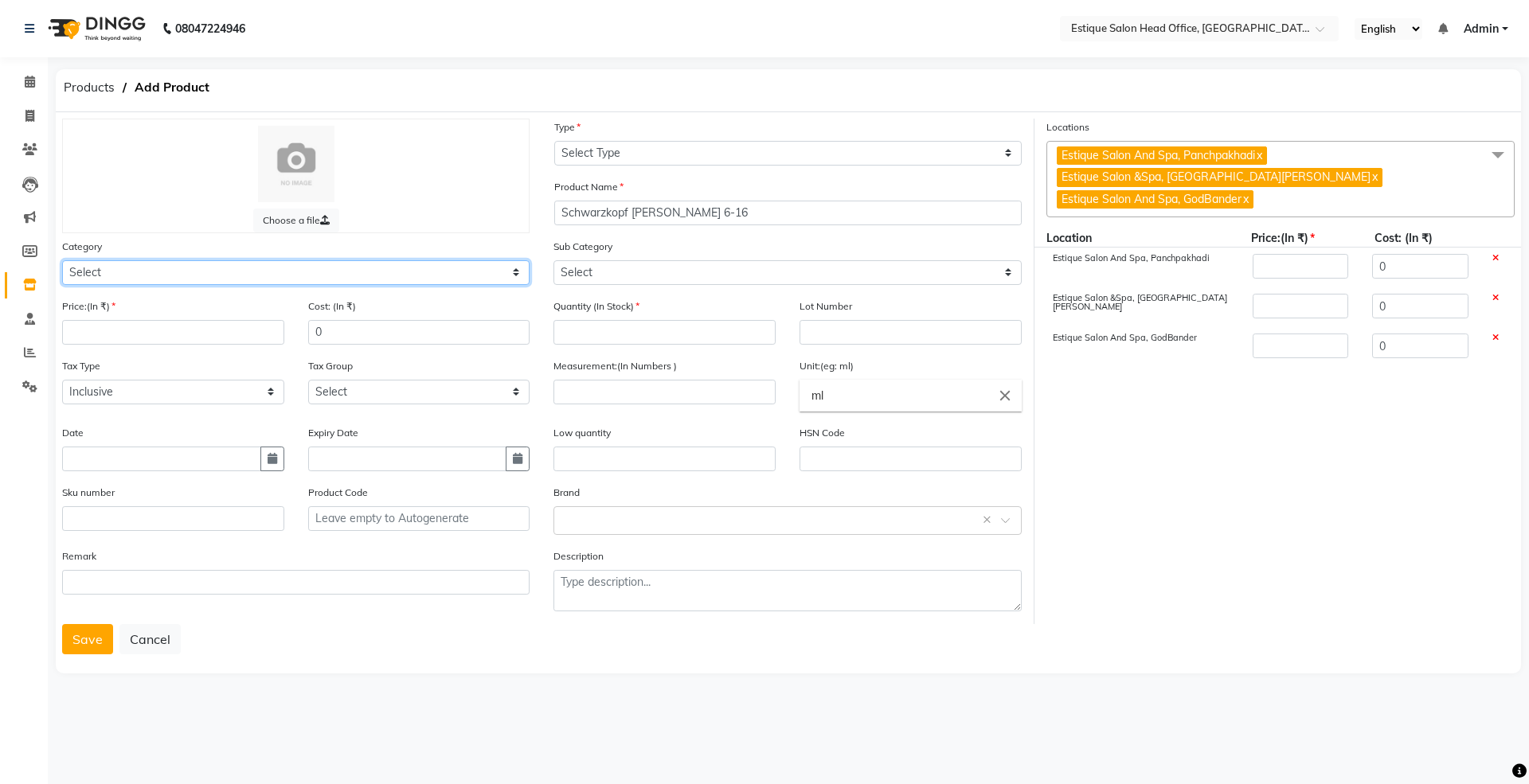
click at [103, 269] on select "Select Hair Skin Makeup Personal Care Appliances [PERSON_NAME] Waxing Disposabl…" at bounding box center [296, 273] width 467 height 25
click at [62, 260] on select "Select Hair Skin Makeup Personal Care Appliances [PERSON_NAME] Waxing Disposabl…" at bounding box center [296, 273] width 467 height 25
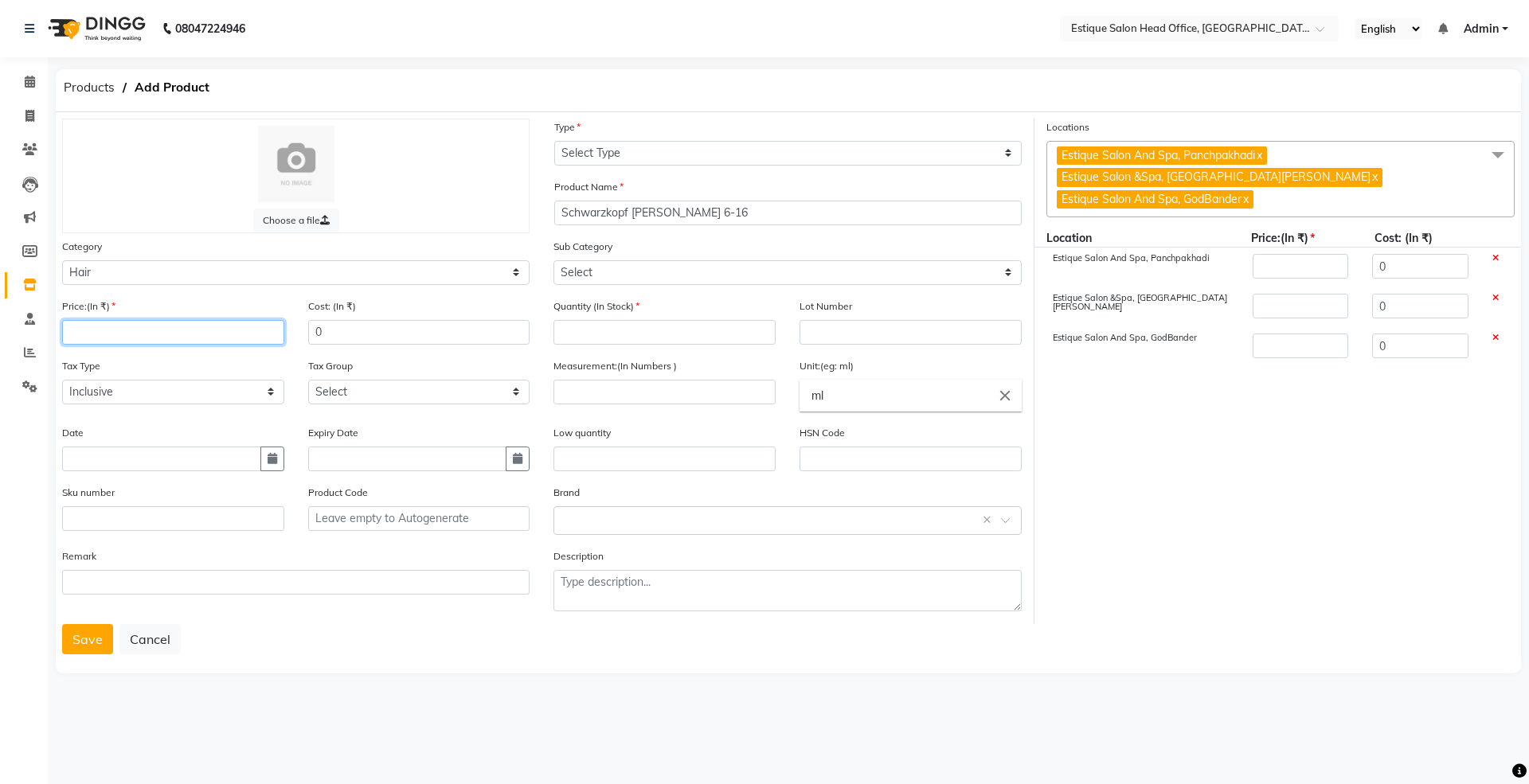
click at [110, 333] on input "number" at bounding box center [173, 332] width 222 height 25
click at [265, 459] on button "button" at bounding box center [272, 459] width 24 height 25
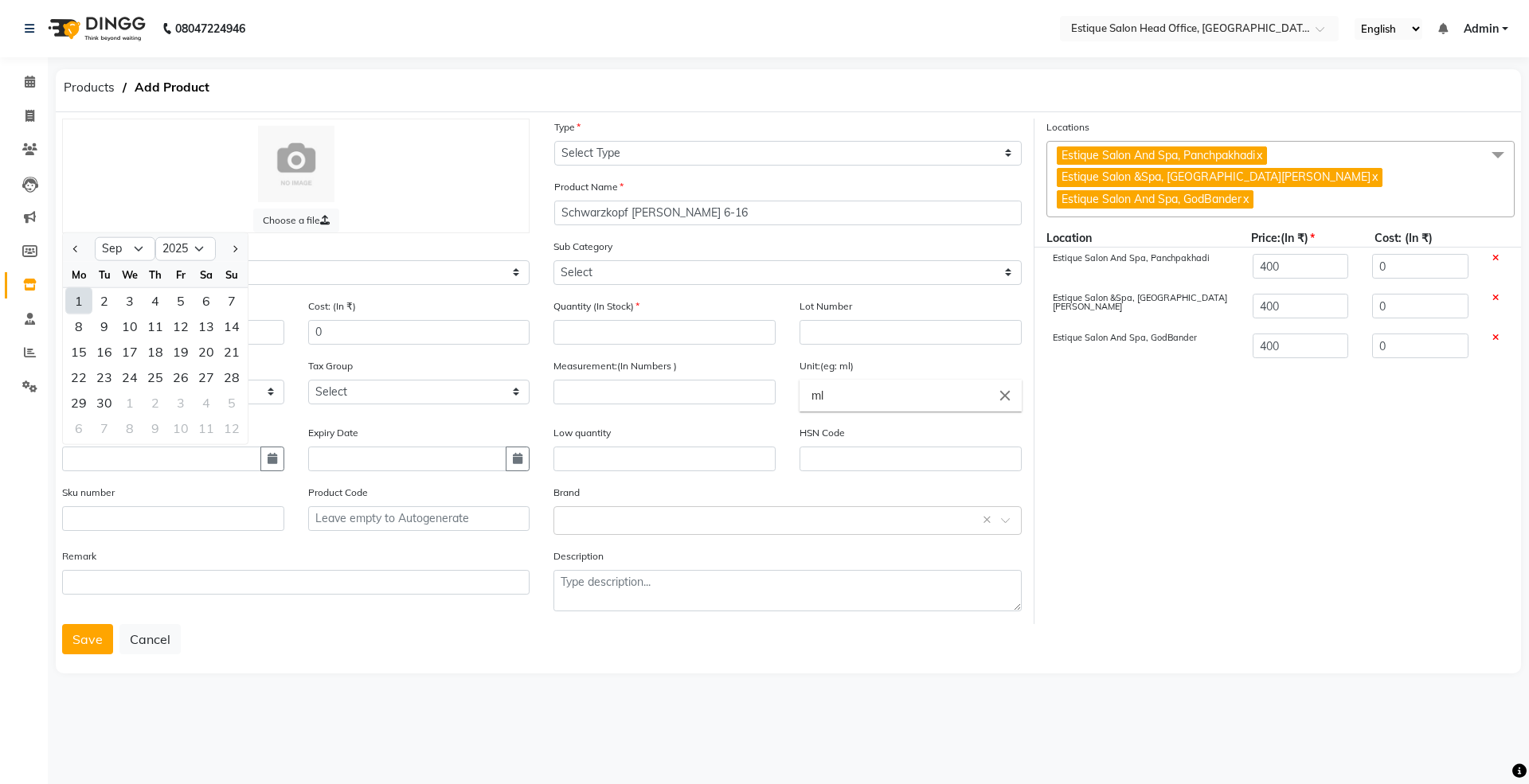
click at [77, 299] on div "1" at bounding box center [78, 300] width 26 height 26
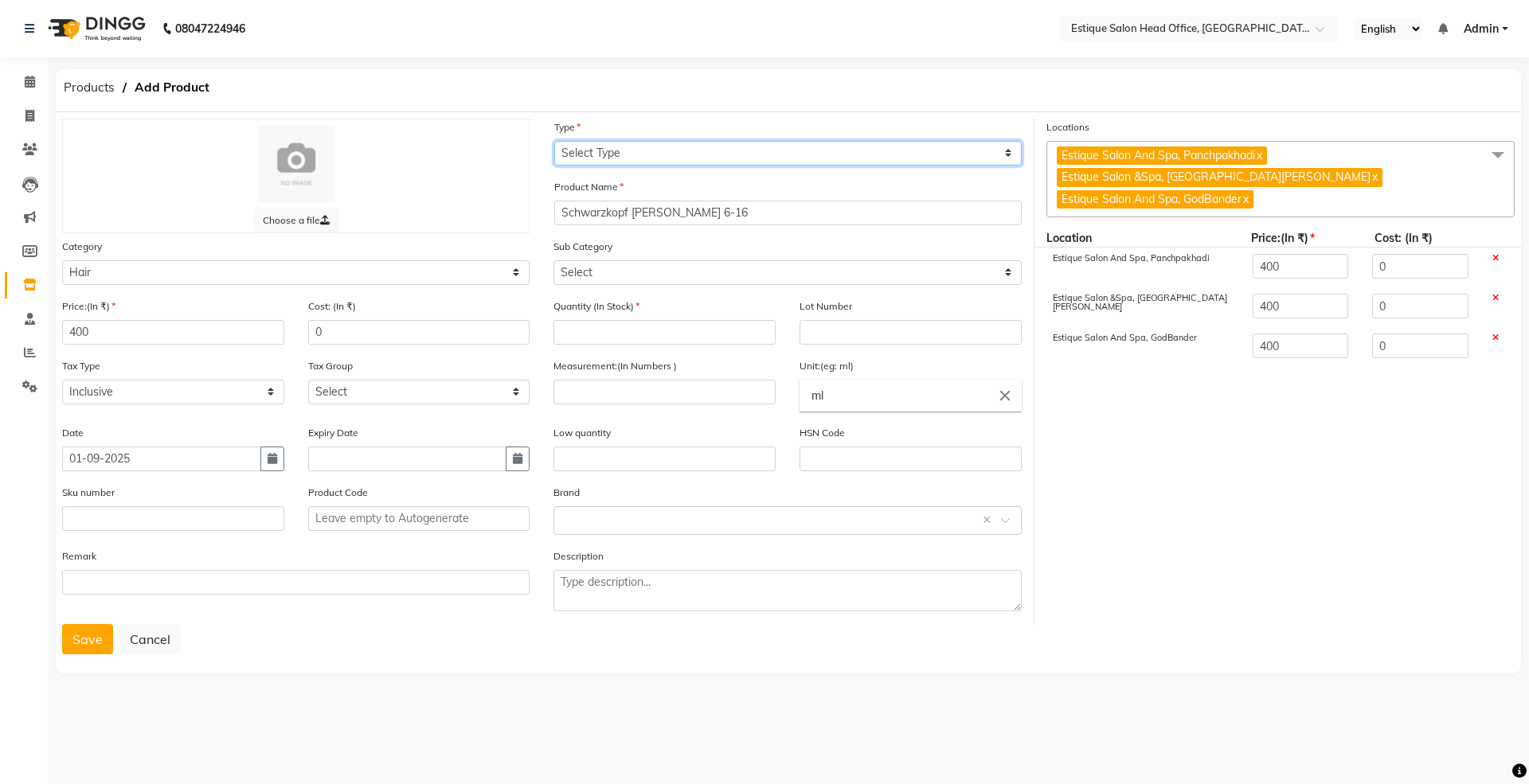
click at [603, 149] on select "Select Type Both Retail Consumable" at bounding box center [788, 154] width 467 height 25
click at [554, 141] on select "Select Type Both Retail Consumable" at bounding box center [788, 154] width 467 height 25
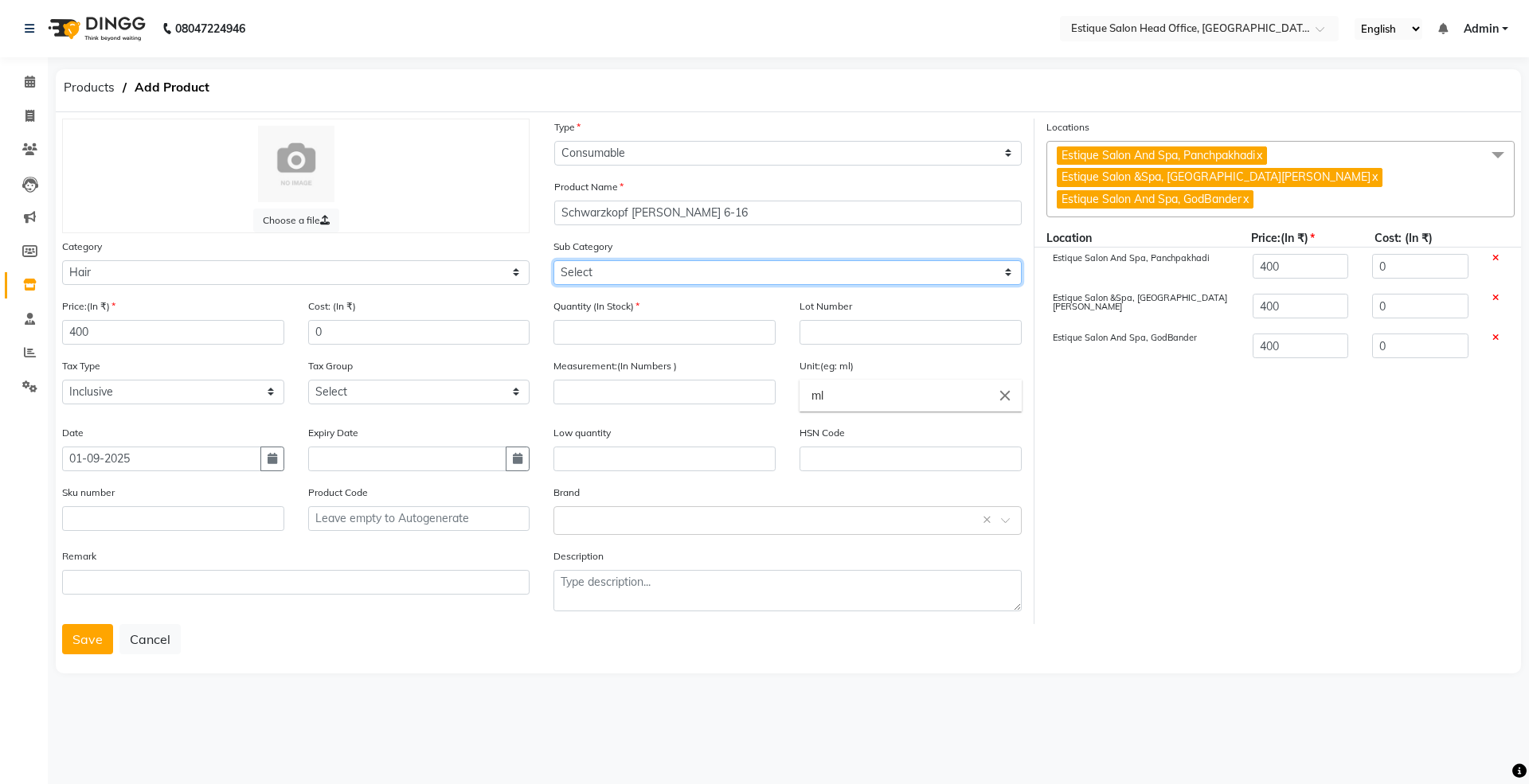
click at [594, 272] on select "Select Shampoo Conditioner Cream Mask Oil Serum Color Appliances Treatment Styl…" at bounding box center [787, 273] width 467 height 25
click at [553, 260] on select "Select Shampoo Conditioner Cream Mask Oil Serum Color Appliances Treatment Styl…" at bounding box center [787, 273] width 467 height 25
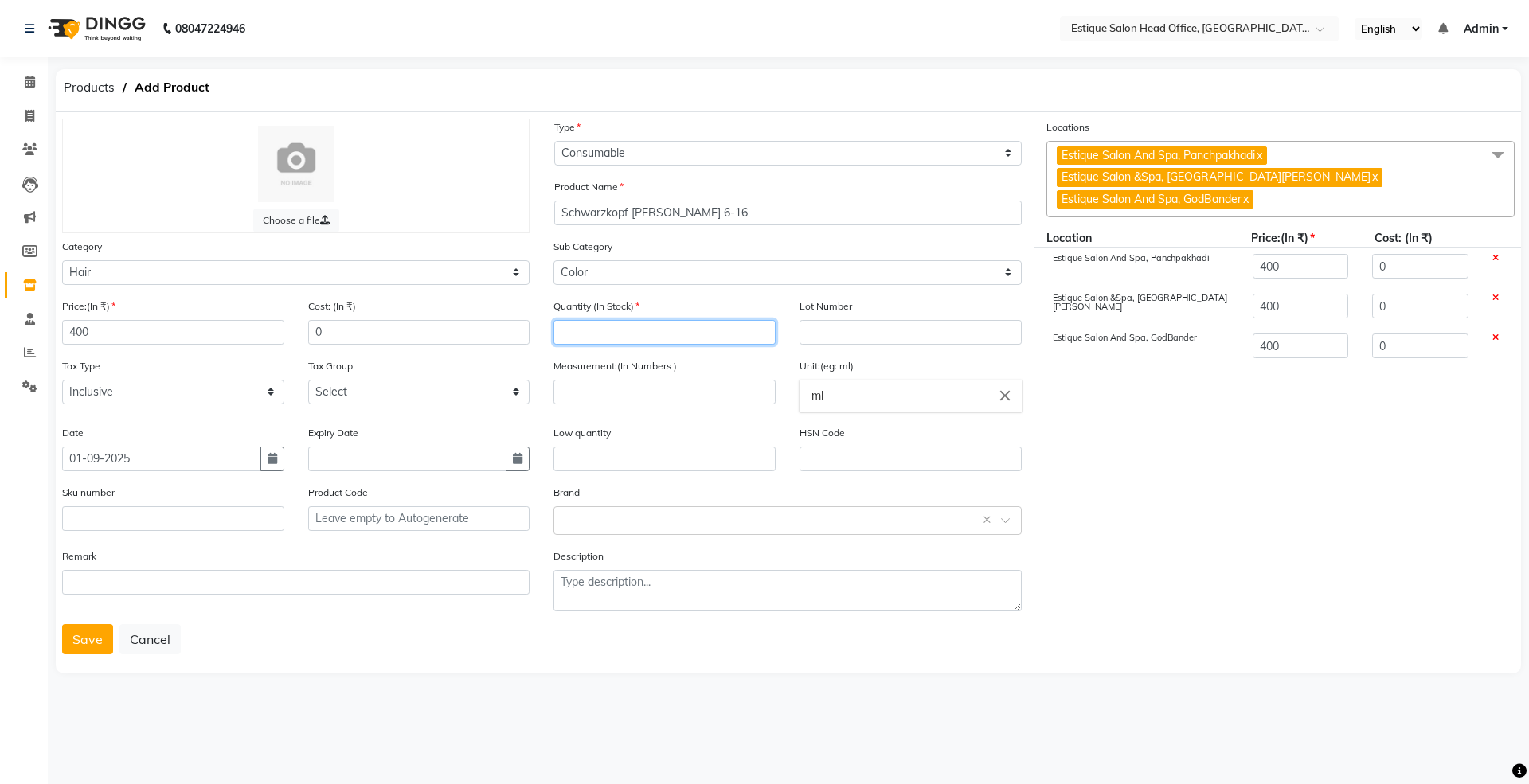
click at [584, 331] on input "number" at bounding box center [665, 332] width 222 height 25
click at [590, 393] on input "number" at bounding box center [665, 392] width 222 height 25
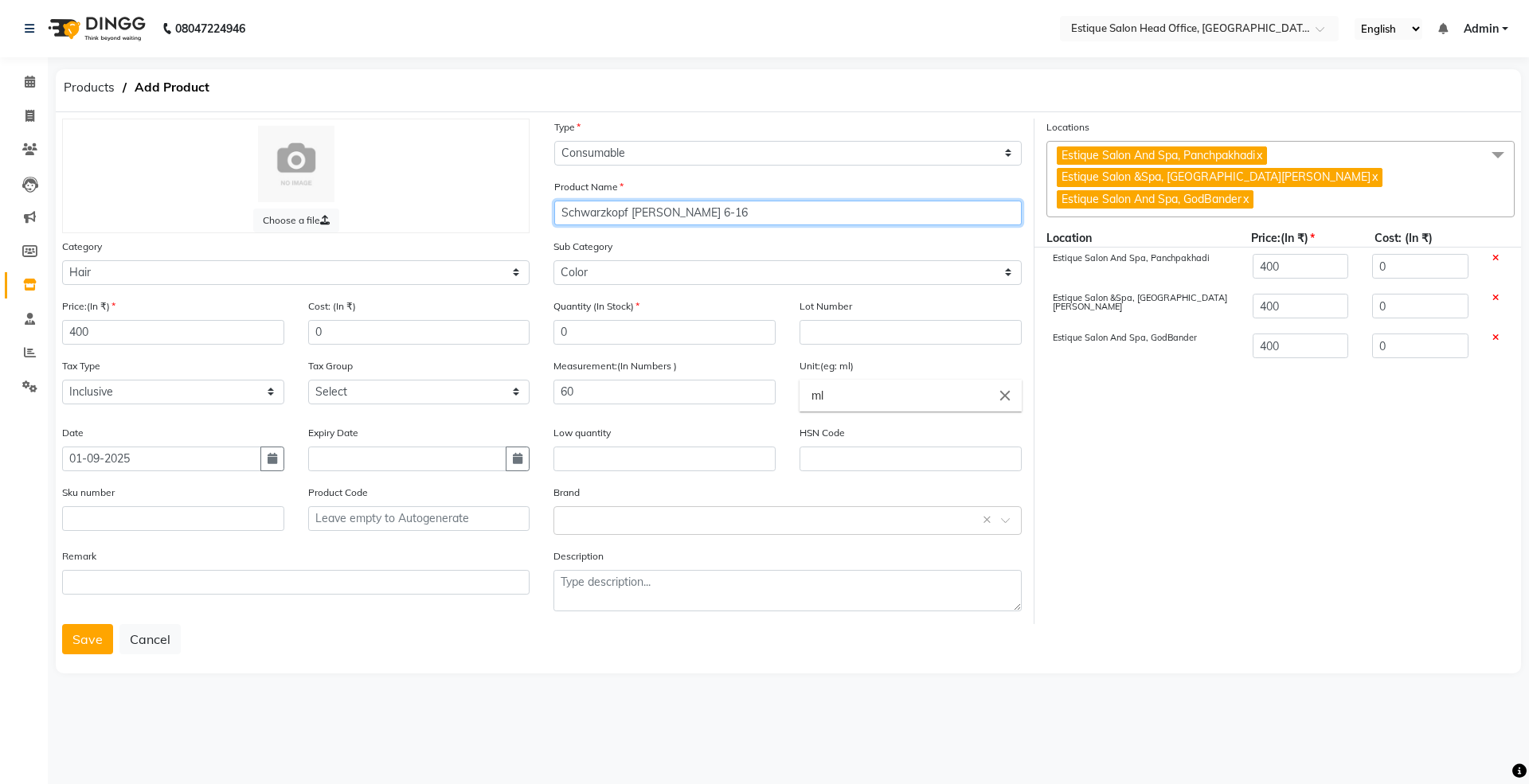
drag, startPoint x: 611, startPoint y: 215, endPoint x: 753, endPoint y: 219, distance: 142.1
click at [753, 219] on input "Schwarzkopf [PERSON_NAME] 6-16" at bounding box center [788, 213] width 467 height 25
click at [84, 631] on button "Save" at bounding box center [87, 639] width 51 height 30
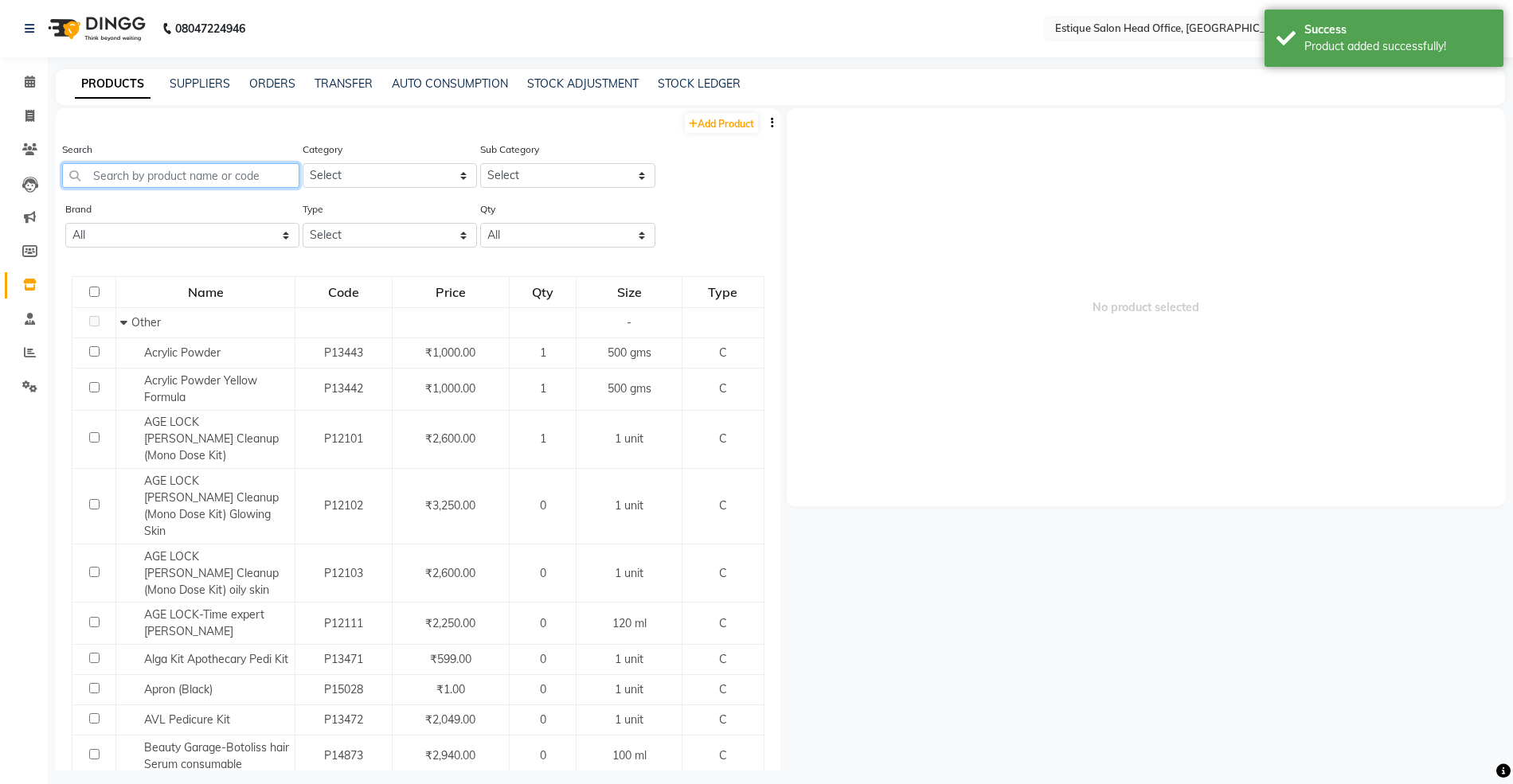
click at [128, 169] on input "text" at bounding box center [180, 176] width 237 height 25
paste input "Schwarzkopf [PERSON_NAME] 6-16"
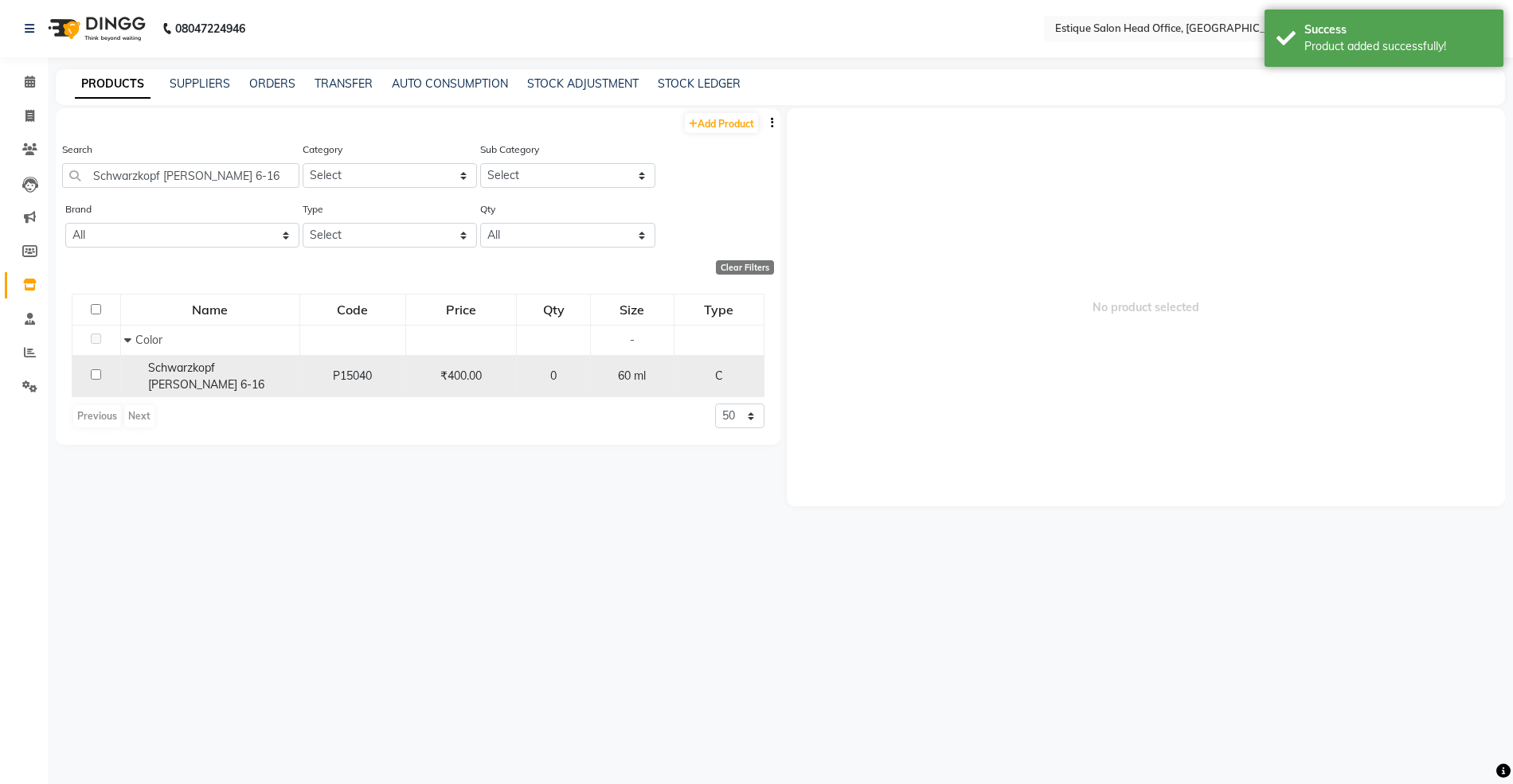
click at [187, 368] on span "Schwarzkopf [PERSON_NAME] 6-16" at bounding box center [206, 376] width 116 height 31
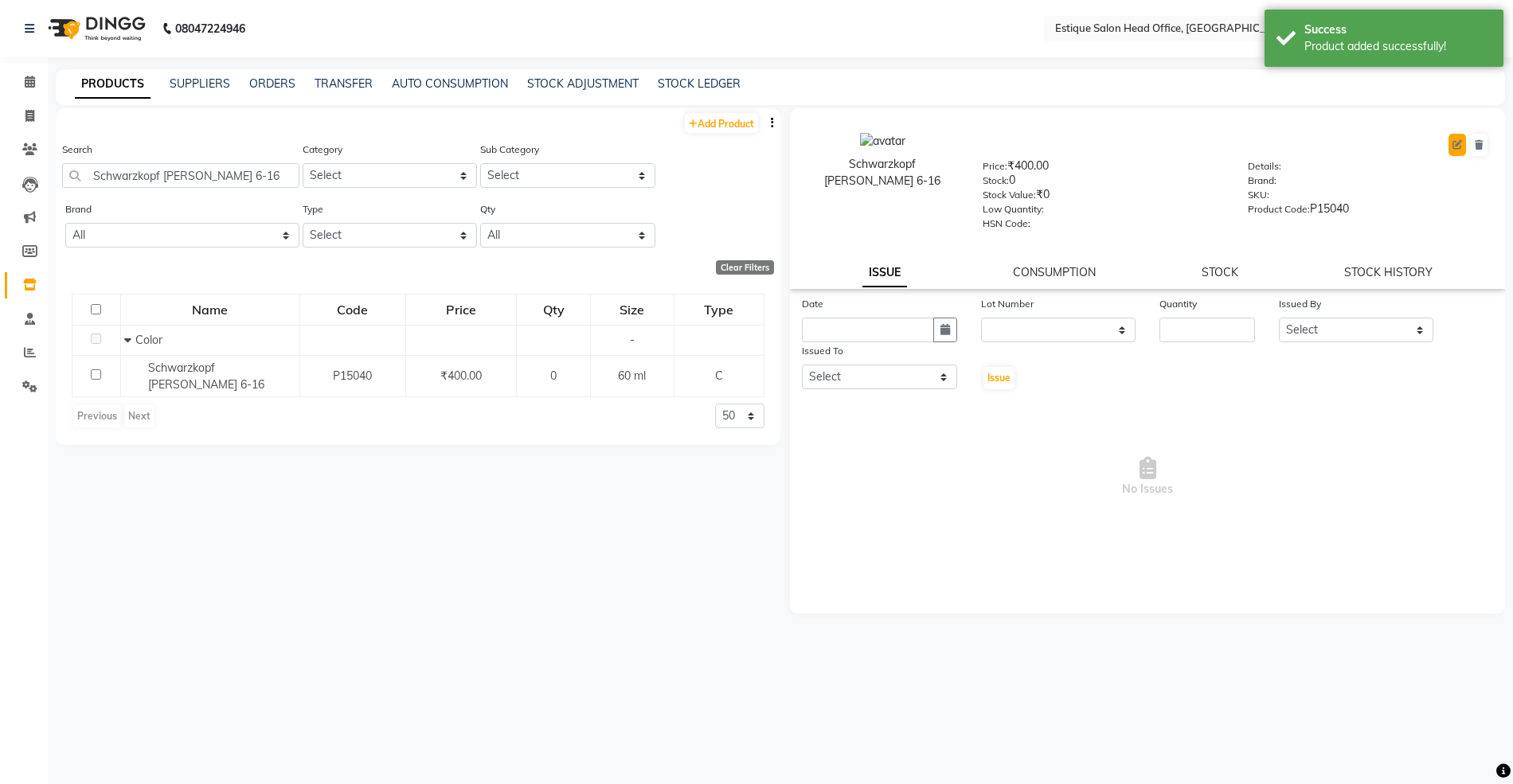
click at [1455, 147] on icon at bounding box center [1457, 145] width 10 height 10
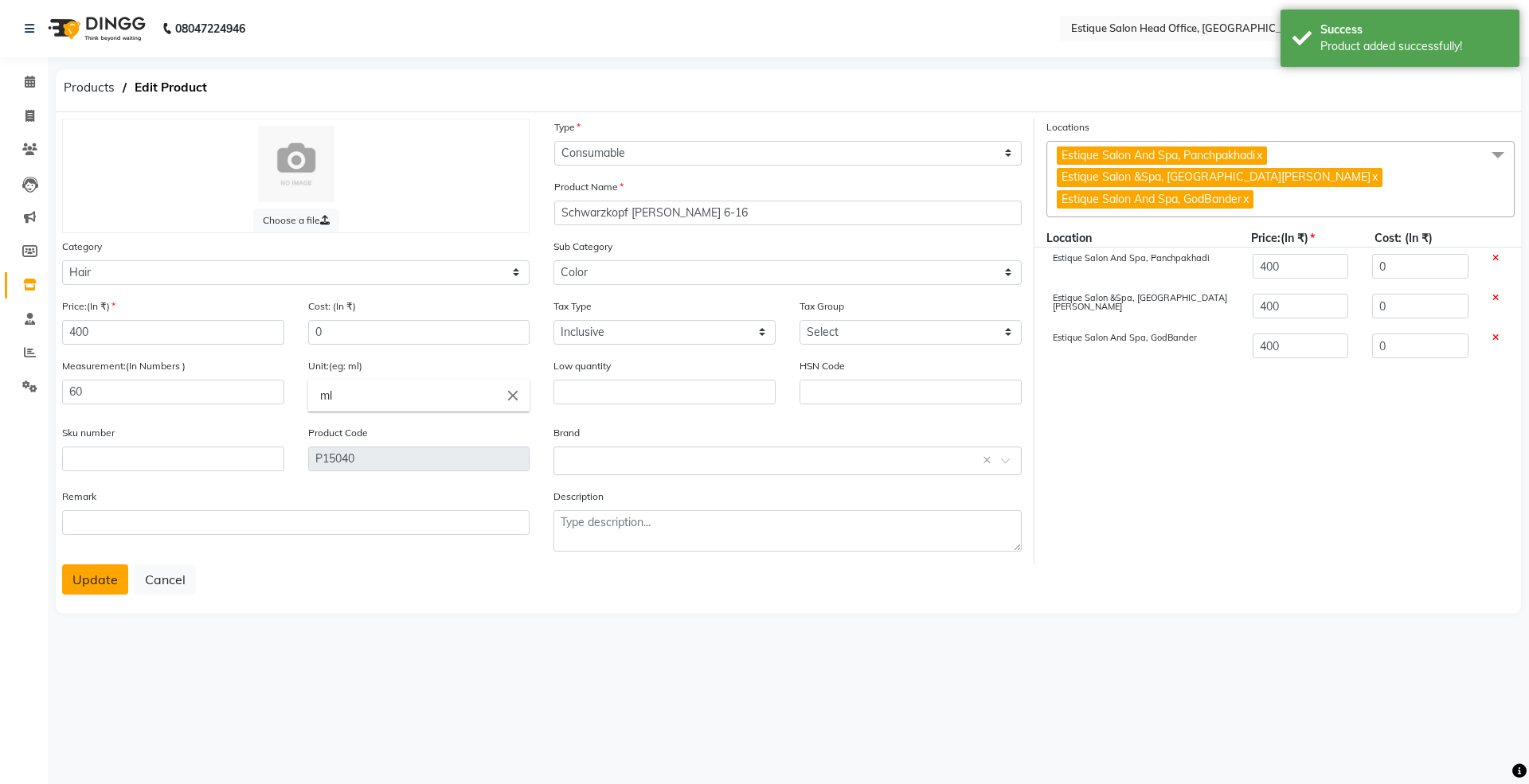
click at [96, 577] on button "Update" at bounding box center [95, 579] width 66 height 30
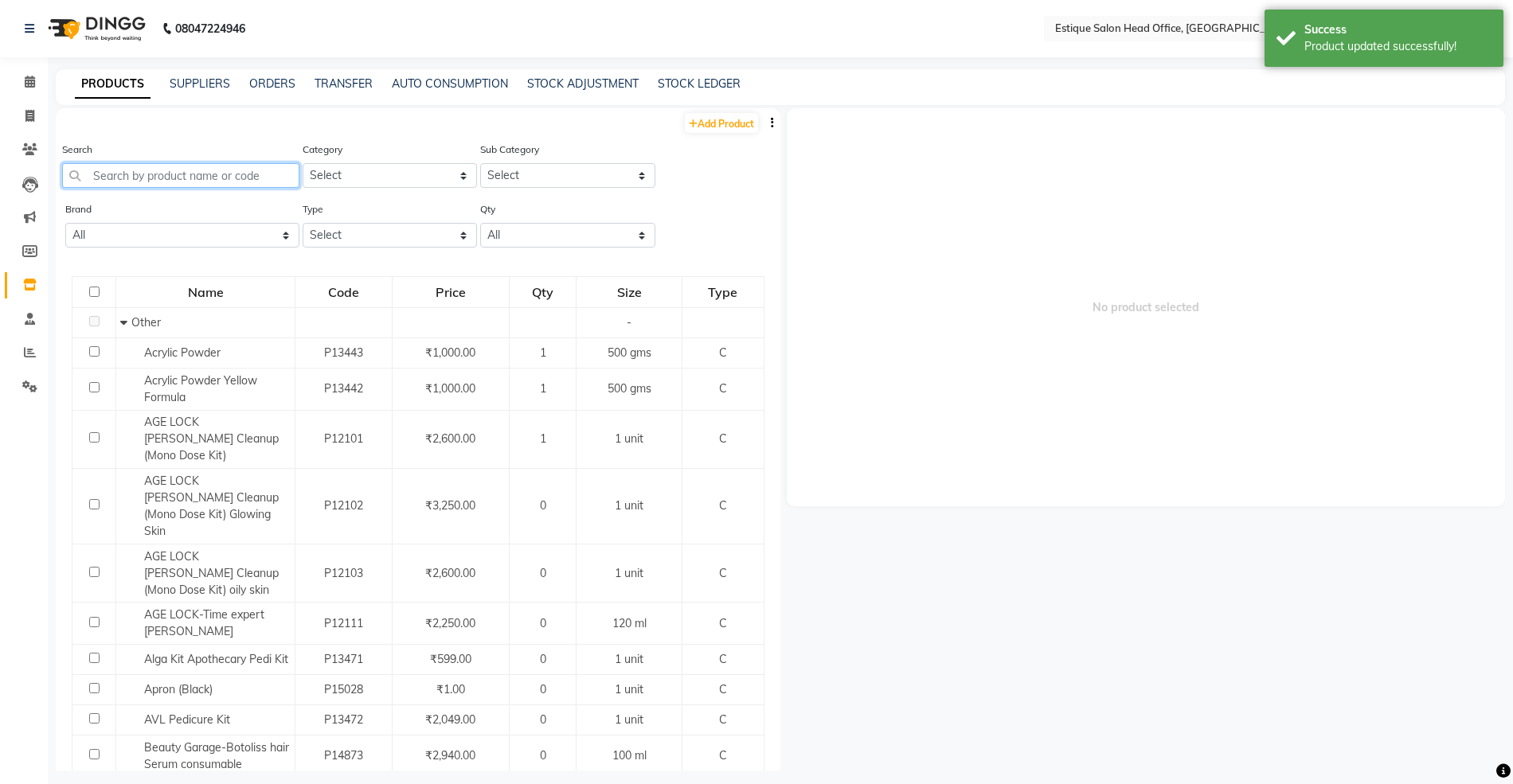
click at [131, 179] on input "text" at bounding box center [180, 176] width 237 height 25
paste input "Schwarzkopf [PERSON_NAME] 6-16"
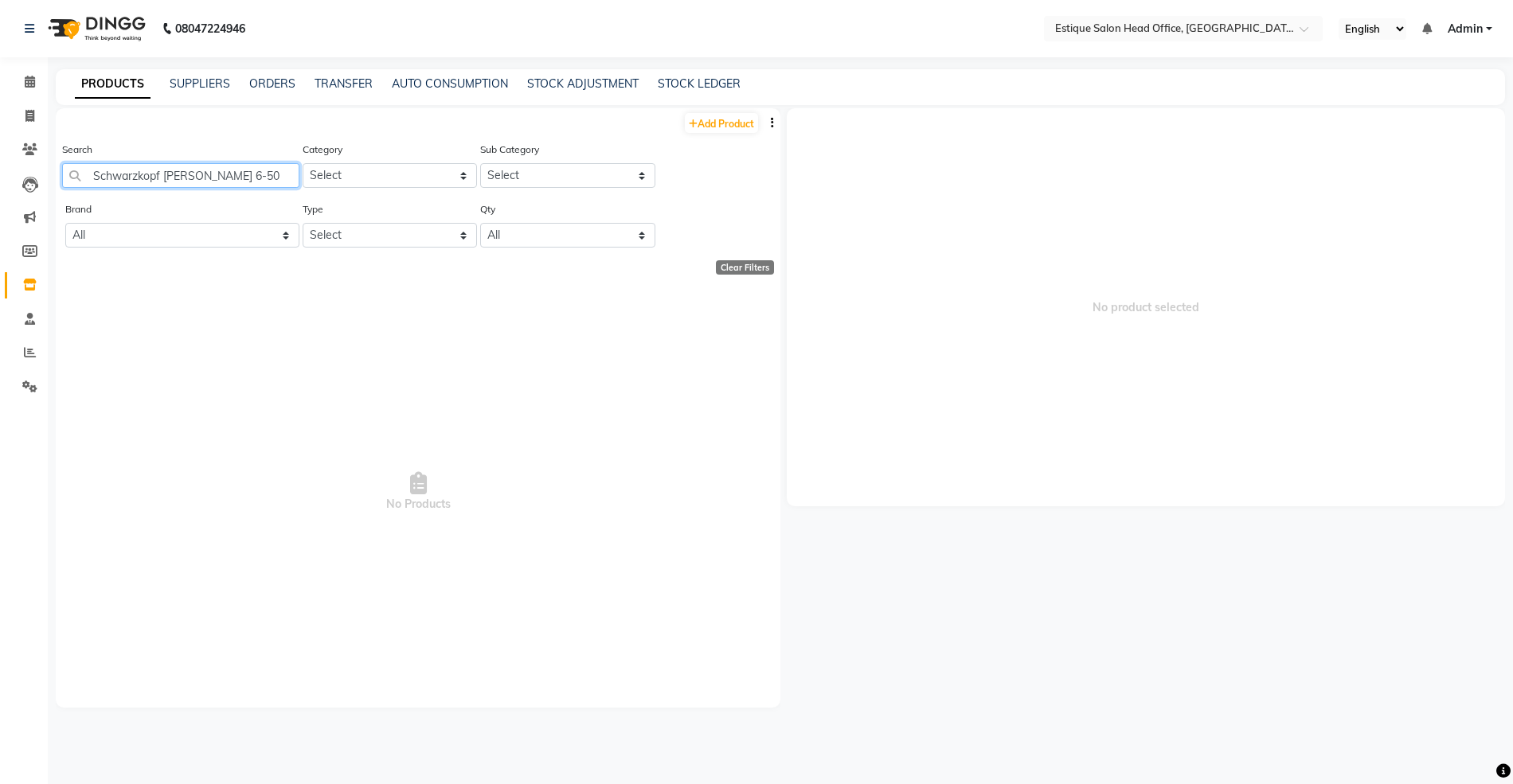
drag, startPoint x: 88, startPoint y: 170, endPoint x: 266, endPoint y: 177, distance: 178.1
click at [266, 177] on input "Schwarzkopf [PERSON_NAME] 6-50" at bounding box center [180, 176] width 237 height 25
click at [733, 122] on link "Add Product" at bounding box center [721, 123] width 73 height 20
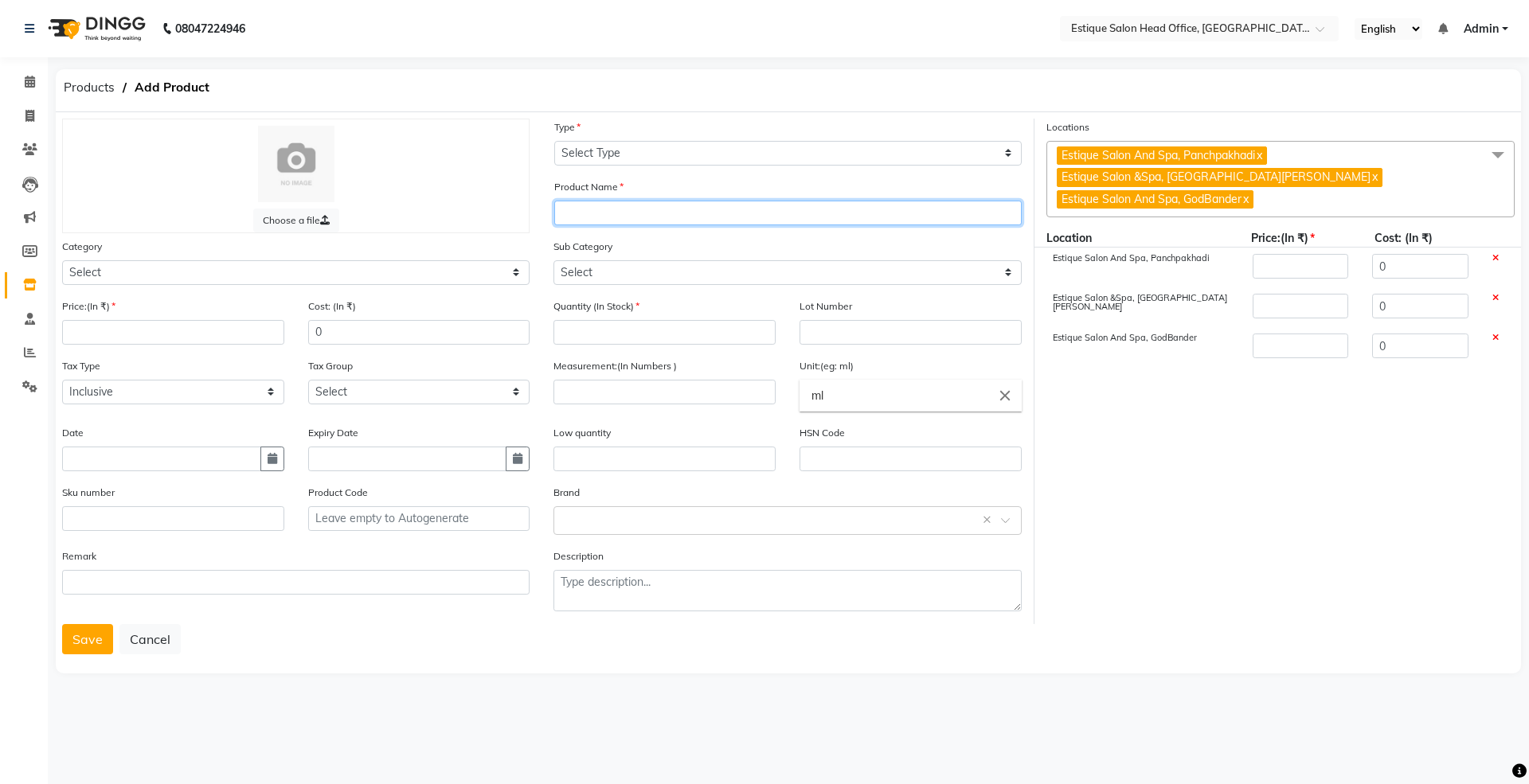
click at [590, 210] on input "text" at bounding box center [788, 213] width 467 height 25
paste input "Schwarzkopf [PERSON_NAME] 6-50"
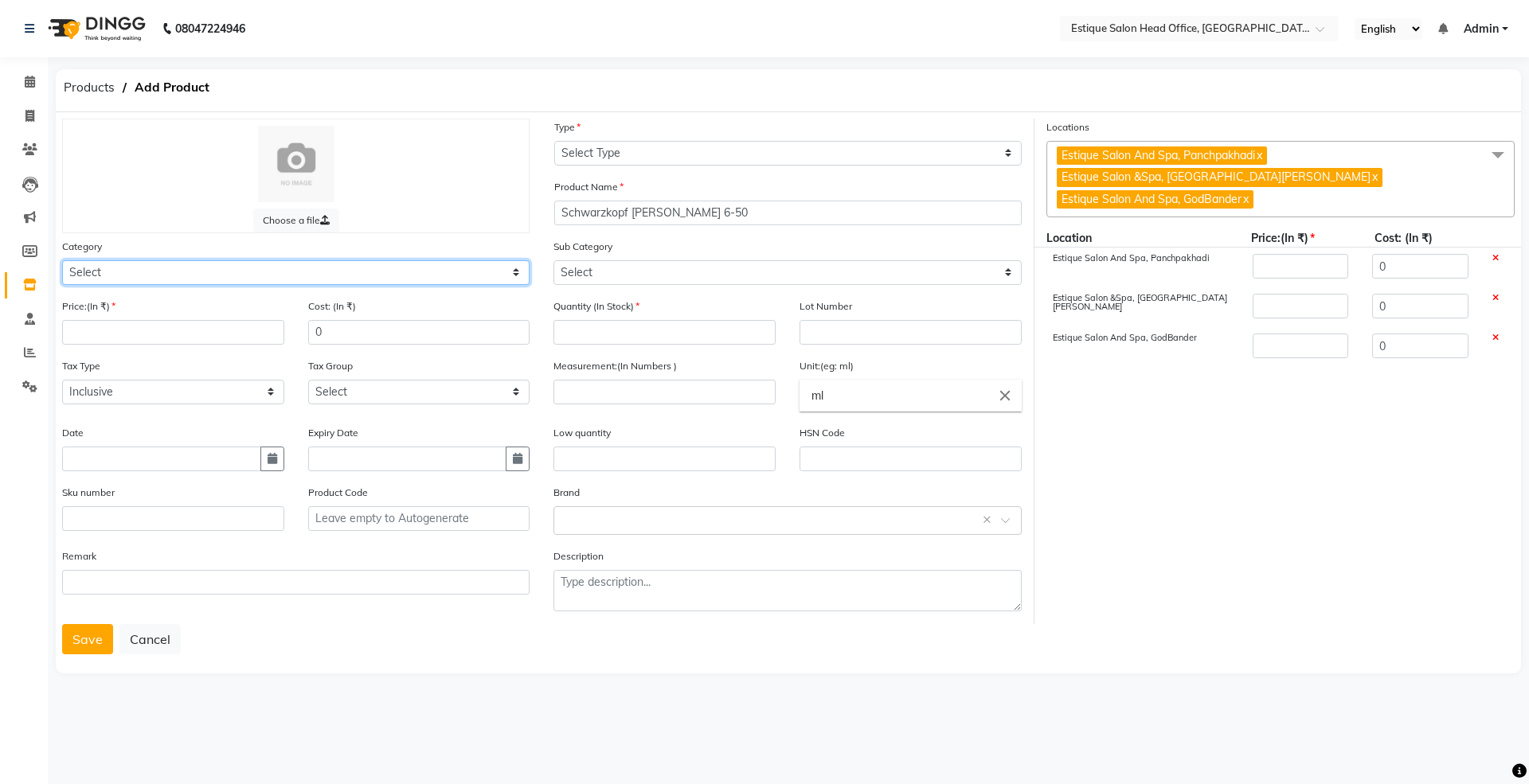
click at [96, 268] on select "Select Hair Skin Makeup Personal Care Appliances [PERSON_NAME] Waxing Disposabl…" at bounding box center [296, 273] width 467 height 25
click at [62, 260] on select "Select Hair Skin Makeup Personal Care Appliances [PERSON_NAME] Waxing Disposabl…" at bounding box center [296, 273] width 467 height 25
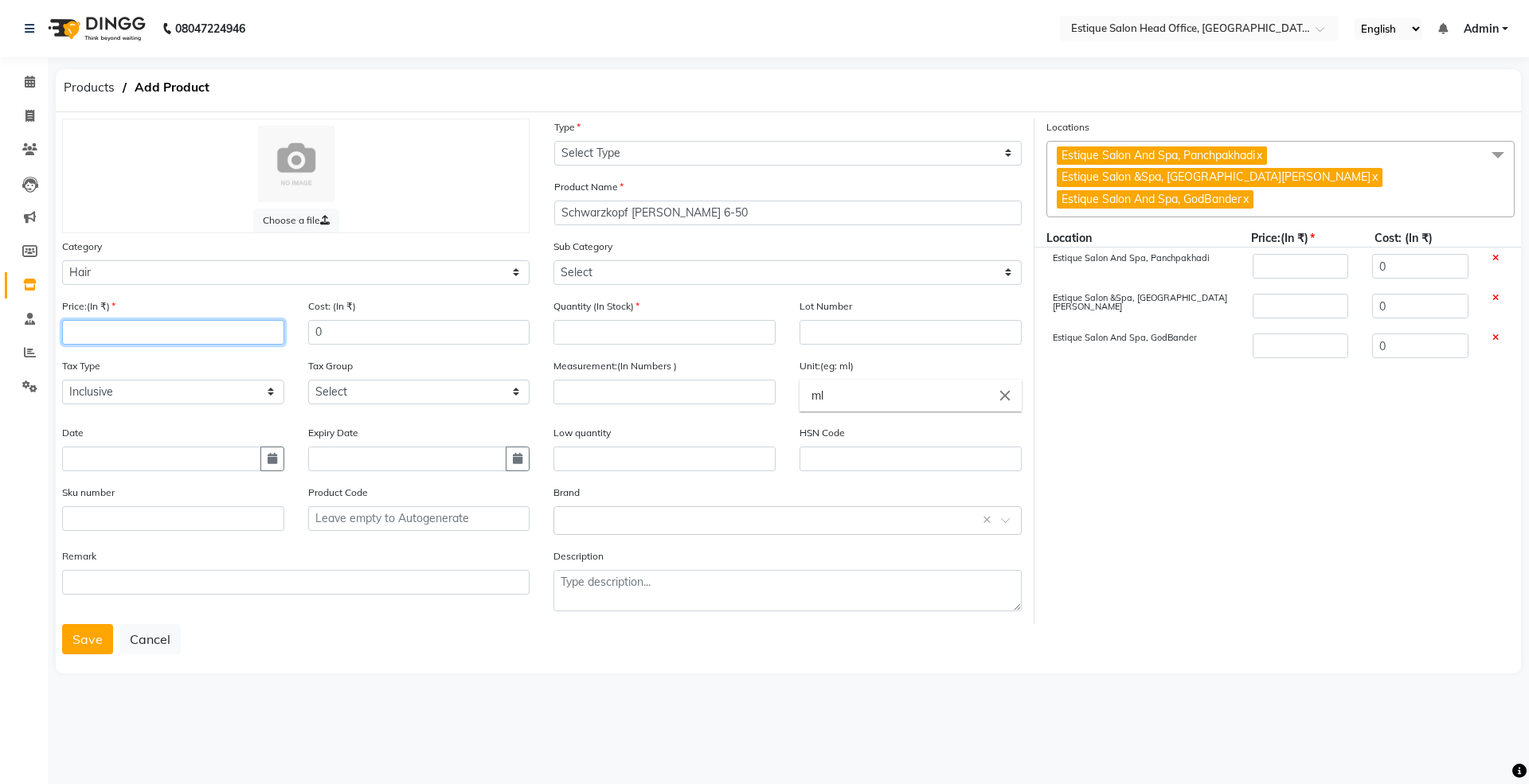
click at [119, 341] on input "number" at bounding box center [173, 332] width 222 height 25
click at [266, 447] on button "button" at bounding box center [272, 459] width 24 height 25
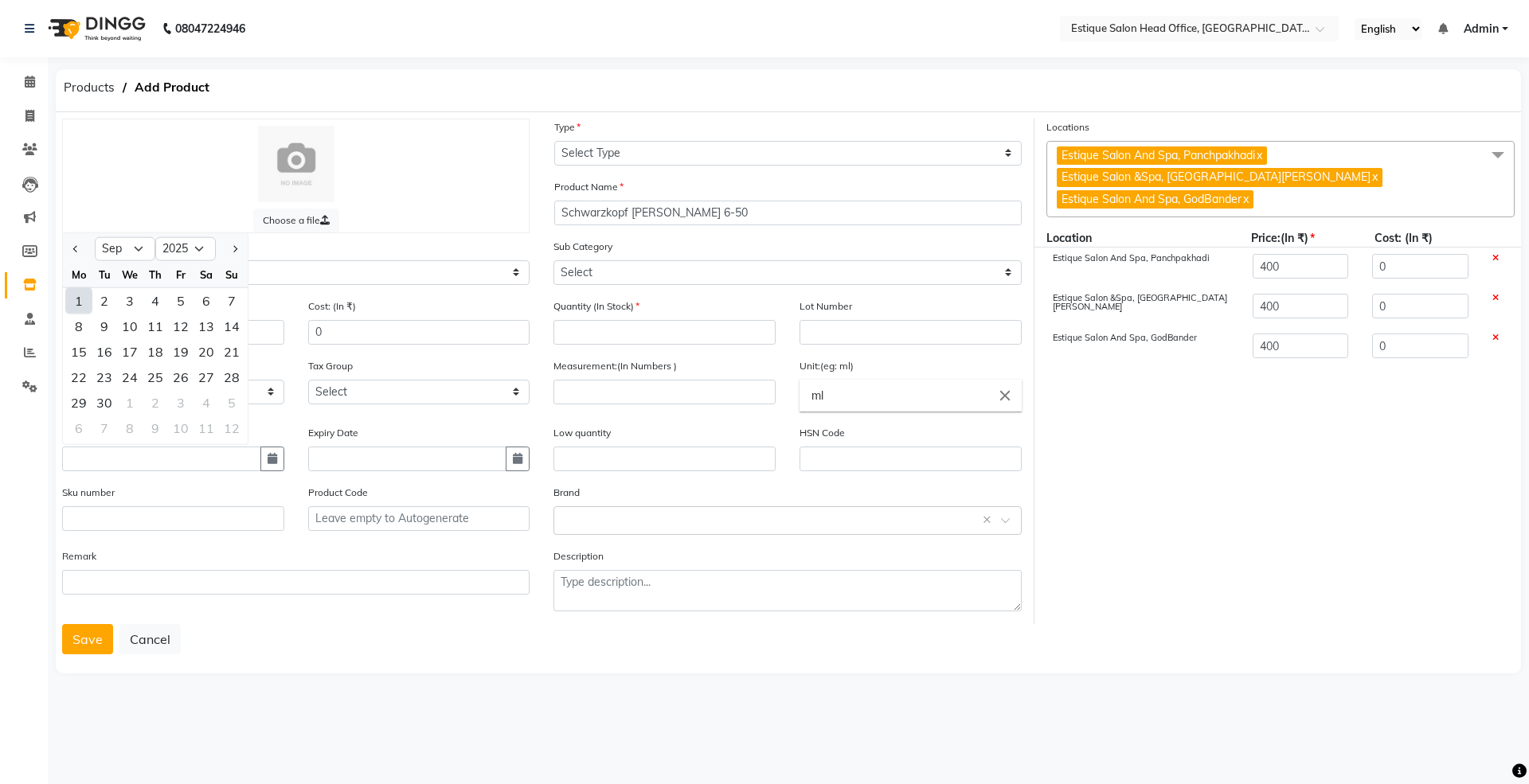
click at [83, 294] on div "1" at bounding box center [78, 300] width 26 height 26
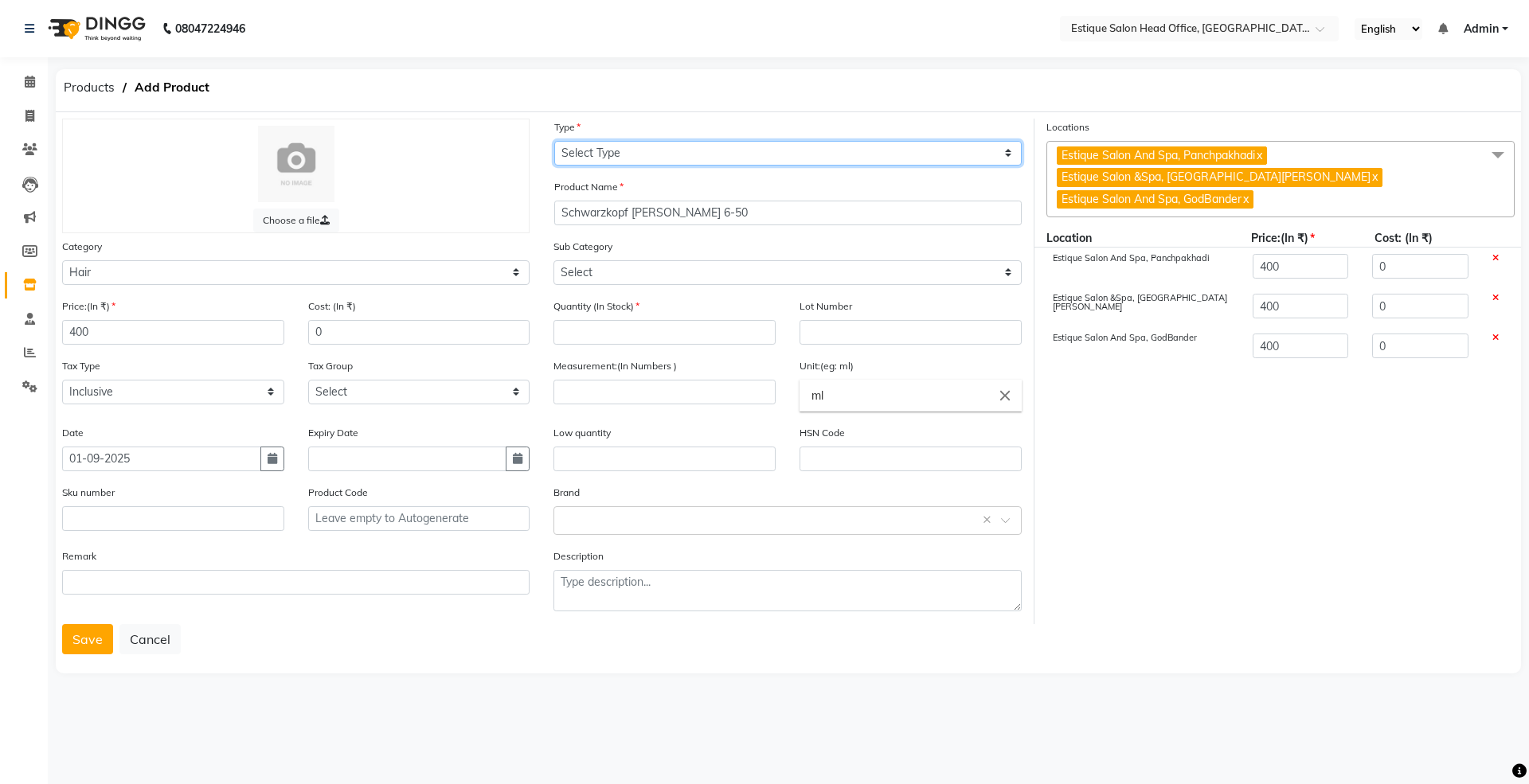
drag, startPoint x: 587, startPoint y: 147, endPoint x: 595, endPoint y: 149, distance: 8.2
click at [587, 147] on select "Select Type Both Retail Consumable" at bounding box center [788, 154] width 467 height 25
click at [554, 141] on select "Select Type Both Retail Consumable" at bounding box center [788, 154] width 467 height 25
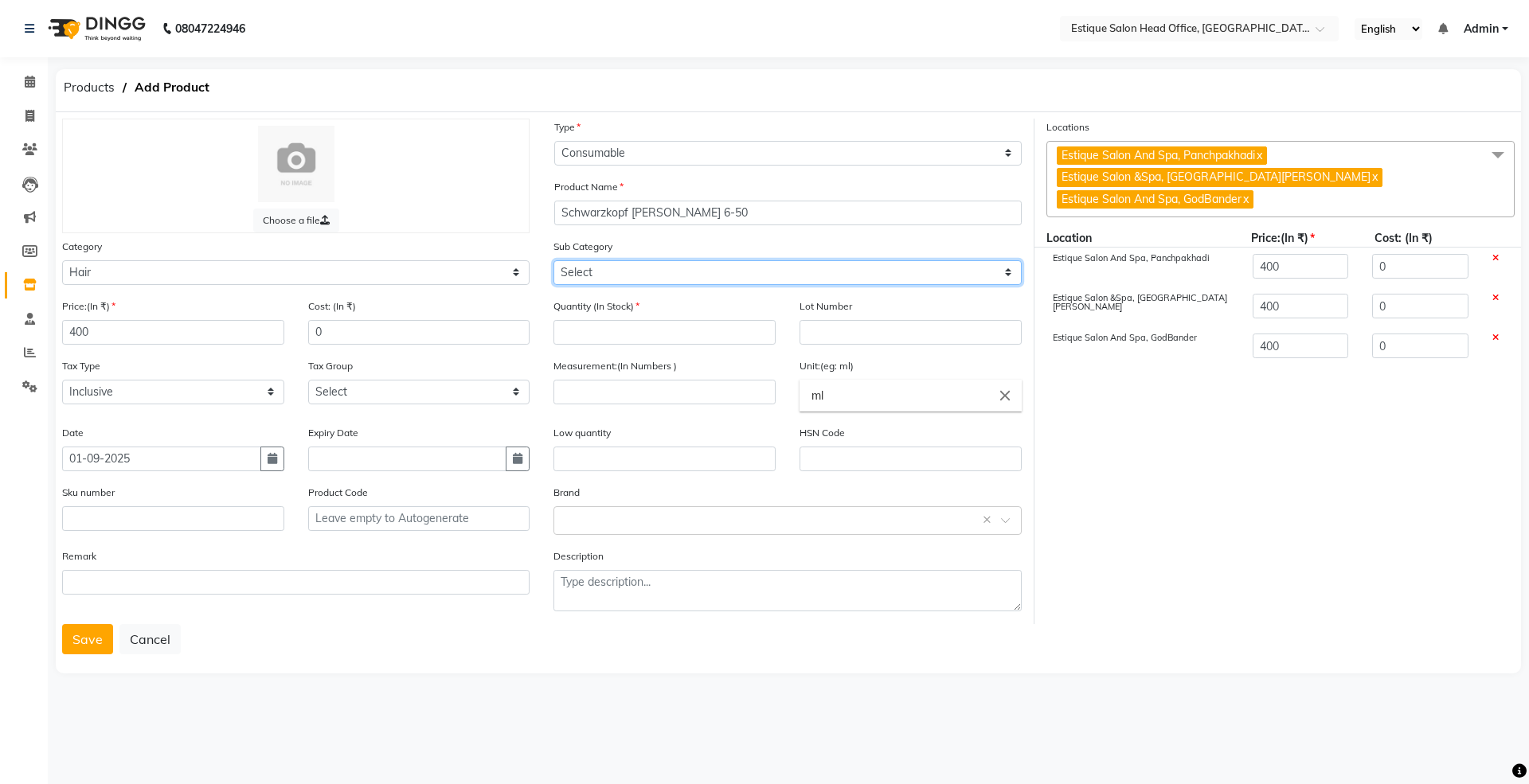
drag, startPoint x: 597, startPoint y: 271, endPoint x: 601, endPoint y: 281, distance: 10.8
click at [597, 271] on select "Select Shampoo Conditioner Cream Mask Oil Serum Color Appliances Treatment Styl…" at bounding box center [787, 273] width 467 height 25
click at [553, 260] on select "Select Shampoo Conditioner Cream Mask Oil Serum Color Appliances Treatment Styl…" at bounding box center [787, 273] width 467 height 25
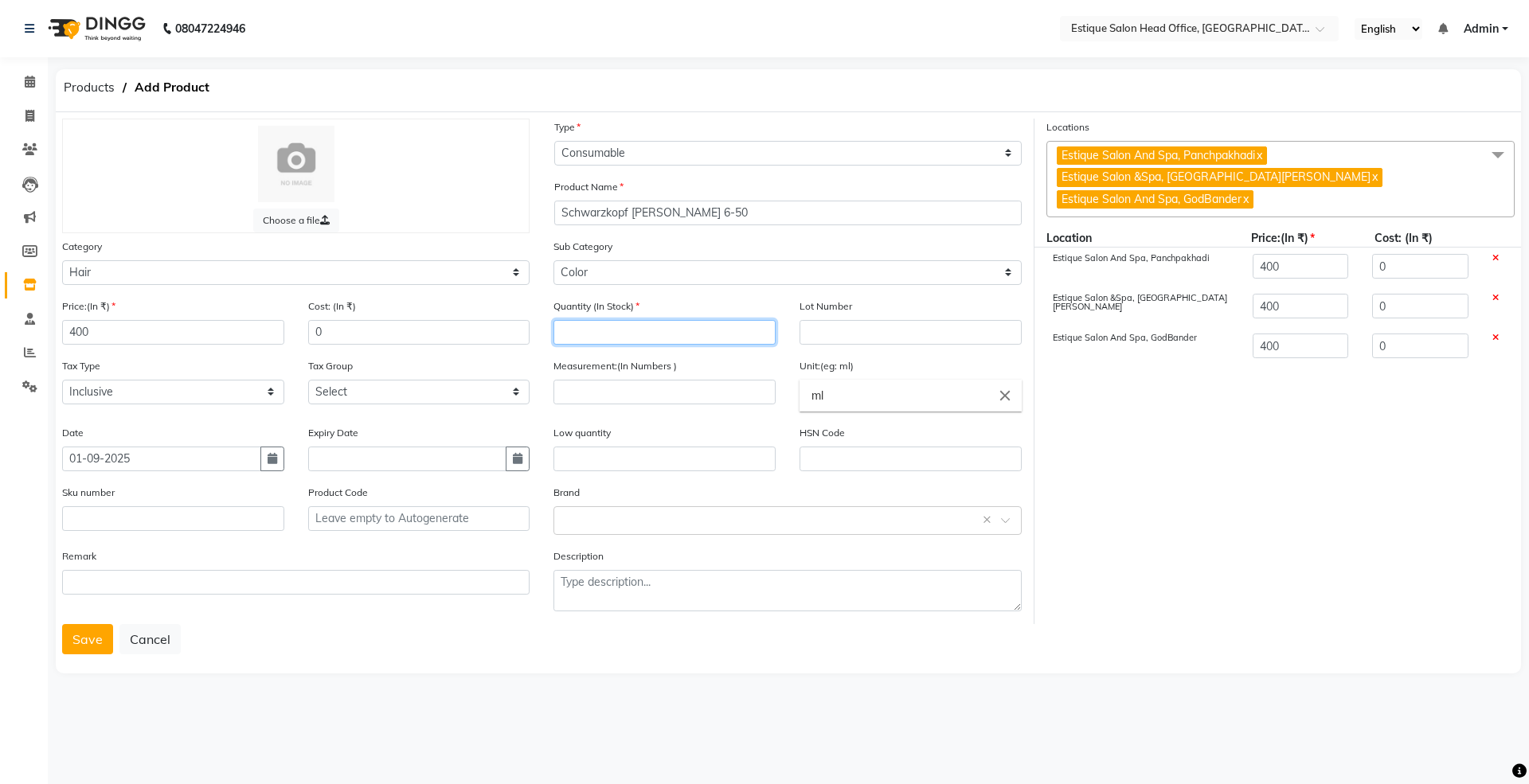
click at [593, 329] on input "number" at bounding box center [665, 332] width 222 height 25
click at [600, 395] on input "number" at bounding box center [665, 392] width 222 height 25
click at [81, 631] on button "Save" at bounding box center [87, 639] width 51 height 30
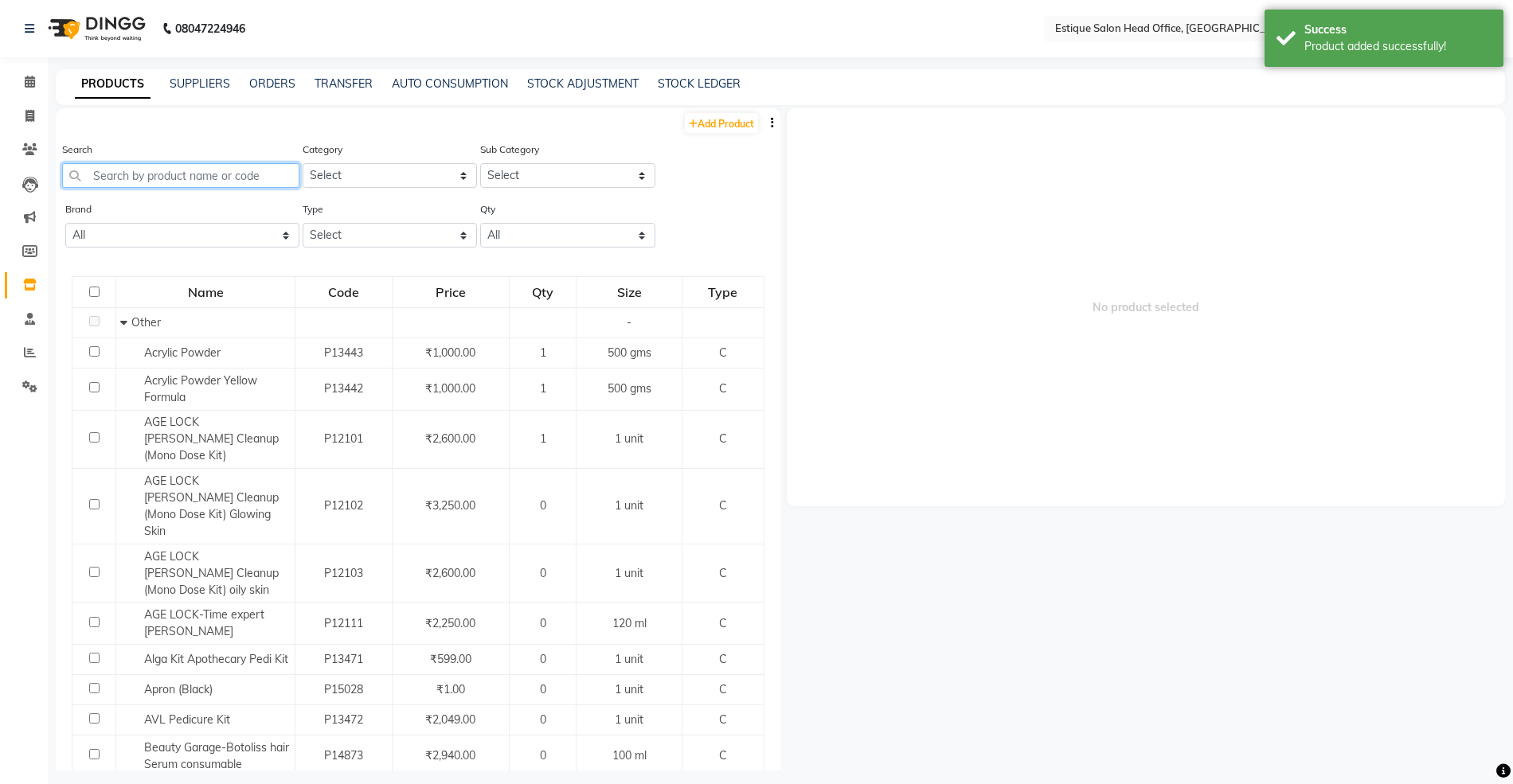
click at [131, 173] on input "text" at bounding box center [180, 176] width 237 height 25
paste input "Schwarzkopf [PERSON_NAME] 6-50"
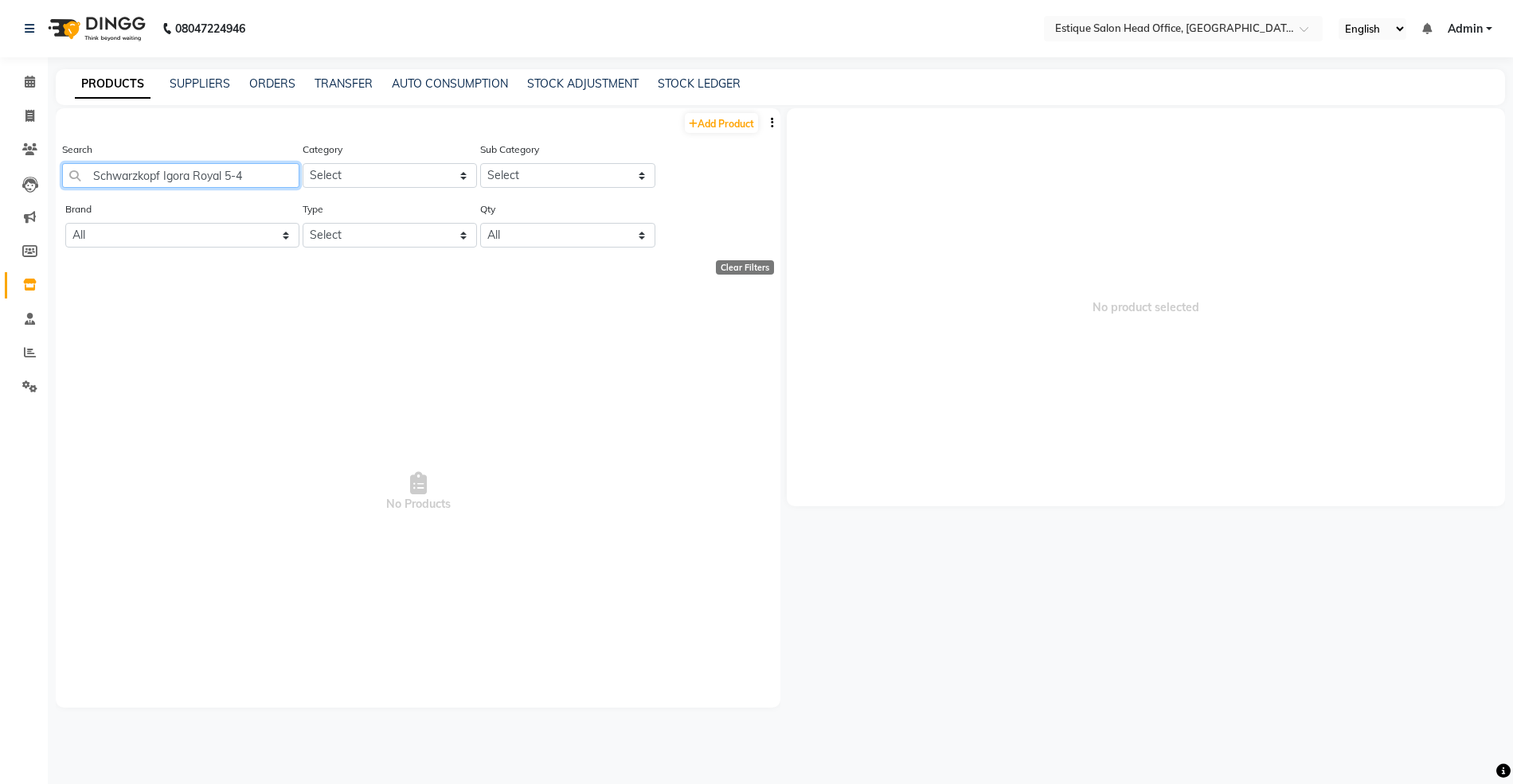
click at [267, 170] on input "Schwarzkopf Igora Royal 5-4" at bounding box center [180, 176] width 237 height 25
drag, startPoint x: 154, startPoint y: 175, endPoint x: 253, endPoint y: 176, distance: 99.0
click at [253, 176] on input "Schwarzkopf Igora Royal 5-4" at bounding box center [180, 176] width 237 height 25
click at [705, 119] on link "Add Product" at bounding box center [721, 123] width 73 height 20
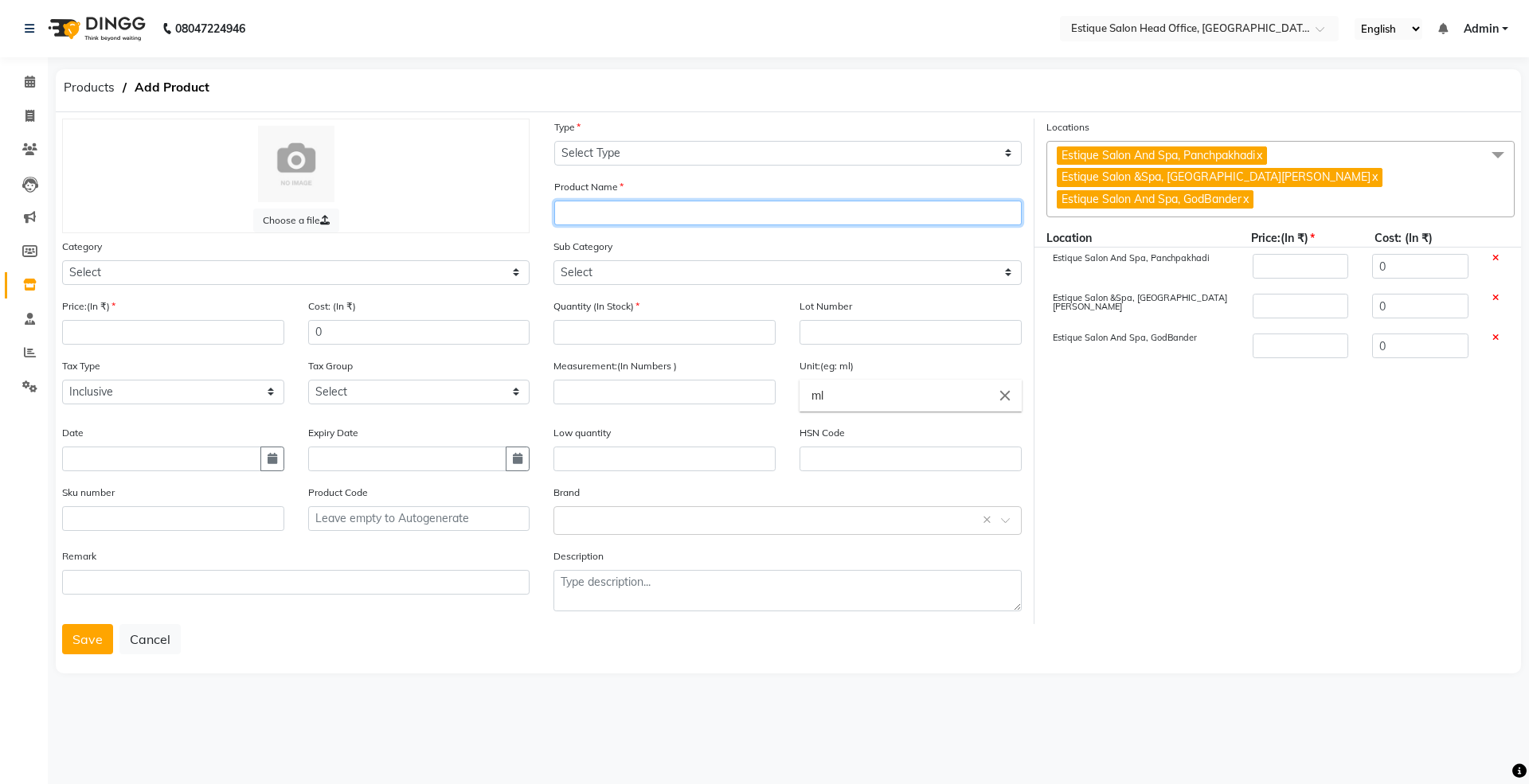
click at [569, 214] on input "text" at bounding box center [788, 213] width 467 height 25
paste input "Schwarzkopf Igora Royal 5-4"
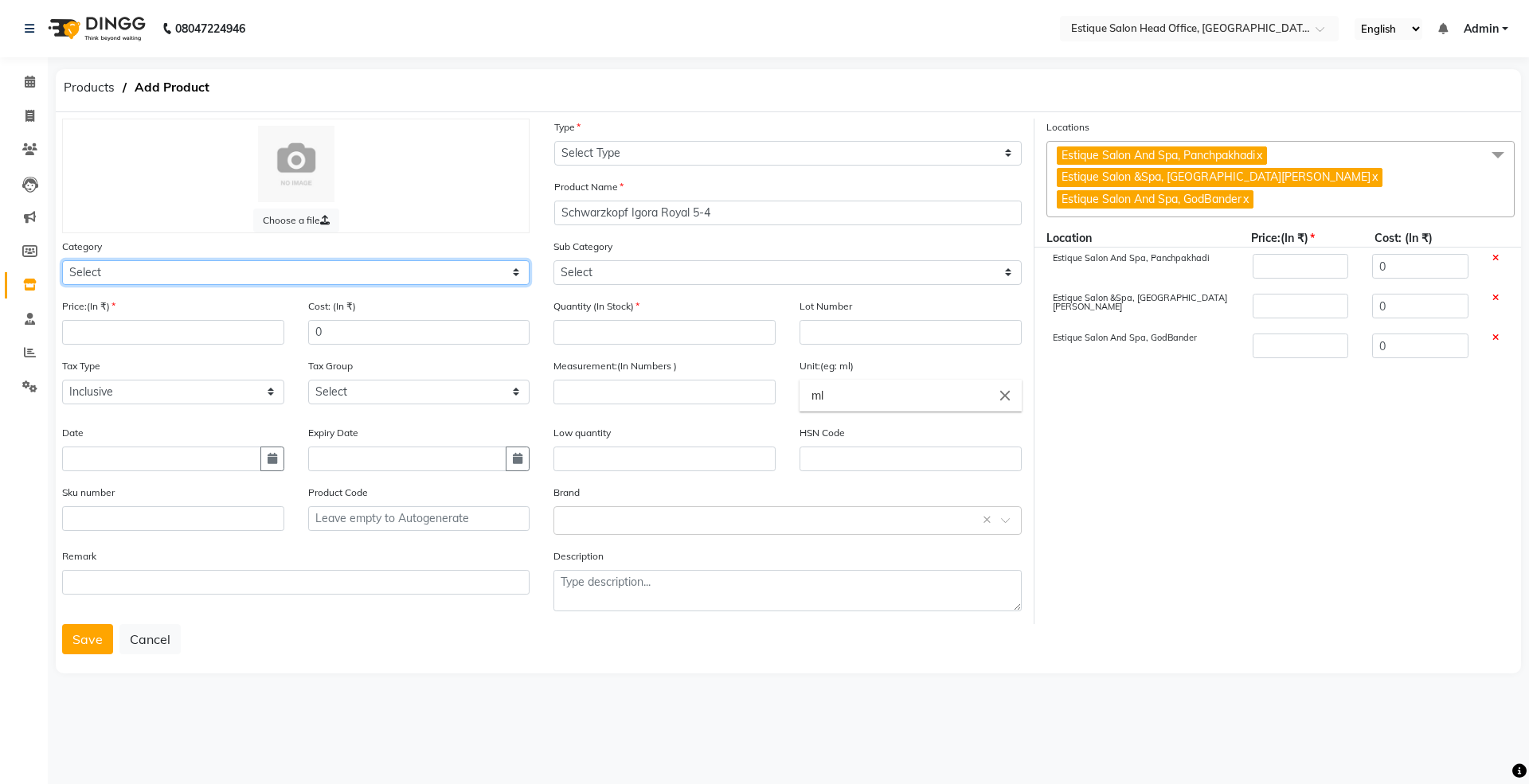
click at [107, 265] on select "Select Hair Skin Makeup Personal Care Appliances [PERSON_NAME] Waxing Disposabl…" at bounding box center [296, 273] width 467 height 25
click at [62, 260] on select "Select Hair Skin Makeup Personal Care Appliances [PERSON_NAME] Waxing Disposabl…" at bounding box center [296, 273] width 467 height 25
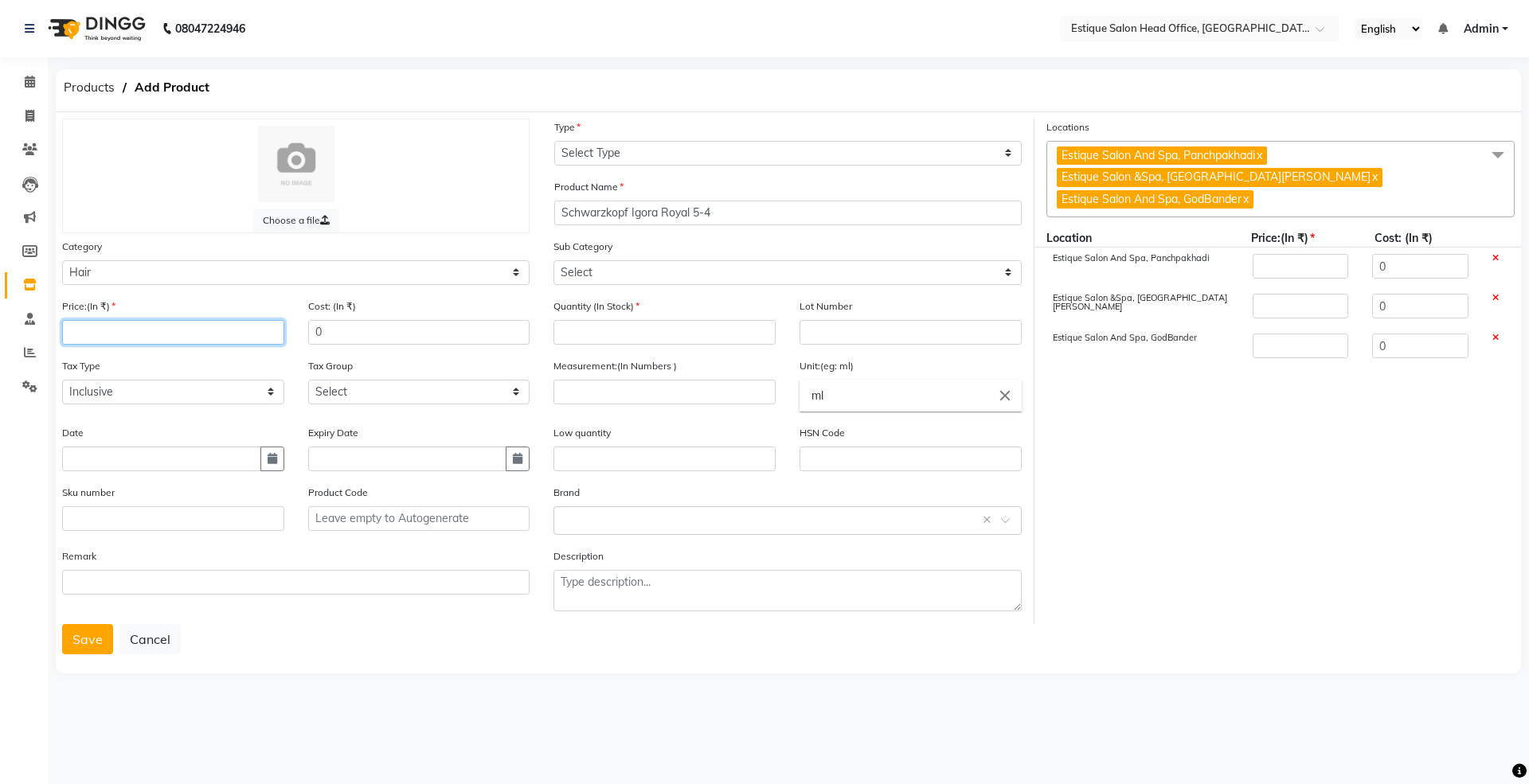
click at [121, 339] on input "number" at bounding box center [173, 332] width 222 height 25
click at [272, 455] on icon "button" at bounding box center [272, 458] width 10 height 12
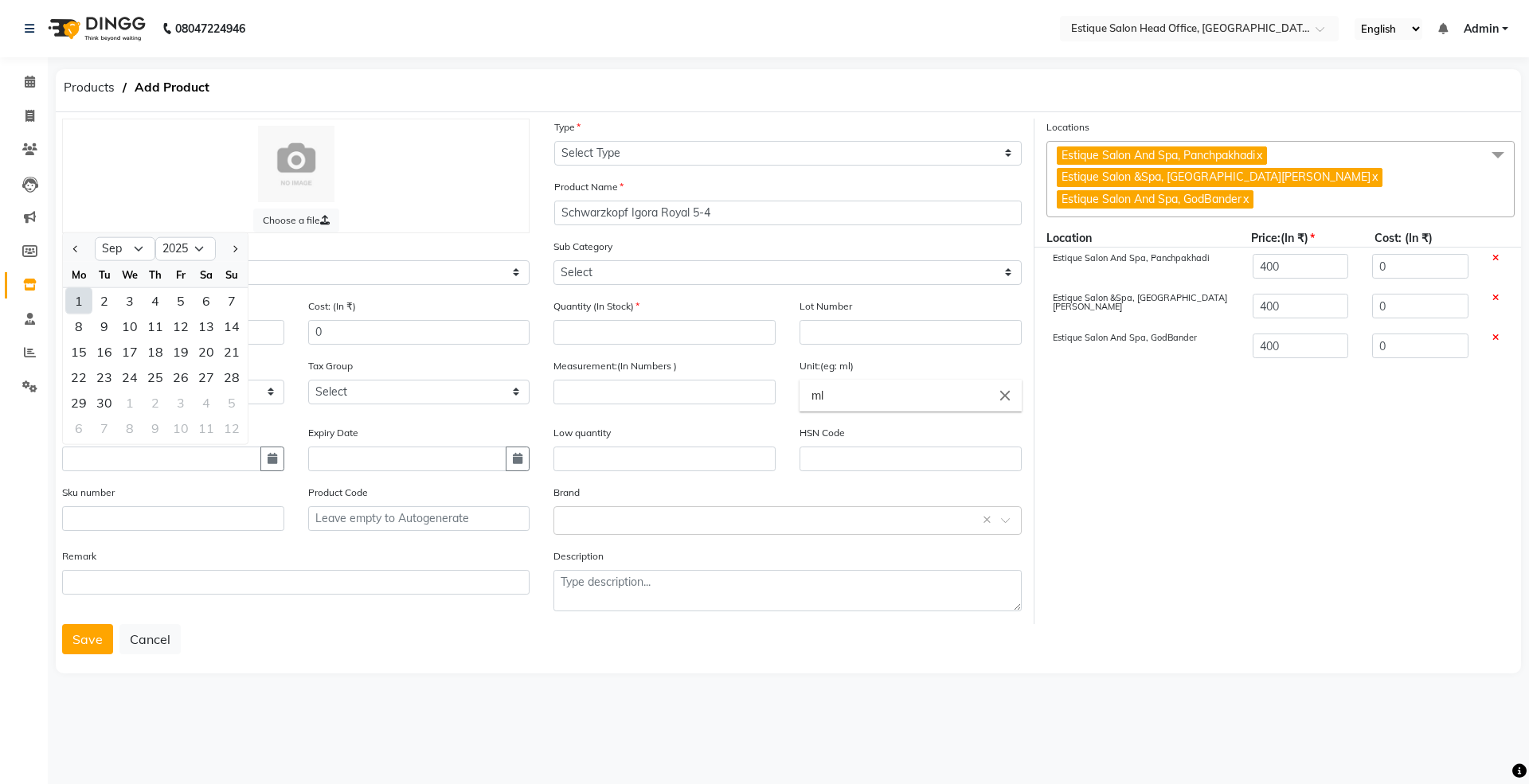
click at [80, 295] on div "1" at bounding box center [78, 300] width 26 height 26
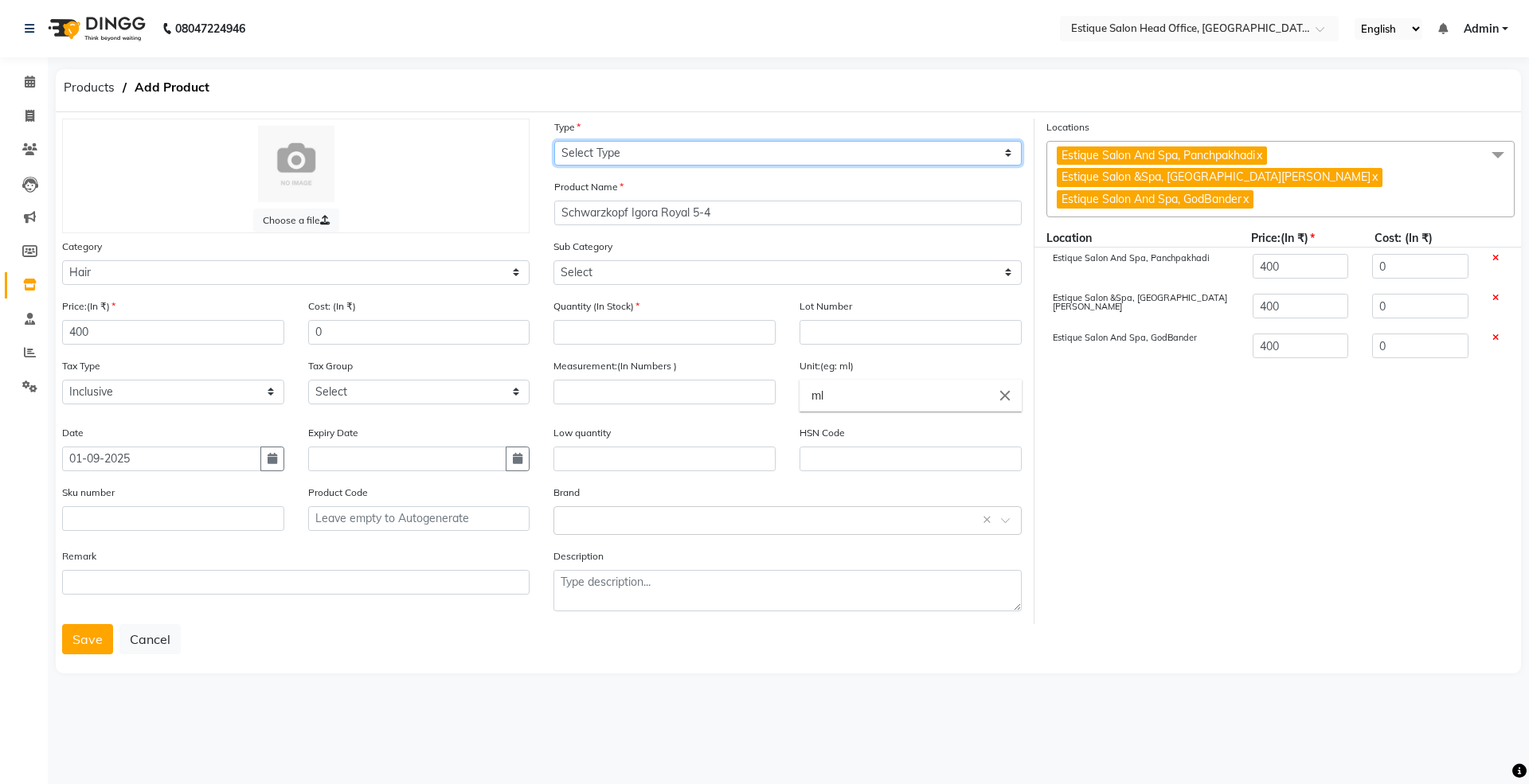
click at [585, 150] on select "Select Type Both Retail Consumable" at bounding box center [788, 154] width 467 height 25
click at [554, 141] on select "Select Type Both Retail Consumable" at bounding box center [788, 154] width 467 height 25
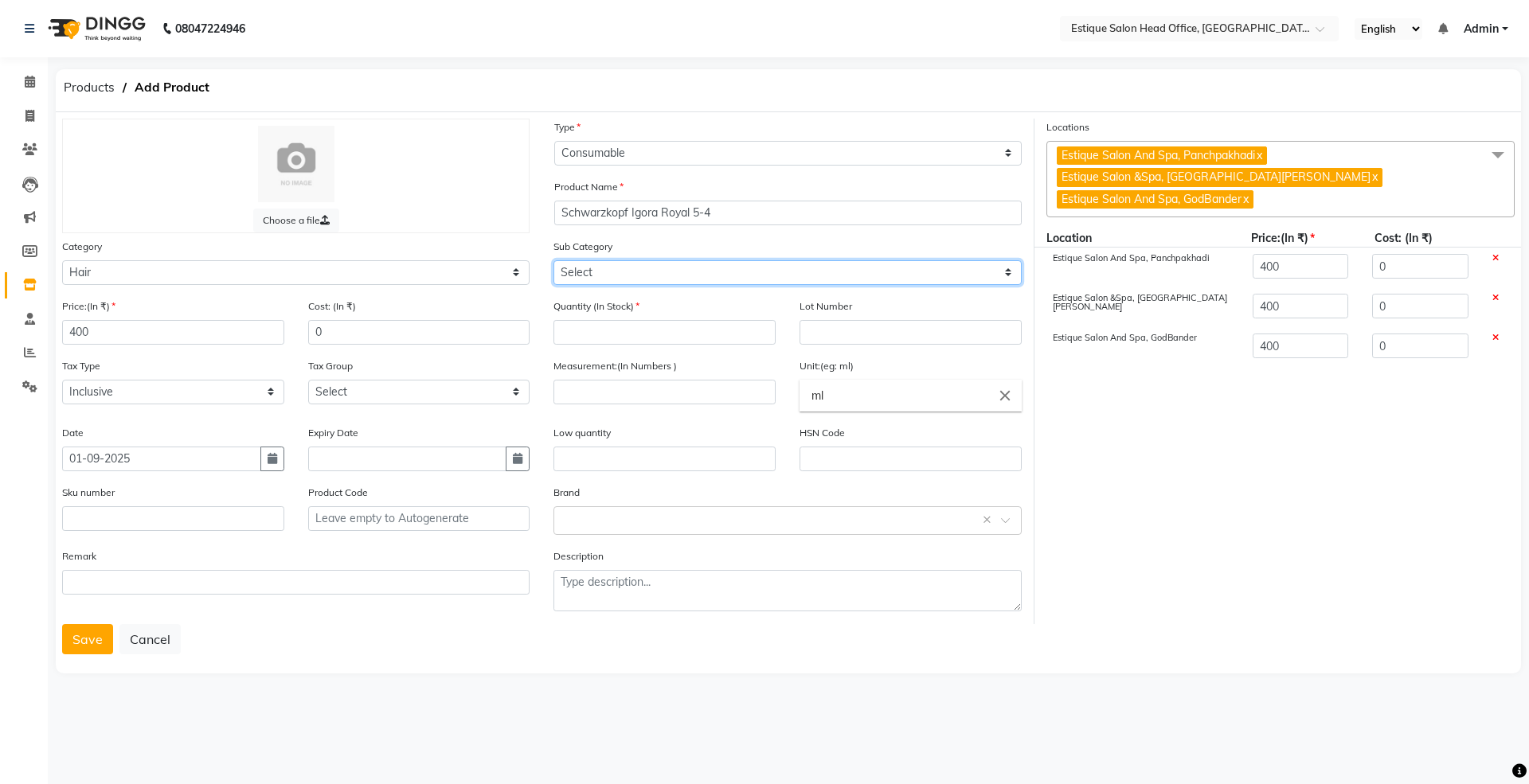
click at [574, 268] on select "Select Shampoo Conditioner Cream Mask Oil Serum Color Appliances Treatment Styl…" at bounding box center [787, 273] width 467 height 25
click at [553, 260] on select "Select Shampoo Conditioner Cream Mask Oil Serum Color Appliances Treatment Styl…" at bounding box center [787, 273] width 467 height 25
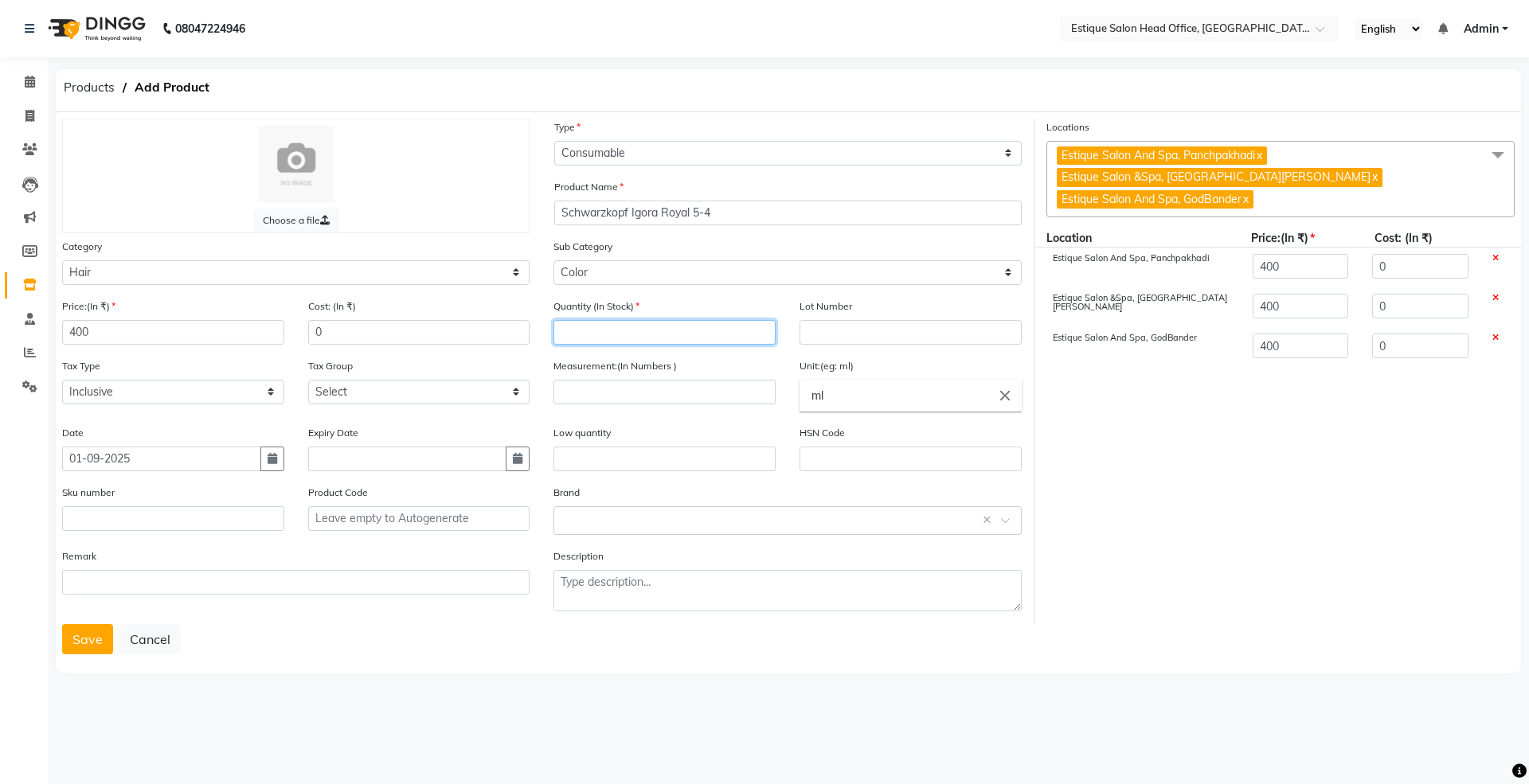
click at [603, 335] on input "number" at bounding box center [665, 332] width 222 height 25
click at [661, 385] on input "number" at bounding box center [665, 392] width 222 height 25
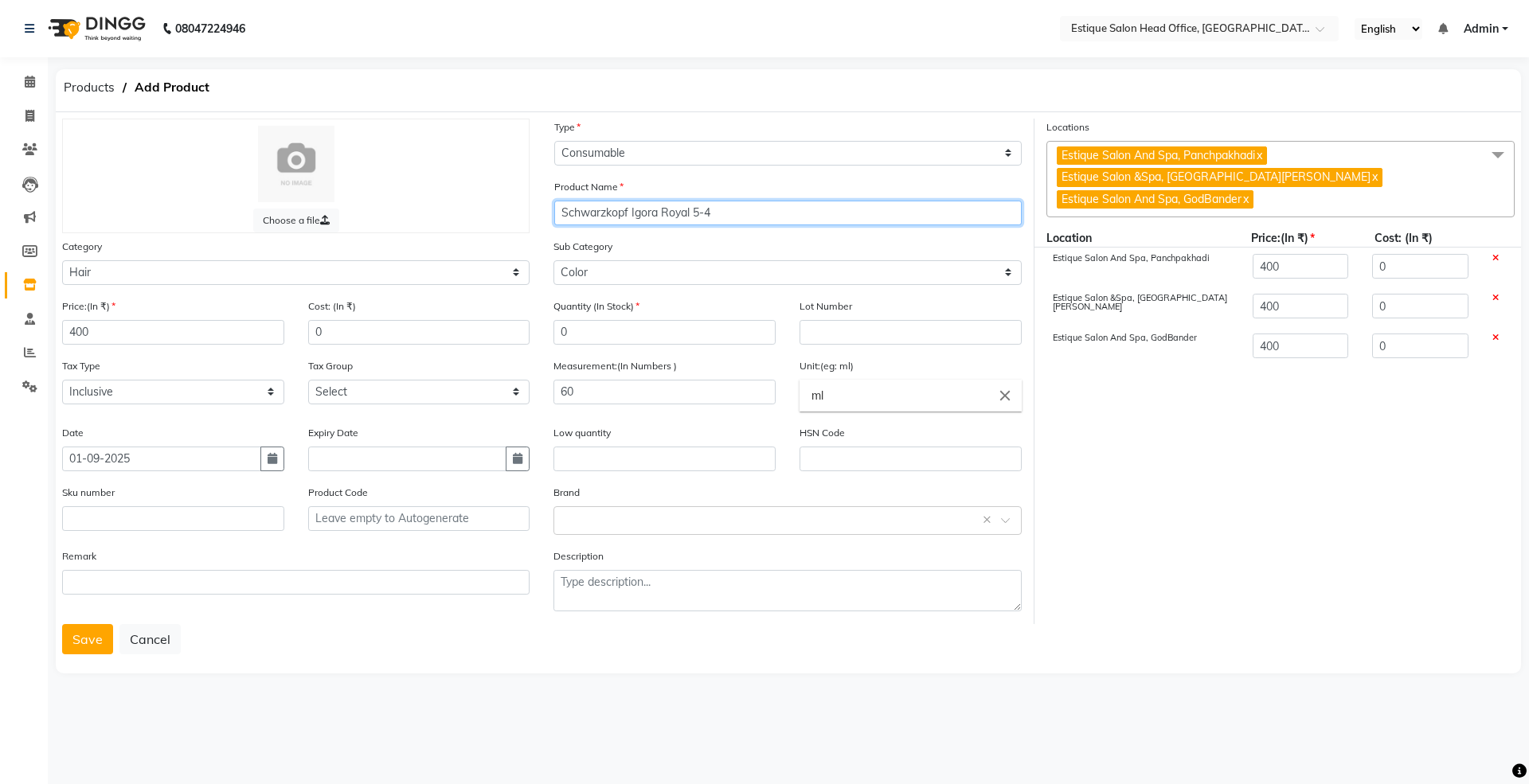
drag, startPoint x: 601, startPoint y: 209, endPoint x: 747, endPoint y: 209, distance: 146.0
click at [747, 209] on input "Schwarzkopf Igora Royal 5-4" at bounding box center [788, 213] width 467 height 25
click at [88, 637] on button "Save" at bounding box center [87, 639] width 51 height 30
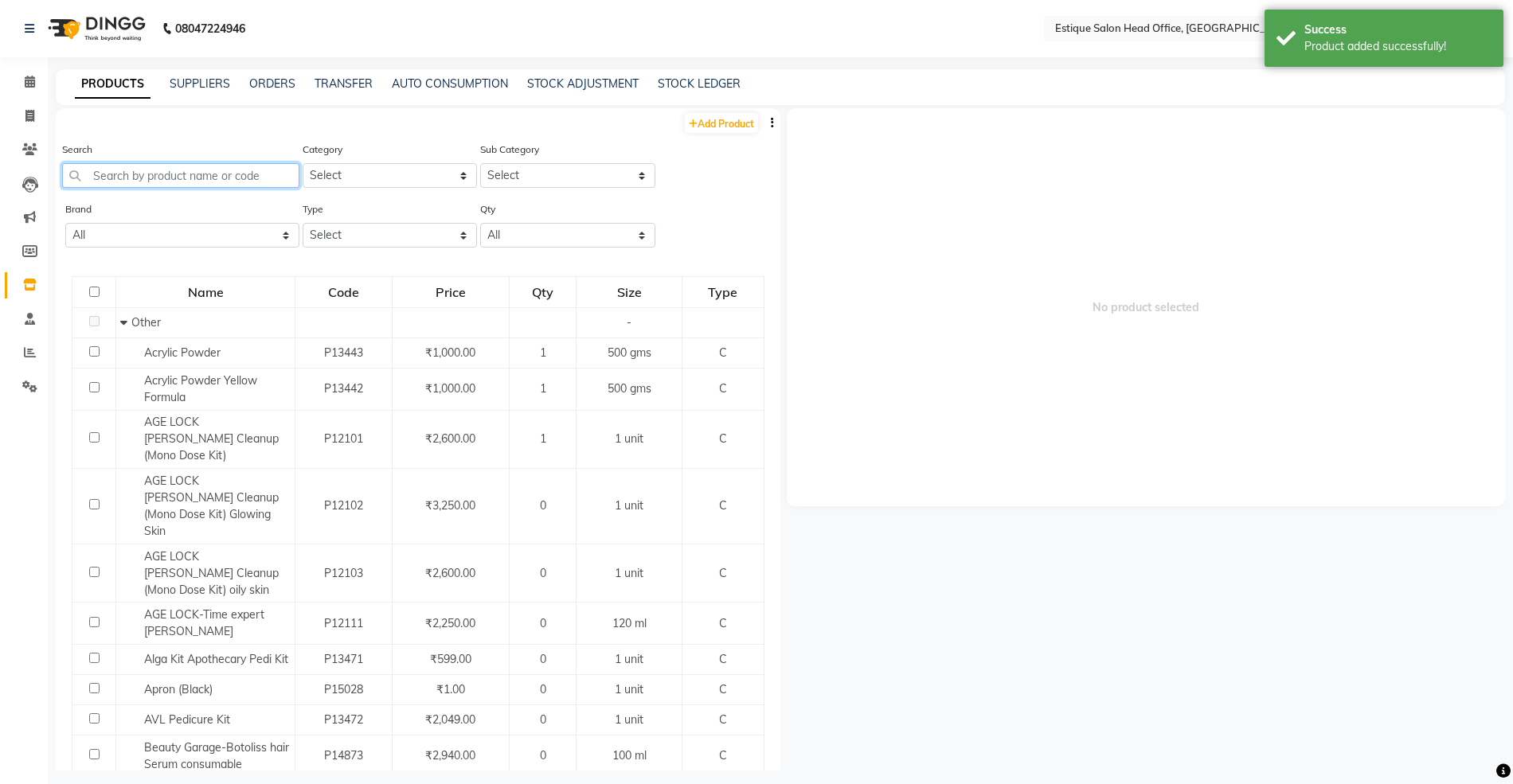
click at [122, 176] on input "text" at bounding box center [180, 176] width 237 height 25
paste input "Schwarzkopf Igora Royal 5-4"
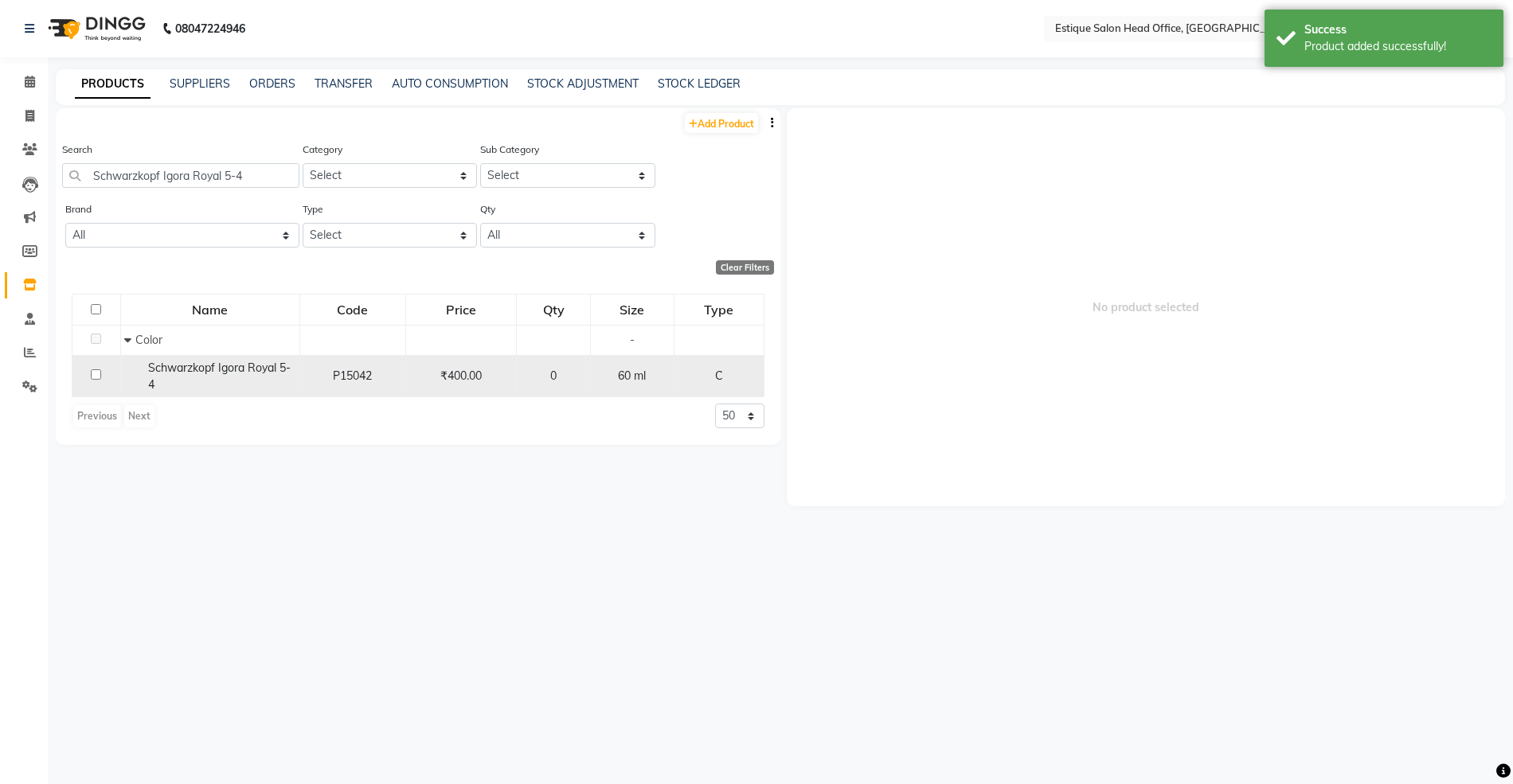
click at [182, 371] on span "Schwarzkopf Igora Royal 5-4" at bounding box center [219, 376] width 142 height 31
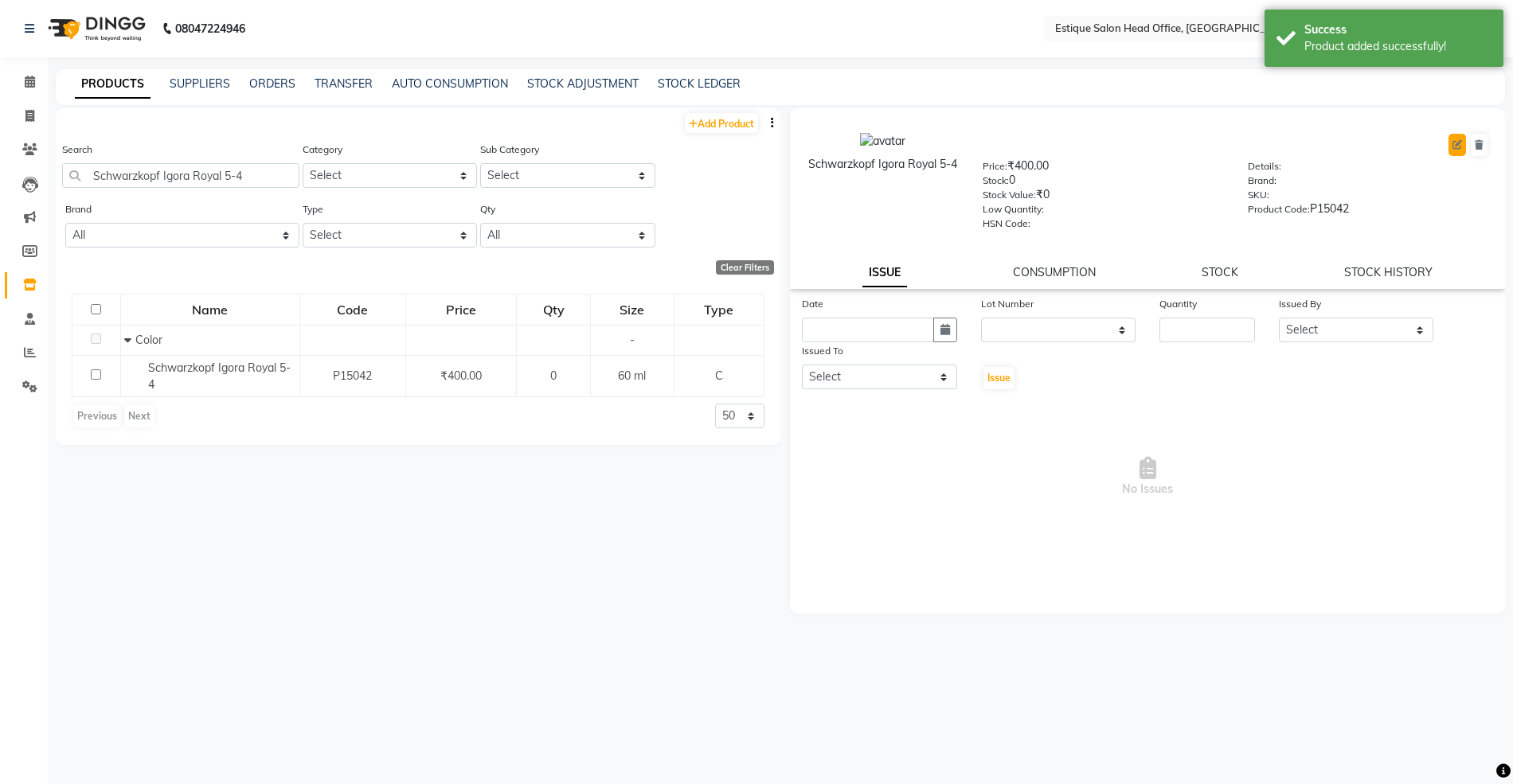
click at [1459, 147] on icon at bounding box center [1457, 145] width 10 height 10
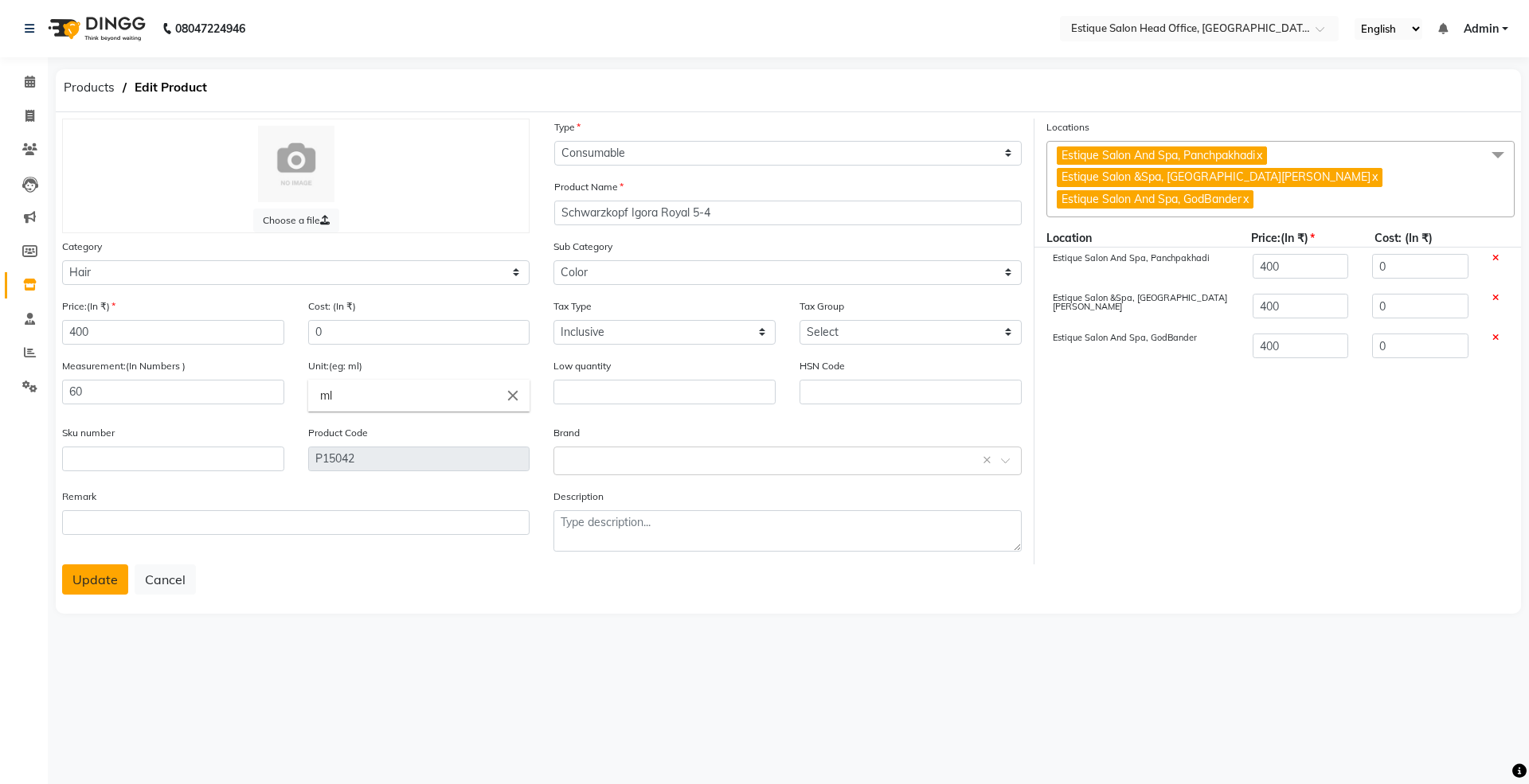
click at [100, 590] on button "Update" at bounding box center [95, 579] width 66 height 30
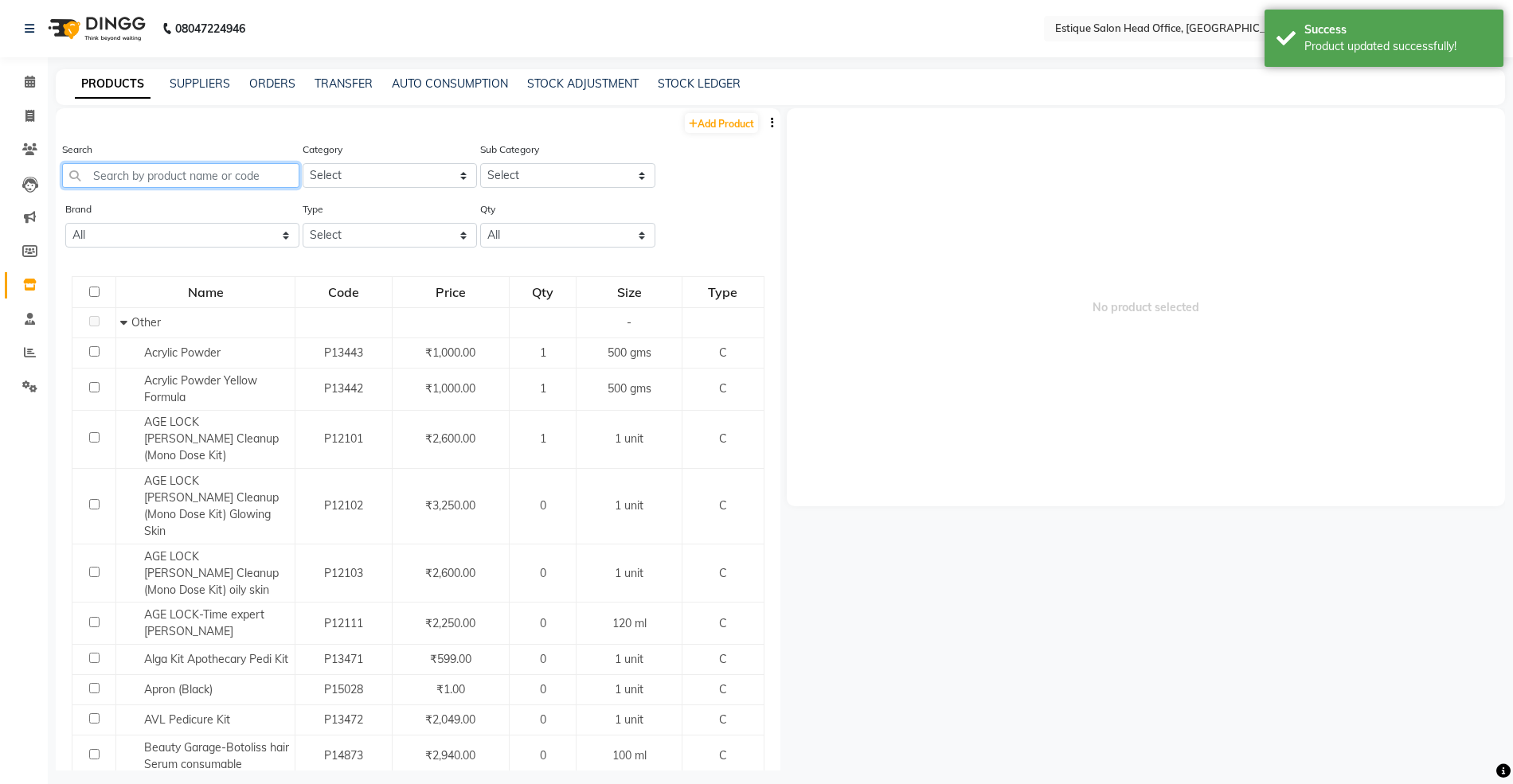
click at [191, 179] on input "text" at bounding box center [180, 176] width 237 height 25
paste input "Schwarzkopf Igora Royal 5-4"
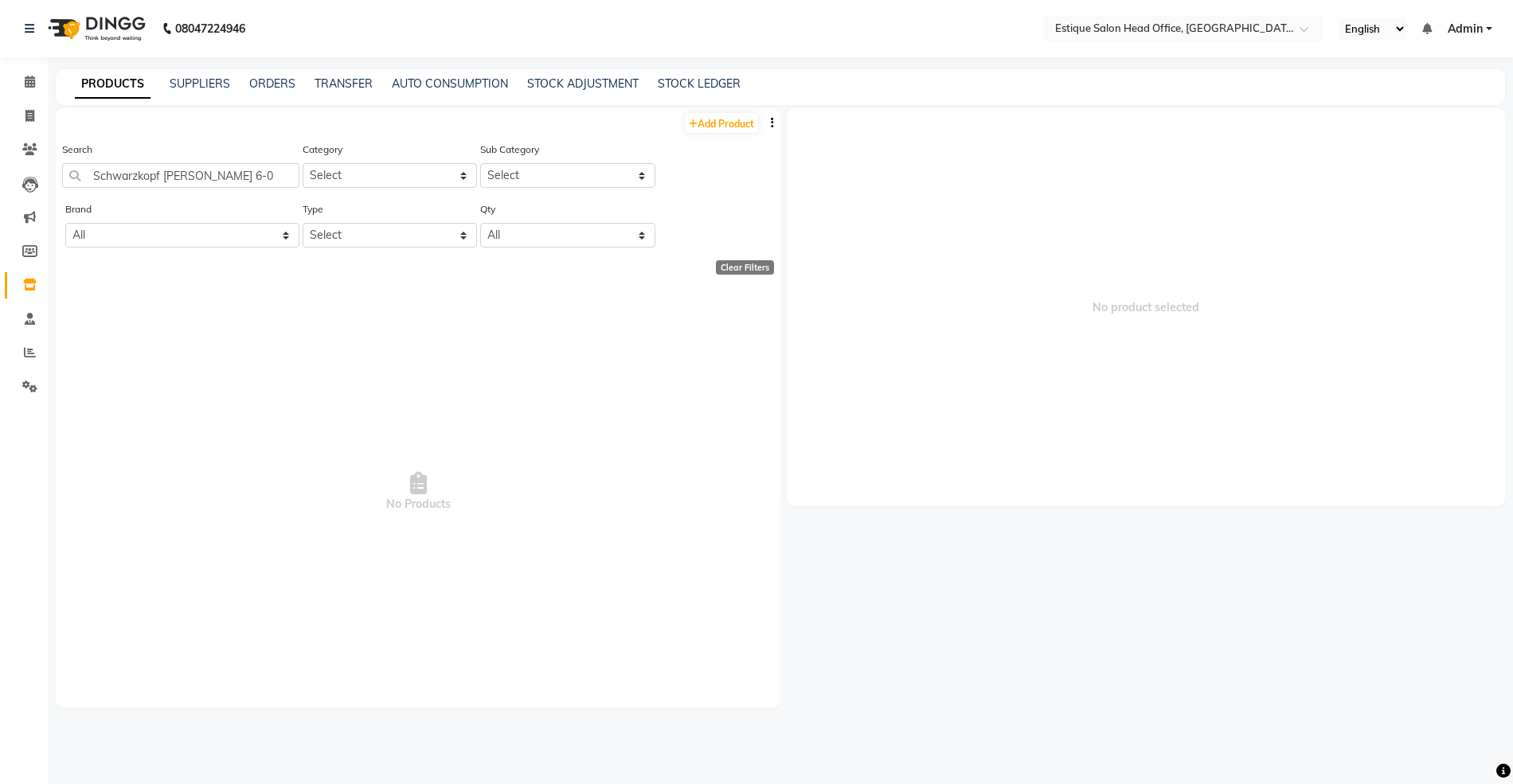
click at [225, 382] on span "No Products" at bounding box center [418, 493] width 693 height 398
drag, startPoint x: 92, startPoint y: 172, endPoint x: 271, endPoint y: 166, distance: 179.1
click at [271, 166] on input "Schwarzkopf [PERSON_NAME] 6-0" at bounding box center [180, 176] width 237 height 25
click at [713, 118] on link "Add Product" at bounding box center [721, 123] width 73 height 20
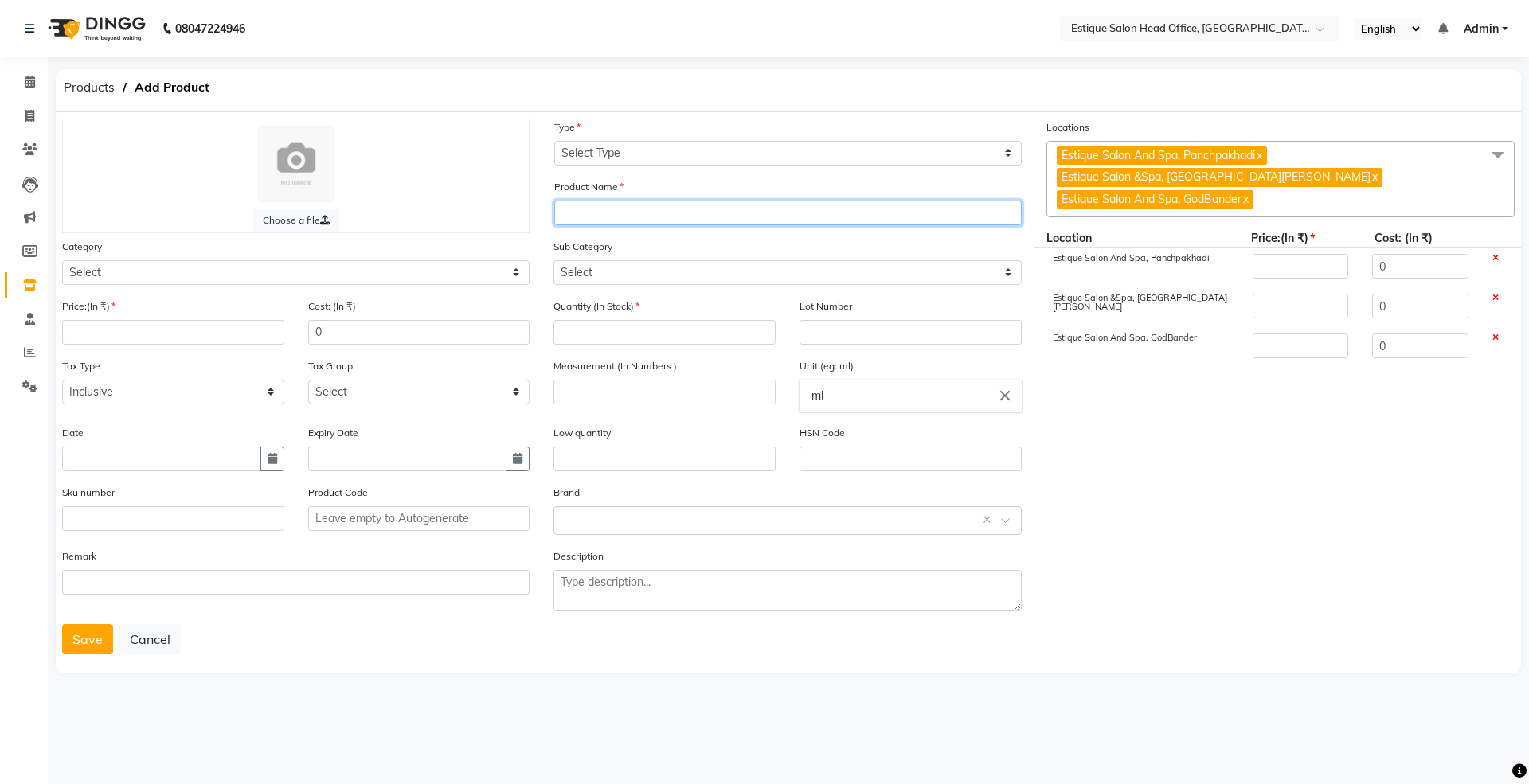
click at [583, 210] on input "text" at bounding box center [788, 213] width 467 height 25
paste input "Schwarzkopf [PERSON_NAME] 6-0"
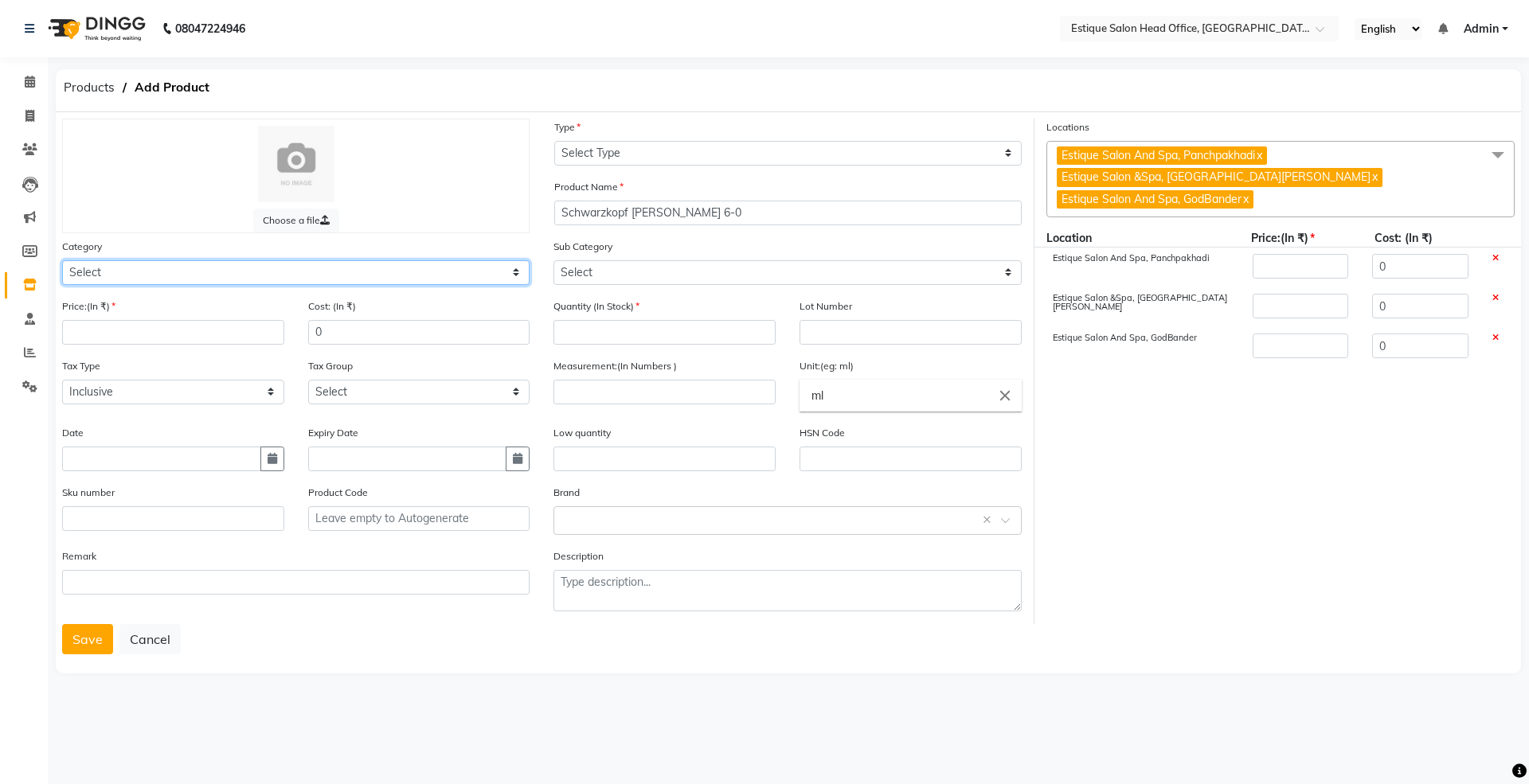
click at [104, 261] on select "Select Hair Skin Makeup Personal Care Appliances [PERSON_NAME] Waxing Disposabl…" at bounding box center [296, 273] width 467 height 25
click at [62, 260] on select "Select Hair Skin Makeup Personal Care Appliances [PERSON_NAME] Waxing Disposabl…" at bounding box center [296, 273] width 467 height 25
click at [275, 455] on icon "button" at bounding box center [272, 458] width 10 height 12
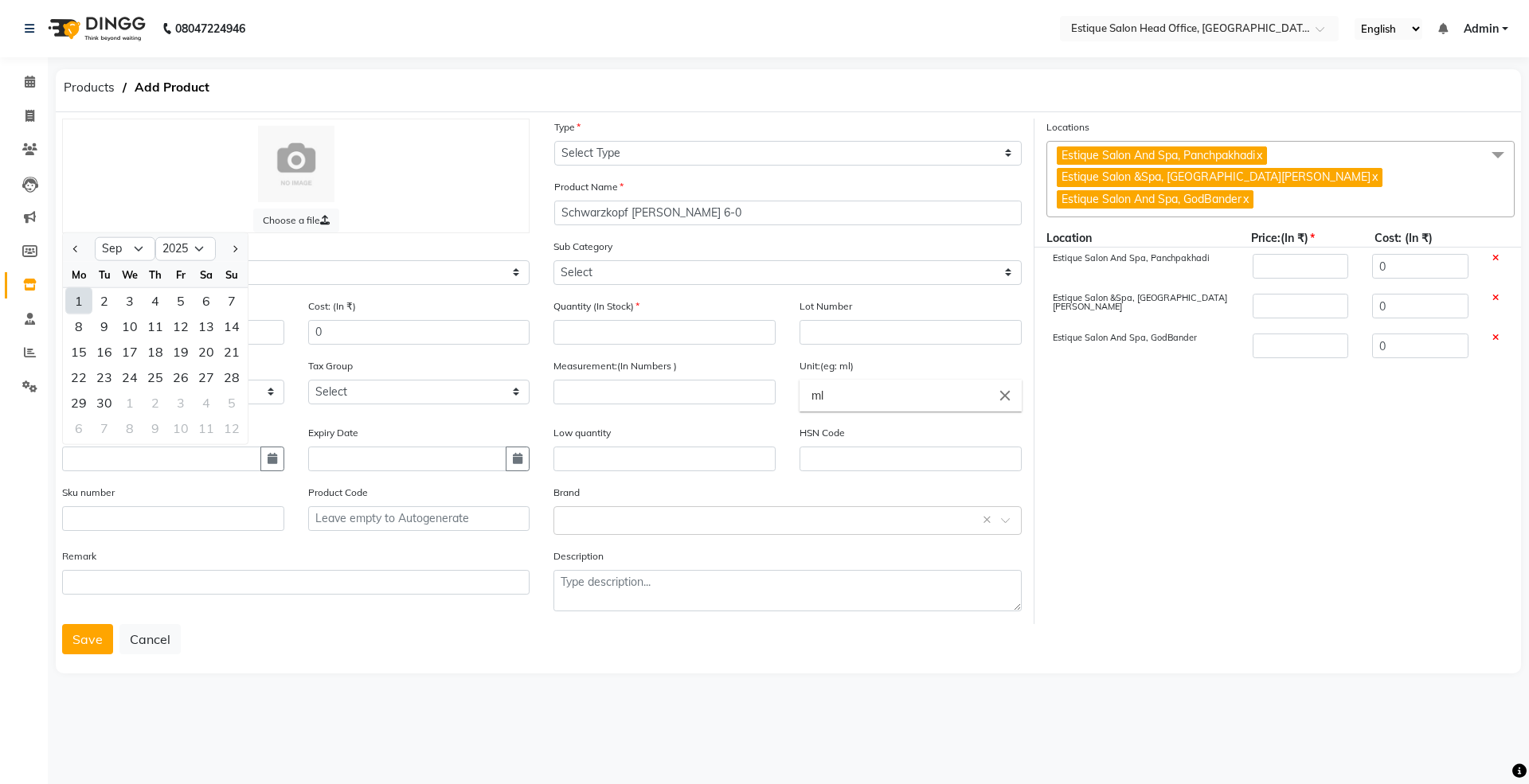
click at [83, 301] on div "1" at bounding box center [78, 300] width 26 height 26
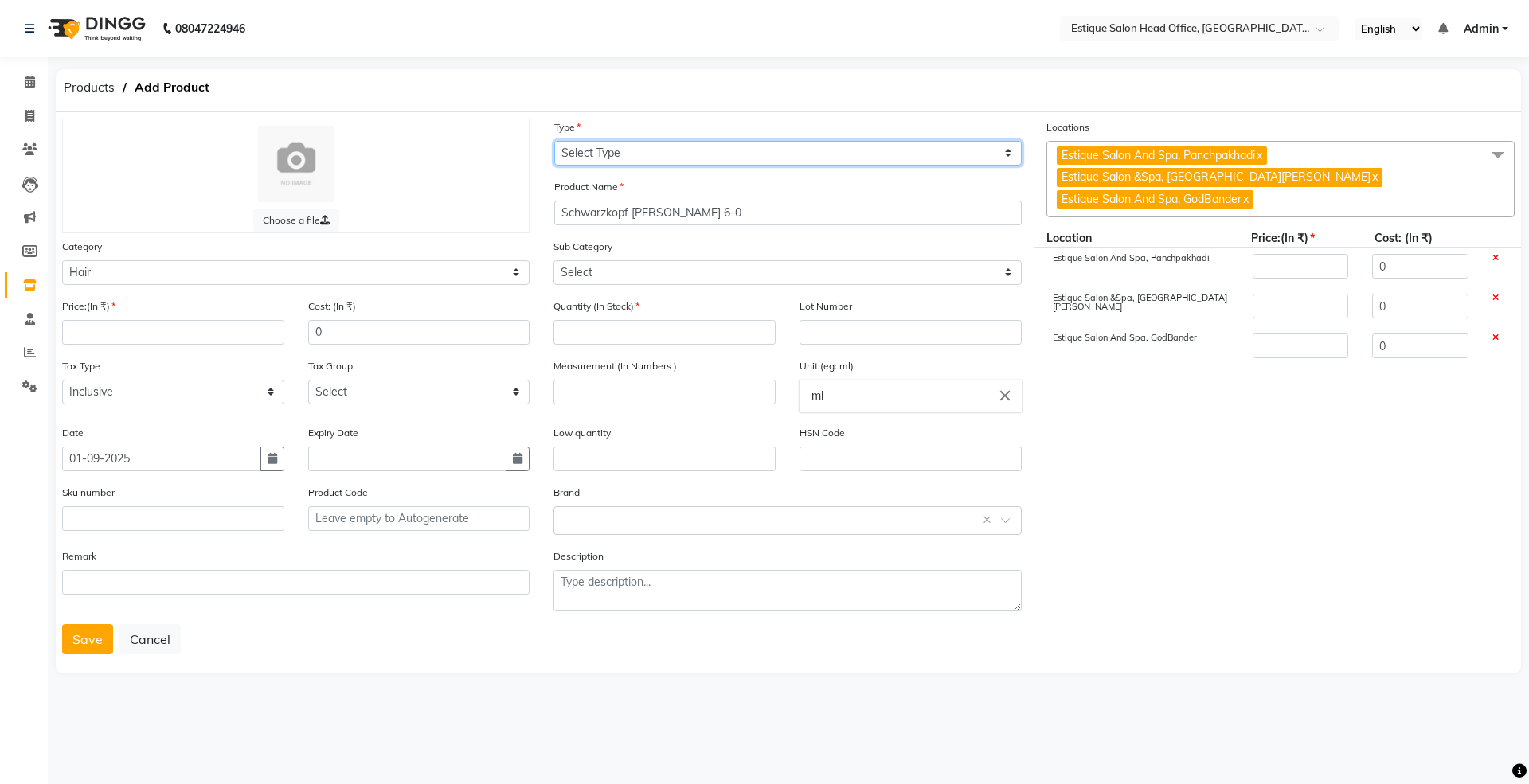
click at [622, 147] on select "Select Type Both Retail Consumable" at bounding box center [788, 154] width 467 height 25
click at [554, 141] on select "Select Type Both Retail Consumable" at bounding box center [788, 154] width 467 height 25
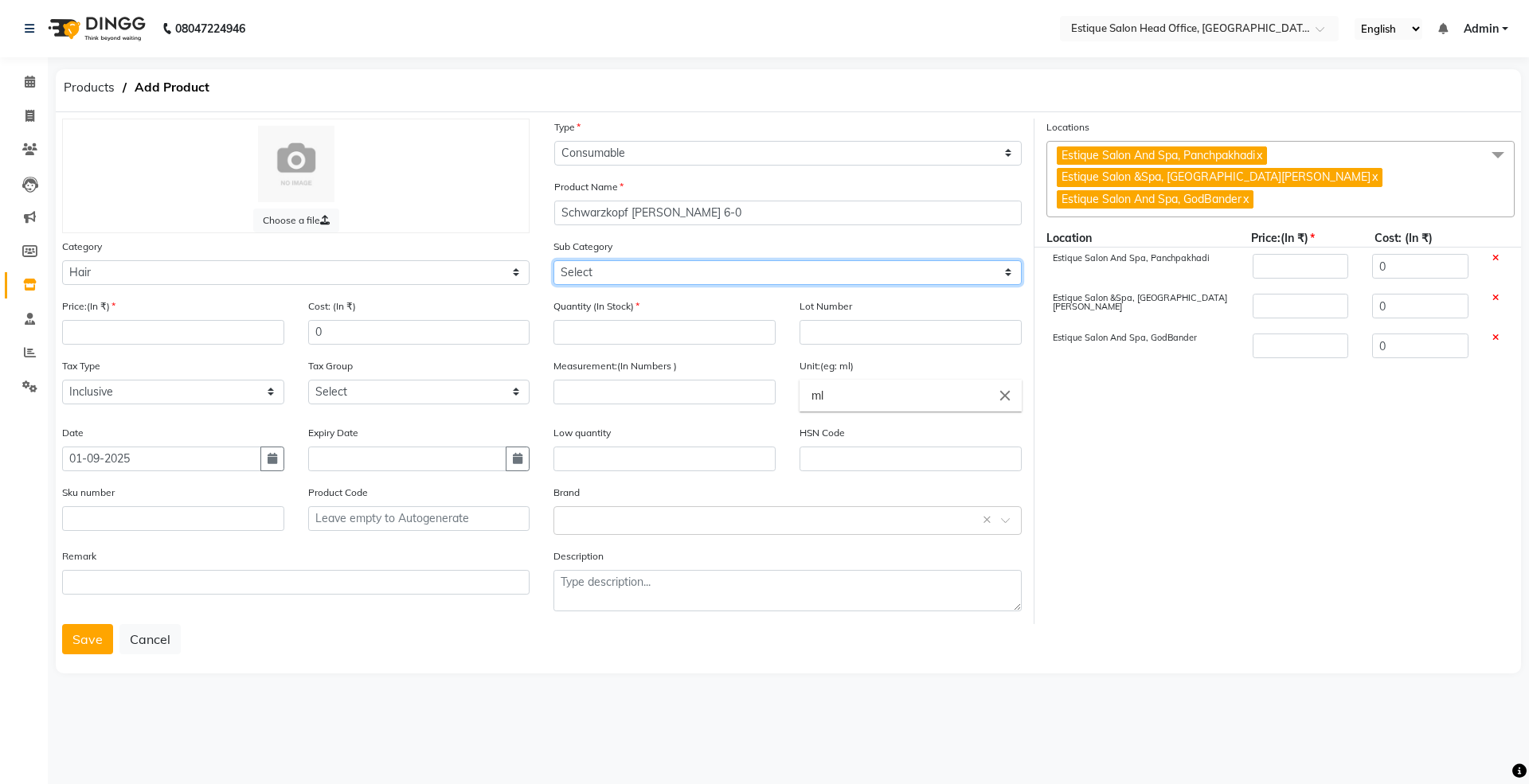
click at [590, 269] on select "Select Shampoo Conditioner Cream Mask Oil Serum Color Appliances Treatment Styl…" at bounding box center [787, 273] width 467 height 25
click at [553, 260] on select "Select Shampoo Conditioner Cream Mask Oil Serum Color Appliances Treatment Styl…" at bounding box center [787, 273] width 467 height 25
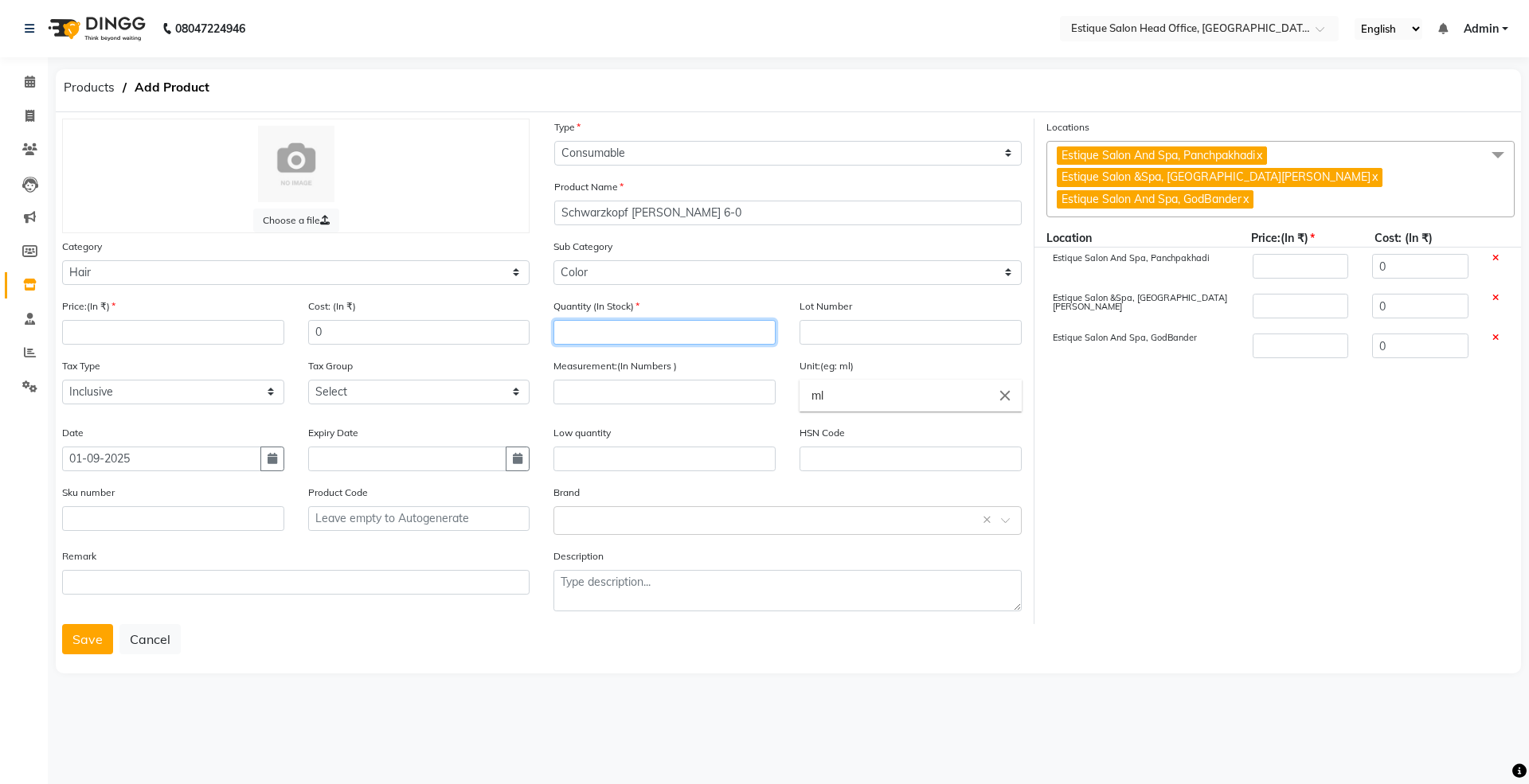
click at [583, 334] on input "number" at bounding box center [665, 332] width 222 height 25
click at [594, 401] on input "number" at bounding box center [665, 392] width 222 height 25
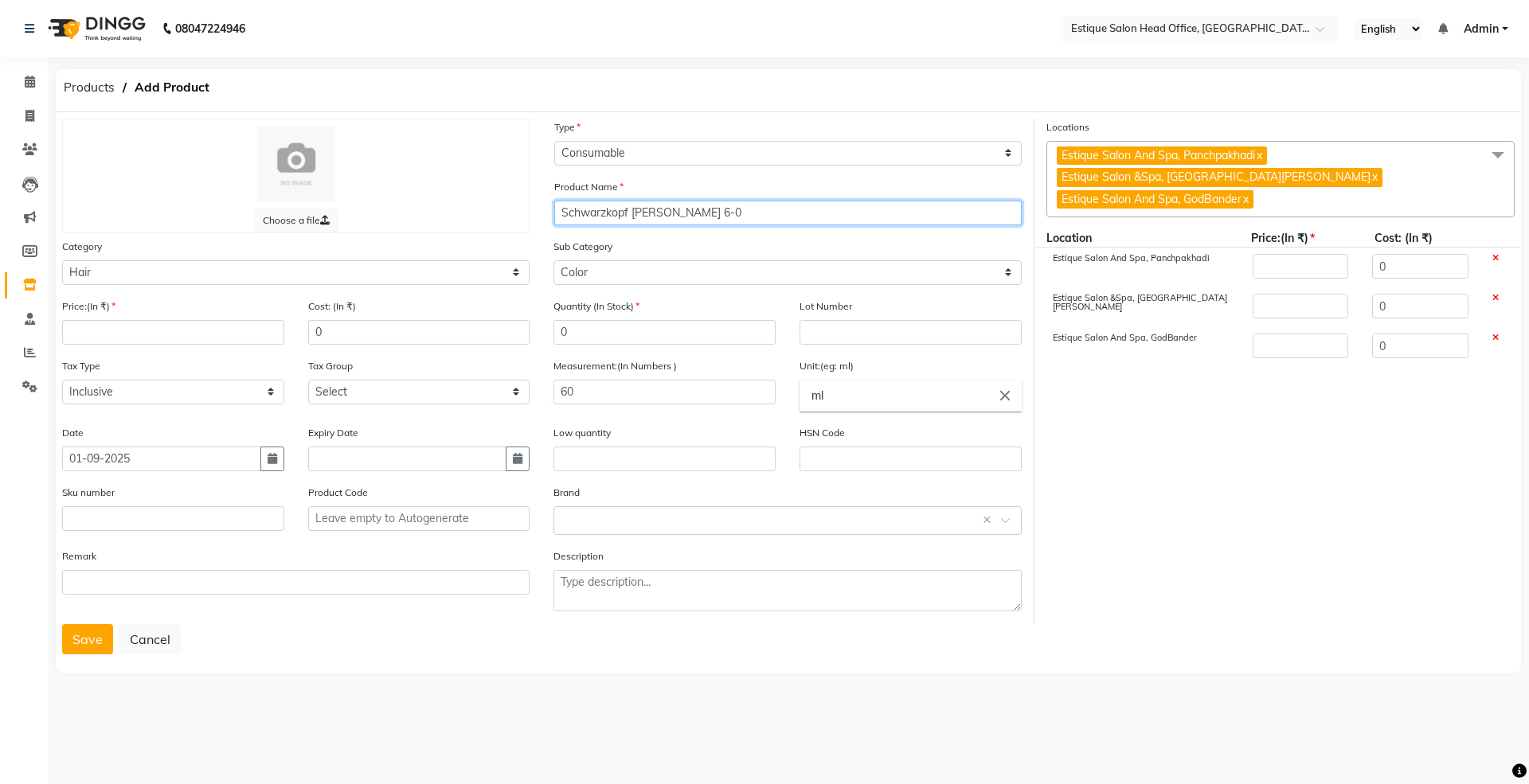
drag, startPoint x: 567, startPoint y: 210, endPoint x: 740, endPoint y: 219, distance: 173.2
click at [740, 219] on input "Schwarzkopf [PERSON_NAME] 6-0" at bounding box center [788, 213] width 467 height 25
click at [97, 631] on button "Save" at bounding box center [87, 639] width 51 height 30
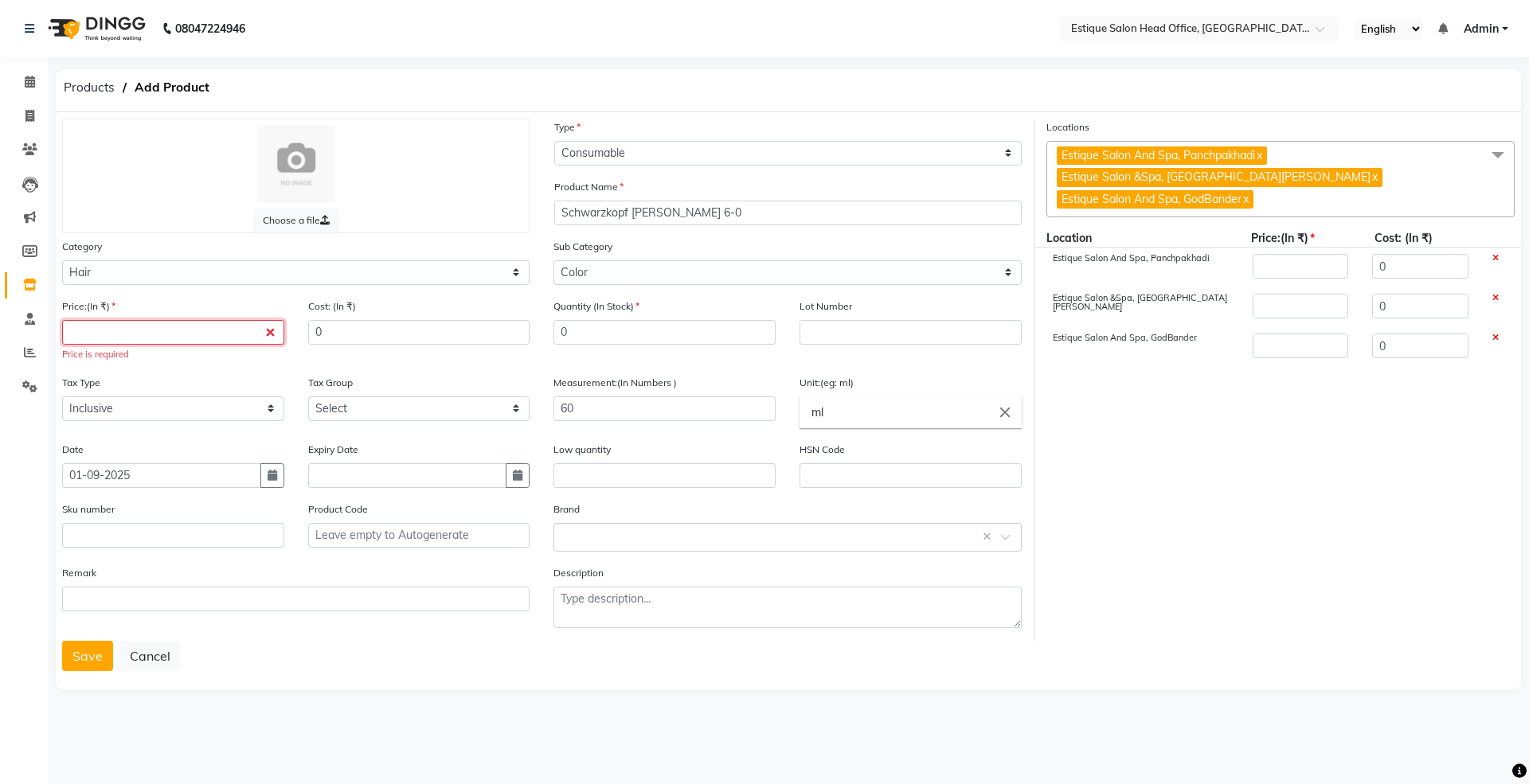
click at [125, 328] on input "number" at bounding box center [173, 332] width 222 height 25
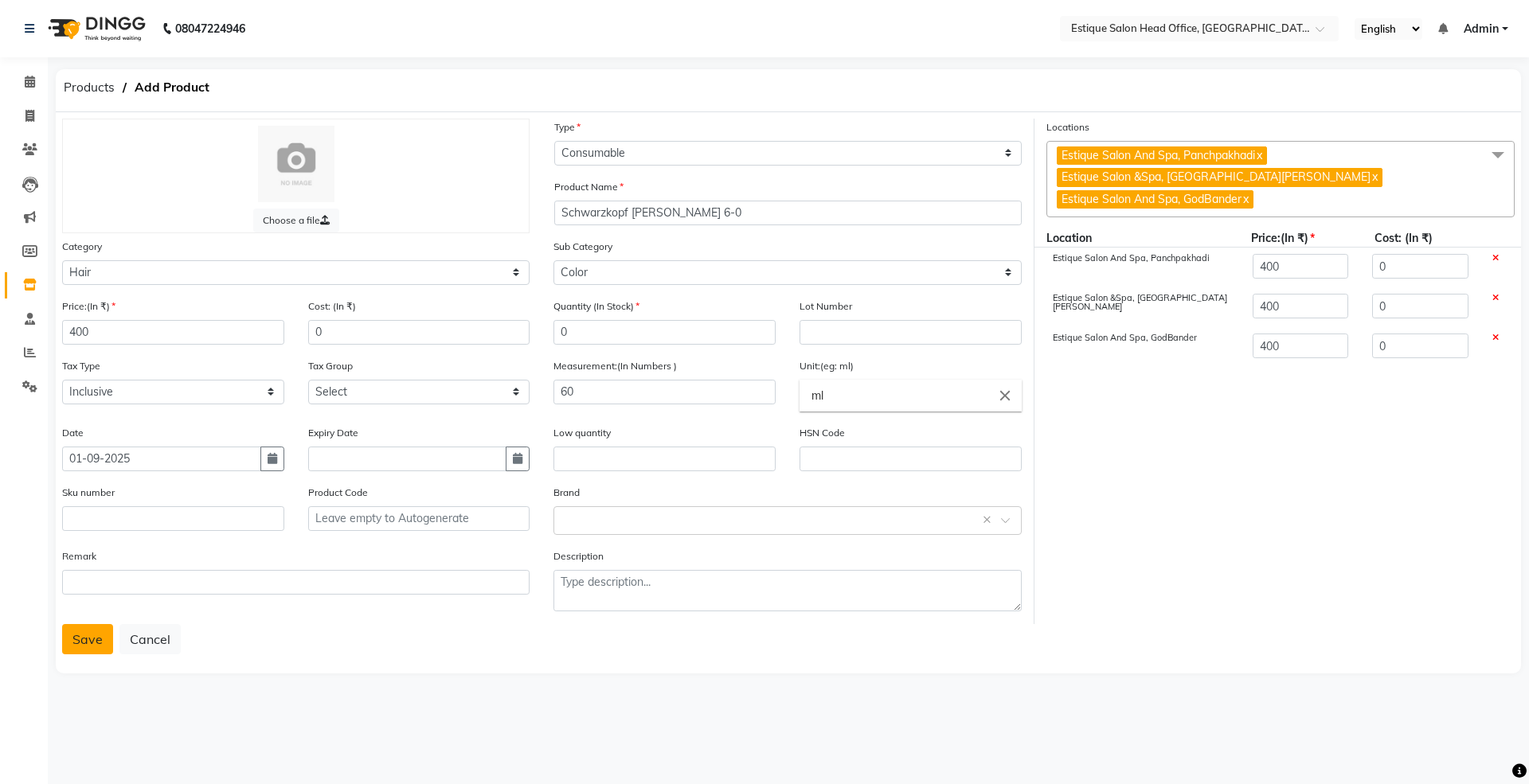
click at [84, 632] on button "Save" at bounding box center [87, 639] width 51 height 30
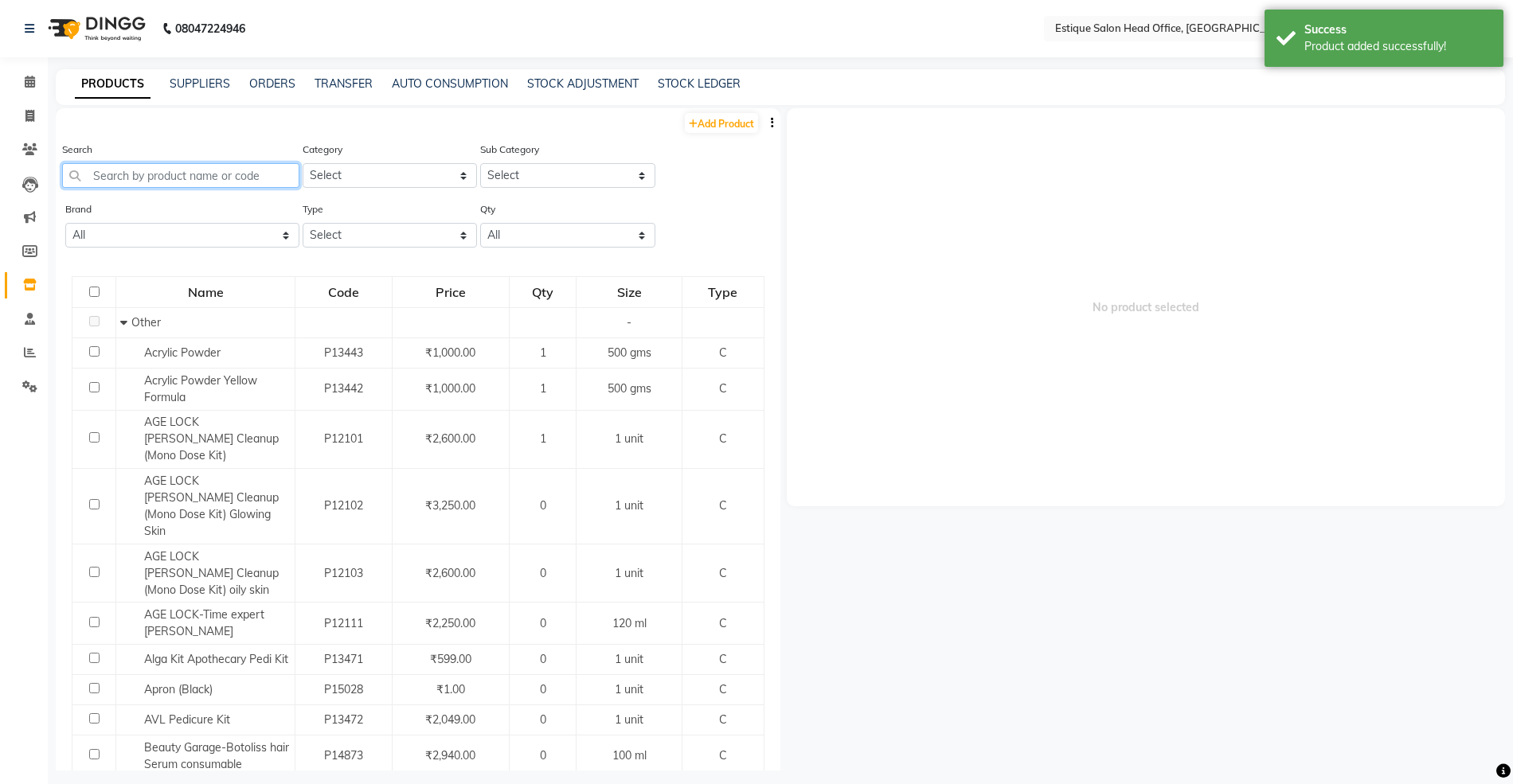
click at [157, 172] on input "text" at bounding box center [180, 176] width 237 height 25
paste input "Schwarzkopf [PERSON_NAME] 6-0"
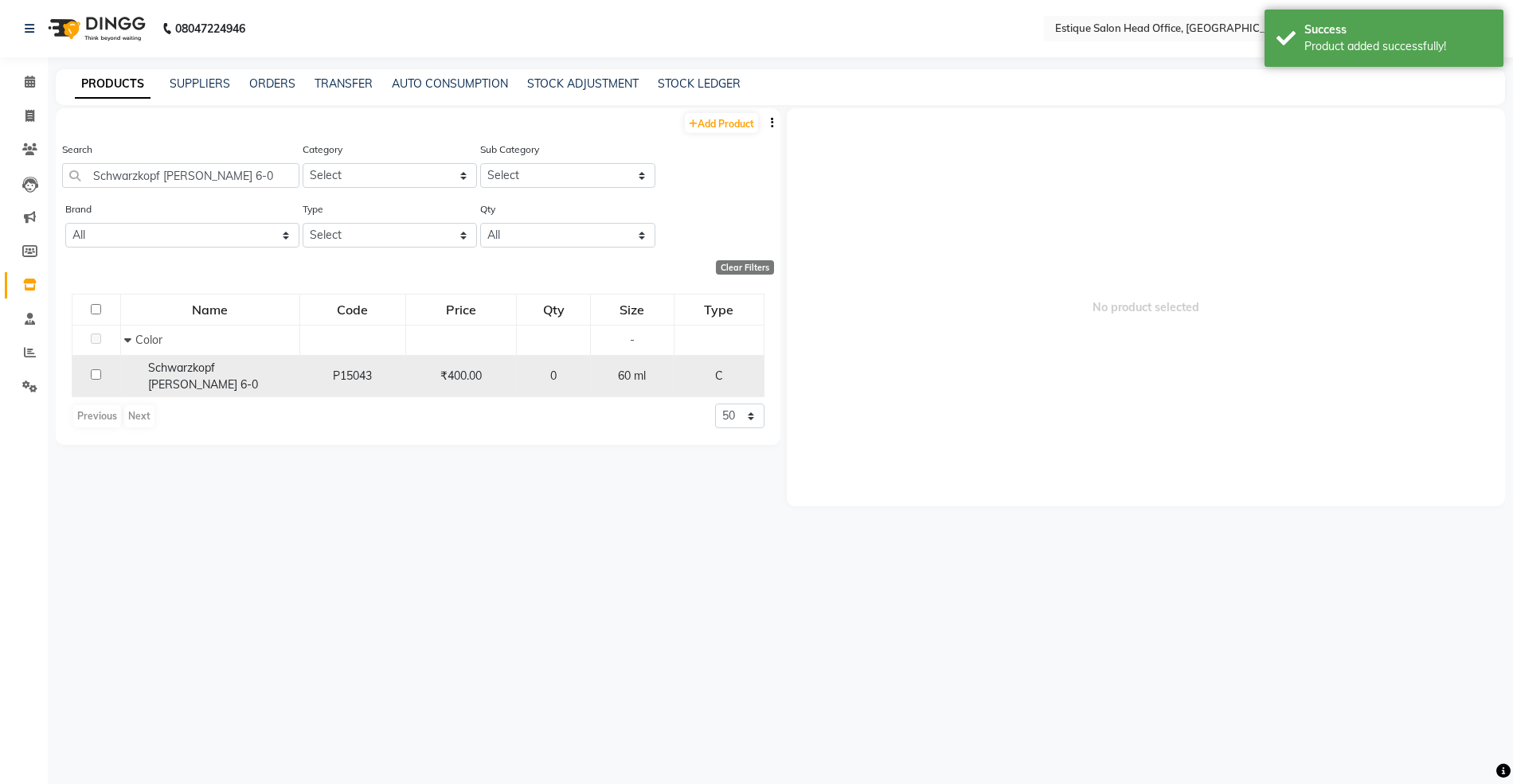
click at [169, 368] on span "Schwarzkopf [PERSON_NAME] 6-0" at bounding box center [203, 376] width 110 height 31
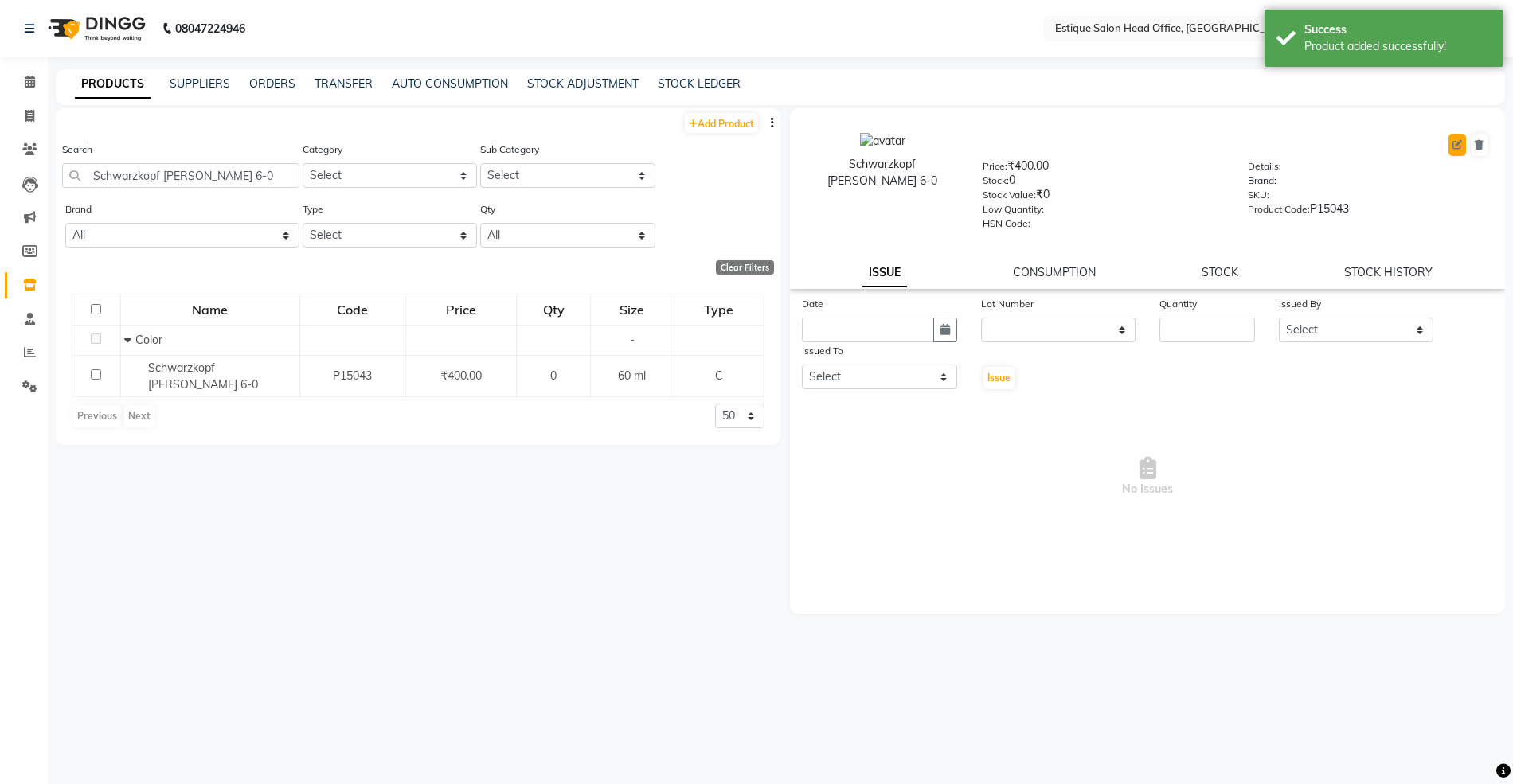
click at [1451, 147] on button at bounding box center [1457, 145] width 18 height 22
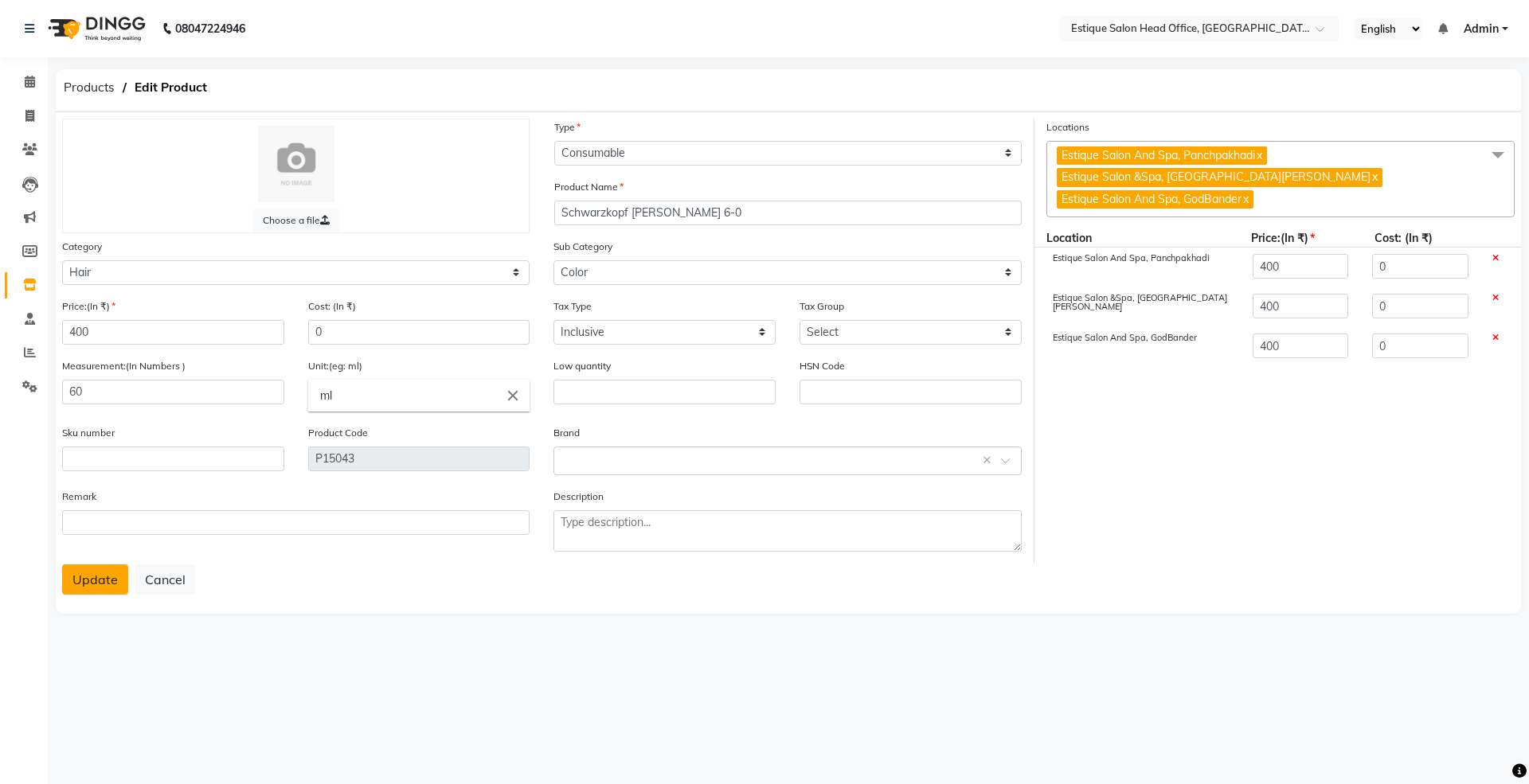
click at [97, 577] on button "Update" at bounding box center [95, 579] width 66 height 30
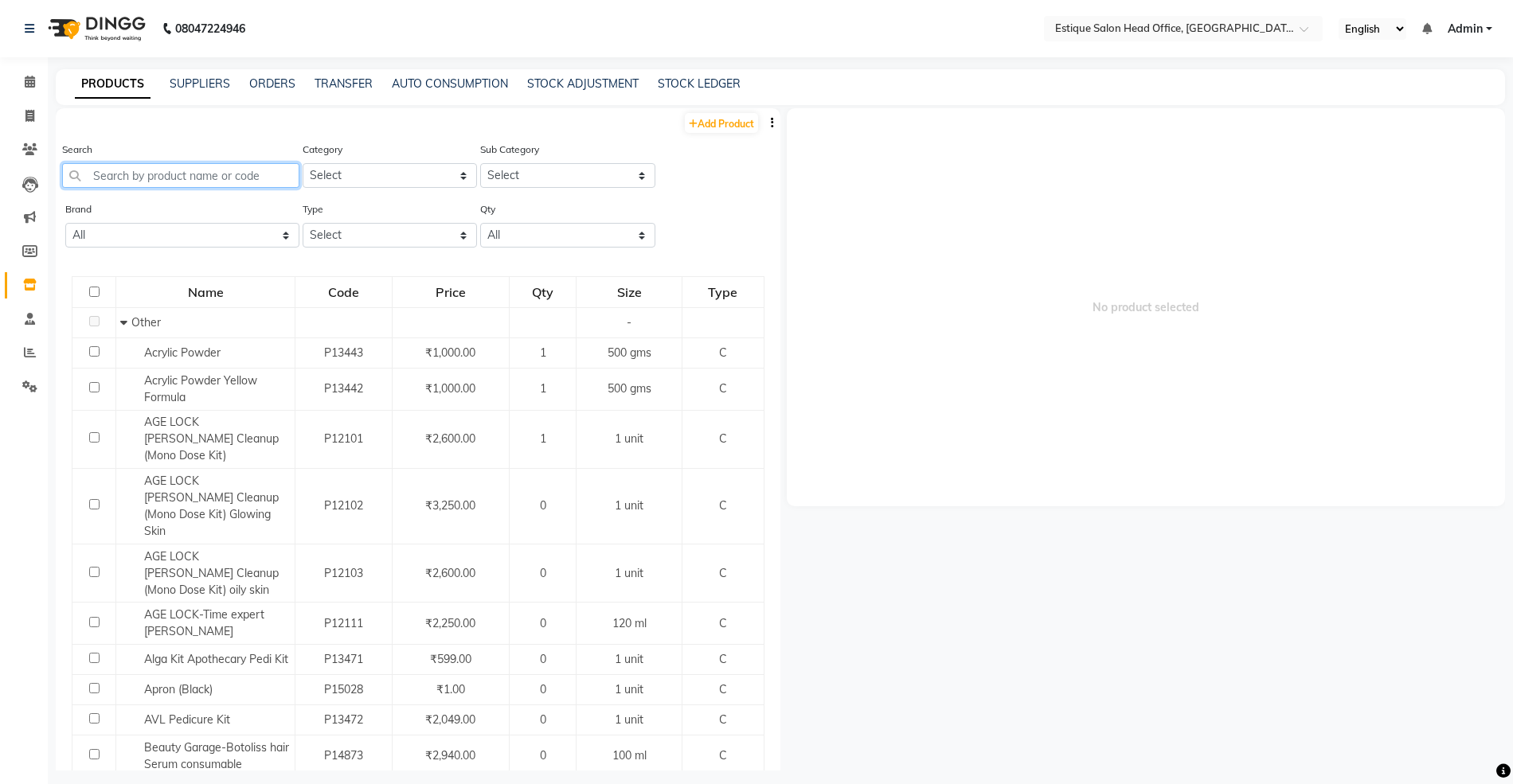
click at [134, 177] on input "text" at bounding box center [180, 176] width 237 height 25
paste input "Schwarzkopf [PERSON_NAME] 6-0"
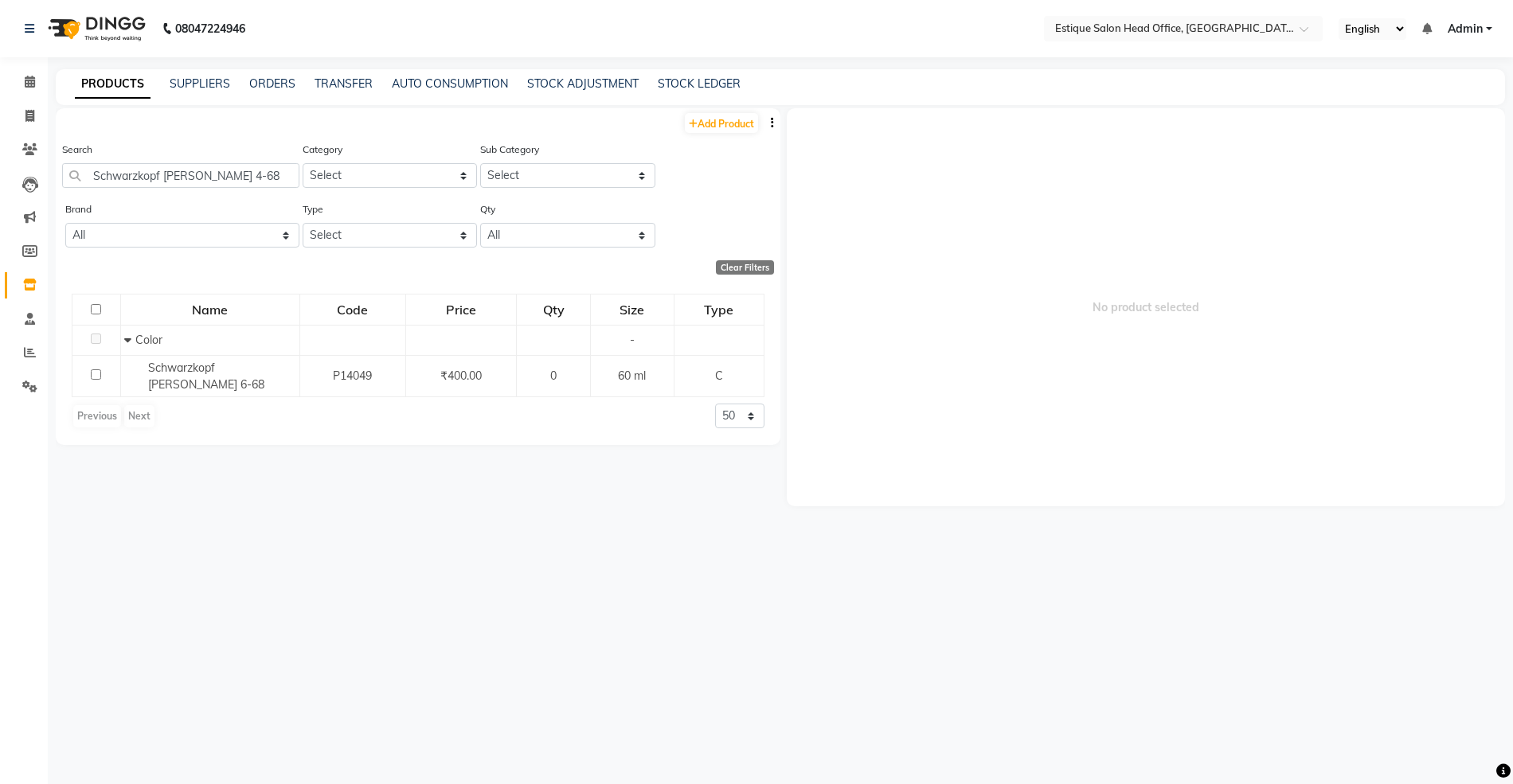
drag, startPoint x: 364, startPoint y: 219, endPoint x: 307, endPoint y: 203, distance: 59.2
click at [364, 218] on div "Type Select Both Retail Consumable" at bounding box center [390, 224] width 175 height 47
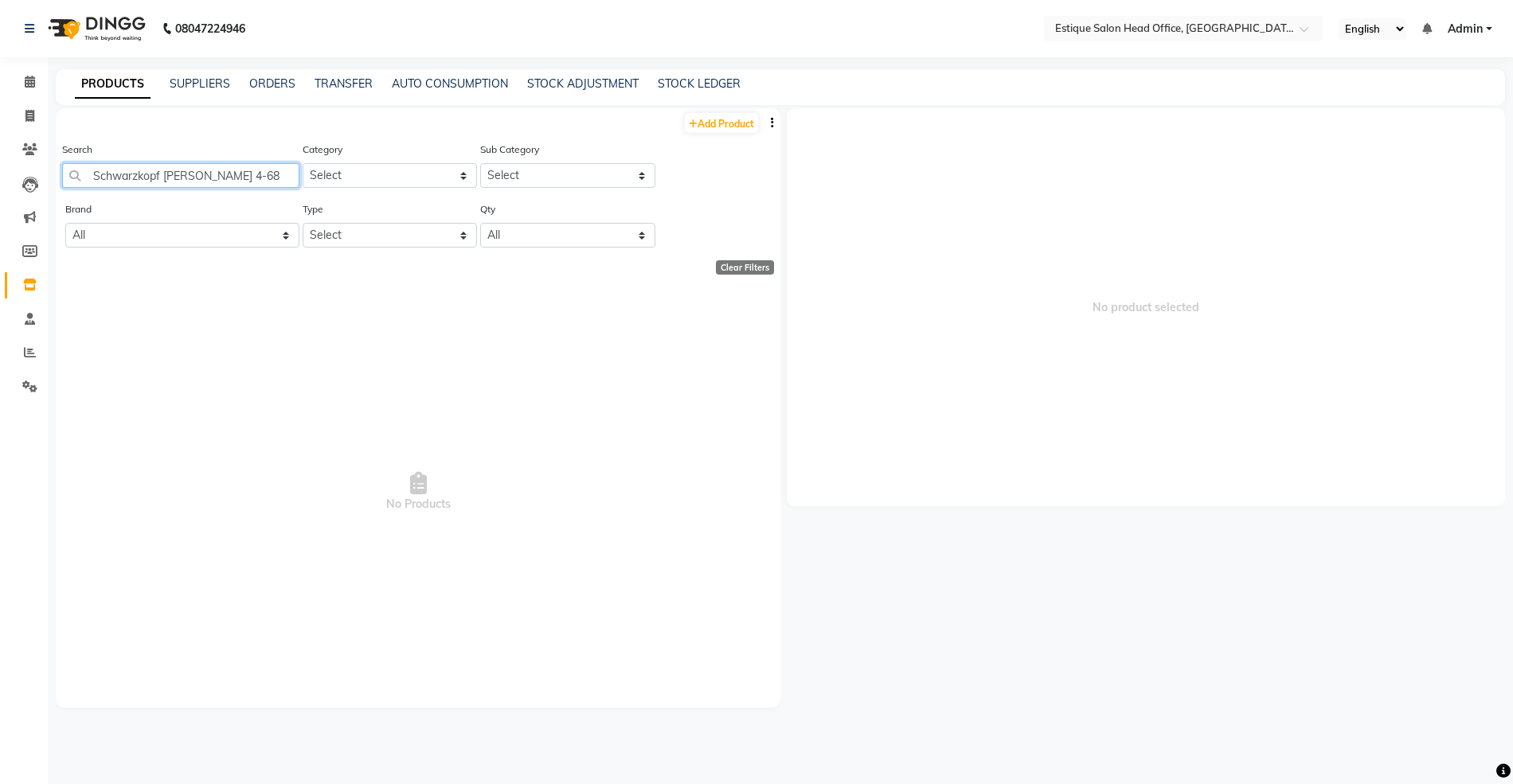
drag, startPoint x: 91, startPoint y: 175, endPoint x: 272, endPoint y: 172, distance: 181.0
click at [272, 172] on input "Schwarzkopf [PERSON_NAME] 4-68" at bounding box center [180, 176] width 237 height 25
click at [723, 128] on link "Add Product" at bounding box center [721, 123] width 73 height 20
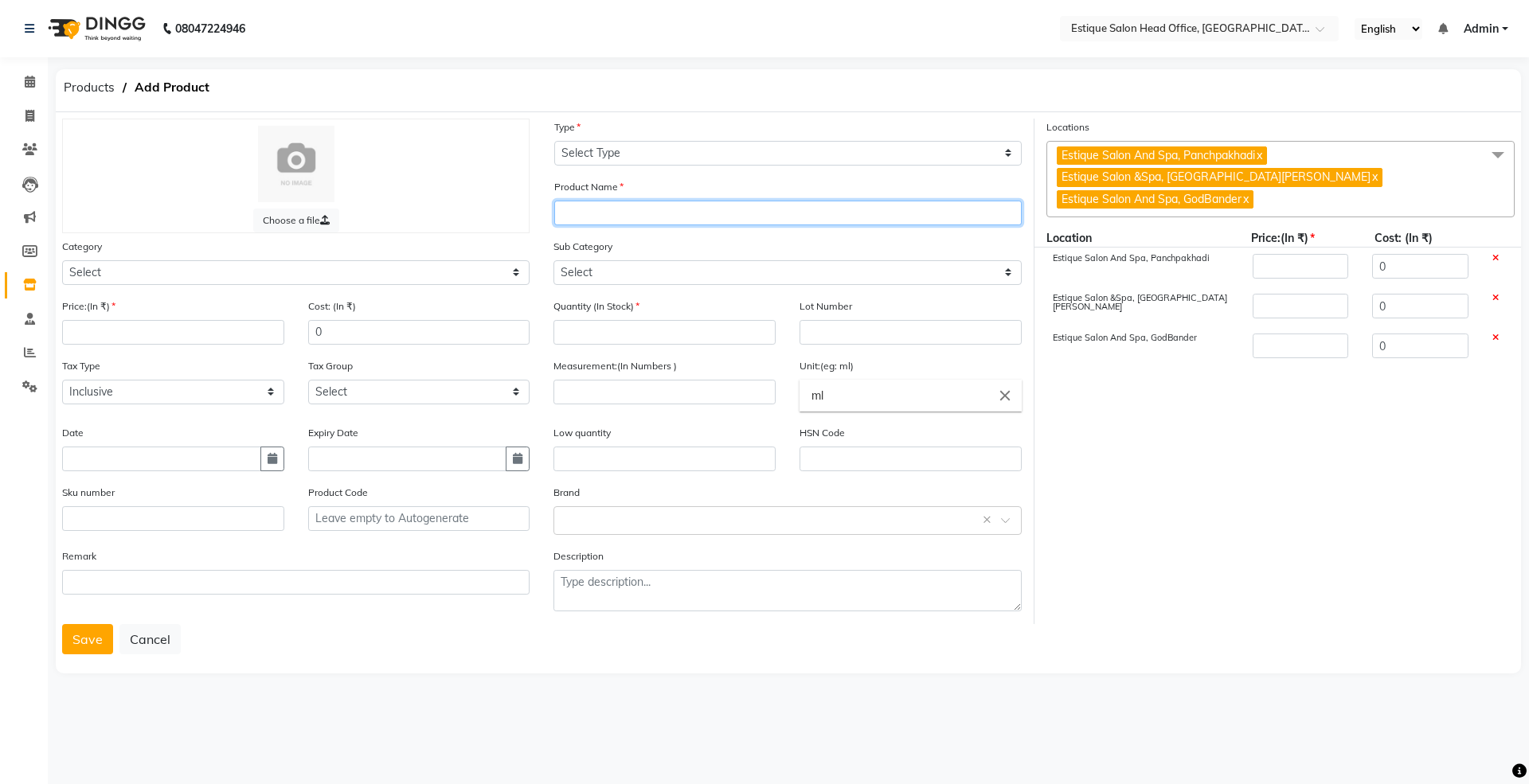
click at [632, 214] on input "text" at bounding box center [788, 213] width 467 height 25
paste input "Schwarzkopf [PERSON_NAME] 4-68"
click at [106, 333] on input "number" at bounding box center [173, 332] width 222 height 25
click at [269, 458] on icon "button" at bounding box center [272, 458] width 10 height 12
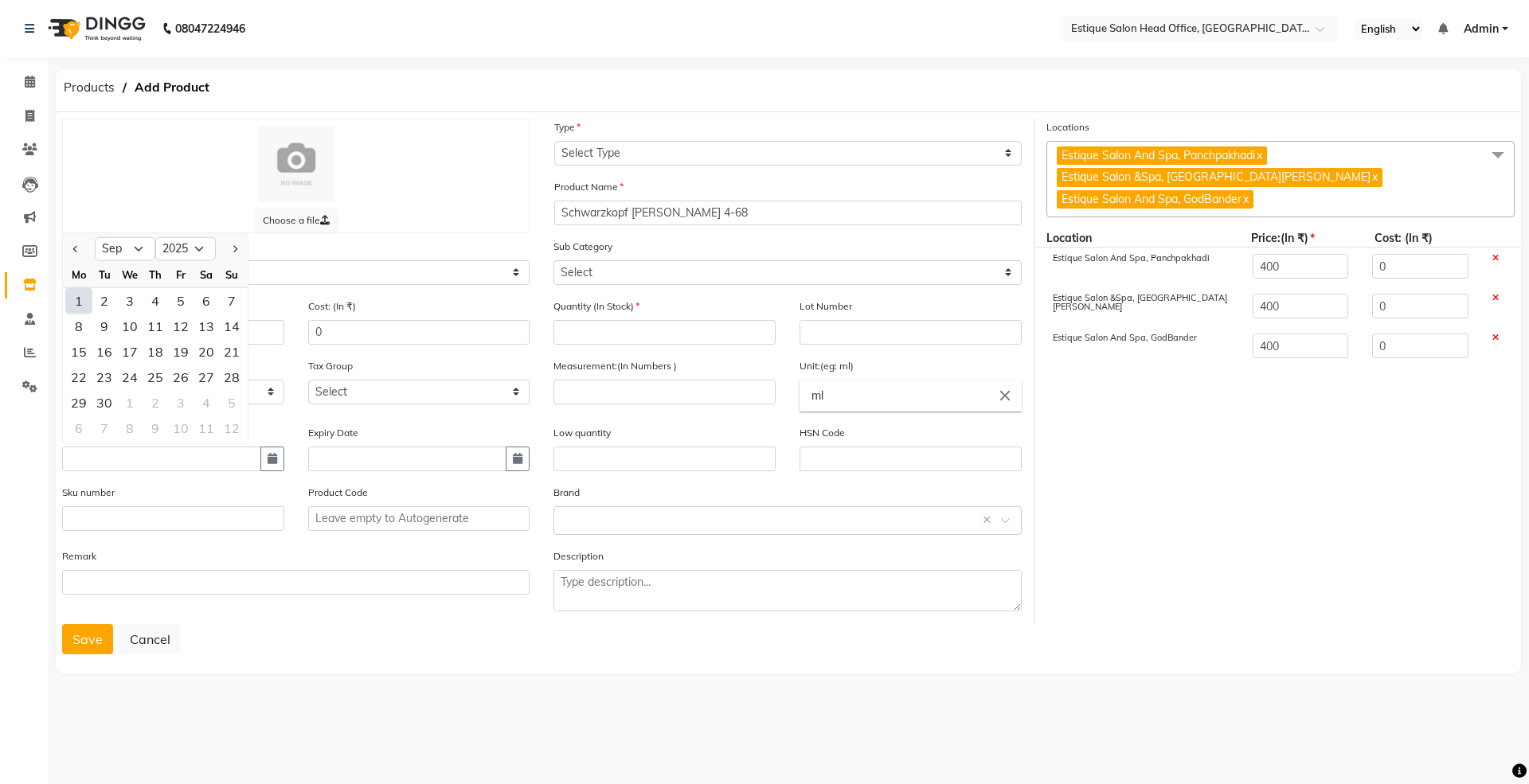
click at [84, 283] on div "Mo" at bounding box center [78, 274] width 26 height 26
click at [78, 301] on div "1" at bounding box center [78, 300] width 26 height 26
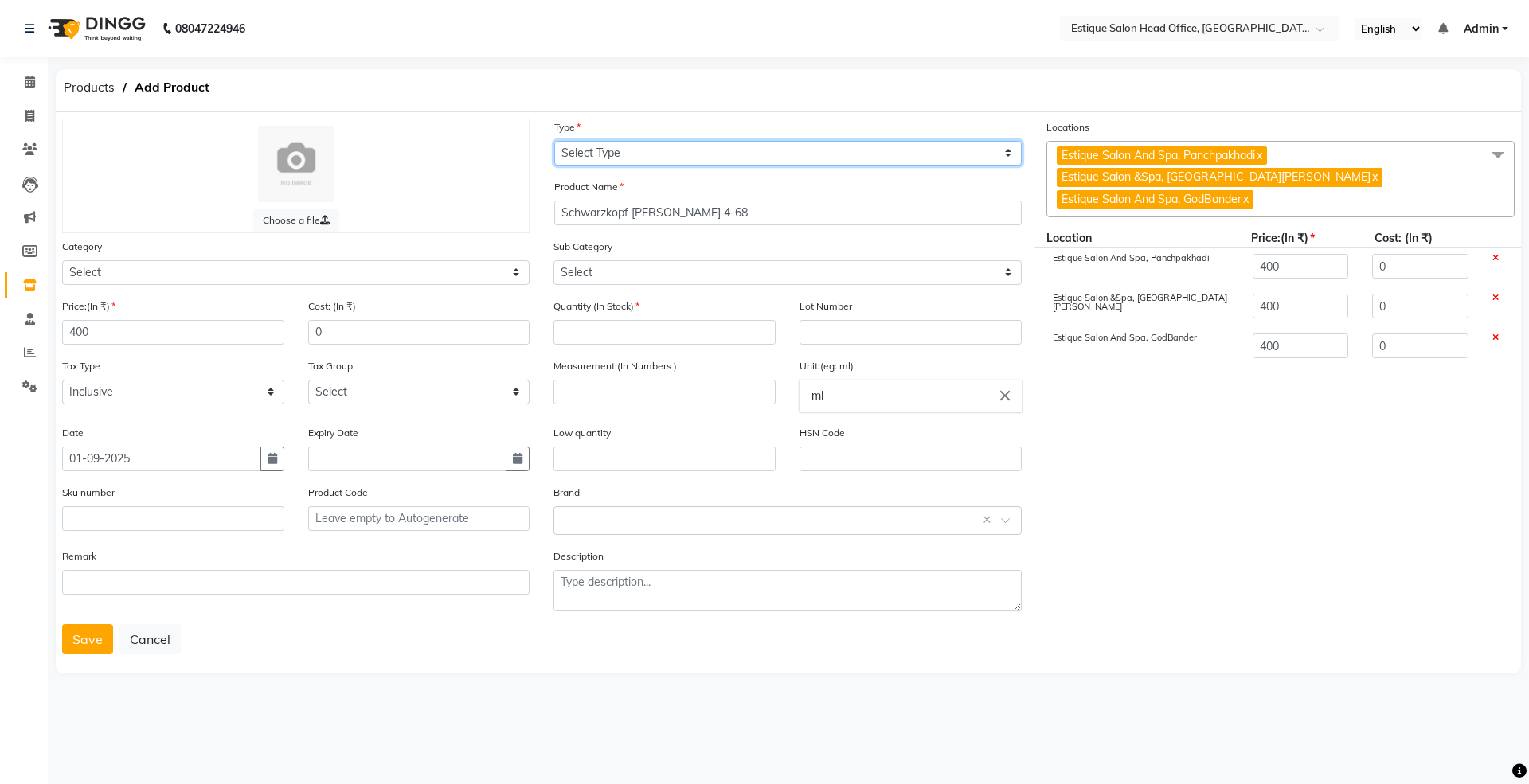
click at [570, 149] on select "Select Type Both Retail Consumable" at bounding box center [788, 154] width 467 height 25
click at [554, 141] on select "Select Type Both Retail Consumable" at bounding box center [788, 154] width 467 height 25
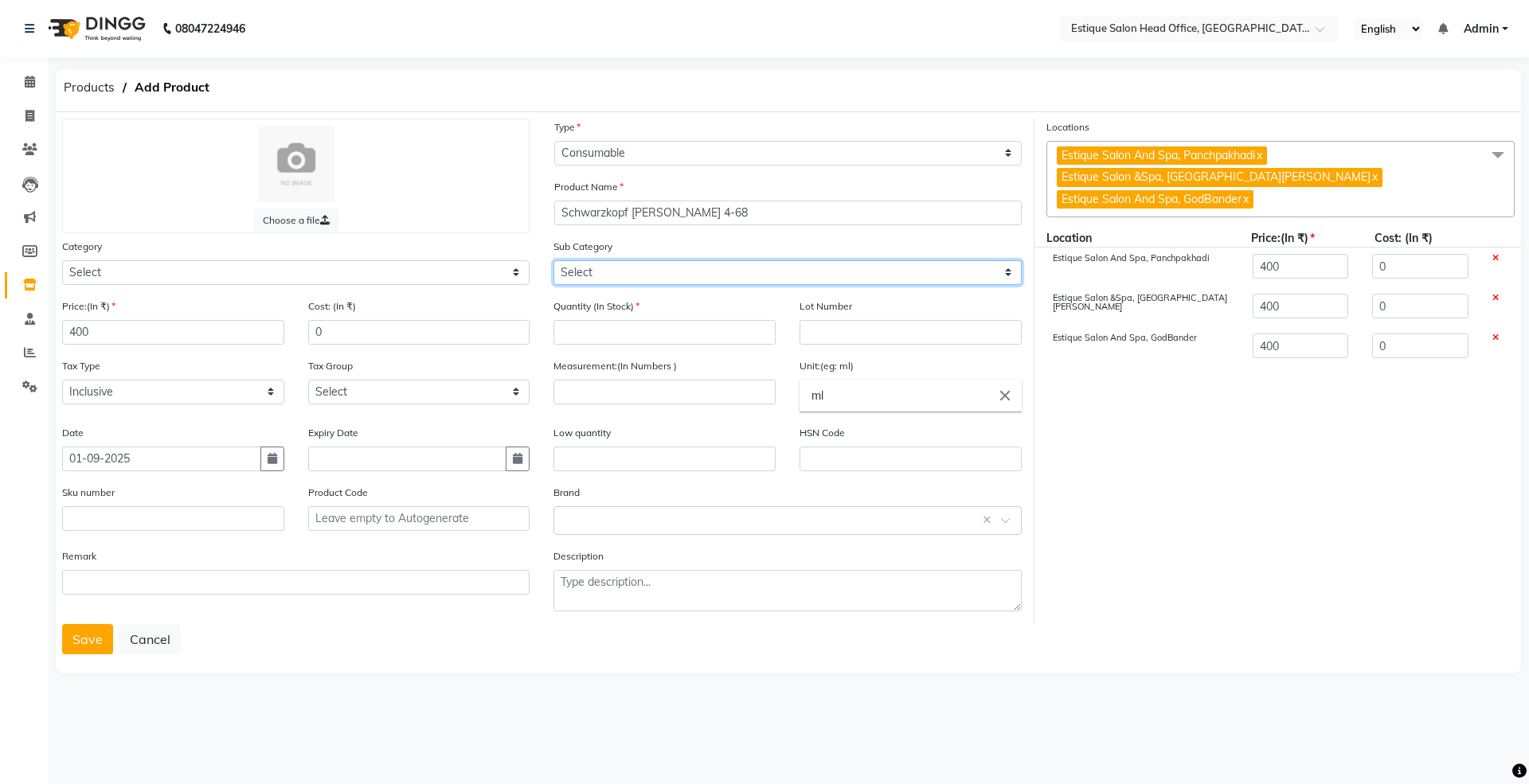
click at [586, 278] on select "Select" at bounding box center [787, 273] width 467 height 25
click at [584, 272] on select "Select" at bounding box center [787, 273] width 467 height 25
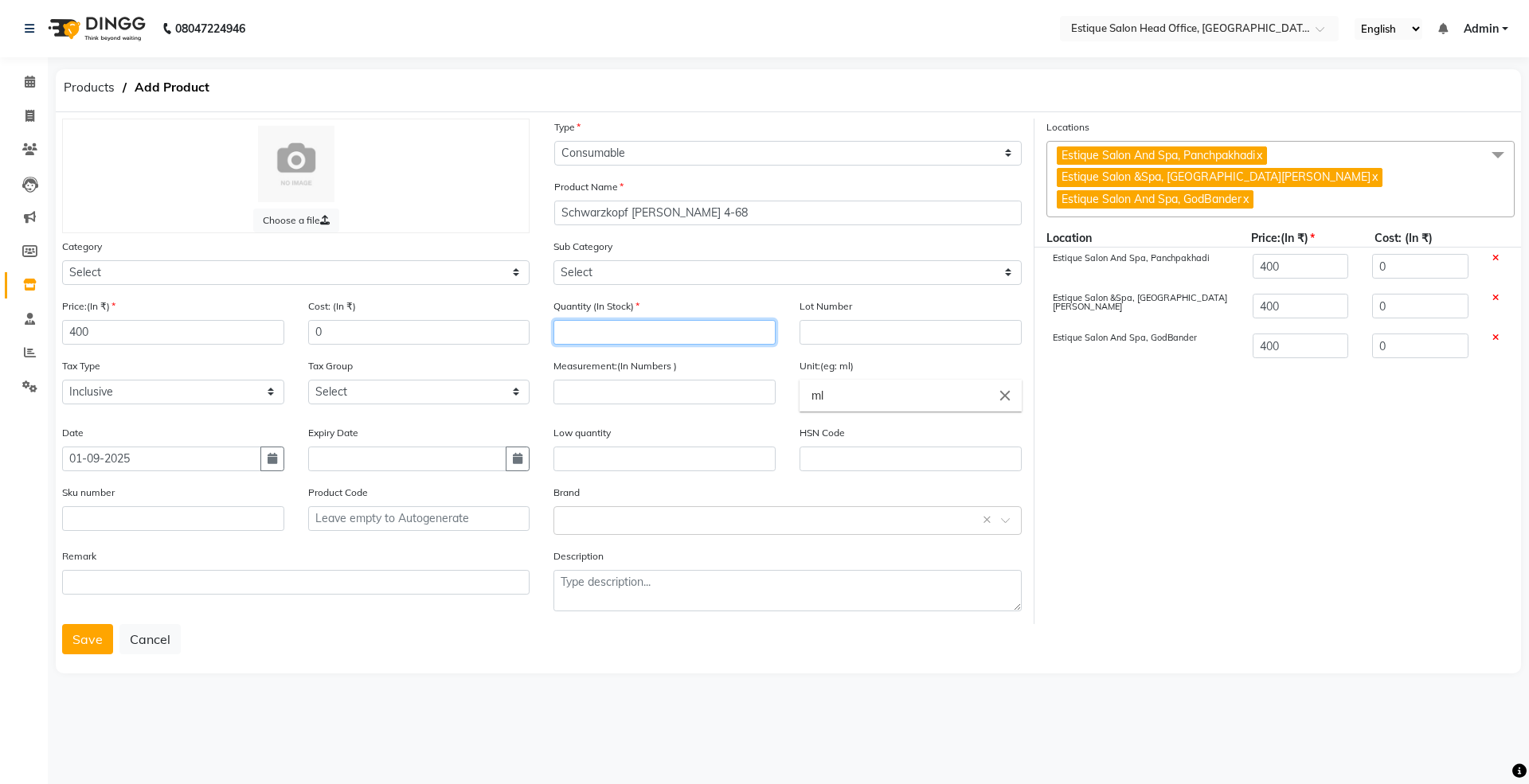
click at [593, 335] on input "number" at bounding box center [665, 332] width 222 height 25
click at [593, 392] on input "number" at bounding box center [665, 392] width 222 height 25
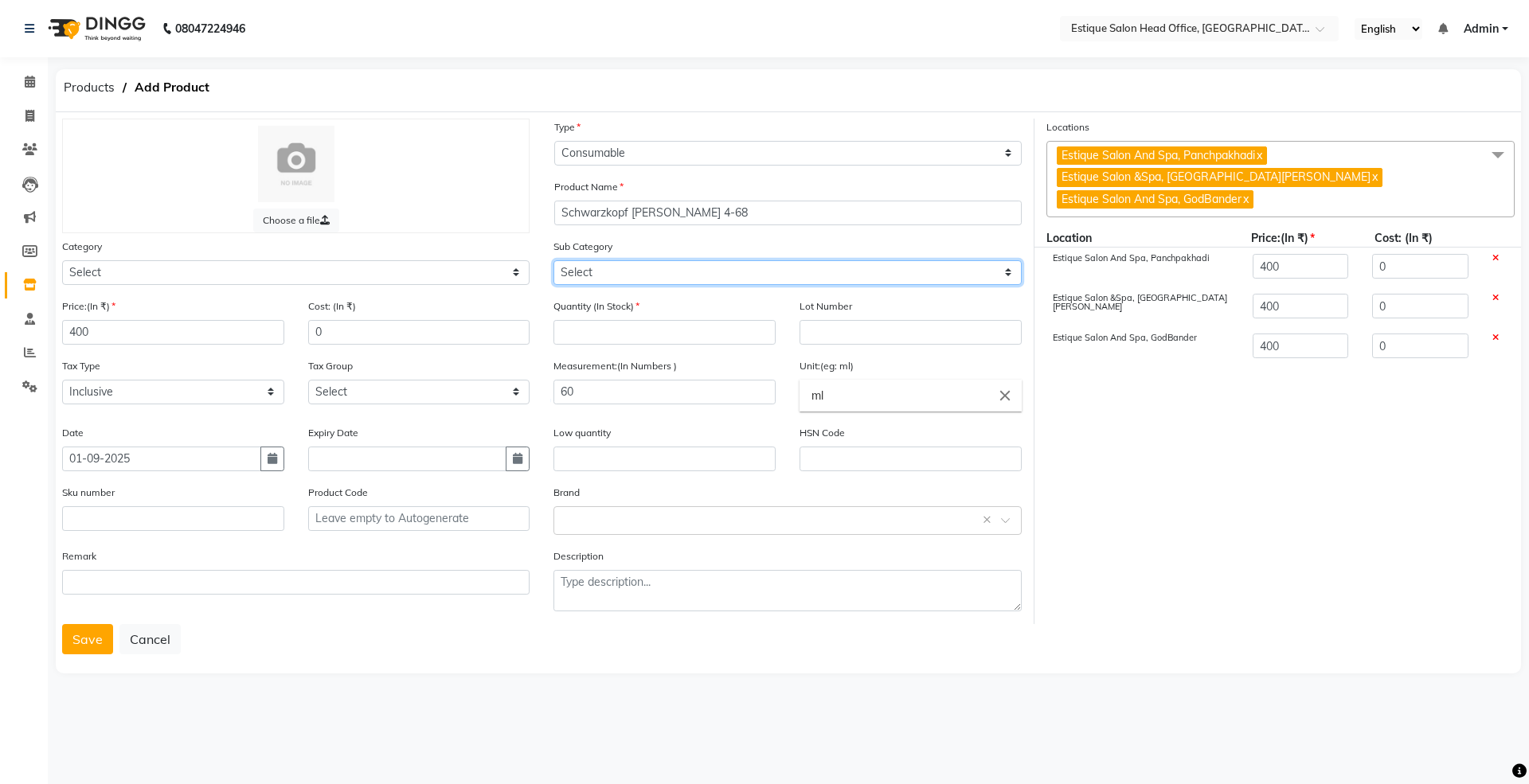
click at [586, 265] on select "Select" at bounding box center [787, 273] width 467 height 25
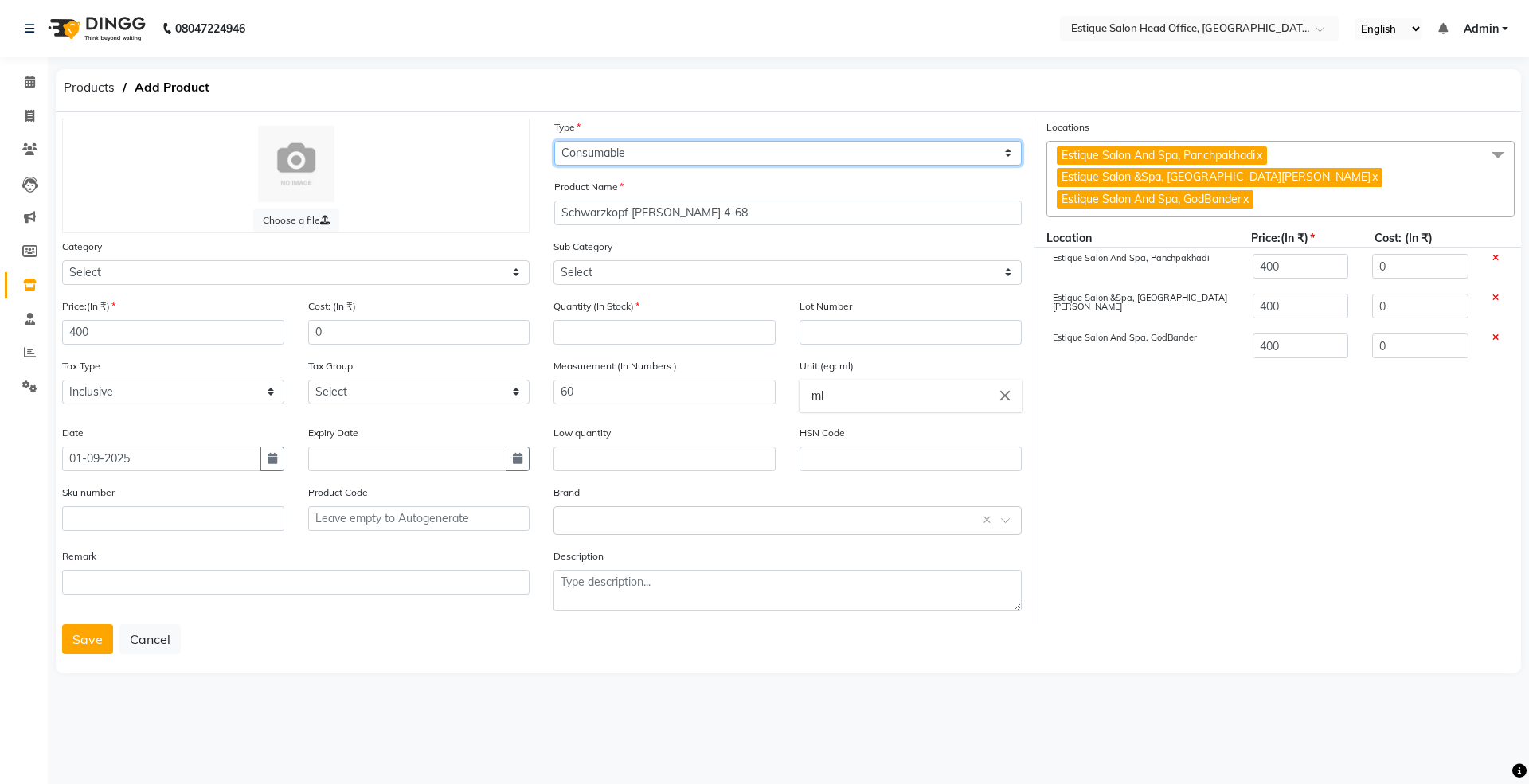
click at [605, 151] on select "Select Type Both Retail Consumable" at bounding box center [788, 154] width 467 height 25
click at [554, 141] on select "Select Type Both Retail Consumable" at bounding box center [788, 154] width 467 height 25
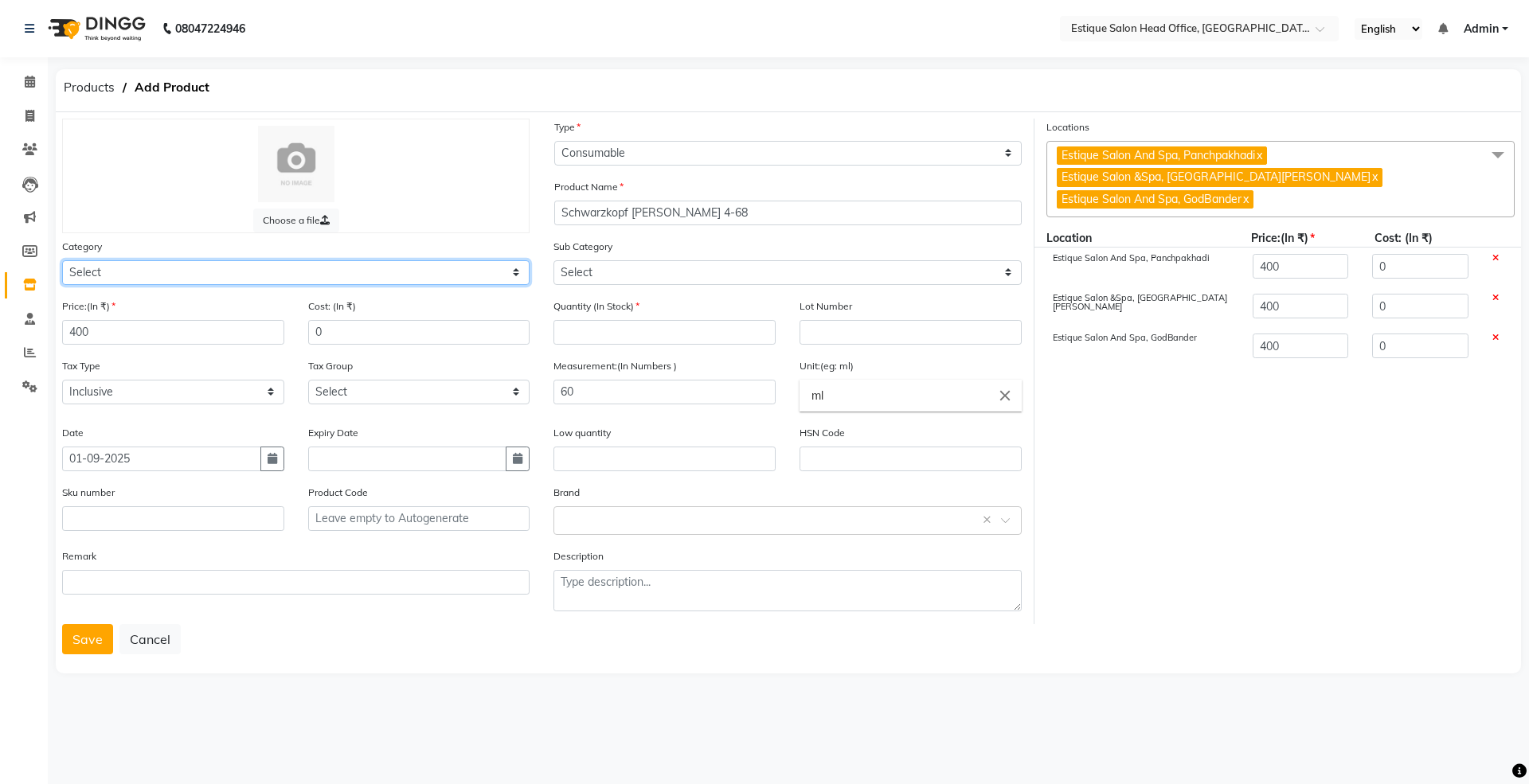
click at [127, 268] on select "Select Hair Skin Makeup Personal Care Appliances [PERSON_NAME] Waxing Disposabl…" at bounding box center [296, 273] width 467 height 25
click at [62, 260] on select "Select Hair Skin Makeup Personal Care Appliances [PERSON_NAME] Waxing Disposabl…" at bounding box center [296, 273] width 467 height 25
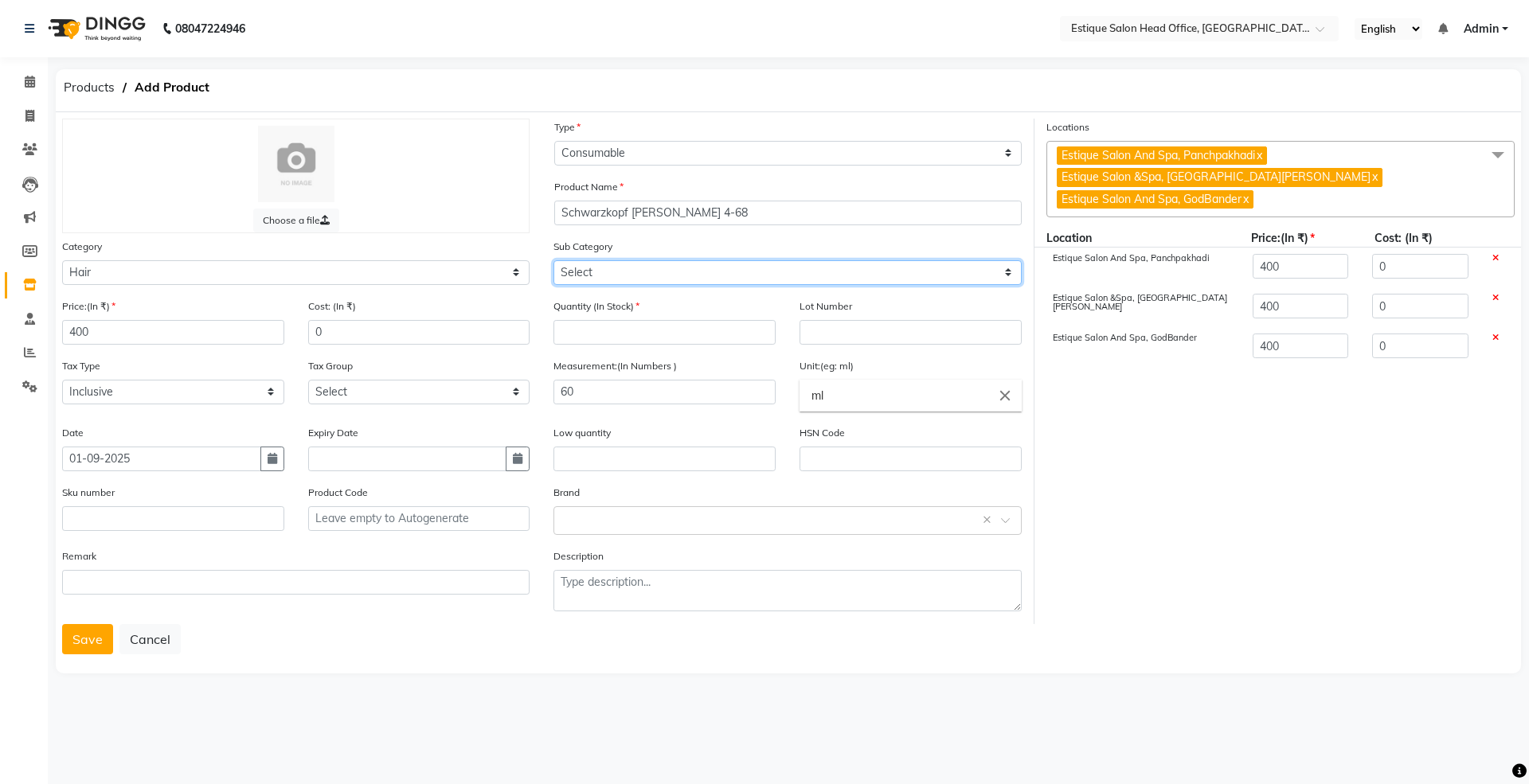
click at [599, 267] on select "Select Shampoo Conditioner Cream Mask Oil Serum Color Appliances Treatment Styl…" at bounding box center [787, 273] width 467 height 25
click at [553, 260] on select "Select Shampoo Conditioner Cream Mask Oil Serum Color Appliances Treatment Styl…" at bounding box center [787, 273] width 467 height 25
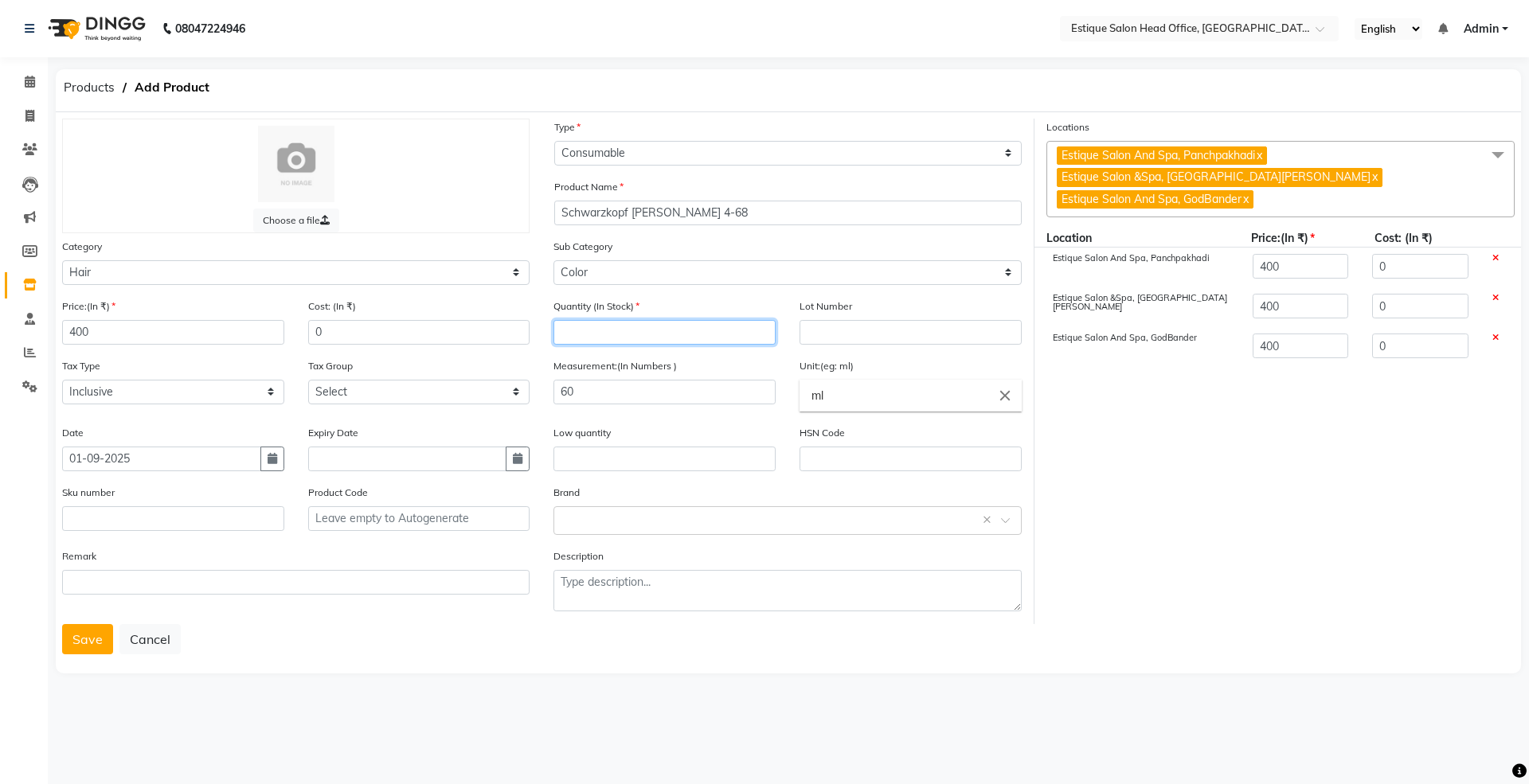
click at [653, 339] on input "number" at bounding box center [665, 332] width 222 height 25
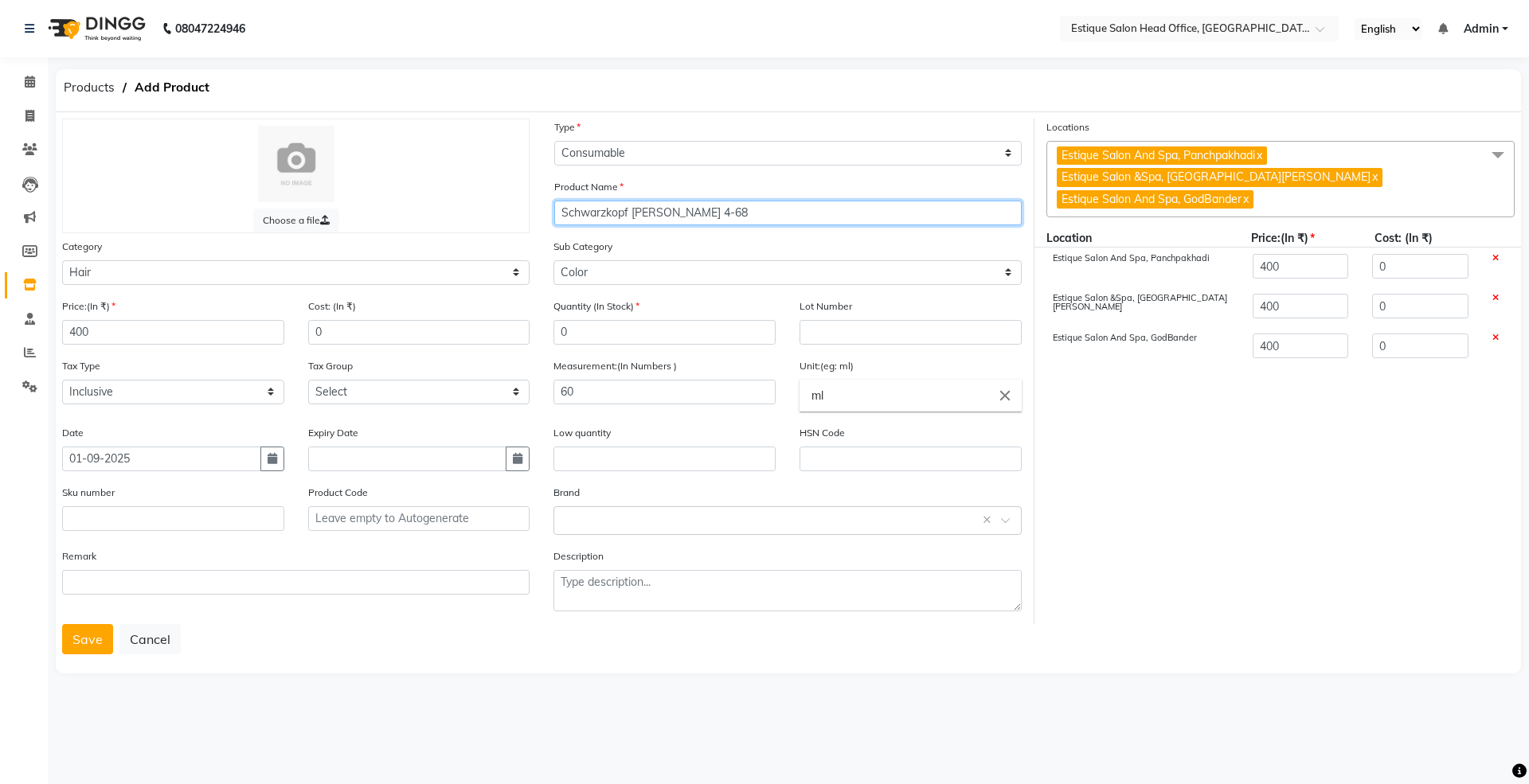
drag, startPoint x: 558, startPoint y: 209, endPoint x: 768, endPoint y: 209, distance: 210.0
click at [768, 209] on input "Schwarzkopf [PERSON_NAME] 4-68" at bounding box center [788, 213] width 467 height 25
click at [81, 645] on button "Save" at bounding box center [87, 639] width 51 height 30
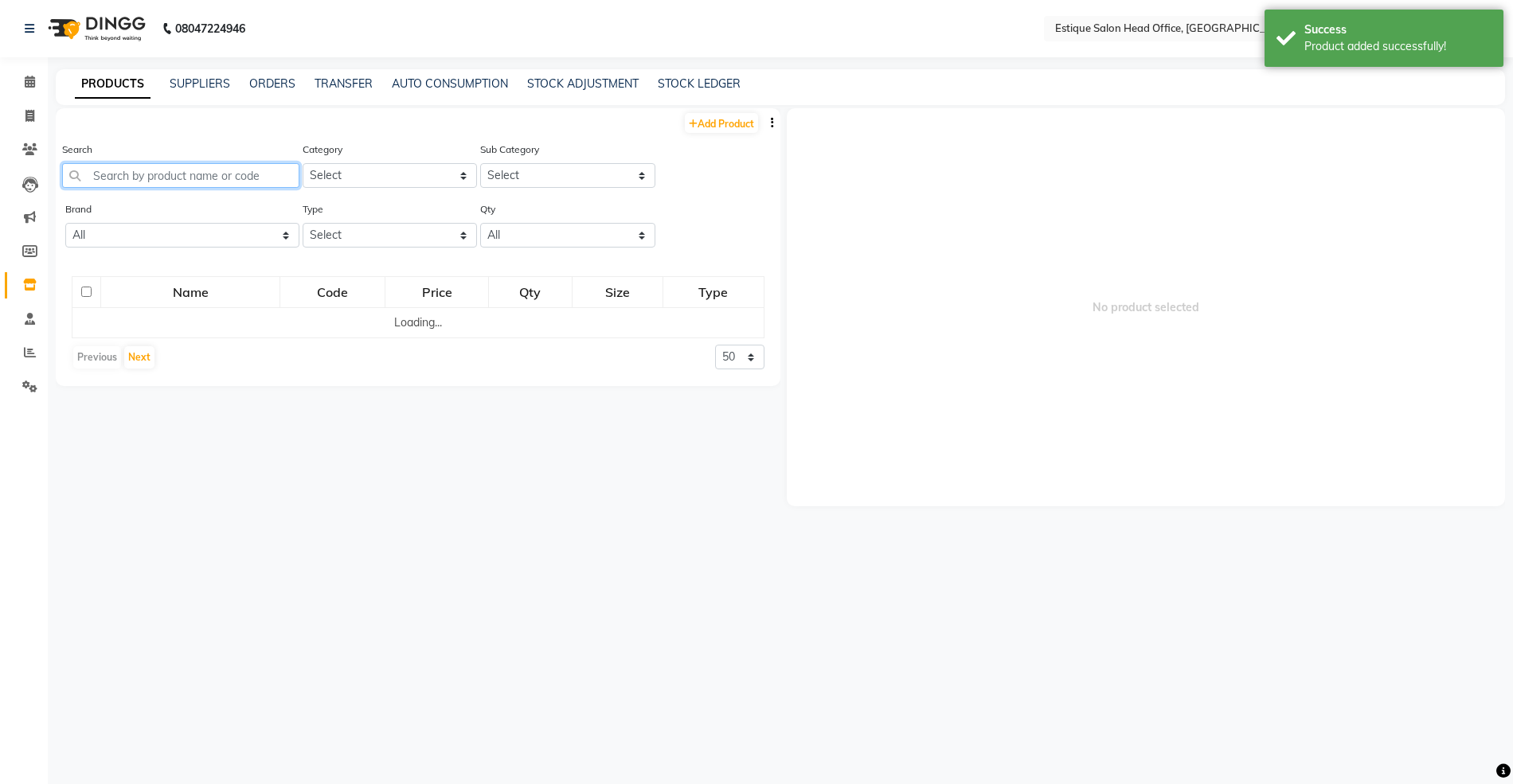
click at [138, 173] on input "text" at bounding box center [180, 176] width 237 height 25
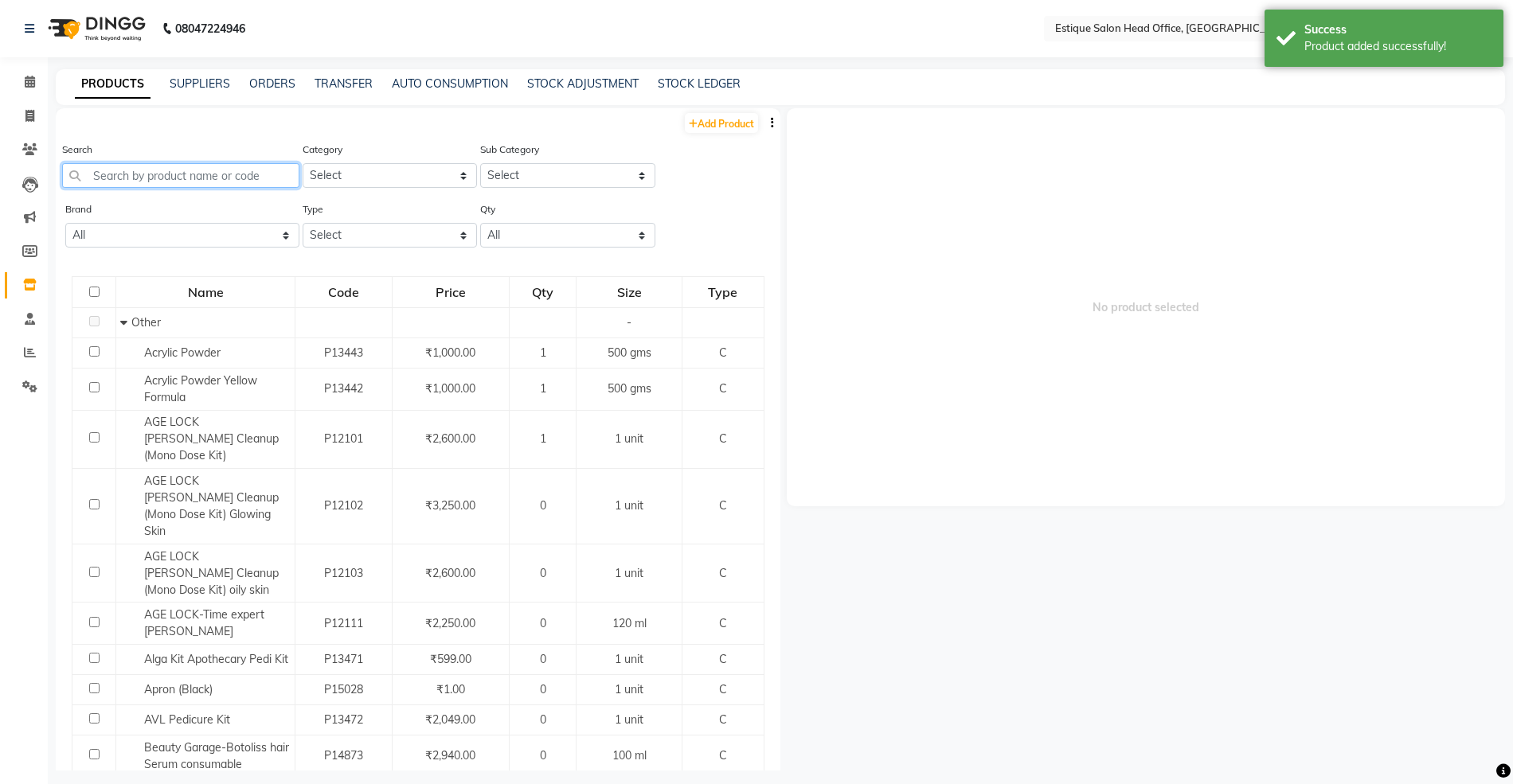
paste input "Schwarzkopf [PERSON_NAME] 4-68"
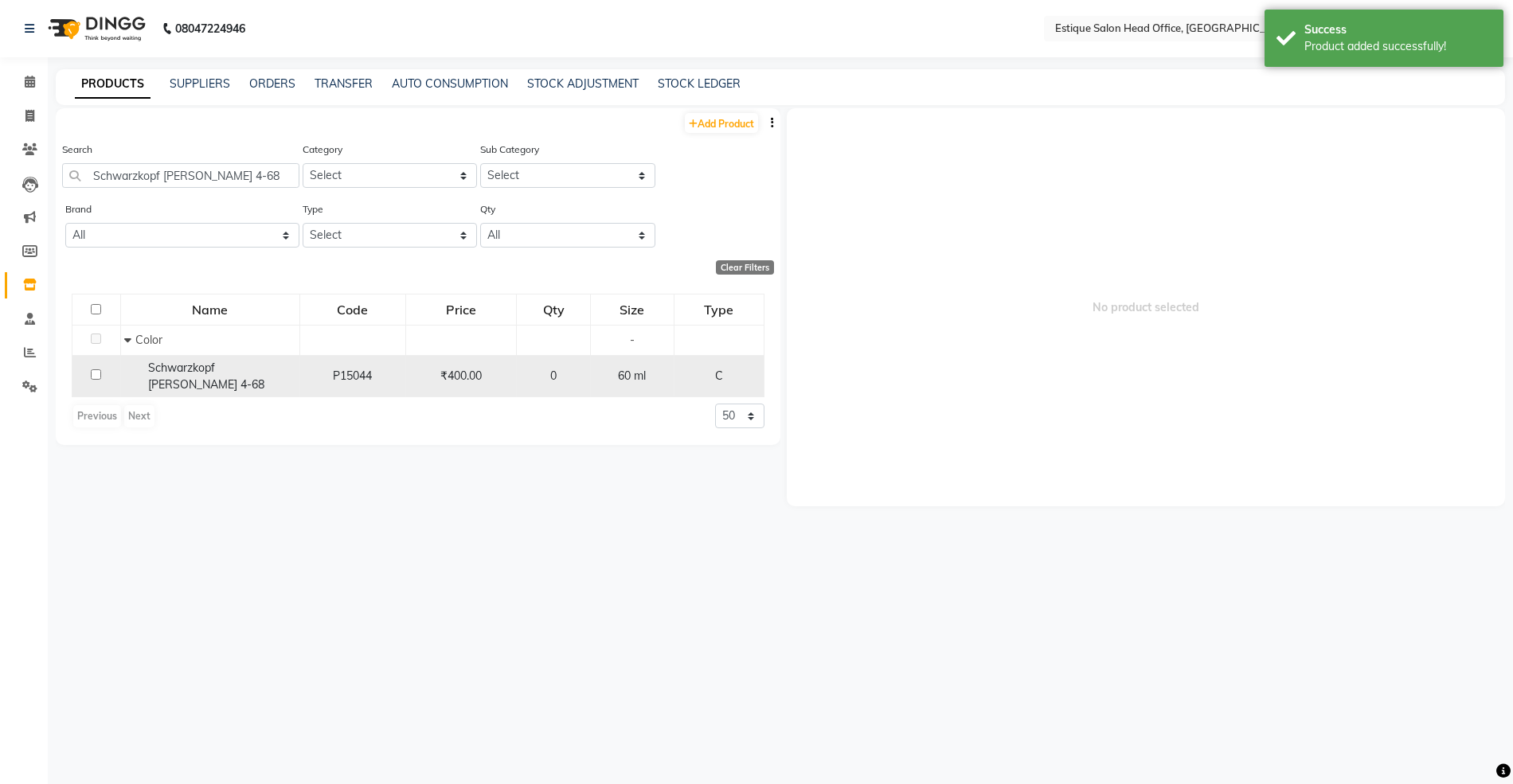
click at [241, 367] on span "Schwarzkopf [PERSON_NAME] 4-68" at bounding box center [206, 376] width 116 height 31
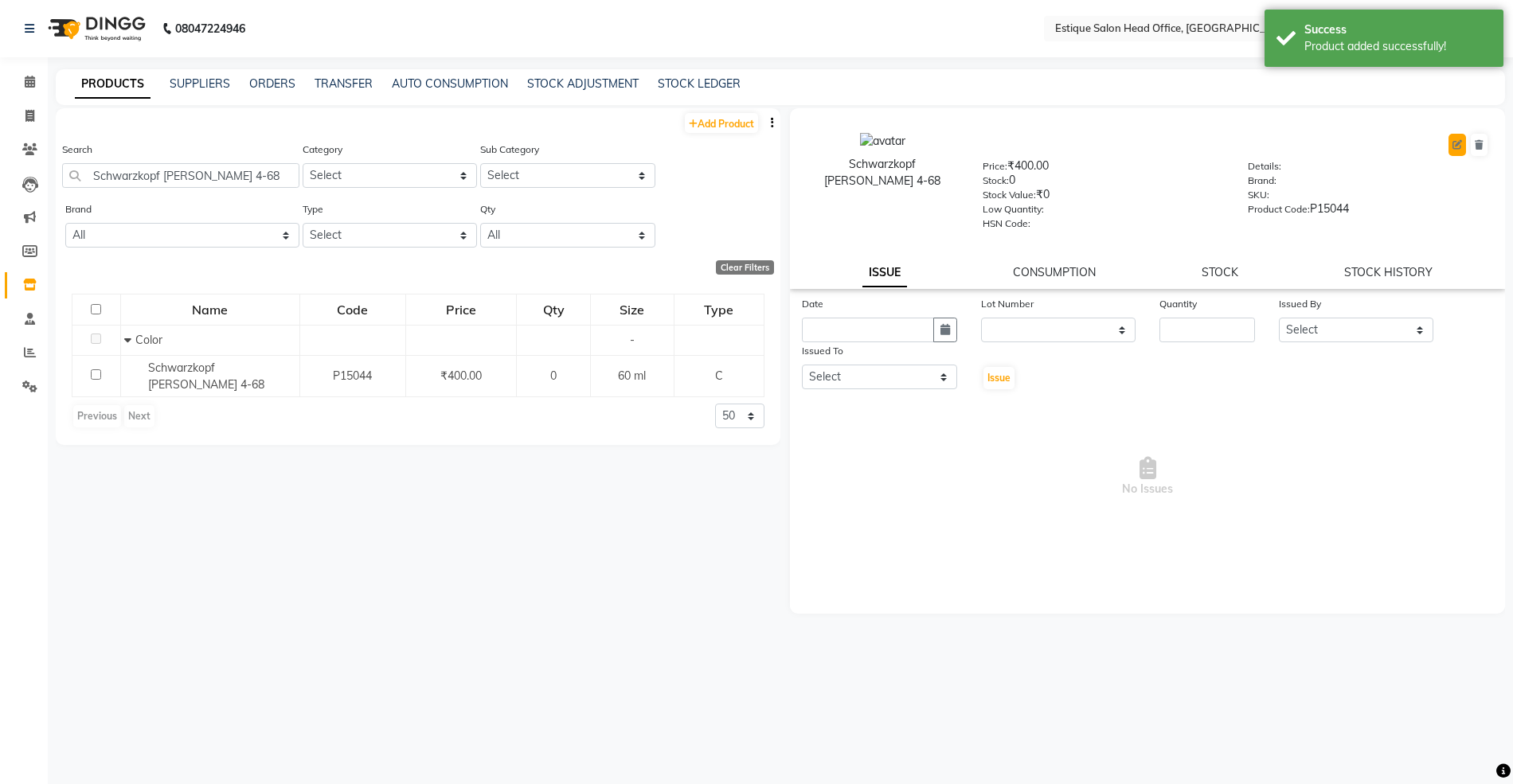
click at [1455, 143] on icon at bounding box center [1457, 145] width 10 height 10
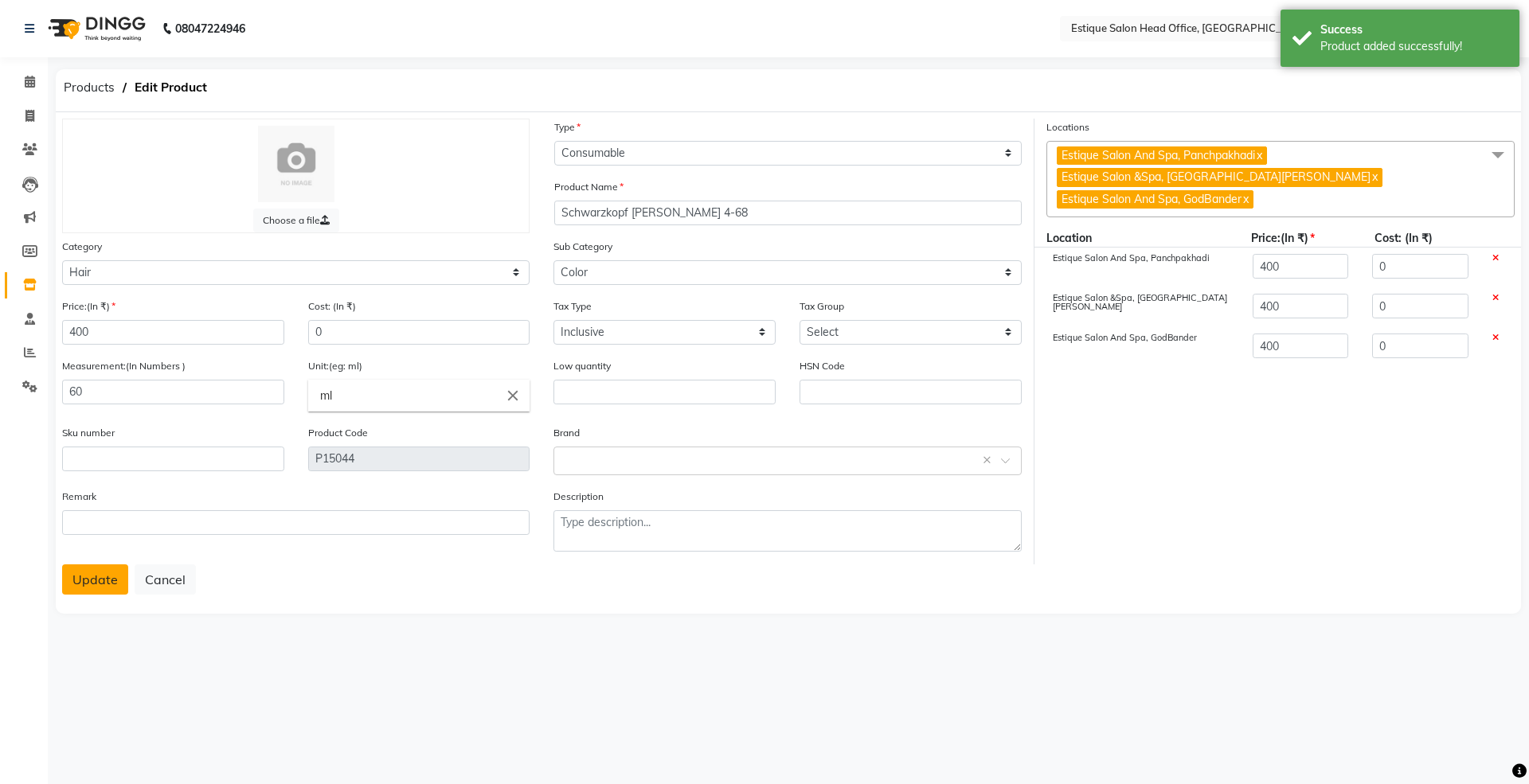
click at [91, 584] on button "Update" at bounding box center [95, 579] width 66 height 30
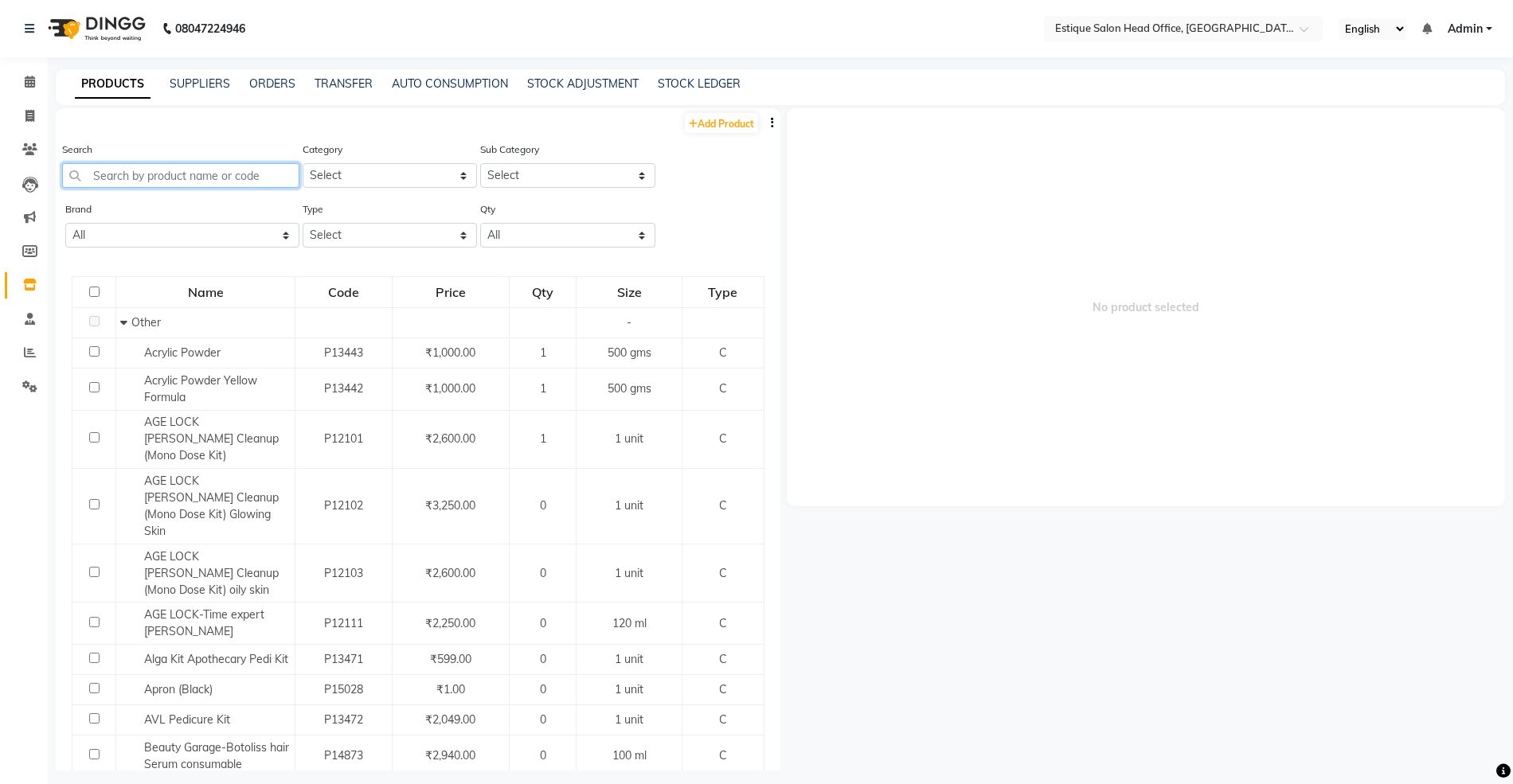
click at [137, 164] on input "text" at bounding box center [180, 176] width 237 height 25
paste input "Schwarzkopf [PERSON_NAME] 4-68"
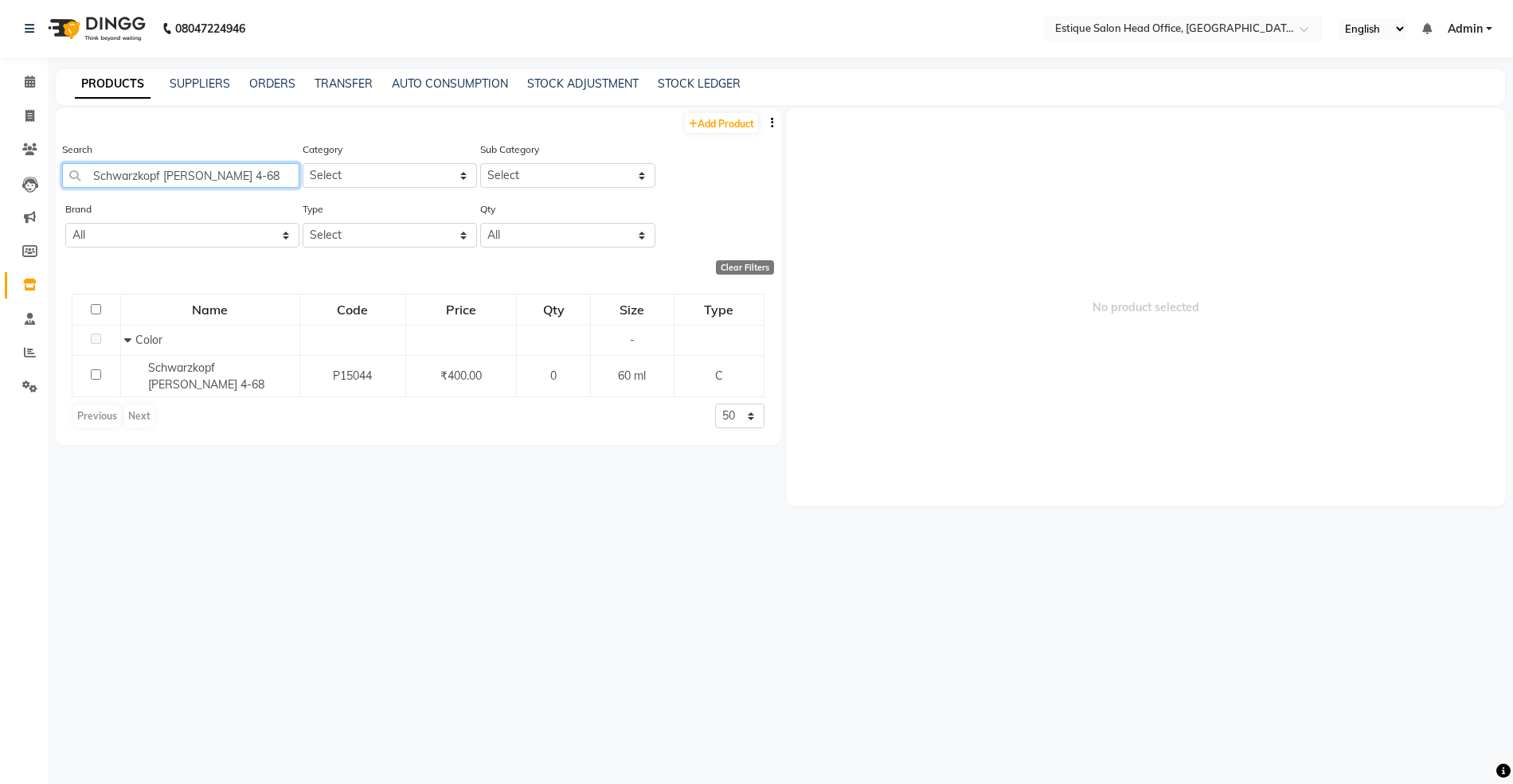
click at [265, 176] on input "Schwarzkopf [PERSON_NAME] 4-68" at bounding box center [180, 176] width 237 height 25
click at [255, 178] on input "Schwarzkopf Igora Royal -50" at bounding box center [180, 176] width 237 height 25
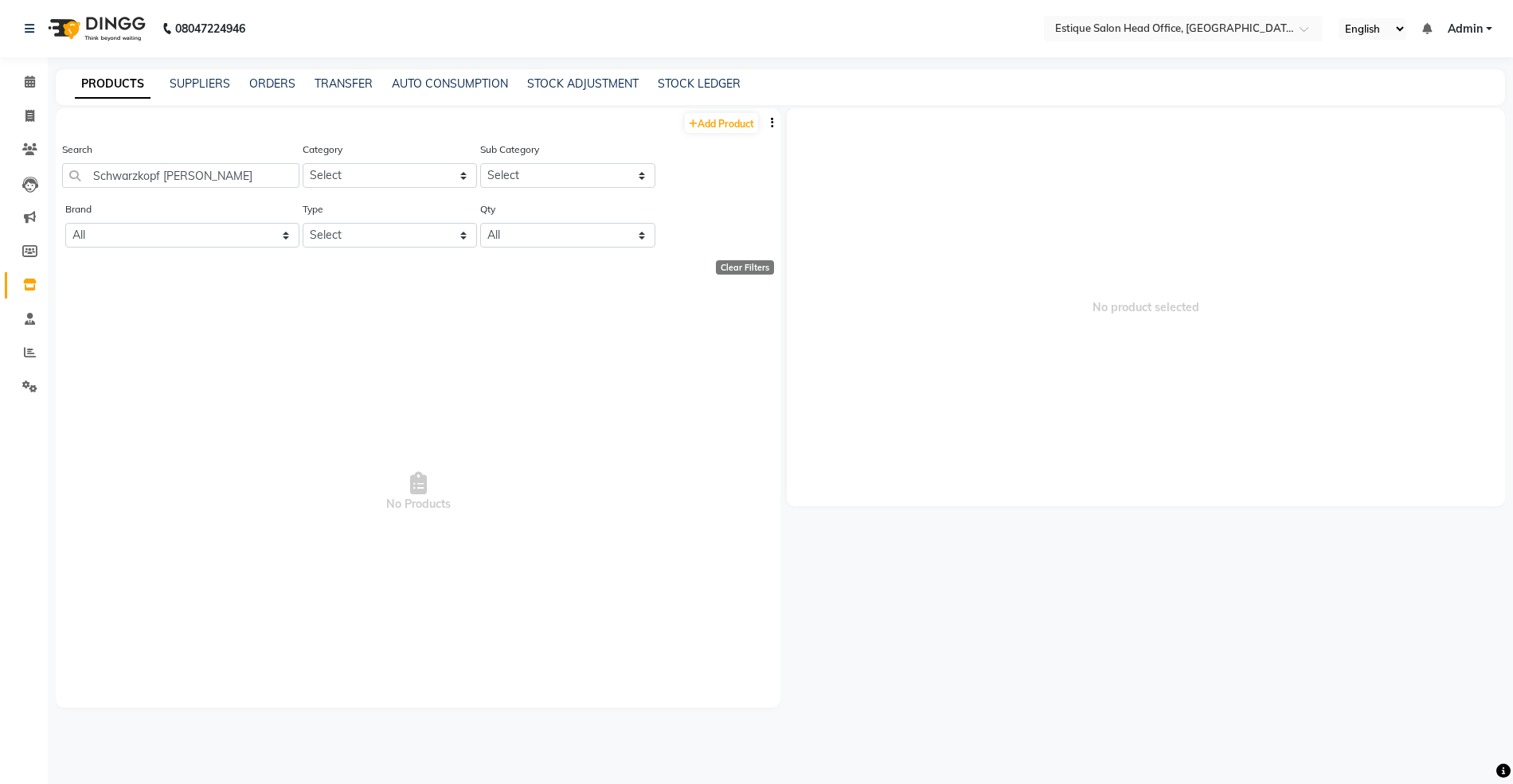
click at [334, 348] on span "No Products" at bounding box center [418, 493] width 693 height 398
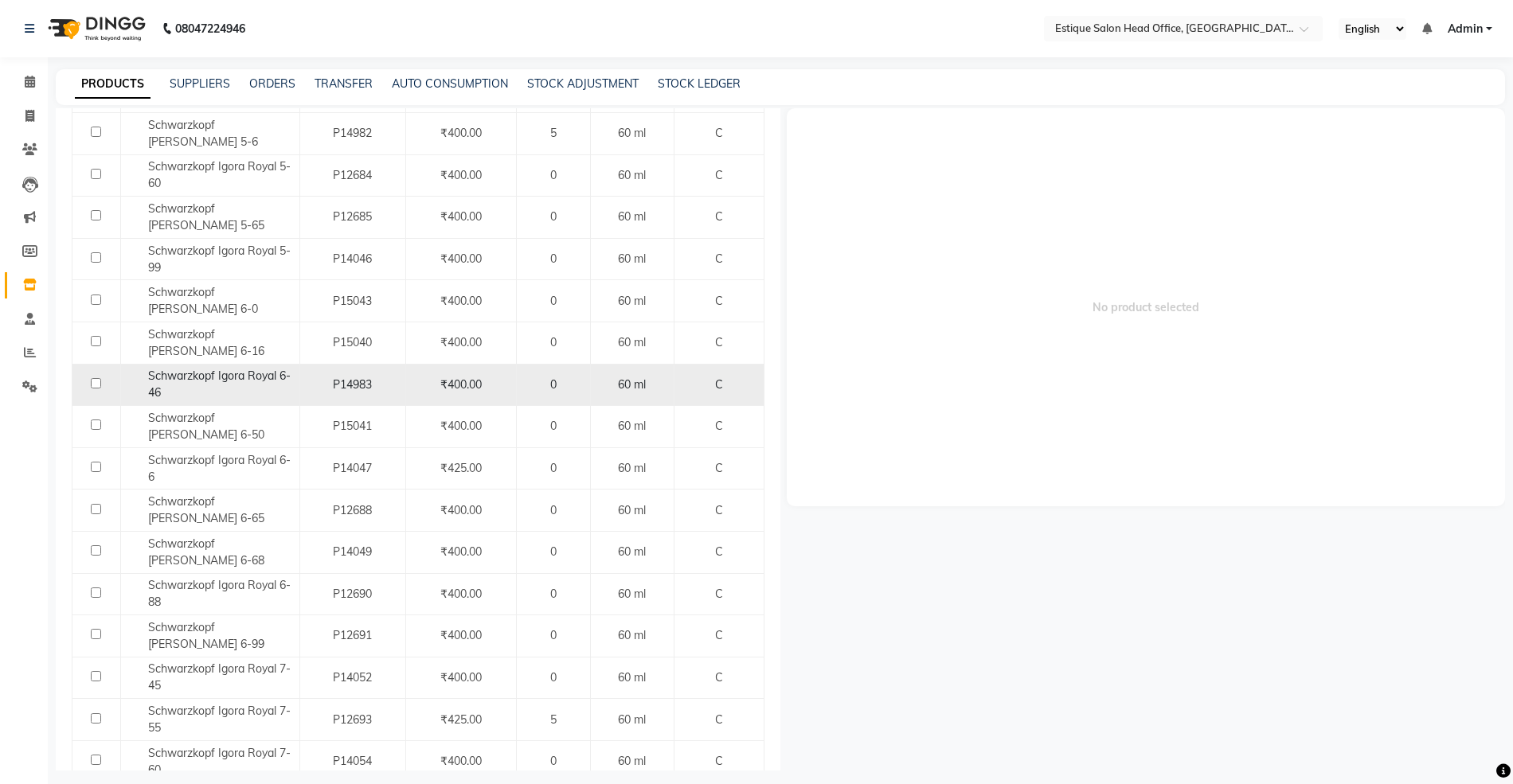
scroll to position [848, 0]
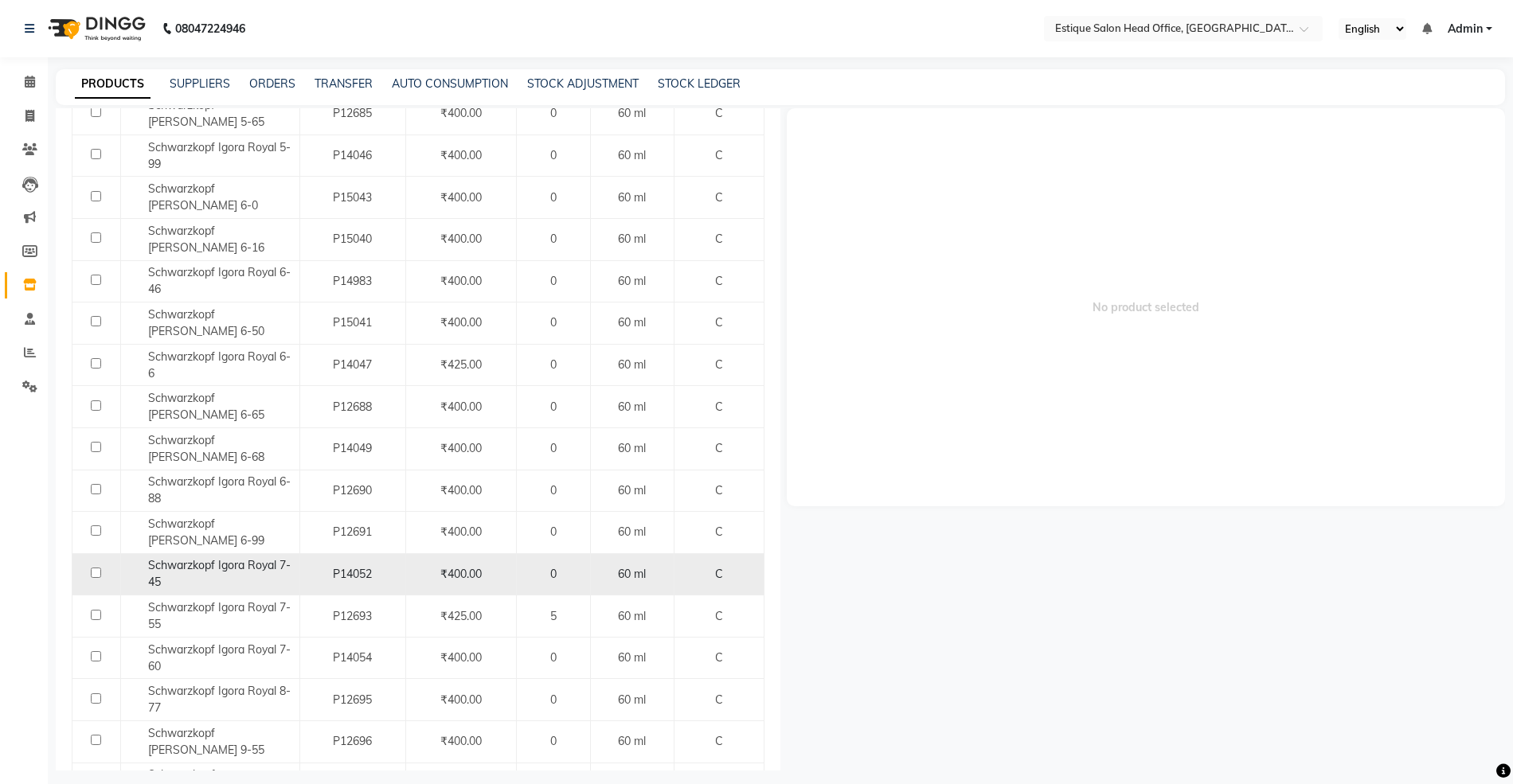
click at [250, 571] on span "Schwarzkopf Igora Royal 7-45" at bounding box center [219, 573] width 142 height 31
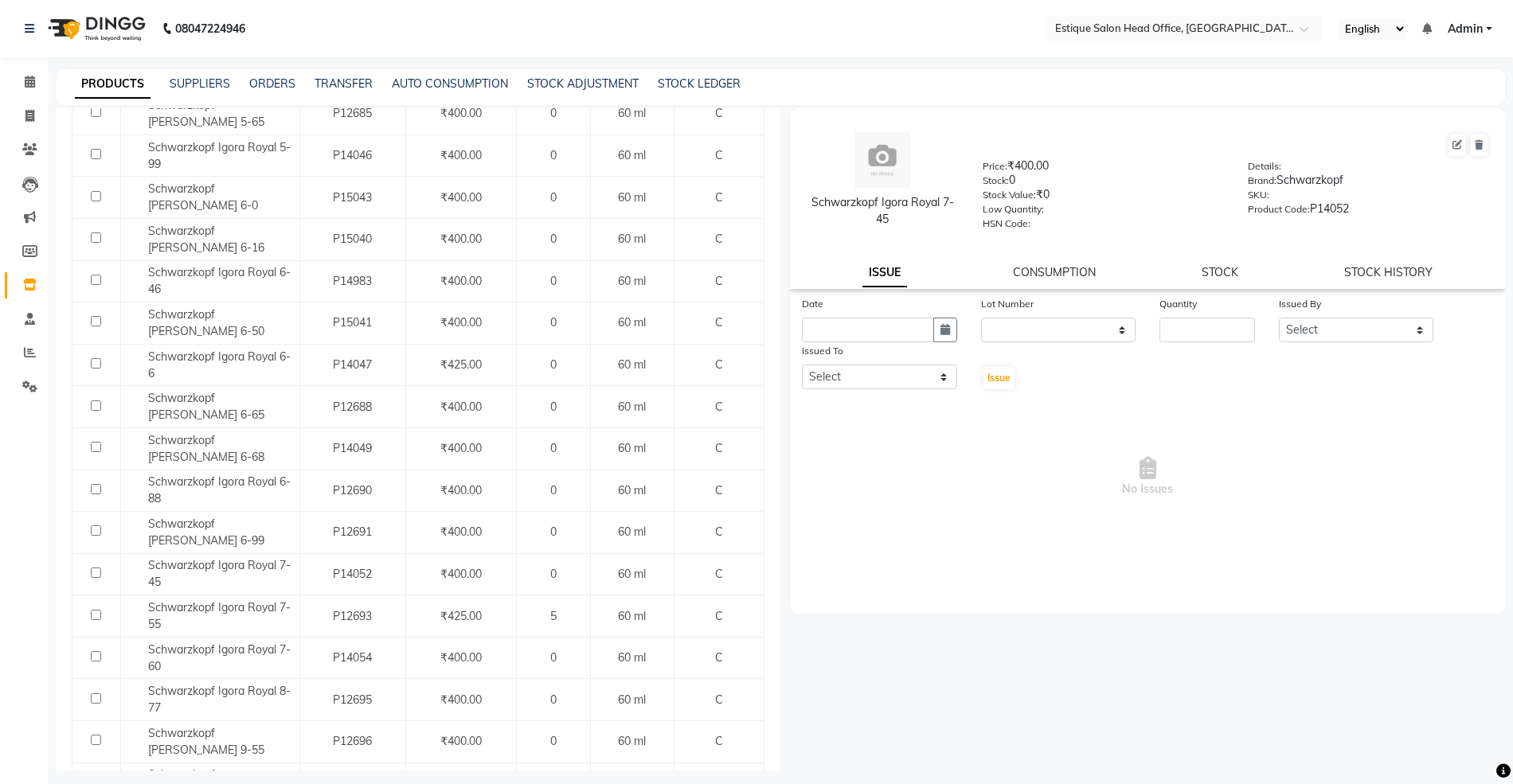
drag, startPoint x: 812, startPoint y: 202, endPoint x: 947, endPoint y: 230, distance: 137.9
click at [947, 230] on div "Schwarzkopf Igora Royal 7-45 Price: ₹400.00 Stock: 0 Stock Value: ₹0 Low Quanti…" at bounding box center [1148, 180] width 739 height 129
copy div "Schwarzkopf Igora Royal 7-45"
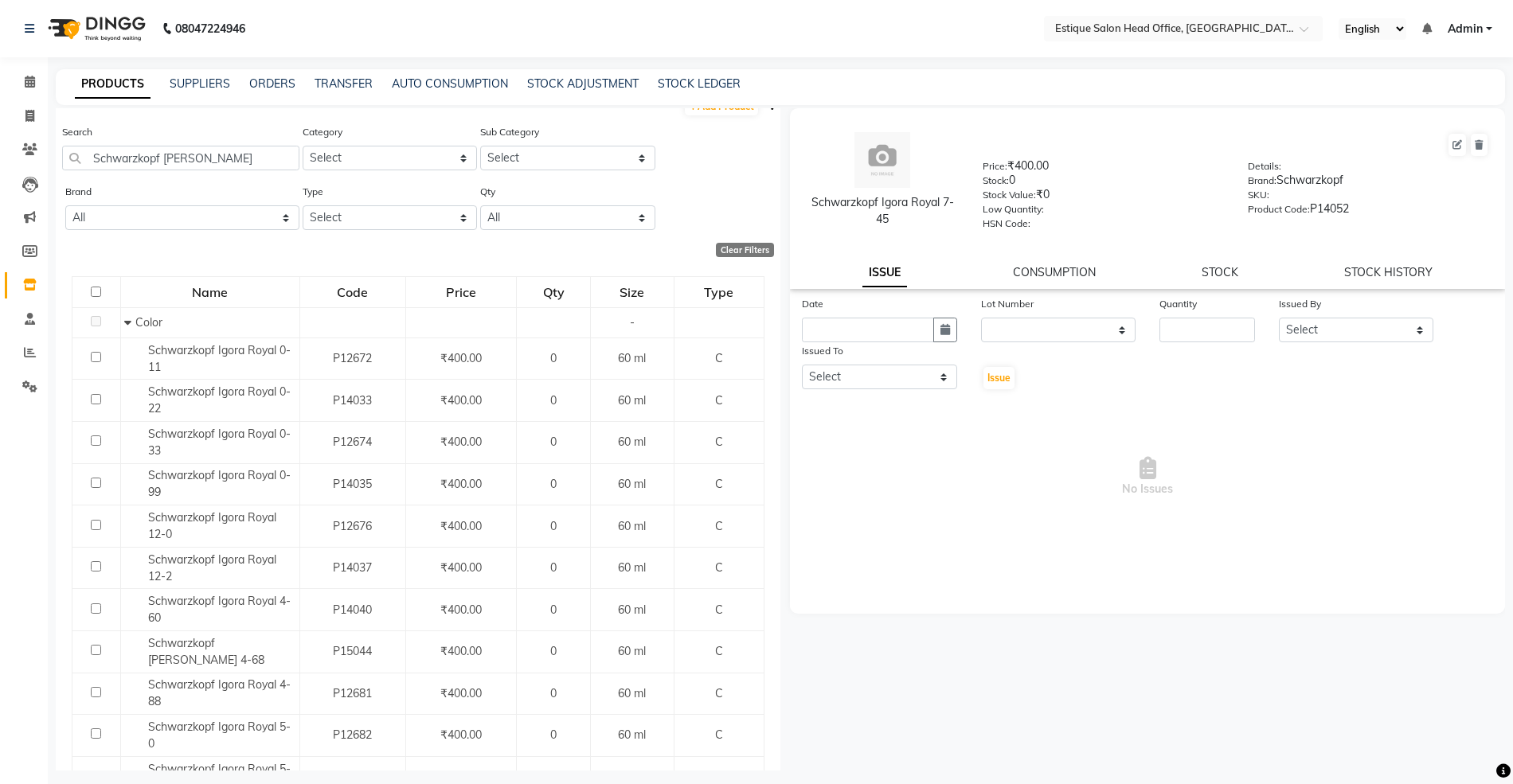
scroll to position [0, 0]
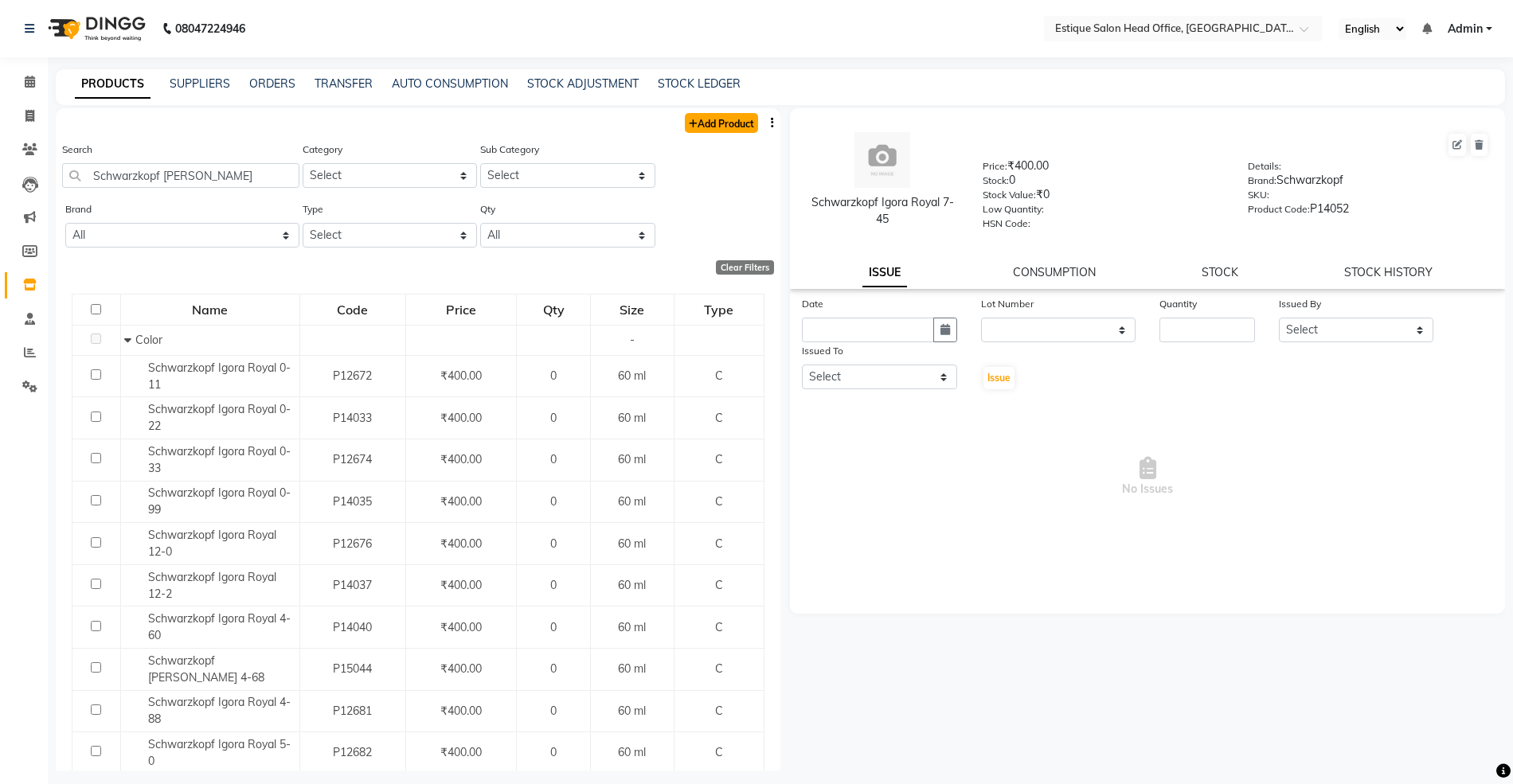
click at [705, 119] on link "Add Product" at bounding box center [721, 123] width 73 height 20
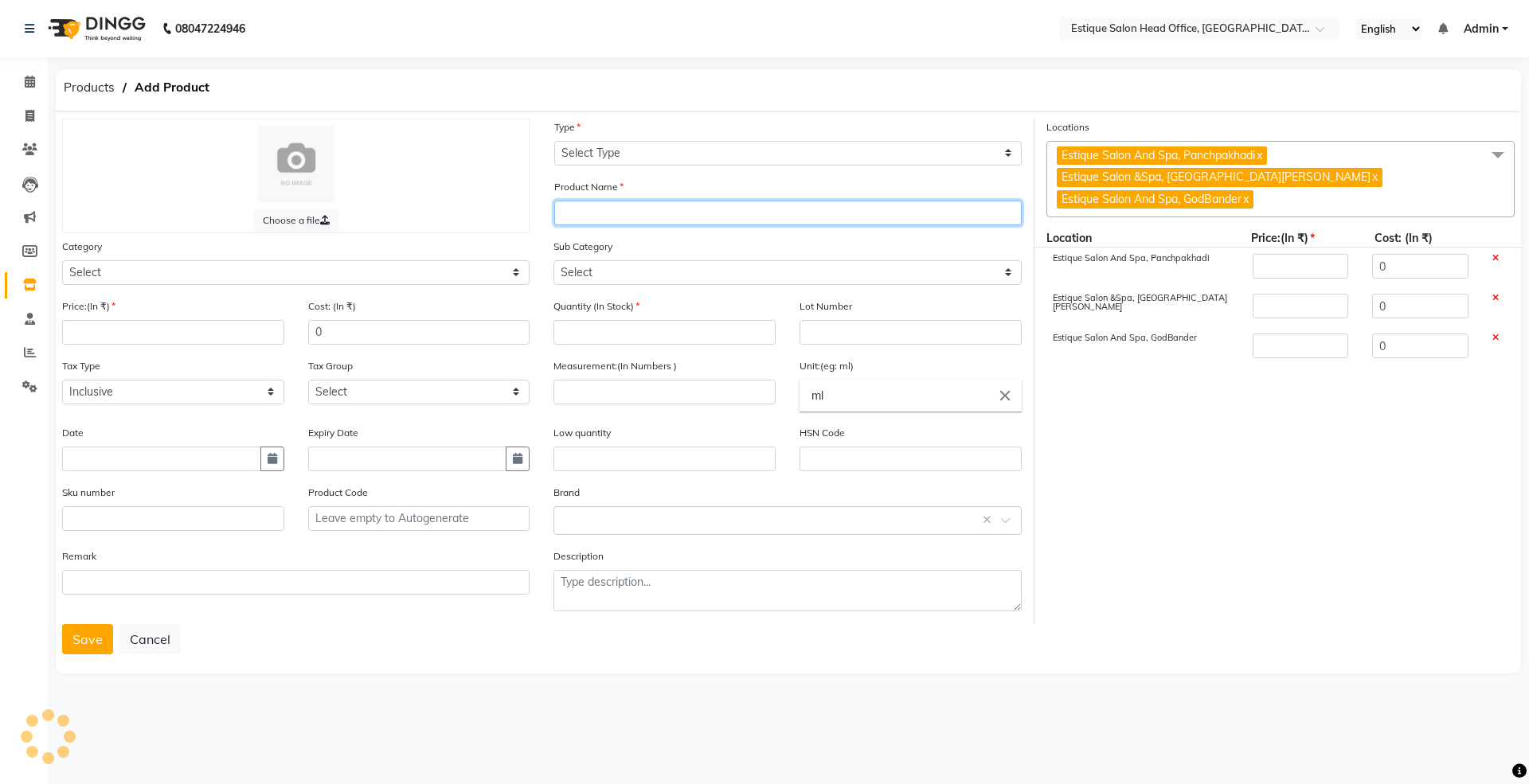
click at [586, 209] on input "text" at bounding box center [788, 213] width 467 height 25
paste input "Schwarzkopf Igora Royal 7-45"
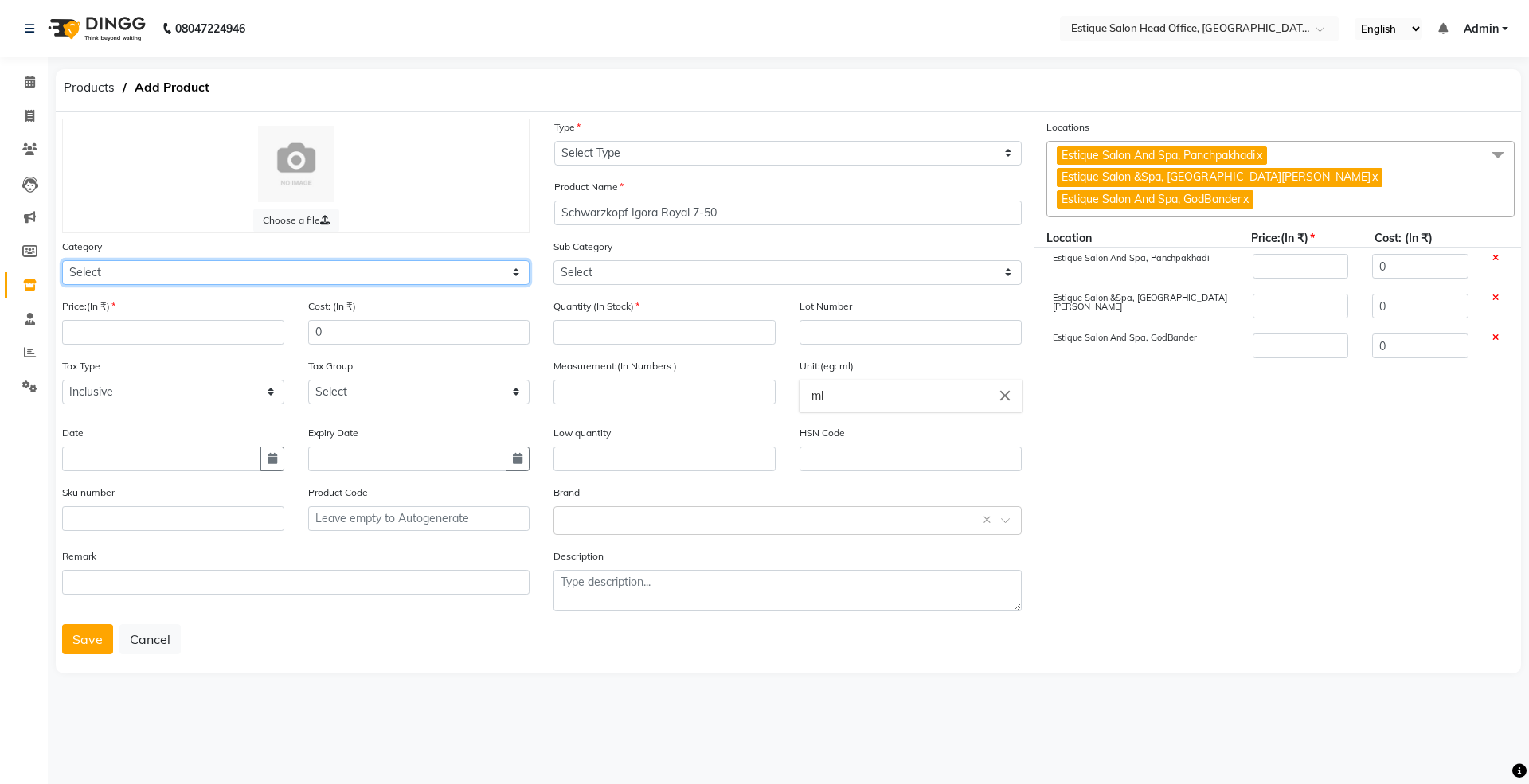
click at [139, 272] on select "Select Hair Skin Makeup Personal Care Appliances [PERSON_NAME] Waxing Disposabl…" at bounding box center [296, 273] width 467 height 25
click at [62, 260] on select "Select Hair Skin Makeup Personal Care Appliances [PERSON_NAME] Waxing Disposabl…" at bounding box center [296, 273] width 467 height 25
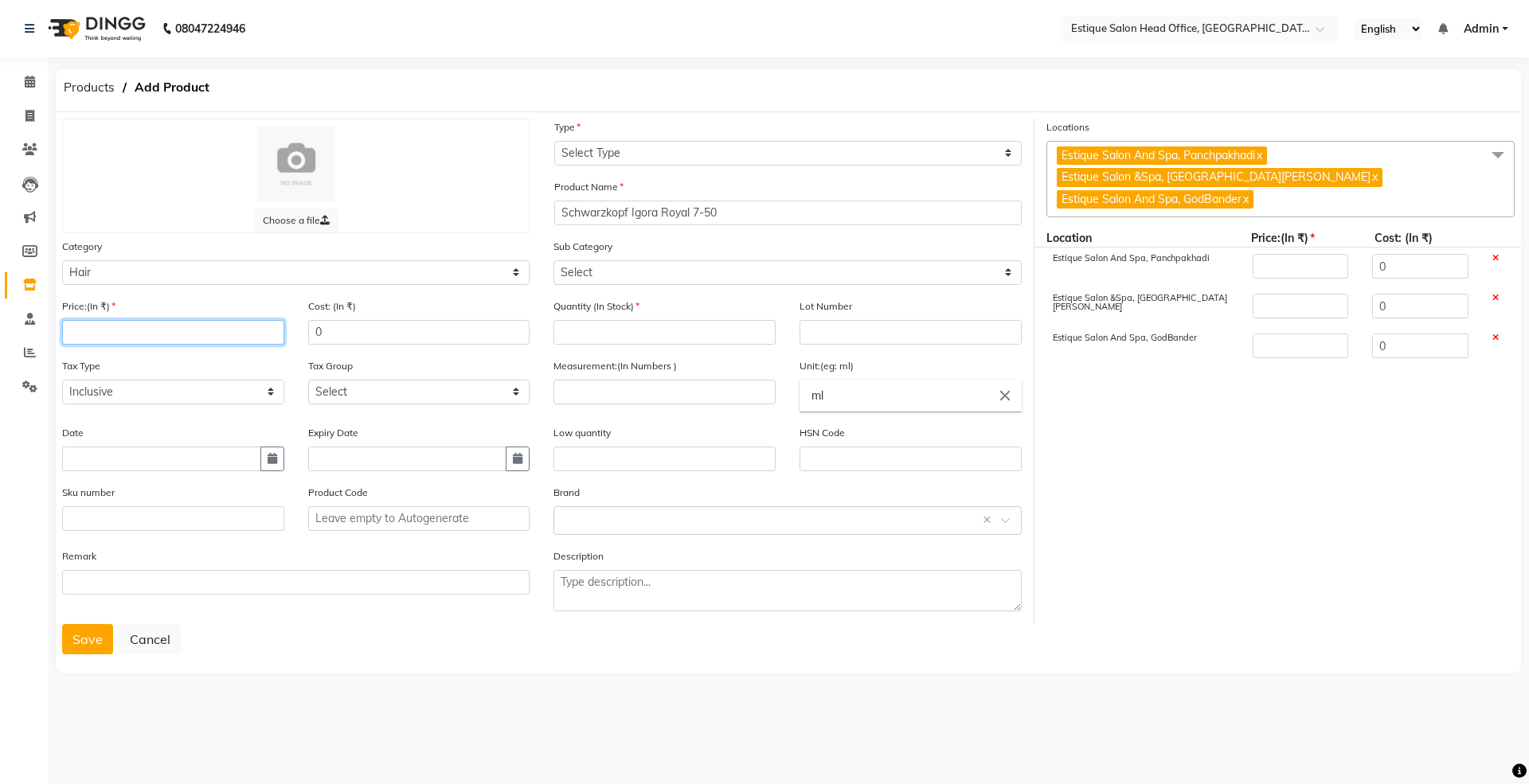
click at [107, 334] on input "number" at bounding box center [173, 332] width 222 height 25
click at [272, 456] on icon "button" at bounding box center [272, 458] width 10 height 12
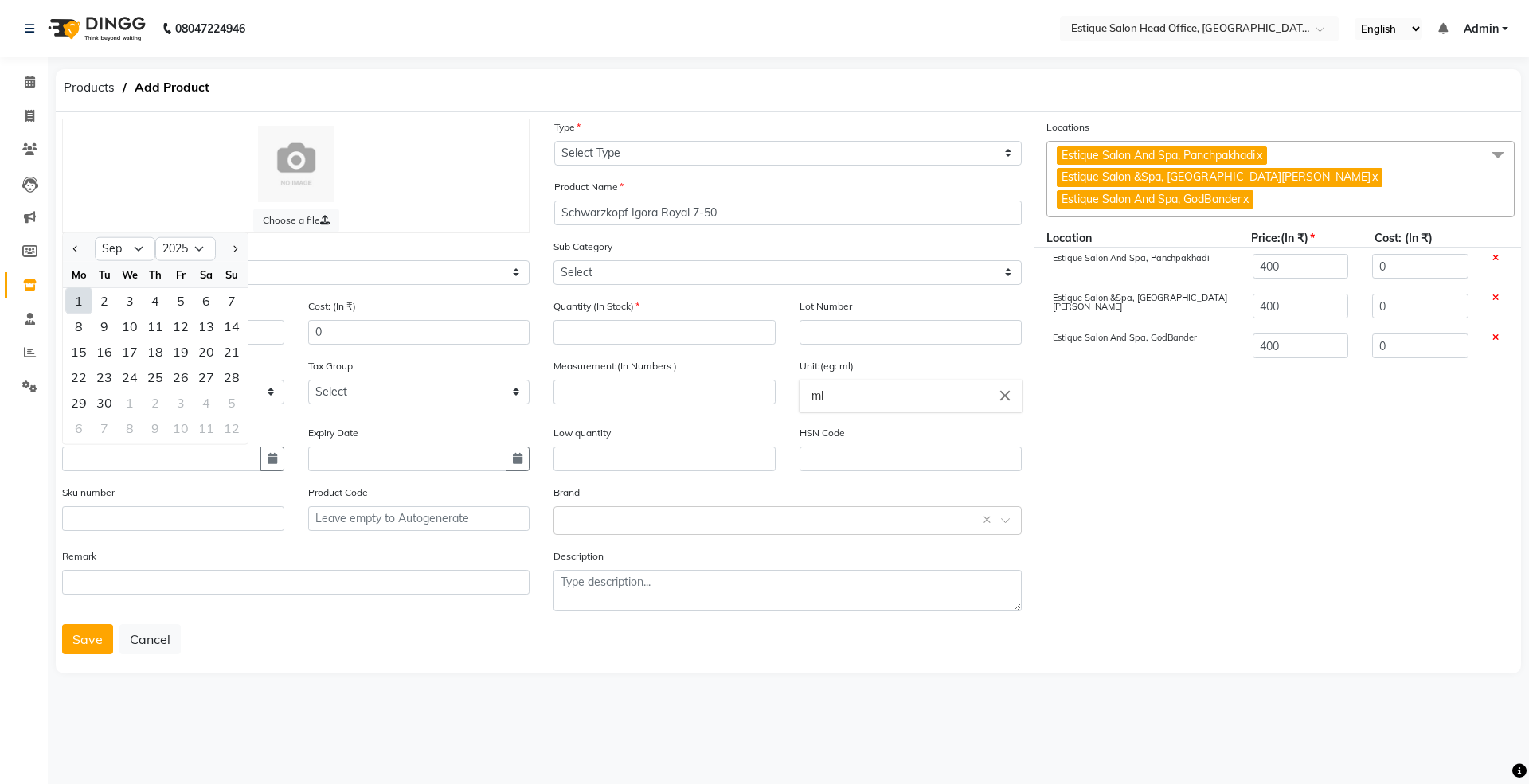
click at [76, 296] on div "1" at bounding box center [78, 300] width 26 height 26
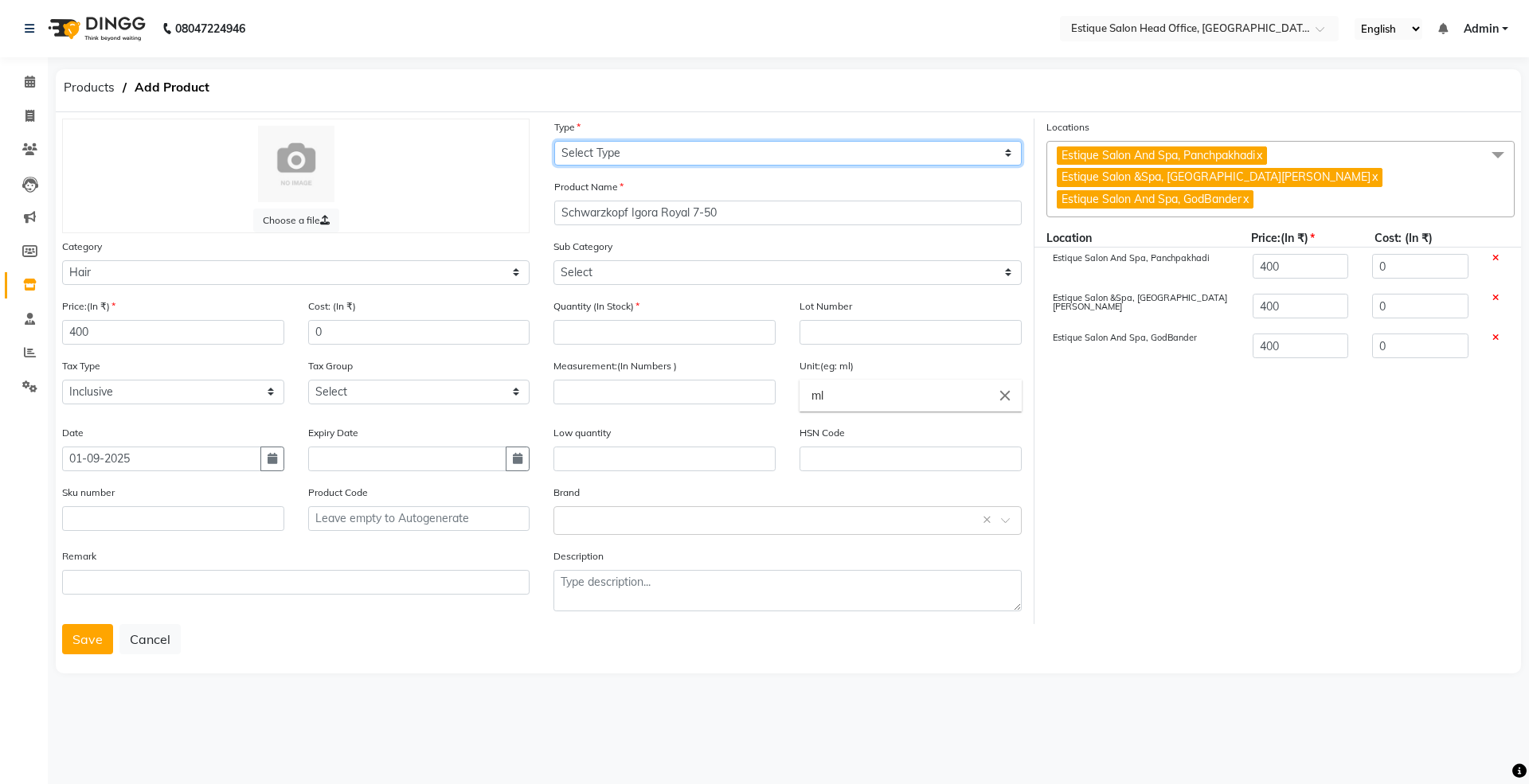
click at [586, 153] on select "Select Type Both Retail Consumable" at bounding box center [788, 154] width 467 height 25
click at [554, 141] on select "Select Type Both Retail Consumable" at bounding box center [788, 154] width 467 height 25
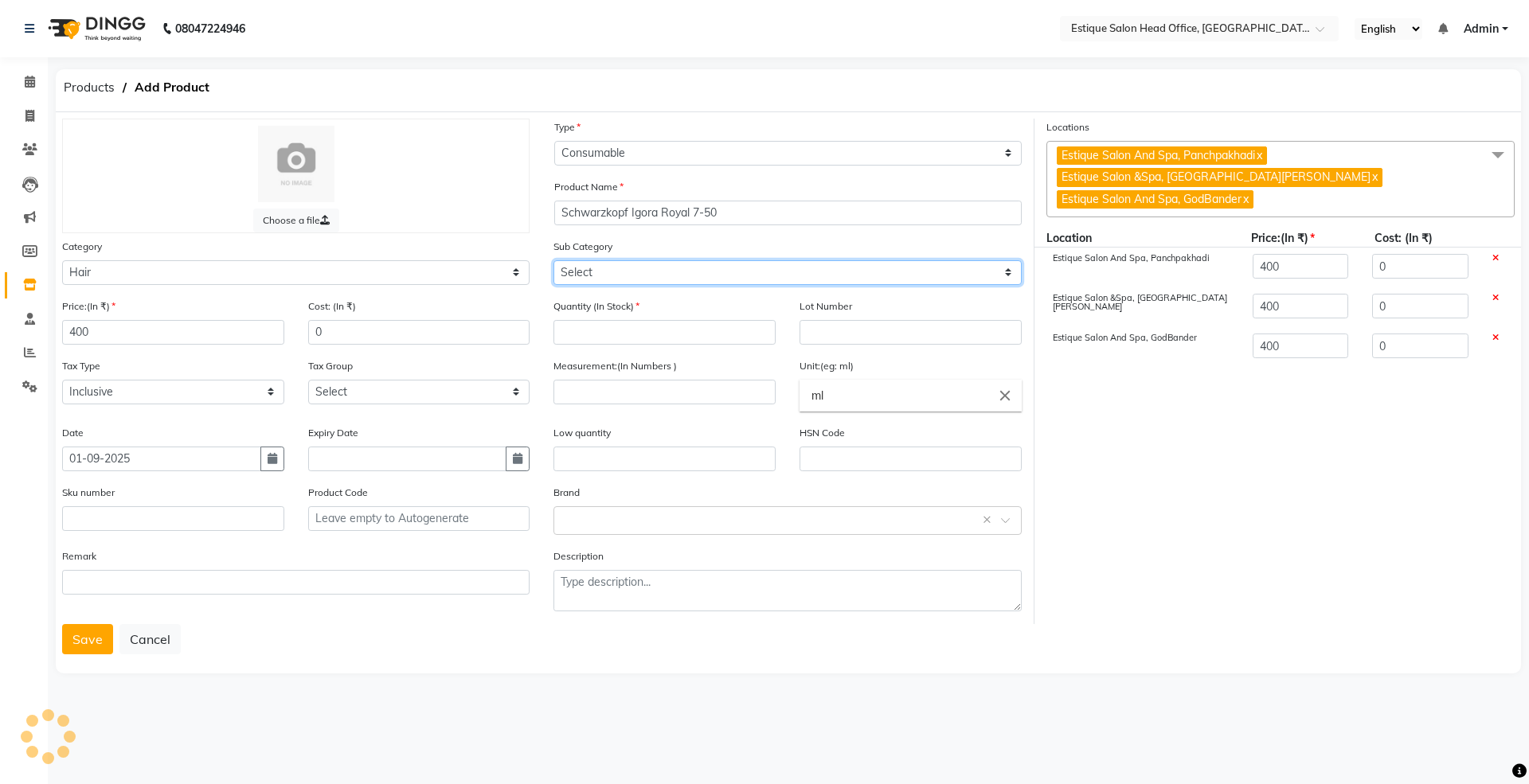
click at [586, 277] on select "Select Shampoo Conditioner Cream Mask Oil Serum Color Appliances Treatment Styl…" at bounding box center [787, 273] width 467 height 25
click at [553, 260] on select "Select Shampoo Conditioner Cream Mask Oil Serum Color Appliances Treatment Styl…" at bounding box center [787, 273] width 467 height 25
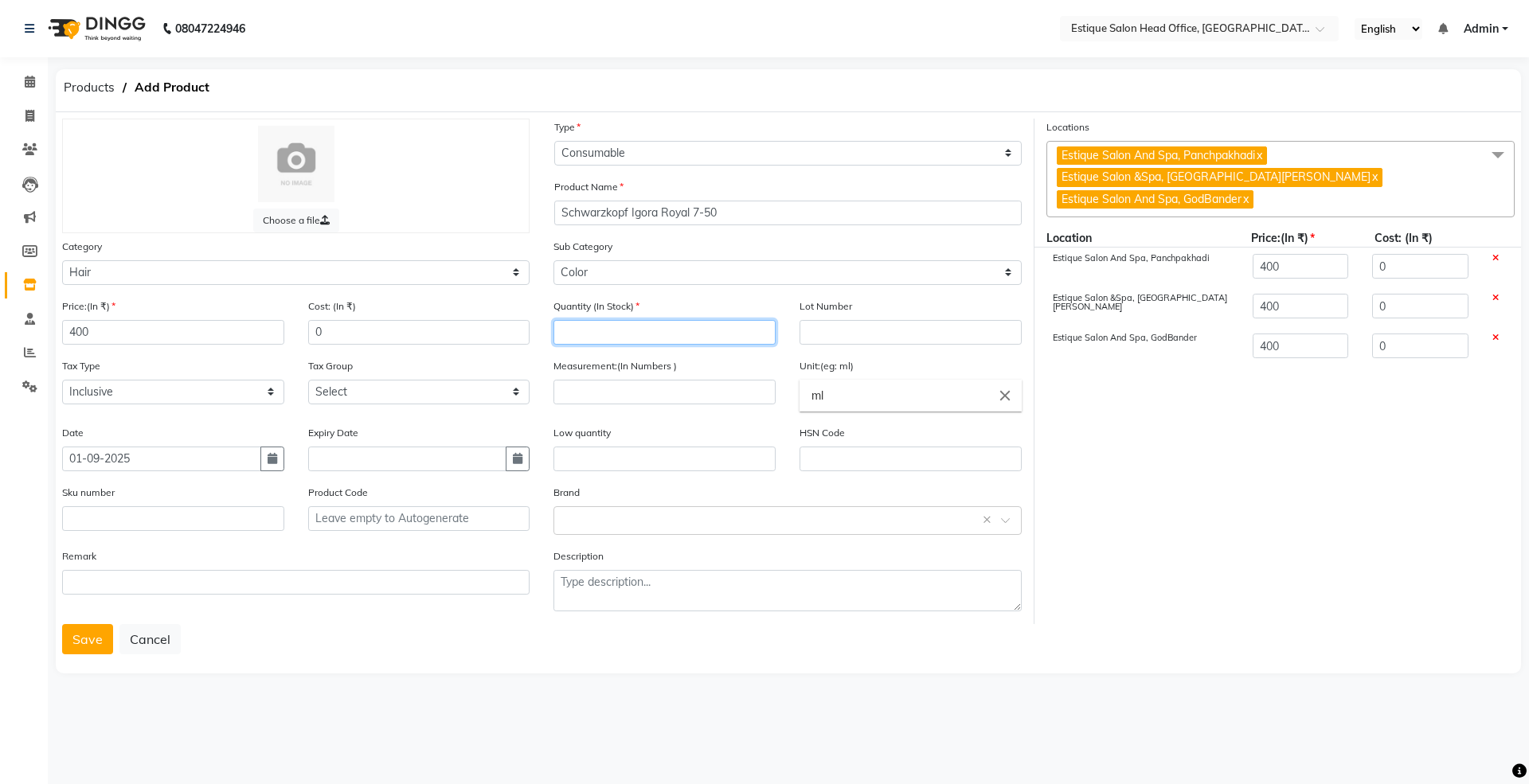
click at [591, 329] on input "number" at bounding box center [665, 332] width 222 height 25
click at [570, 388] on input "number" at bounding box center [665, 392] width 222 height 25
click at [94, 631] on button "Save" at bounding box center [87, 639] width 51 height 30
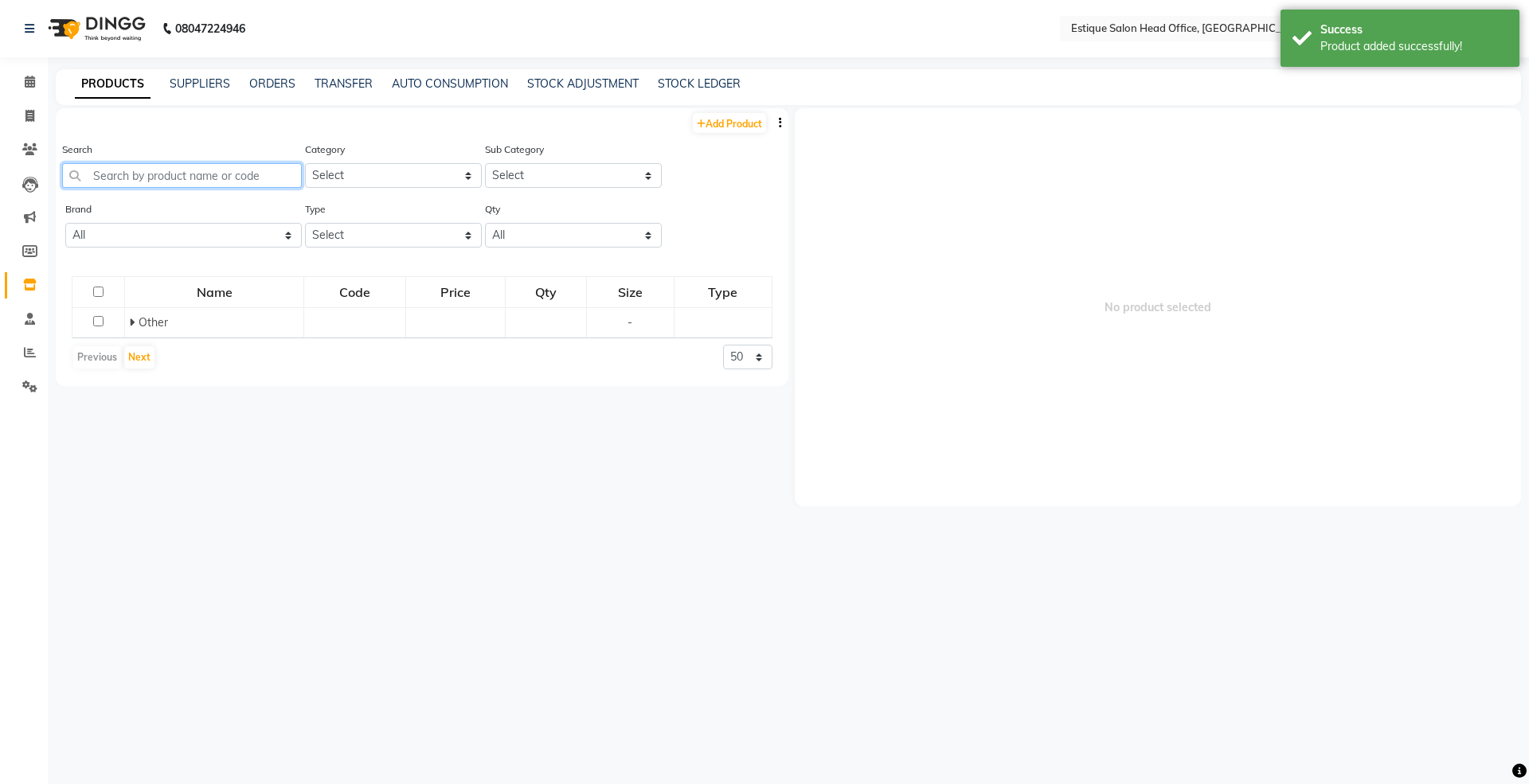
click at [180, 175] on input "text" at bounding box center [182, 176] width 240 height 25
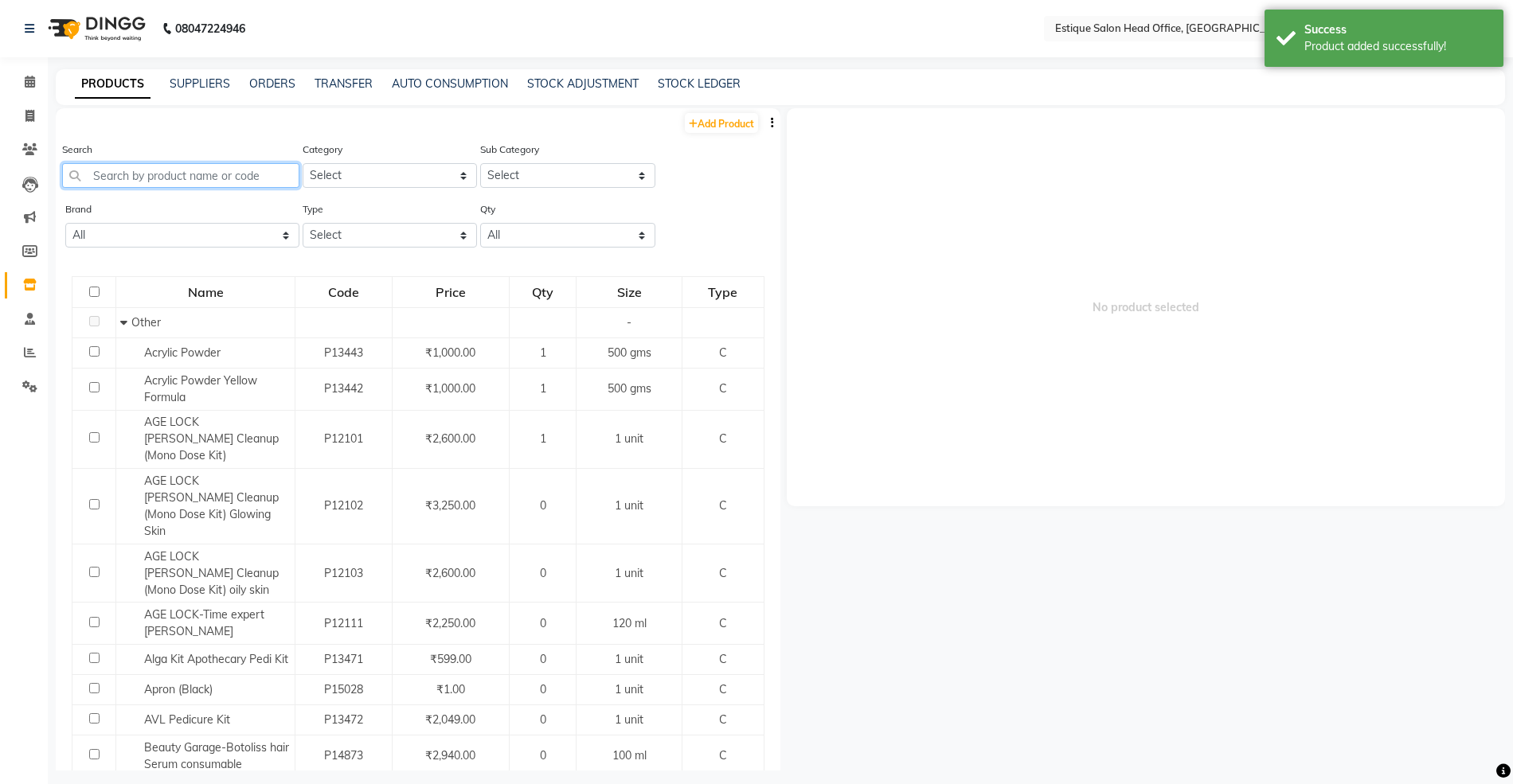
paste input "Schwarzkopf Igora Royal 7-45"
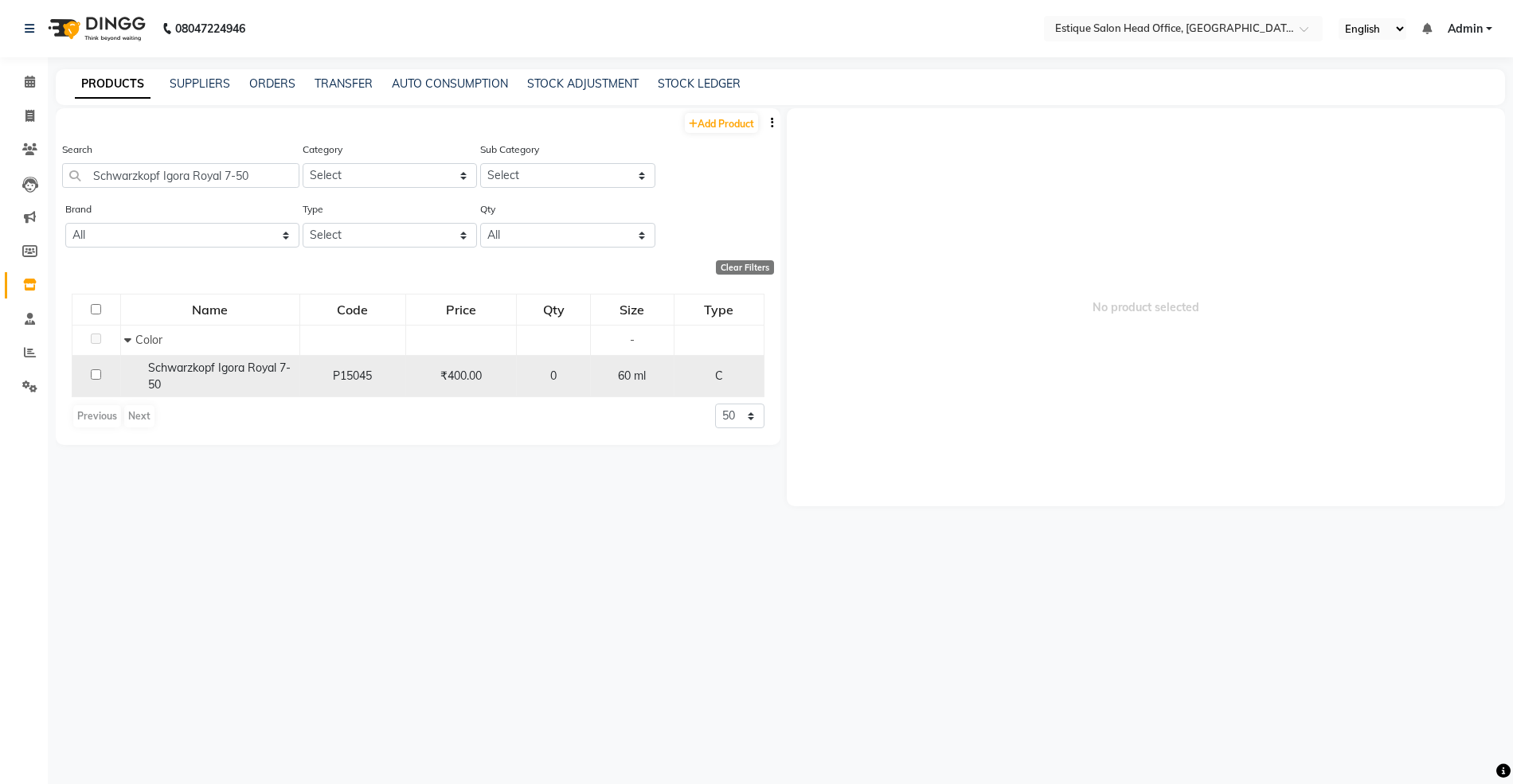
click at [203, 368] on span "Schwarzkopf Igora Royal 7-50" at bounding box center [219, 376] width 142 height 31
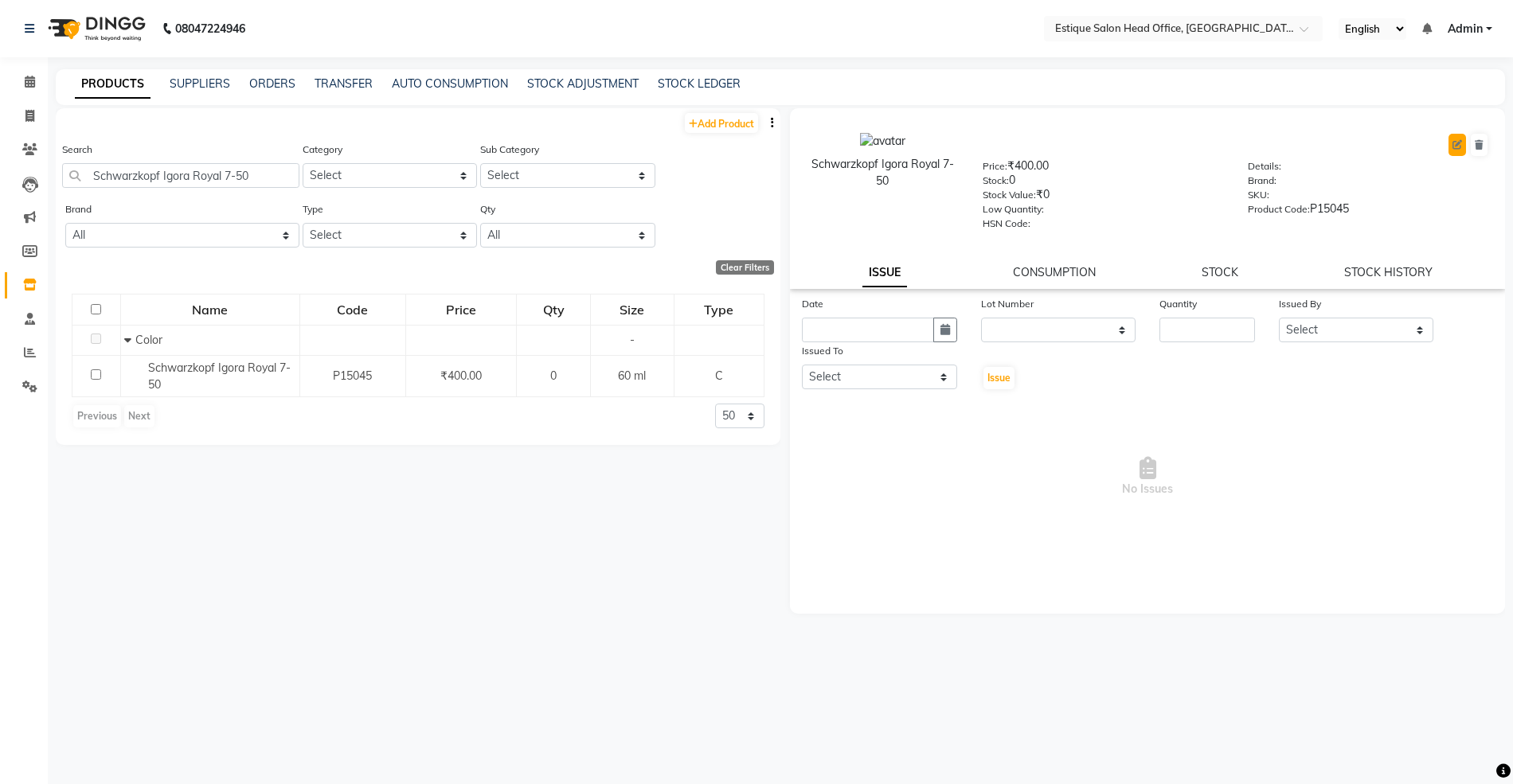
click at [1455, 147] on icon at bounding box center [1457, 145] width 10 height 10
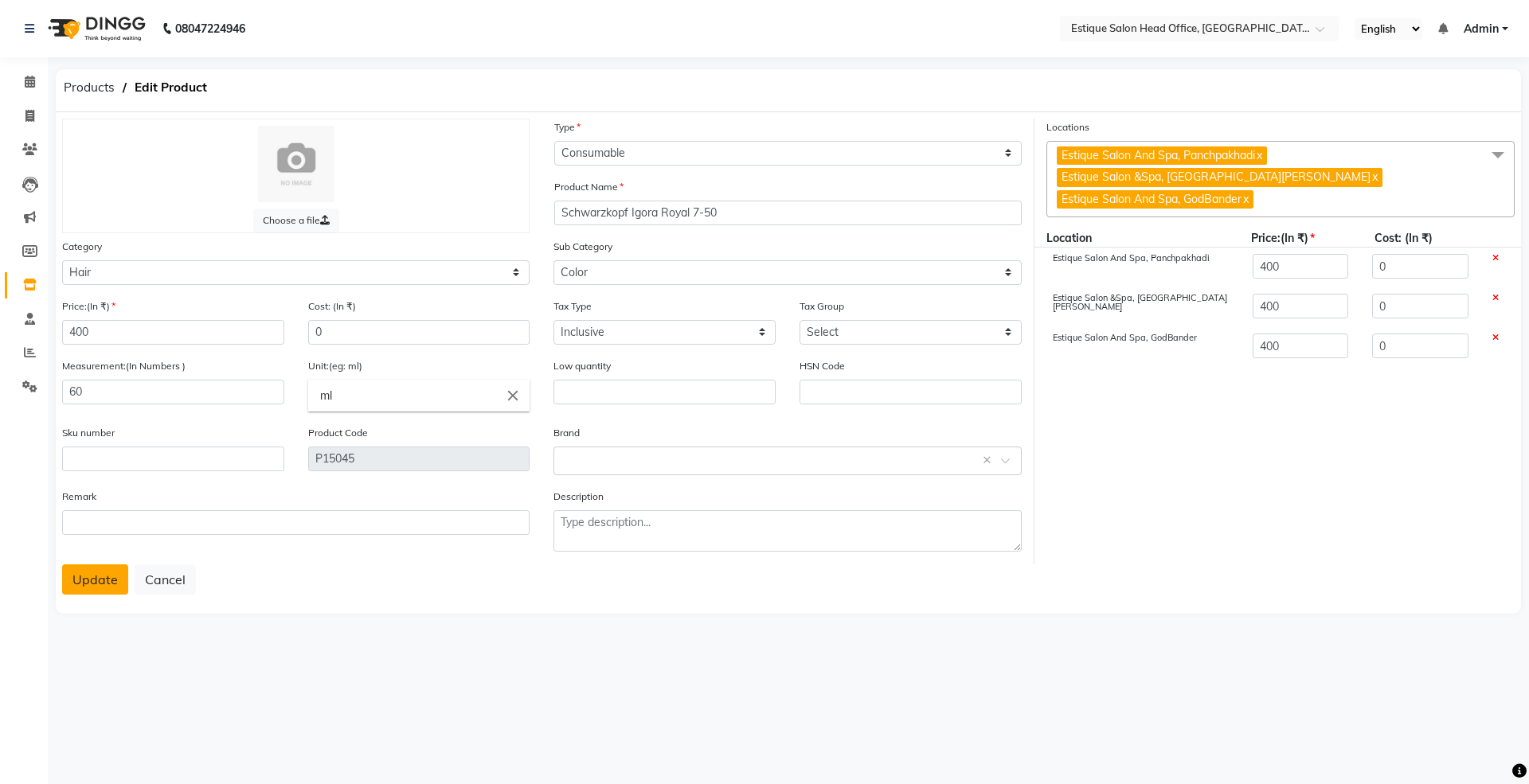
click at [92, 581] on button "Update" at bounding box center [95, 579] width 66 height 30
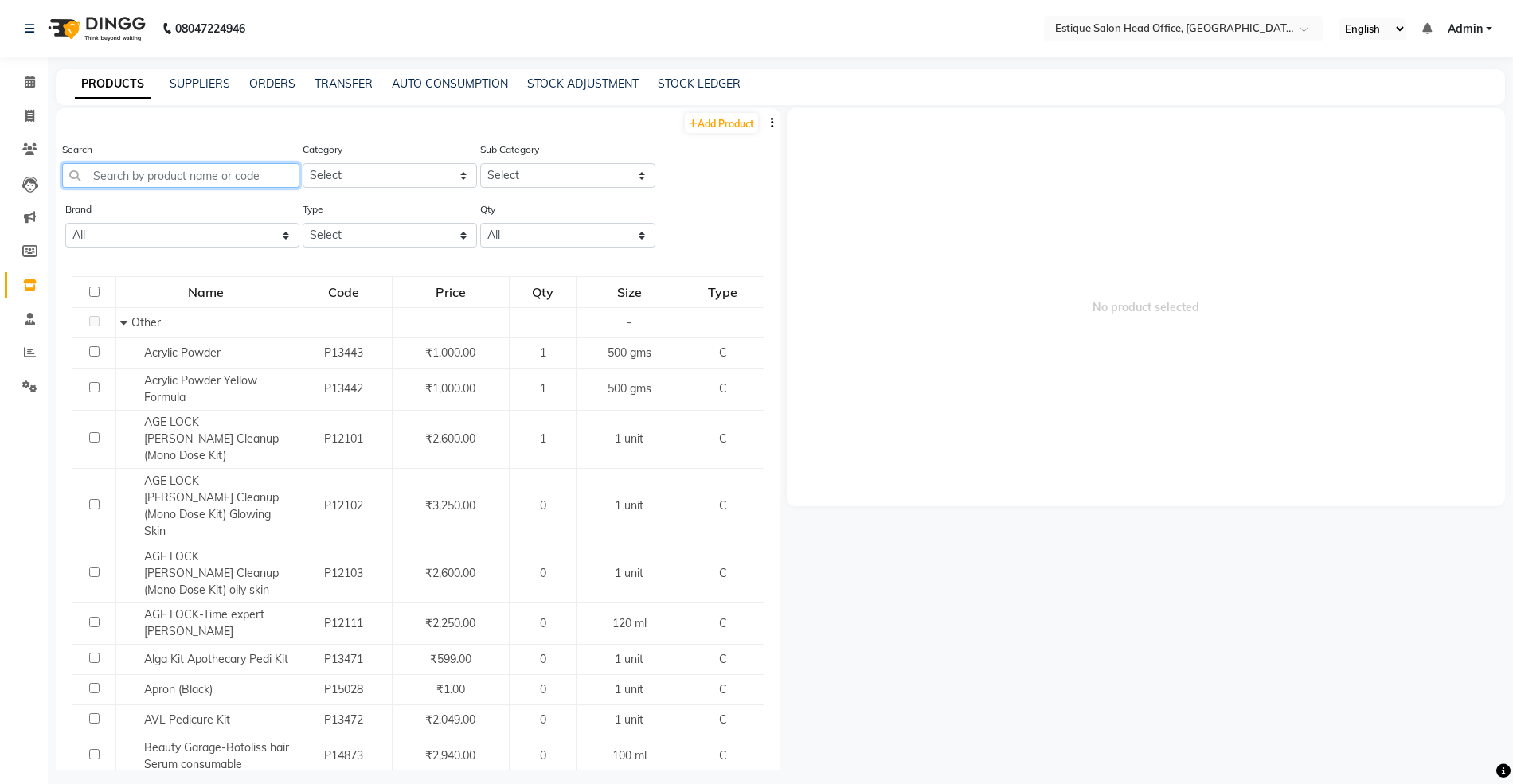
click at [160, 167] on input "text" at bounding box center [180, 176] width 237 height 25
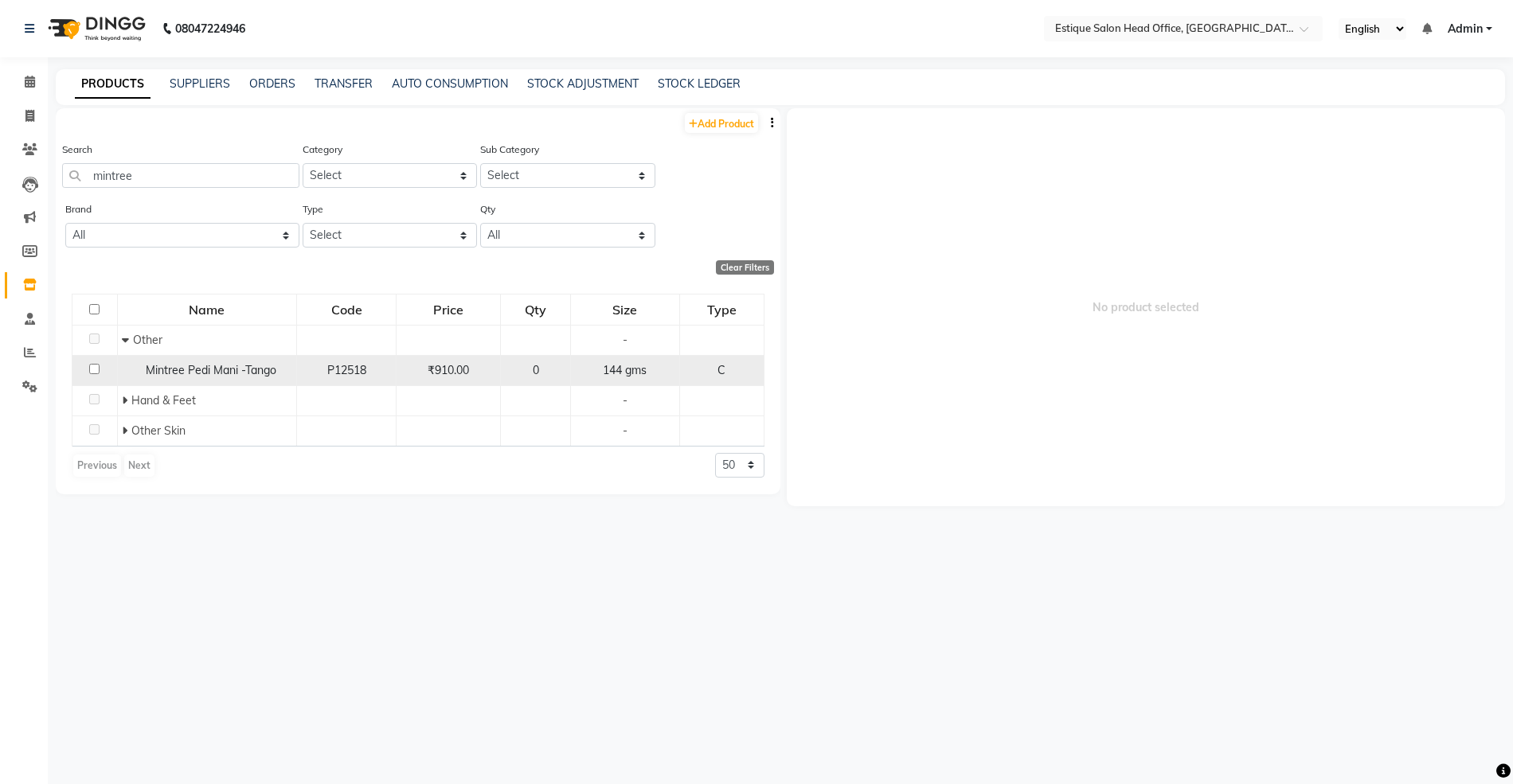
click at [161, 368] on span "Mintree Pedi Mani -Tango" at bounding box center [211, 370] width 131 height 14
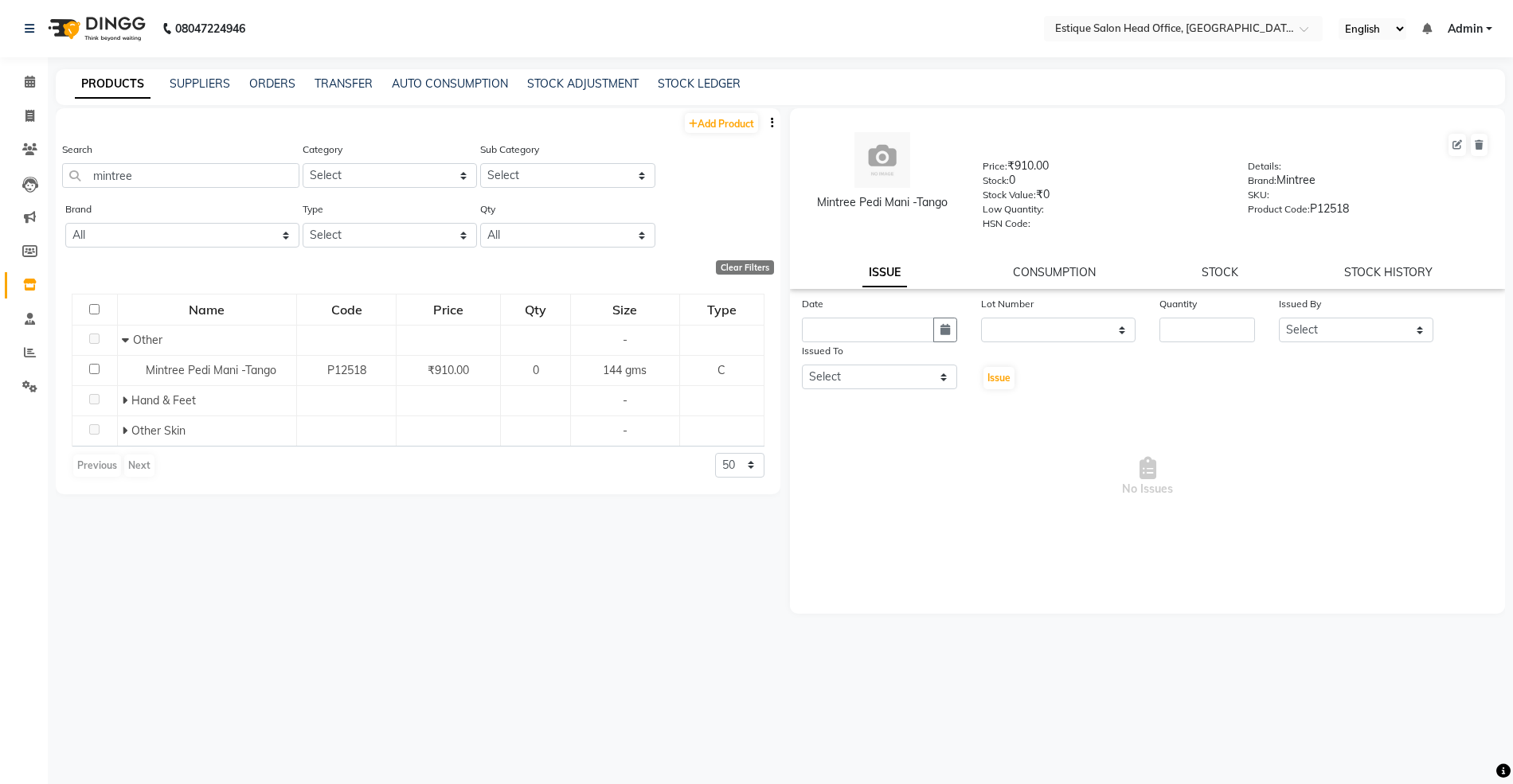
drag, startPoint x: 818, startPoint y: 198, endPoint x: 951, endPoint y: 229, distance: 136.6
click at [951, 229] on div "Mintree Pedi Mani -Tango Price: ₹910.00 Stock: 0 Stock Value: ₹0 Low Quantity: …" at bounding box center [1148, 180] width 739 height 129
copy div "Mintree Pedi Mani -Tango"
click at [732, 128] on link "Add Product" at bounding box center [721, 123] width 73 height 20
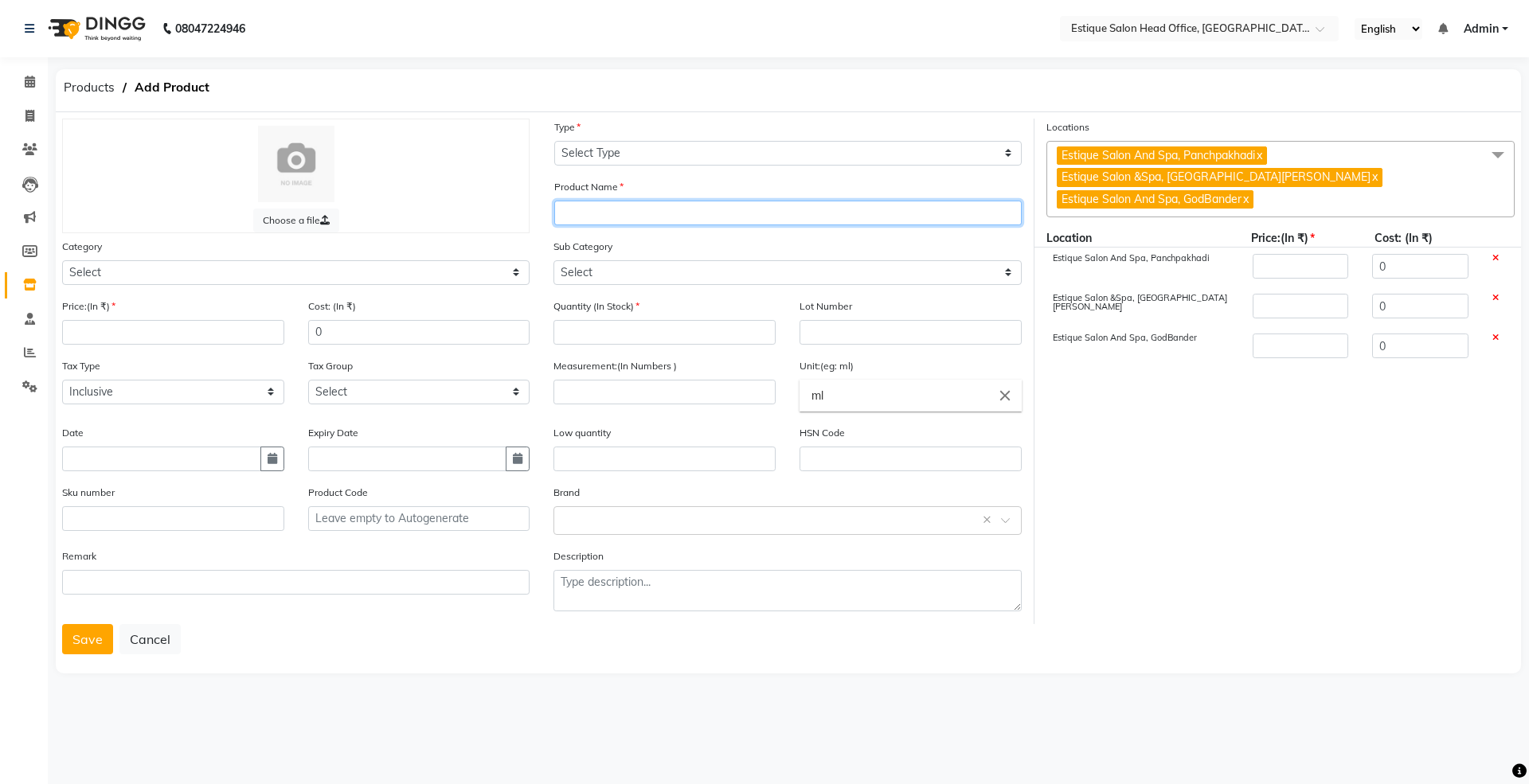
click at [577, 215] on input "text" at bounding box center [788, 213] width 467 height 25
paste input "Mintree Pedi Mani -Tango"
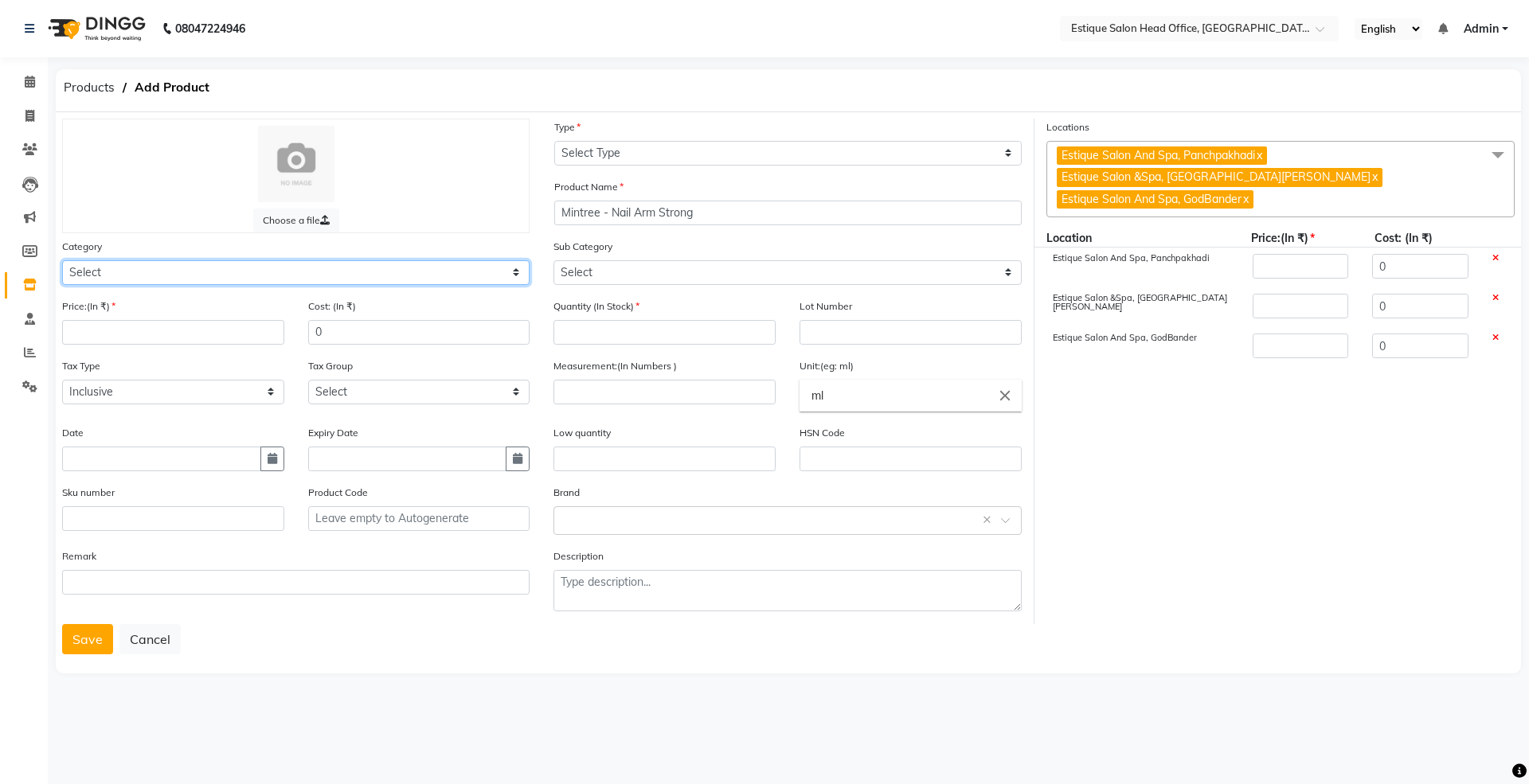
click at [159, 271] on select "Select Hair Skin Makeup Personal Care Appliances [PERSON_NAME] Waxing Disposabl…" at bounding box center [296, 273] width 467 height 25
click at [62, 260] on select "Select Hair Skin Makeup Personal Care Appliances [PERSON_NAME] Waxing Disposabl…" at bounding box center [296, 273] width 467 height 25
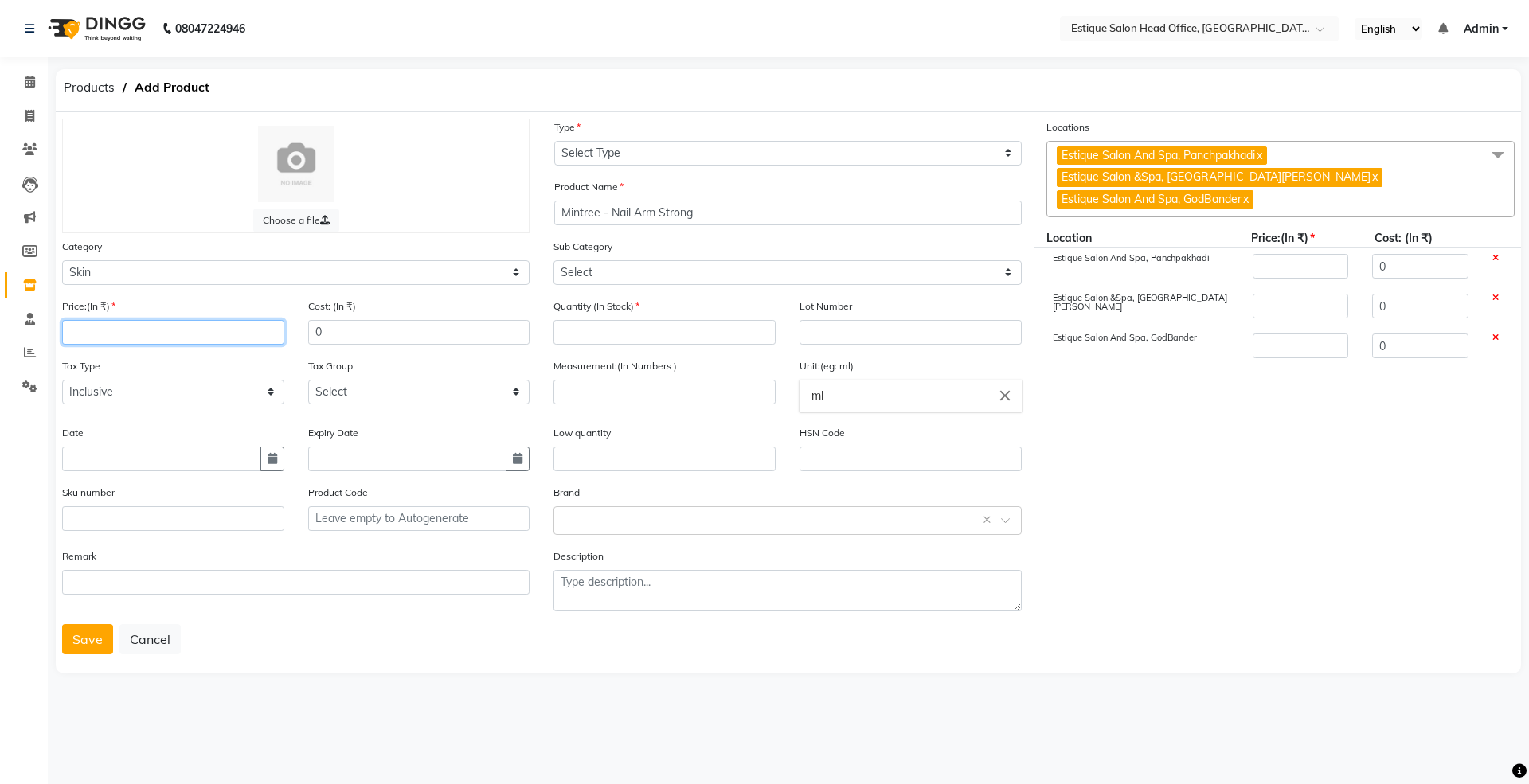
click at [83, 331] on input "number" at bounding box center [173, 332] width 222 height 25
click at [272, 453] on icon "button" at bounding box center [272, 458] width 10 height 12
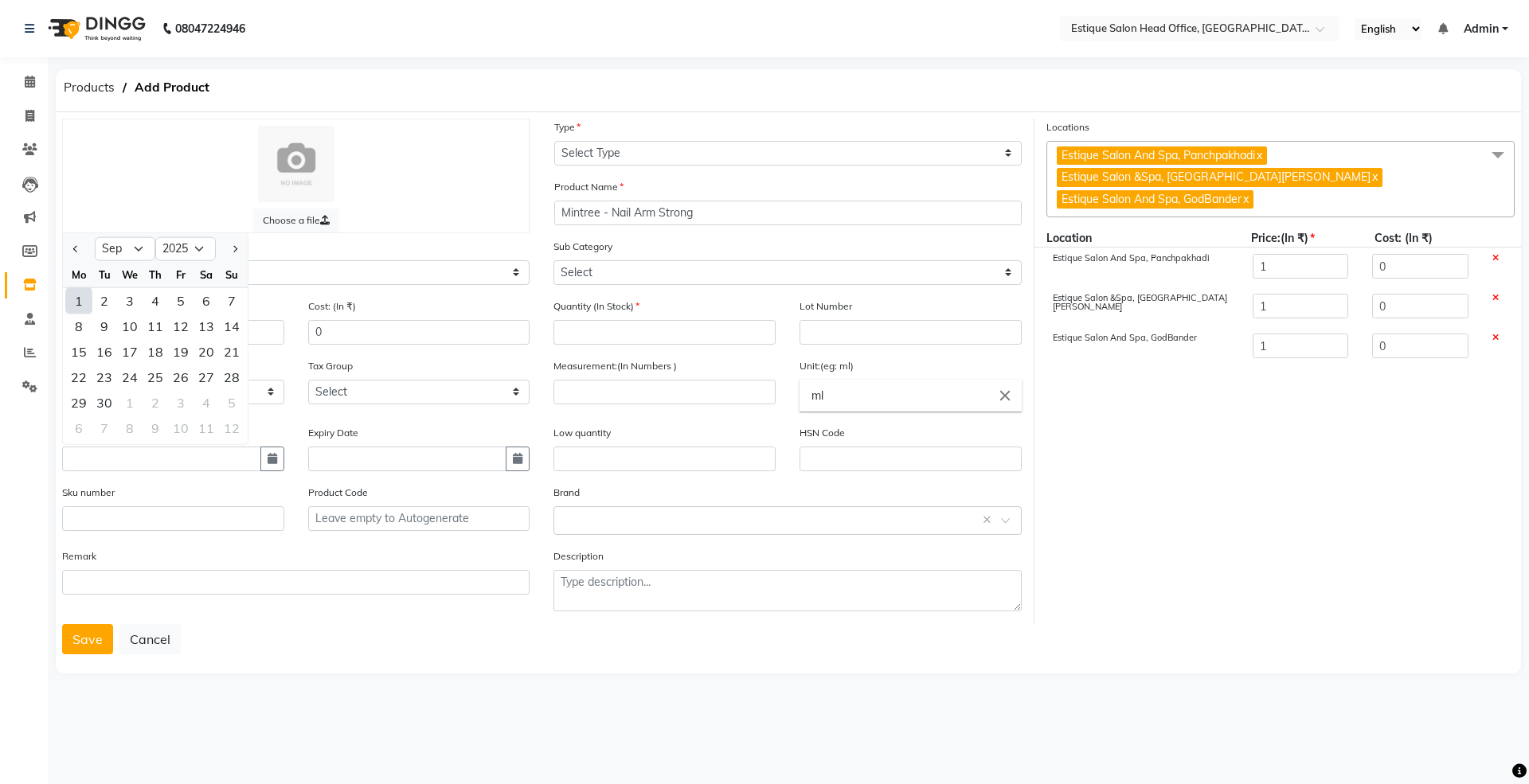
click at [81, 295] on div "1" at bounding box center [78, 300] width 26 height 26
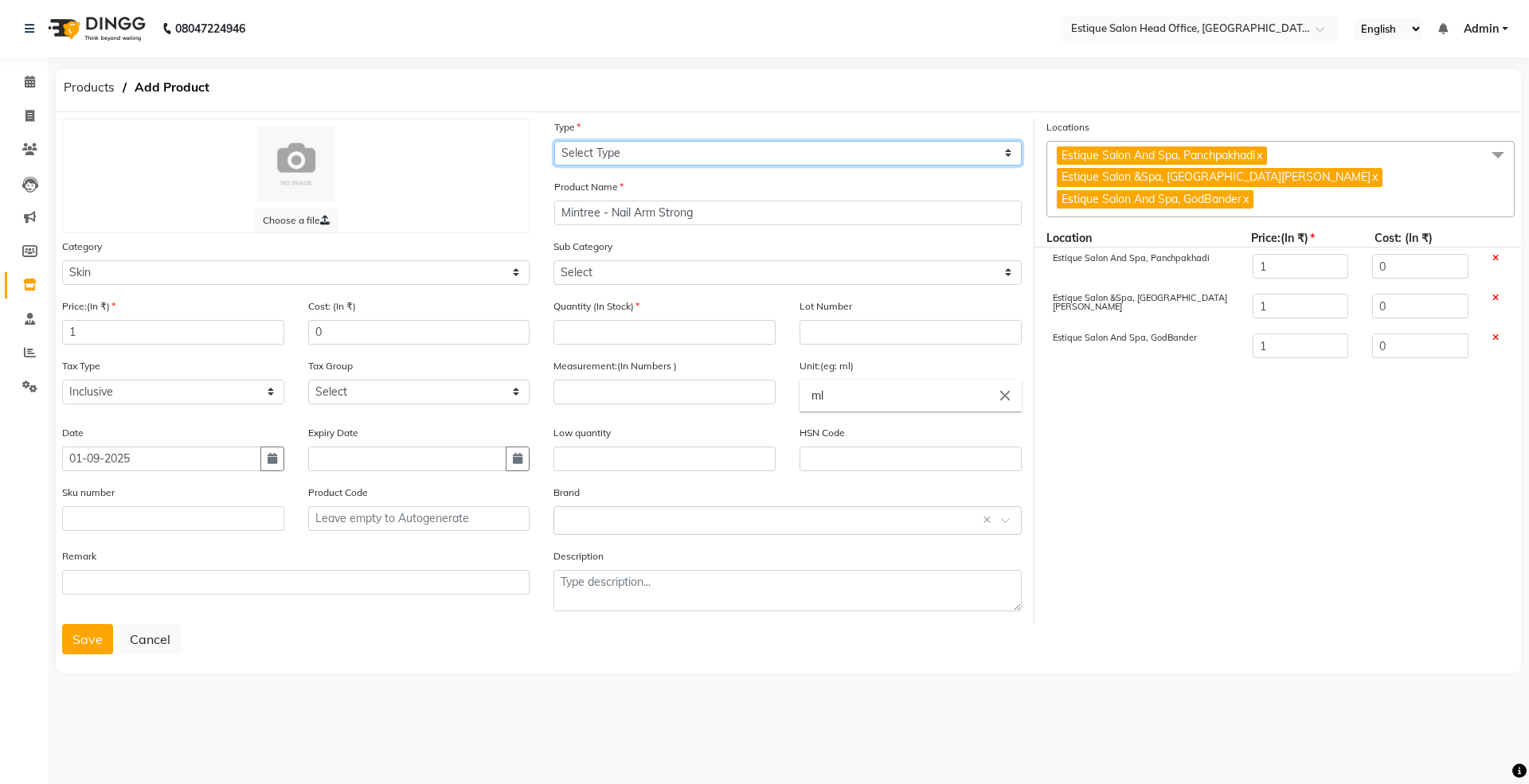
click at [653, 150] on select "Select Type Both Retail Consumable" at bounding box center [788, 154] width 467 height 25
click at [554, 141] on select "Select Type Both Retail Consumable" at bounding box center [788, 154] width 467 height 25
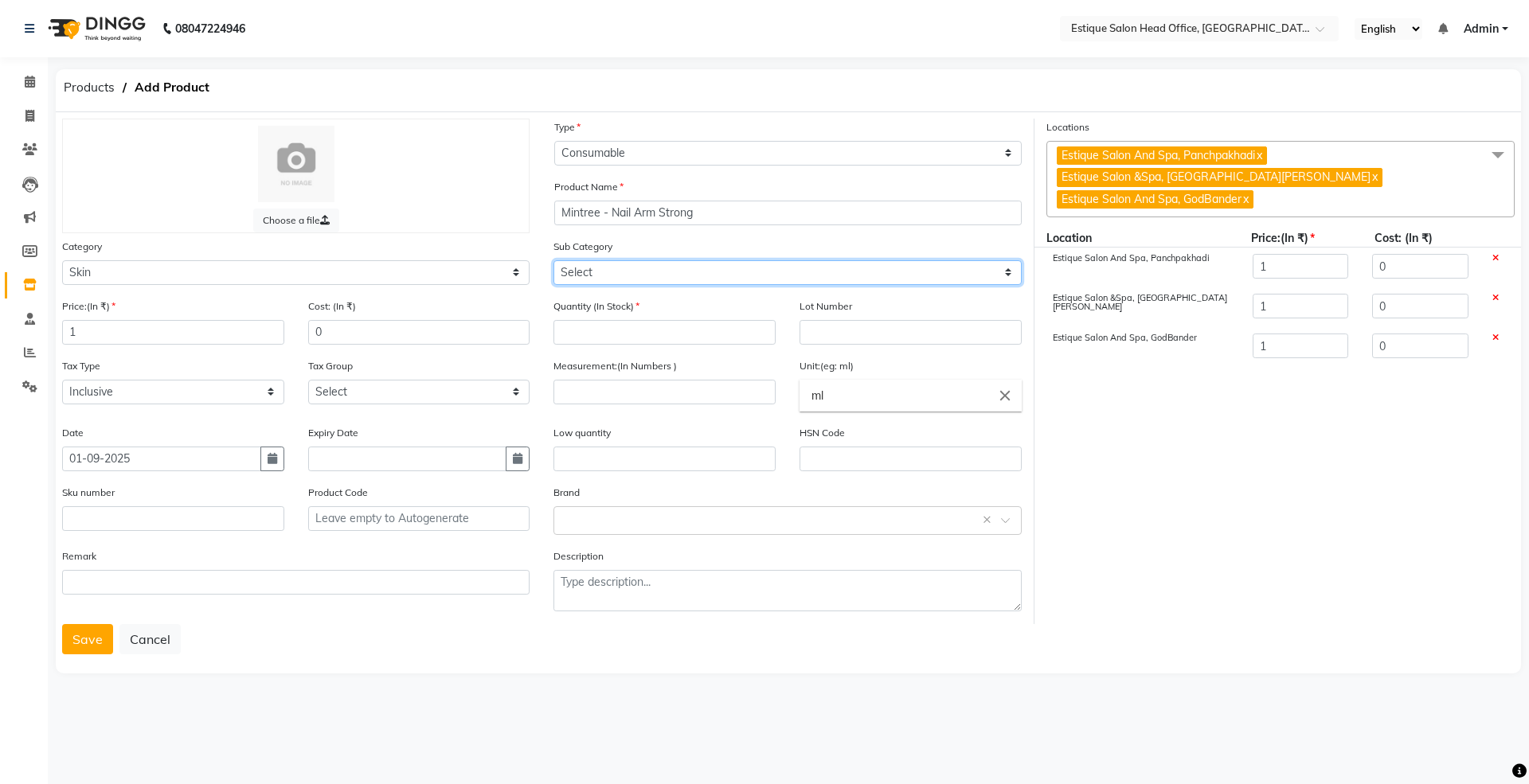
click at [607, 271] on select "Select Cleanser Facial Moisturiser Serum Toner Sun Care Masks Lip Care Eye Care…" at bounding box center [787, 273] width 467 height 25
click at [553, 260] on select "Select Cleanser Facial Moisturiser Serum Toner Sun Care Masks Lip Care Eye Care…" at bounding box center [787, 273] width 467 height 25
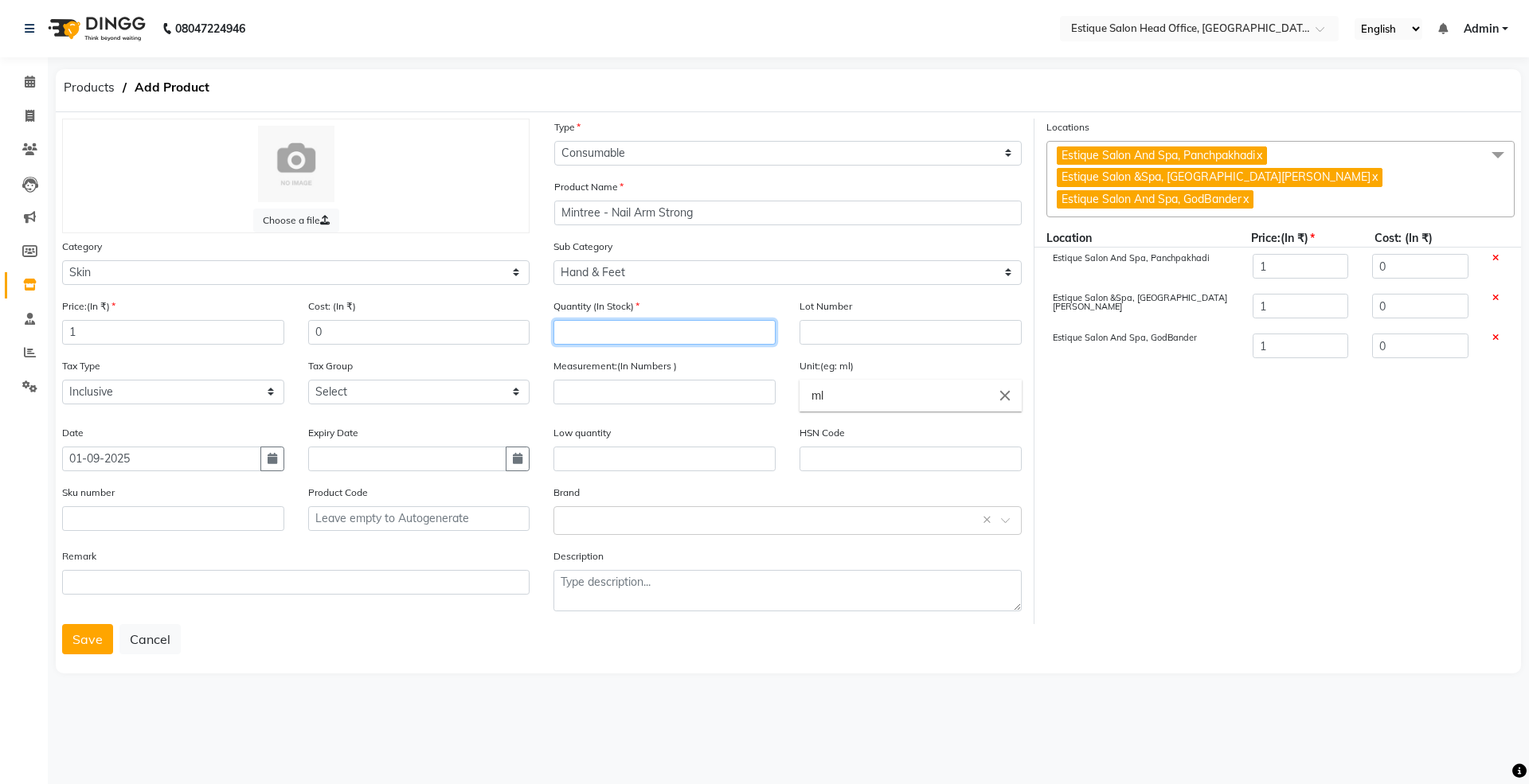
click at [586, 331] on input "number" at bounding box center [665, 332] width 222 height 25
click at [634, 392] on input "number" at bounding box center [665, 392] width 222 height 25
click at [848, 388] on input "ml" at bounding box center [911, 395] width 222 height 32
click at [81, 633] on div at bounding box center [764, 392] width 1529 height 784
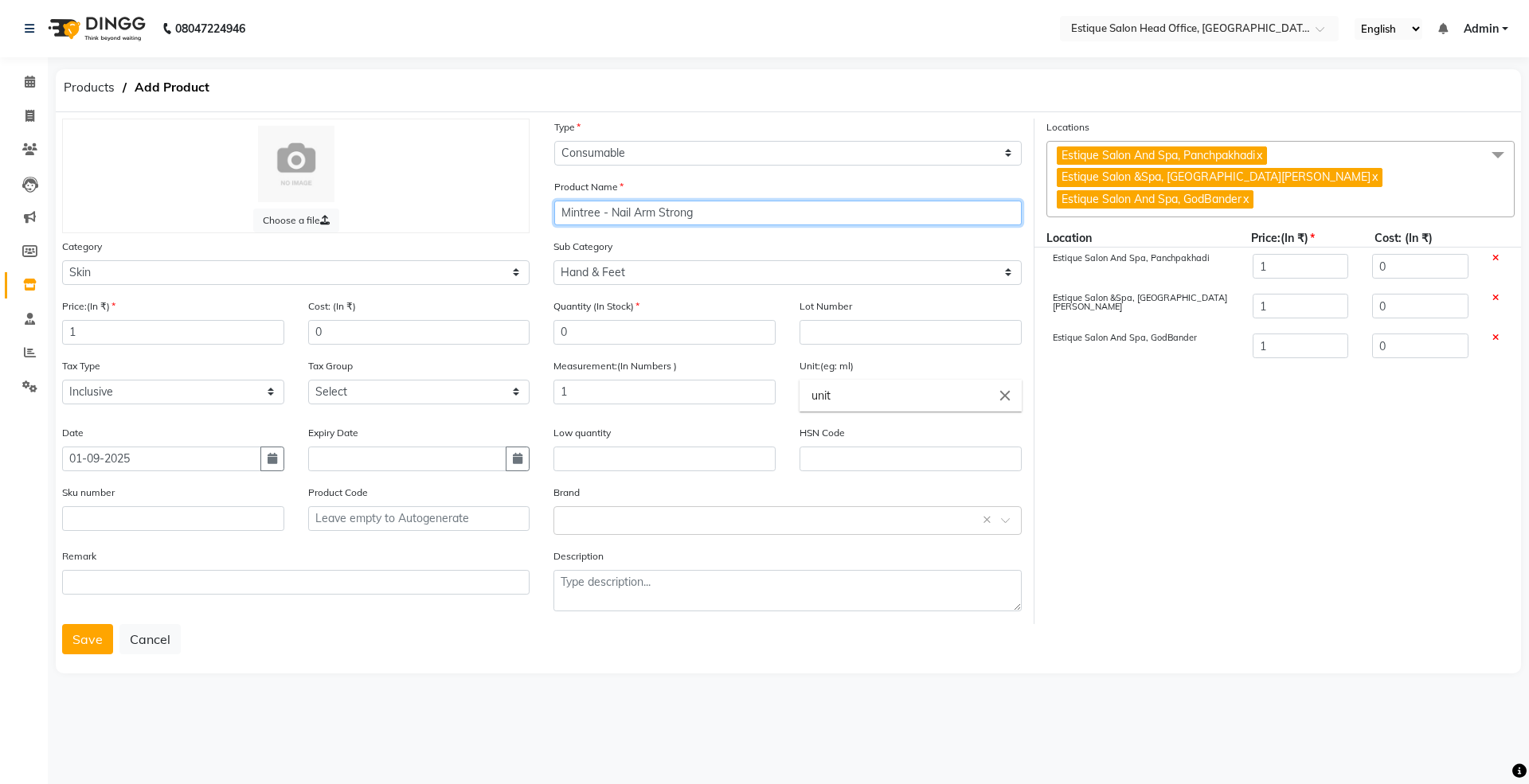
drag, startPoint x: 562, startPoint y: 211, endPoint x: 736, endPoint y: 203, distance: 174.2
click at [736, 203] on input "Mintree - Nail Arm Strong" at bounding box center [788, 213] width 467 height 25
click at [80, 635] on button "Save" at bounding box center [87, 639] width 51 height 30
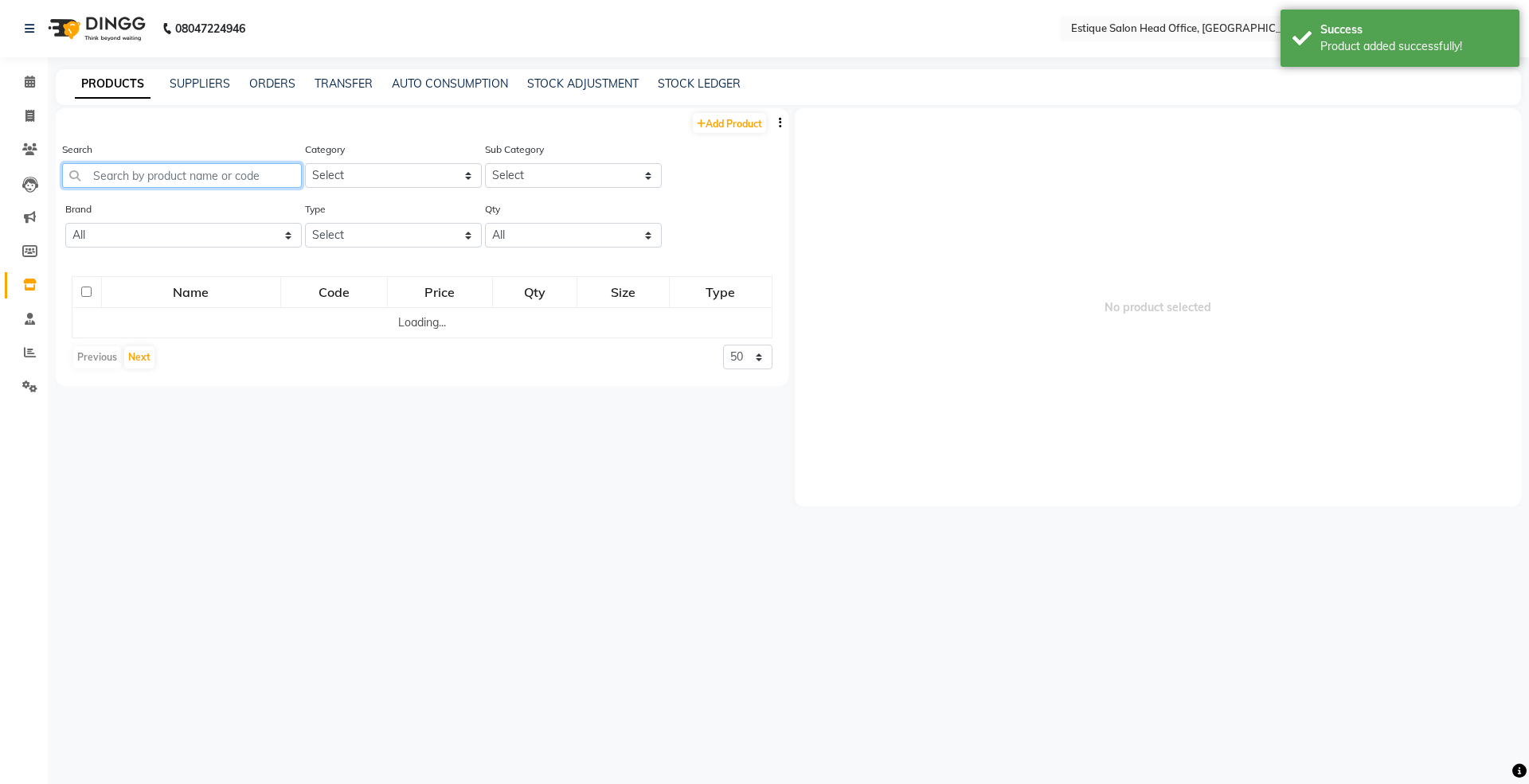
click at [122, 183] on input "text" at bounding box center [182, 176] width 240 height 25
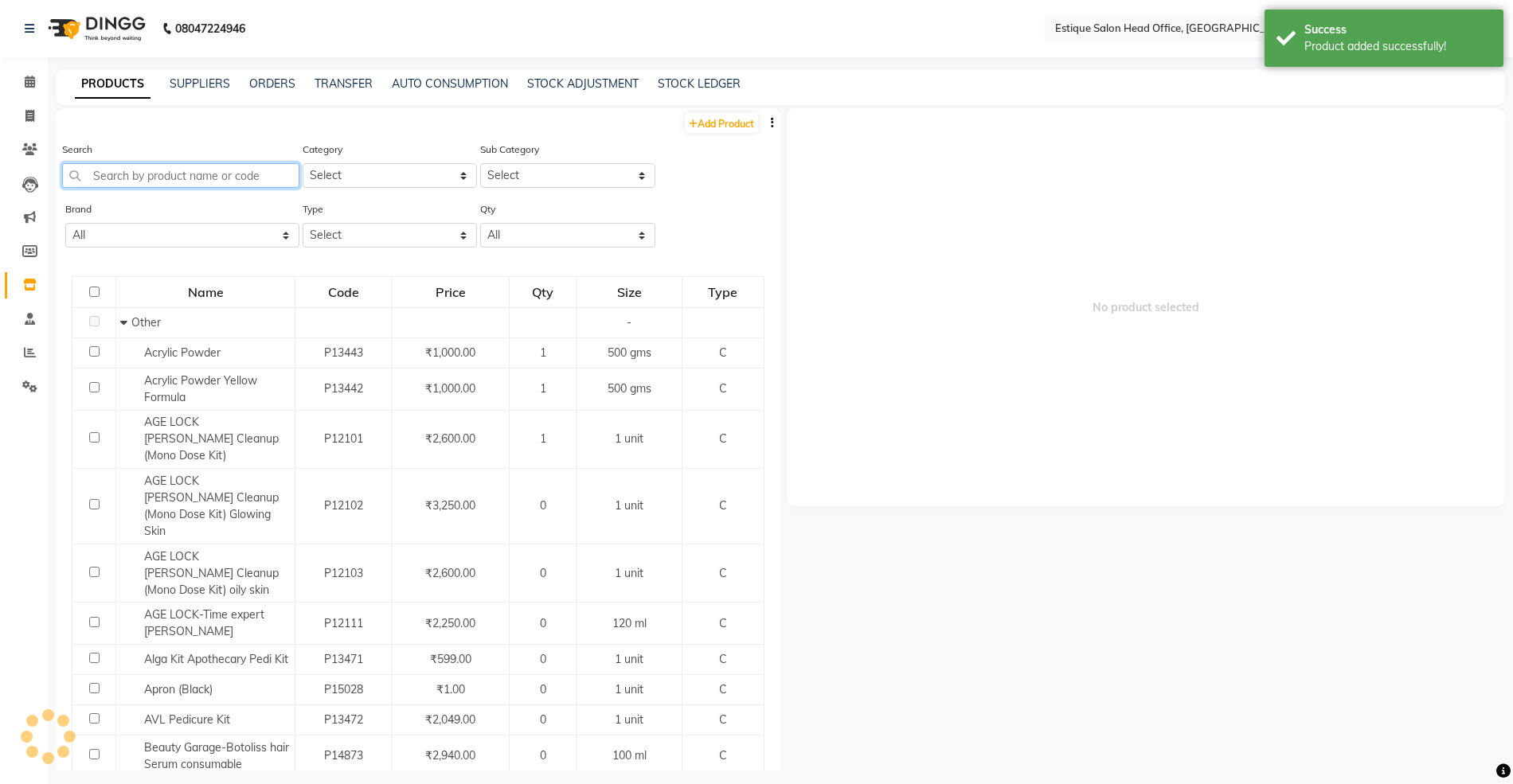
paste input "Mintree - Nail Arm Strong"
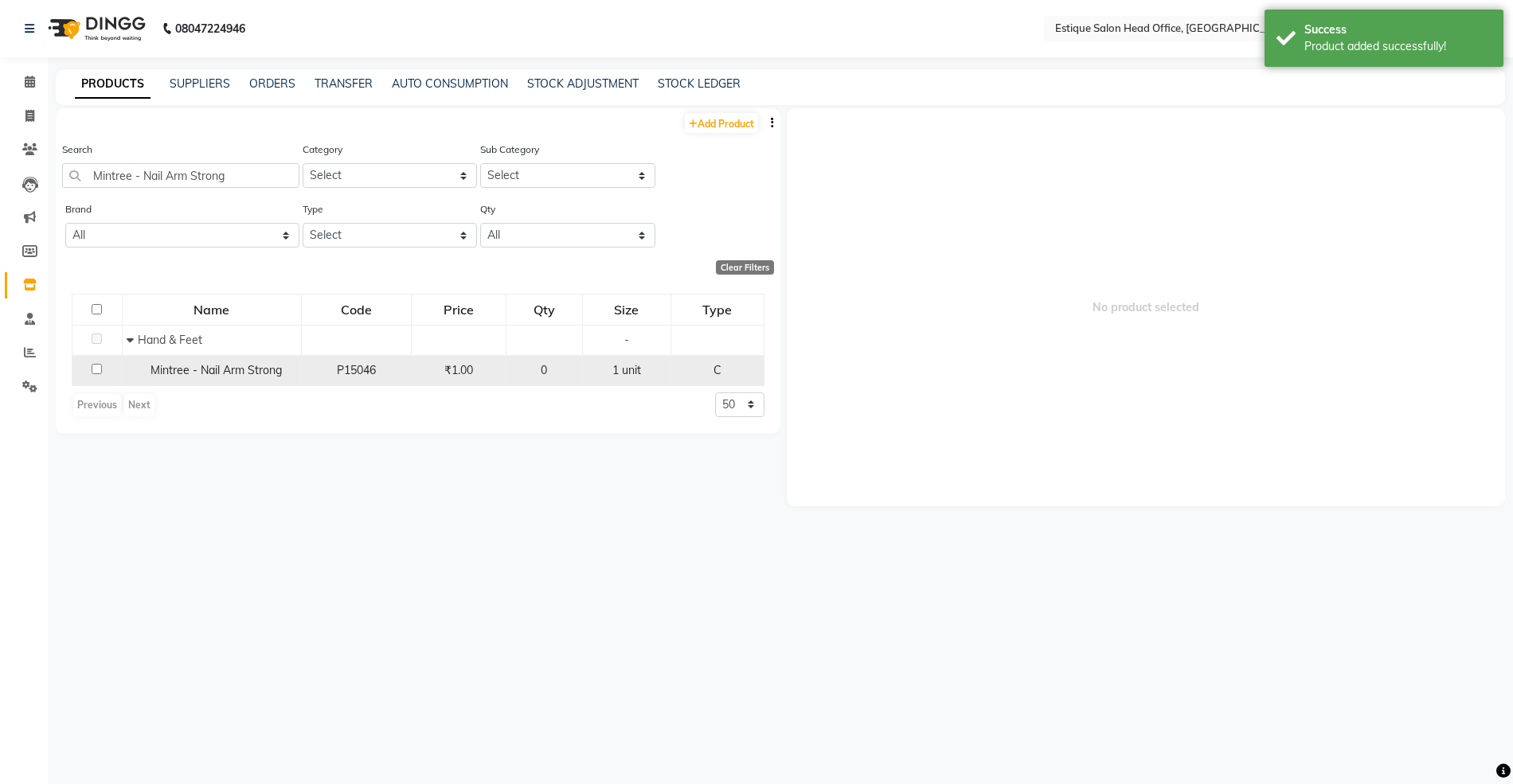
click at [211, 370] on span "Mintree - Nail Arm Strong" at bounding box center [216, 370] width 131 height 14
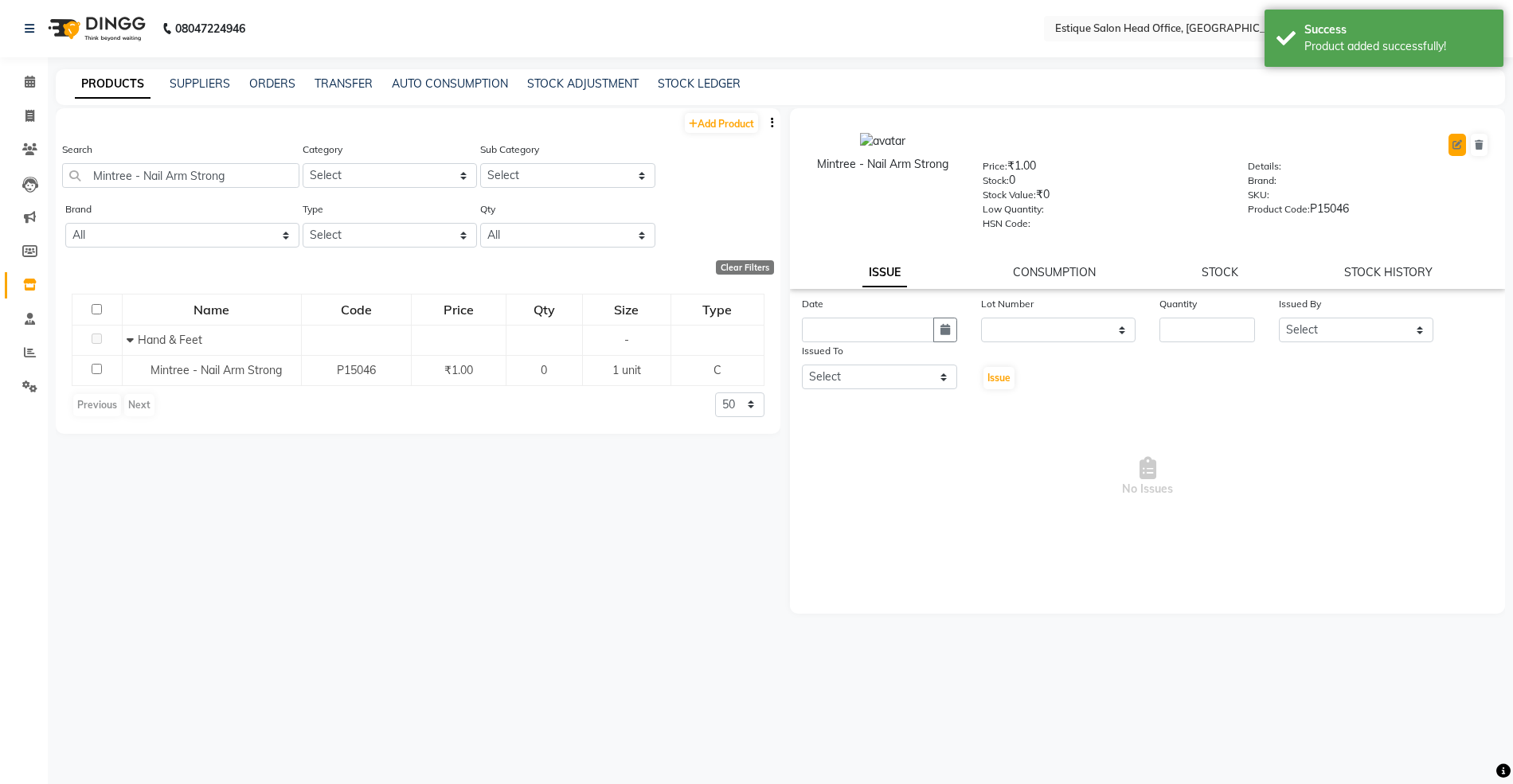
click at [1456, 145] on icon at bounding box center [1457, 145] width 10 height 10
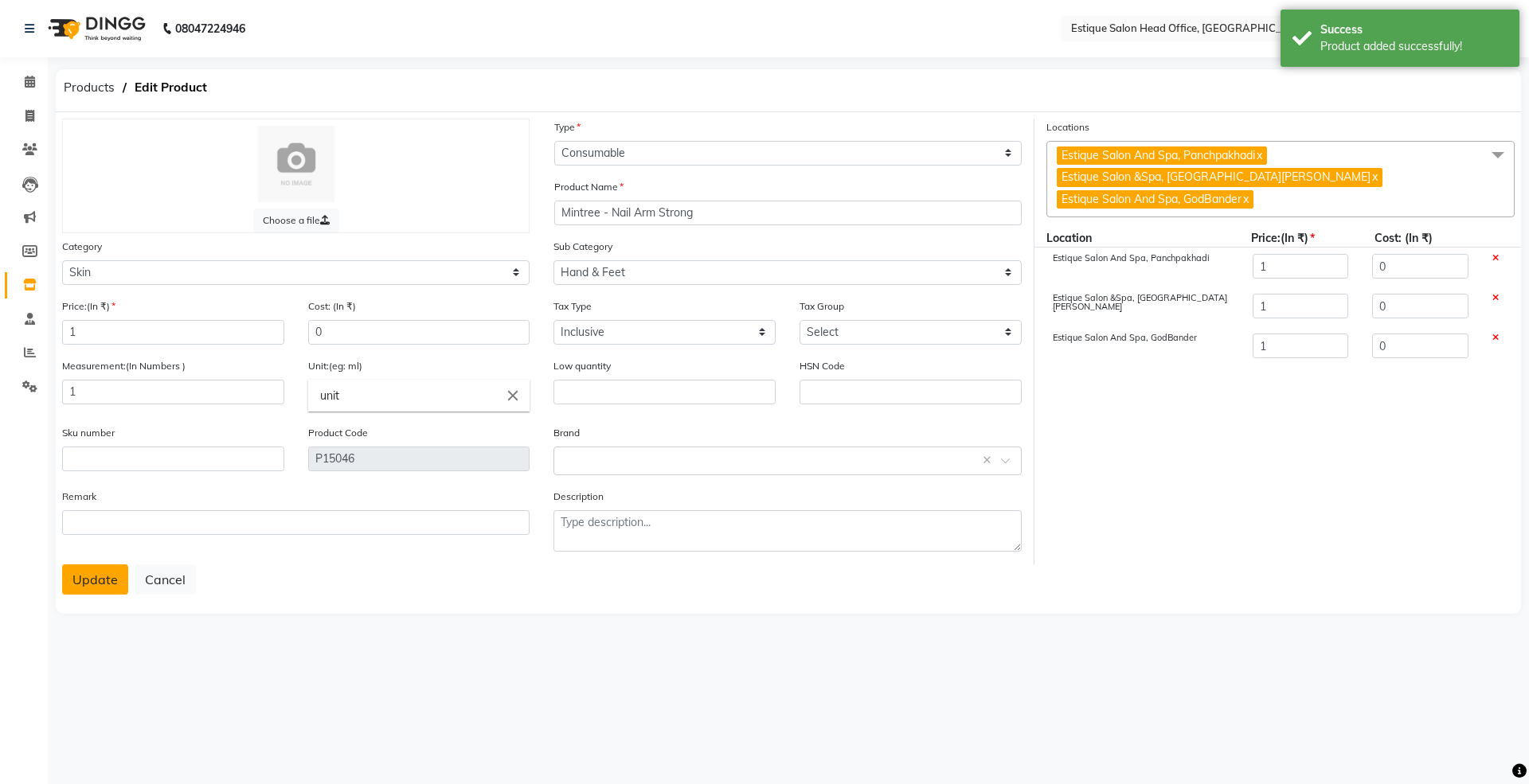
click at [103, 579] on button "Update" at bounding box center [95, 579] width 66 height 30
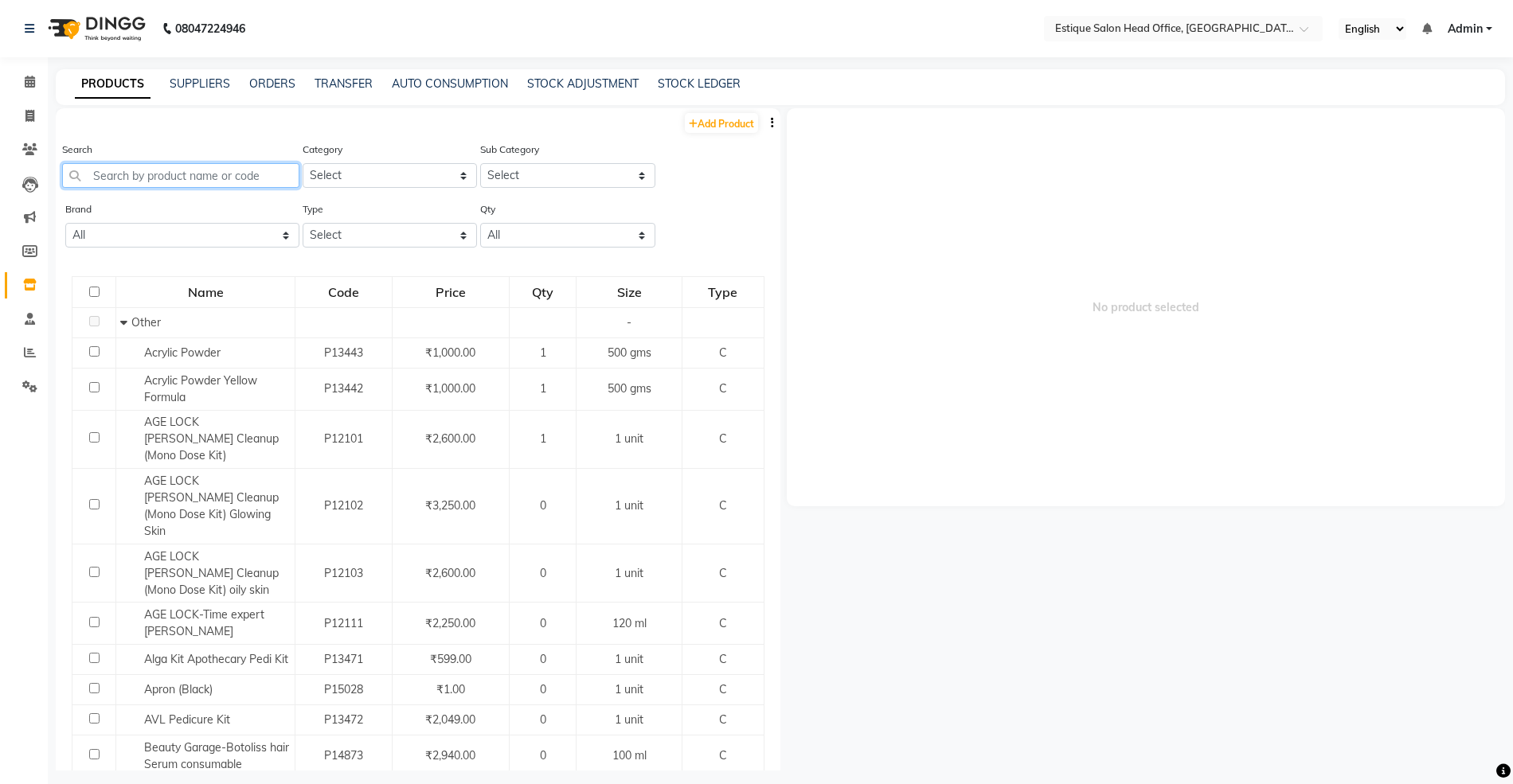
click at [119, 176] on input "text" at bounding box center [180, 176] width 237 height 25
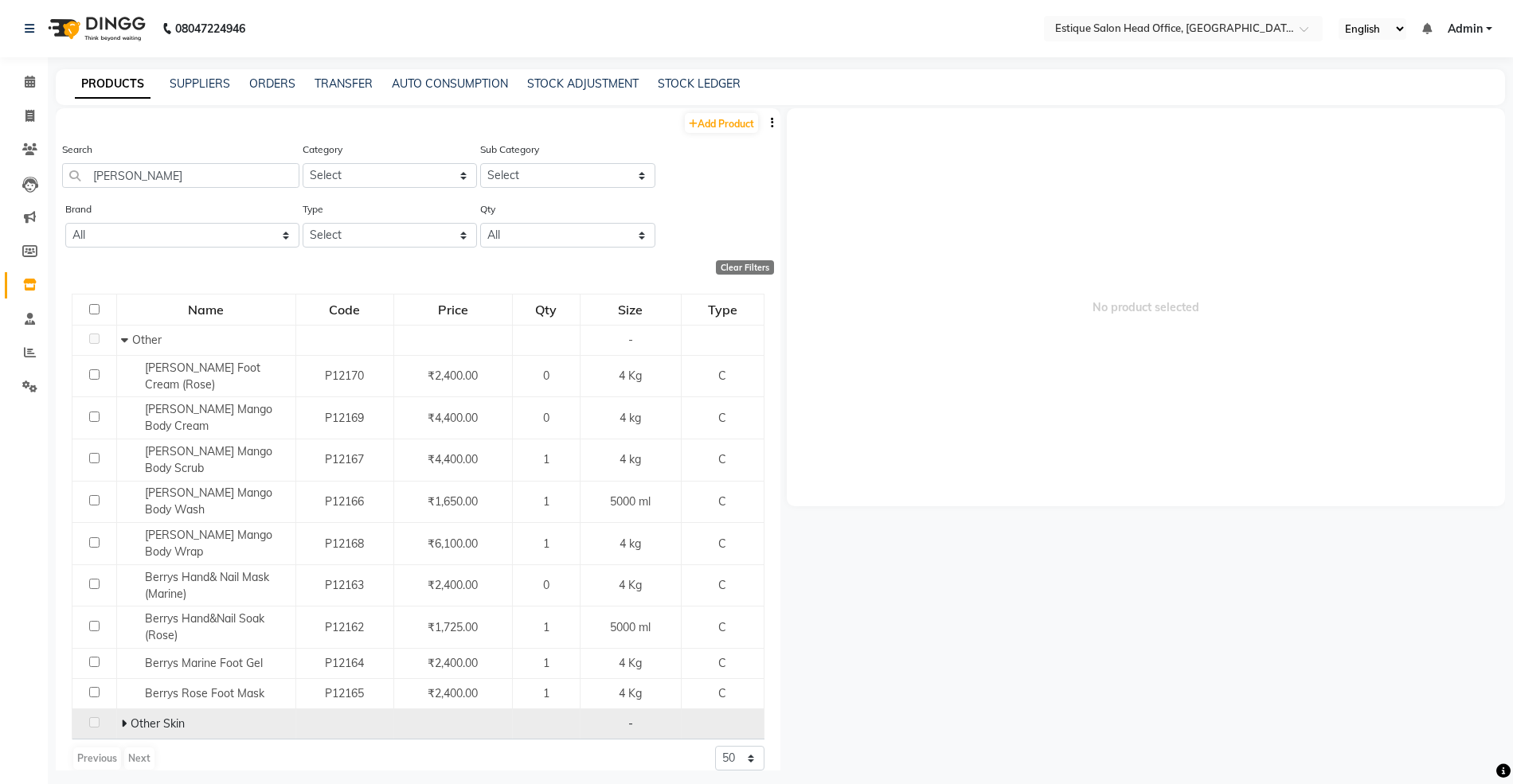
click at [122, 717] on icon at bounding box center [123, 723] width 5 height 12
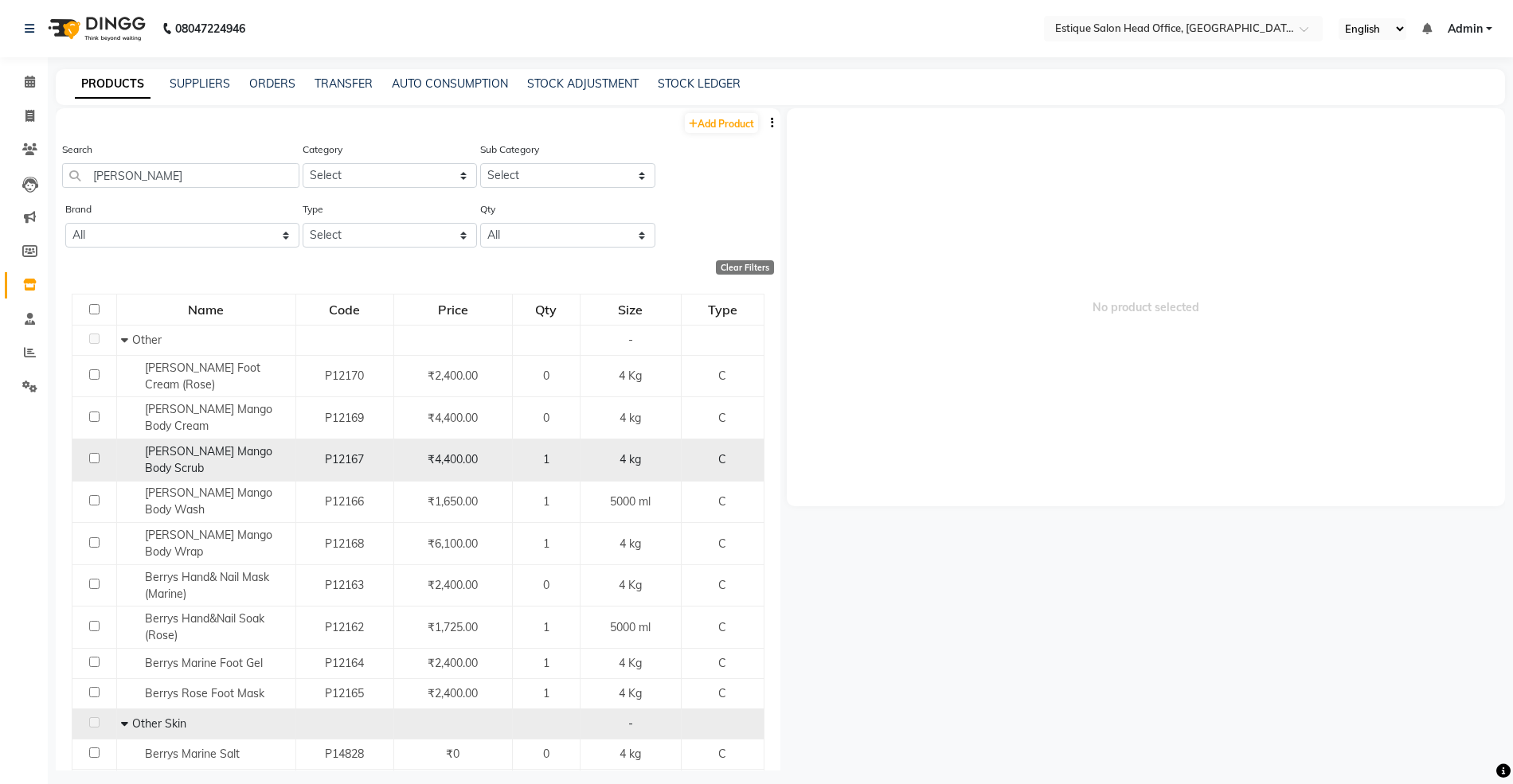
click at [175, 444] on span "[PERSON_NAME] Mango Body Scrub" at bounding box center [208, 459] width 127 height 31
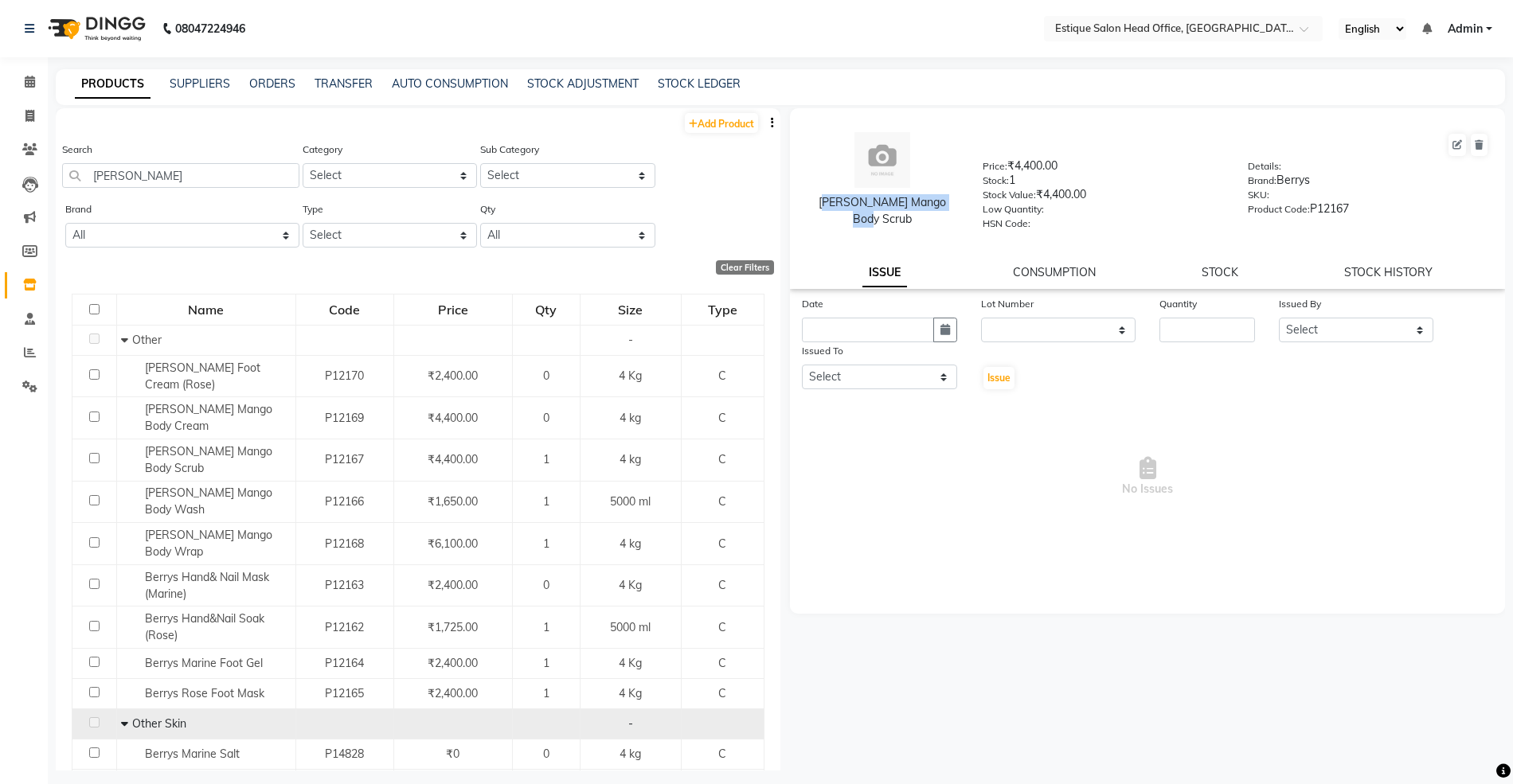
drag, startPoint x: 816, startPoint y: 201, endPoint x: 960, endPoint y: 220, distance: 145.2
click at [960, 220] on div "[PERSON_NAME] Mango Body Scrub" at bounding box center [881, 180] width 177 height 97
copy div "[PERSON_NAME] Mango Body Scrub"
click at [715, 121] on link "Add Product" at bounding box center [721, 123] width 73 height 20
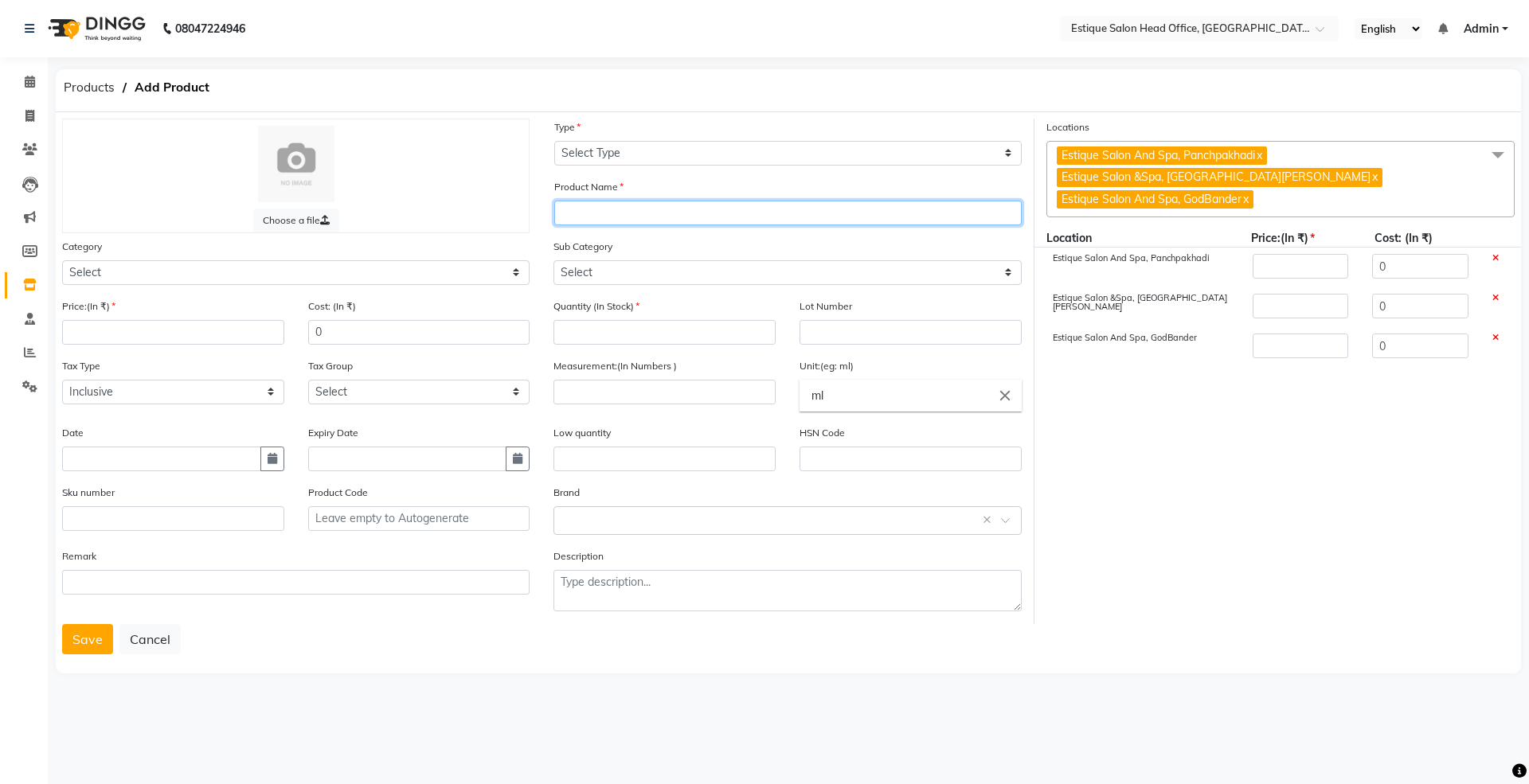
click at [578, 207] on input "text" at bounding box center [788, 213] width 467 height 25
paste input "[PERSON_NAME] Mango Body Scrub"
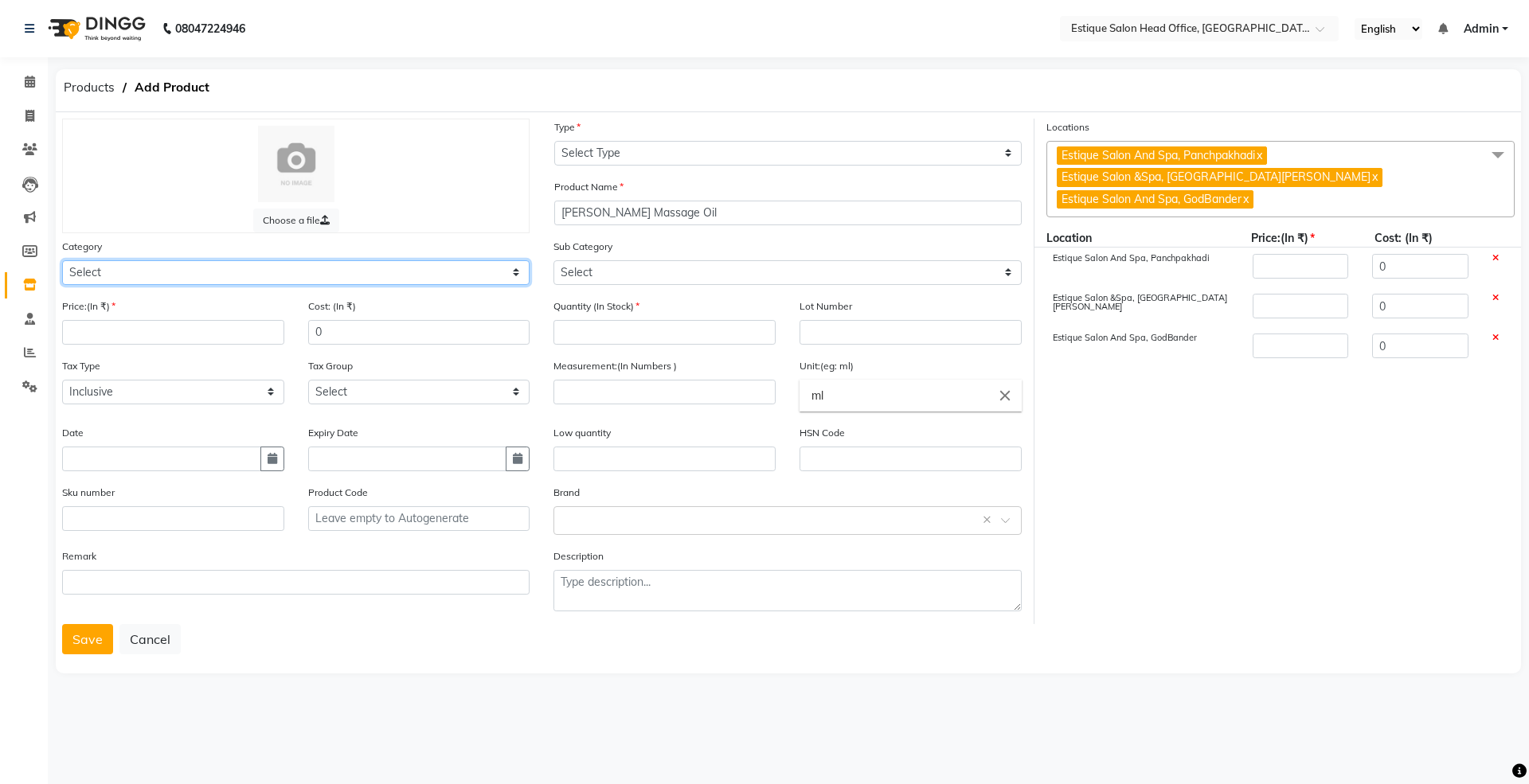
click at [118, 274] on select "Select Hair Skin Makeup Personal Care Appliances [PERSON_NAME] Waxing Disposabl…" at bounding box center [296, 273] width 467 height 25
click at [62, 260] on select "Select Hair Skin Makeup Personal Care Appliances [PERSON_NAME] Waxing Disposabl…" at bounding box center [296, 273] width 467 height 25
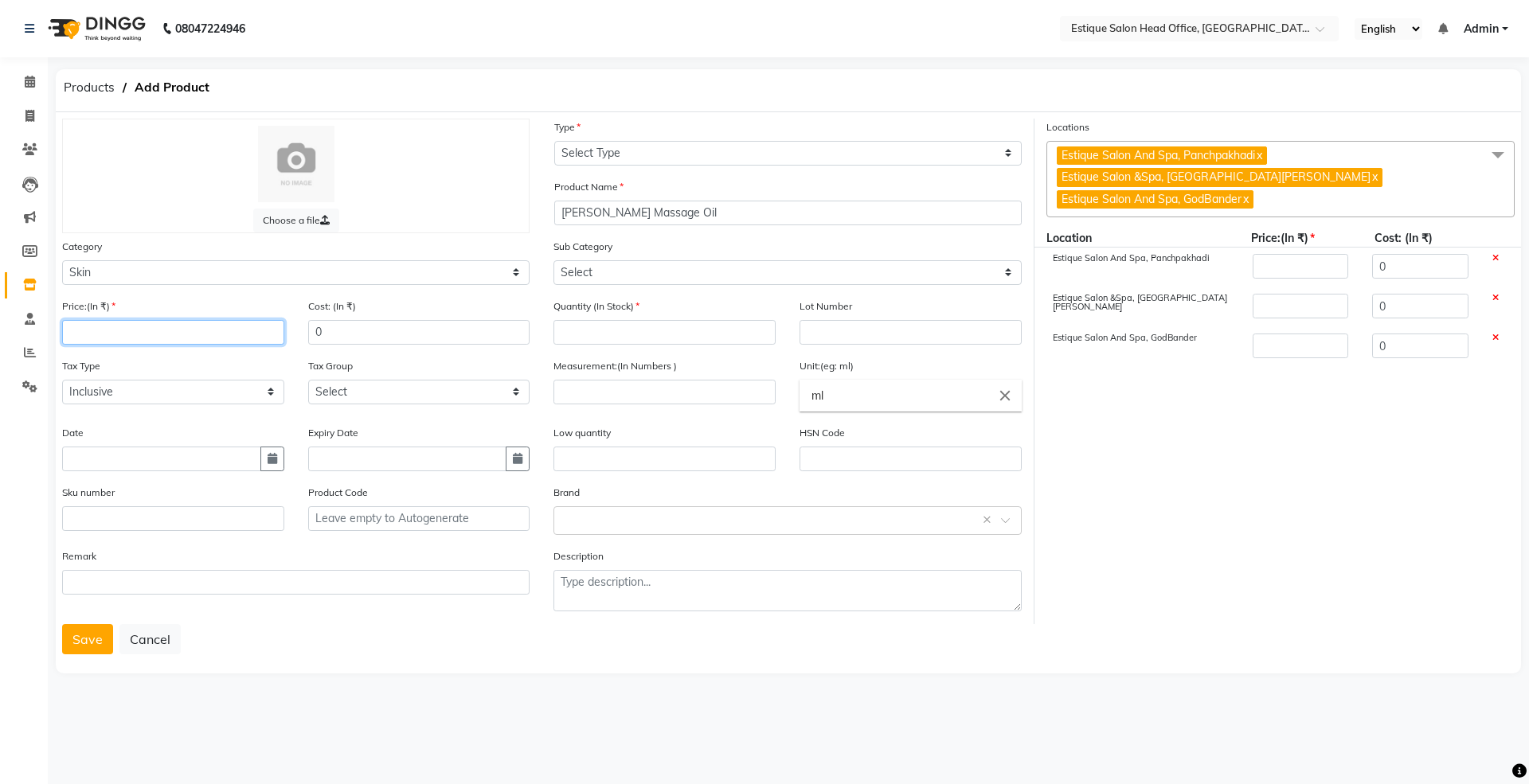
click at [122, 341] on input "number" at bounding box center [173, 332] width 222 height 25
click at [272, 456] on icon "button" at bounding box center [272, 458] width 10 height 12
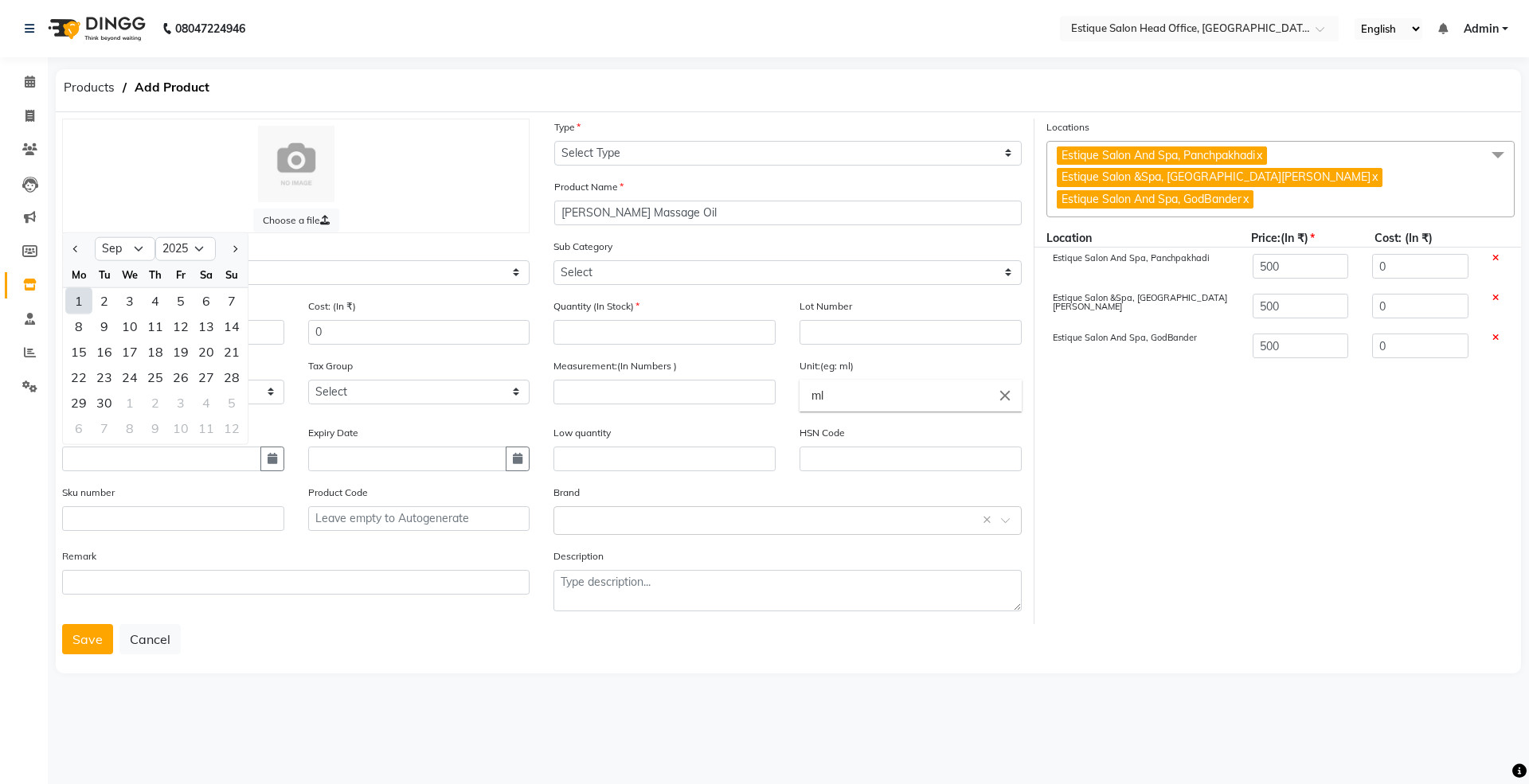
click at [88, 299] on div "1" at bounding box center [78, 300] width 26 height 26
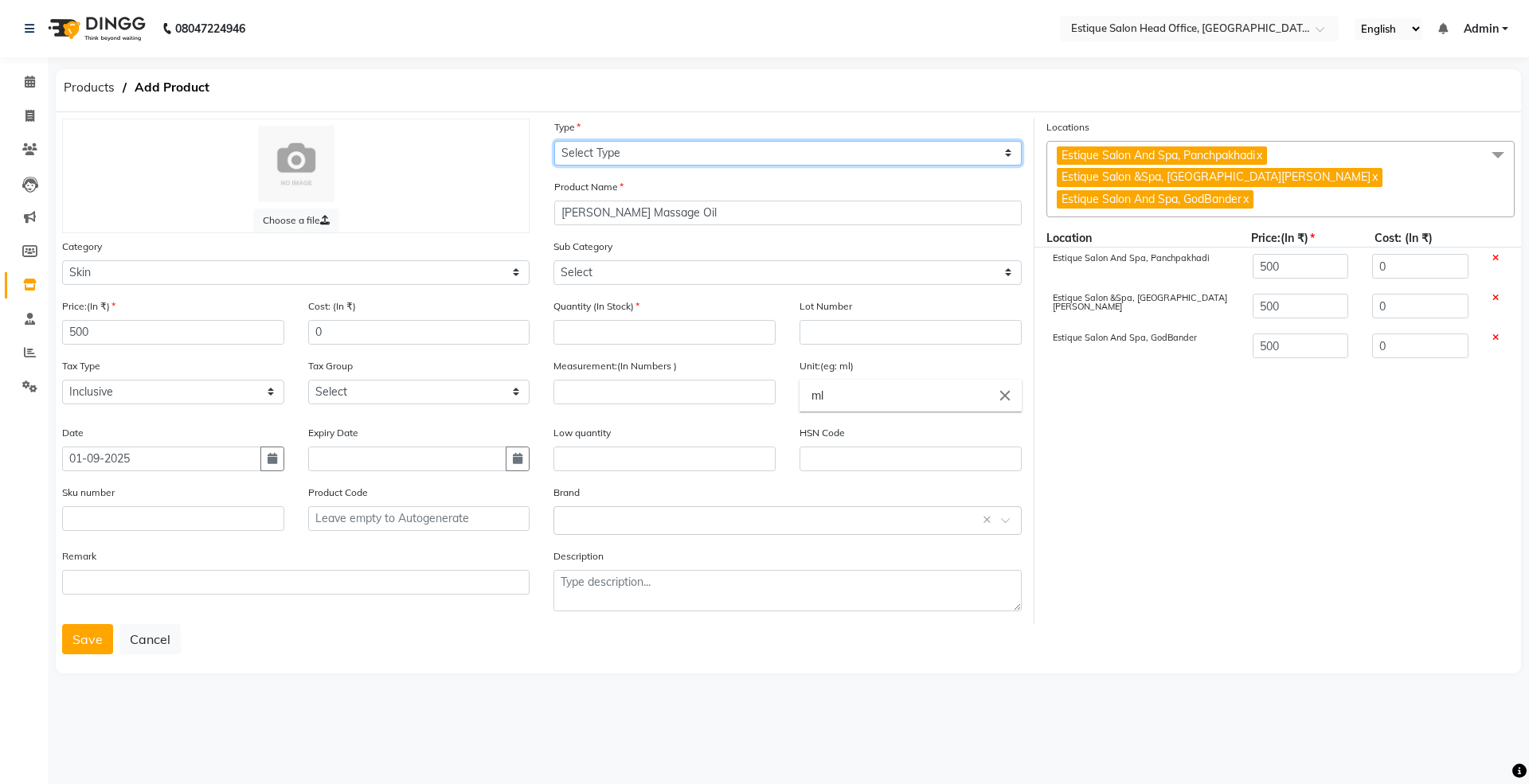
click at [622, 149] on select "Select Type Both Retail Consumable" at bounding box center [788, 154] width 467 height 25
click at [554, 141] on select "Select Type Both Retail Consumable" at bounding box center [788, 154] width 467 height 25
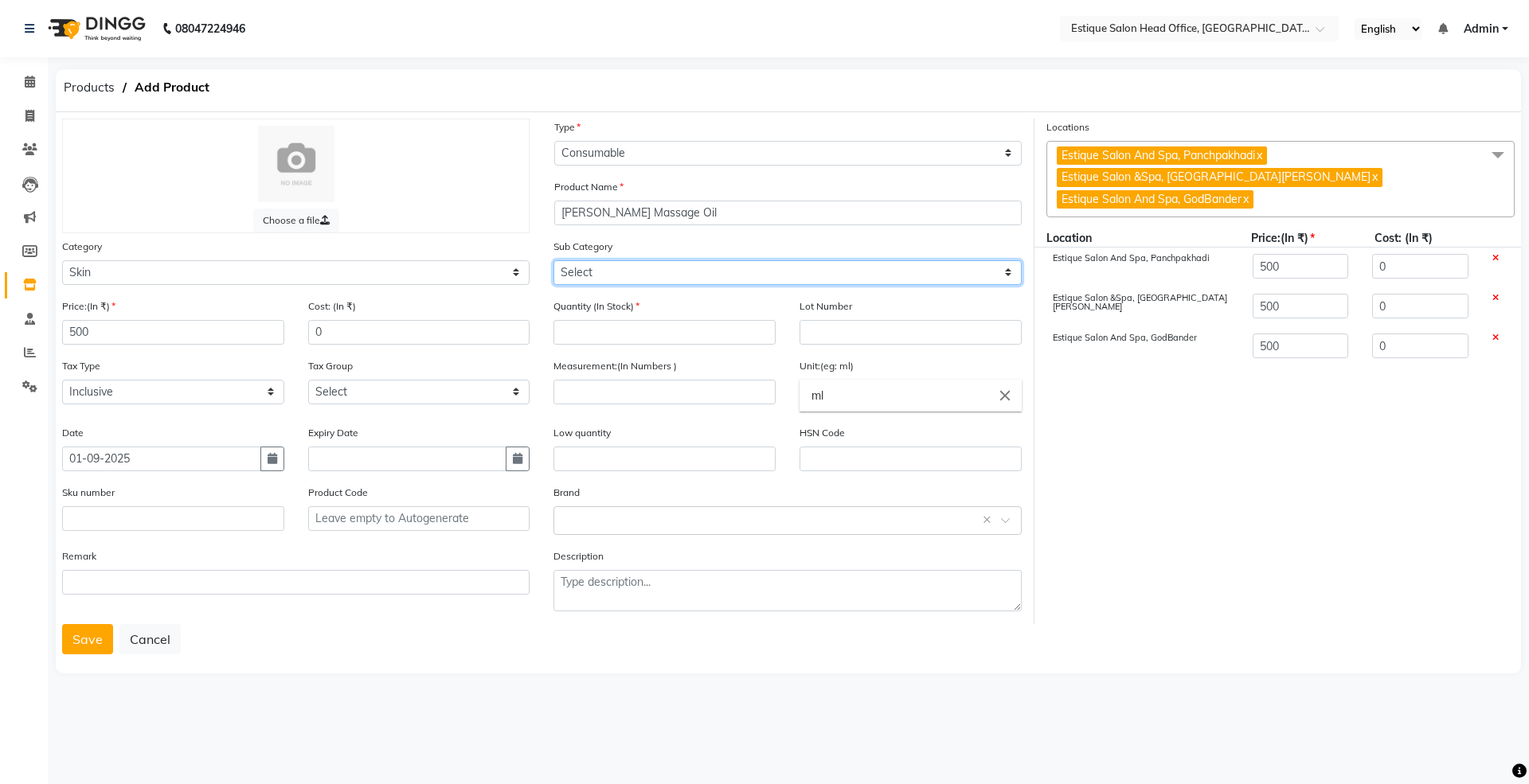
click at [607, 272] on select "Select Cleanser Facial Moisturiser Serum Toner Sun Care Masks Lip Care Eye Care…" at bounding box center [787, 273] width 467 height 25
click at [553, 260] on select "Select Cleanser Facial Moisturiser Serum Toner Sun Care Masks Lip Care Eye Care…" at bounding box center [787, 273] width 467 height 25
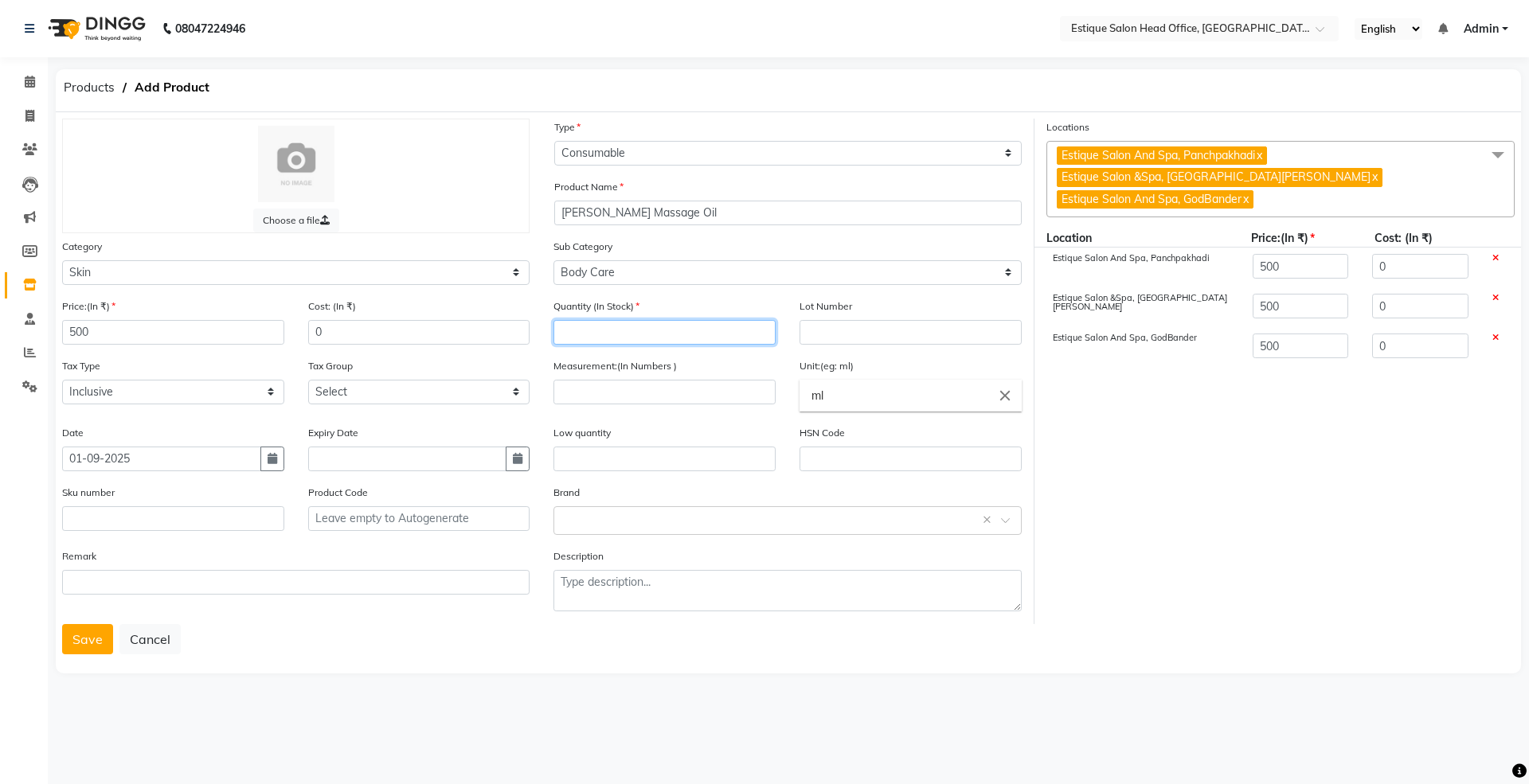
click at [567, 329] on input "number" at bounding box center [665, 332] width 222 height 25
click at [607, 396] on input "number" at bounding box center [665, 392] width 222 height 25
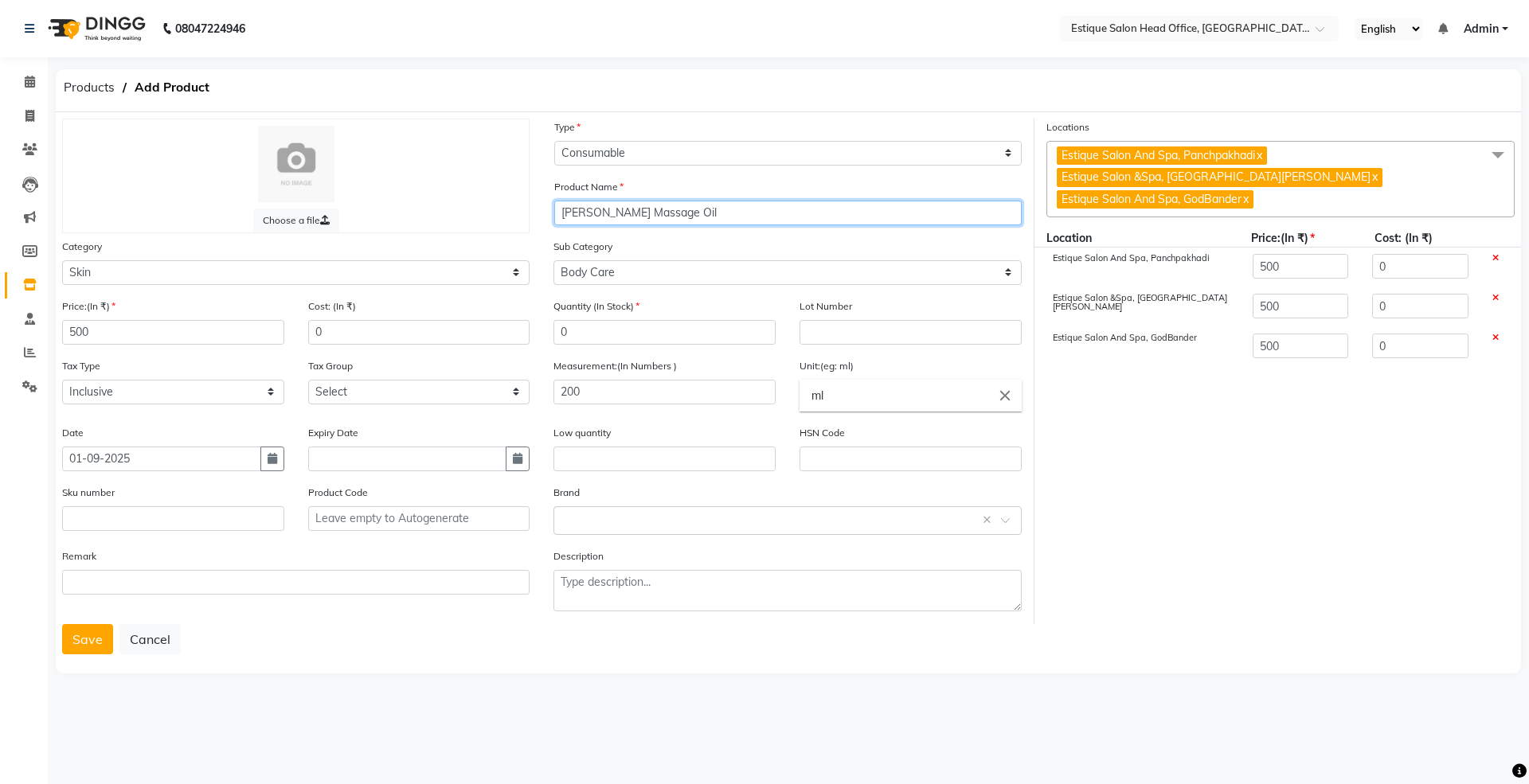
drag, startPoint x: 556, startPoint y: 213, endPoint x: 672, endPoint y: 218, distance: 116.1
click at [672, 218] on input "[PERSON_NAME] Massage Oil" at bounding box center [788, 213] width 467 height 25
click at [74, 646] on button "Save" at bounding box center [87, 639] width 51 height 30
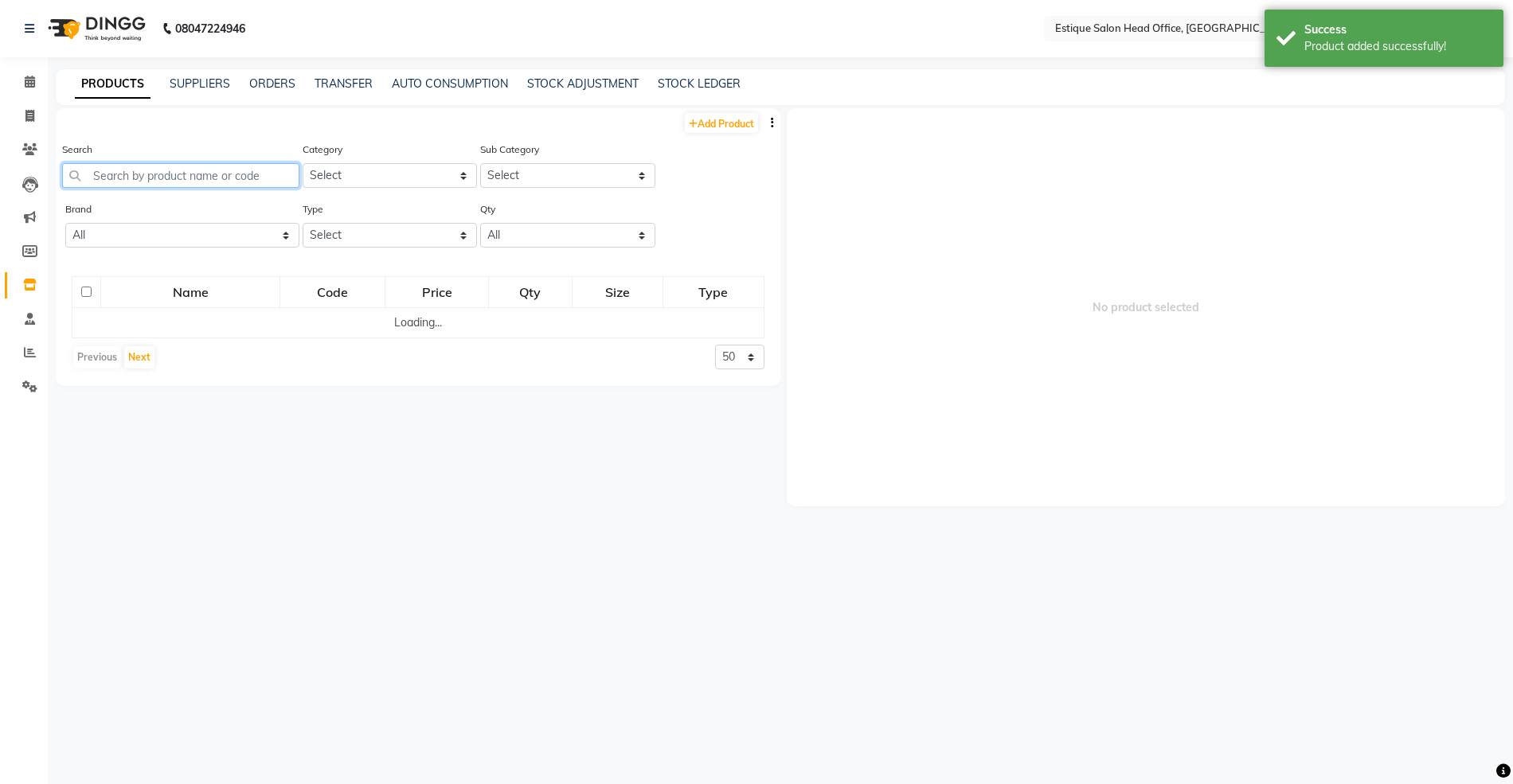
click at [138, 180] on input "text" at bounding box center [180, 176] width 237 height 25
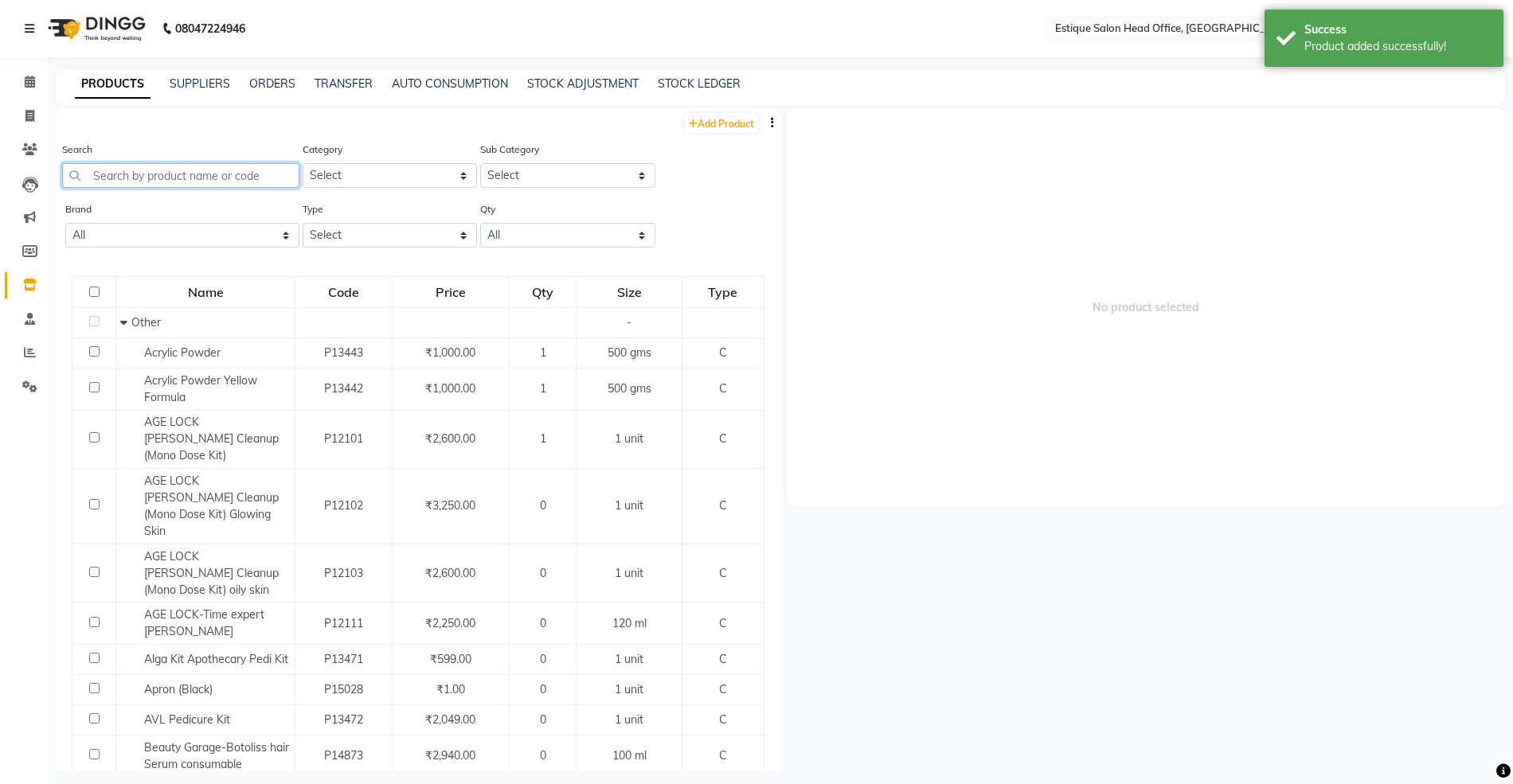
paste input "[PERSON_NAME] Massage Oil"
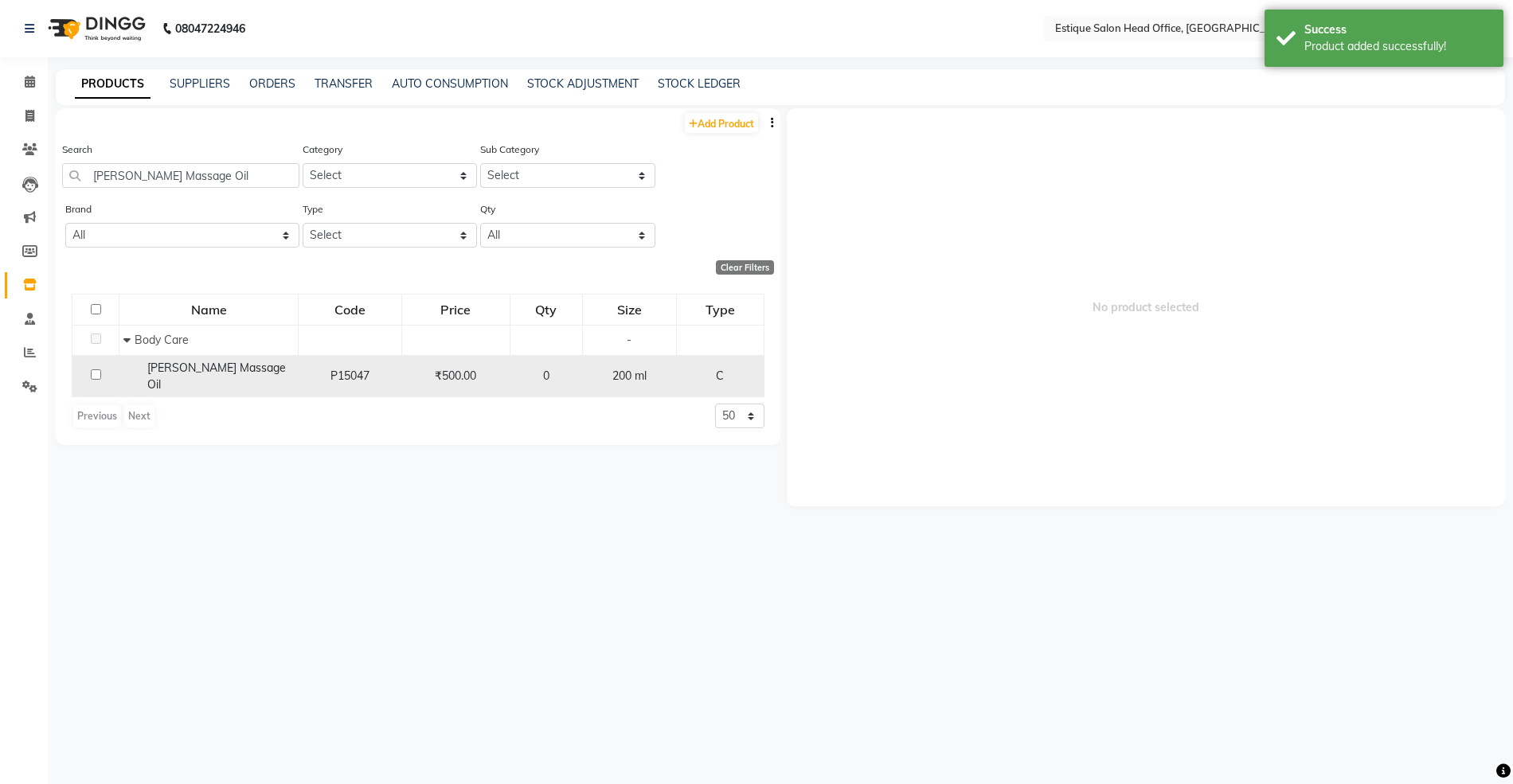
click at [187, 364] on span "[PERSON_NAME] Massage Oil" at bounding box center [217, 376] width 139 height 31
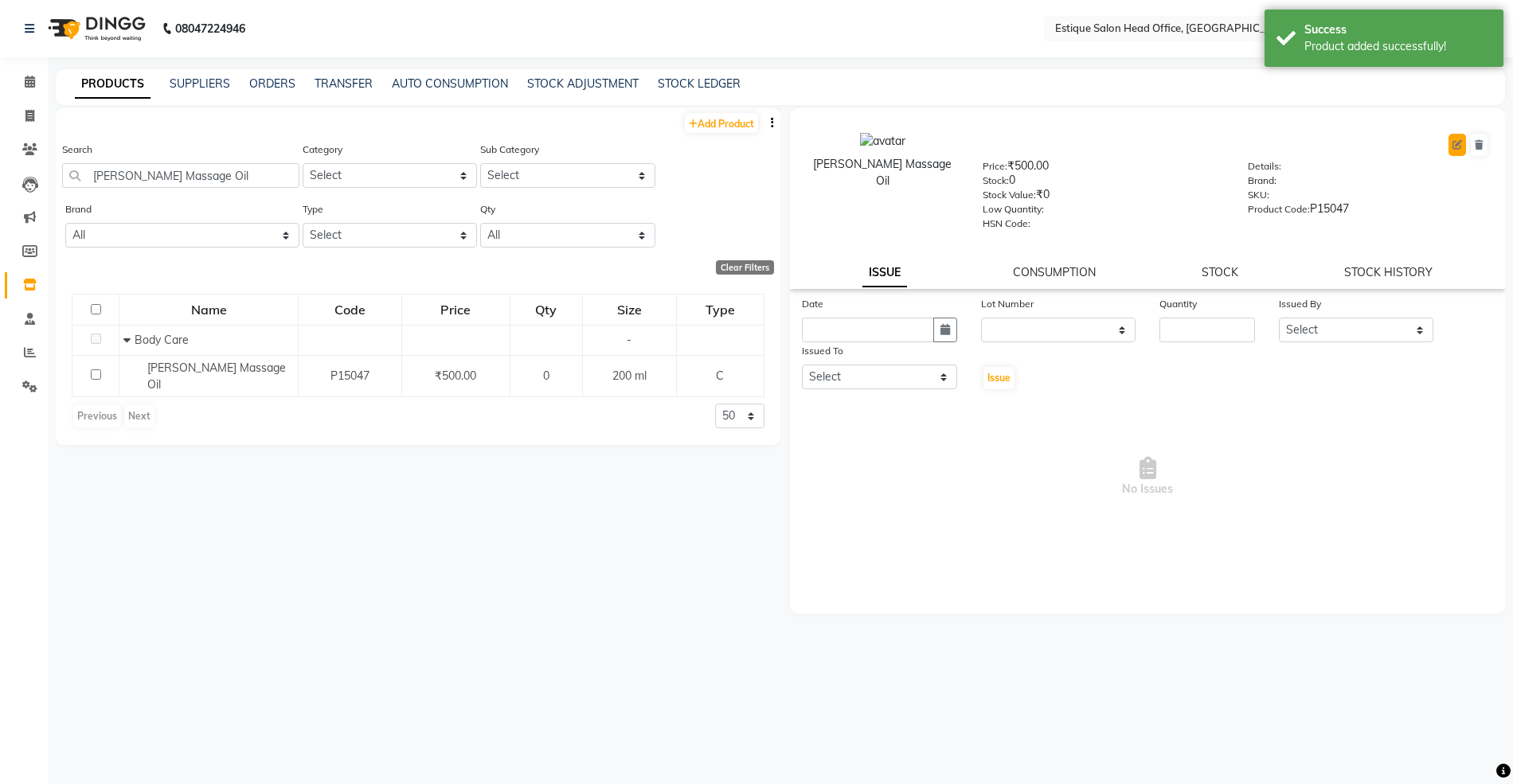
click at [1453, 149] on button at bounding box center [1457, 145] width 18 height 22
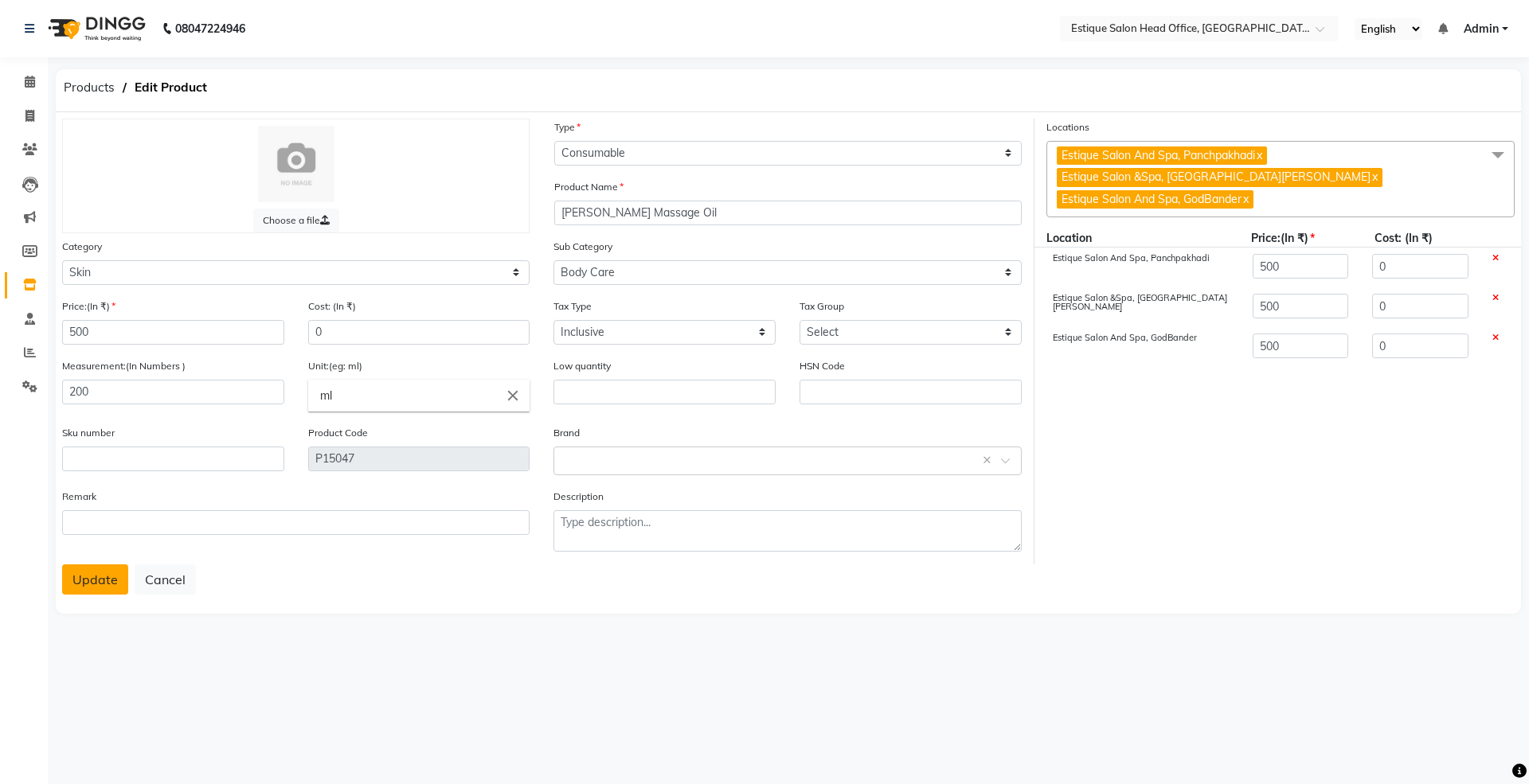
click at [80, 583] on button "Update" at bounding box center [95, 579] width 66 height 30
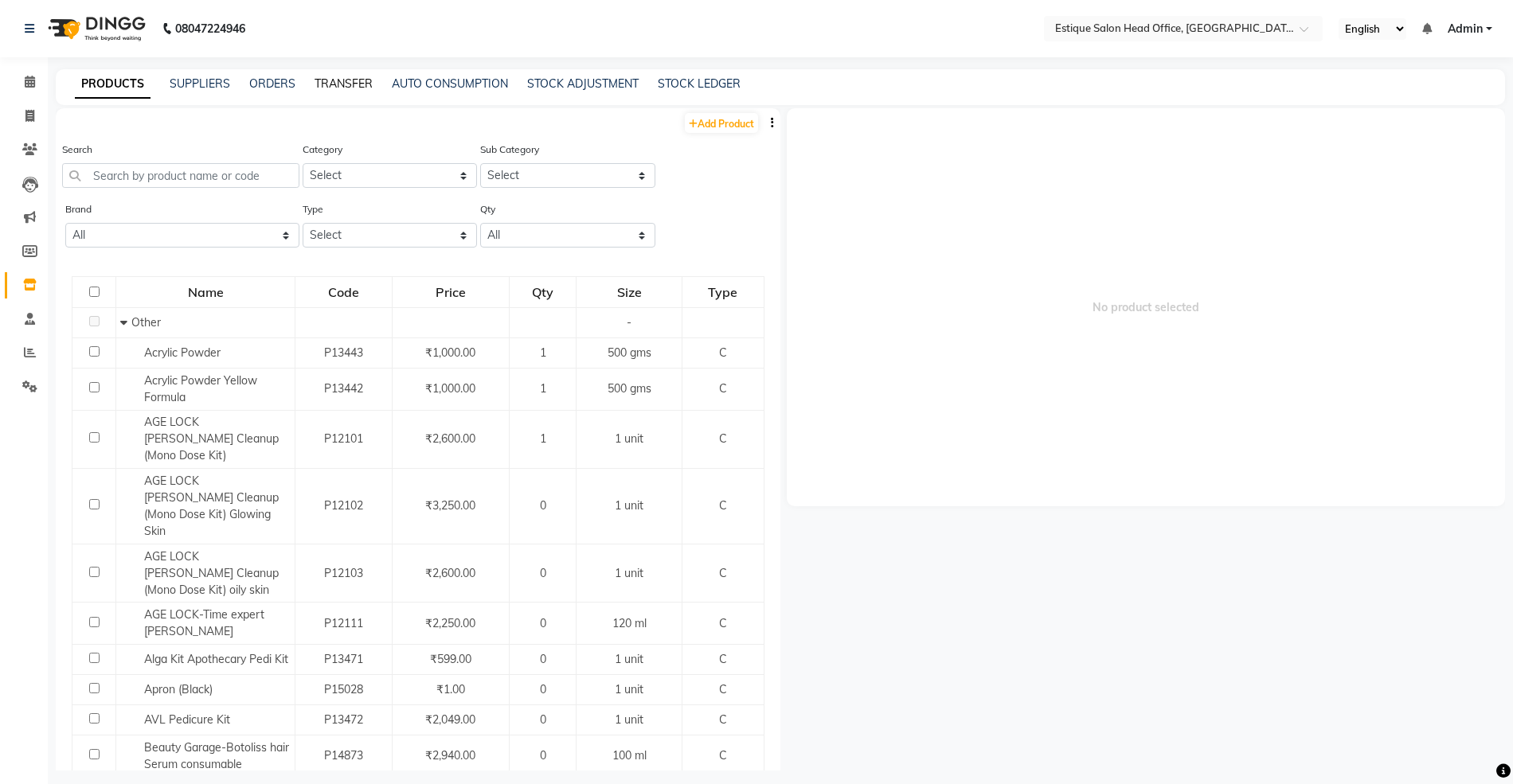
click at [349, 80] on link "TRANSFER" at bounding box center [343, 83] width 58 height 14
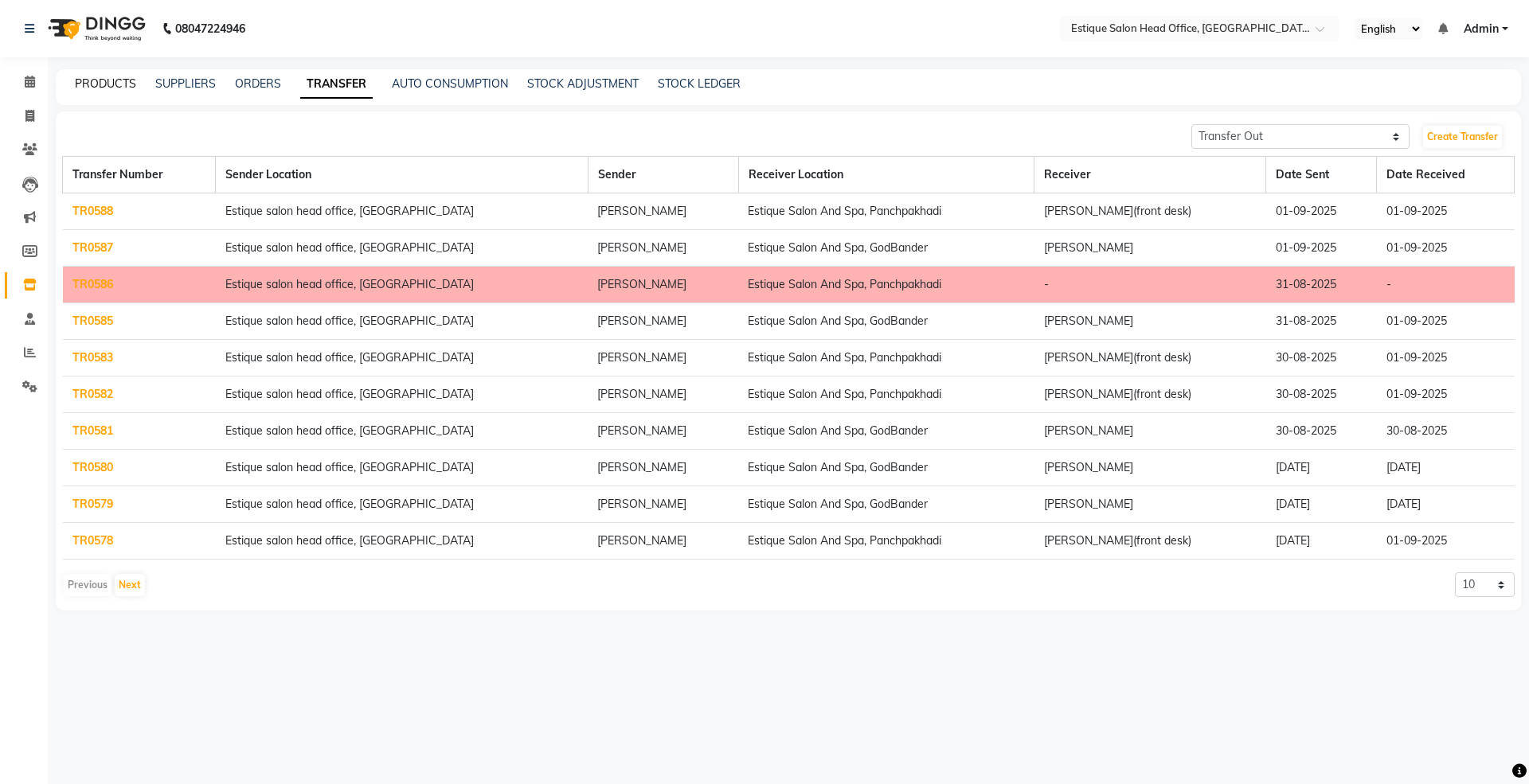
click at [100, 78] on link "PRODUCTS" at bounding box center [105, 83] width 61 height 14
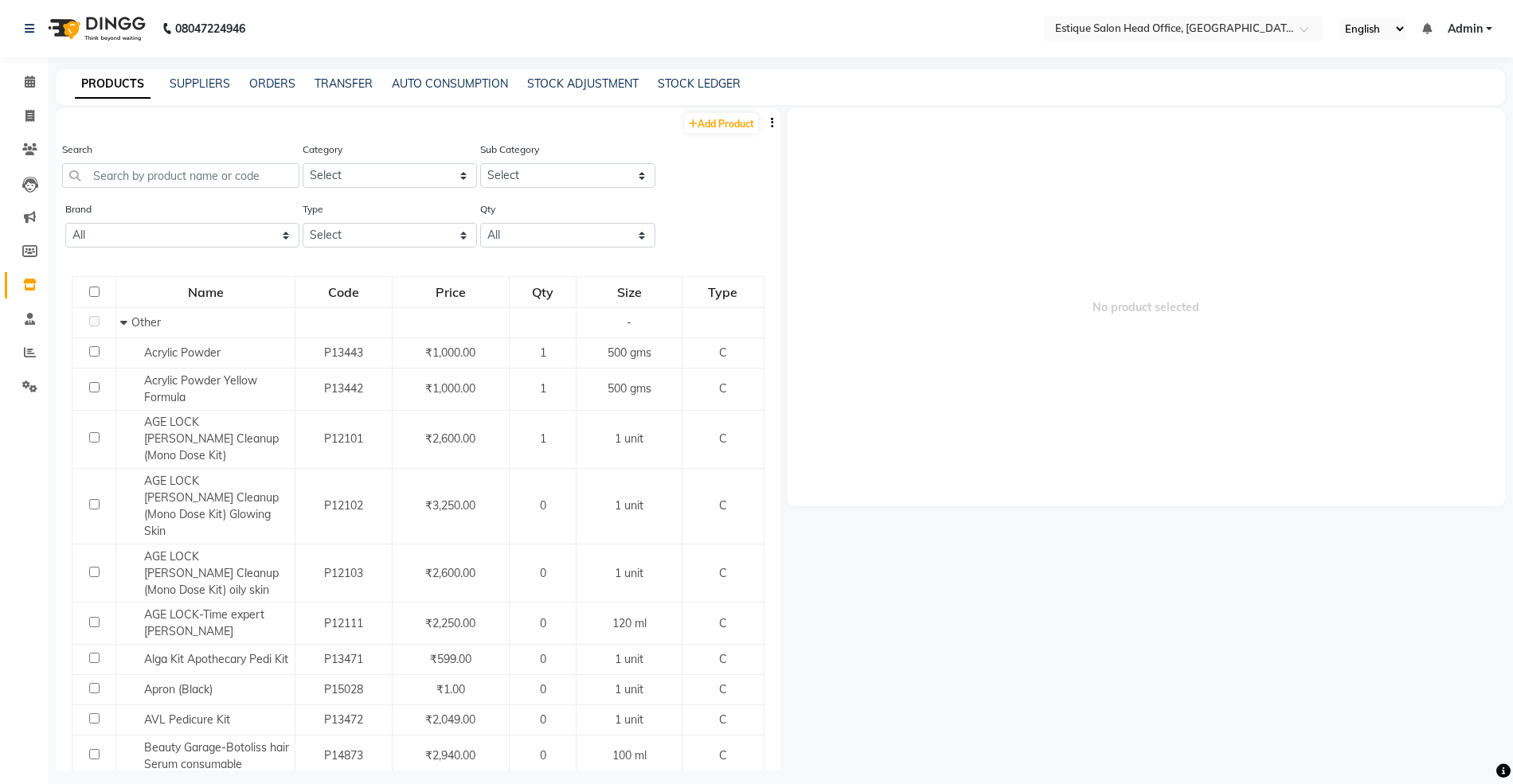
scroll to position [11, 0]
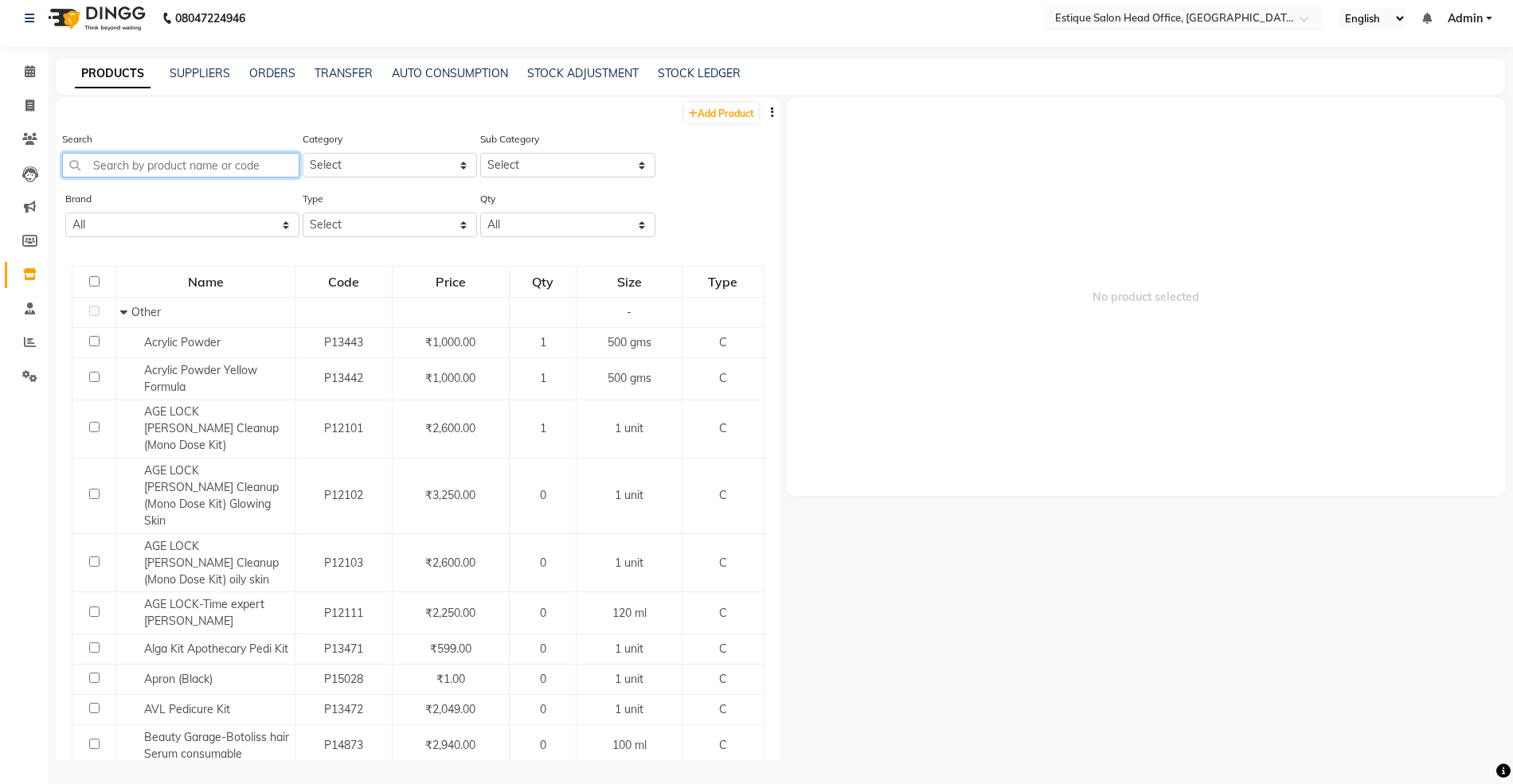
click at [125, 175] on input "text" at bounding box center [180, 165] width 237 height 25
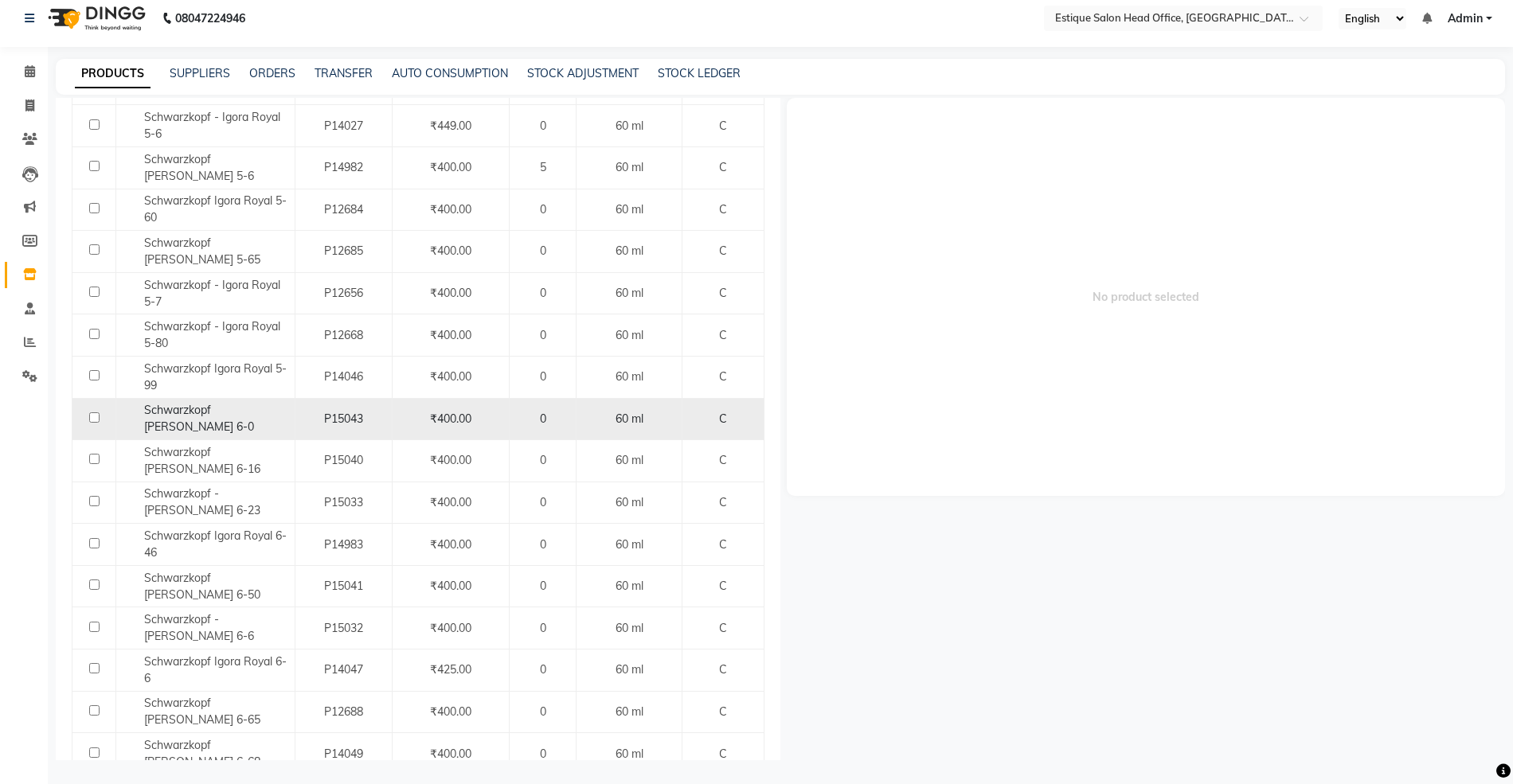
scroll to position [0, 0]
